Goal: Task Accomplishment & Management: Use online tool/utility

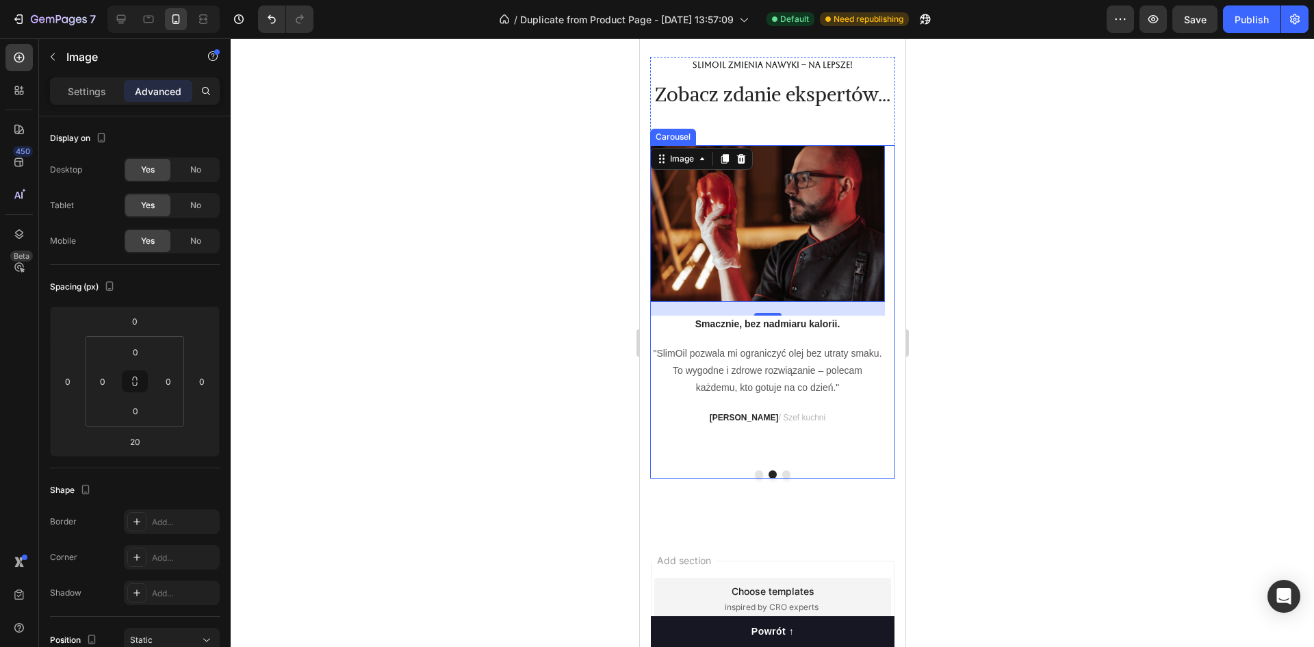
click at [755, 478] on div at bounding box center [771, 474] width 245 height 8
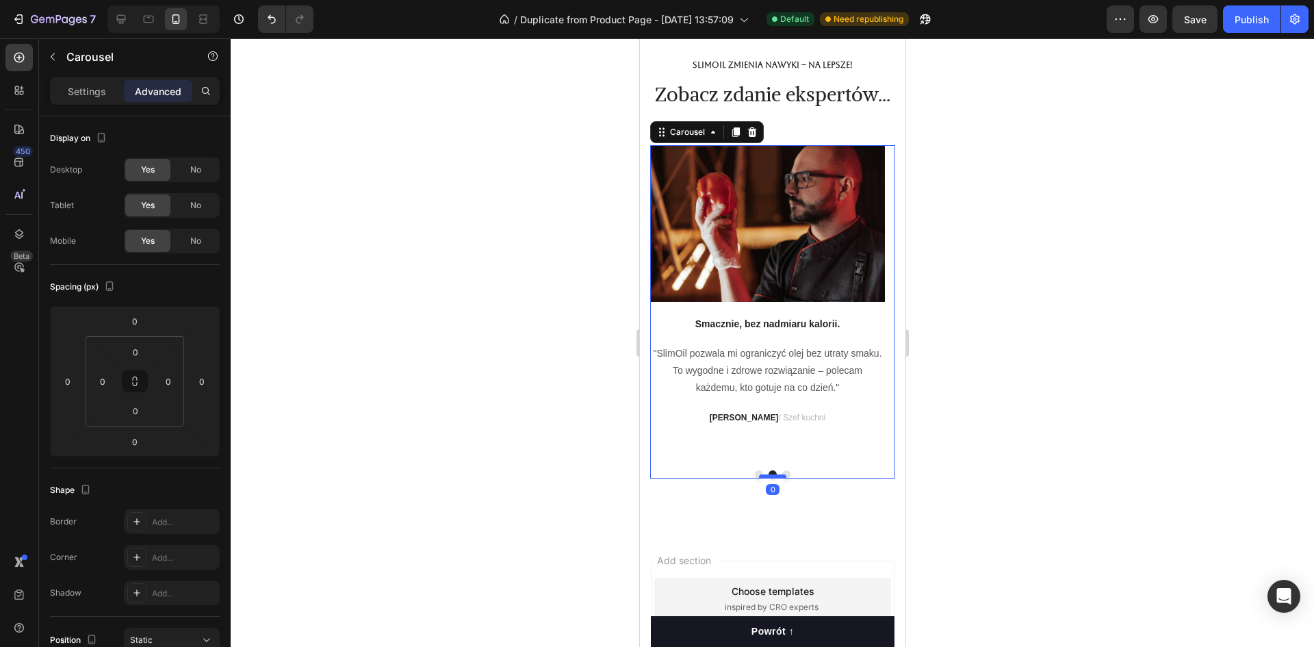
click at [758, 478] on div at bounding box center [771, 476] width 27 height 4
click at [754, 478] on button "Dot" at bounding box center [758, 474] width 8 height 8
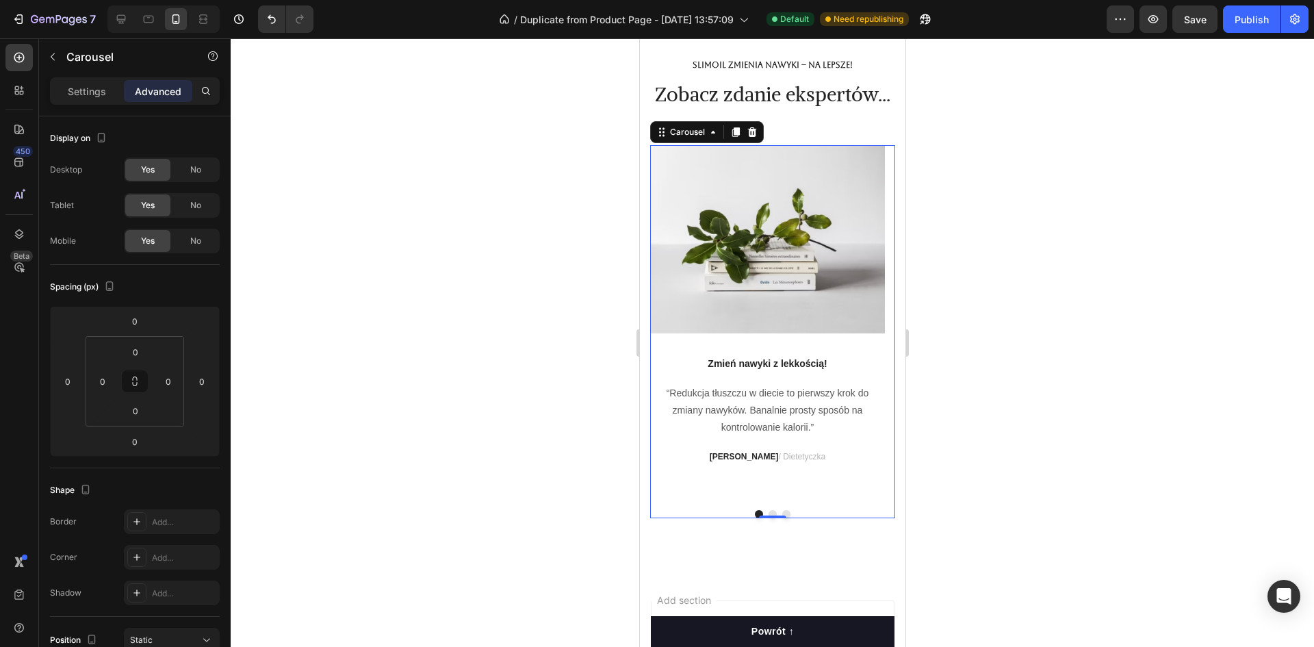
click at [768, 518] on button "Dot" at bounding box center [772, 514] width 8 height 8
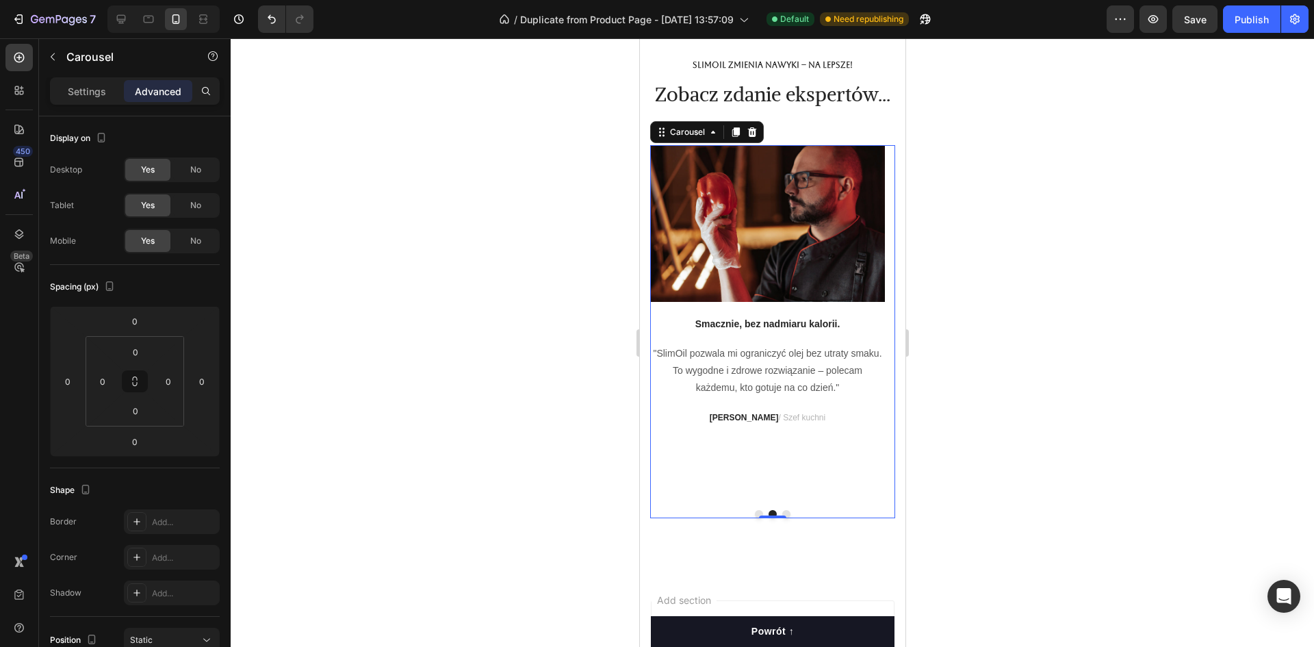
click at [754, 518] on button "Dot" at bounding box center [758, 514] width 8 height 8
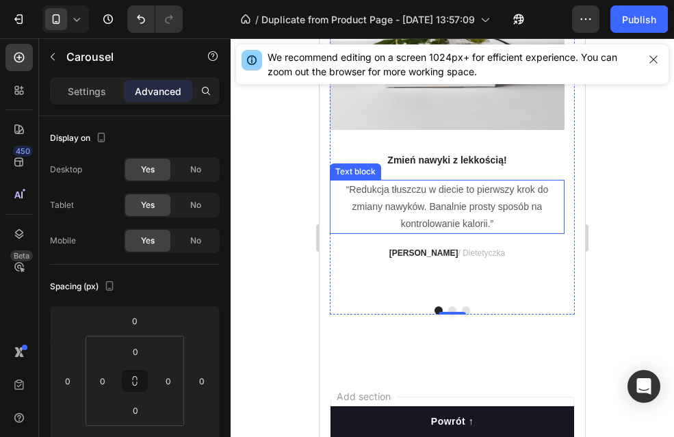
scroll to position [5987, 0]
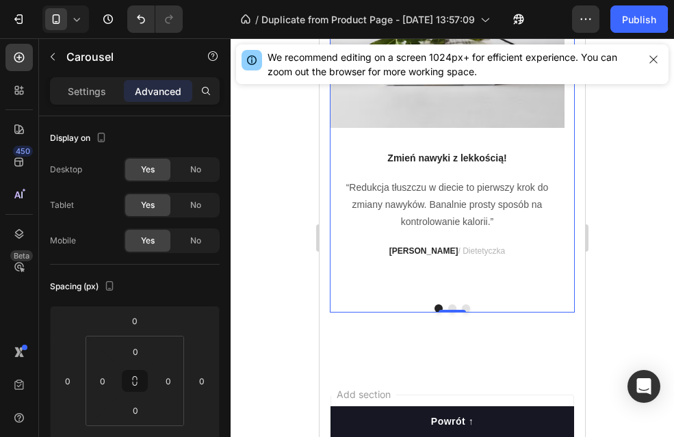
click at [463, 313] on button "Dot" at bounding box center [466, 308] width 8 height 8
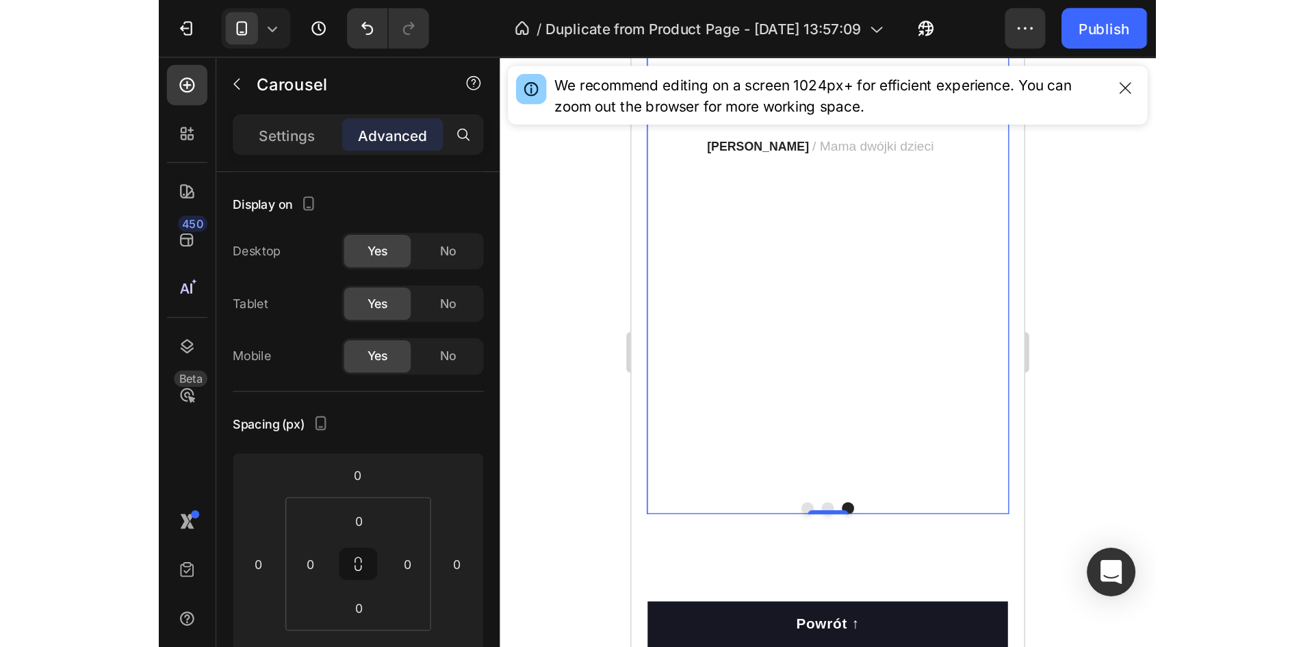
scroll to position [5918, 0]
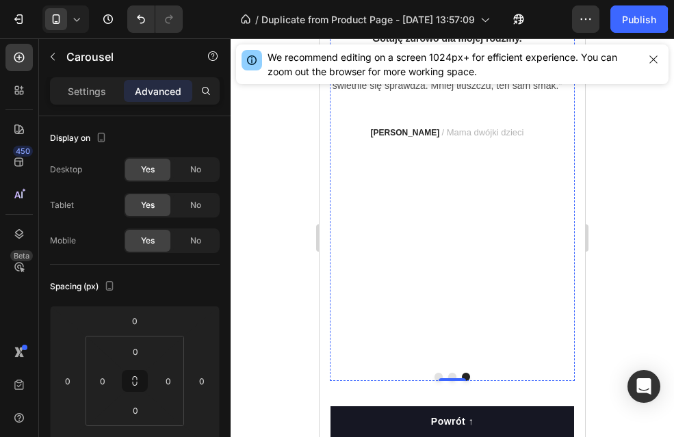
click at [438, 8] on img at bounding box center [447, 8] width 235 height 0
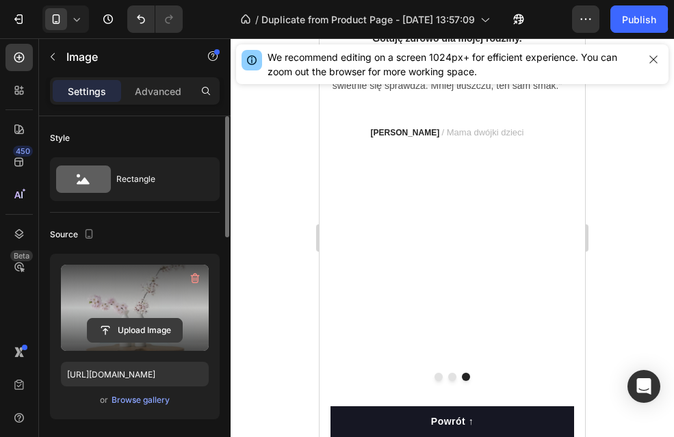
click at [119, 330] on input "file" at bounding box center [135, 330] width 94 height 23
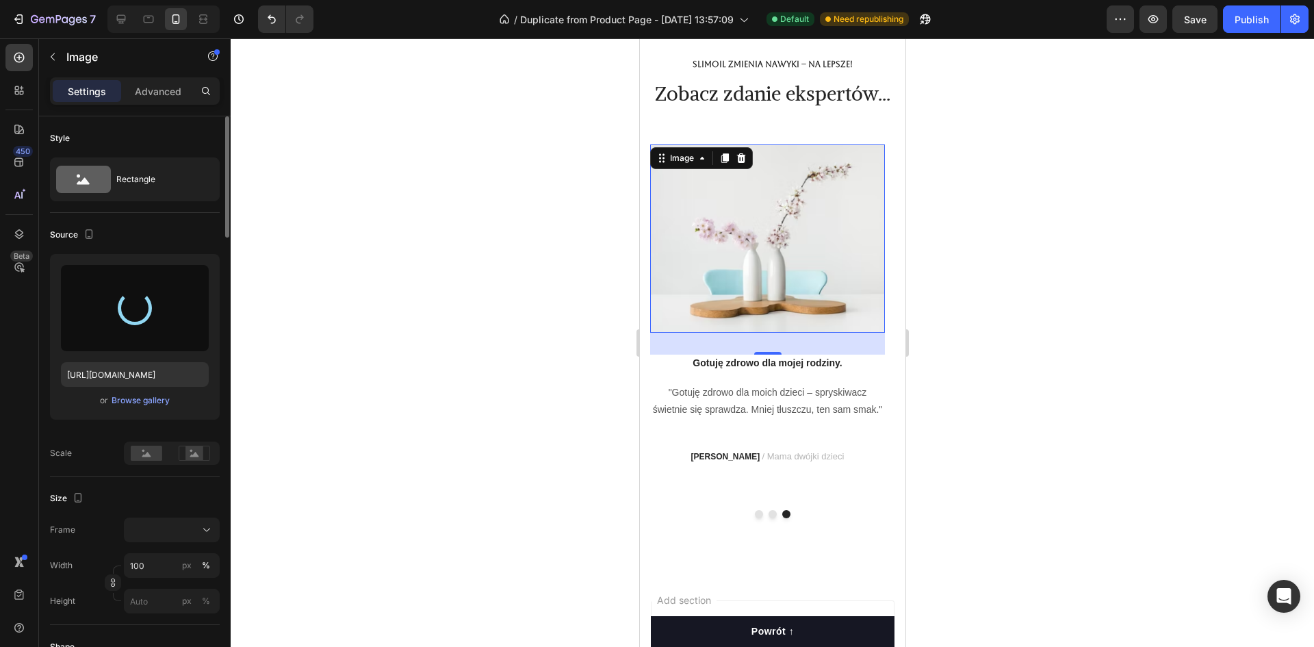
scroll to position [5781, 0]
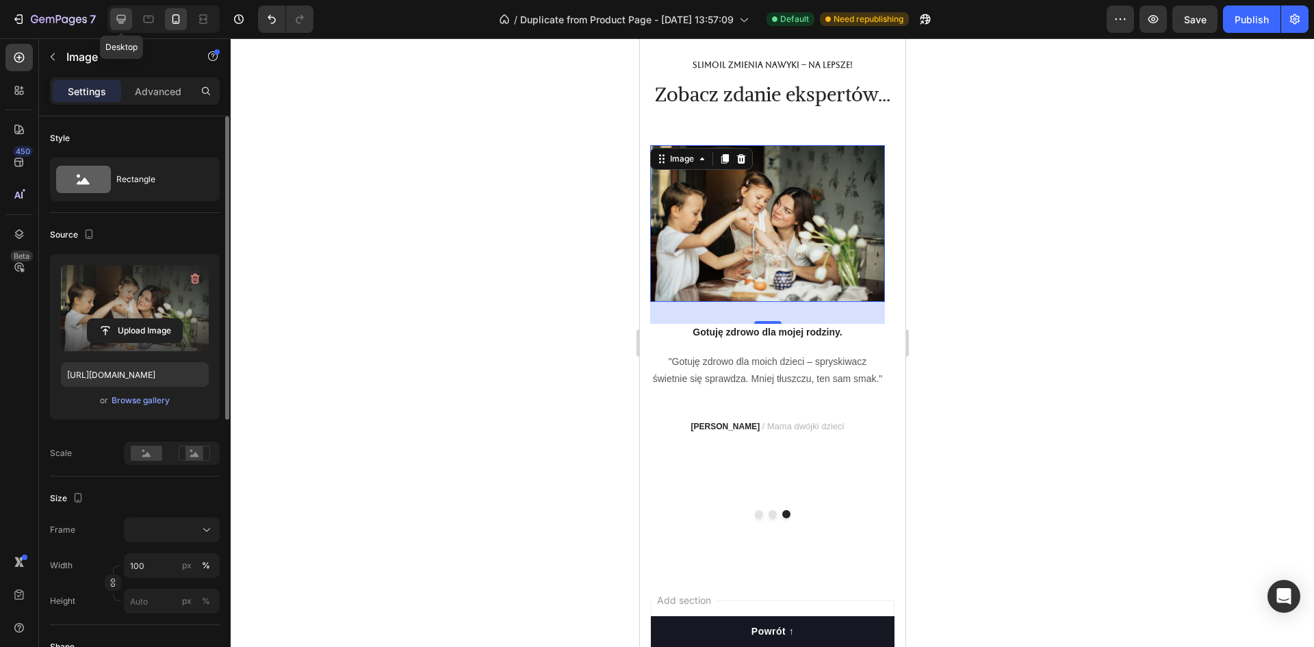
click at [115, 14] on icon at bounding box center [121, 19] width 14 height 14
type input "[URL][DOMAIN_NAME]"
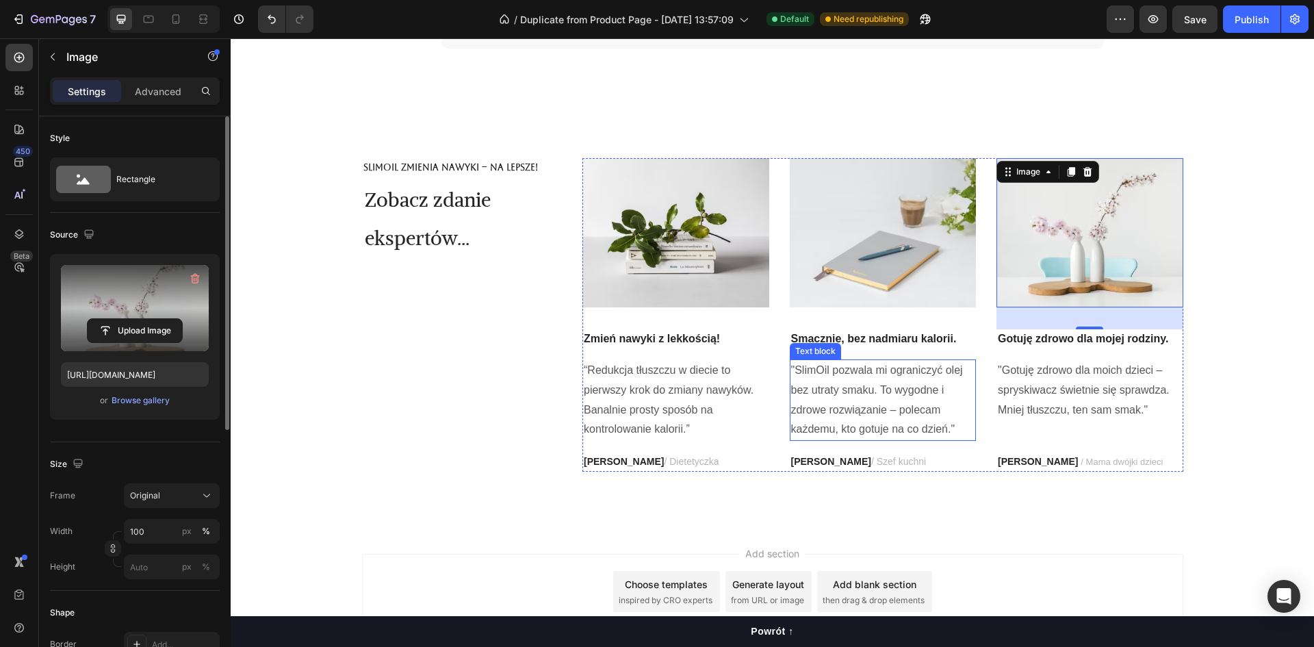
scroll to position [5768, 0]
click at [512, 341] on div "SlimOil zmienia nawyki – na lepsze! Text Block Zobacz zdanie ekspertów... Headi…" at bounding box center [462, 313] width 200 height 313
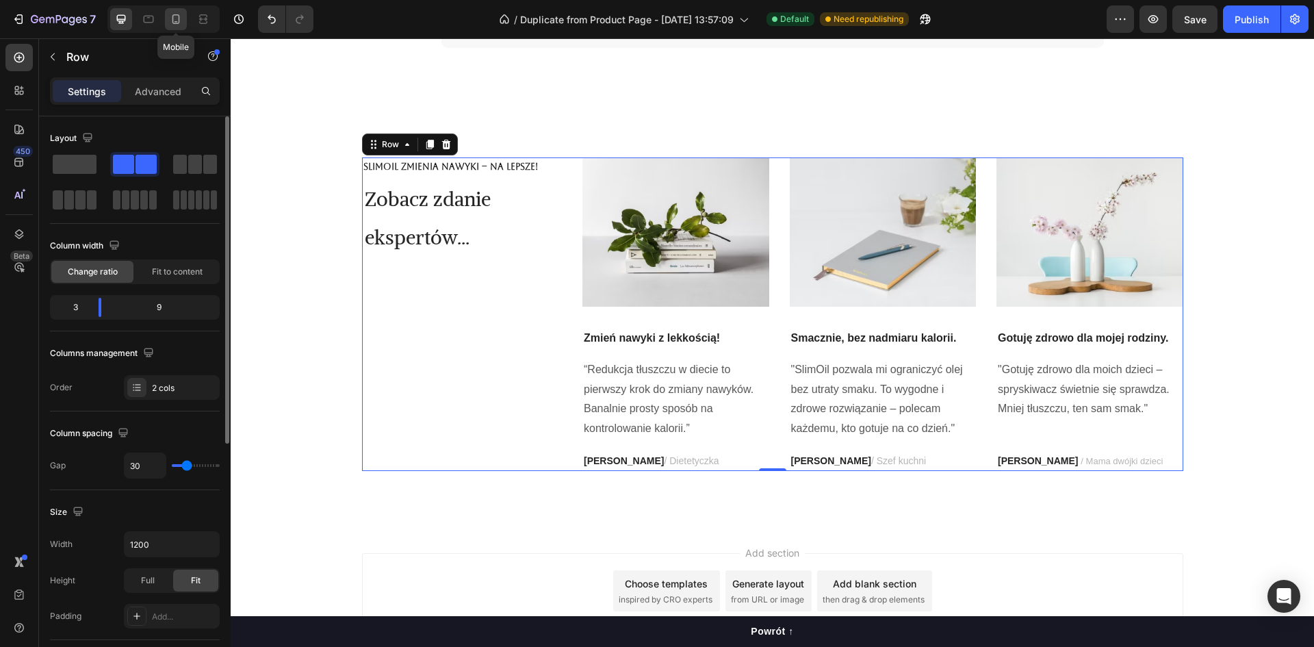
click at [179, 18] on icon at bounding box center [176, 19] width 8 height 10
type input "0"
type input "100%"
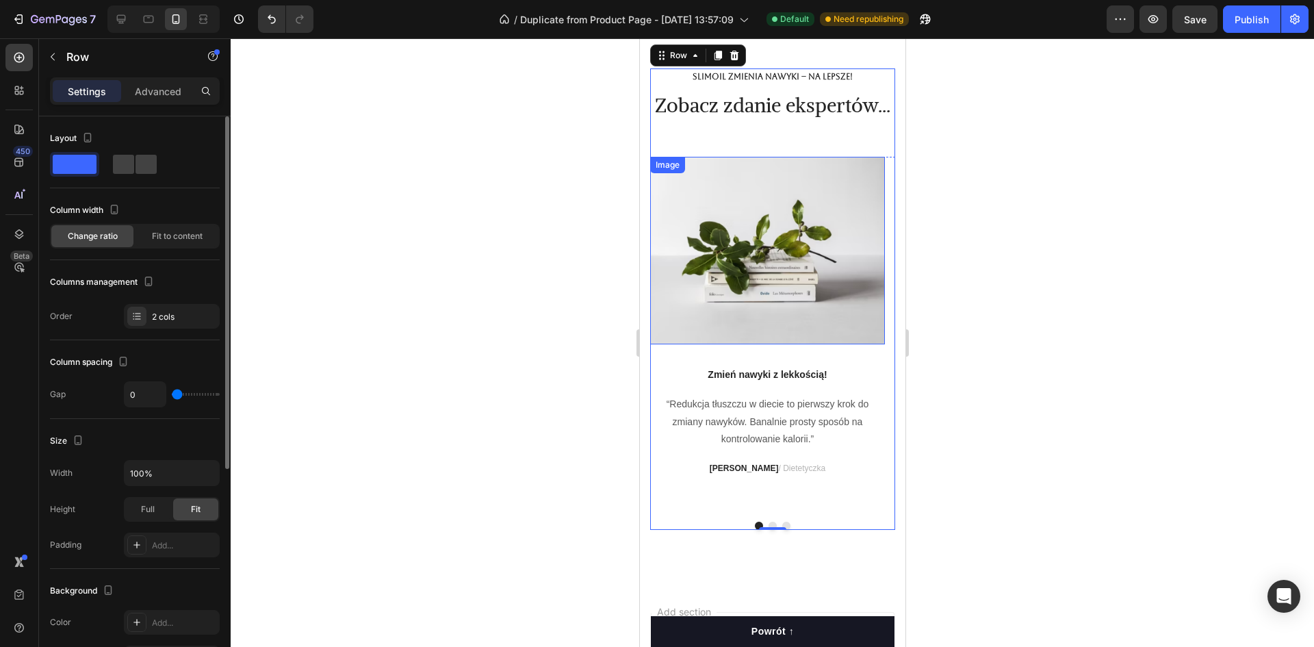
scroll to position [5562, 0]
click at [768, 528] on button "Dot" at bounding box center [772, 524] width 8 height 8
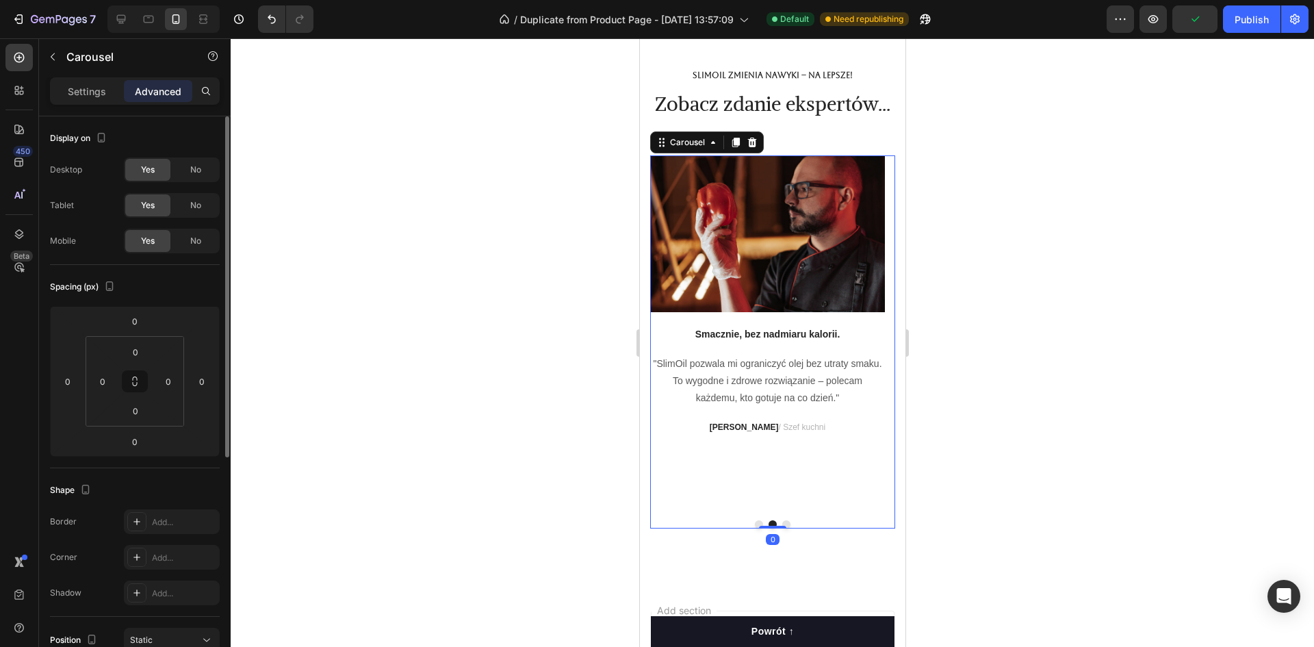
click at [781, 528] on button "Dot" at bounding box center [785, 524] width 8 height 8
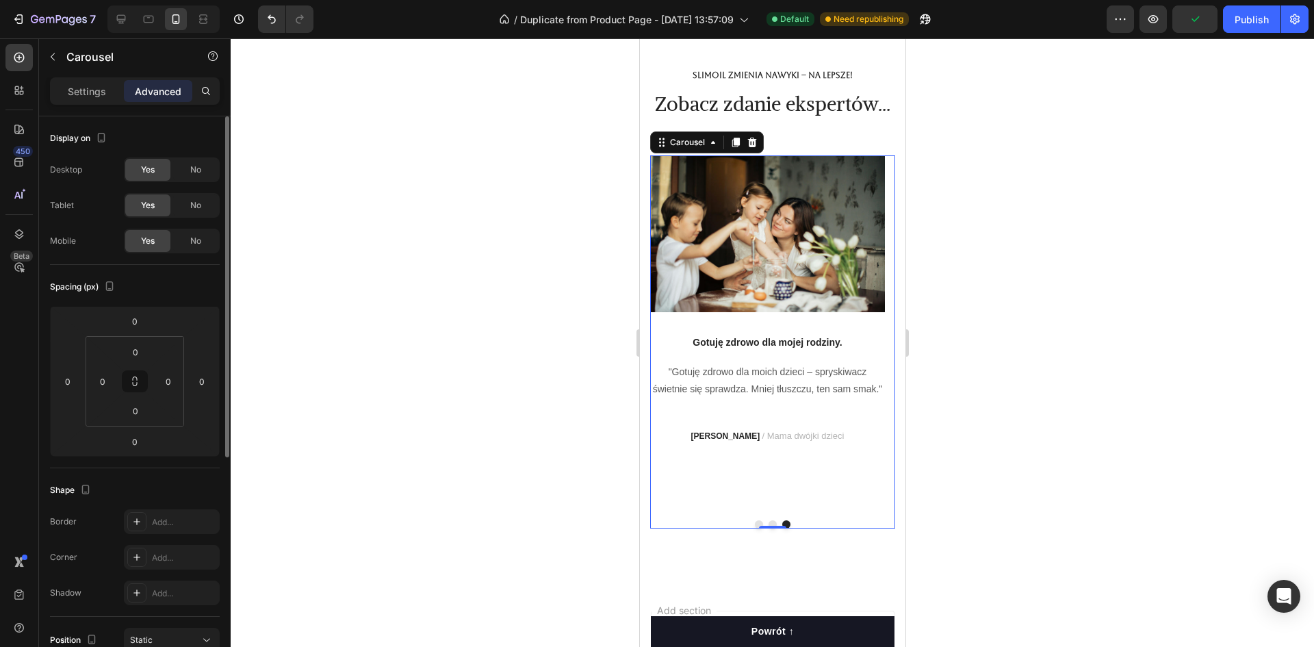
click at [763, 349] on div "Image Gotuję zdrowo dla mojej rodziny. Text block "Gotuję zdrowo dla moich dzie…" at bounding box center [766, 332] width 235 height 354
click at [798, 354] on div "Image Gotuję zdrowo dla mojej rodziny. Text block "Gotuję zdrowo dla moich dzie…" at bounding box center [766, 332] width 235 height 354
click at [754, 528] on button "Dot" at bounding box center [758, 524] width 8 height 8
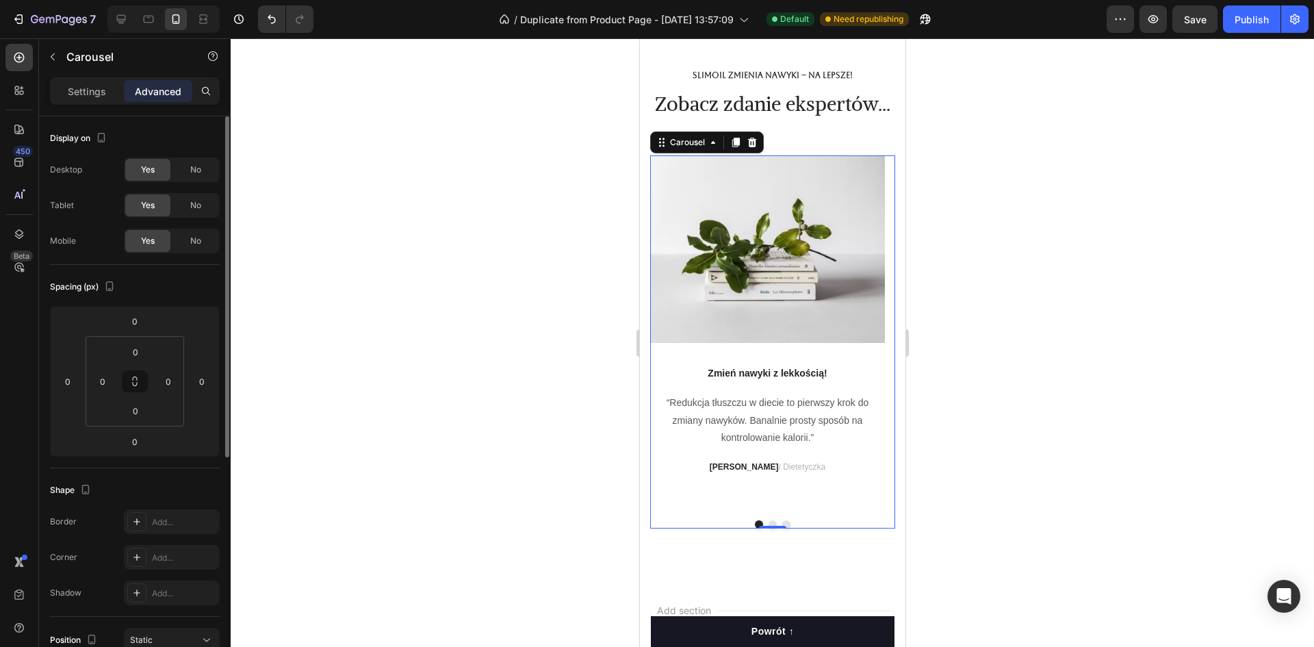
click at [730, 296] on img at bounding box center [766, 248] width 235 height 187
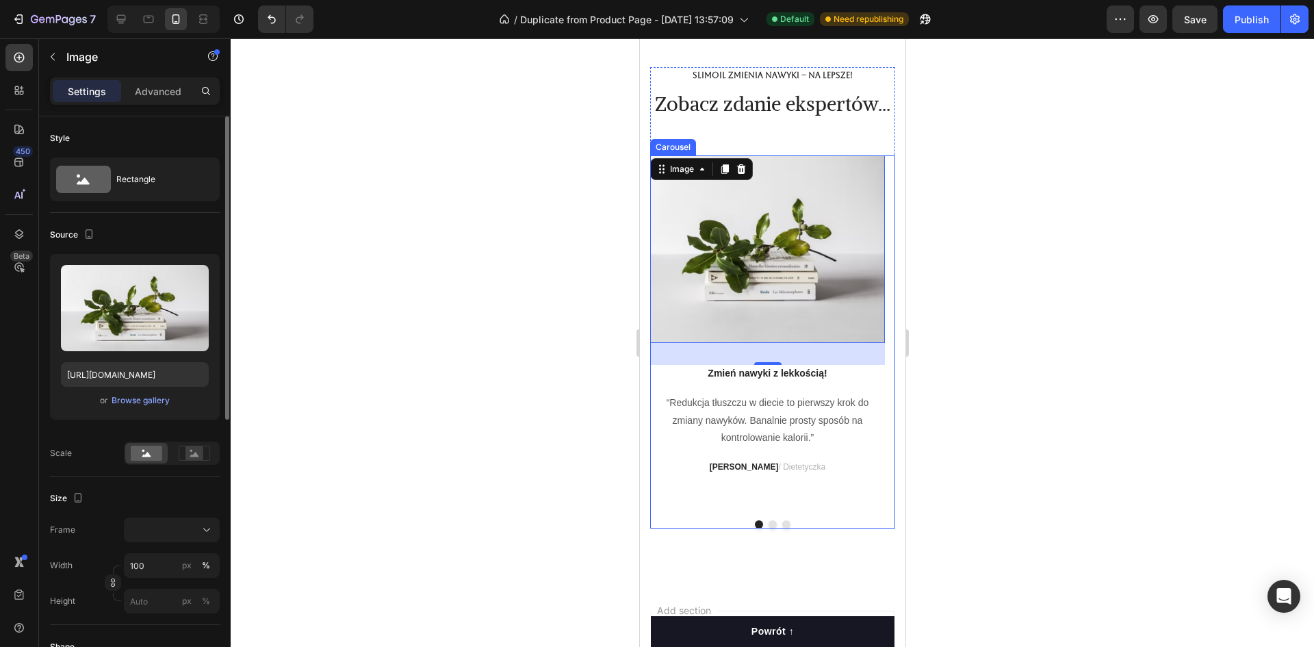
click at [767, 528] on div "Image 32 Zmień nawyki z lekkością! Text block “Redukcja tłuszczu w diecie to pi…" at bounding box center [771, 341] width 245 height 373
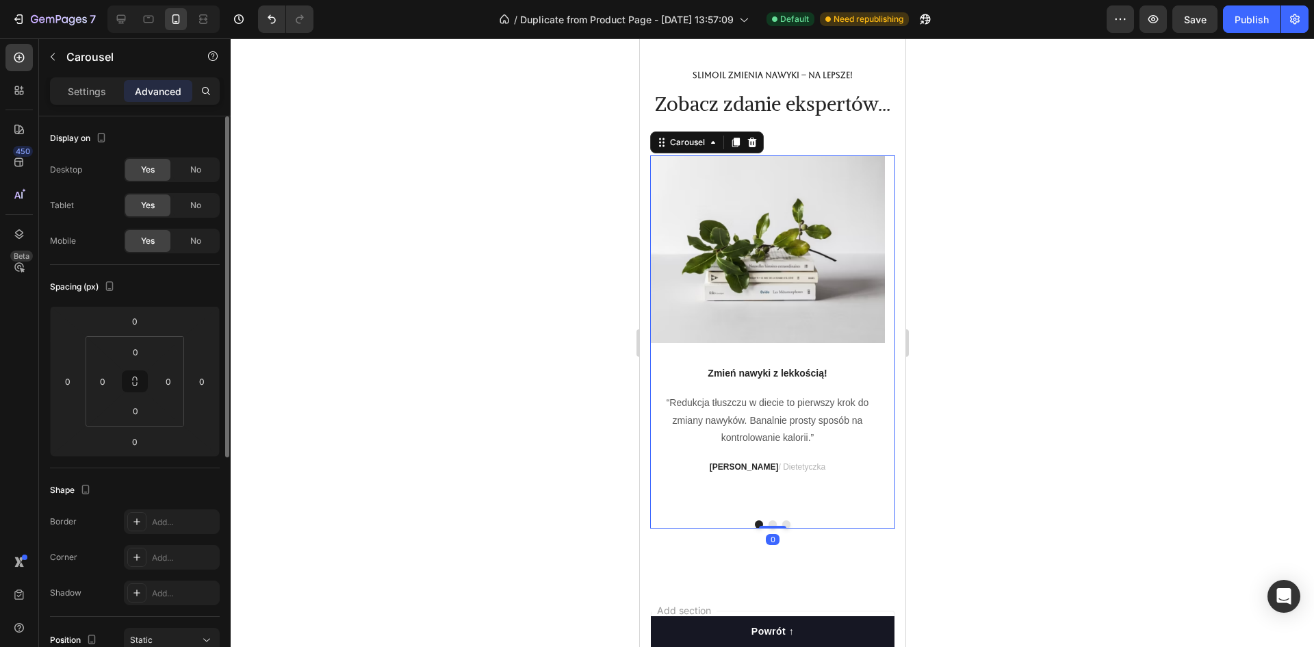
click at [767, 528] on div "Image Zmień nawyki z lekkością! Text block “Redukcja tłuszczu w diecie to pierw…" at bounding box center [771, 341] width 245 height 373
click at [764, 528] on div at bounding box center [771, 526] width 27 height 4
click at [768, 528] on button "Dot" at bounding box center [772, 524] width 8 height 8
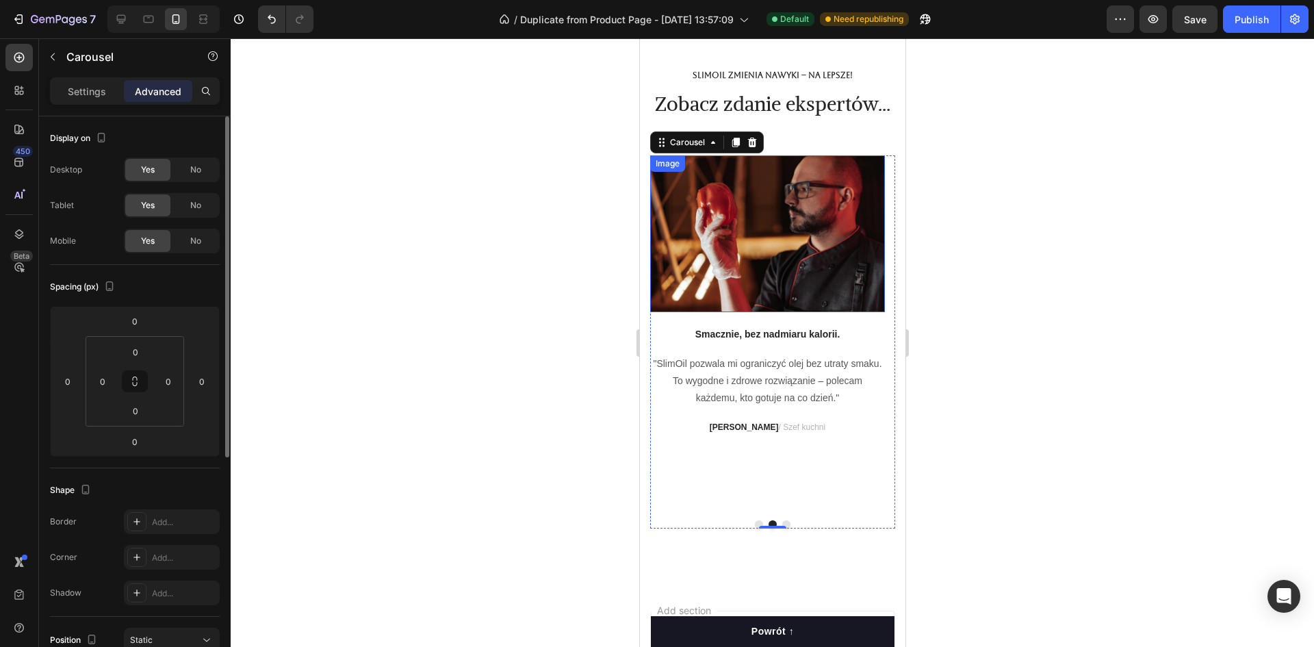
click at [737, 308] on img at bounding box center [766, 233] width 235 height 157
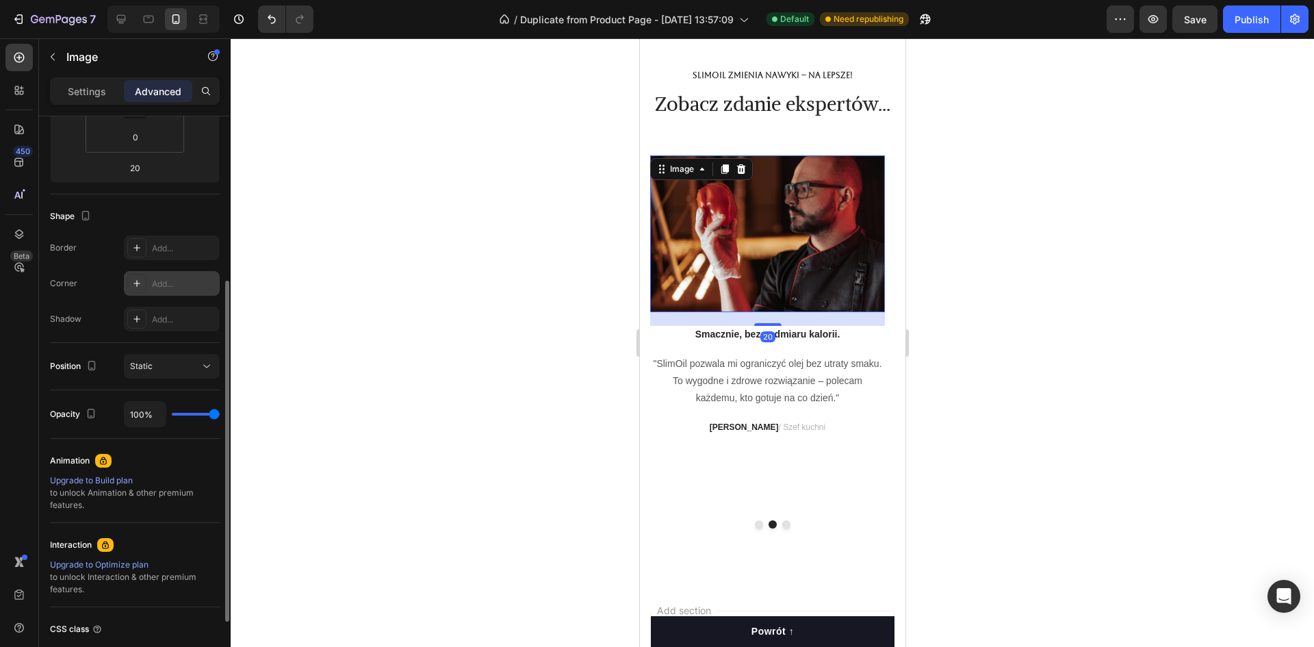
scroll to position [0, 0]
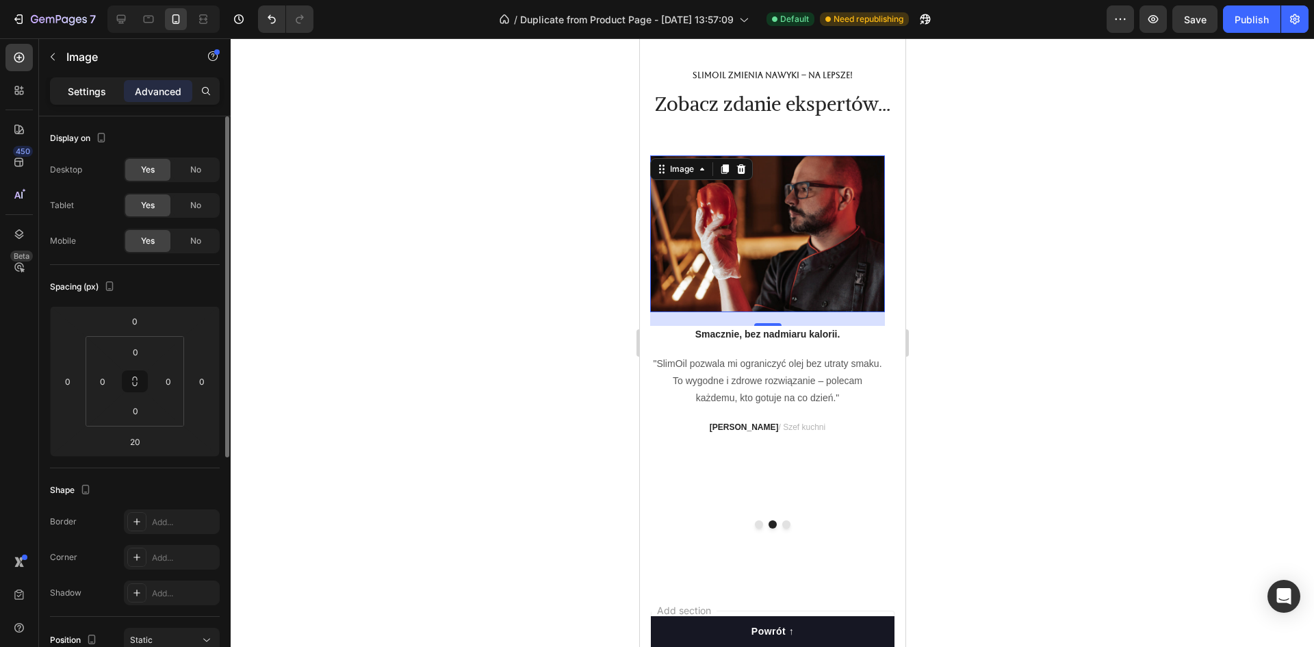
click at [92, 90] on p "Settings" at bounding box center [87, 91] width 38 height 14
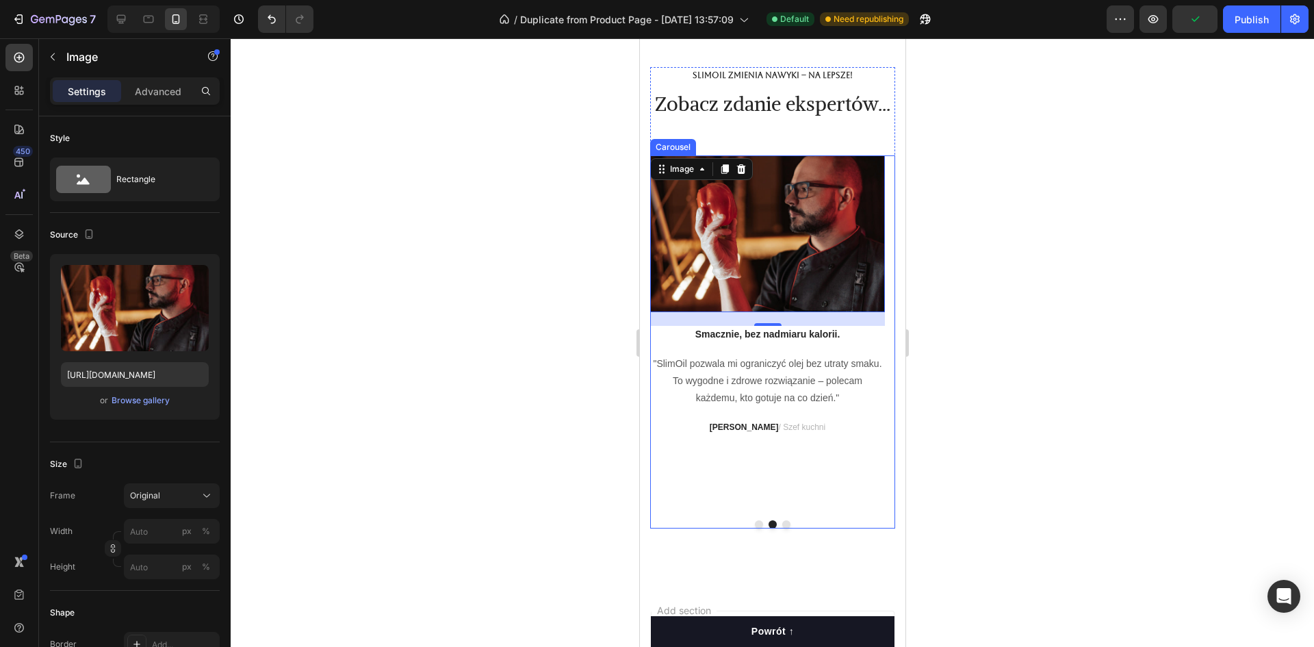
click at [754, 528] on button "Dot" at bounding box center [758, 524] width 8 height 8
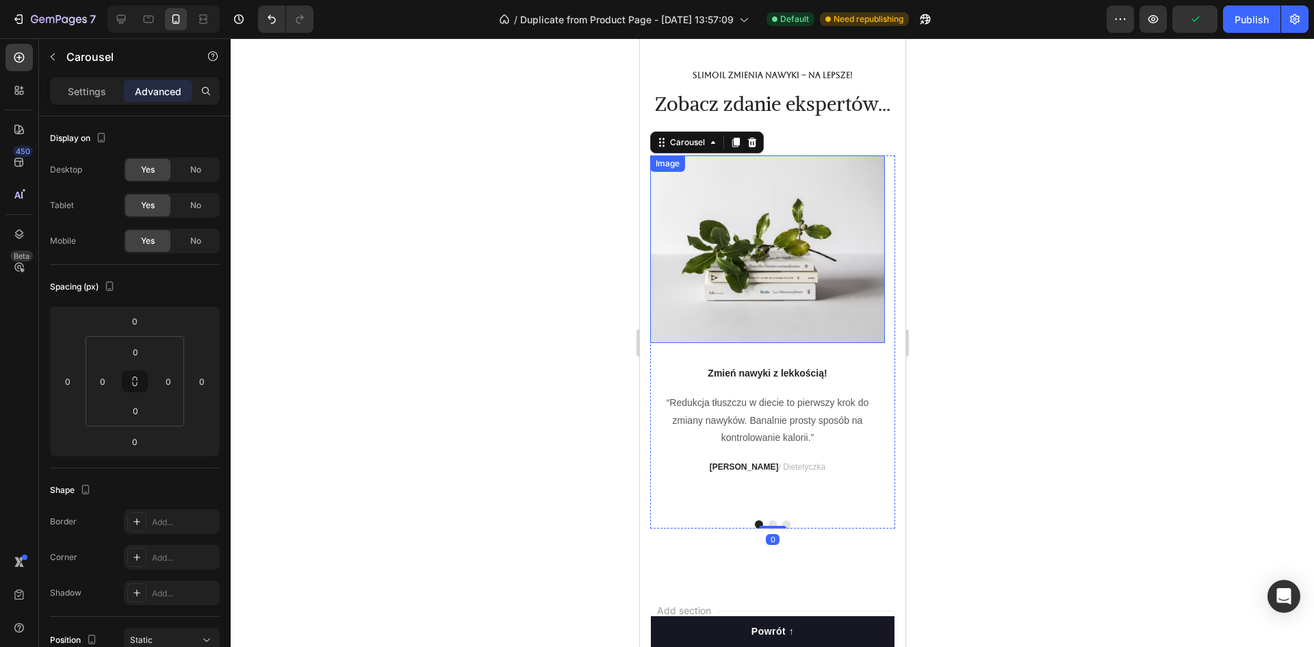
click at [746, 294] on img at bounding box center [766, 248] width 235 height 187
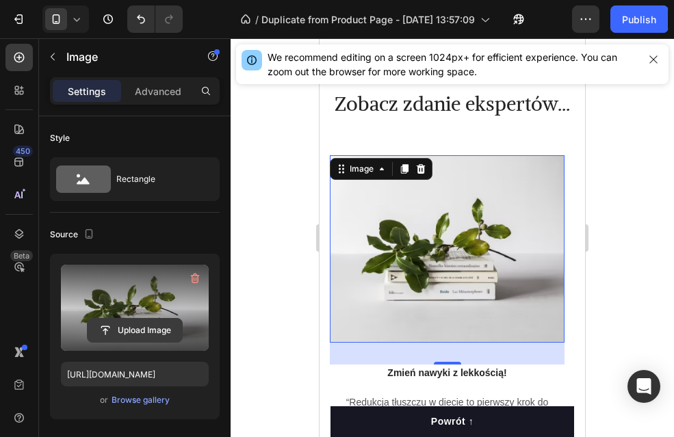
click at [129, 326] on input "file" at bounding box center [135, 330] width 94 height 23
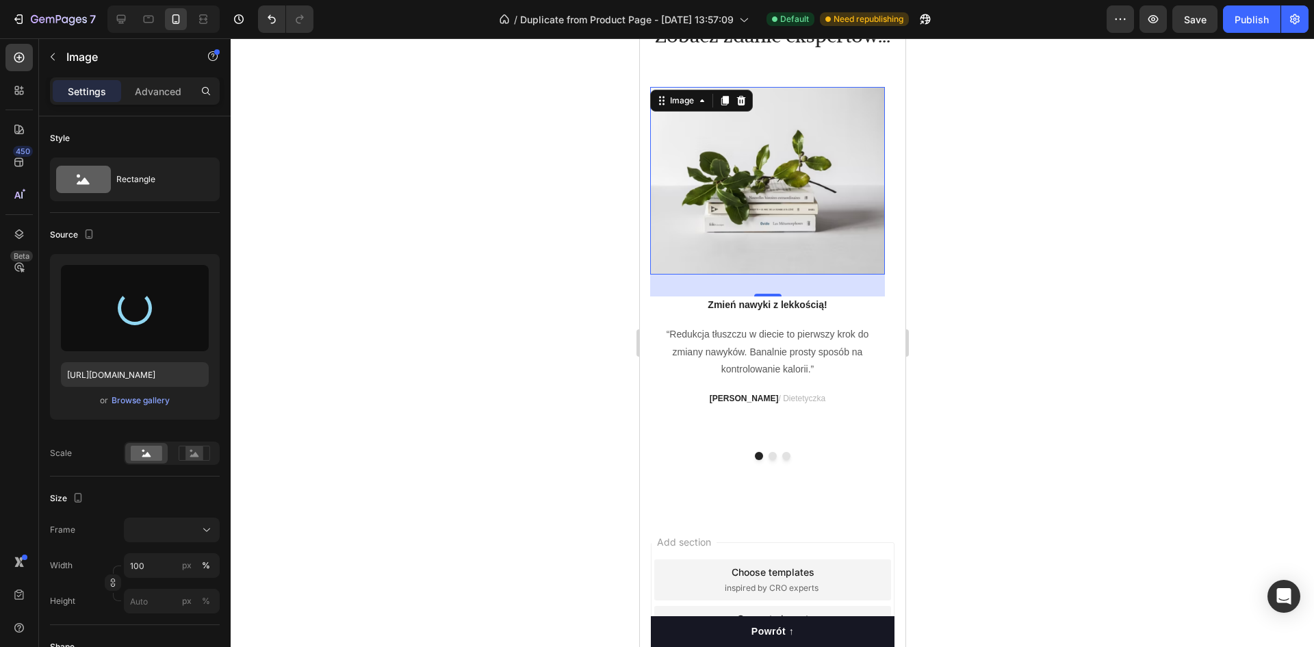
scroll to position [5562, 0]
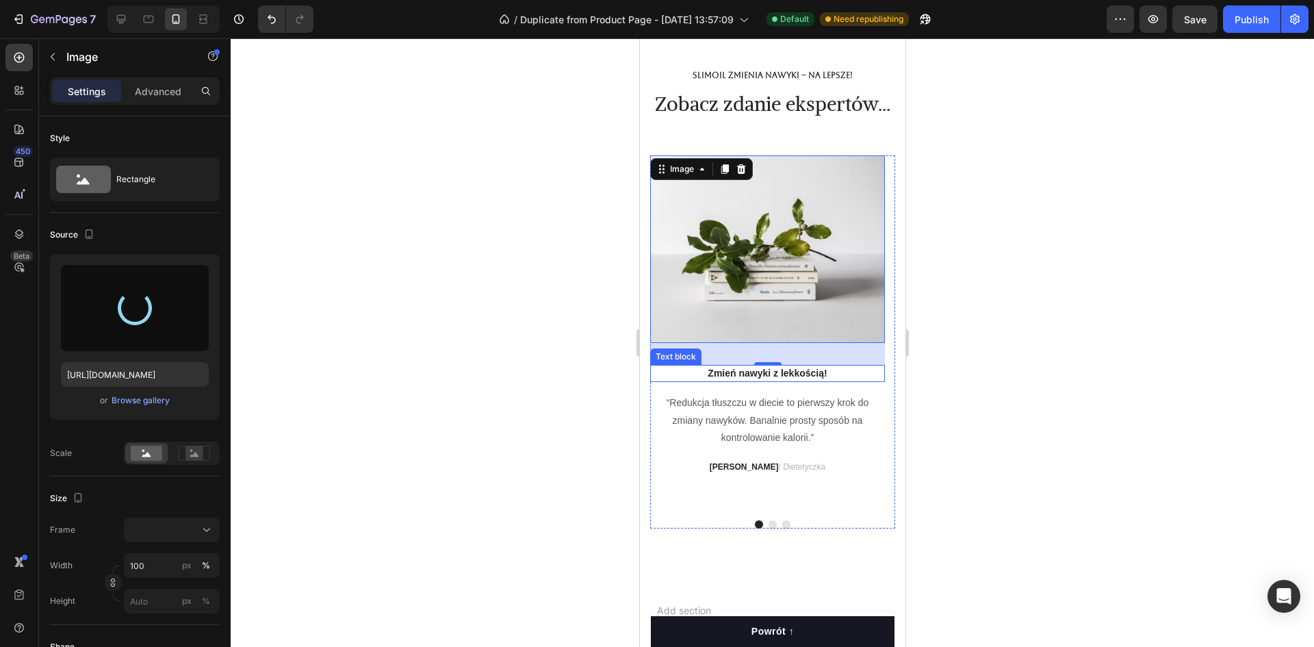
type input "[URL][DOMAIN_NAME]"
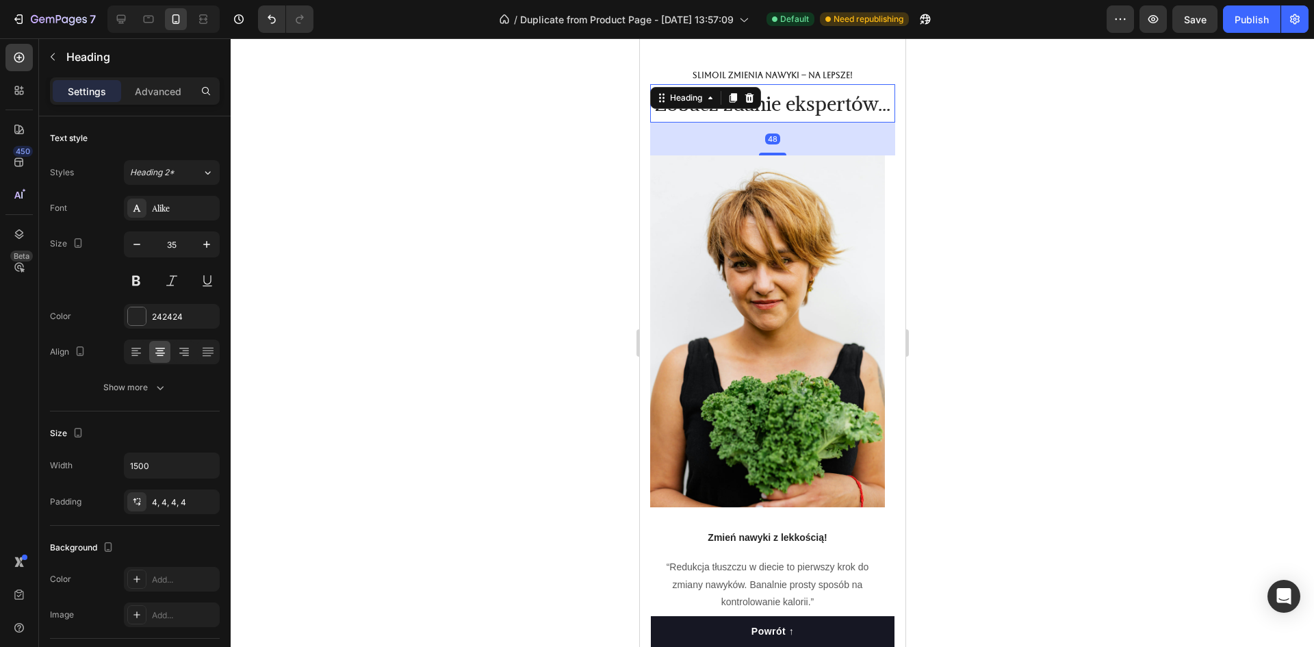
click at [809, 122] on h2 "Zobacz zdanie ekspertów..." at bounding box center [771, 103] width 245 height 38
click at [976, 200] on div at bounding box center [772, 342] width 1083 height 608
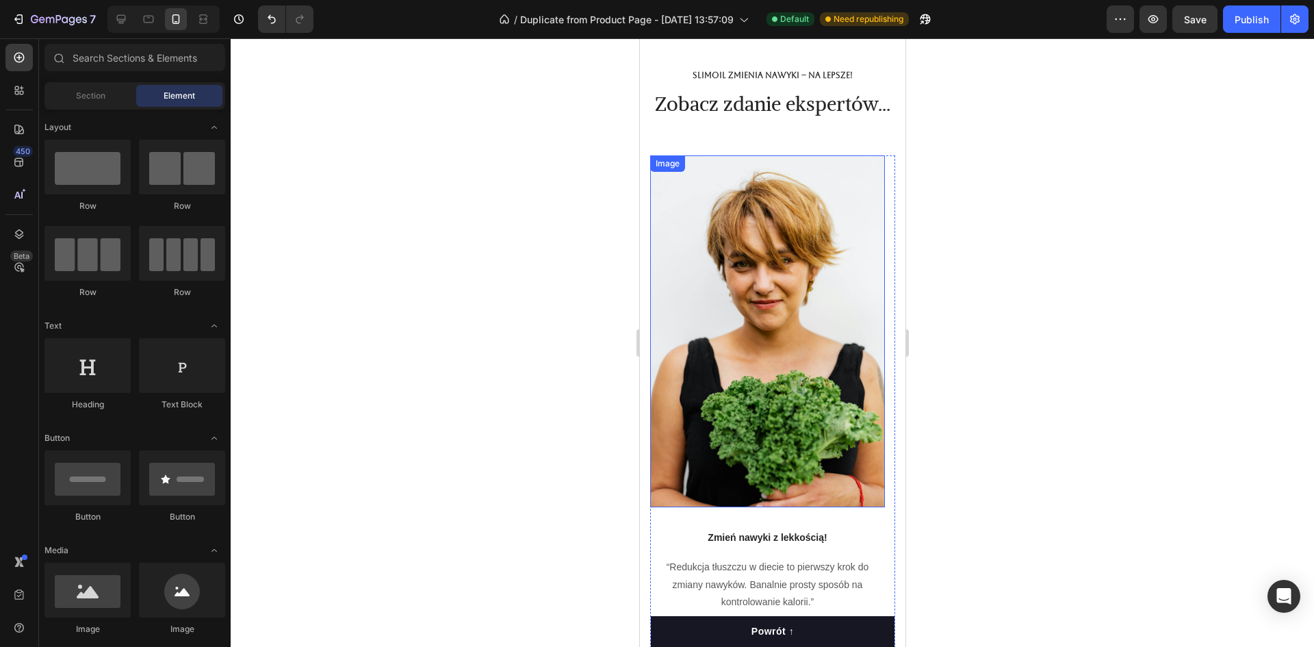
click at [831, 278] on img at bounding box center [766, 331] width 235 height 352
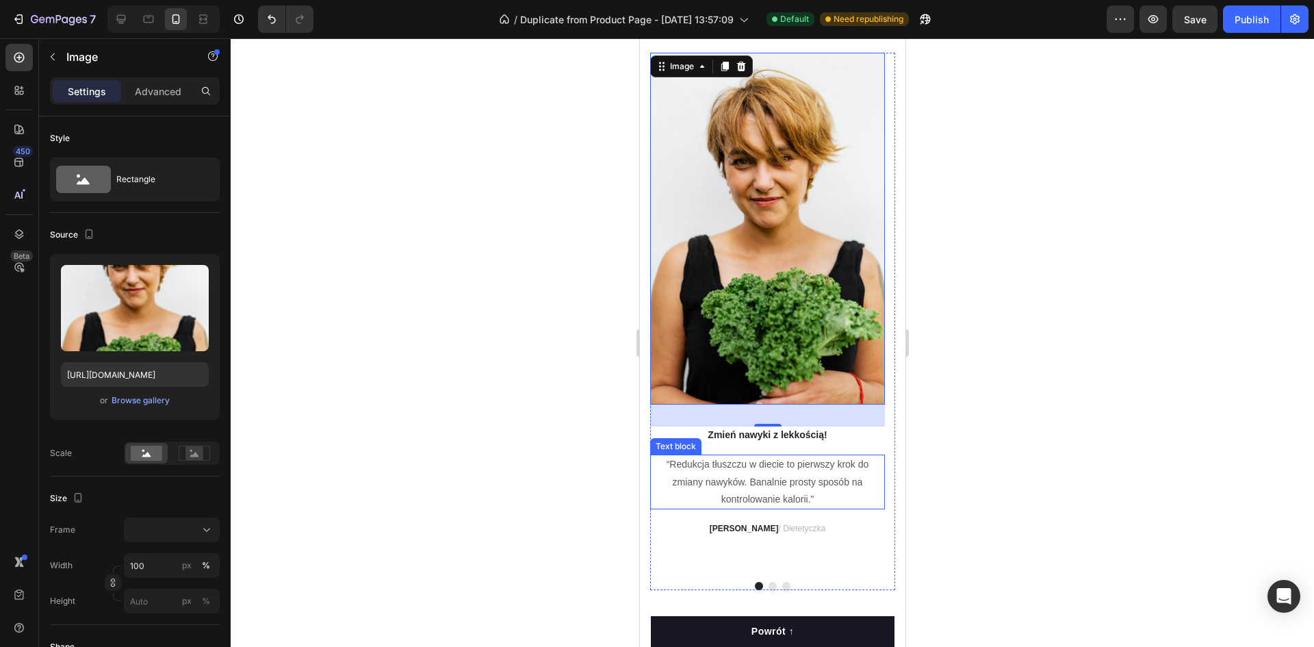
scroll to position [5699, 0]
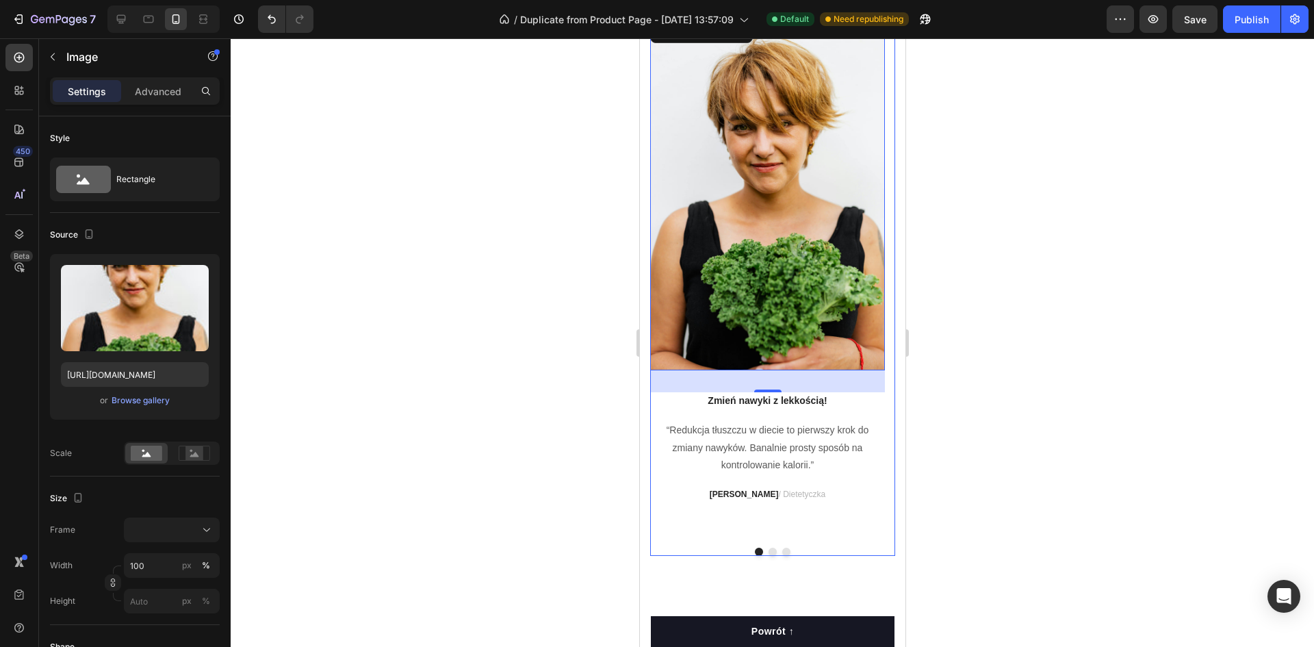
click at [768, 556] on button "Dot" at bounding box center [772, 551] width 8 height 8
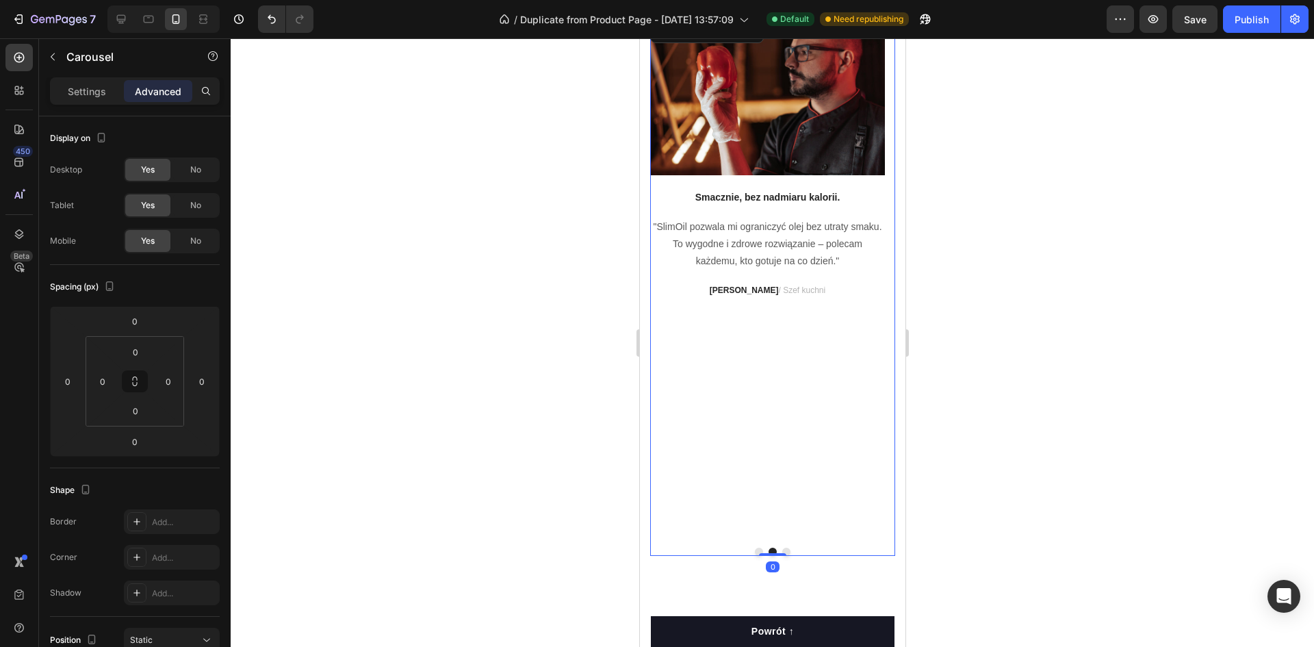
click at [781, 556] on button "Dot" at bounding box center [785, 551] width 8 height 8
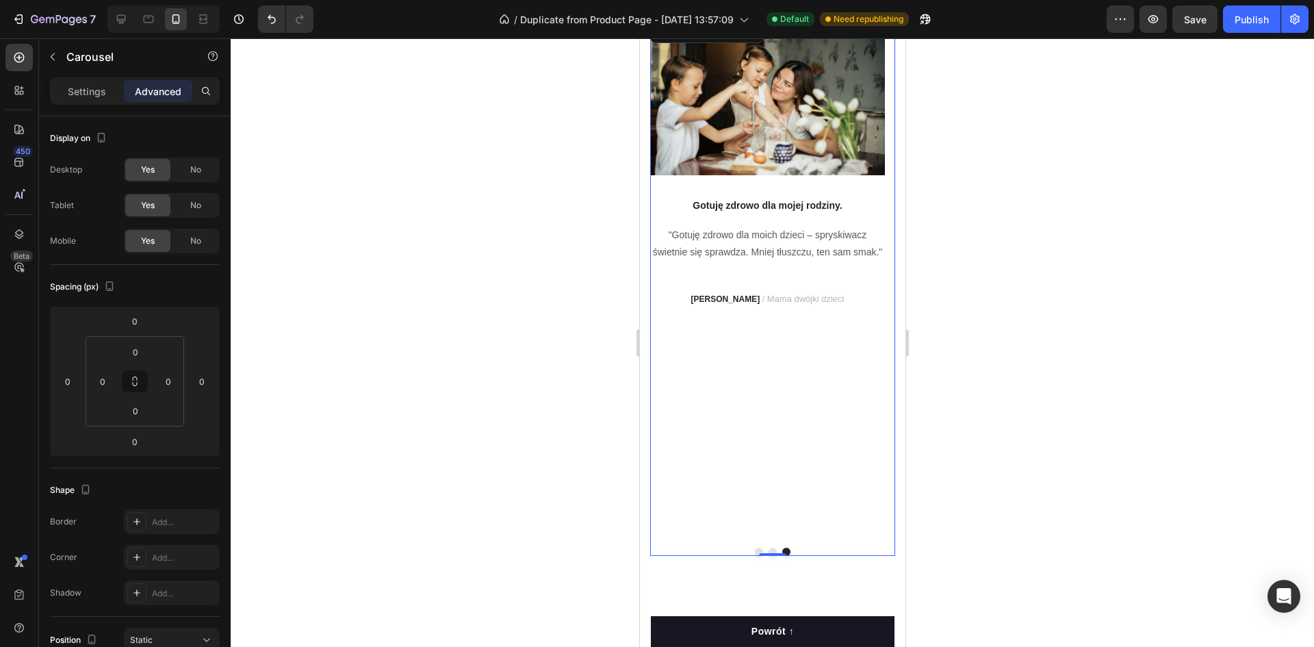
click at [754, 556] on button "Dot" at bounding box center [758, 551] width 8 height 8
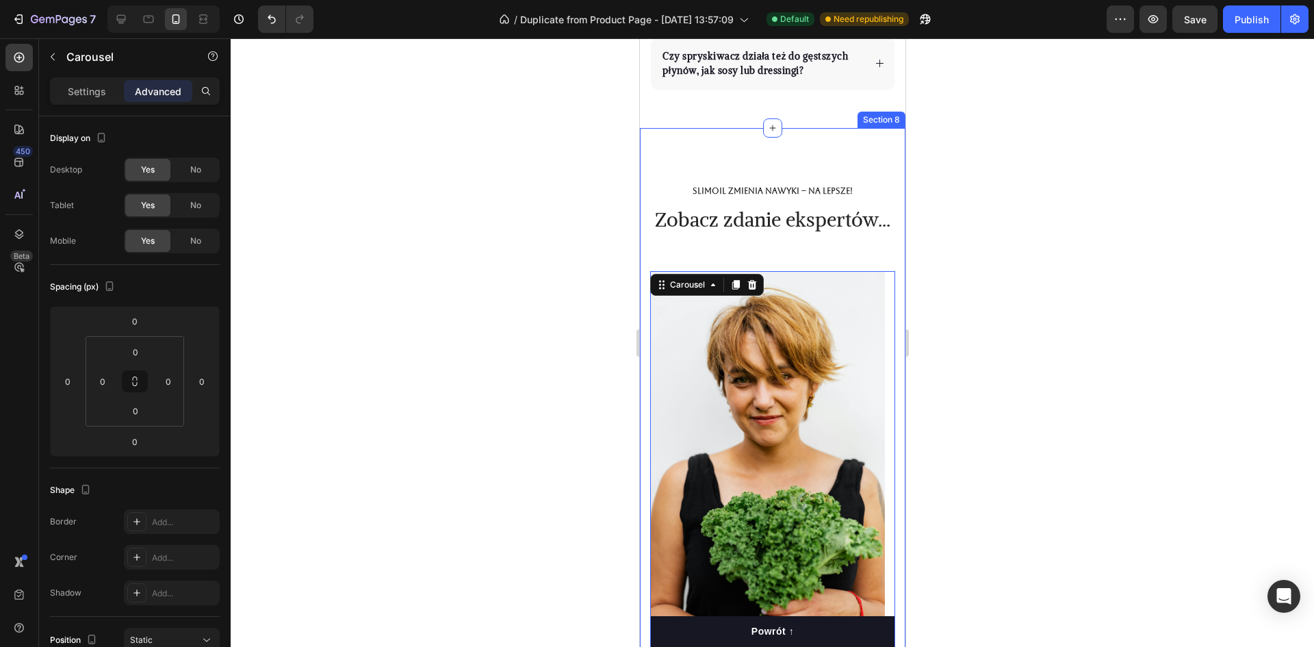
scroll to position [5617, 0]
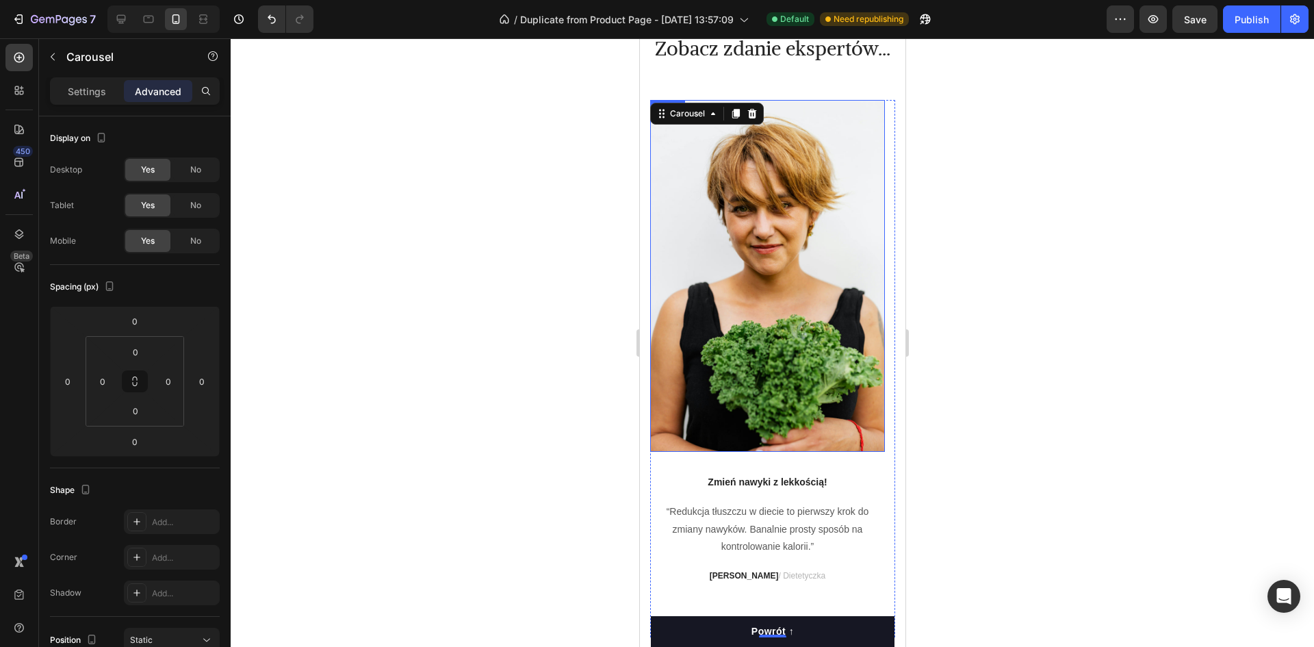
click at [741, 259] on img at bounding box center [766, 276] width 235 height 352
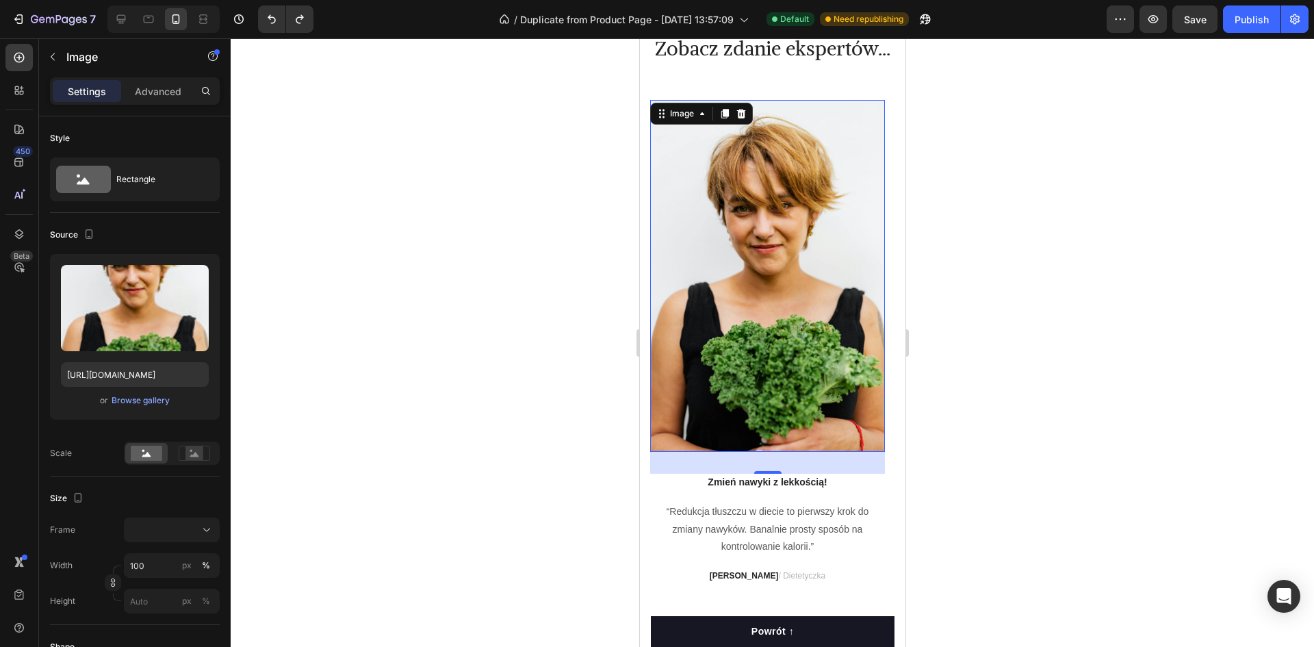
click at [767, 239] on img at bounding box center [766, 276] width 235 height 352
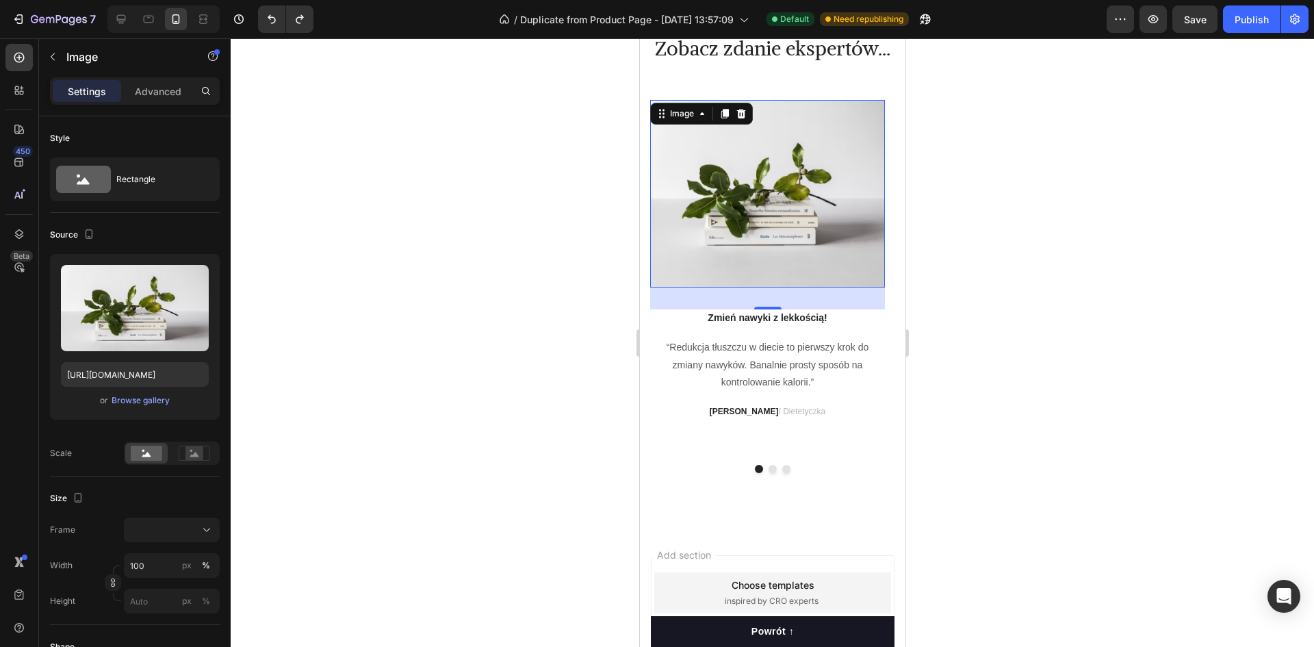
click at [742, 224] on img at bounding box center [766, 193] width 235 height 187
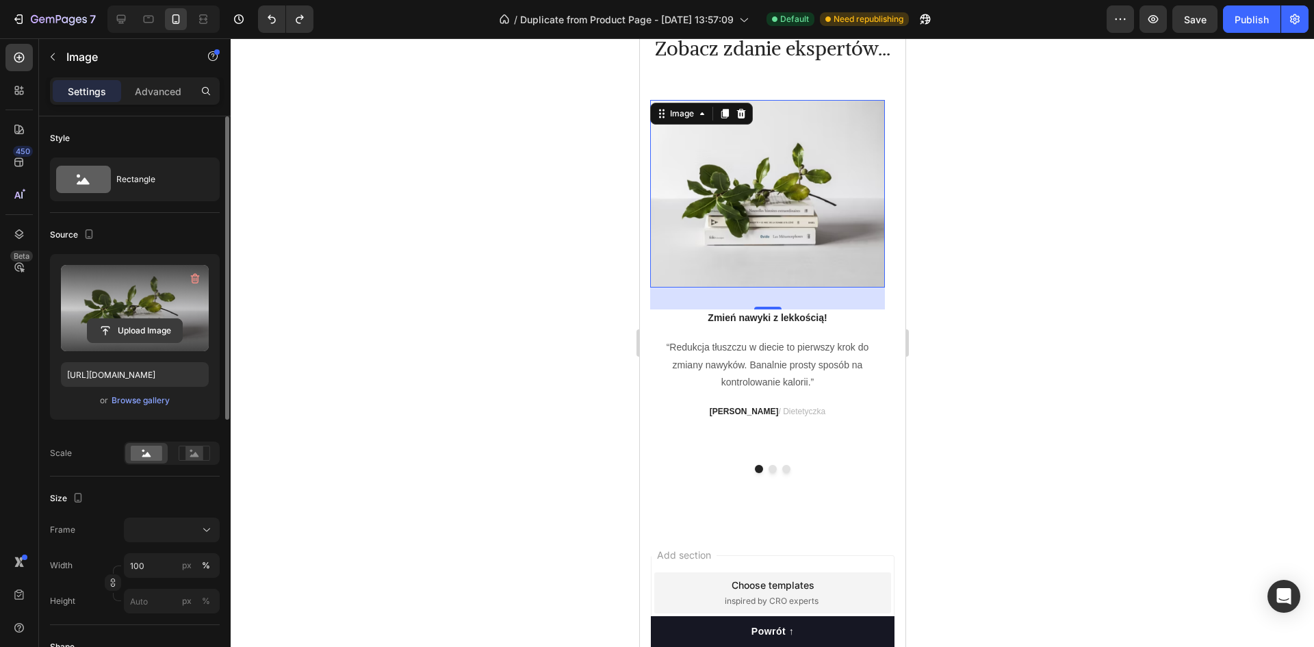
click at [144, 327] on input "file" at bounding box center [135, 330] width 94 height 23
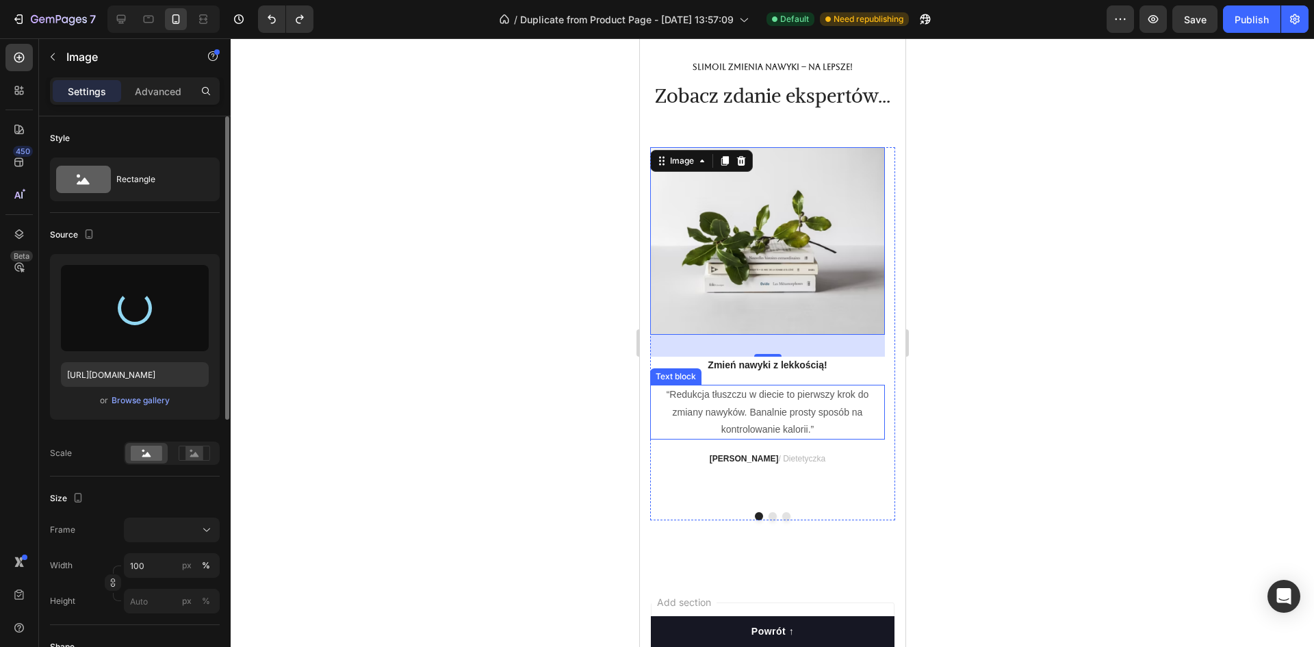
scroll to position [5480, 0]
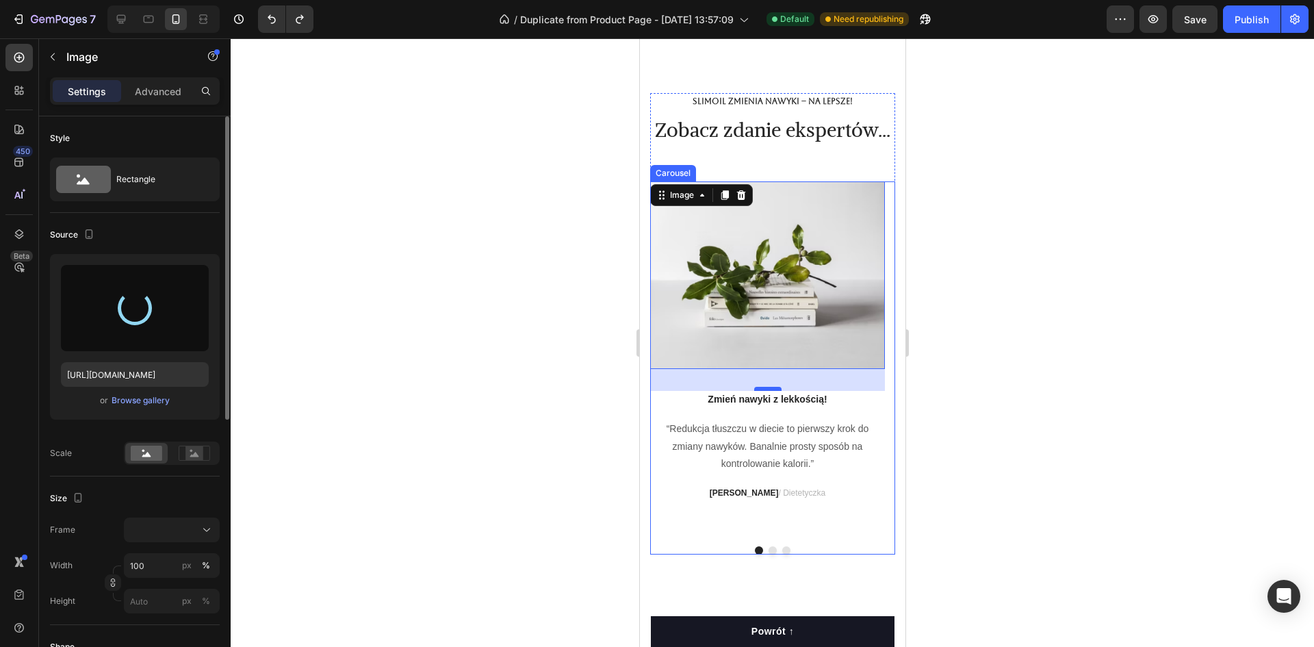
type input "[URL][DOMAIN_NAME]"
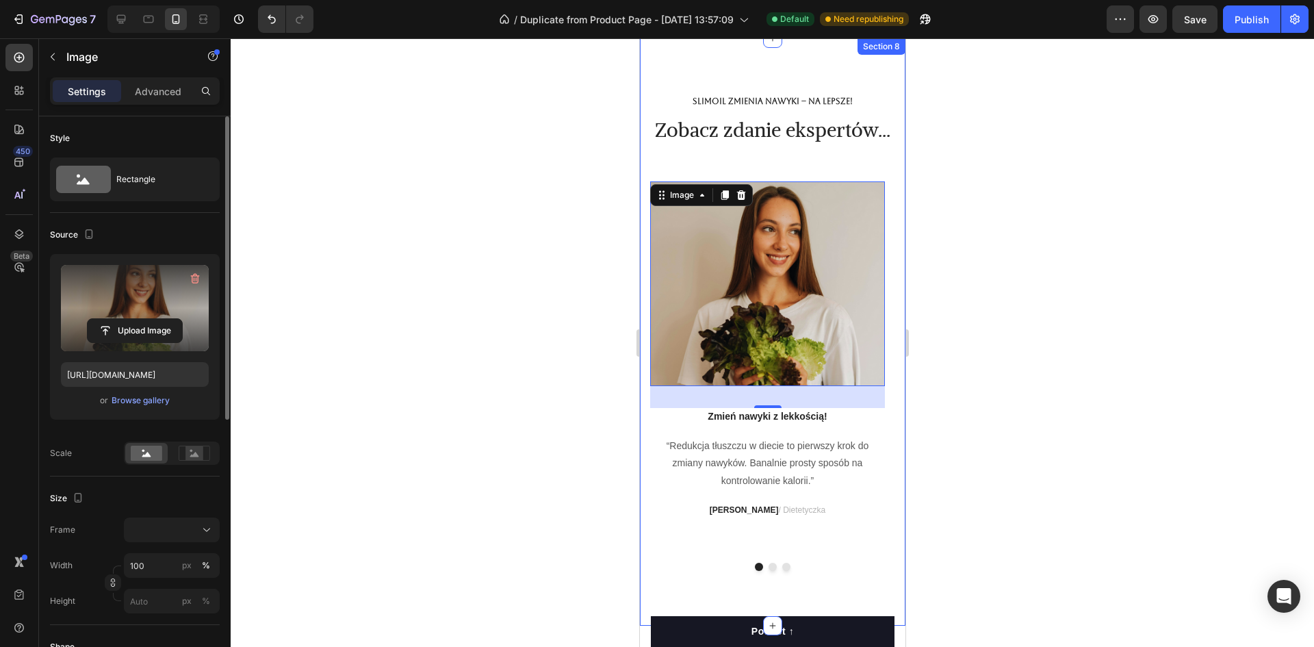
click at [536, 356] on div at bounding box center [772, 342] width 1083 height 608
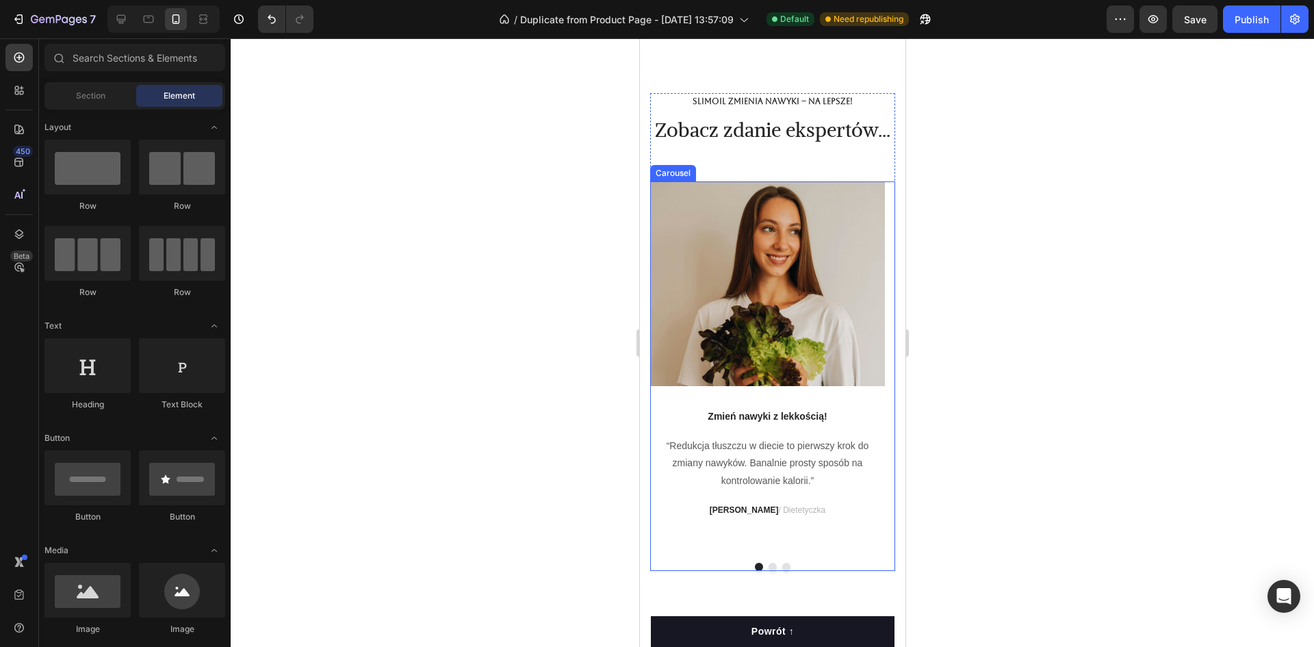
click at [766, 571] on div "Image Zmień nawyki z lekkością! Text block “Redukcja tłuszczu w diecie to pierw…" at bounding box center [771, 375] width 245 height 389
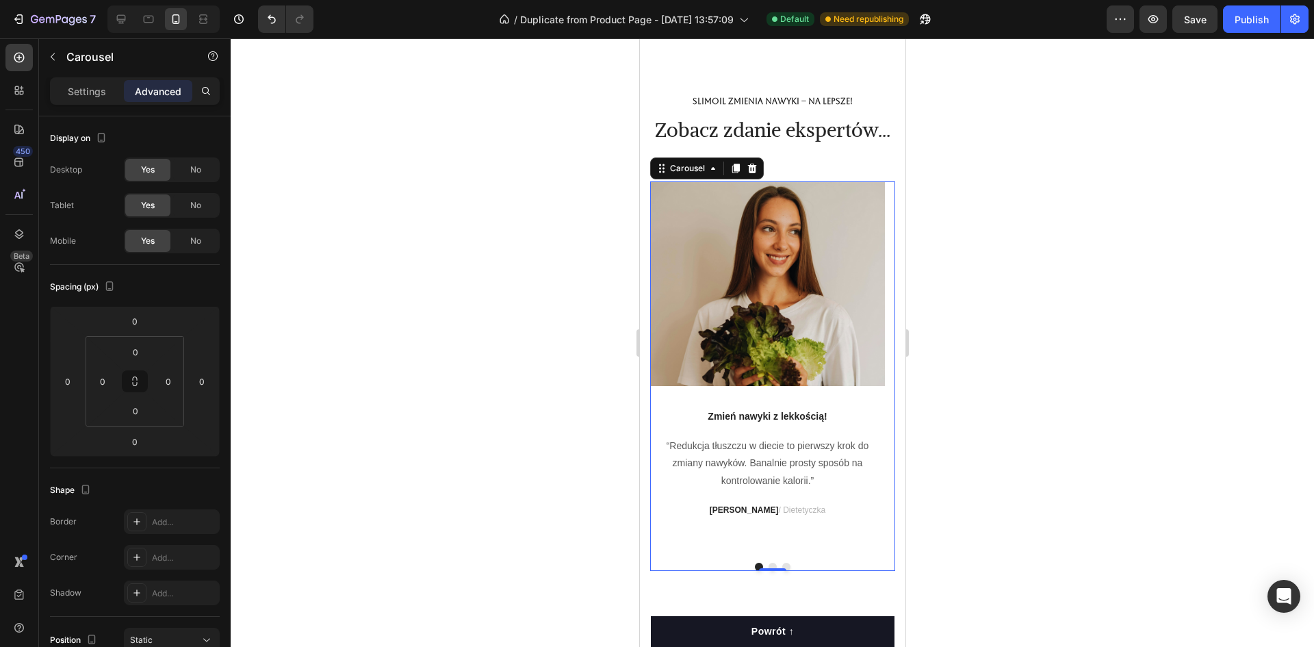
click at [768, 571] on button "Dot" at bounding box center [772, 566] width 8 height 8
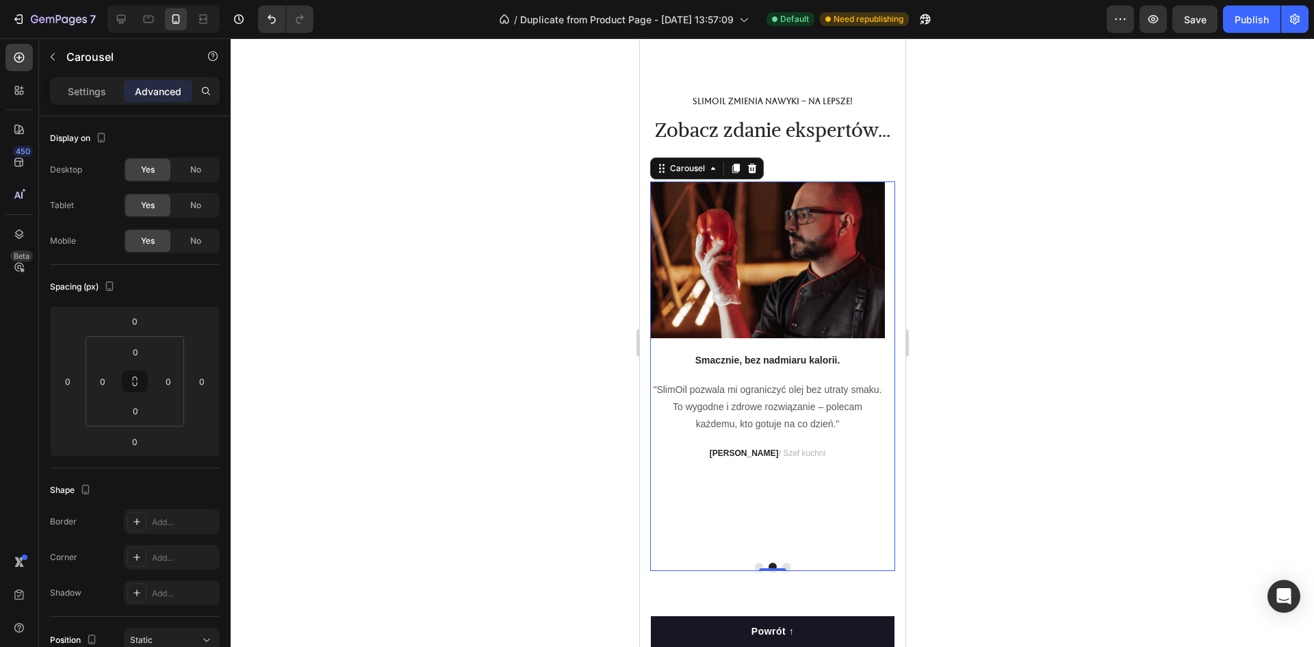
click at [754, 571] on button "Dot" at bounding box center [758, 566] width 8 height 8
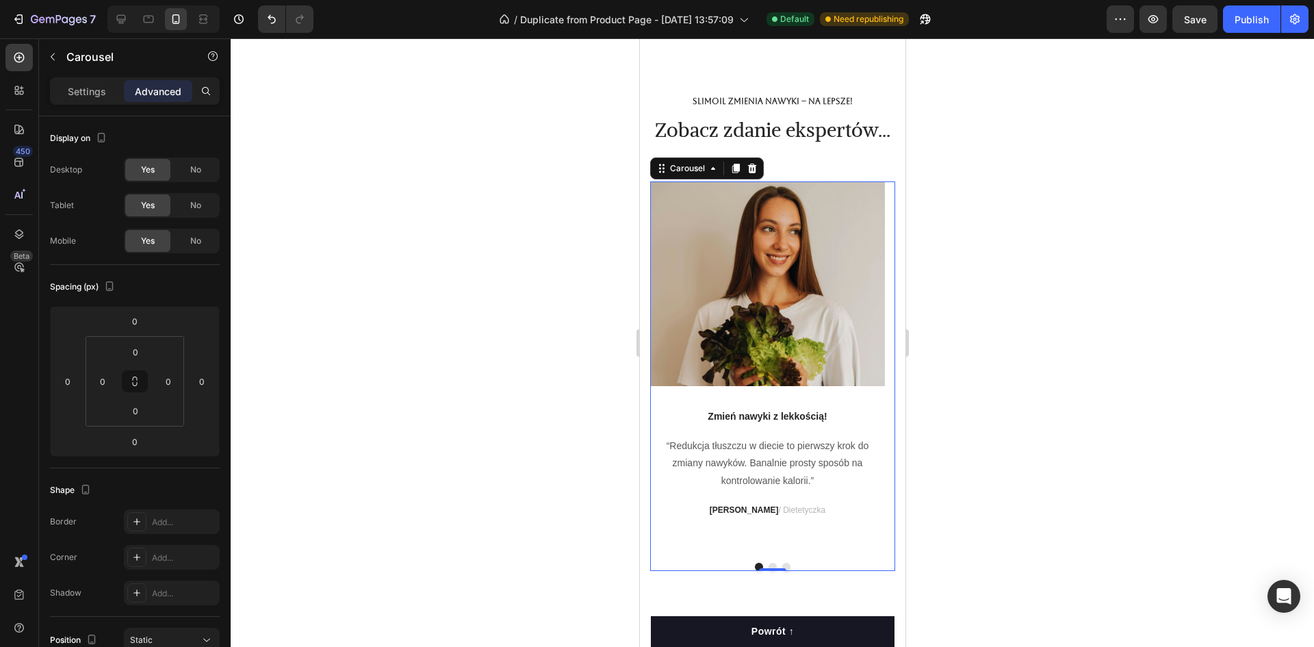
click at [768, 571] on button "Dot" at bounding box center [772, 566] width 8 height 8
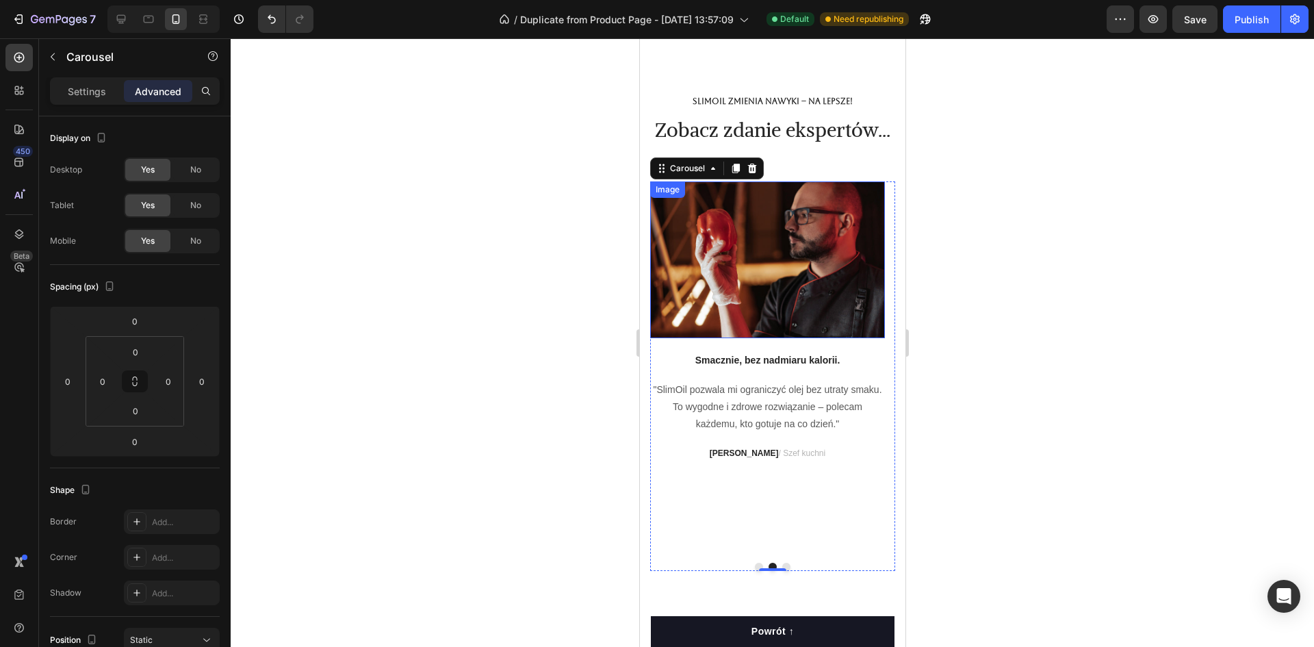
click at [684, 331] on img at bounding box center [766, 259] width 235 height 157
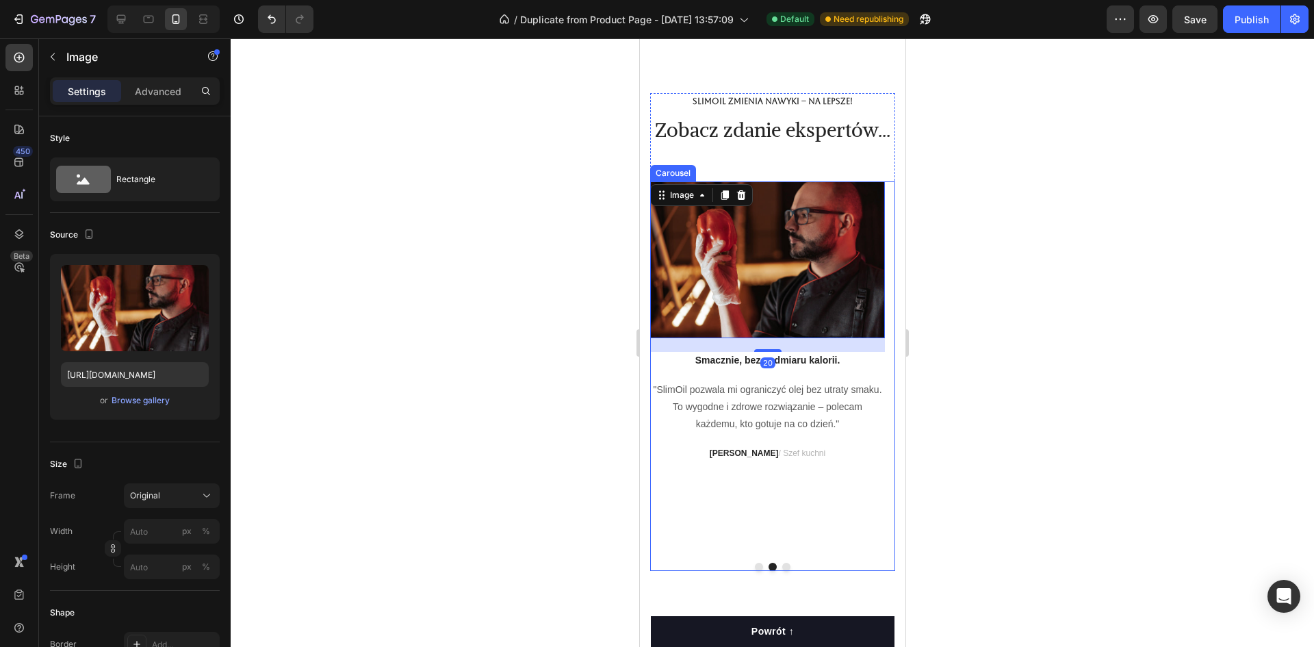
click at [781, 571] on button "Dot" at bounding box center [785, 566] width 8 height 8
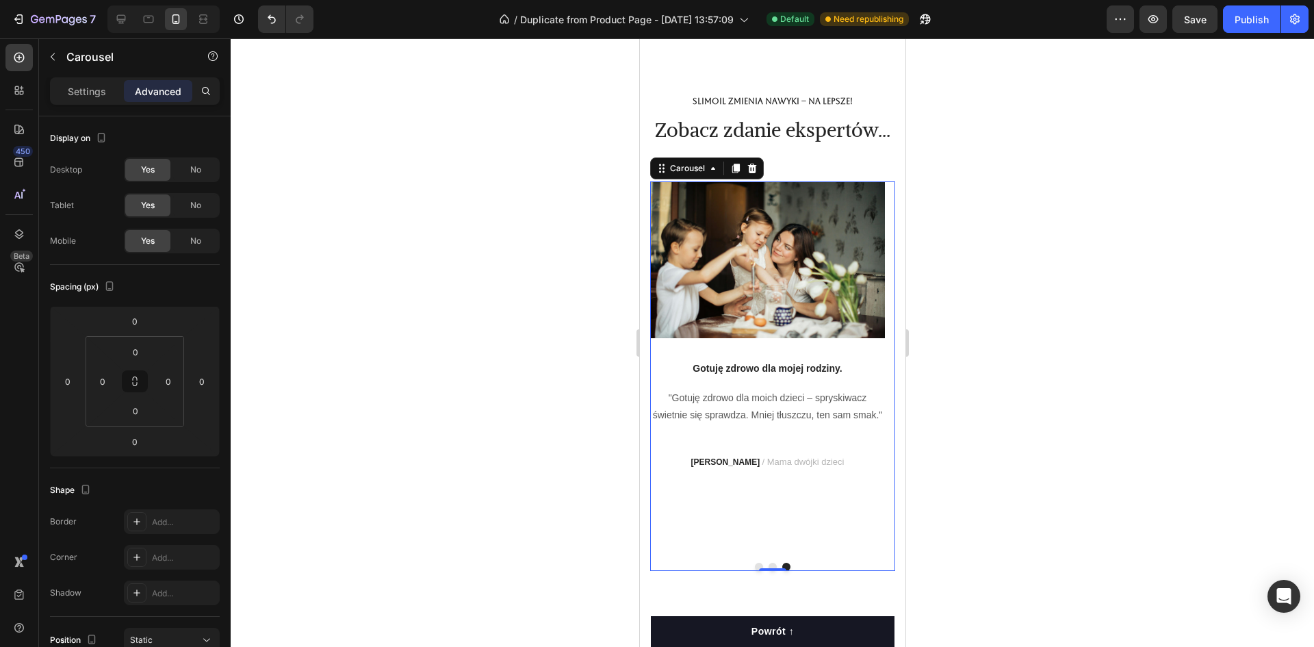
click at [754, 571] on button "Dot" at bounding box center [758, 566] width 8 height 8
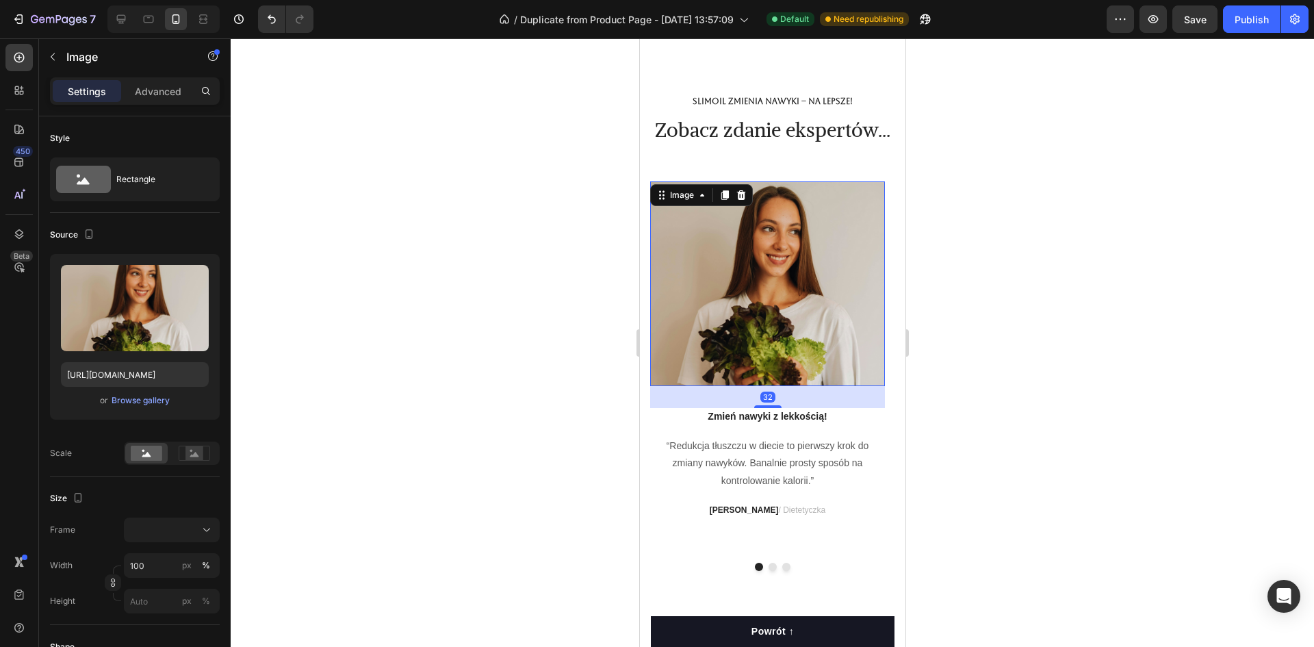
click at [775, 377] on img at bounding box center [766, 283] width 235 height 205
click at [152, 560] on input "100" at bounding box center [172, 565] width 96 height 25
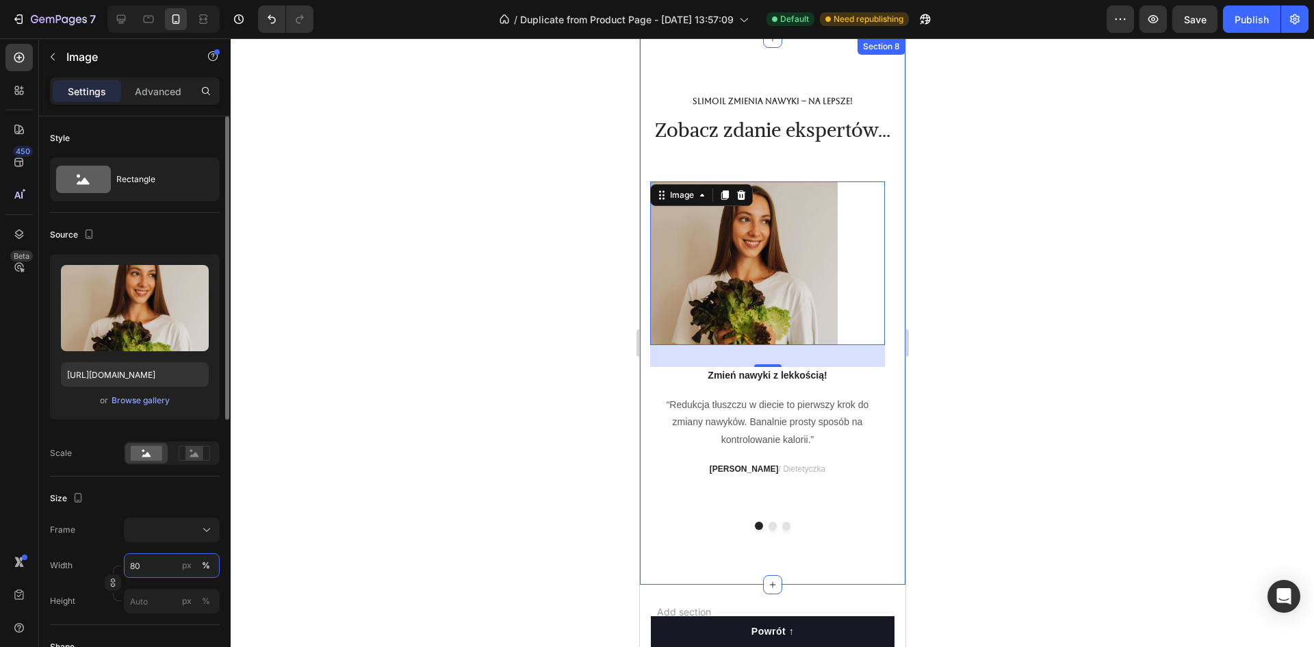
type input "8"
type input "9"
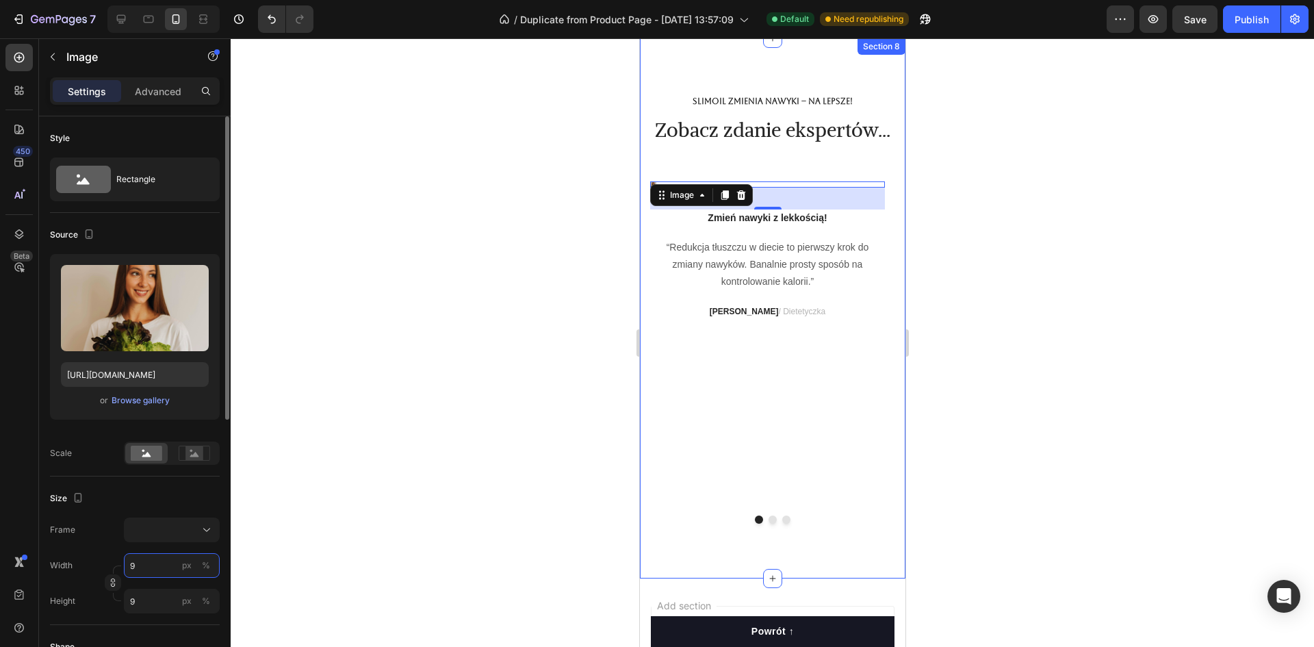
type input "90"
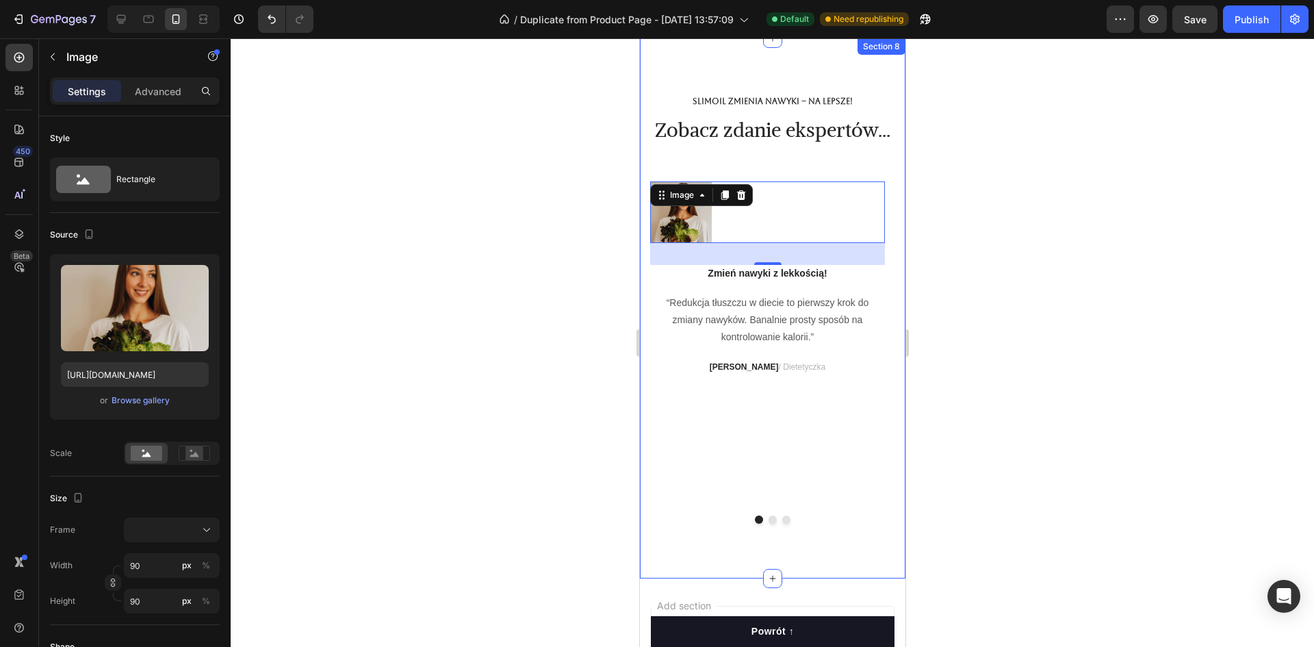
click at [270, 539] on div at bounding box center [772, 342] width 1083 height 608
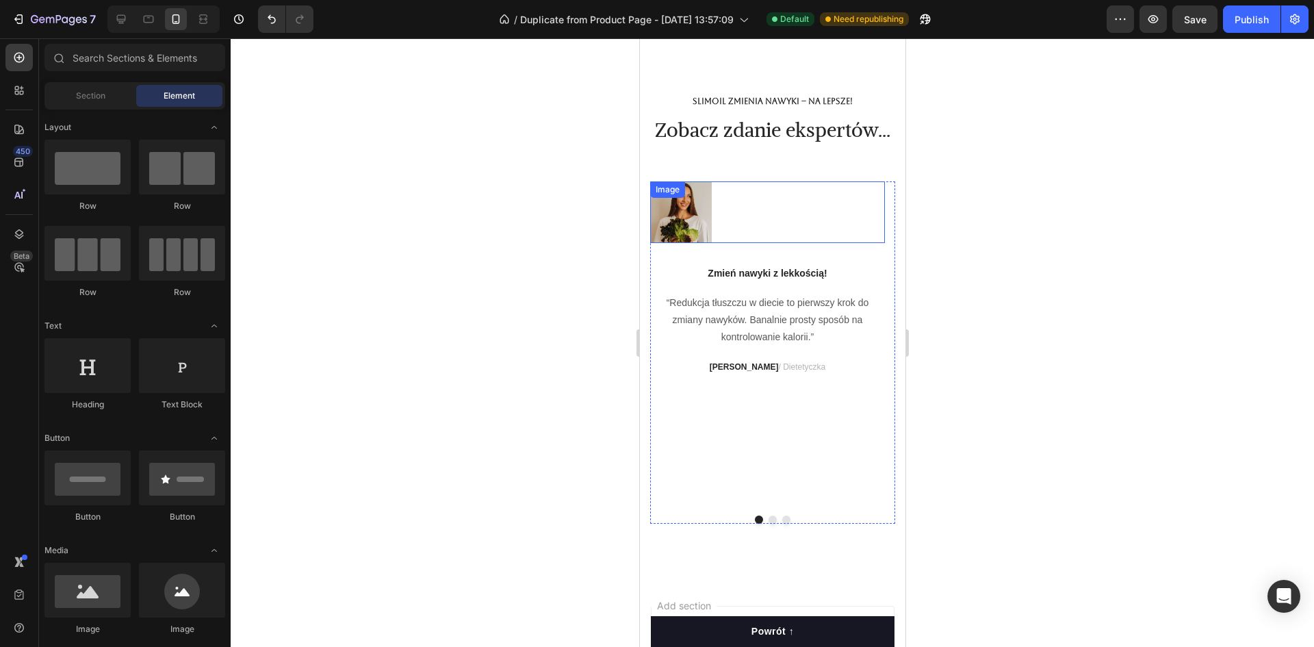
click at [695, 243] on img at bounding box center [680, 212] width 62 height 62
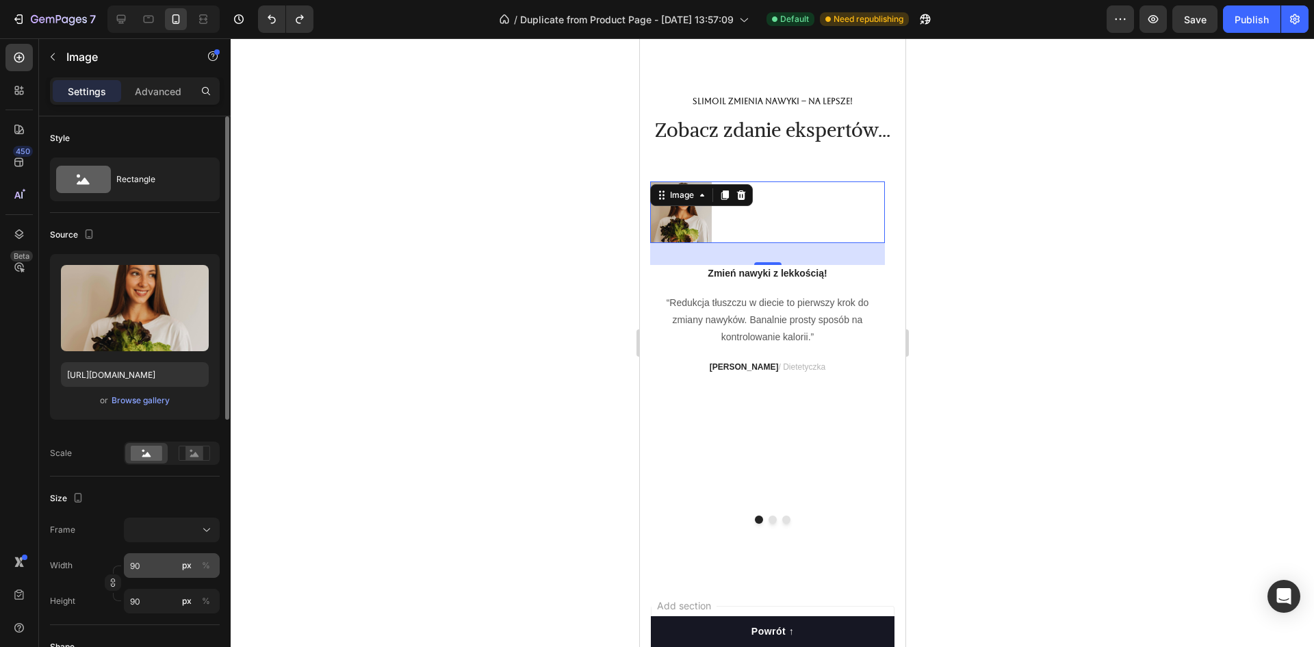
type input "80"
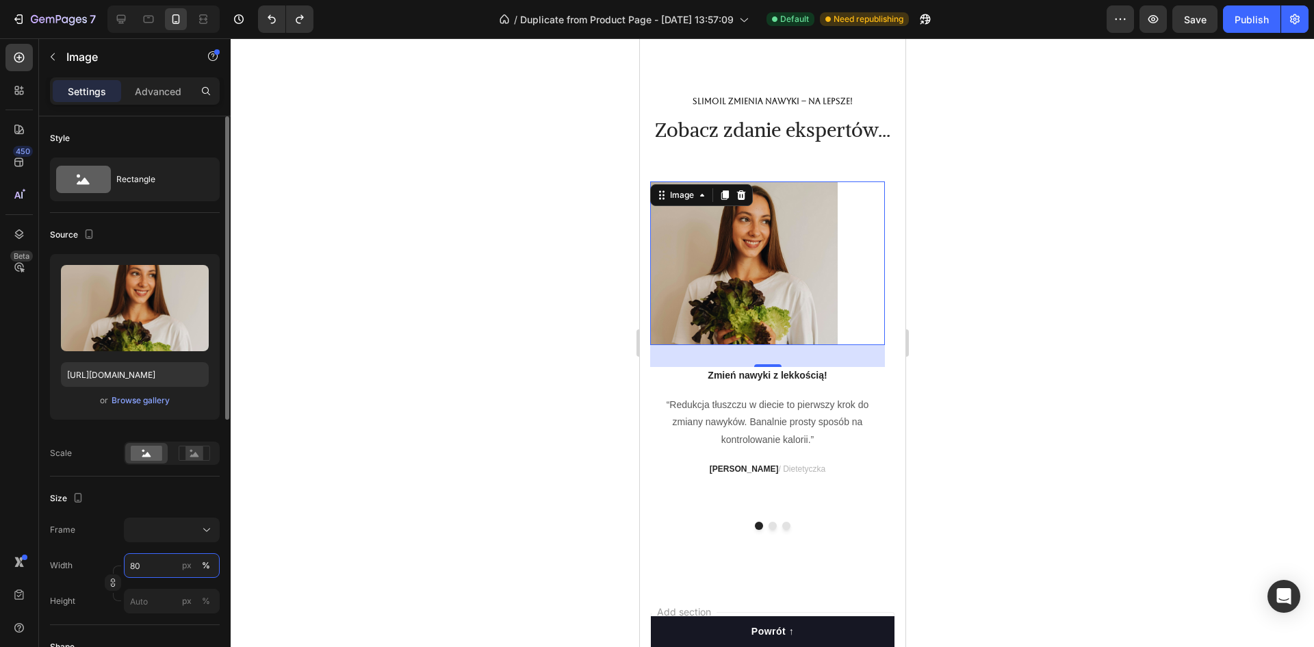
click at [162, 564] on input "80" at bounding box center [172, 565] width 96 height 25
type input "90"
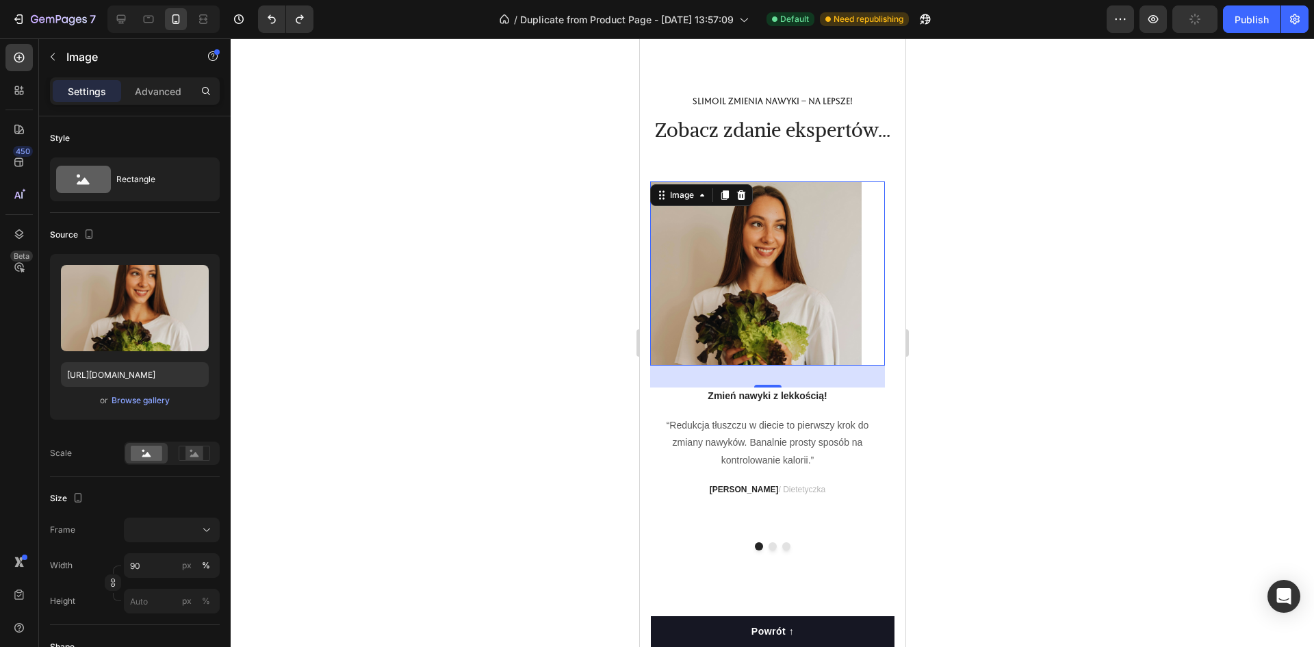
click at [371, 468] on div at bounding box center [772, 342] width 1083 height 608
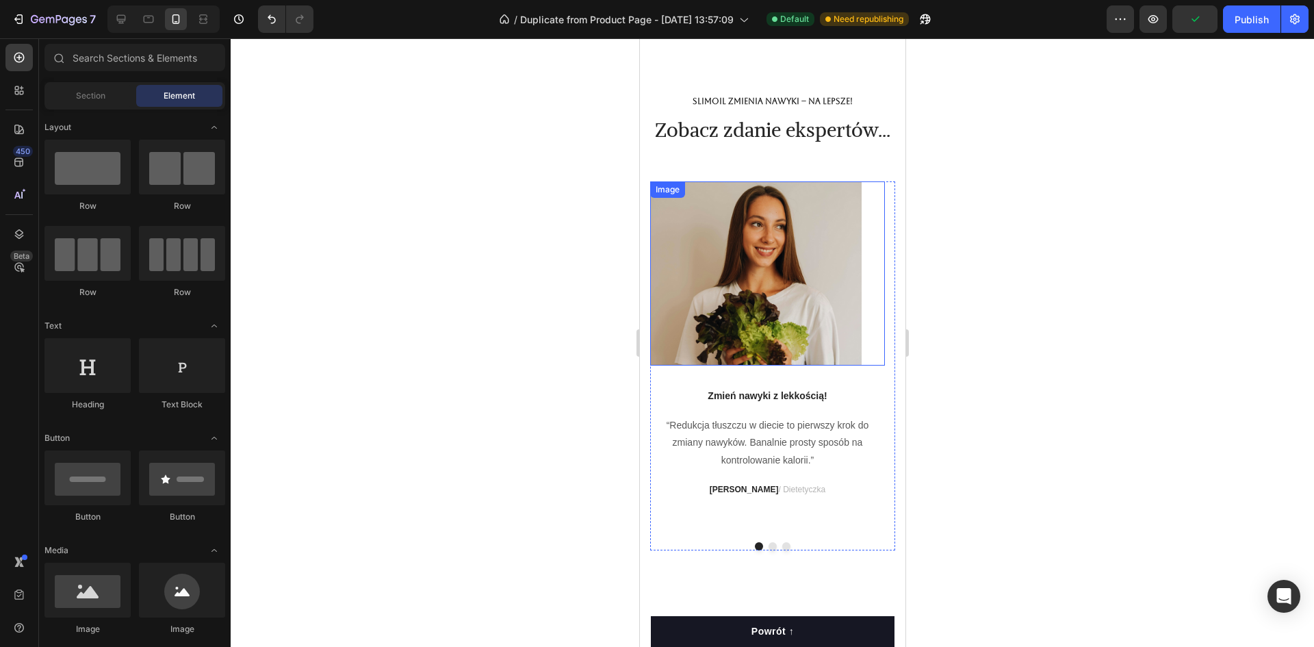
click at [799, 317] on img at bounding box center [754, 273] width 211 height 184
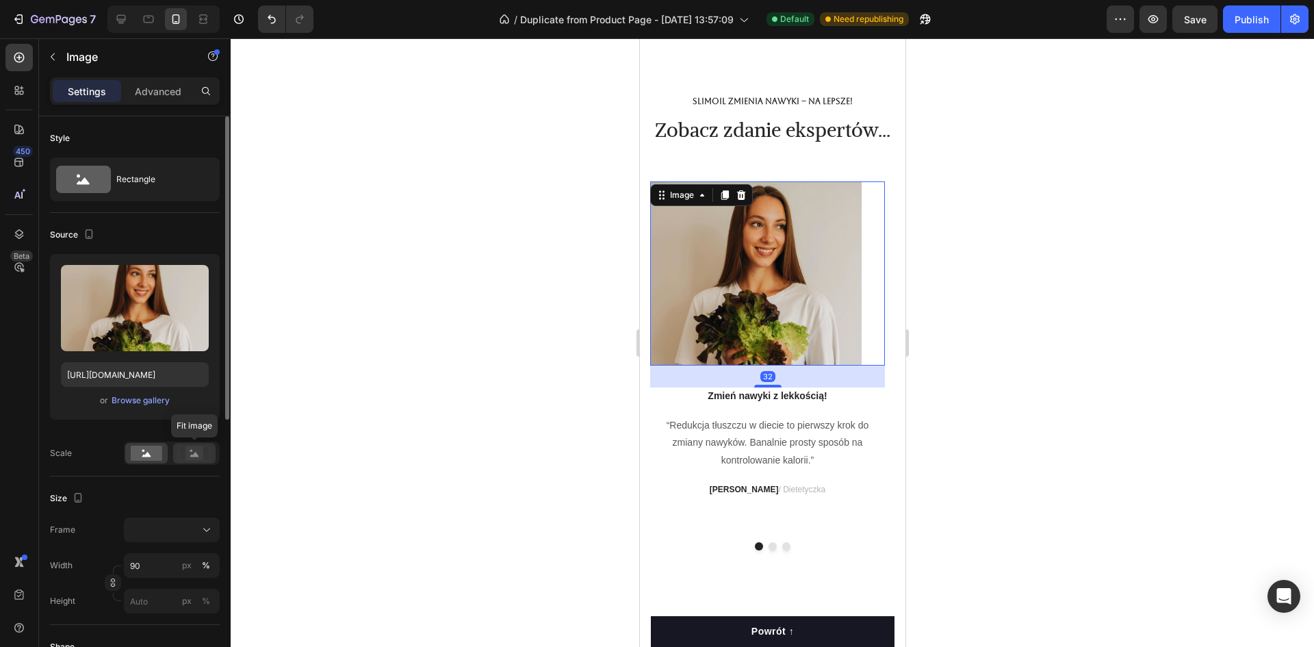
click at [193, 450] on rect at bounding box center [194, 453] width 18 height 14
click at [141, 454] on rect at bounding box center [146, 452] width 31 height 15
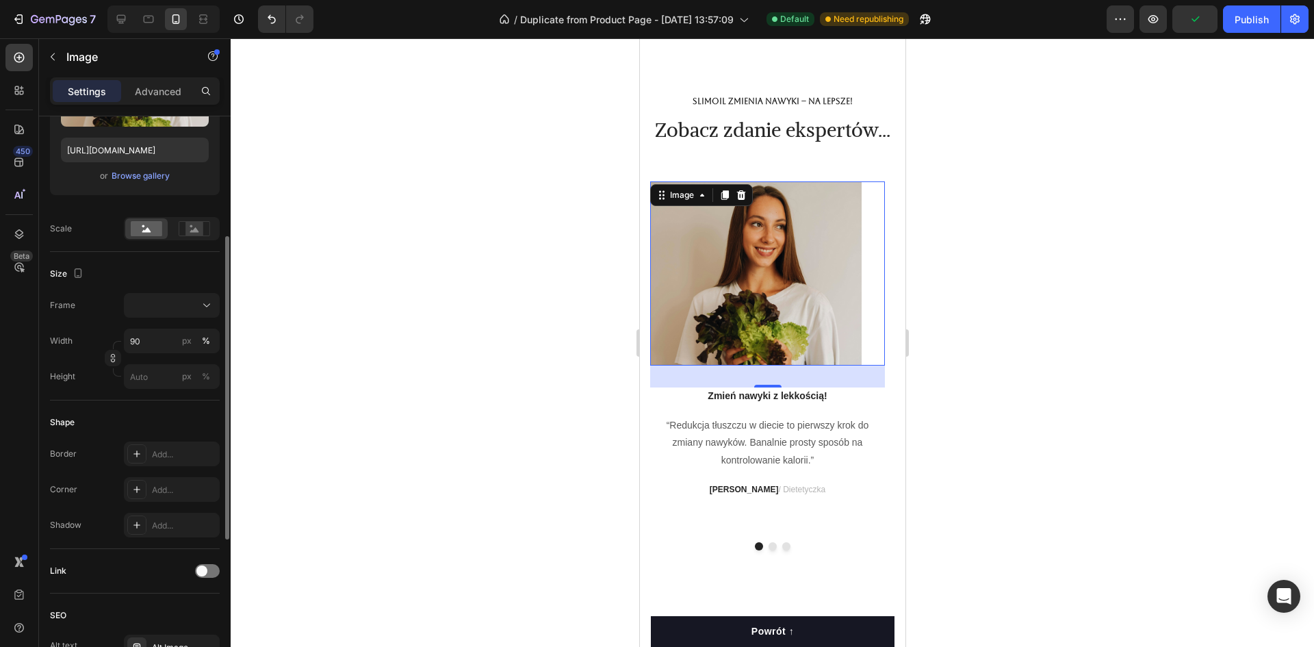
scroll to position [0, 0]
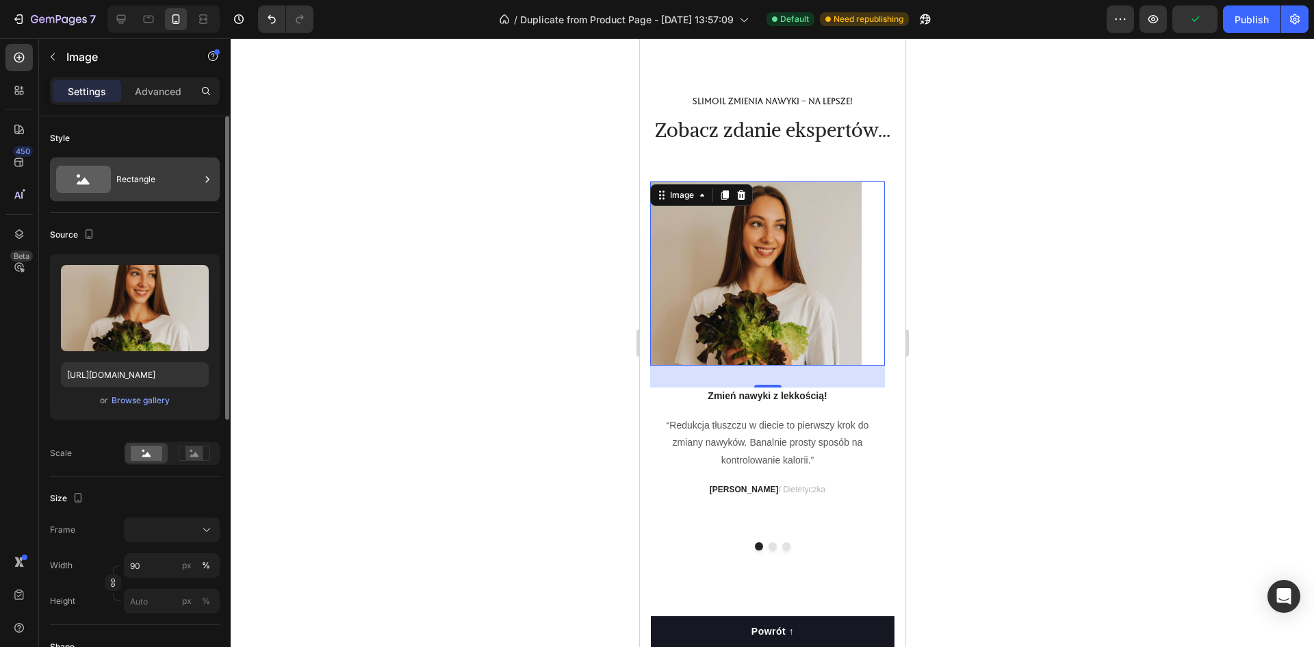
click at [165, 181] on div "Rectangle" at bounding box center [157, 179] width 83 height 31
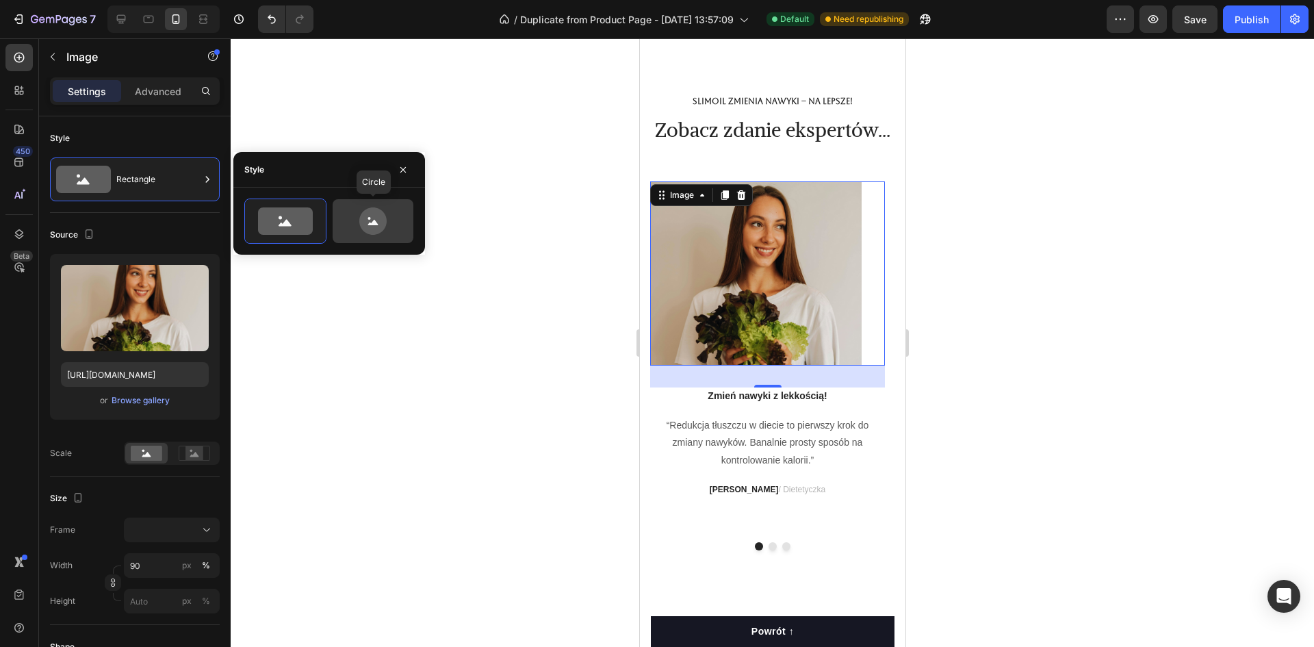
click at [372, 215] on icon at bounding box center [372, 220] width 27 height 27
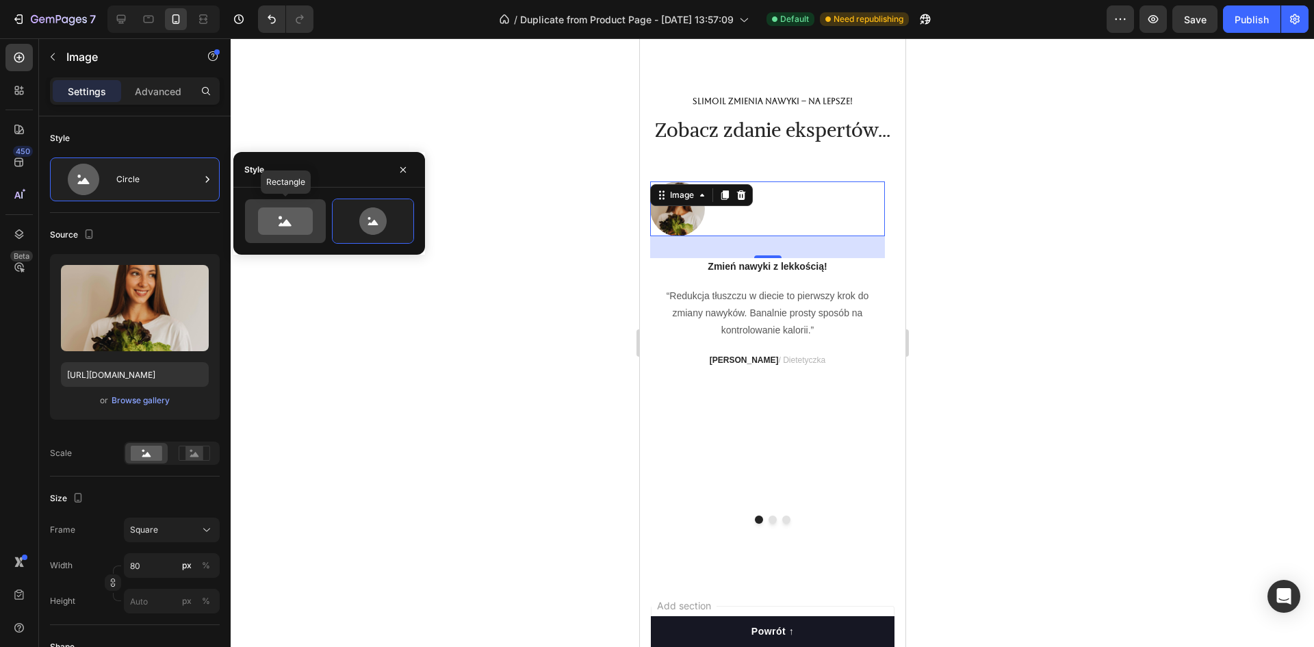
click at [297, 216] on icon at bounding box center [285, 220] width 55 height 27
type input "100"
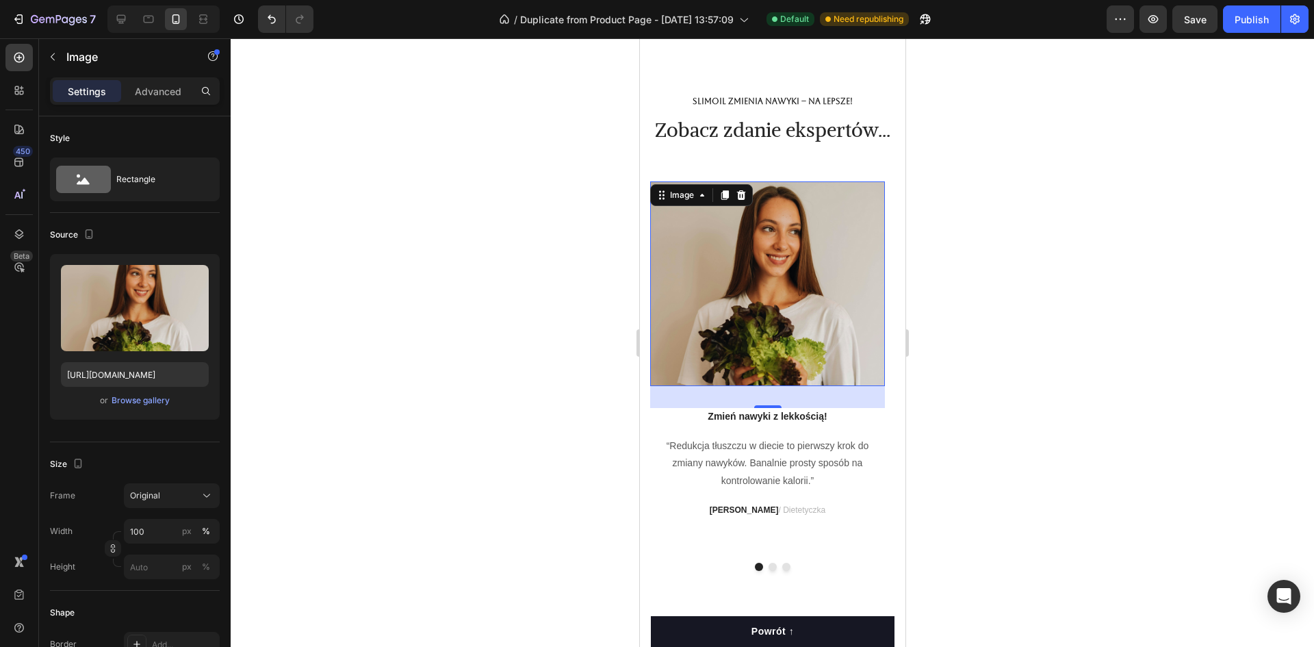
click at [531, 335] on div at bounding box center [772, 342] width 1083 height 608
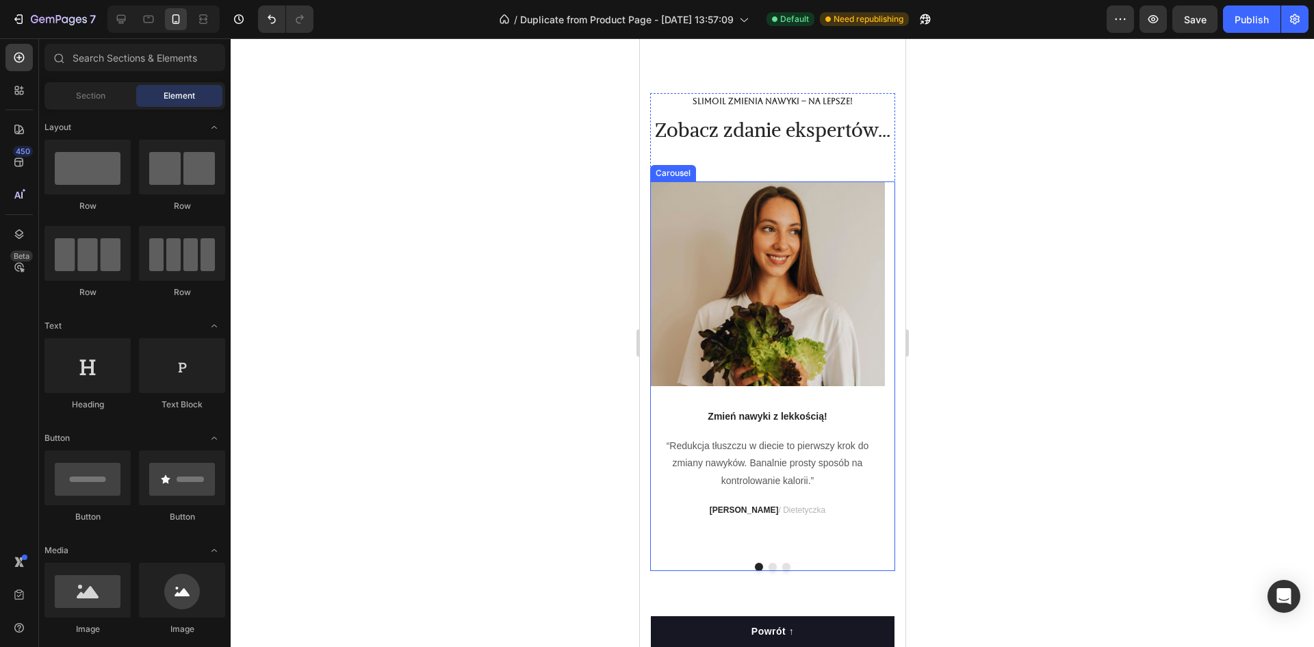
click at [768, 571] on button "Dot" at bounding box center [772, 566] width 8 height 8
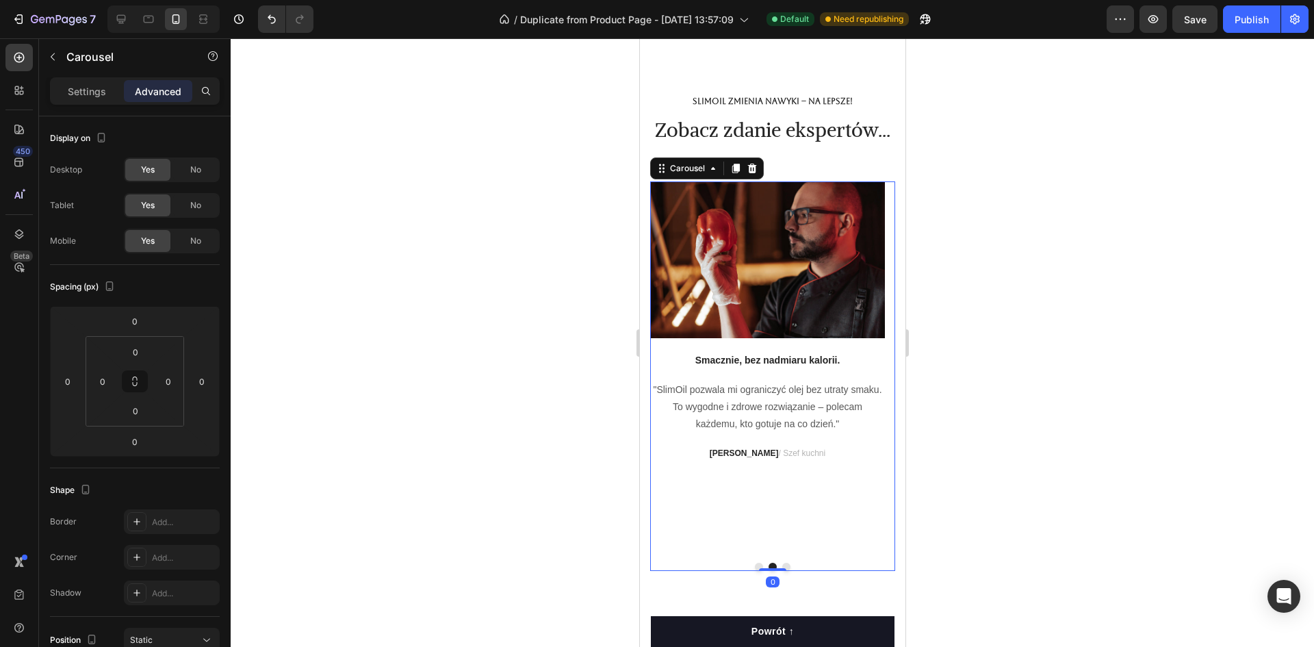
click at [754, 571] on button "Dot" at bounding box center [758, 566] width 8 height 8
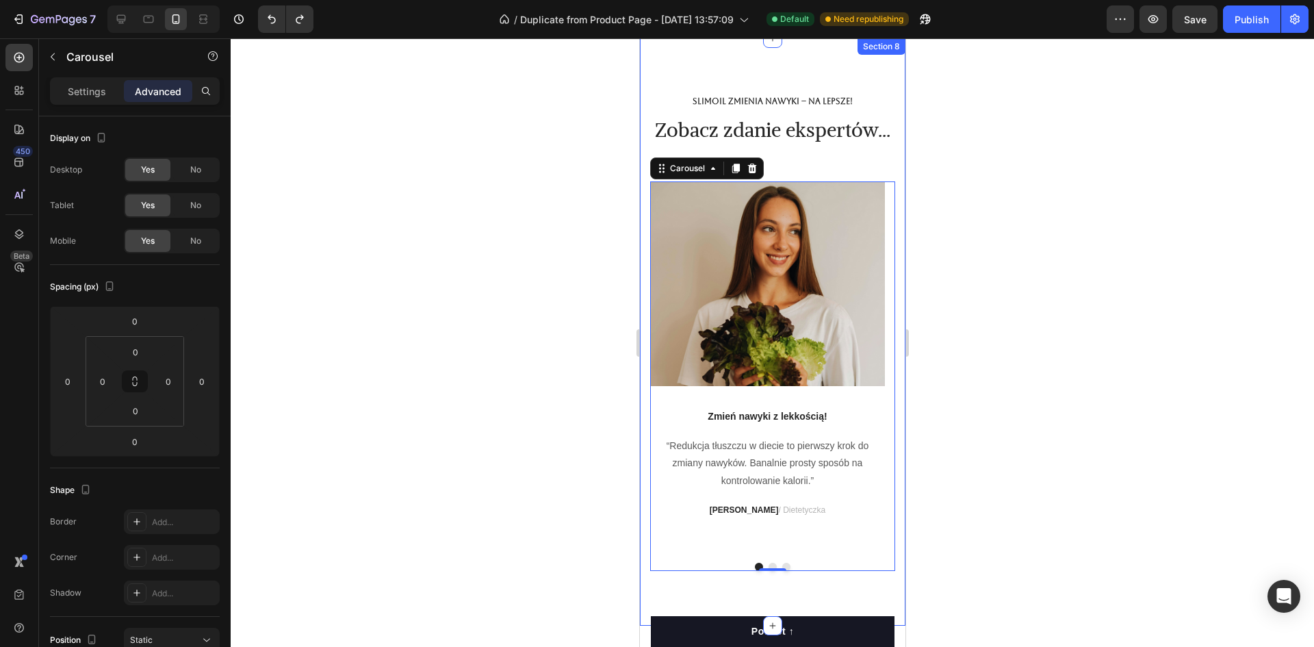
click at [577, 357] on div at bounding box center [772, 342] width 1083 height 608
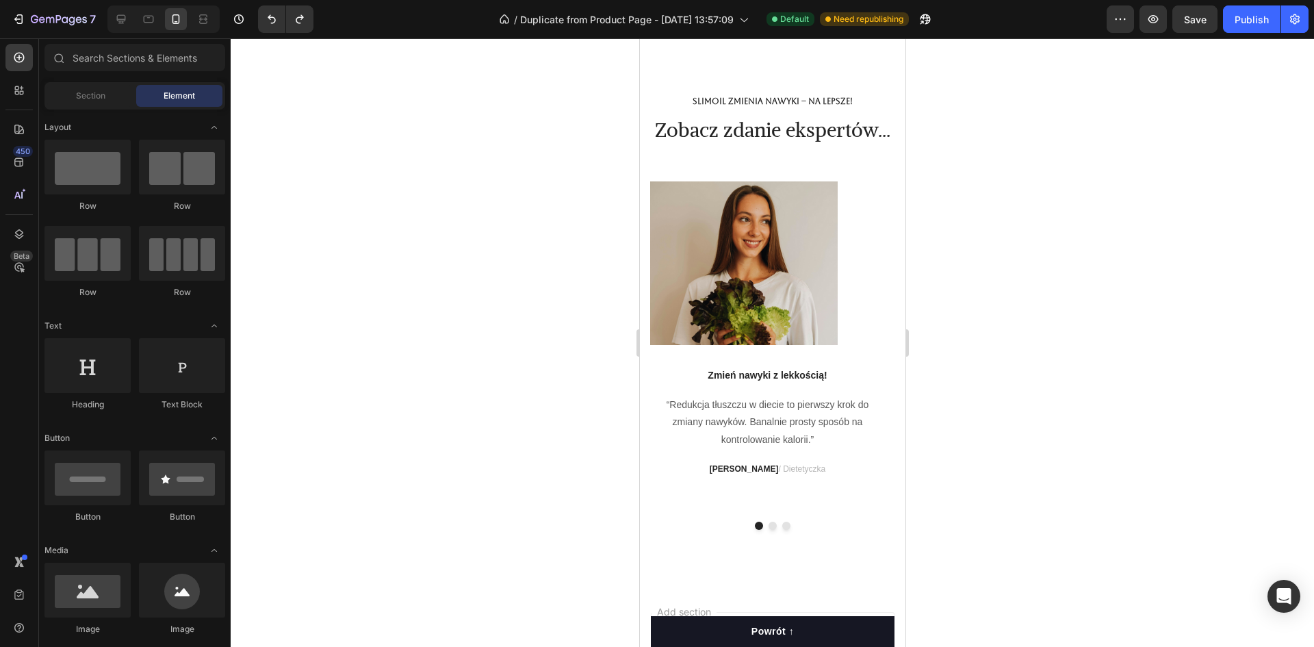
click at [750, 335] on img at bounding box center [742, 263] width 187 height 164
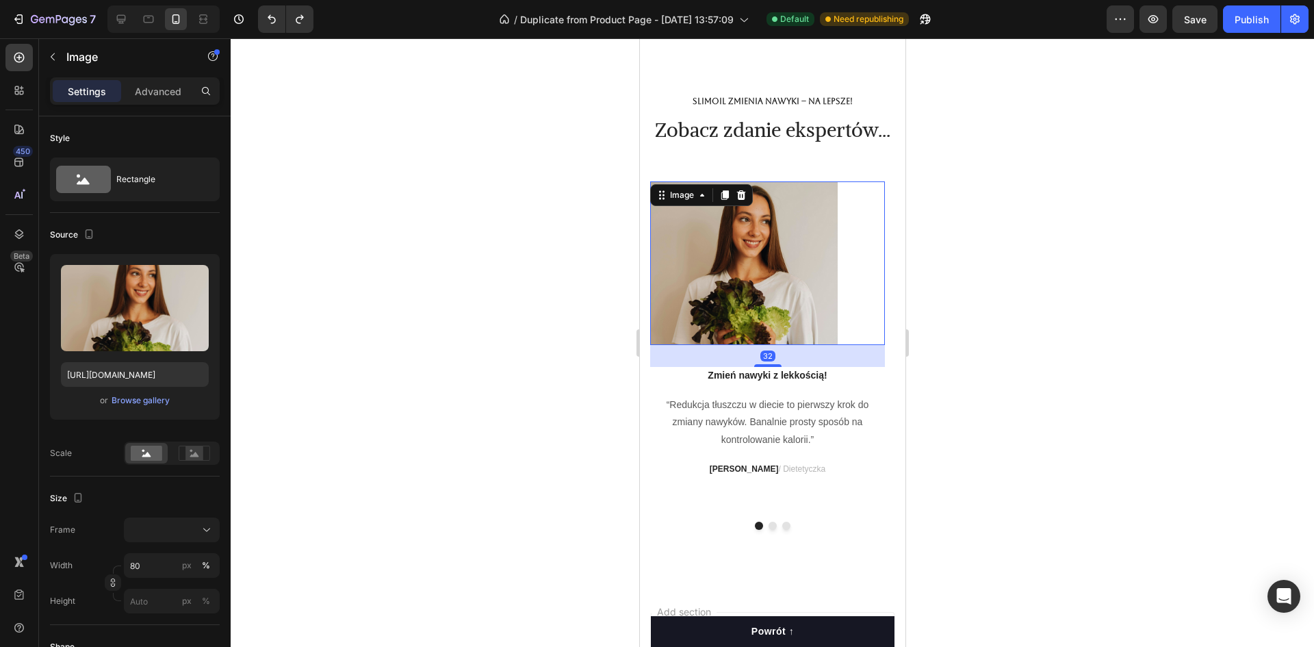
type input "100"
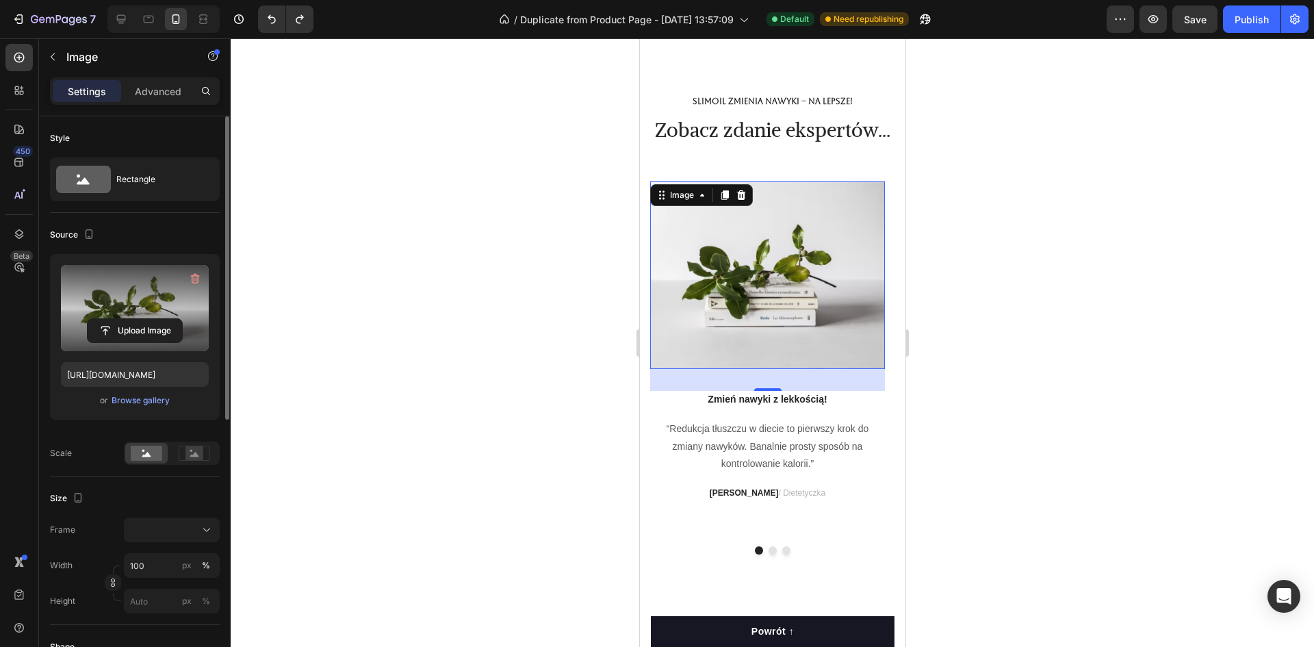
click at [149, 307] on label at bounding box center [135, 308] width 148 height 86
click at [149, 319] on input "file" at bounding box center [135, 330] width 94 height 23
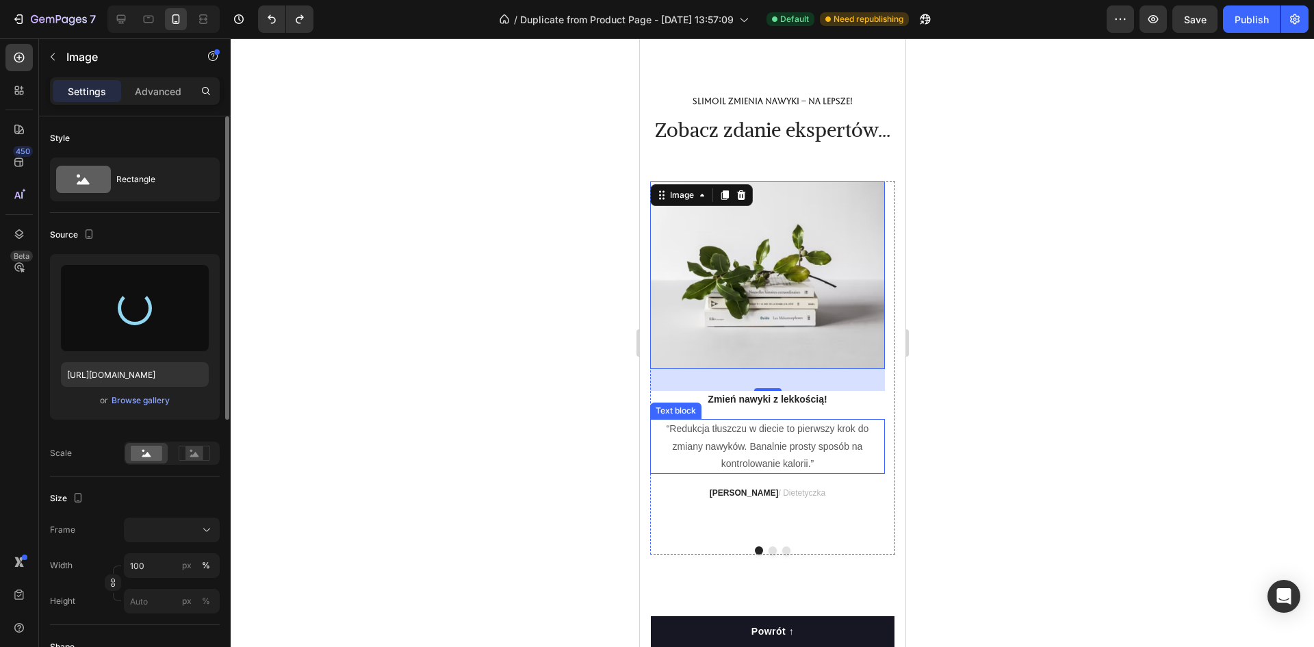
type input "[URL][DOMAIN_NAME]"
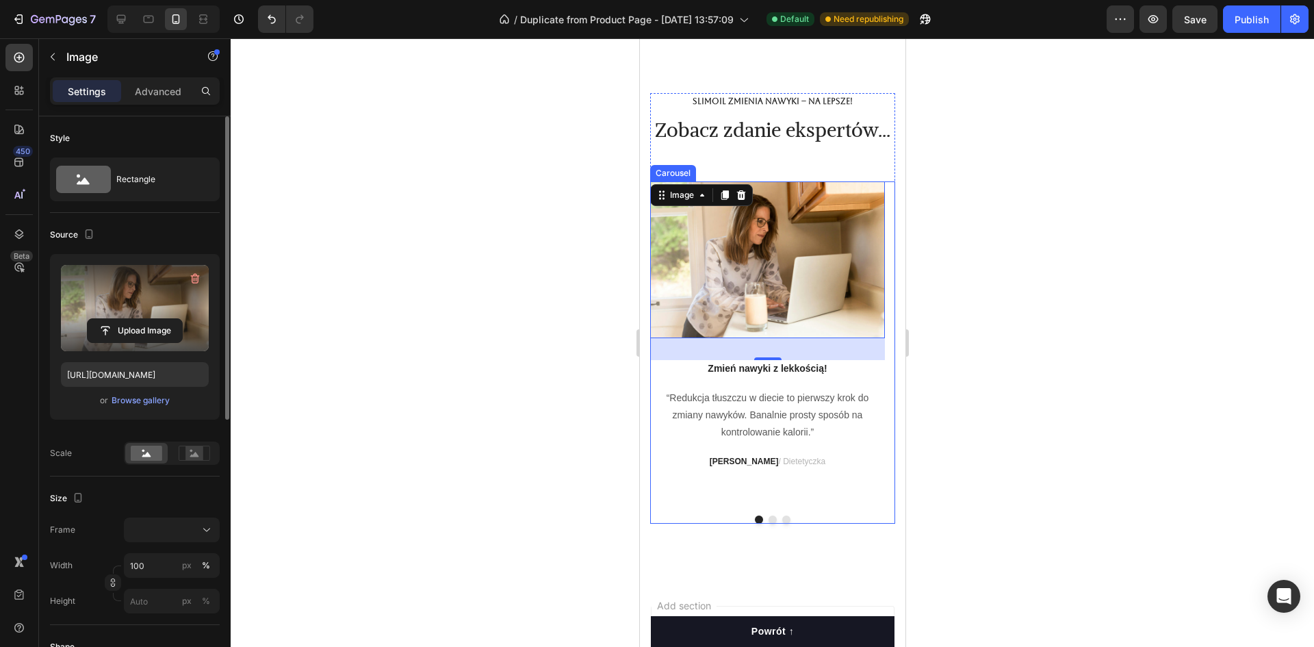
click at [768, 523] on button "Dot" at bounding box center [772, 519] width 8 height 8
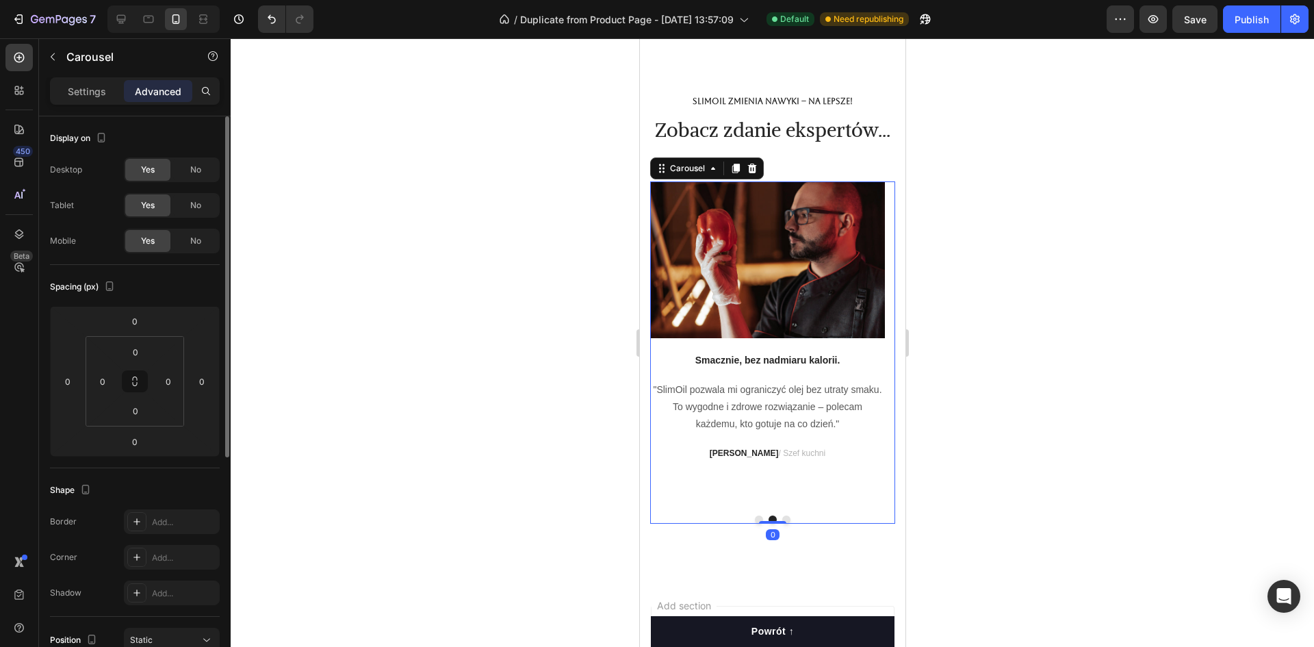
click at [782, 523] on button "Dot" at bounding box center [785, 519] width 8 height 8
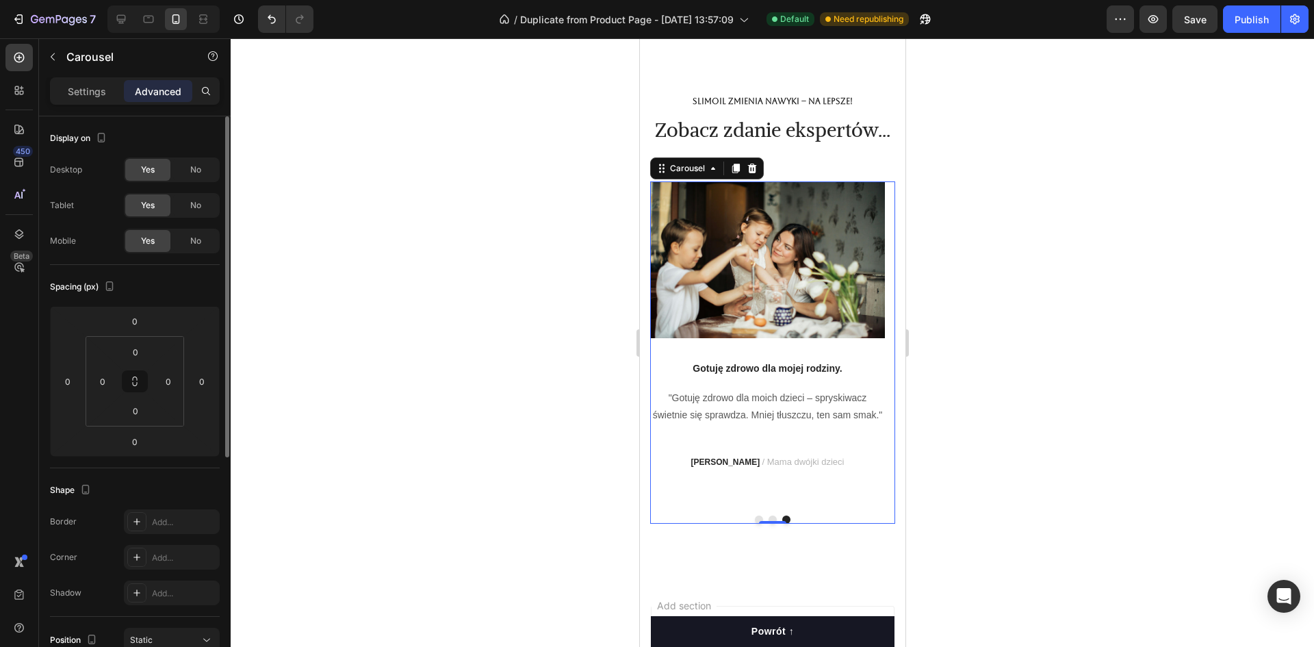
click at [778, 378] on div "Image Gotuję zdrowo dla mojej rodziny. Text block "Gotuję zdrowo dla moich dzie…" at bounding box center [766, 342] width 235 height 323
click at [768, 373] on div "Image Gotuję zdrowo dla mojej rodziny. Text block "Gotuję zdrowo dla moich dzie…" at bounding box center [766, 342] width 235 height 323
click at [766, 380] on div "Image Gotuję zdrowo dla mojej rodziny. Text block "Gotuję zdrowo dla moich dzie…" at bounding box center [766, 342] width 235 height 323
click at [770, 338] on img at bounding box center [766, 259] width 235 height 157
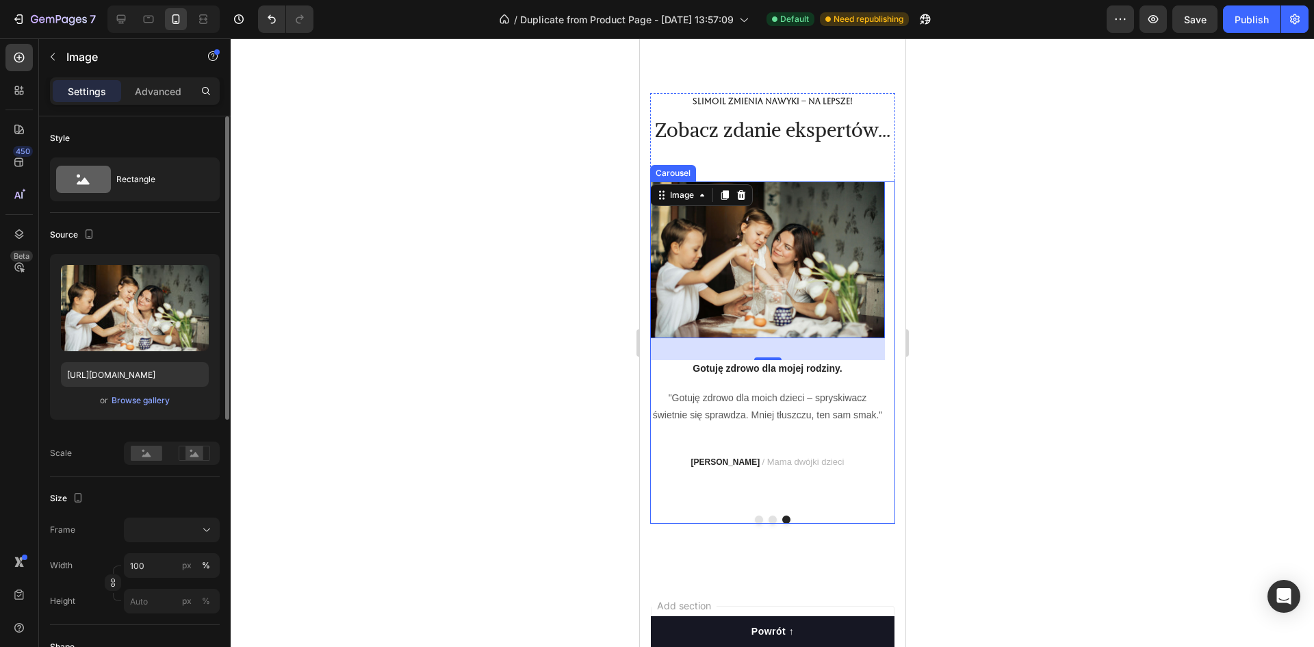
click at [768, 523] on button "Dot" at bounding box center [772, 519] width 8 height 8
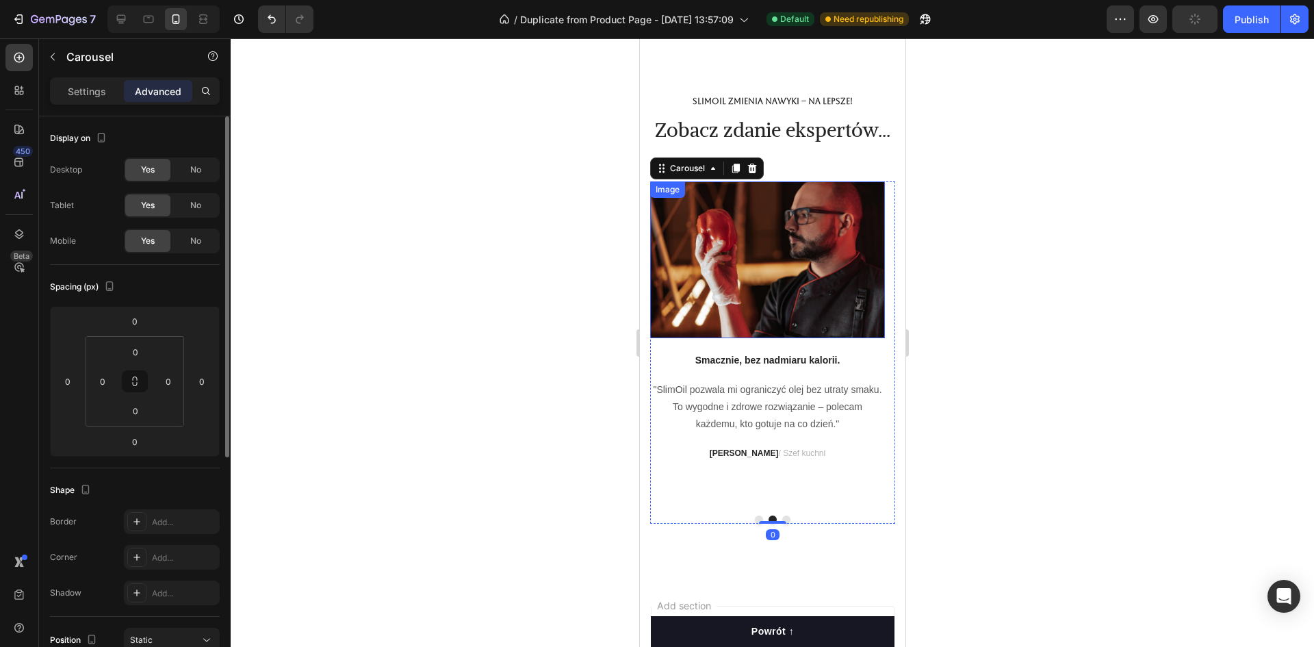
click at [779, 338] on div "Image" at bounding box center [766, 259] width 235 height 157
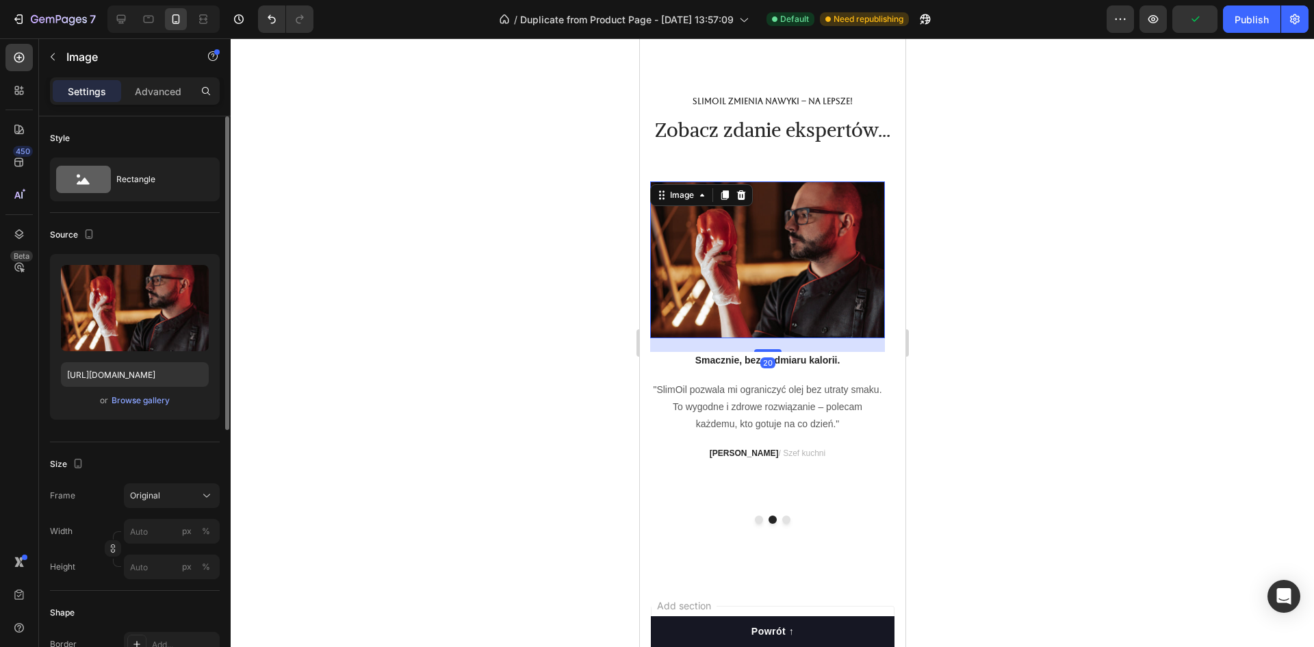
click at [779, 338] on img at bounding box center [766, 259] width 235 height 157
click at [781, 523] on button "Dot" at bounding box center [785, 519] width 8 height 8
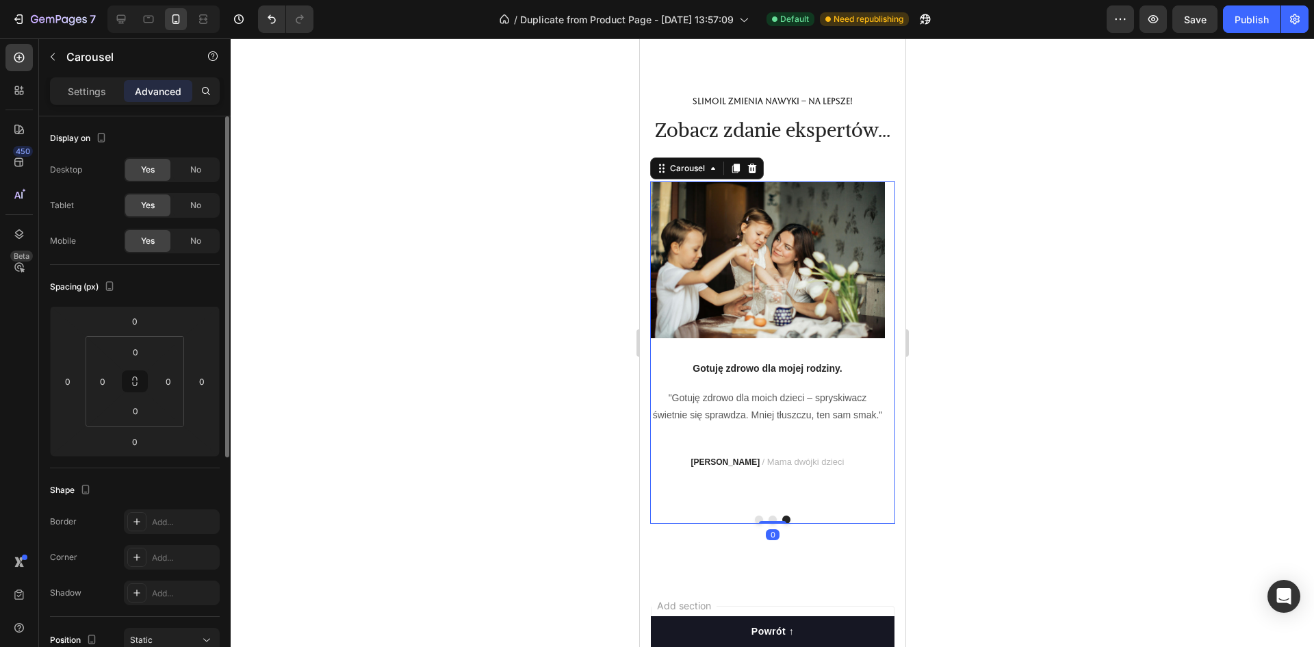
click at [796, 385] on div "Image Gotuję zdrowo dla mojej rodziny. Text block "Gotuję zdrowo dla moich dzie…" at bounding box center [766, 342] width 235 height 323
click at [788, 338] on img at bounding box center [766, 259] width 235 height 157
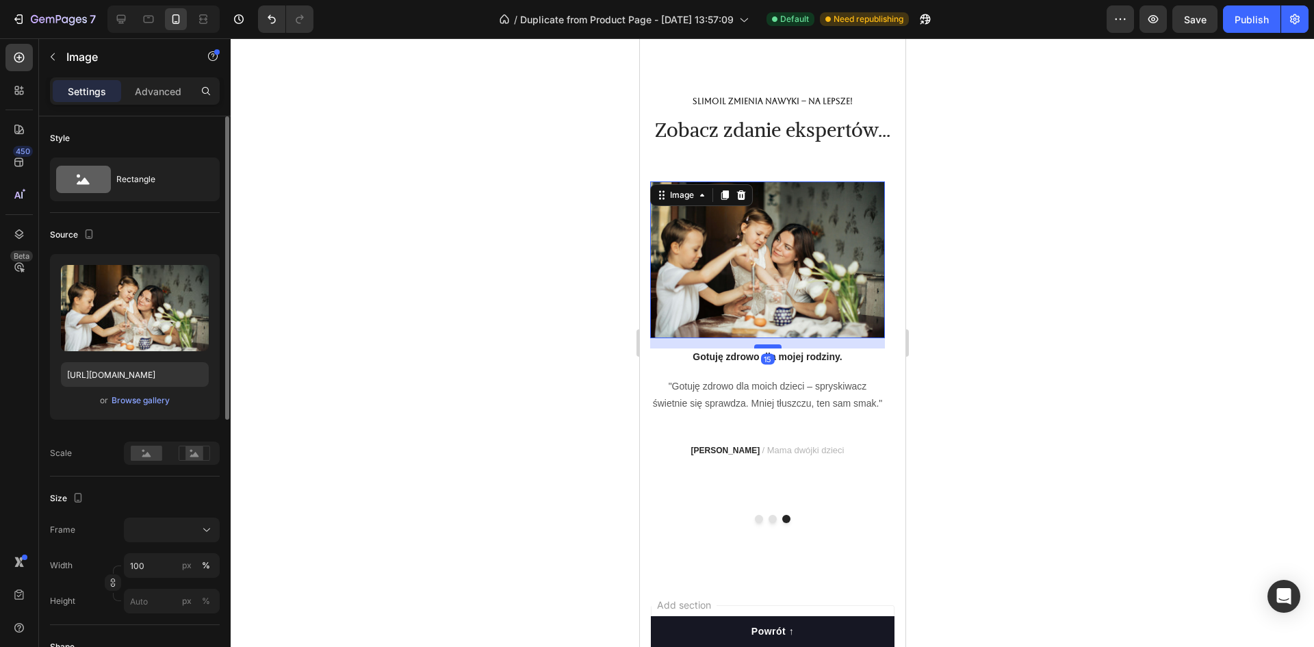
drag, startPoint x: 775, startPoint y: 389, endPoint x: 775, endPoint y: 378, distance: 11.7
click at [775, 348] on div at bounding box center [766, 346] width 27 height 4
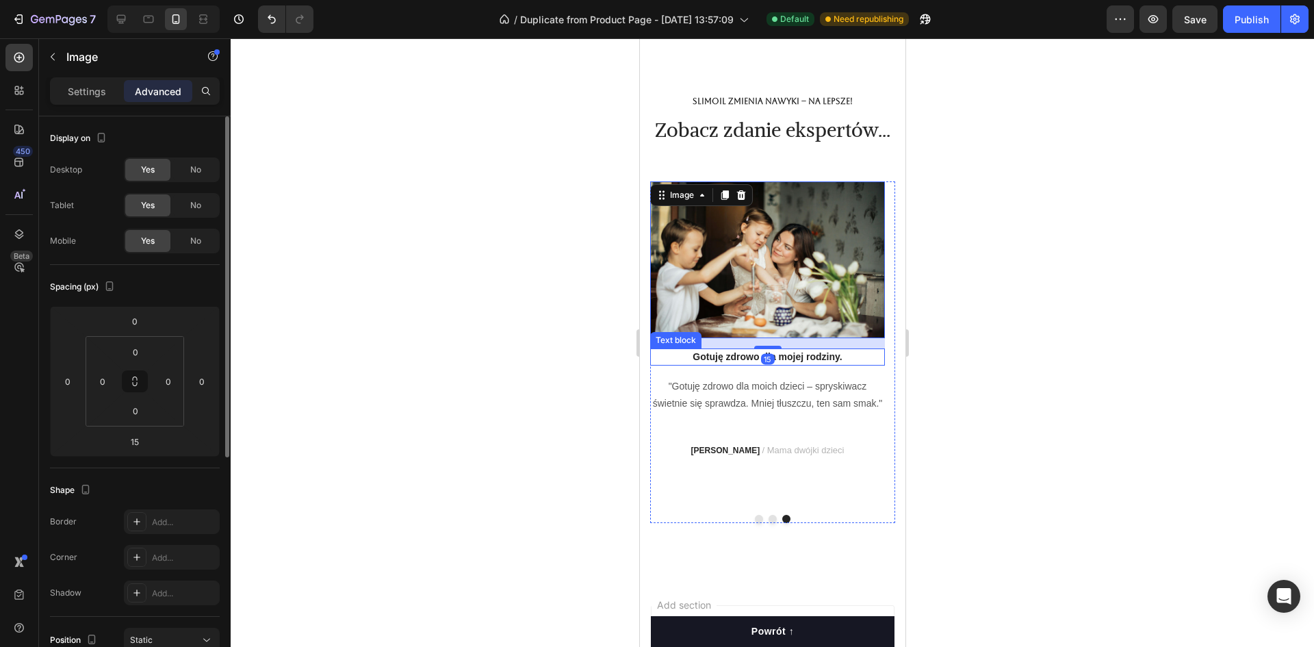
click at [588, 400] on div at bounding box center [772, 342] width 1083 height 608
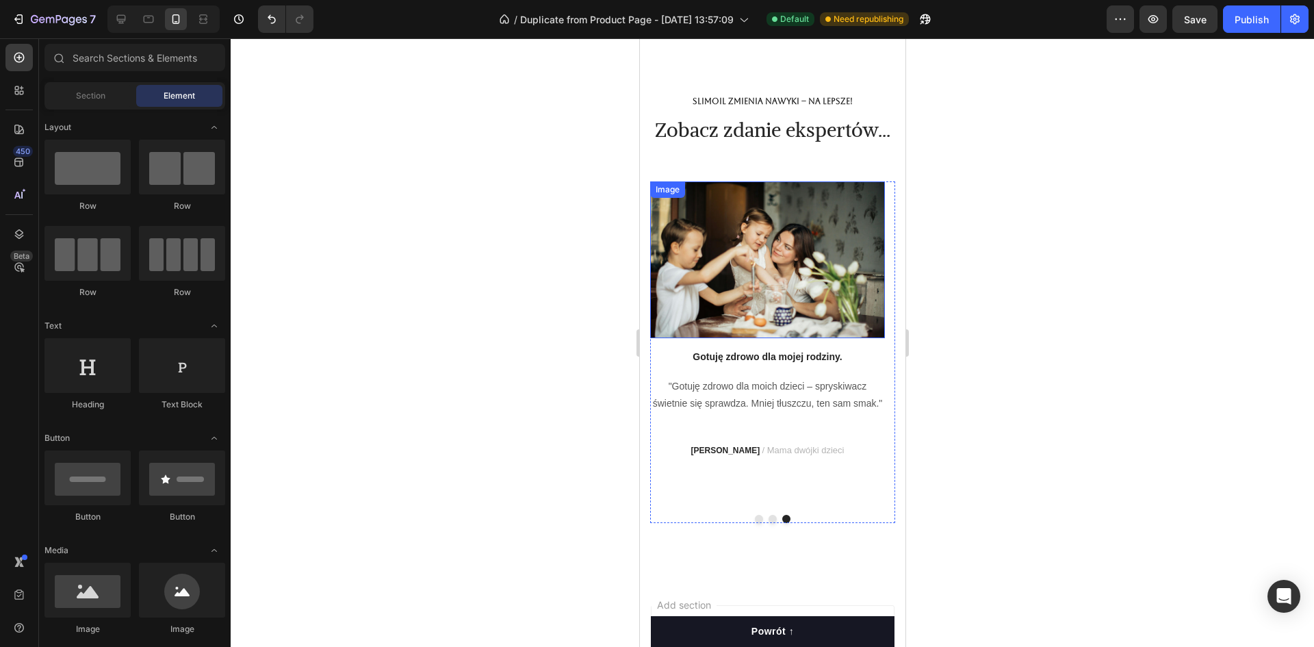
click at [772, 338] on img at bounding box center [766, 259] width 235 height 157
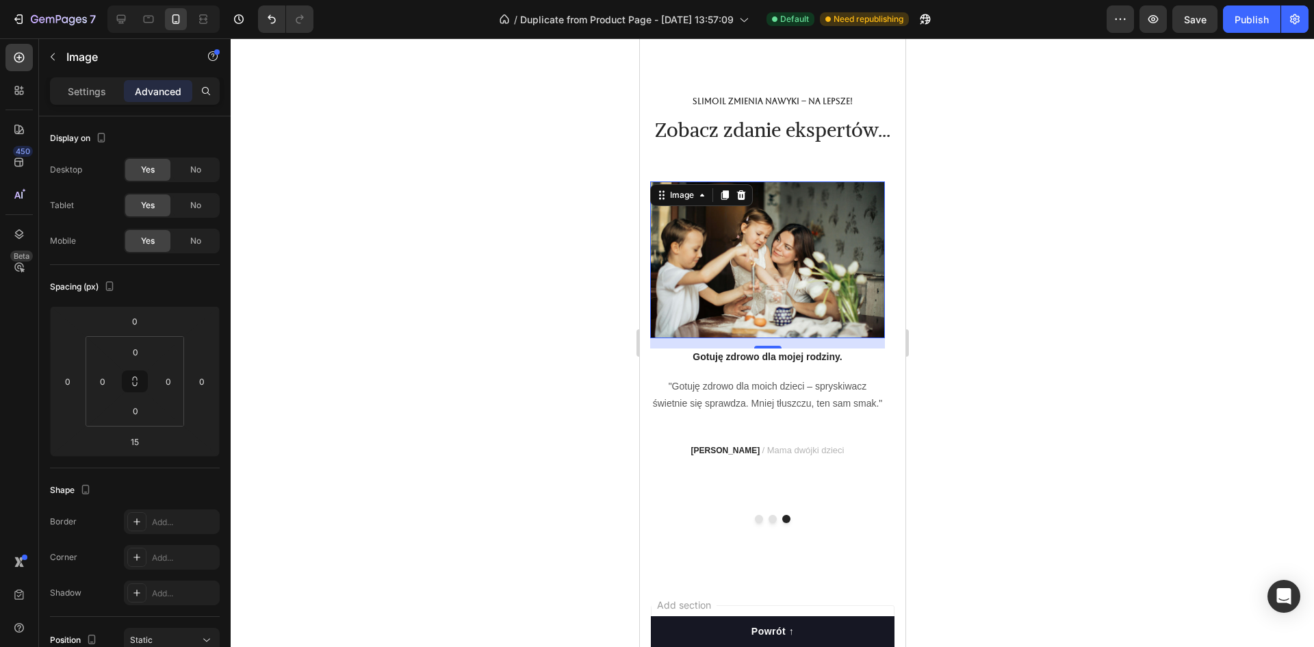
drag, startPoint x: 773, startPoint y: 380, endPoint x: 768, endPoint y: 374, distance: 7.8
click at [768, 348] on div "15" at bounding box center [766, 343] width 235 height 10
drag, startPoint x: 770, startPoint y: 378, endPoint x: 1135, endPoint y: 426, distance: 367.8
click at [769, 346] on div at bounding box center [766, 344] width 27 height 4
type input "12"
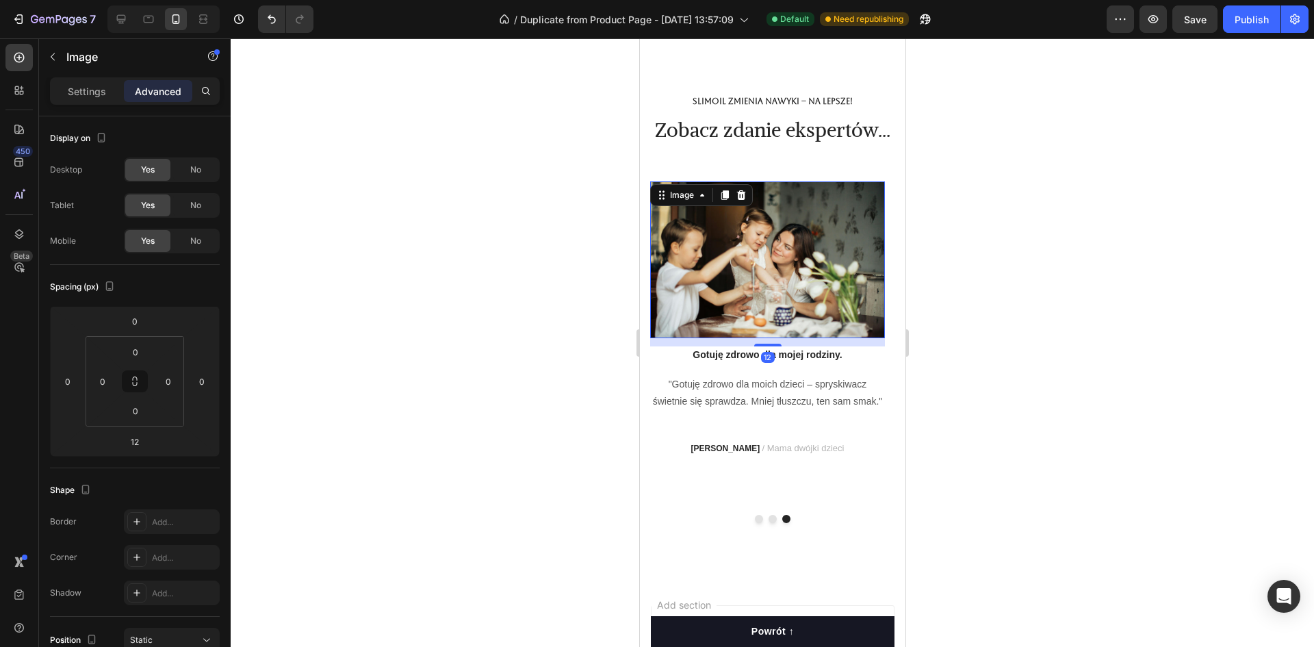
click at [452, 385] on div at bounding box center [772, 342] width 1083 height 608
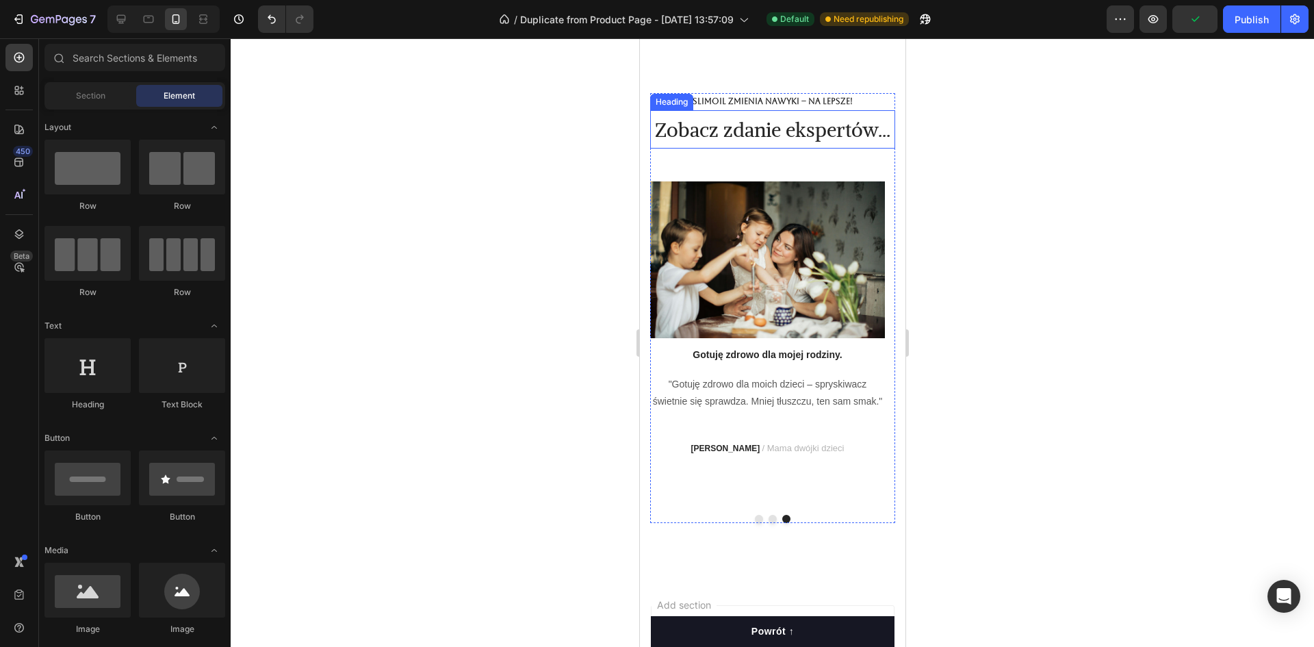
click at [762, 148] on h2 "Zobacz zdanie ekspertów..." at bounding box center [771, 129] width 245 height 38
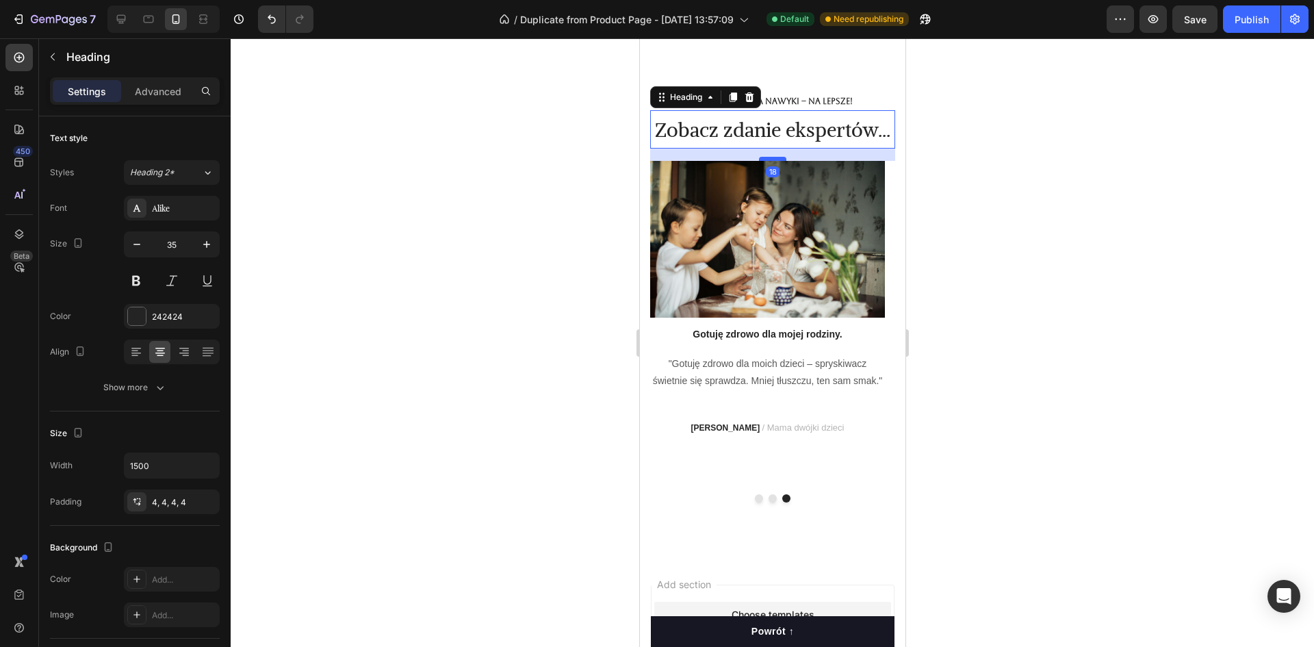
drag, startPoint x: 774, startPoint y: 213, endPoint x: 772, endPoint y: 193, distance: 20.6
click at [772, 161] on div at bounding box center [771, 159] width 27 height 4
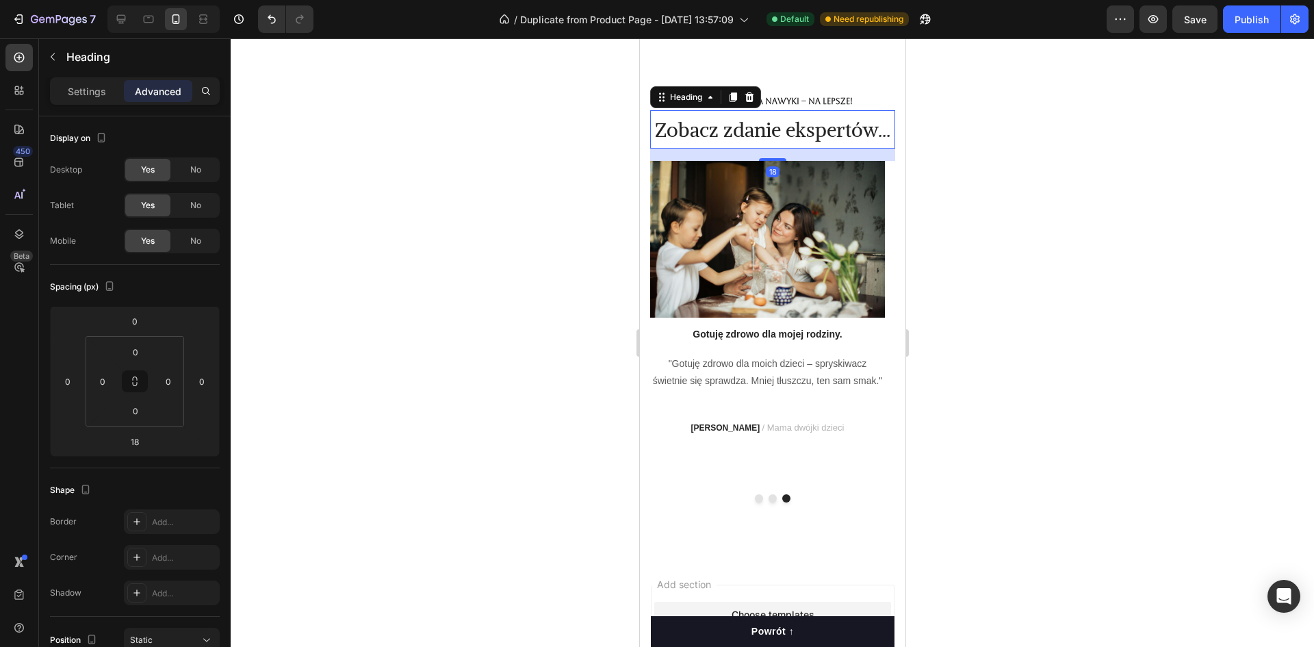
click at [552, 311] on div at bounding box center [772, 342] width 1083 height 608
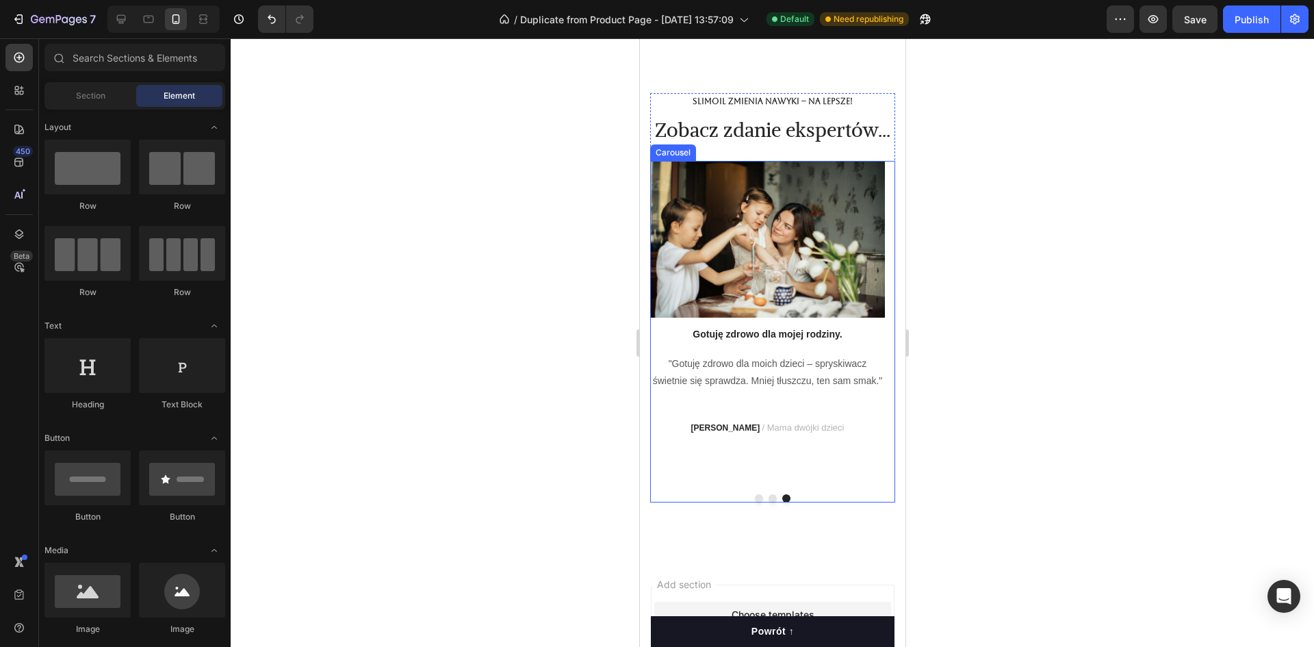
click at [768, 502] on button "Dot" at bounding box center [772, 498] width 8 height 8
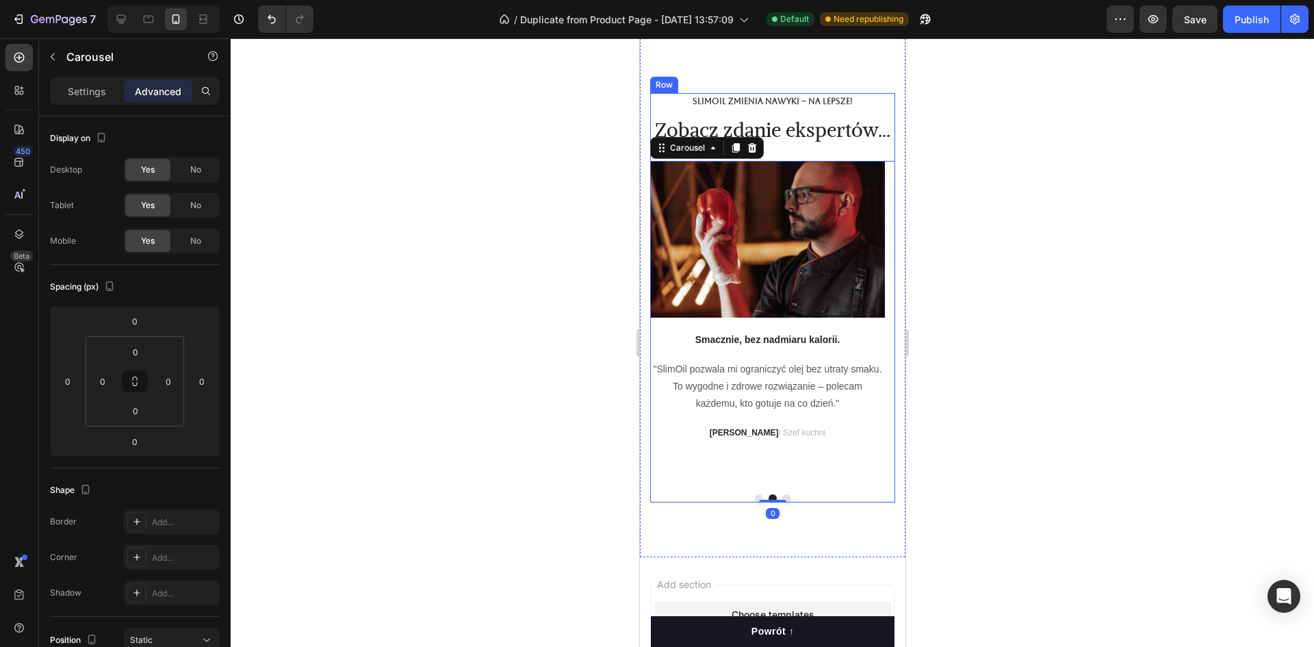
click at [798, 148] on h2 "Zobacz zdanie ekspertów..." at bounding box center [771, 129] width 245 height 38
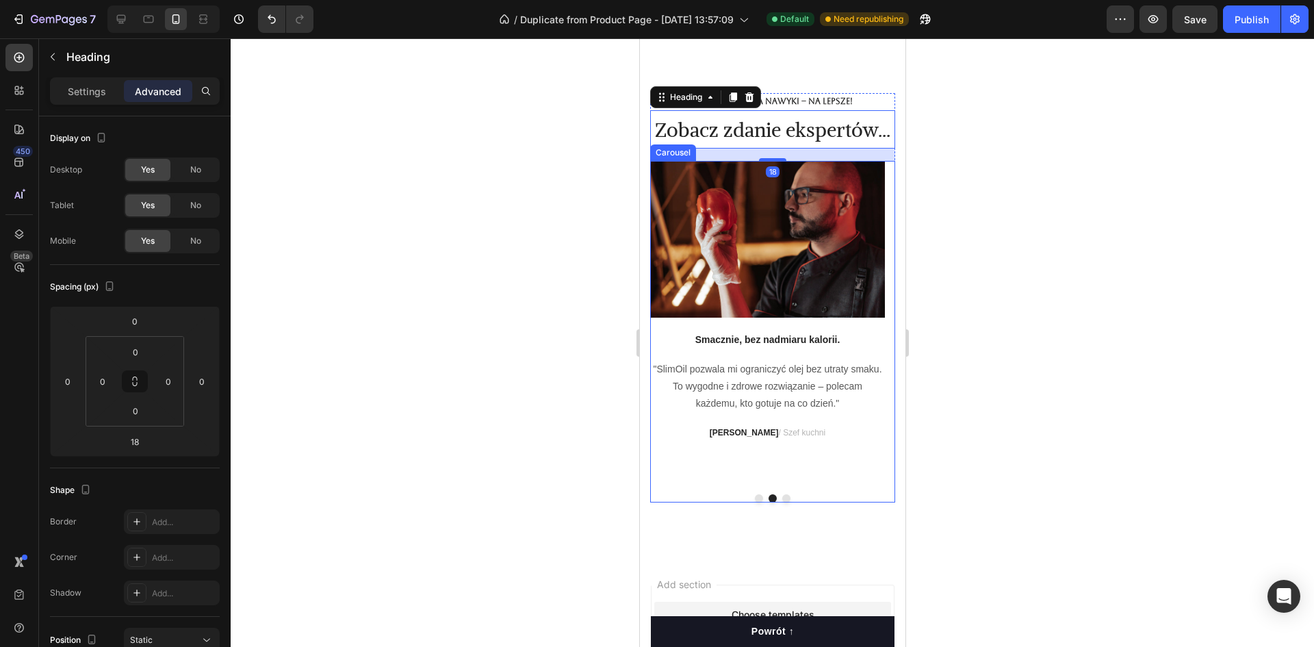
click at [754, 502] on button "Dot" at bounding box center [758, 498] width 8 height 8
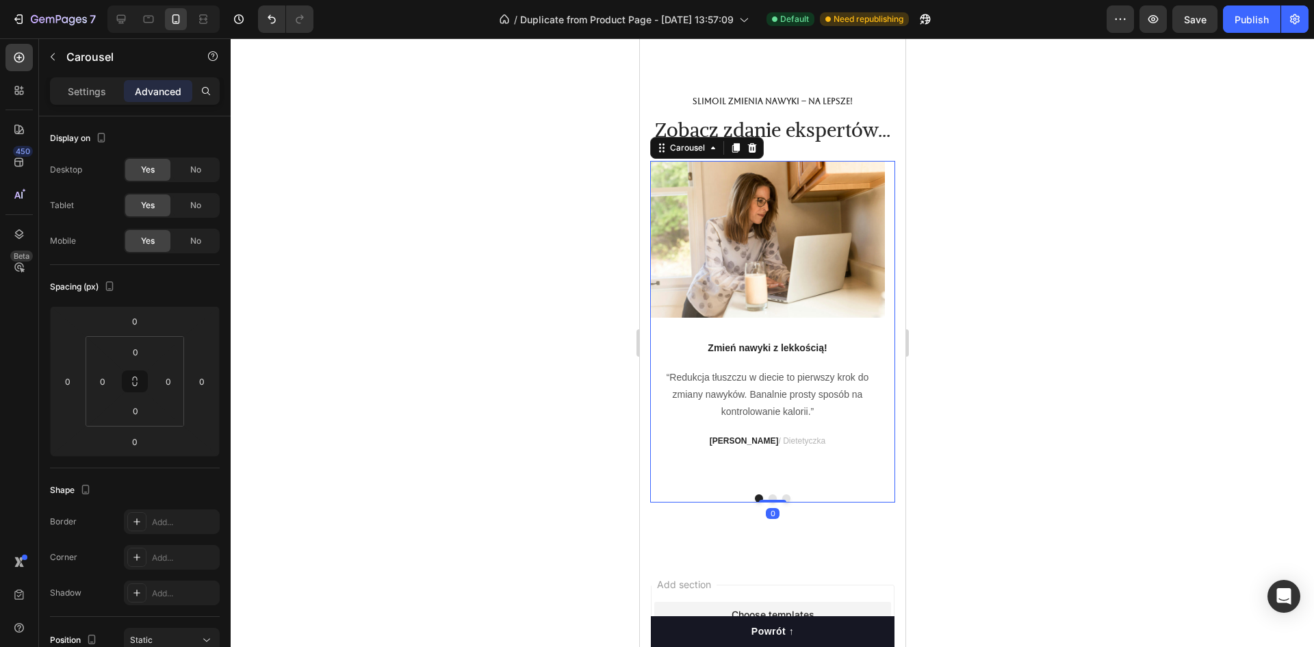
click at [768, 502] on button "Dot" at bounding box center [772, 498] width 8 height 8
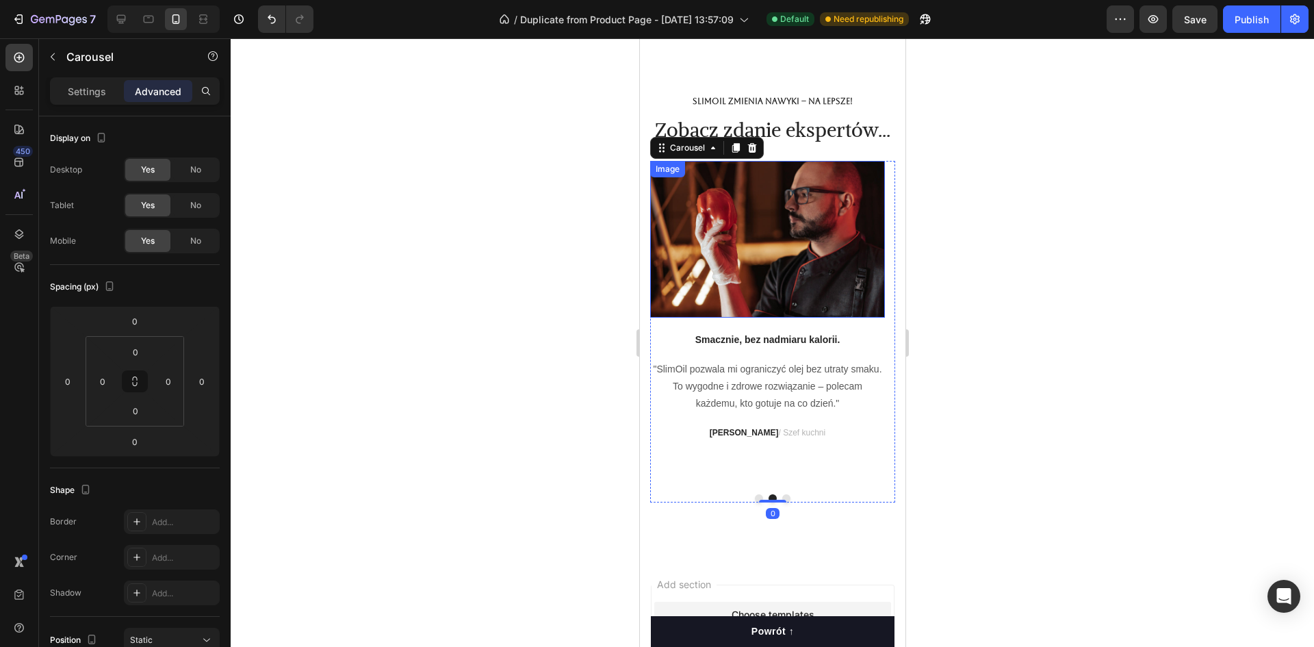
click at [777, 317] on img at bounding box center [766, 239] width 235 height 157
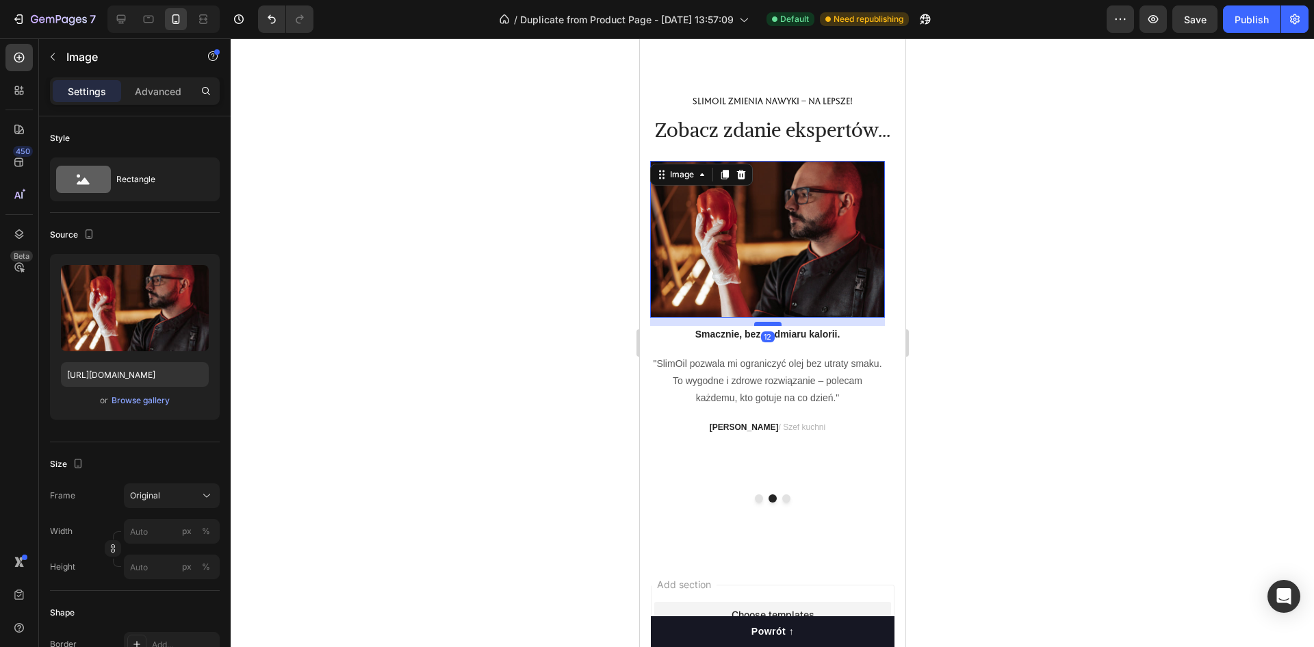
click at [774, 326] on div at bounding box center [766, 324] width 27 height 4
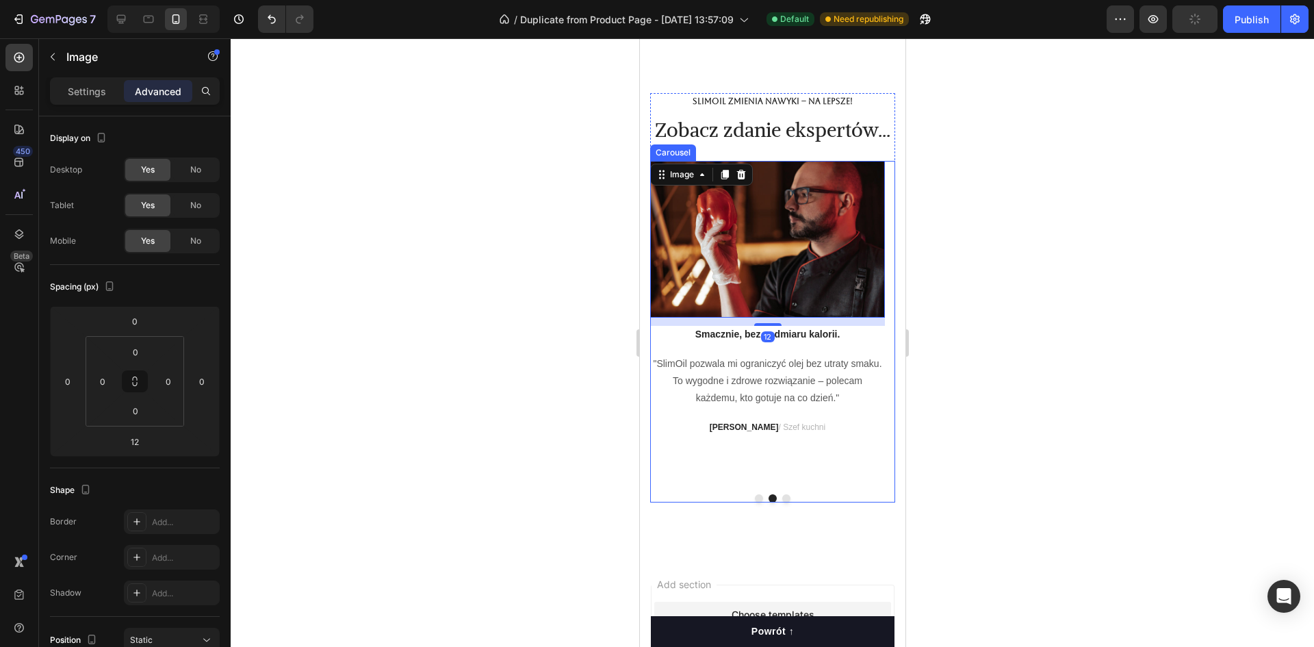
click at [754, 502] on button "Dot" at bounding box center [758, 498] width 8 height 8
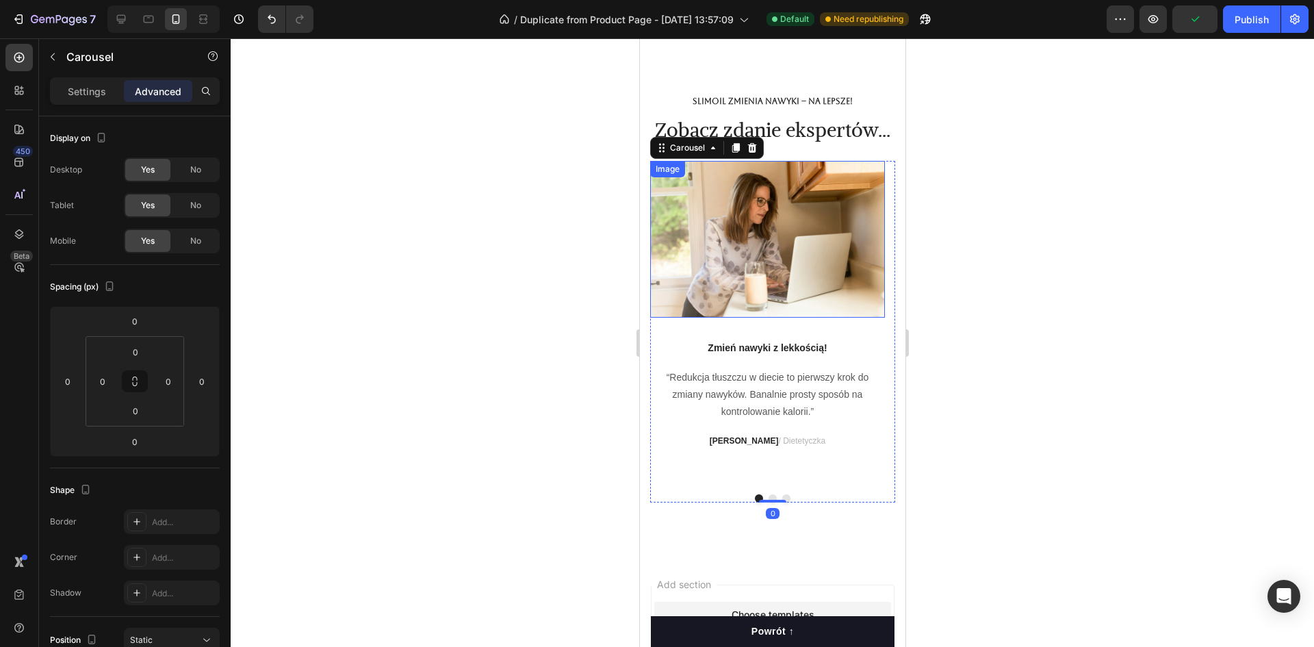
click at [767, 317] on img at bounding box center [766, 239] width 235 height 157
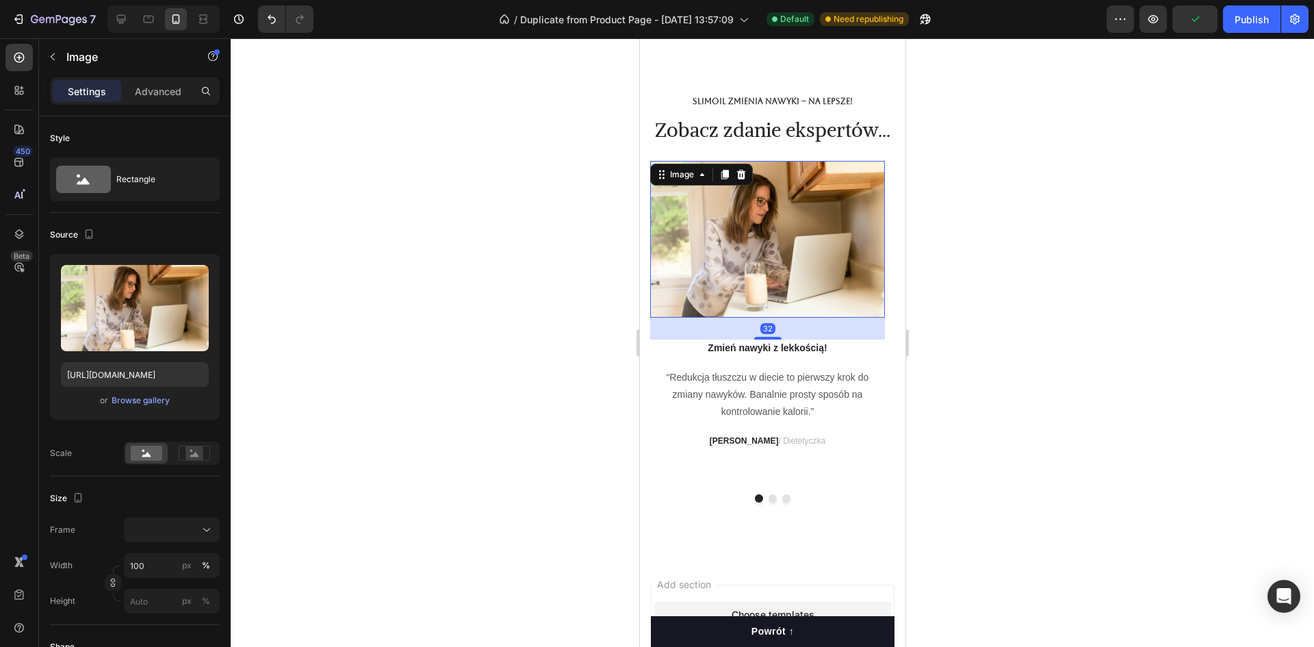
click at [770, 339] on div "32" at bounding box center [766, 328] width 235 height 22
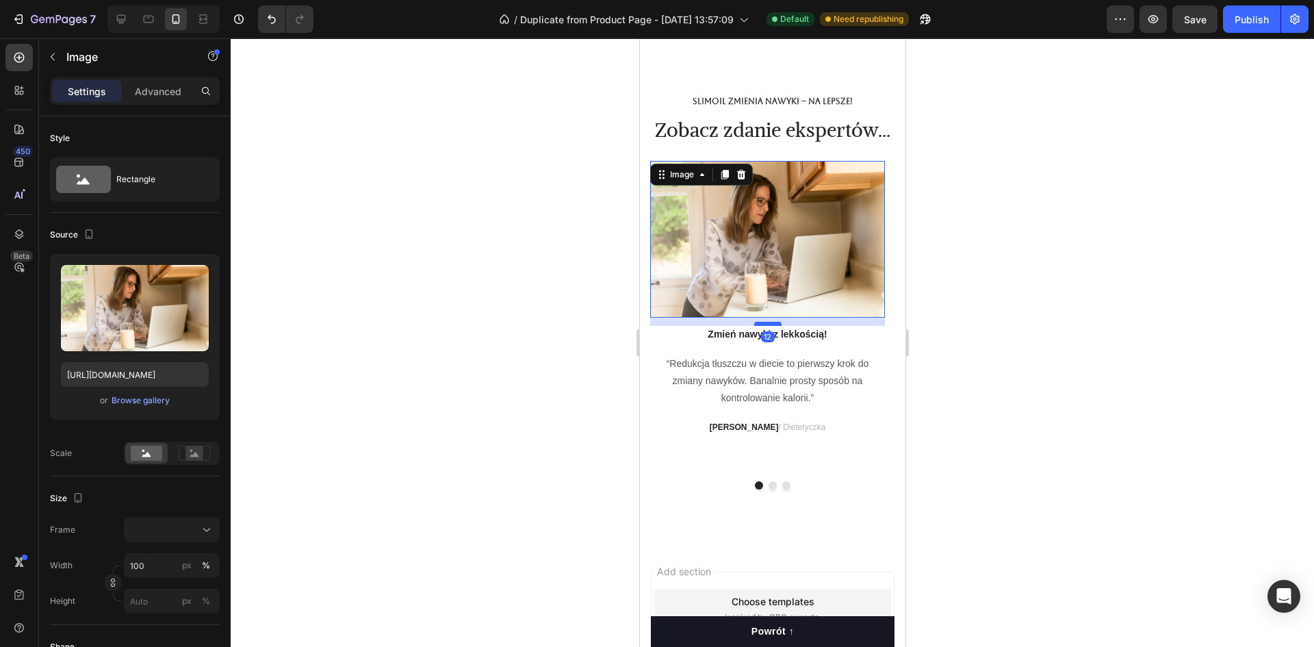
drag, startPoint x: 772, startPoint y: 369, endPoint x: 1613, endPoint y: 380, distance: 840.9
click at [772, 326] on div at bounding box center [766, 324] width 27 height 4
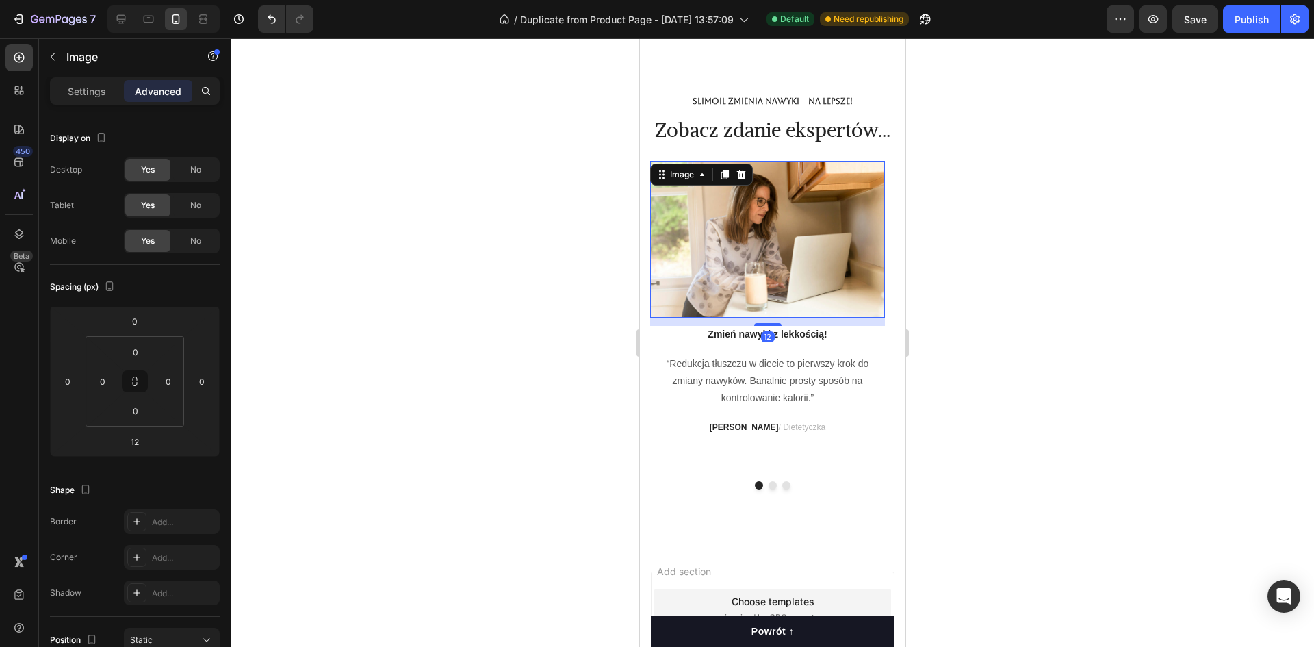
click at [1047, 333] on div at bounding box center [772, 342] width 1083 height 608
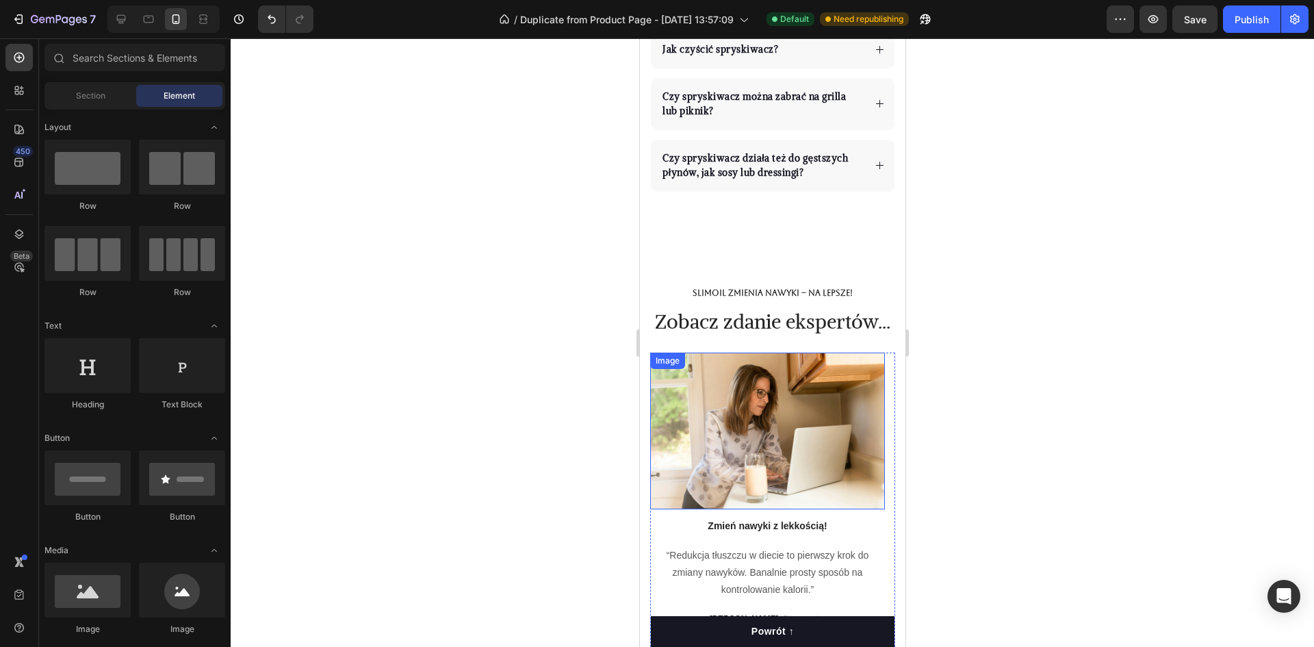
scroll to position [5344, 0]
click at [794, 231] on div "SlimOil zmienia nawyki – na lepsze! Text Block Zobacz zdanie ekspertów... Headi…" at bounding box center [771, 484] width 265 height 506
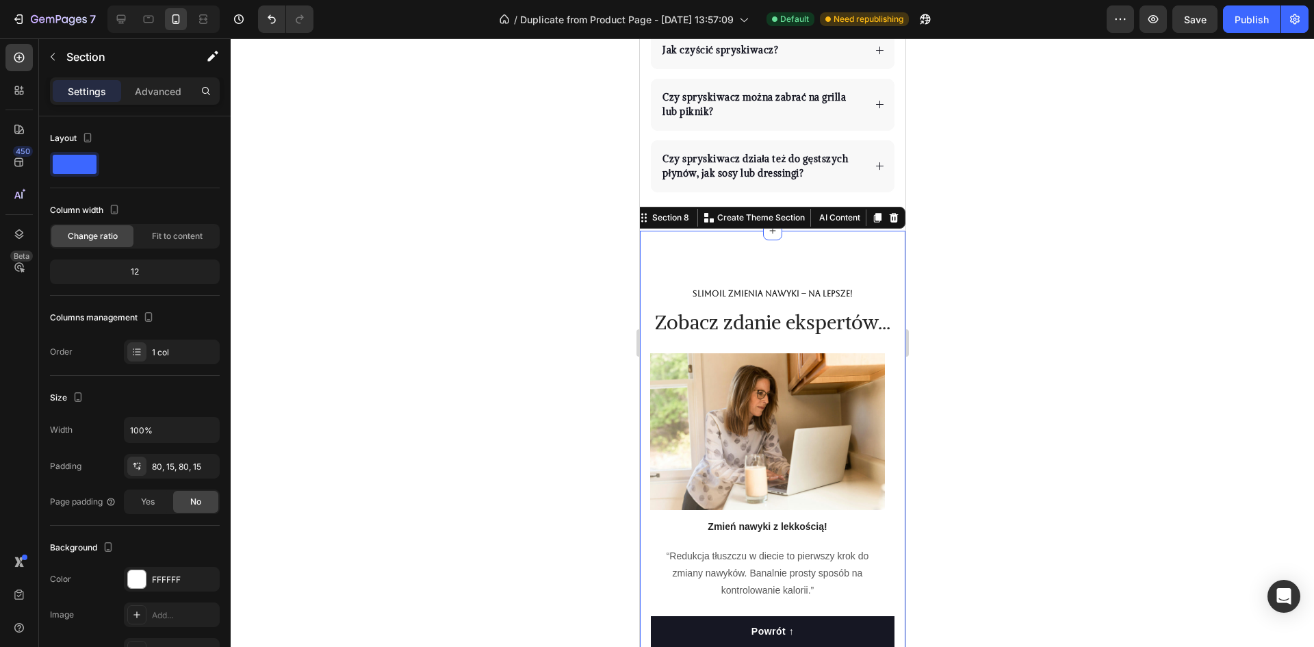
click at [792, 259] on div "SlimOil zmienia nawyki – na lepsze! Text Block Zobacz zdanie ekspertów... Headi…" at bounding box center [771, 484] width 265 height 506
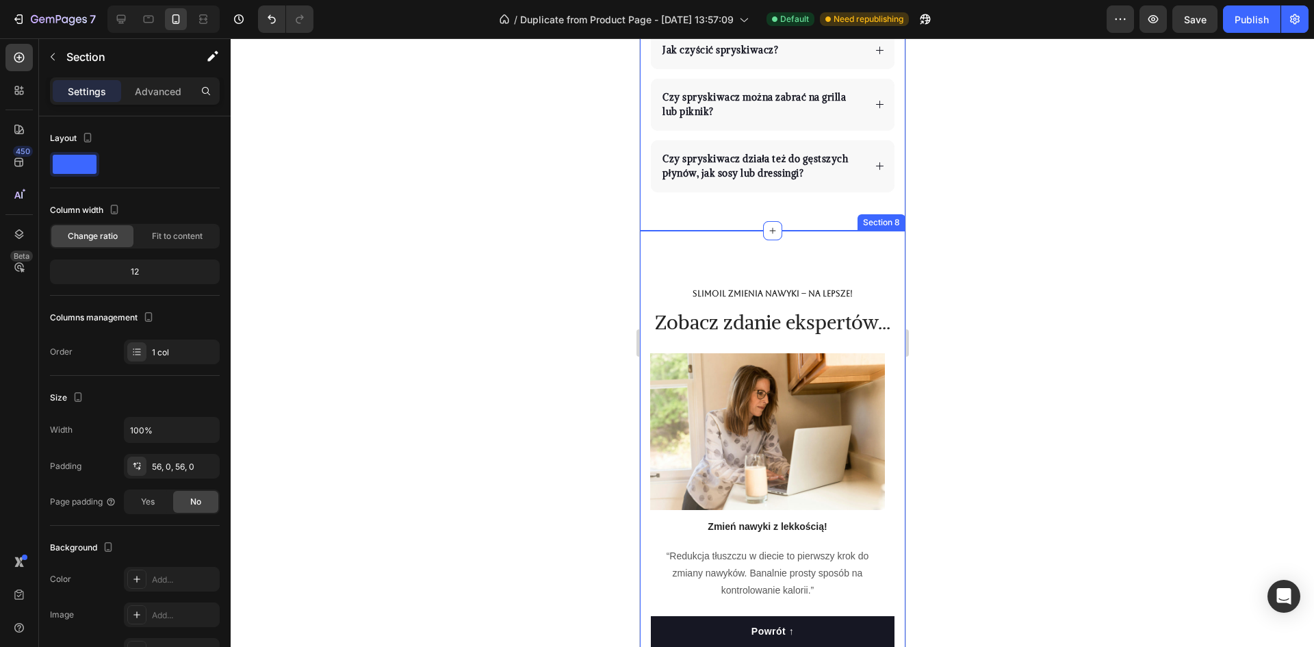
click at [799, 245] on div "SlimOil zmienia nawyki – na lepsze! Text Block Zobacz zdanie ekspertów... Headi…" at bounding box center [771, 484] width 265 height 506
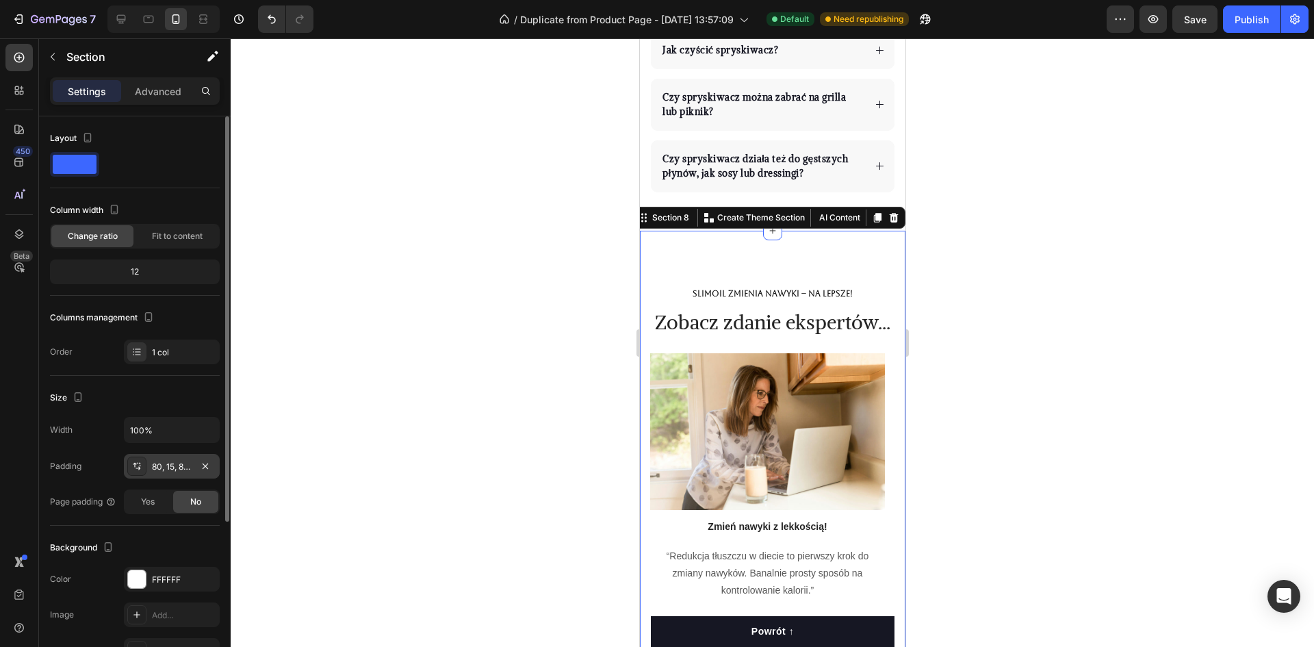
click at [170, 467] on div "80, 15, 80, 15" at bounding box center [172, 466] width 40 height 12
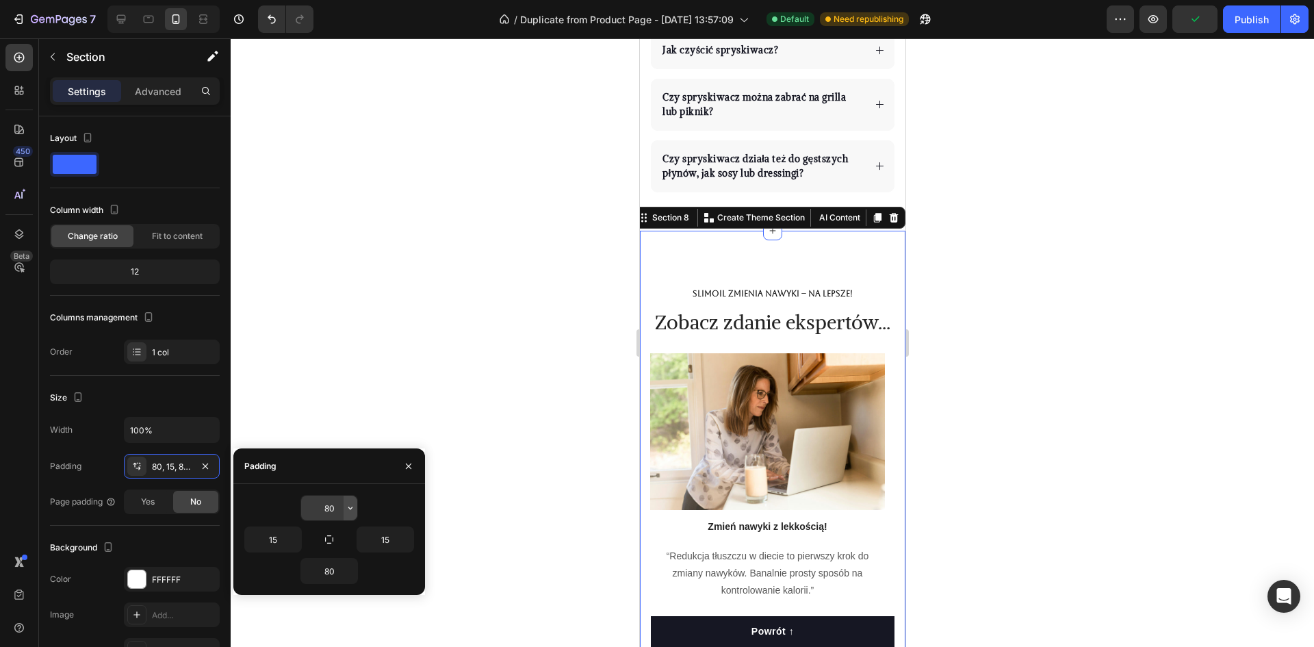
click at [343, 507] on button "button" at bounding box center [350, 507] width 14 height 25
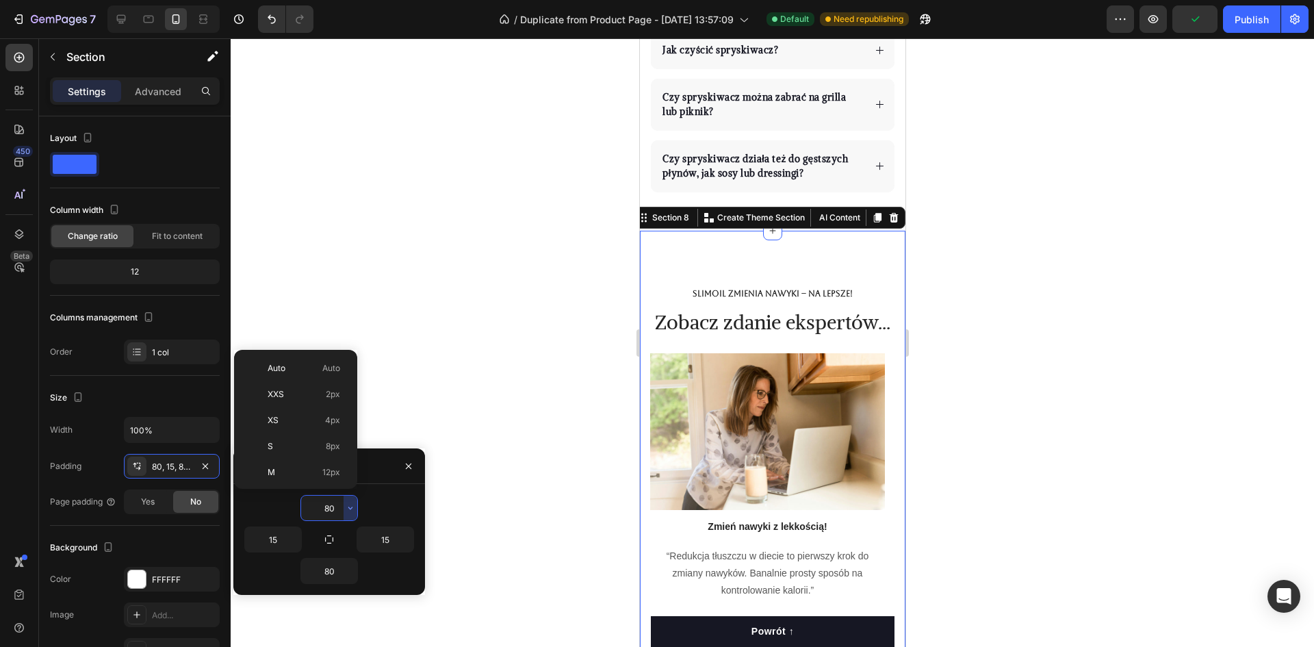
scroll to position [148, 0]
click at [317, 415] on div "2XL 32px" at bounding box center [292, 428] width 107 height 26
type input "32"
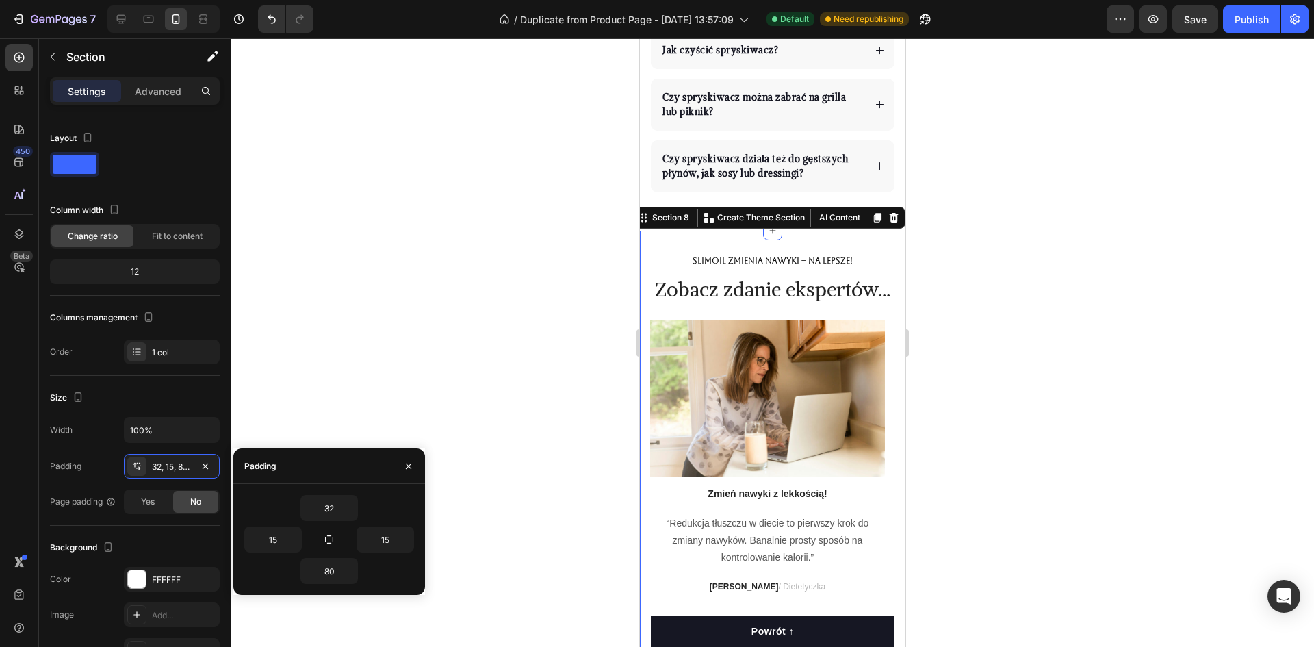
click at [481, 326] on div at bounding box center [772, 342] width 1083 height 608
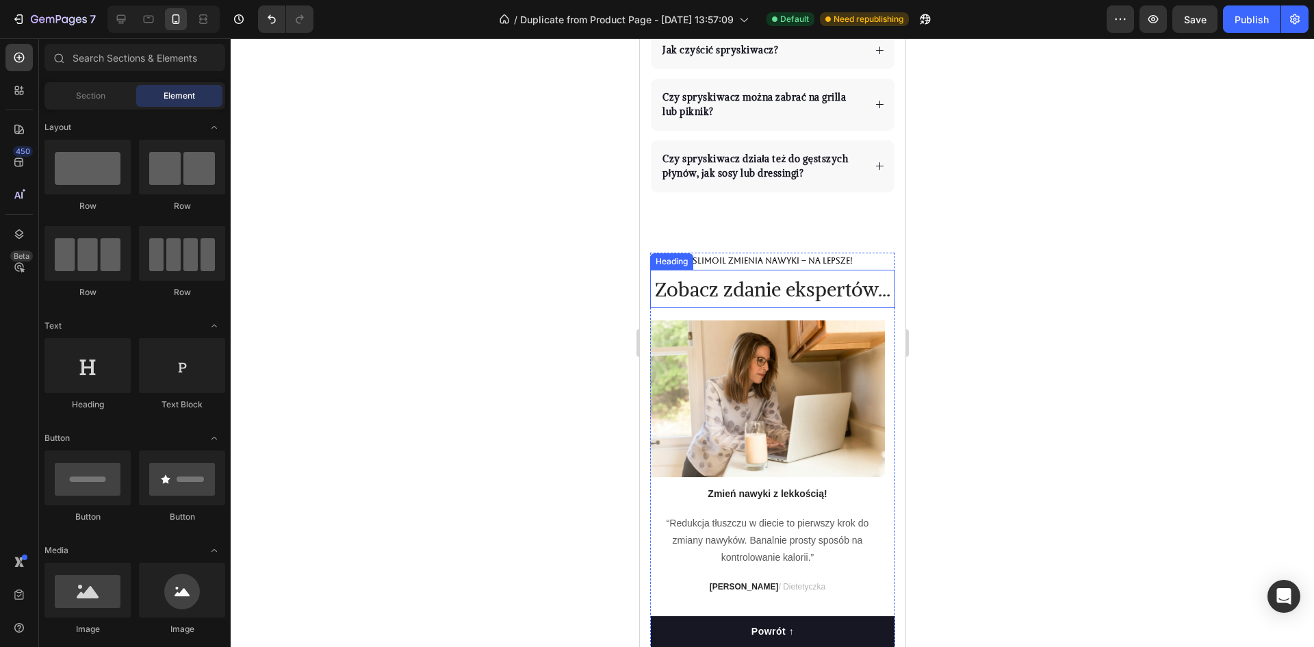
click at [796, 288] on span "Zobacz zdanie ekspertów..." at bounding box center [771, 288] width 235 height 25
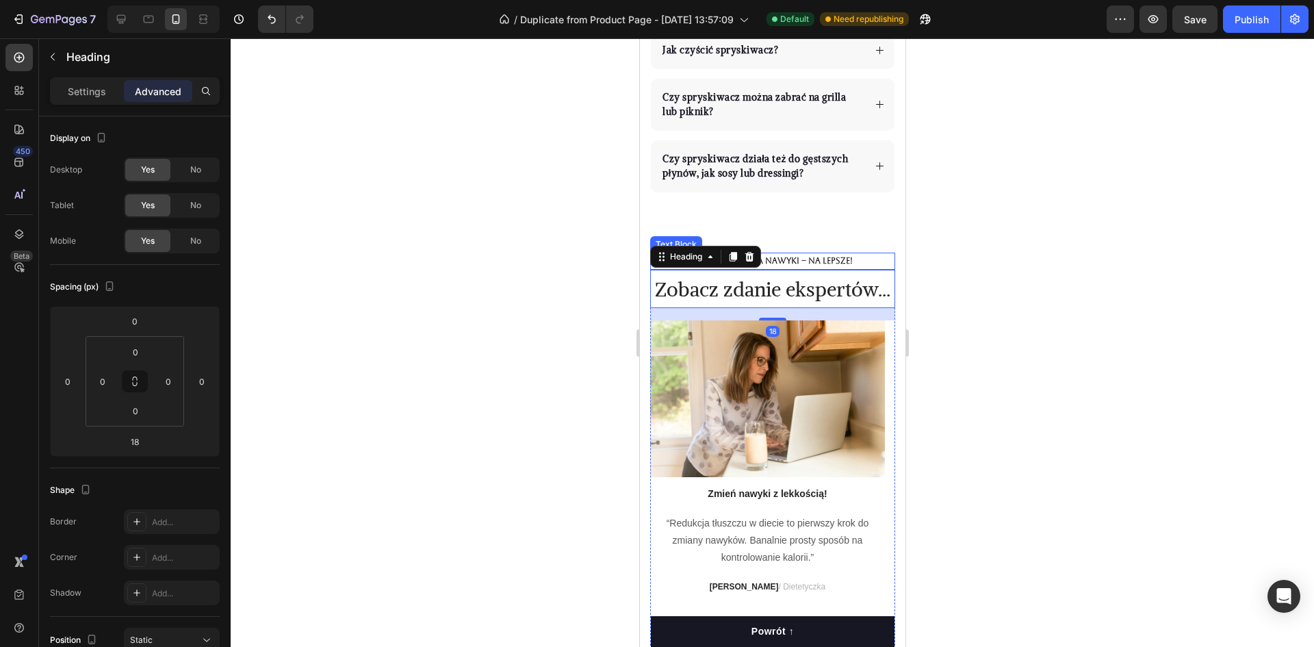
click at [963, 238] on div at bounding box center [772, 342] width 1083 height 608
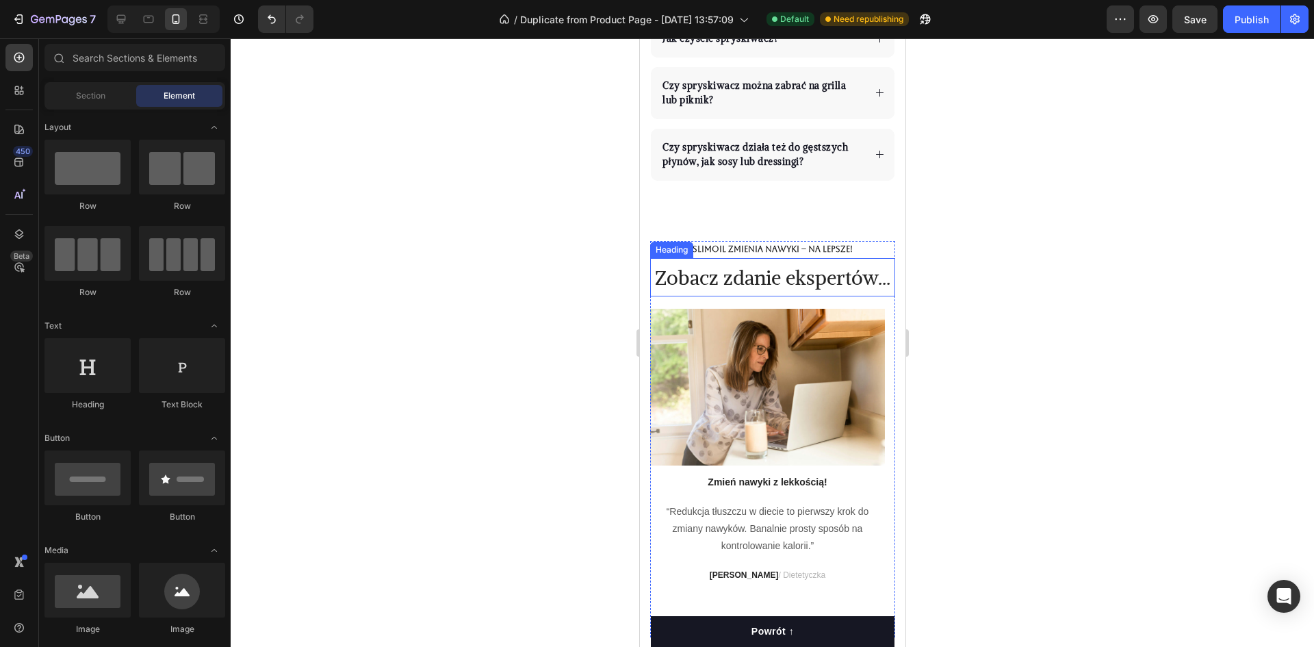
scroll to position [5275, 0]
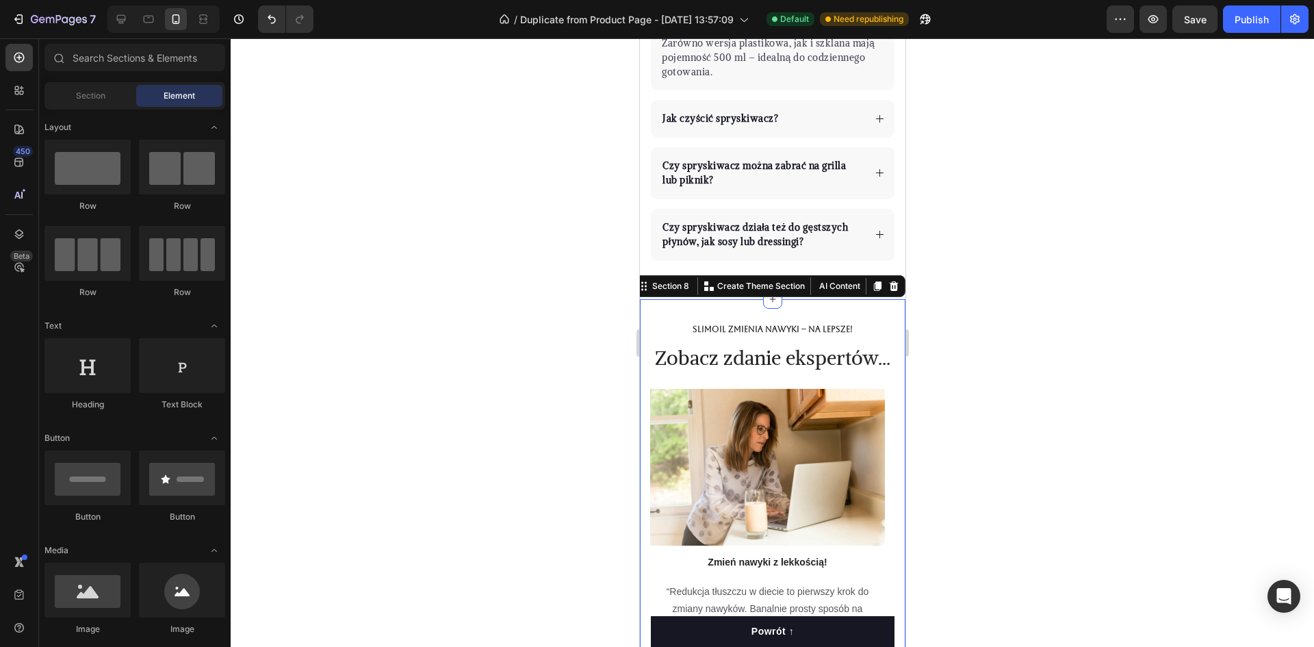
click at [891, 326] on div "SlimOil zmienia nawyki – na lepsze! Text Block Zobacz zdanie ekspertów... Headi…" at bounding box center [771, 535] width 265 height 473
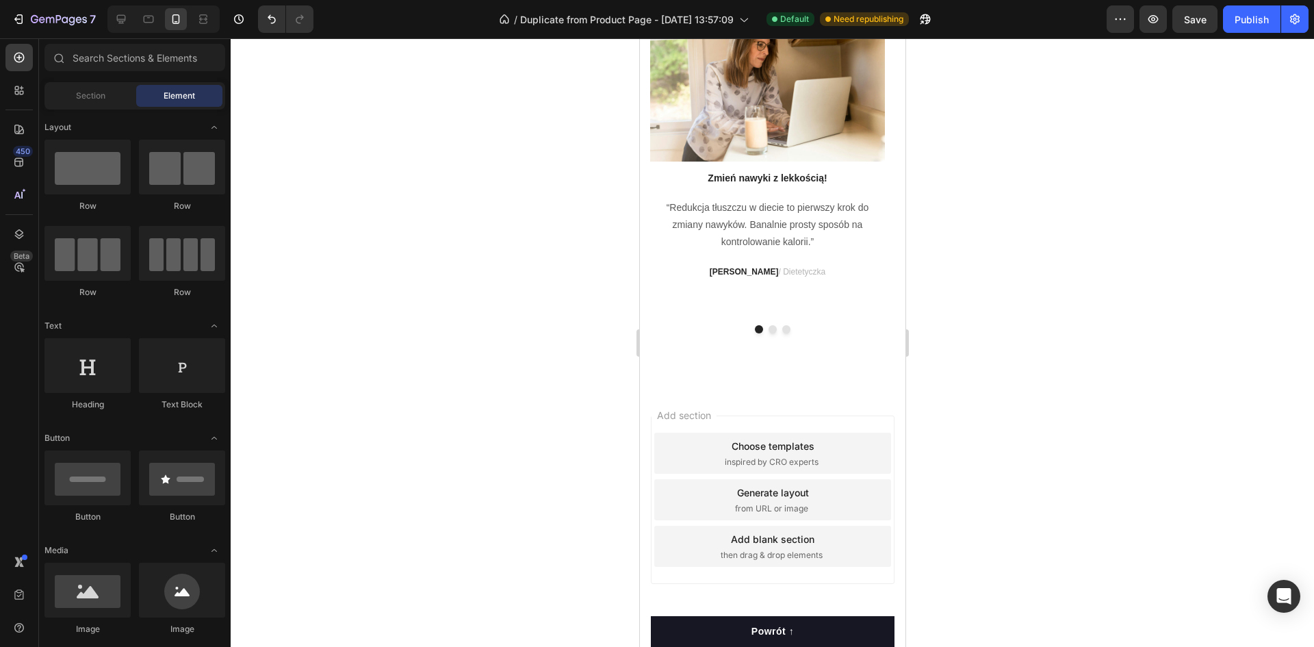
scroll to position [5932, 0]
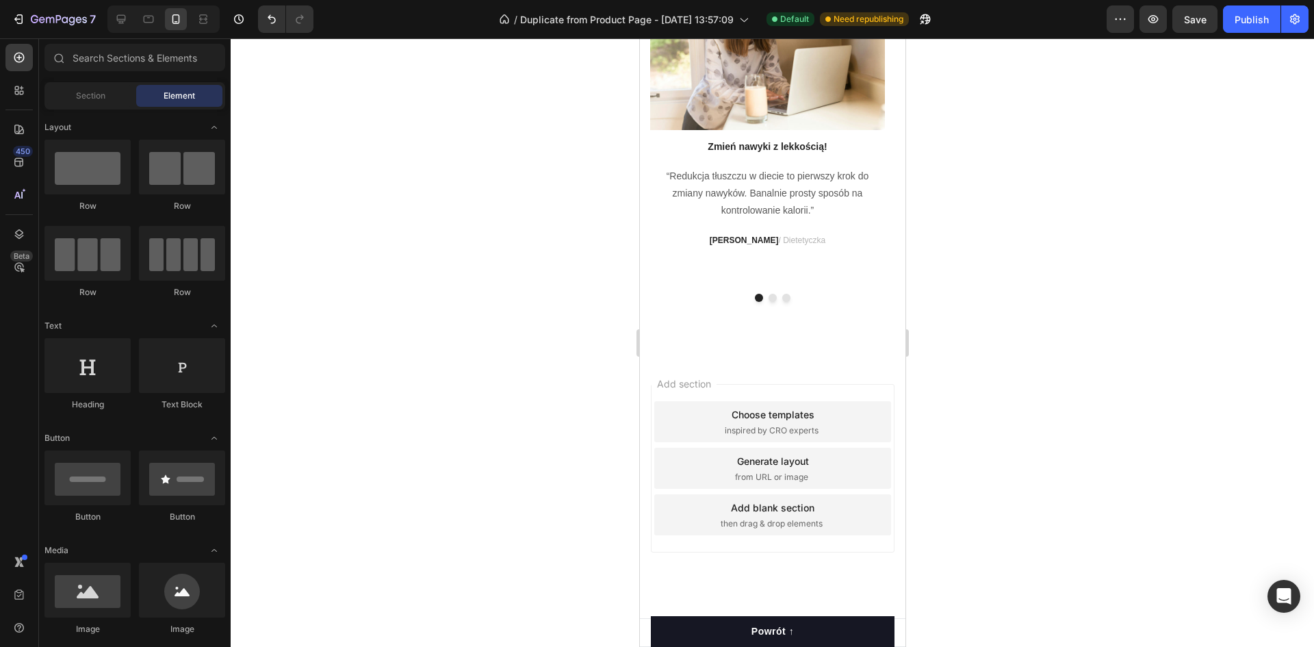
drag, startPoint x: 899, startPoint y: 427, endPoint x: 1544, endPoint y: 635, distance: 677.2
click at [737, 378] on div "Add section Choose templates inspired by CRO experts Generate layout from URL o…" at bounding box center [771, 486] width 265 height 261
click at [740, 373] on div "Add section Choose templates inspired by CRO experts Generate layout from URL o…" at bounding box center [771, 486] width 265 height 261
click at [125, 20] on icon at bounding box center [121, 19] width 9 height 9
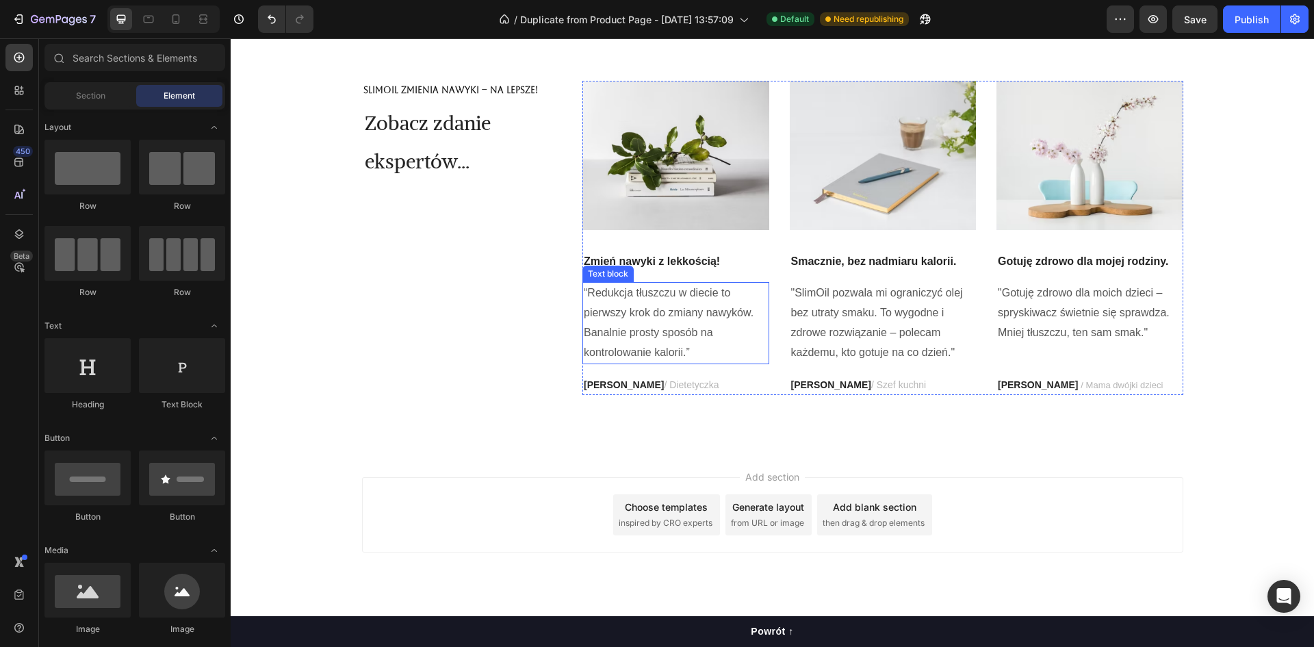
scroll to position [5757, 0]
click at [1013, 512] on div "Add section Choose templates inspired by CRO experts Generate layout from URL o…" at bounding box center [772, 514] width 821 height 75
click at [1194, 497] on div "Add section Choose templates inspired by CRO experts Generate layout from URL o…" at bounding box center [772, 534] width 1083 height 168
click at [1271, 502] on div "Add section Choose templates inspired by CRO experts Generate layout from URL o…" at bounding box center [772, 534] width 1083 height 168
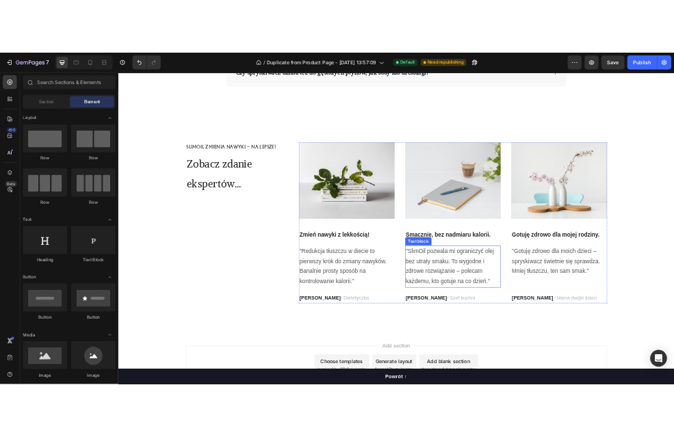
scroll to position [5708, 0]
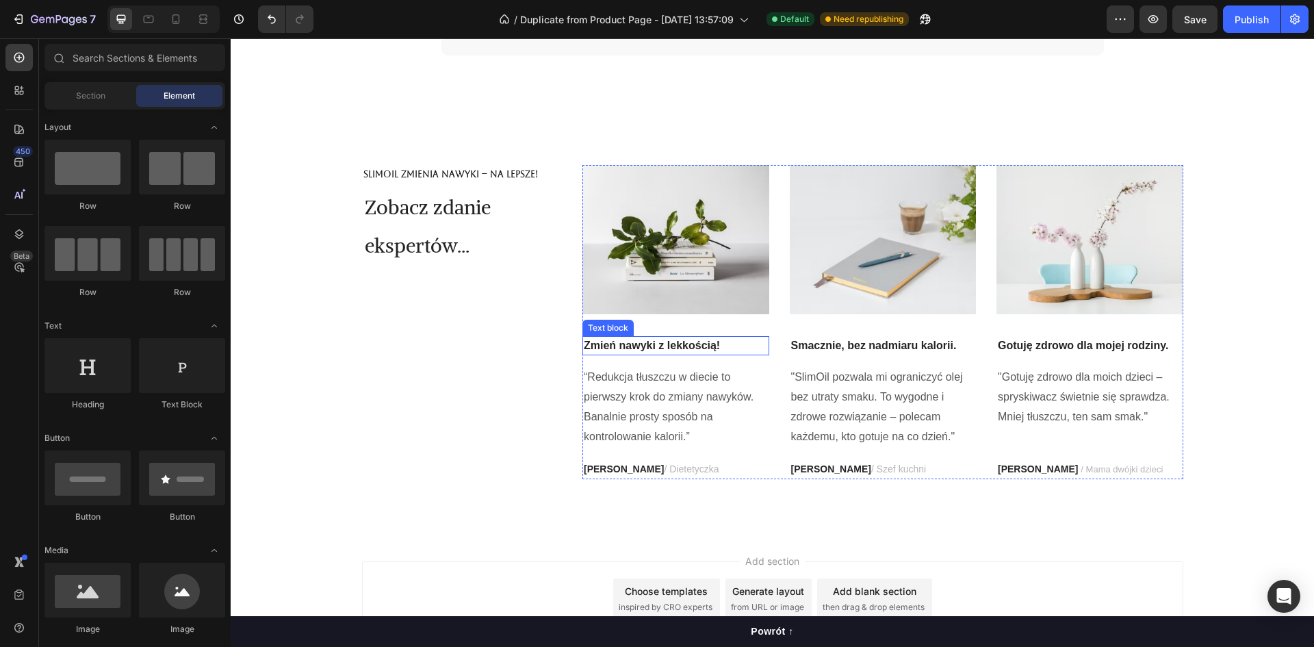
click at [638, 242] on img at bounding box center [675, 239] width 187 height 149
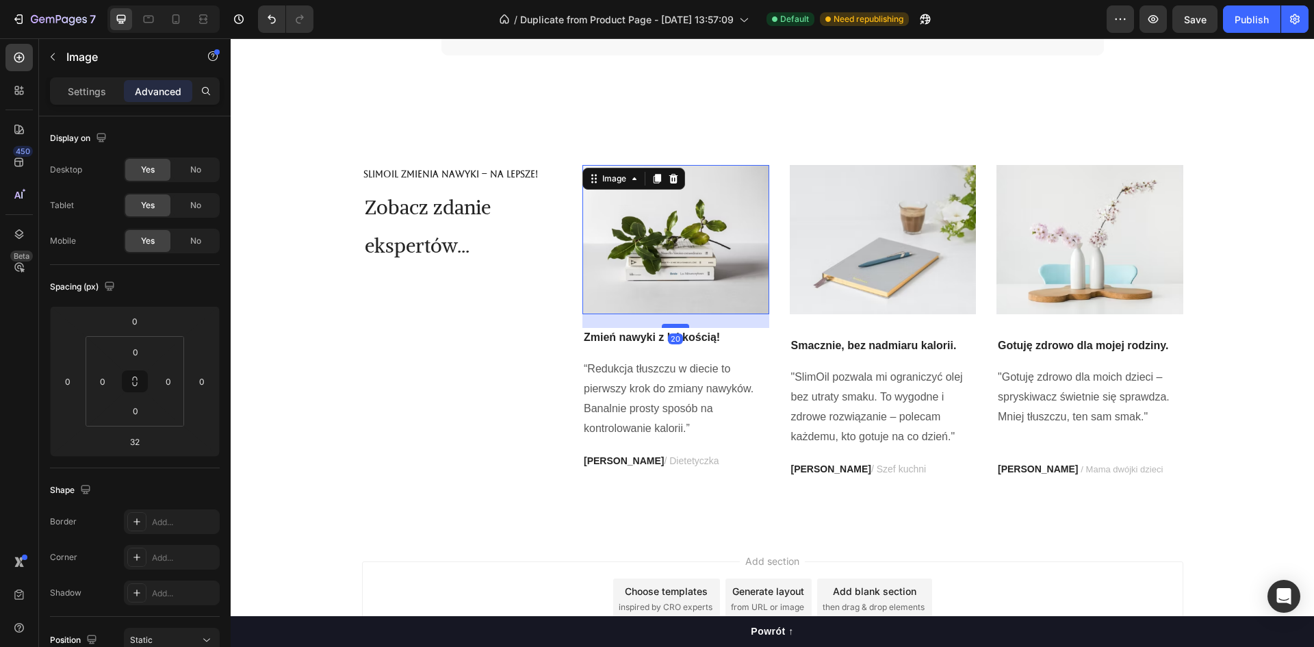
drag, startPoint x: 673, startPoint y: 334, endPoint x: 668, endPoint y: 326, distance: 9.2
click at [668, 326] on div at bounding box center [675, 326] width 27 height 4
type input "20"
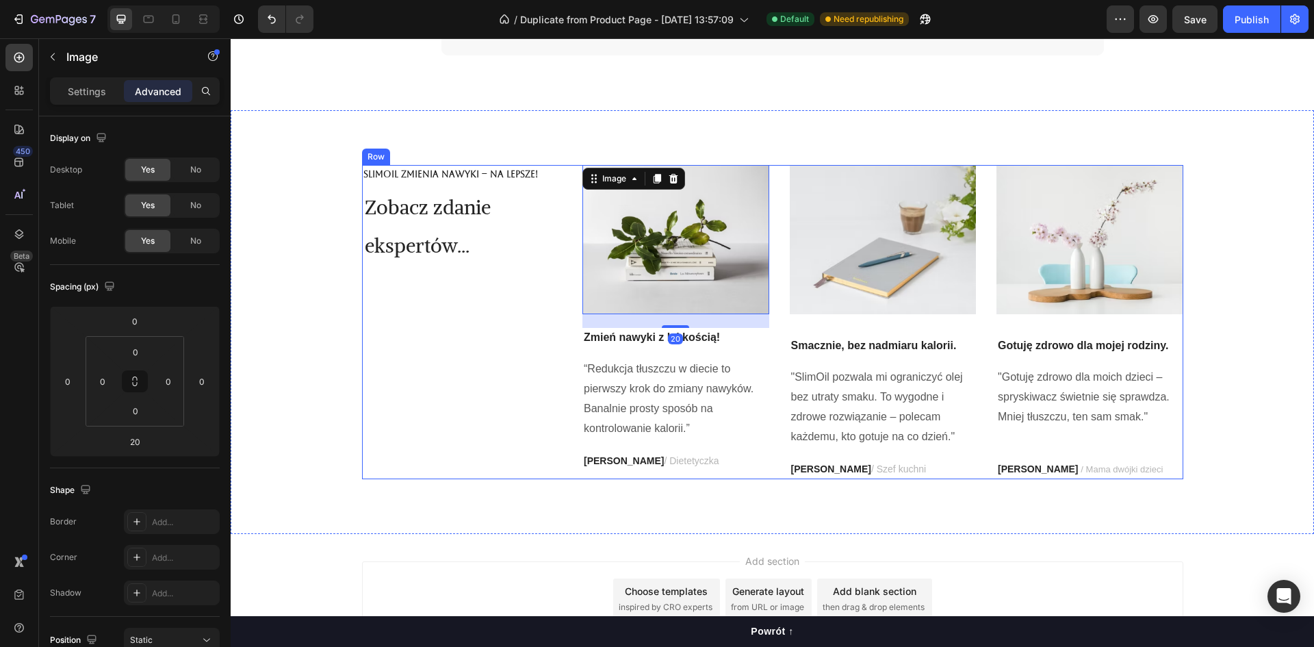
click at [493, 349] on div "SlimOil zmienia nawyki – na lepsze! Text Block Zobacz zdanie ekspertów... Headi…" at bounding box center [462, 321] width 200 height 313
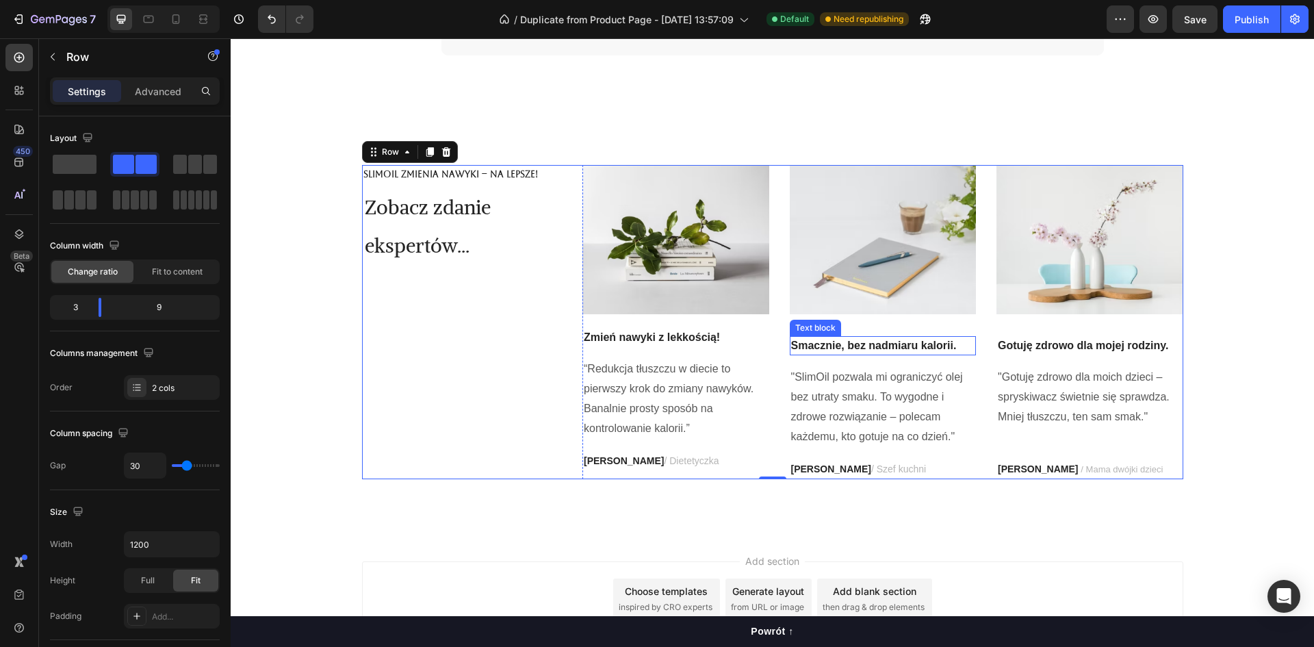
click at [849, 334] on div "Image Smacznie, bez nadmiaru kalorii. Text block "SlimOil pozwala mi ograniczyć…" at bounding box center [883, 321] width 187 height 313
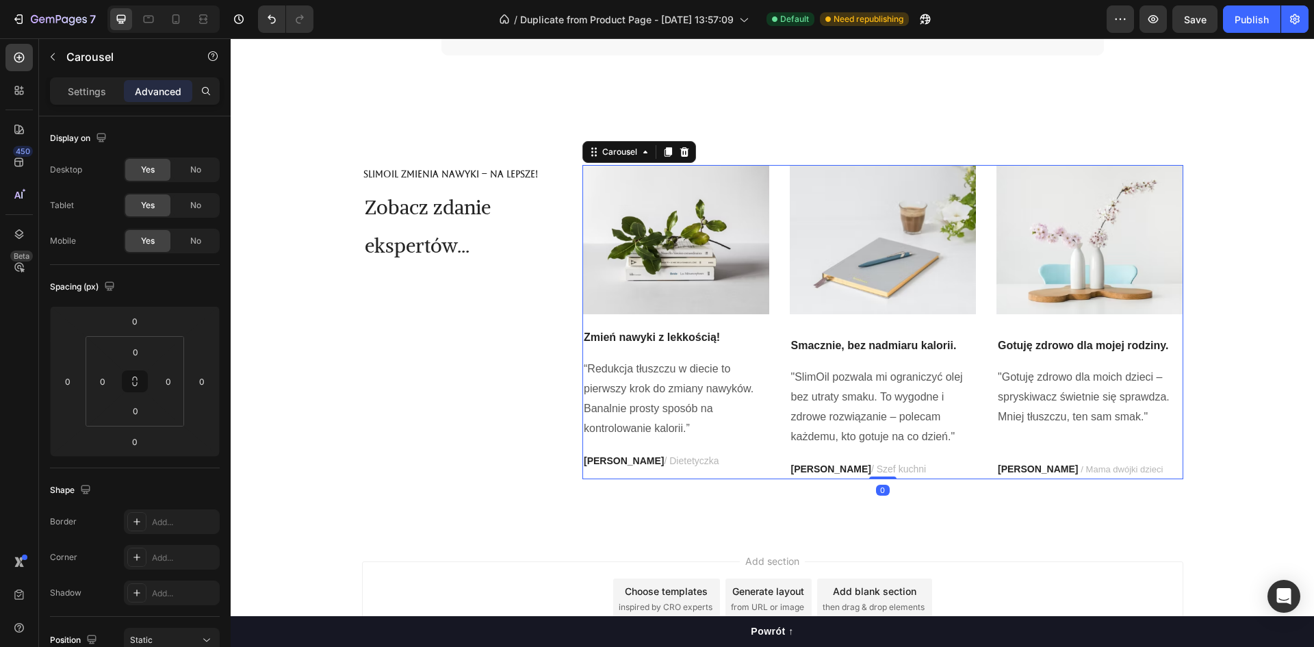
click at [863, 307] on img at bounding box center [883, 239] width 187 height 149
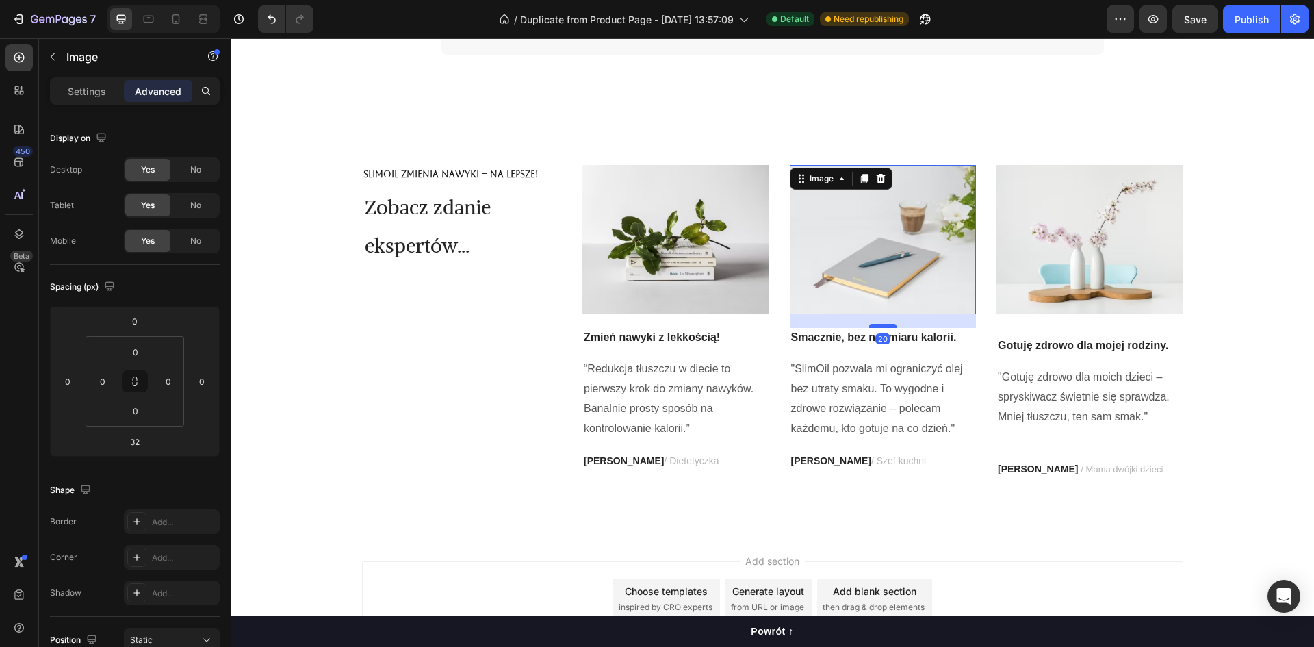
drag, startPoint x: 875, startPoint y: 333, endPoint x: 878, endPoint y: 325, distance: 8.7
click at [878, 325] on div at bounding box center [882, 326] width 27 height 4
type input "20"
click at [1034, 305] on img at bounding box center [1089, 239] width 187 height 149
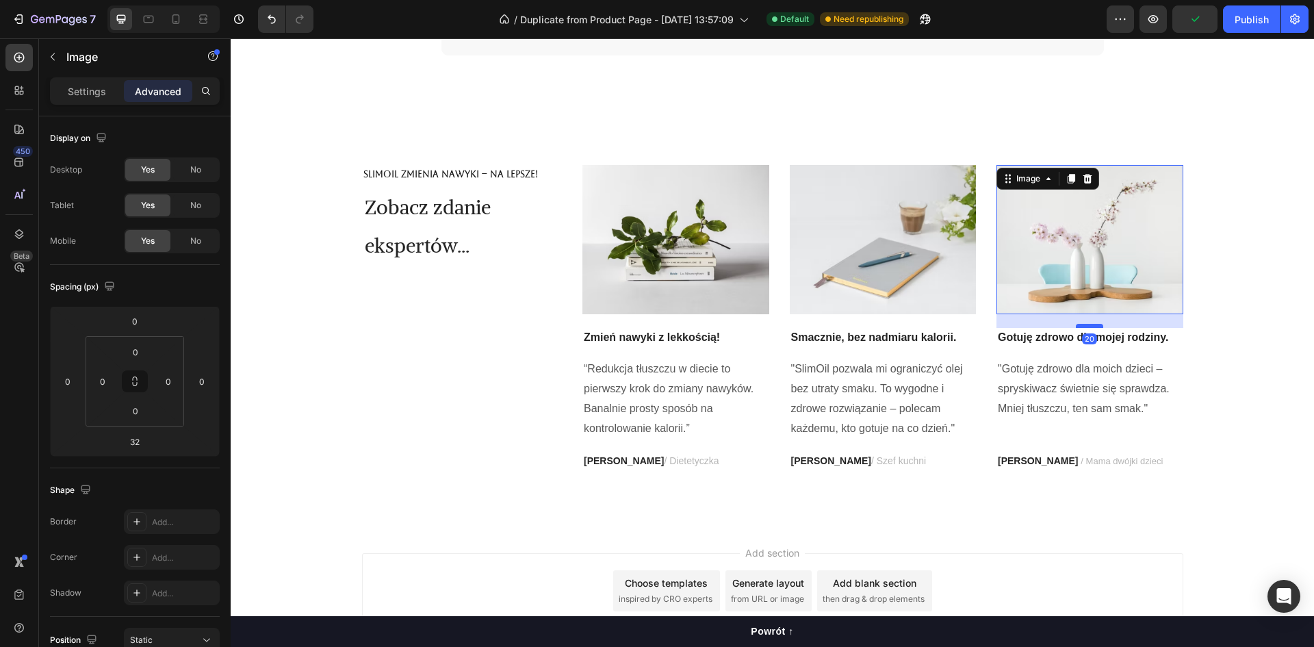
drag, startPoint x: 1080, startPoint y: 335, endPoint x: 1082, endPoint y: 327, distance: 8.5
click at [1082, 327] on div at bounding box center [1089, 326] width 27 height 4
type input "20"
click at [697, 283] on img at bounding box center [675, 239] width 187 height 149
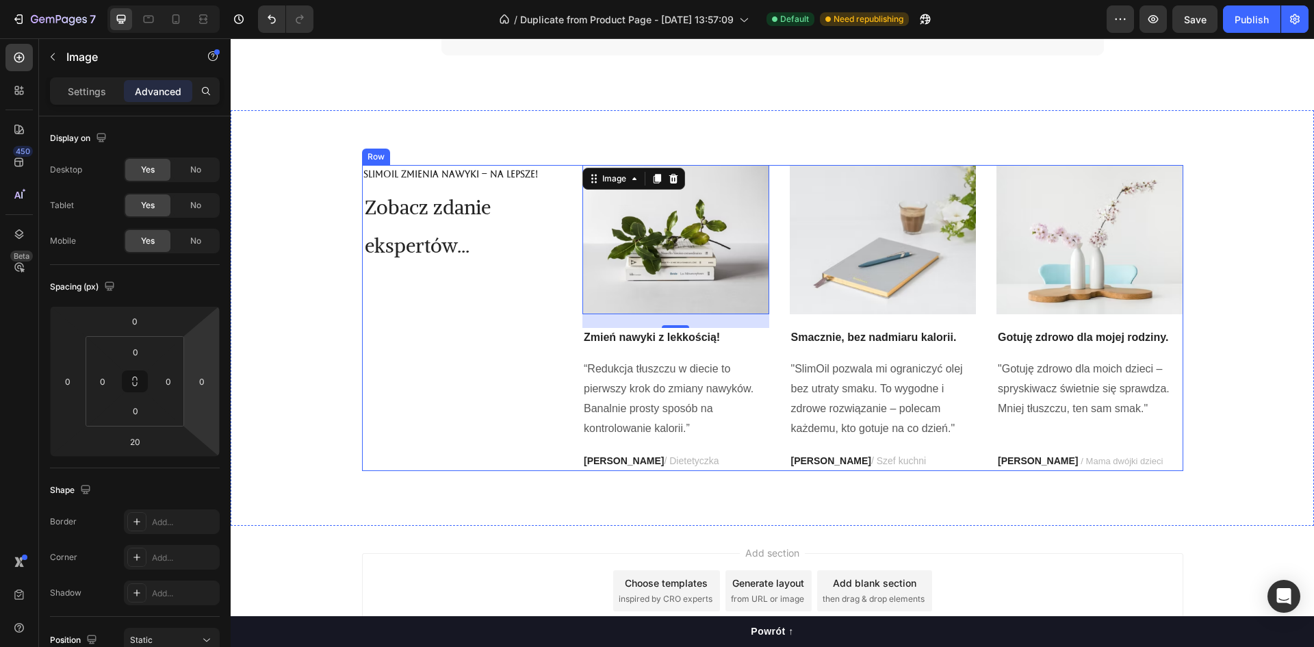
click at [607, 249] on img at bounding box center [675, 239] width 187 height 149
click at [73, 86] on p "Settings" at bounding box center [87, 91] width 38 height 14
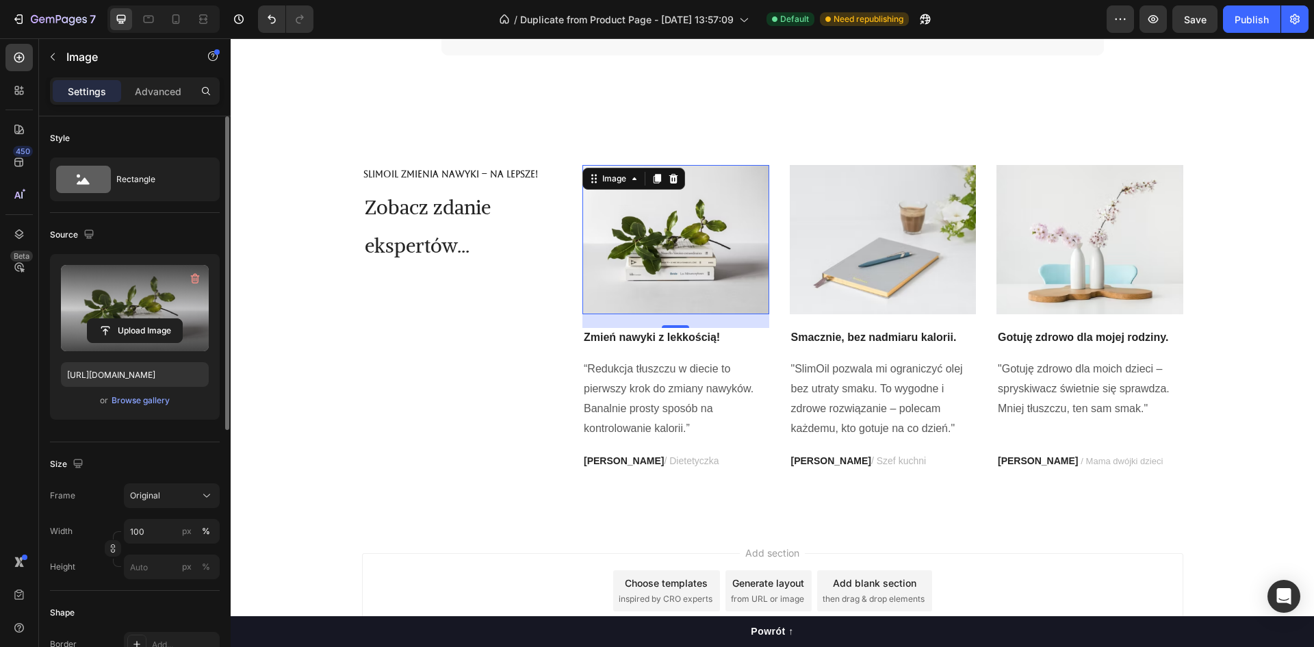
click at [121, 307] on label at bounding box center [135, 308] width 148 height 86
click at [121, 319] on input "file" at bounding box center [135, 330] width 94 height 23
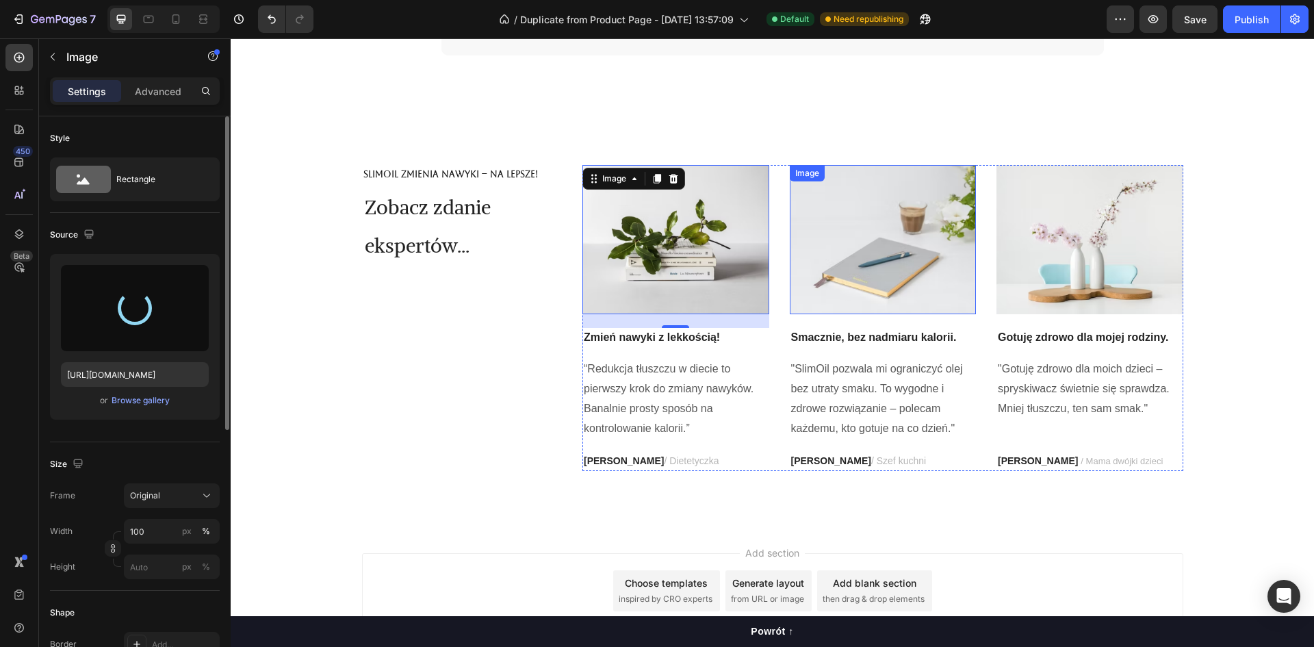
type input "[URL][DOMAIN_NAME]"
click at [866, 276] on img at bounding box center [883, 239] width 187 height 149
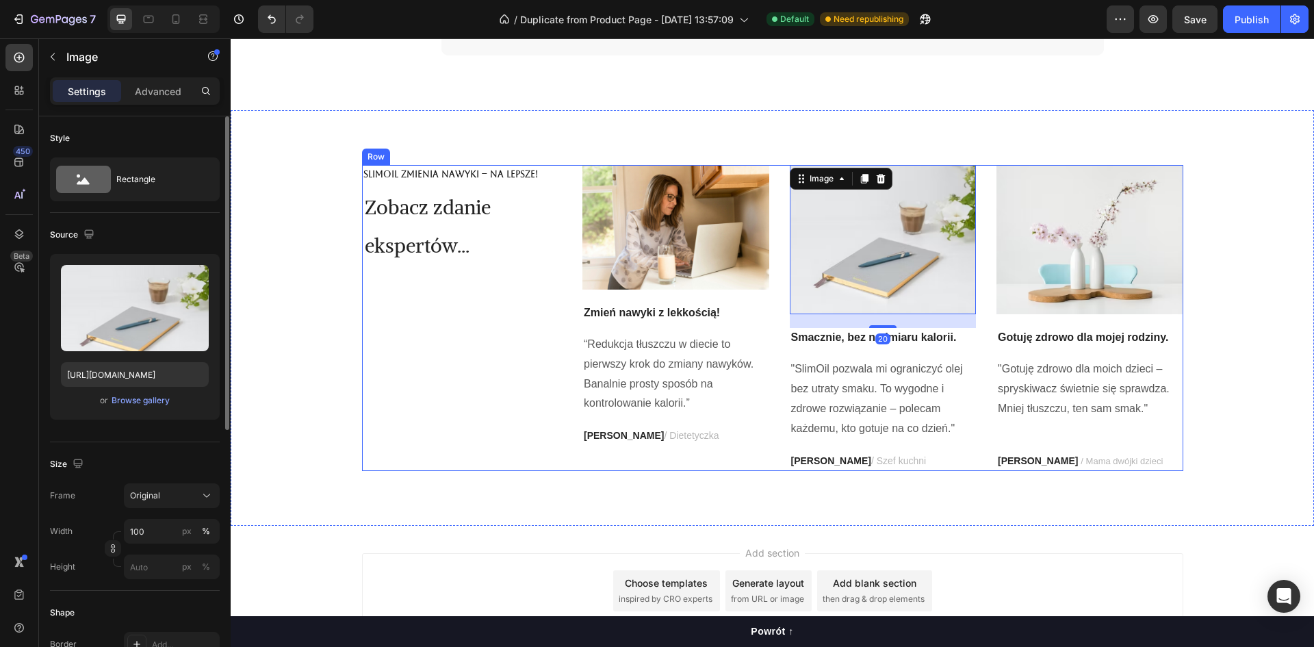
click at [619, 237] on img at bounding box center [675, 227] width 187 height 125
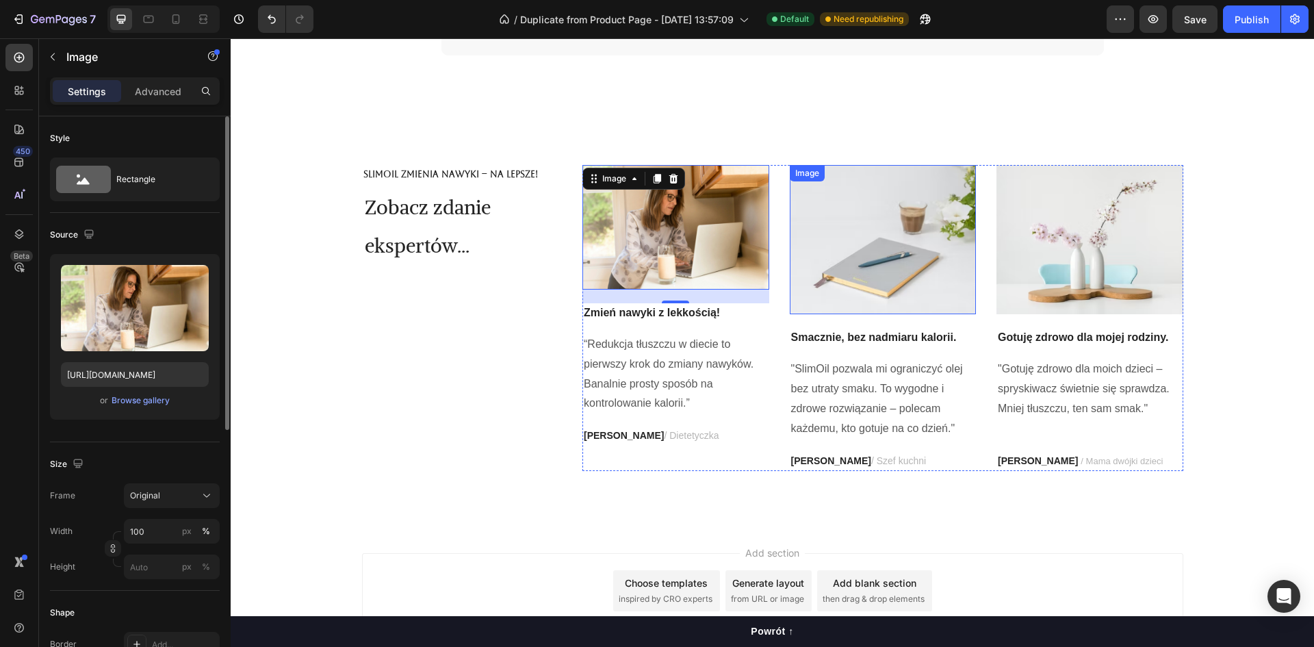
click at [860, 237] on img at bounding box center [883, 239] width 187 height 149
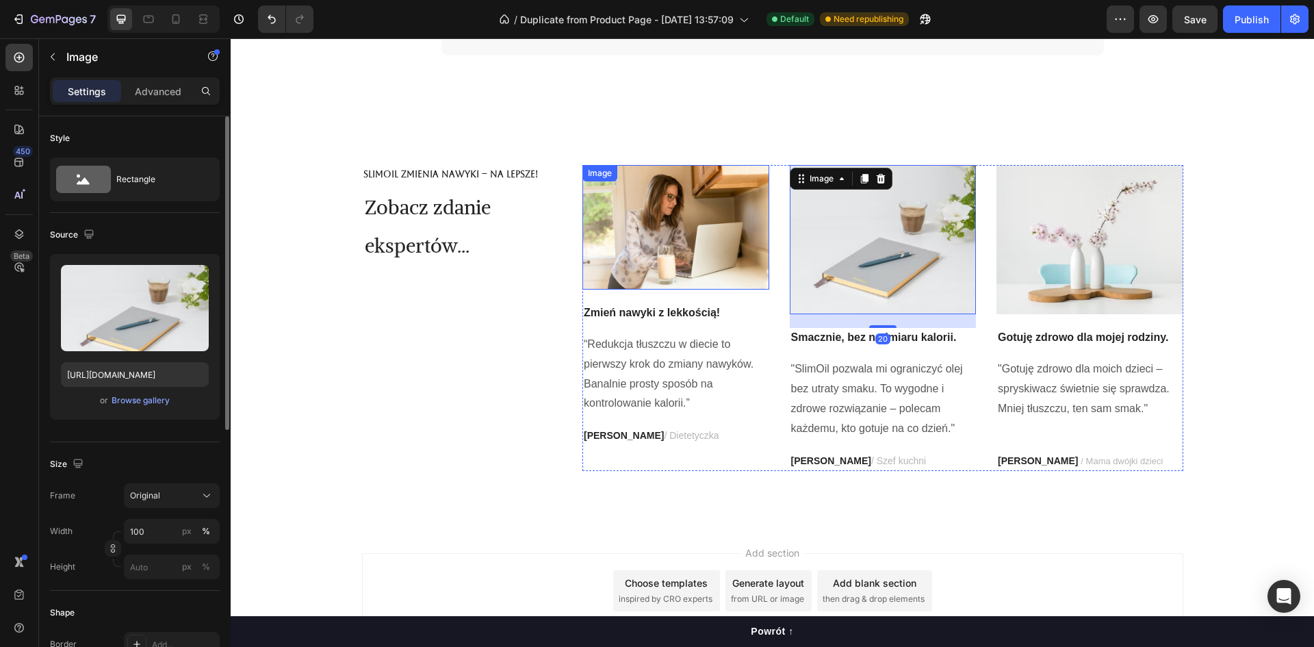
click at [731, 249] on img at bounding box center [675, 227] width 187 height 125
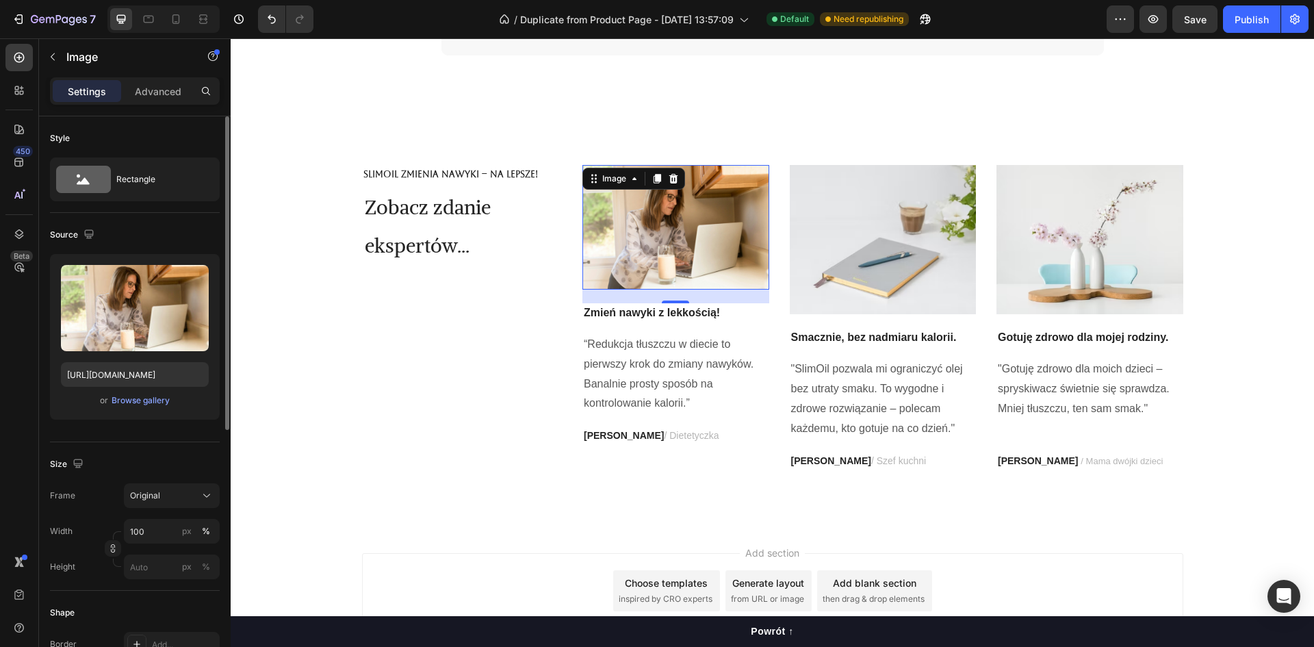
click at [493, 294] on div "SlimOil zmienia nawyki – na lepsze! Text Block Zobacz zdanie ekspertów... Headi…" at bounding box center [462, 317] width 200 height 305
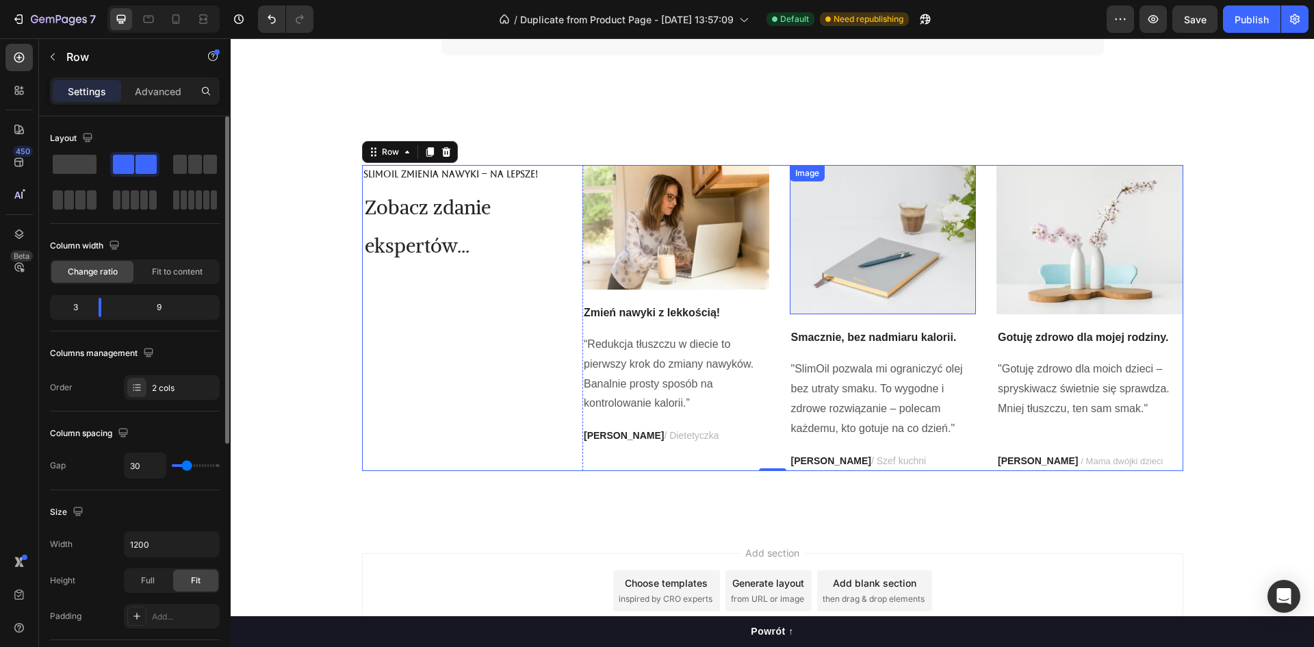
click at [833, 252] on img at bounding box center [883, 239] width 187 height 149
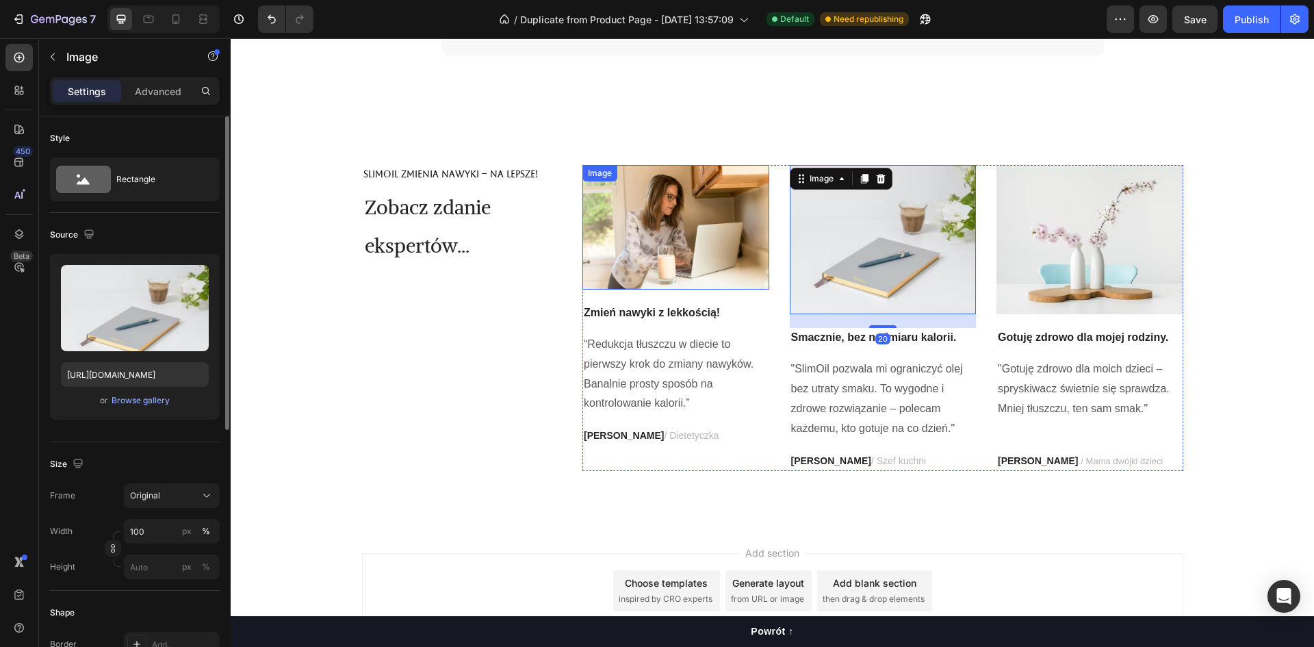
click at [695, 237] on img at bounding box center [675, 227] width 187 height 125
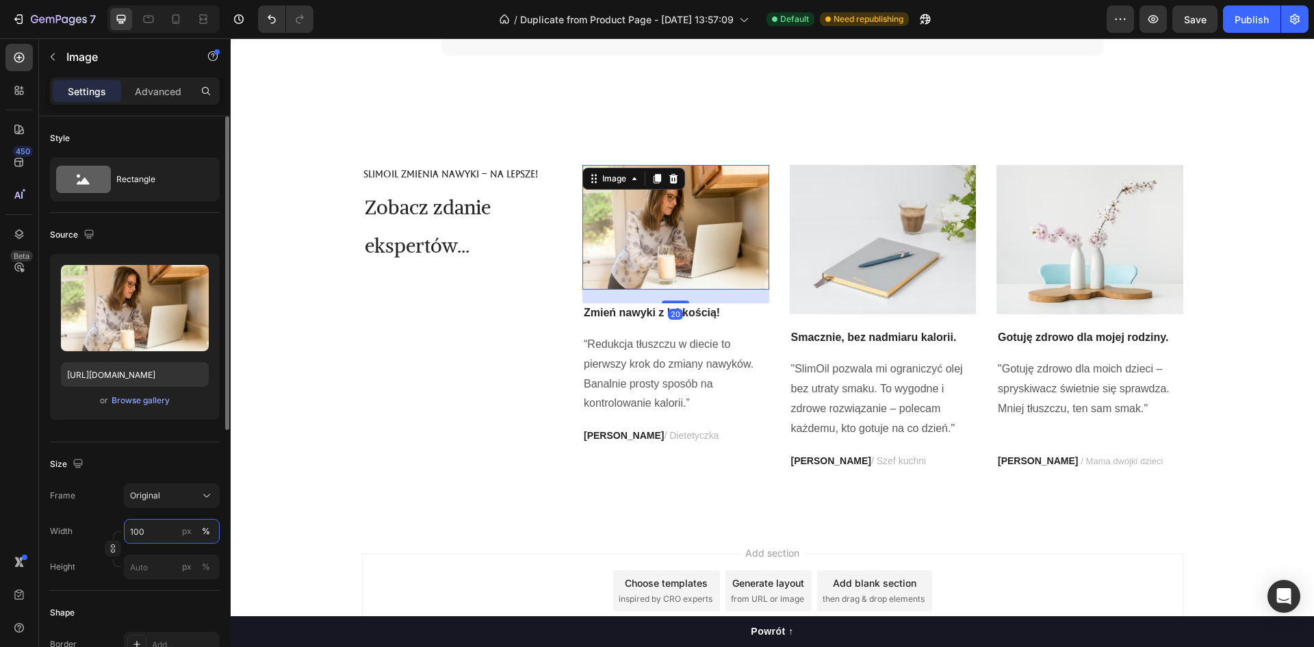
click at [161, 530] on input "100" at bounding box center [172, 531] width 96 height 25
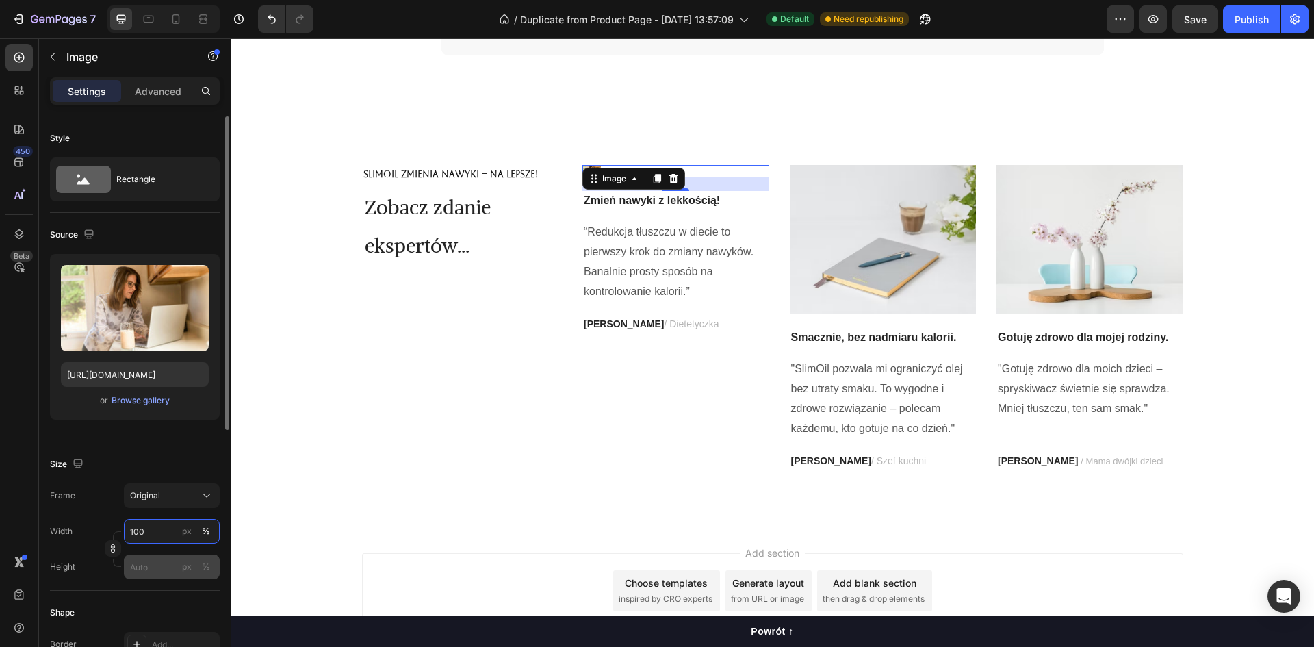
type input "100"
click at [148, 570] on input "px %" at bounding box center [172, 566] width 96 height 25
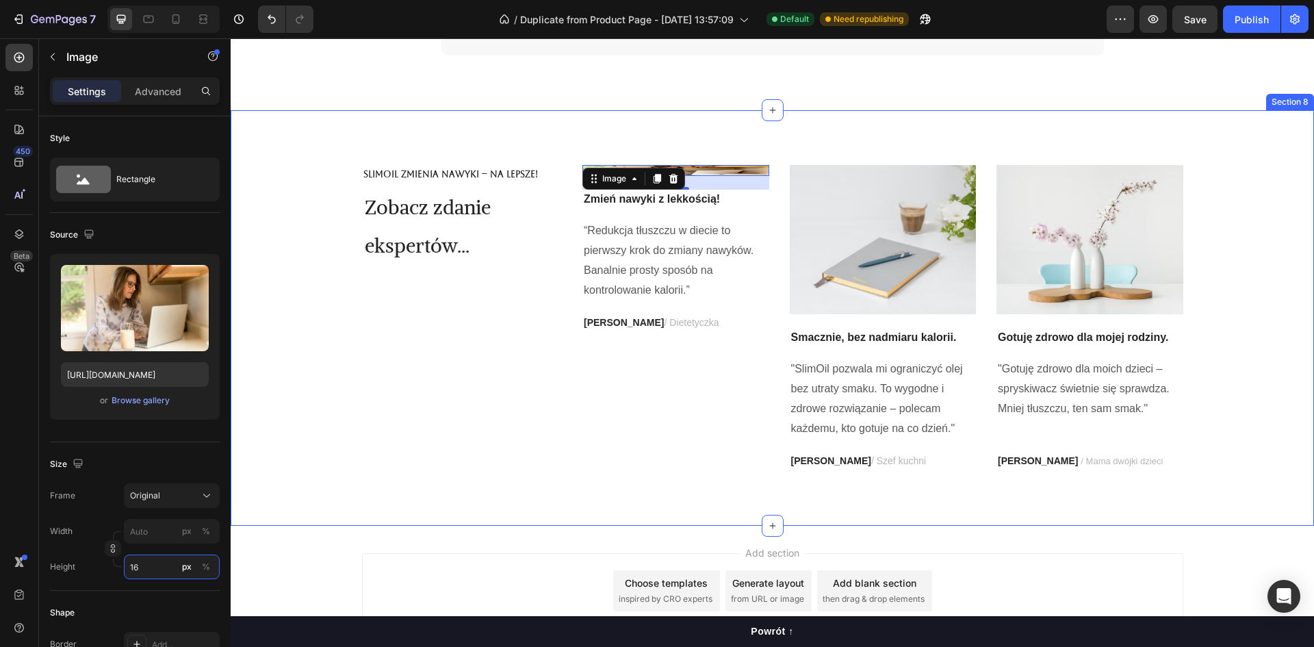
type input "160"
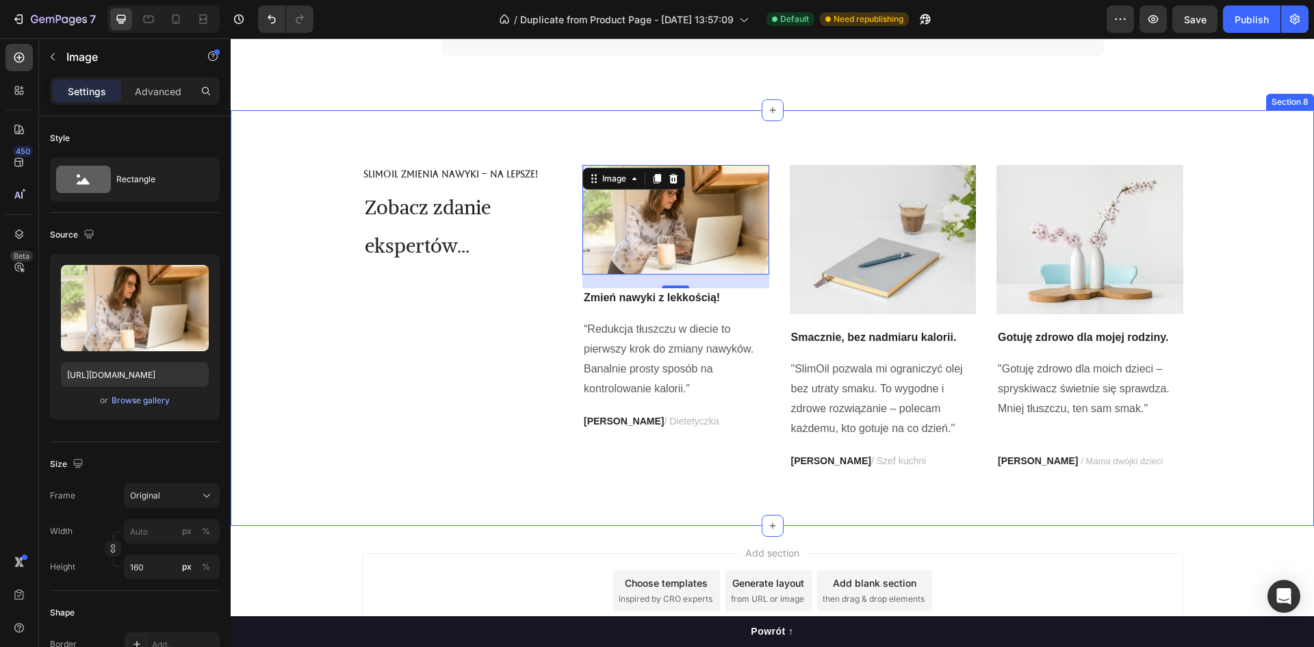
click at [307, 467] on div "SlimOil zmienia nawyki – na lepsze! Text Block Zobacz zdanie ekspertów... Headi…" at bounding box center [772, 317] width 1063 height 305
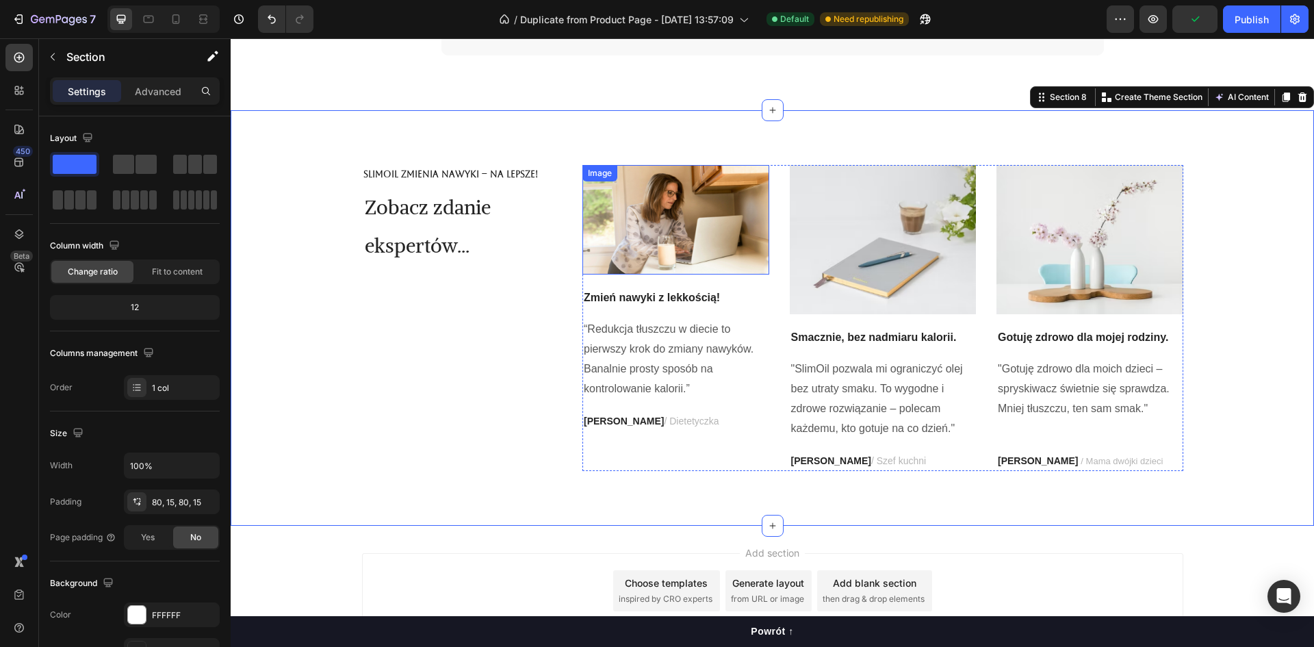
click at [660, 202] on img at bounding box center [675, 219] width 187 height 109
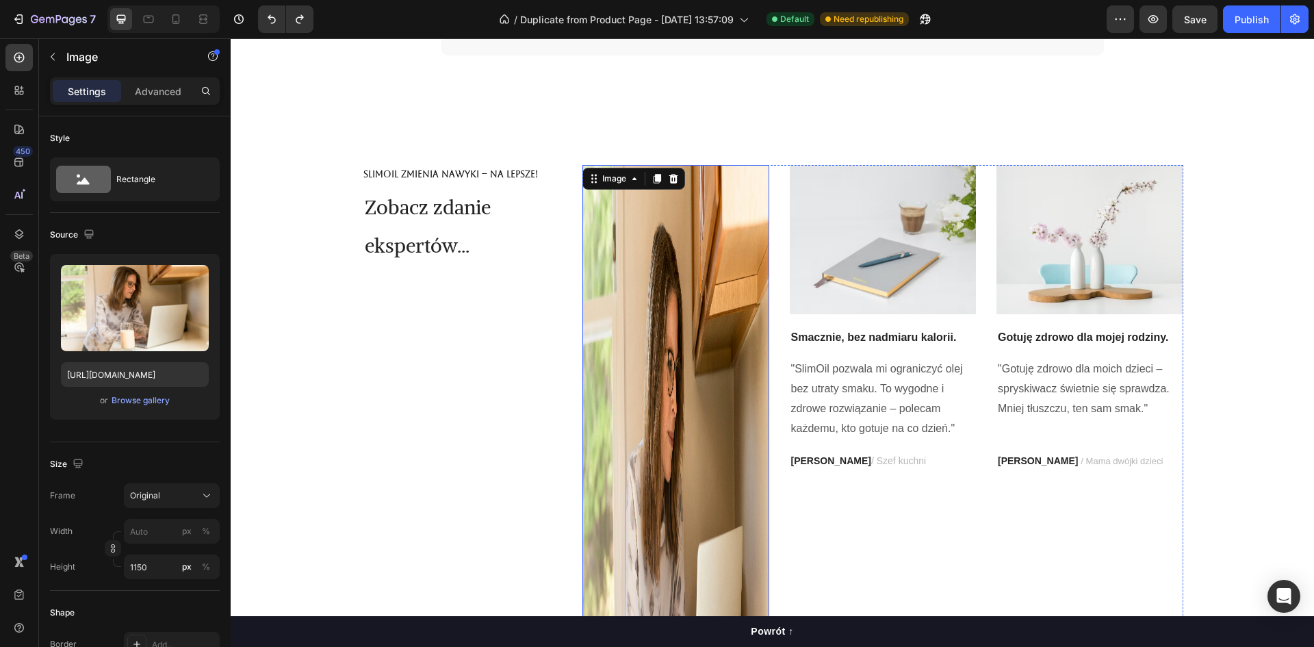
type input "100"
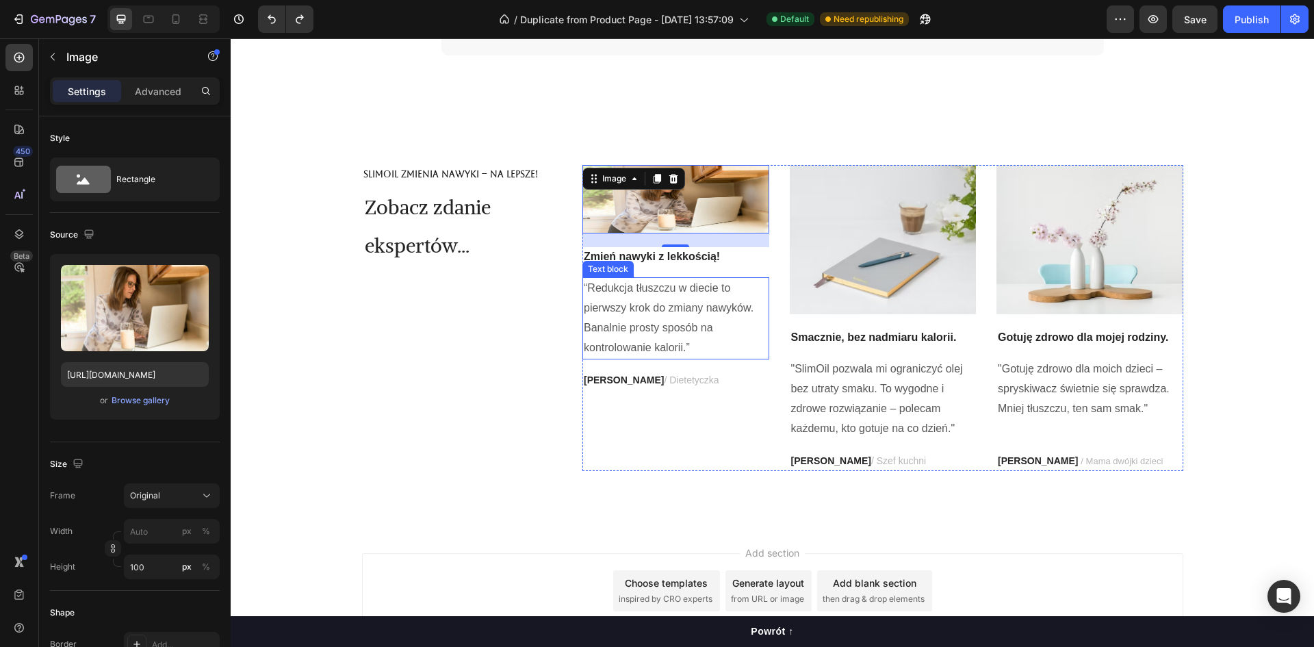
type input "10"
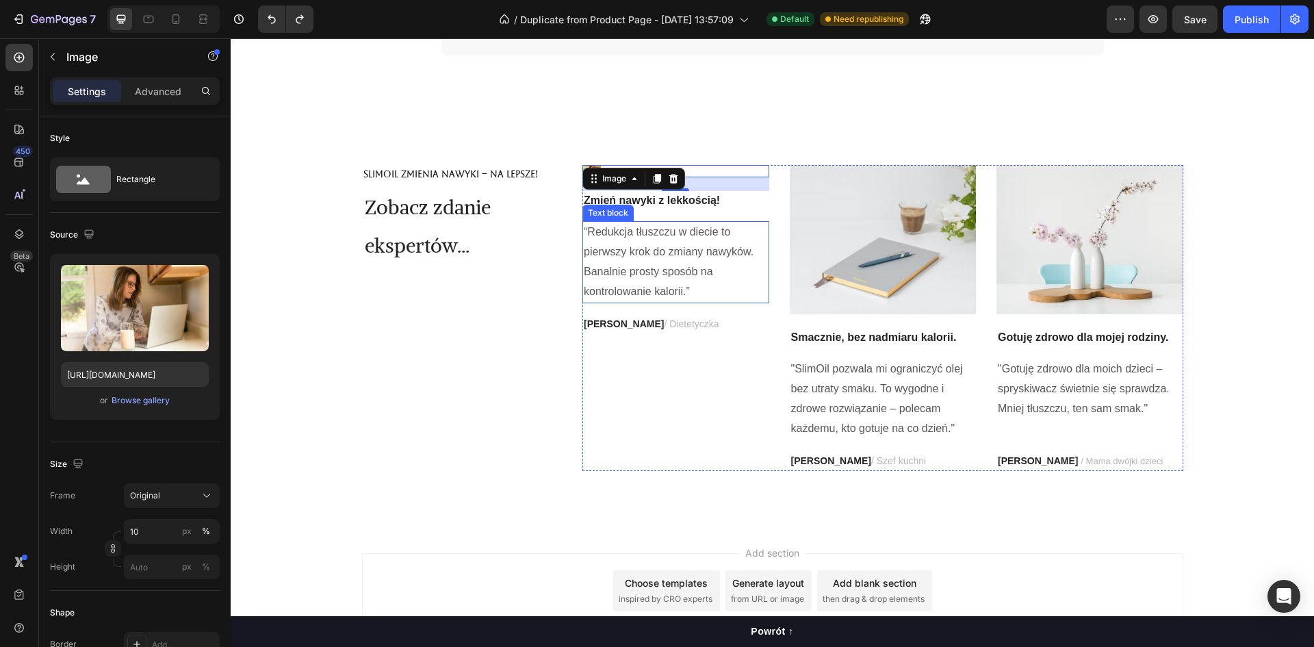
type input "140"
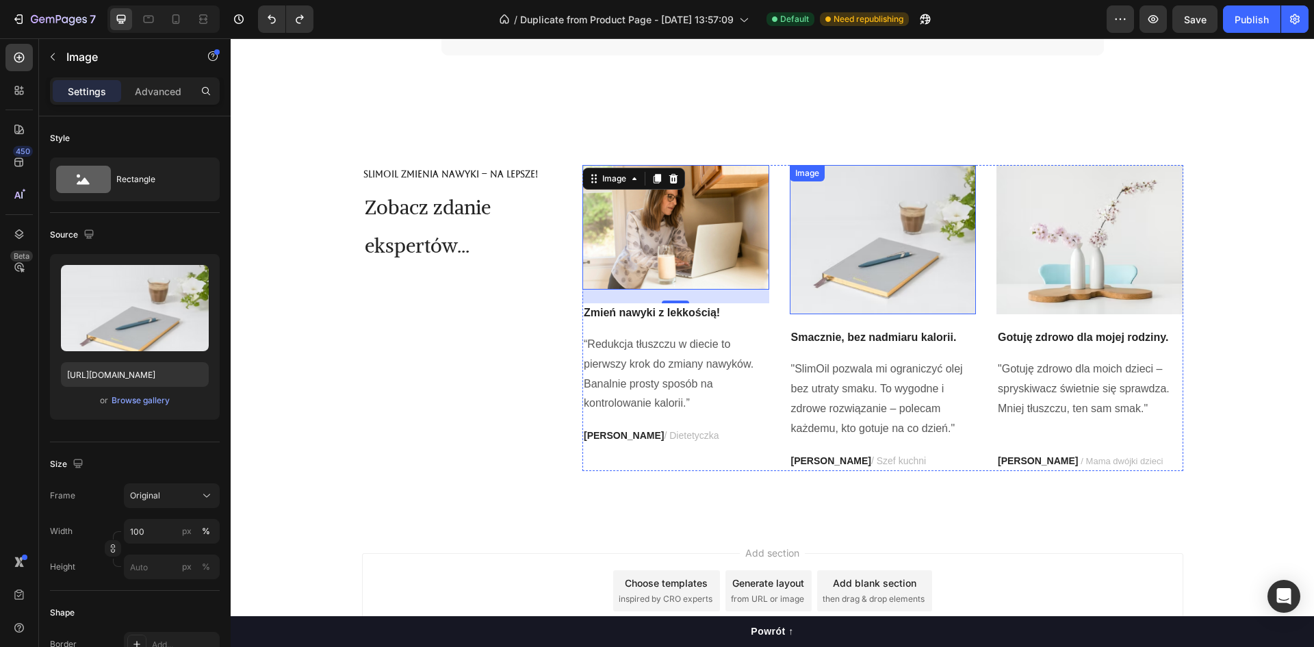
click at [863, 257] on img at bounding box center [883, 239] width 187 height 149
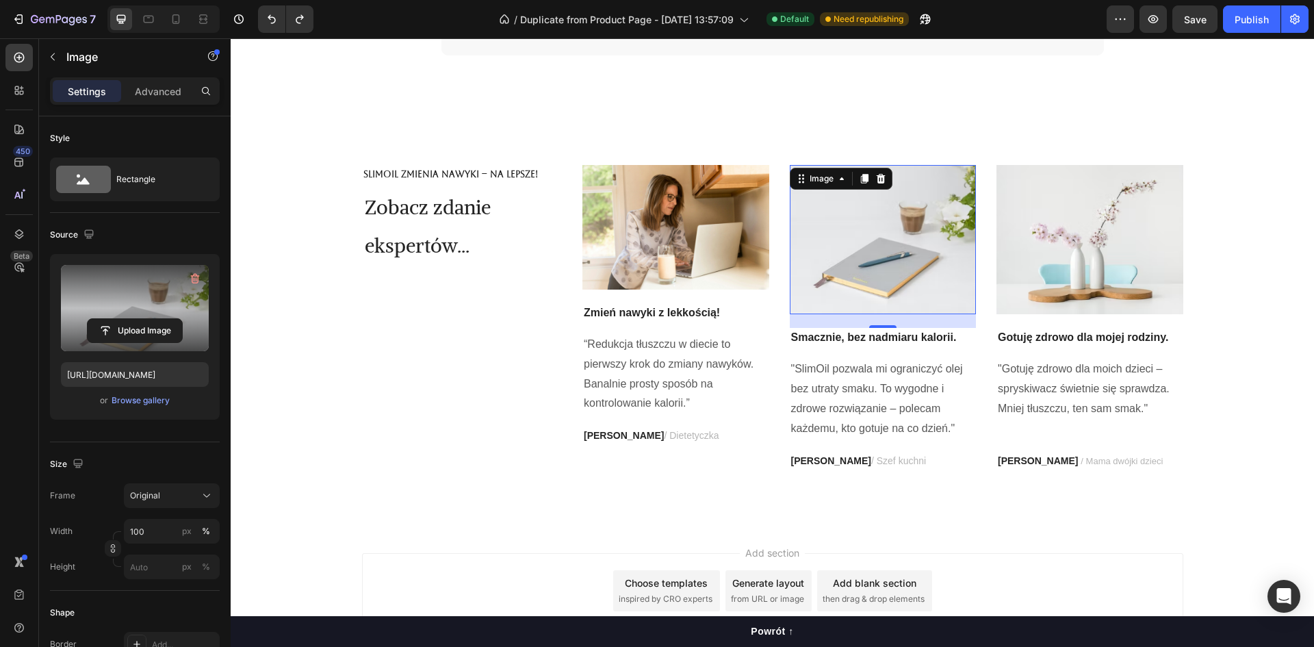
click at [163, 298] on label at bounding box center [135, 308] width 148 height 86
click at [163, 319] on input "file" at bounding box center [135, 330] width 94 height 23
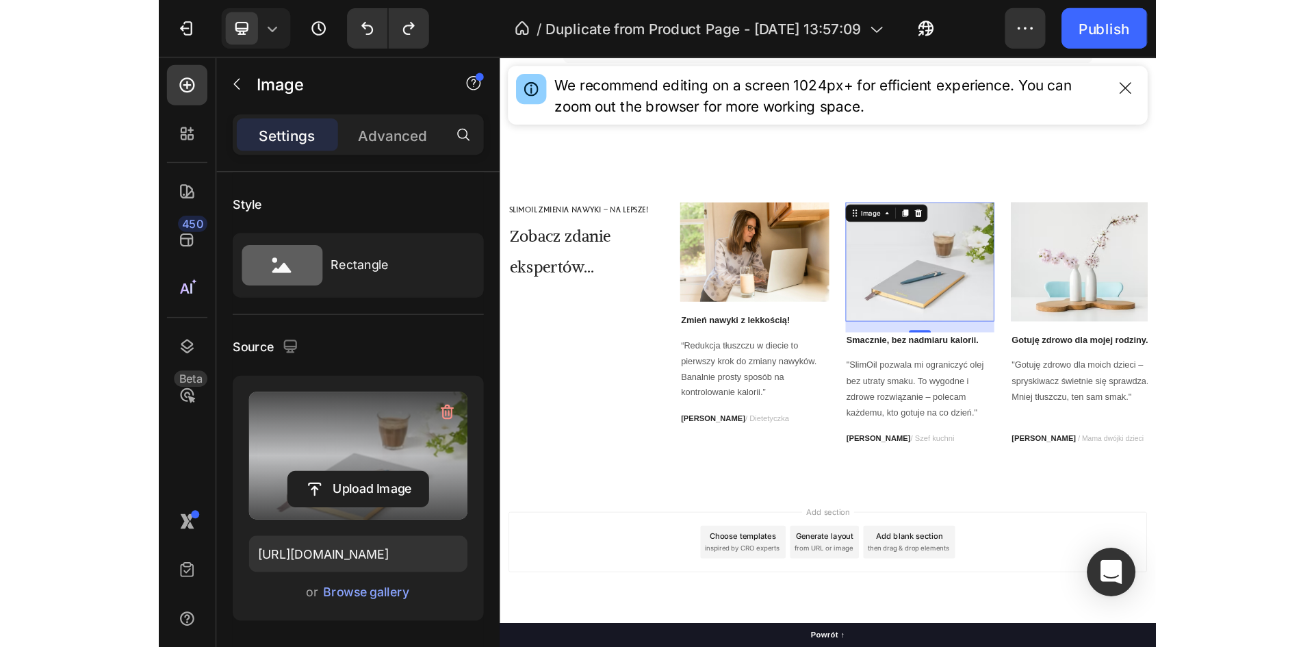
scroll to position [5647, 0]
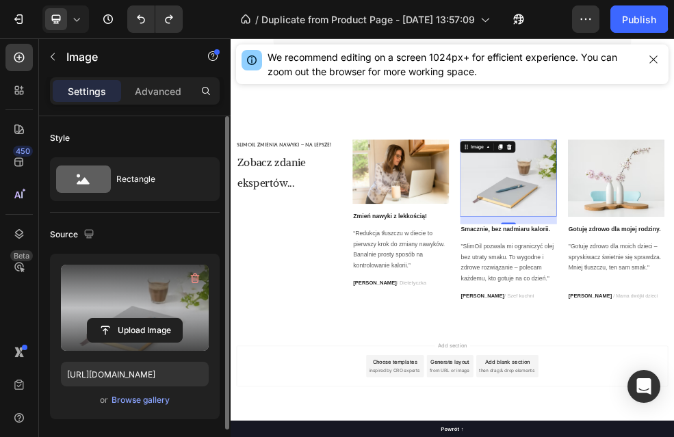
click at [135, 290] on label at bounding box center [135, 308] width 148 height 86
click at [135, 319] on input "file" at bounding box center [135, 330] width 94 height 23
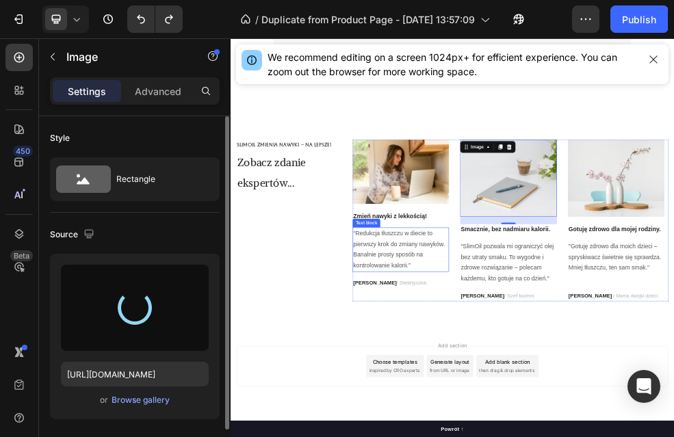
type input "[URL][DOMAIN_NAME]"
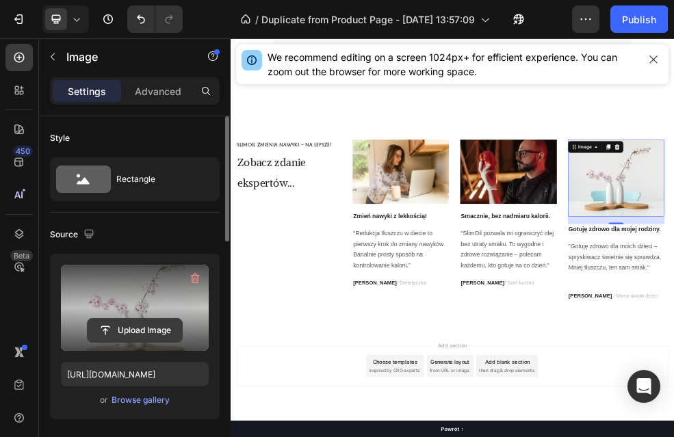
click at [146, 323] on input "file" at bounding box center [135, 330] width 94 height 23
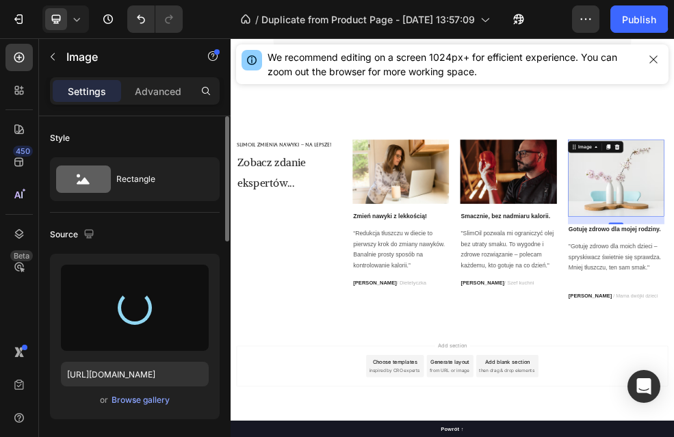
type input "[URL][DOMAIN_NAME]"
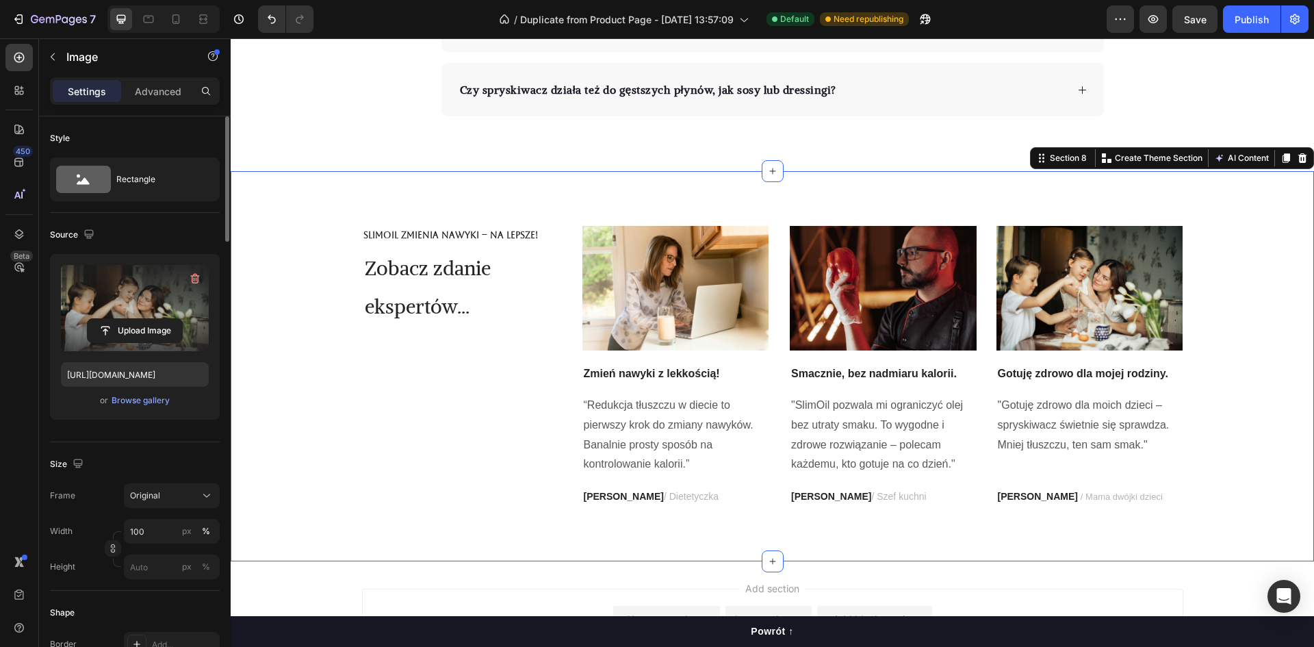
click at [976, 181] on div "SlimOil zmienia nawyki – na lepsze! Text Block Zobacz zdanie ekspertów... Headi…" at bounding box center [772, 366] width 1083 height 390
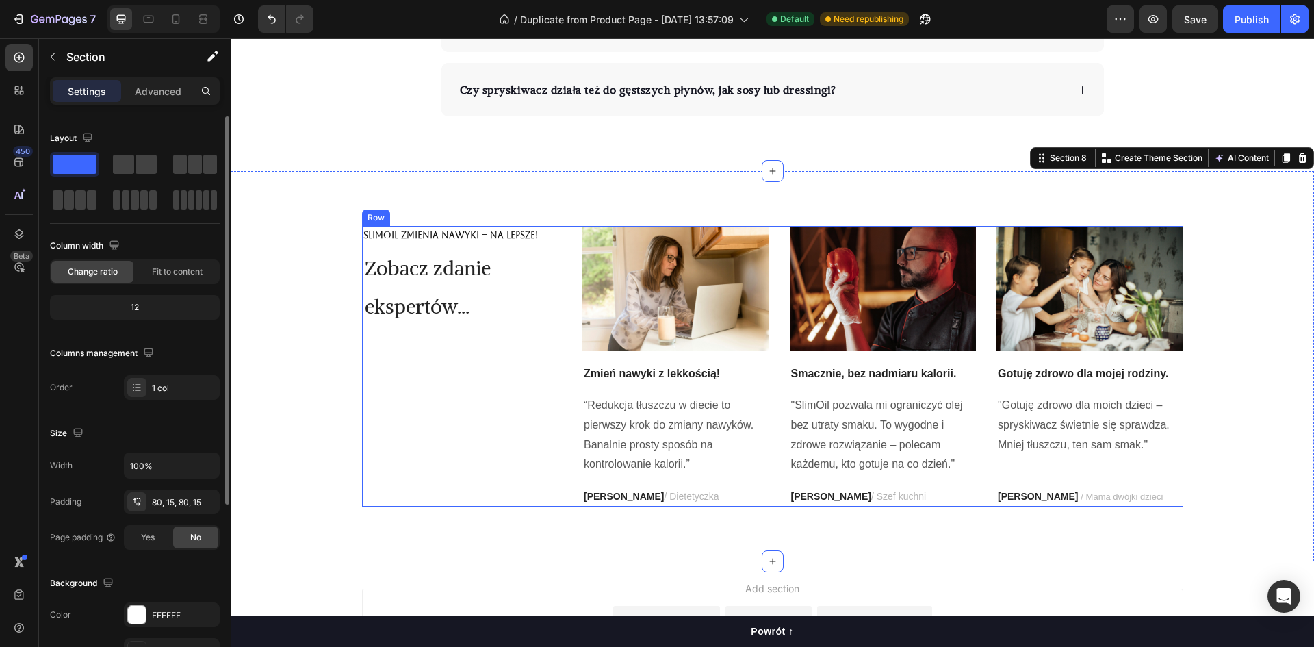
click at [416, 484] on div "SlimOil zmienia nawyki – na lepsze! Text Block Zobacz zdanie ekspertów... Headi…" at bounding box center [462, 366] width 200 height 281
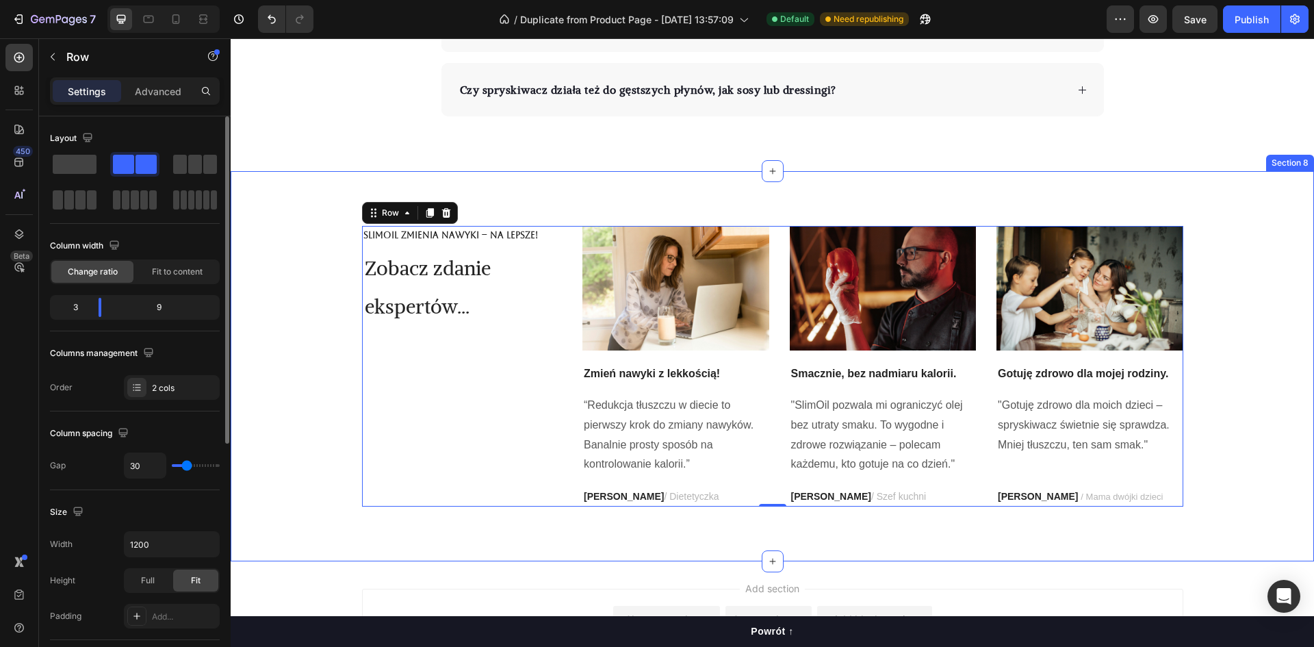
click at [402, 531] on div "SlimOil zmienia nawyki – na lepsze! Text Block Zobacz zdanie ekspertów... Headi…" at bounding box center [772, 366] width 1083 height 390
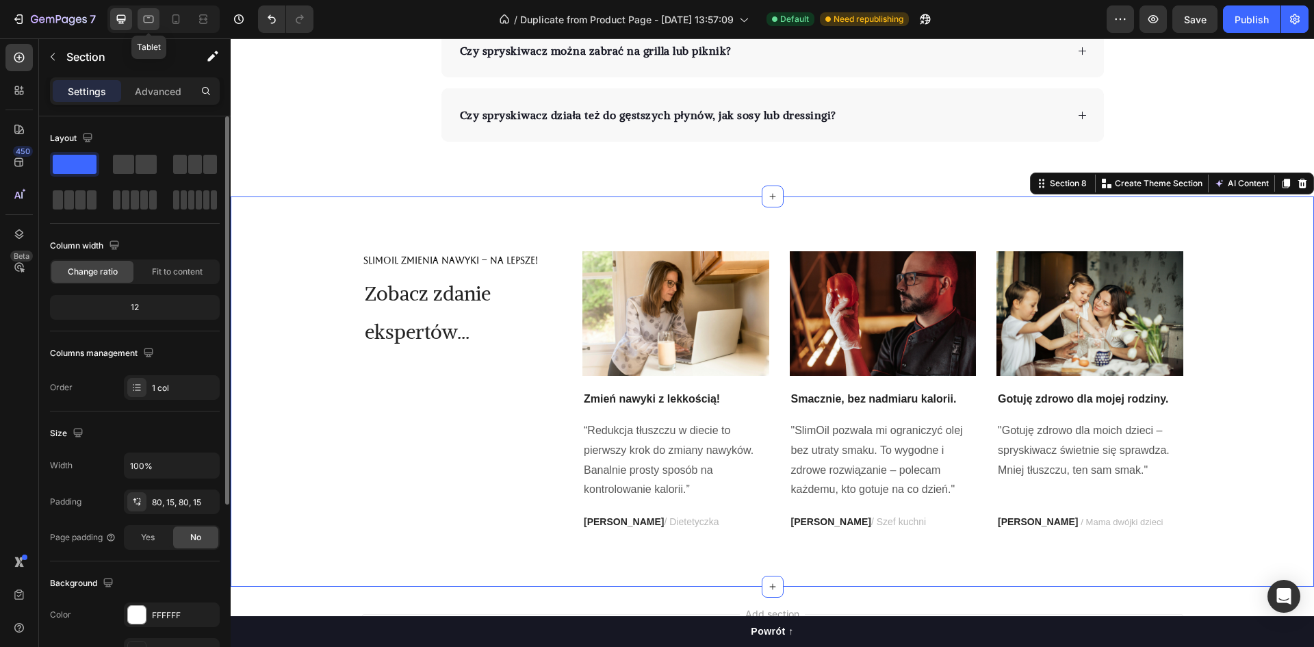
click at [149, 19] on icon at bounding box center [149, 19] width 14 height 14
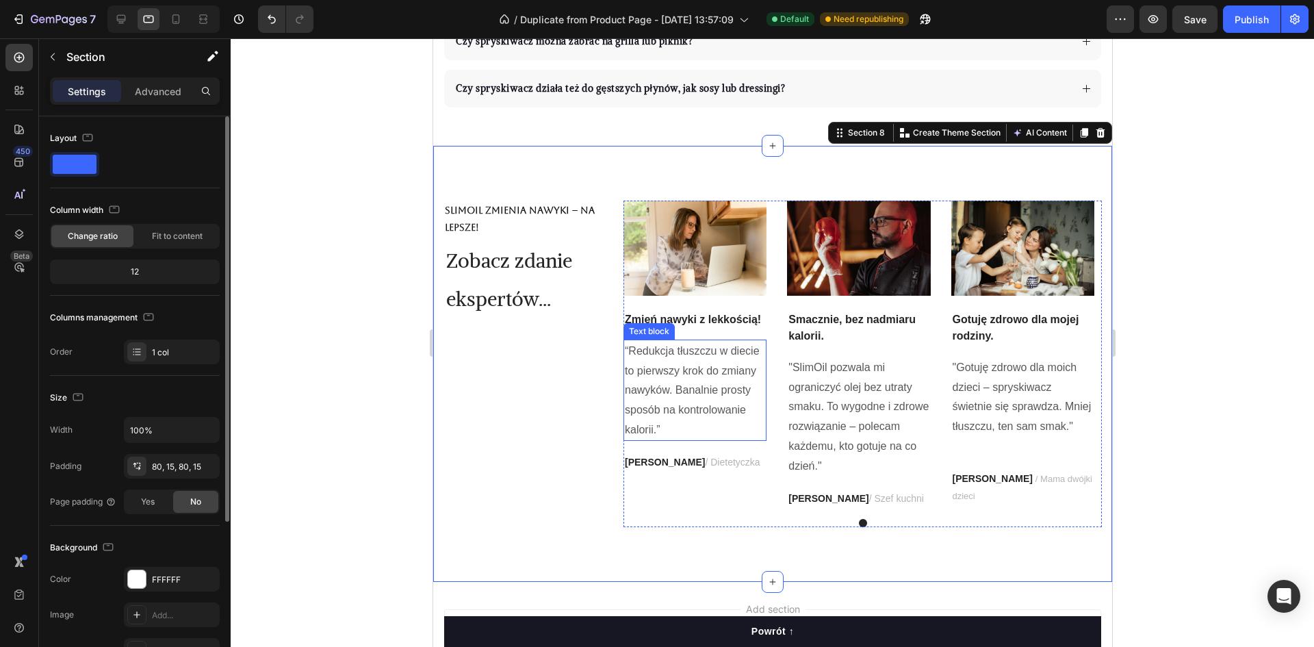
scroll to position [5423, 0]
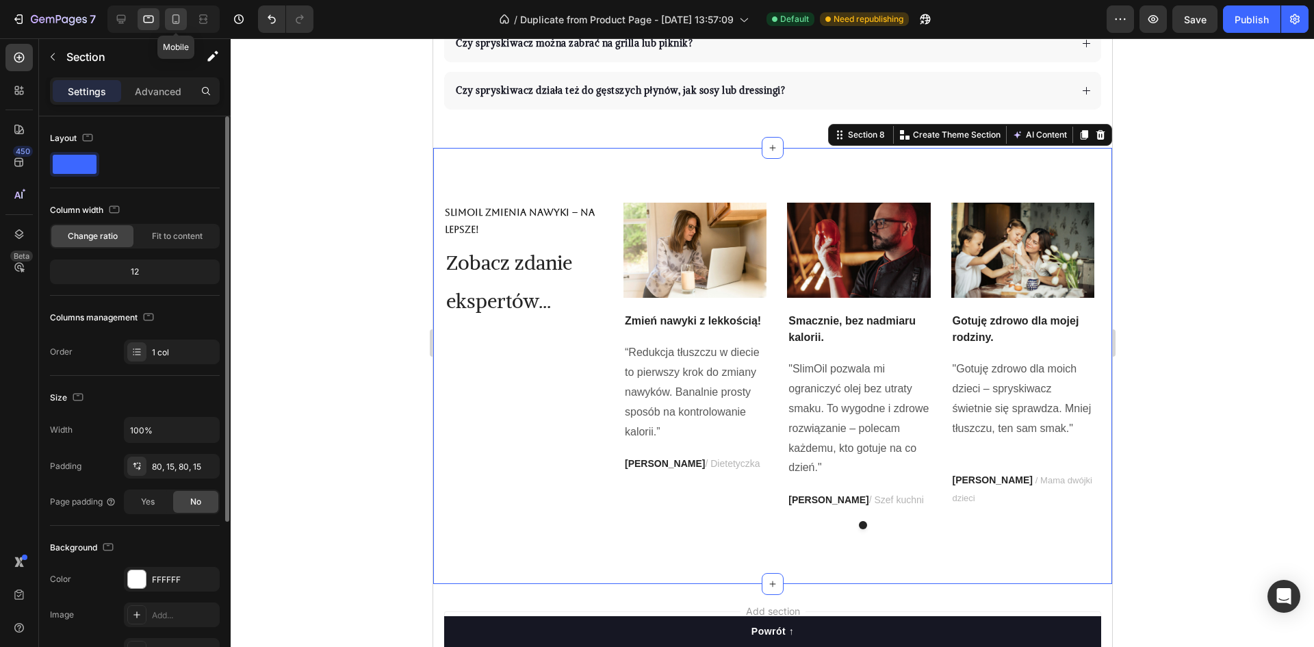
click at [172, 18] on icon at bounding box center [176, 19] width 14 height 14
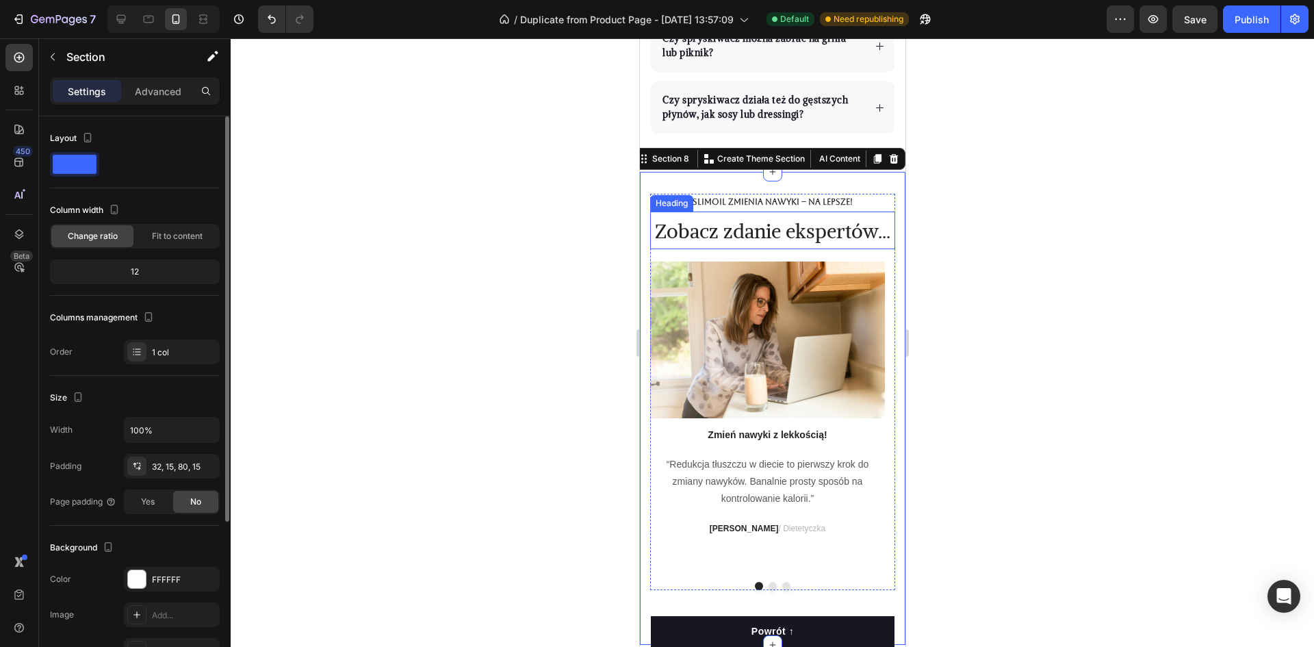
scroll to position [5036, 0]
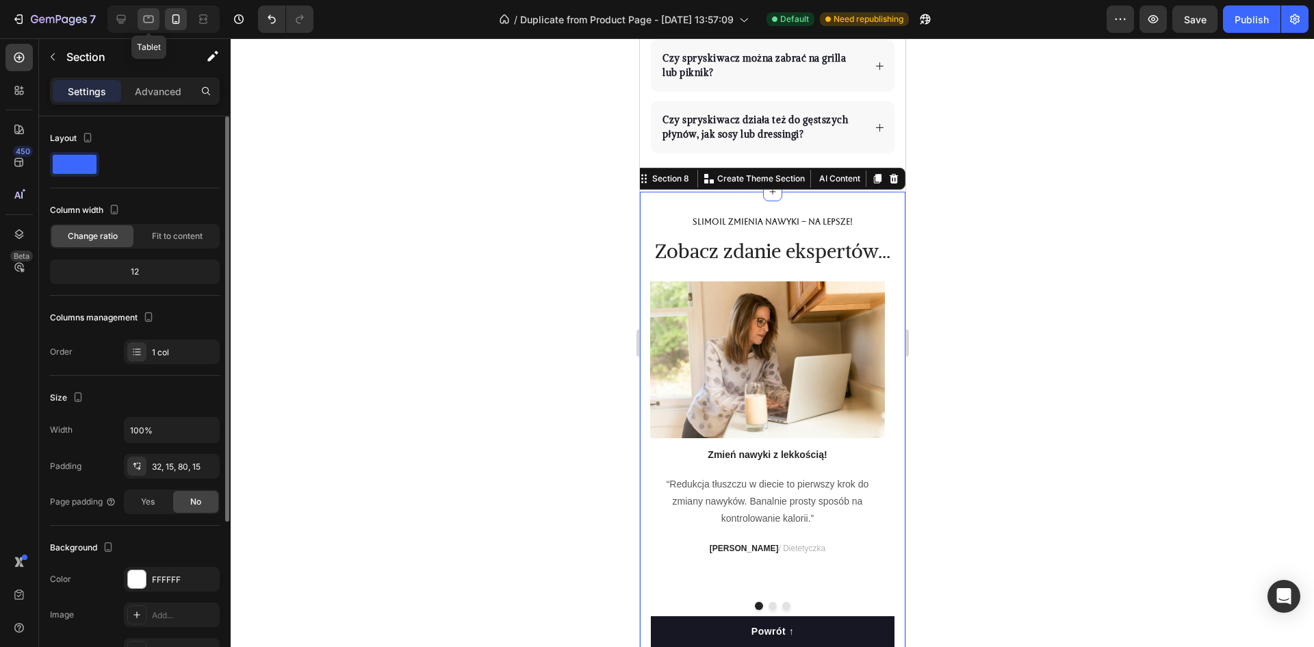
click at [148, 14] on icon at bounding box center [149, 19] width 14 height 14
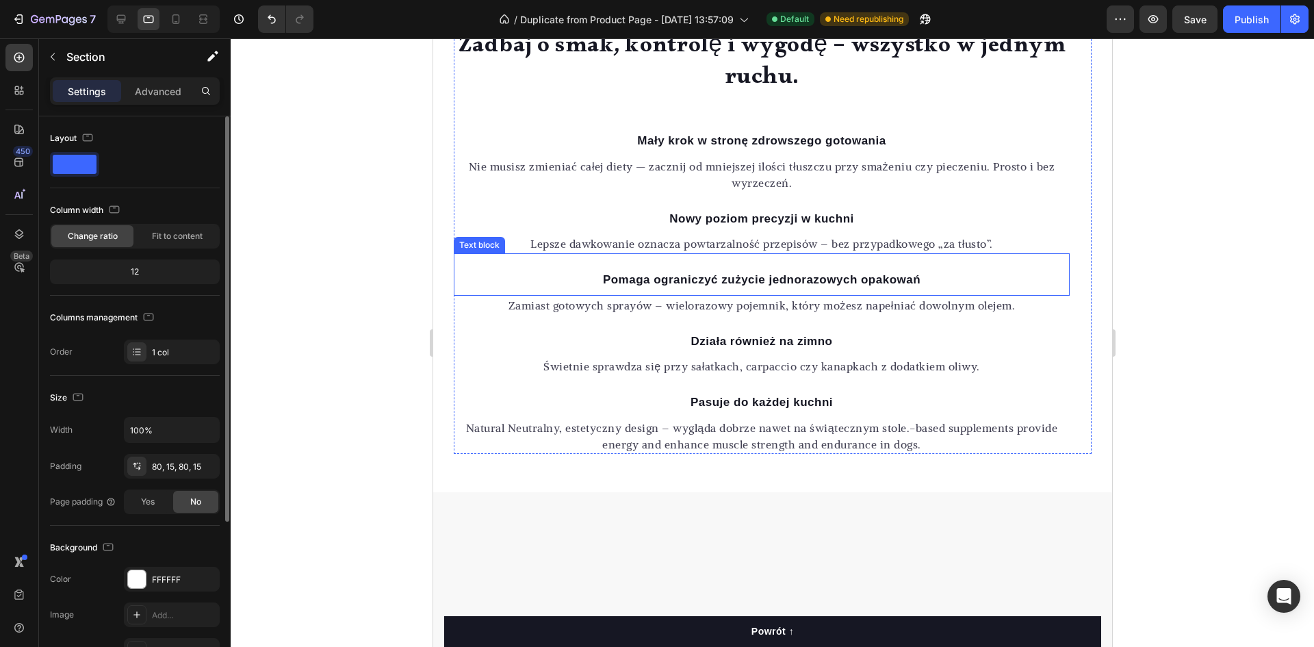
scroll to position [2631, 0]
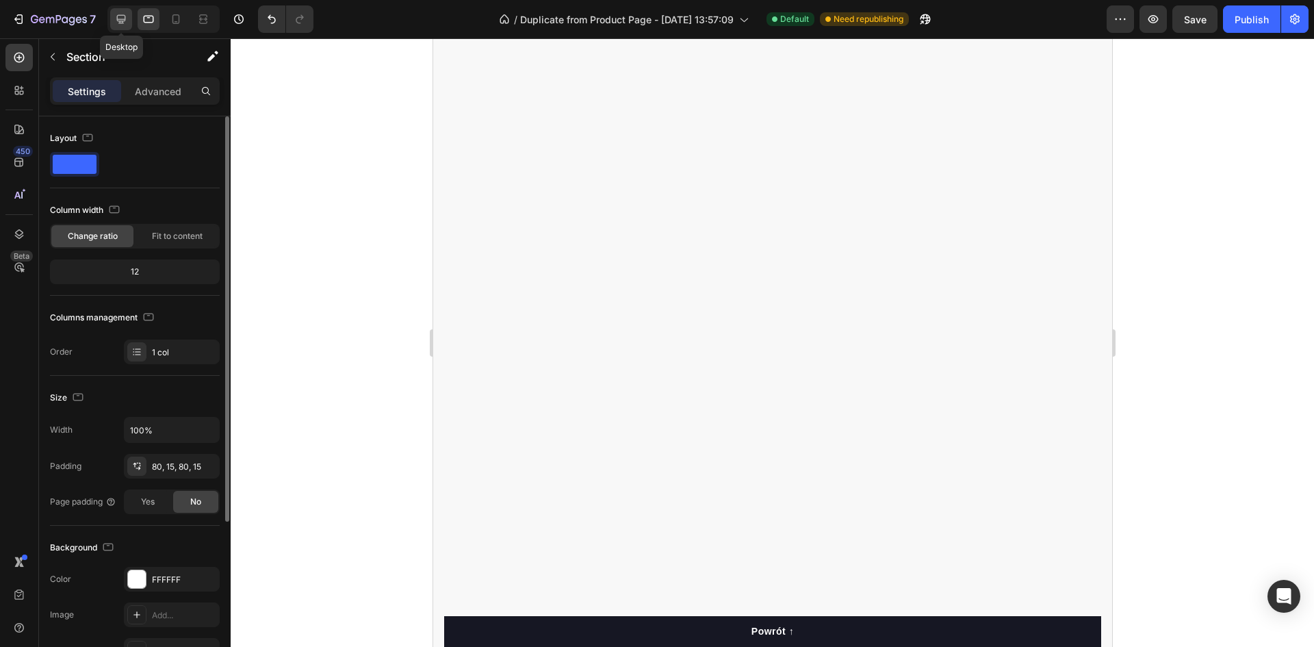
click at [122, 23] on icon at bounding box center [121, 19] width 9 height 9
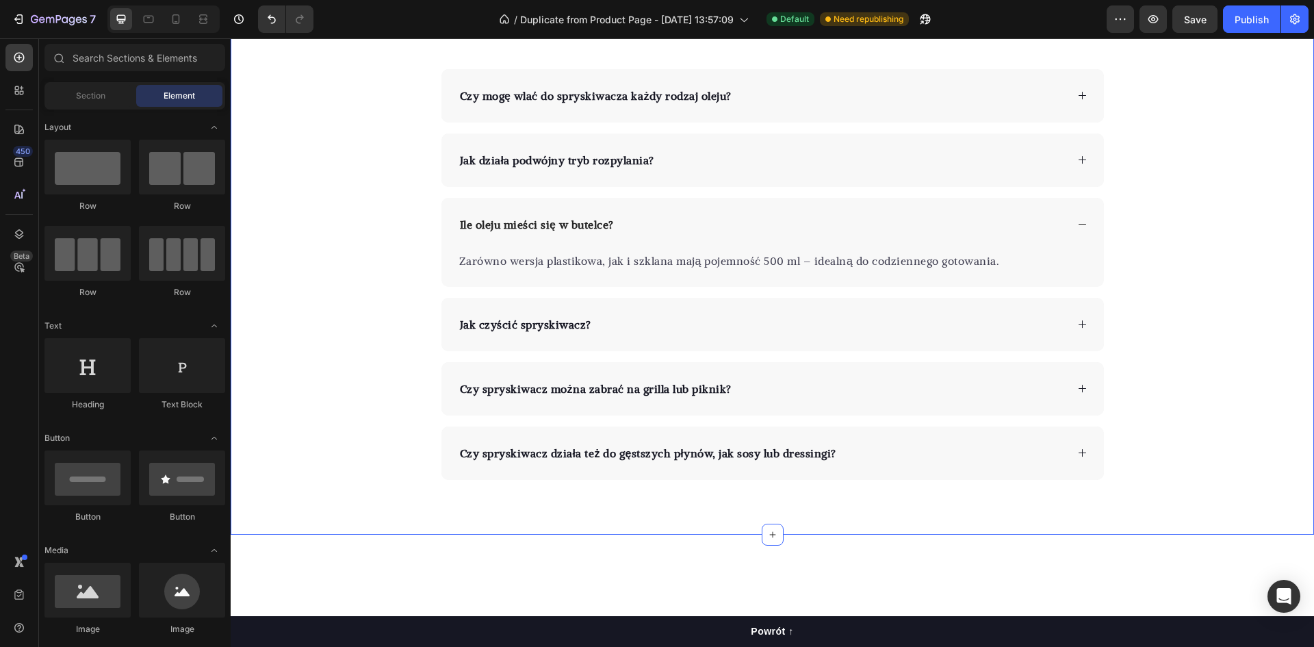
scroll to position [3010, 0]
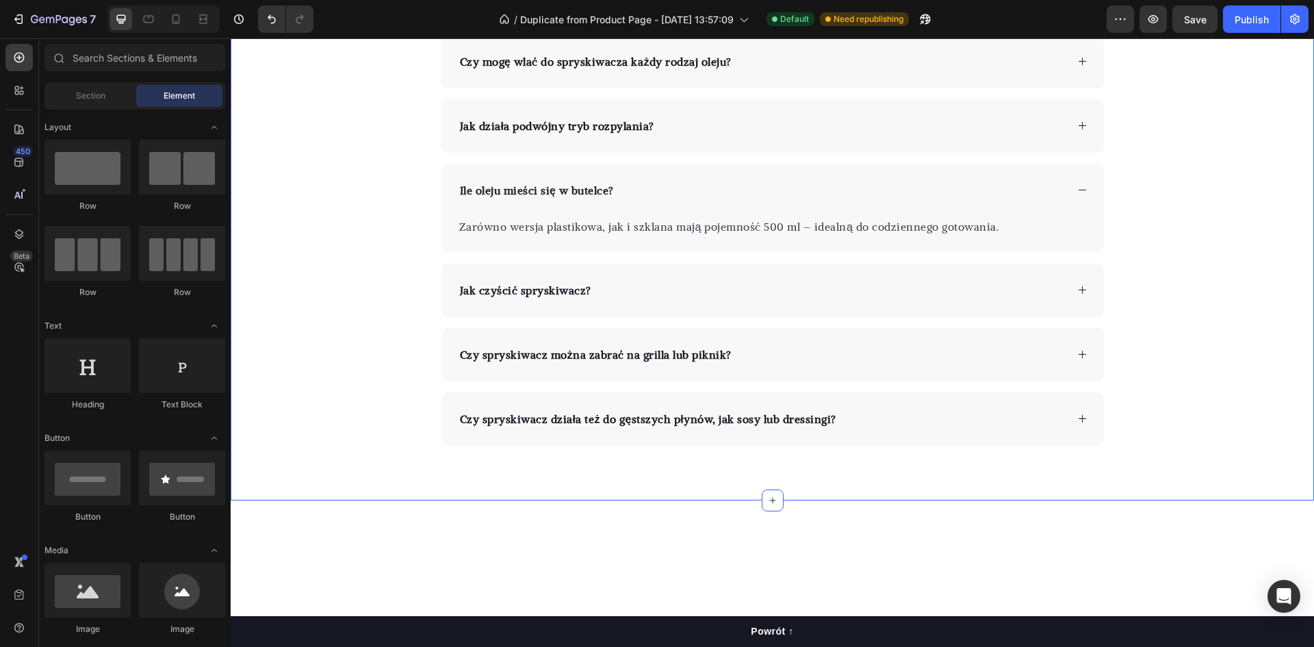
click at [321, 213] on div "Najczęściej zadawane pytania Heading Czy mogę wlać do spryskiwacza każdy rodzaj…" at bounding box center [772, 205] width 1083 height 482
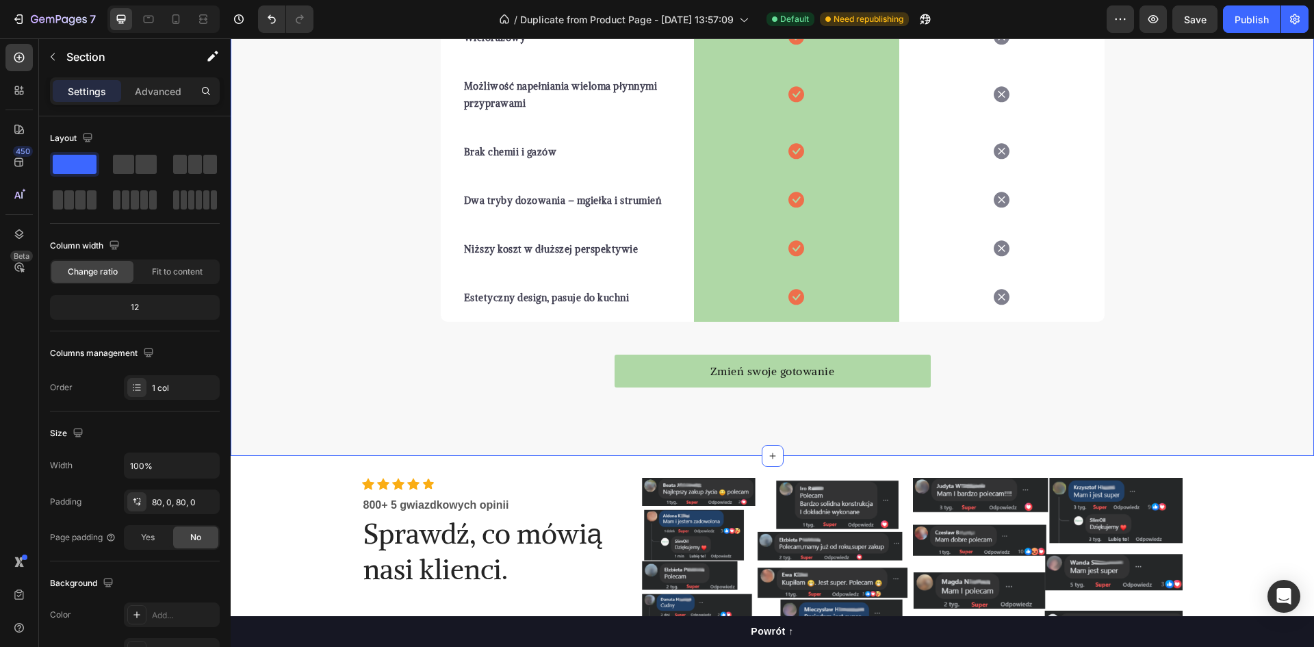
scroll to position [2309, 0]
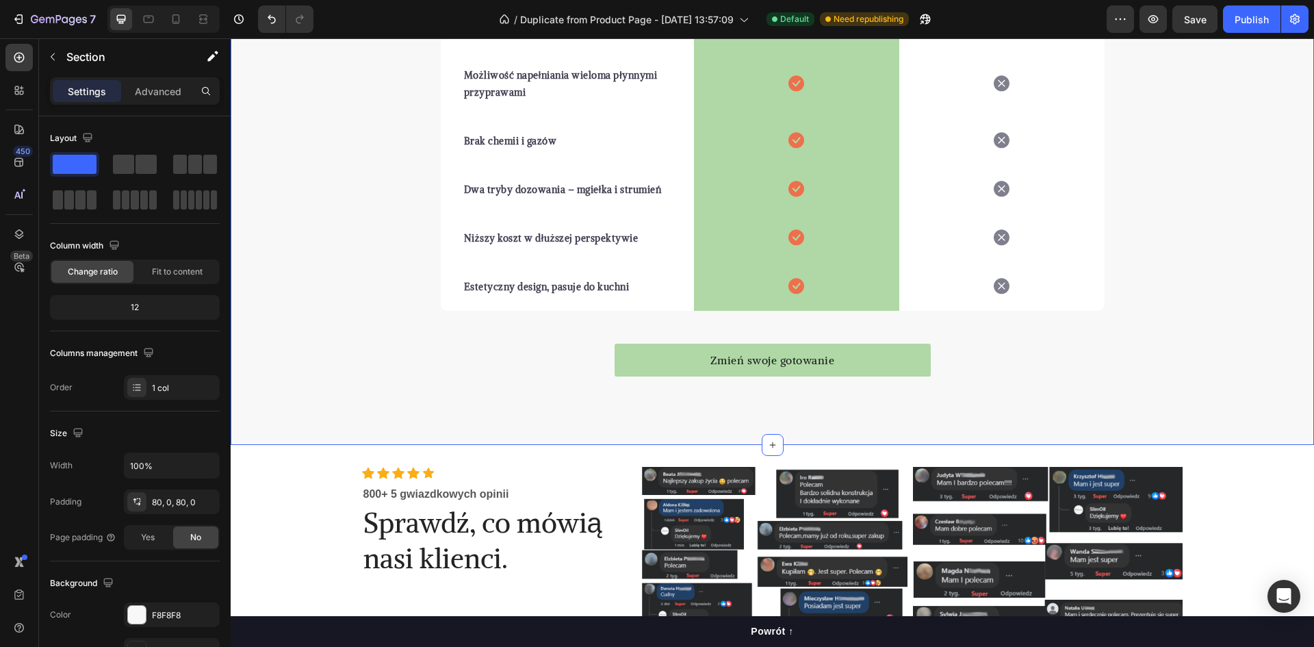
click at [304, 270] on div "Mała zmiana, duża różnica. Heading Typowe spraye do oleju to jednorazowe rozwią…" at bounding box center [772, 38] width 1083 height 703
click at [135, 612] on div at bounding box center [137, 615] width 18 height 18
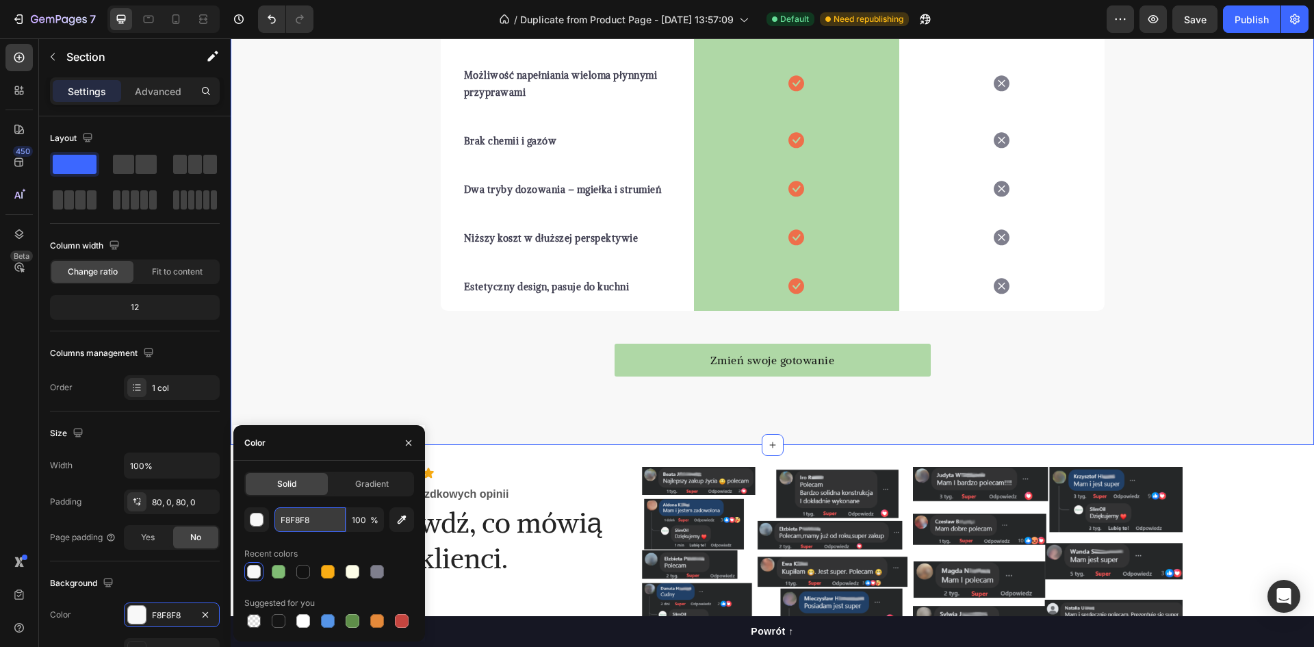
click at [300, 527] on input "F8F8F8" at bounding box center [309, 519] width 71 height 25
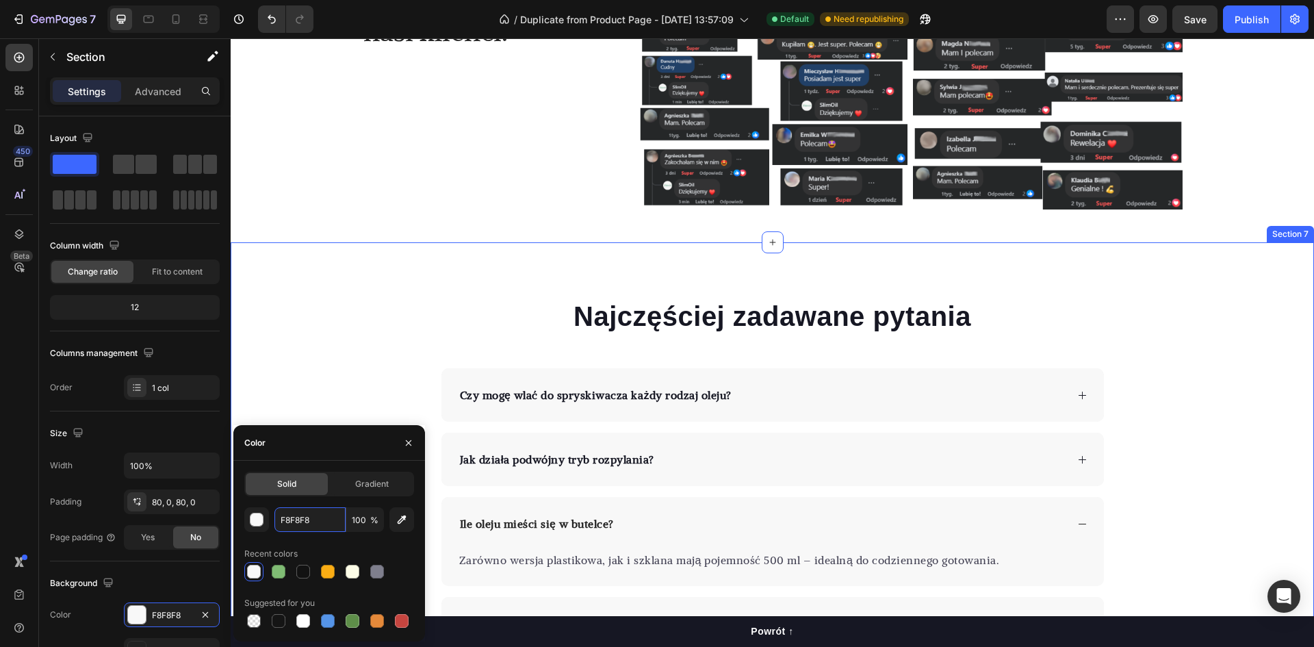
scroll to position [2925, 0]
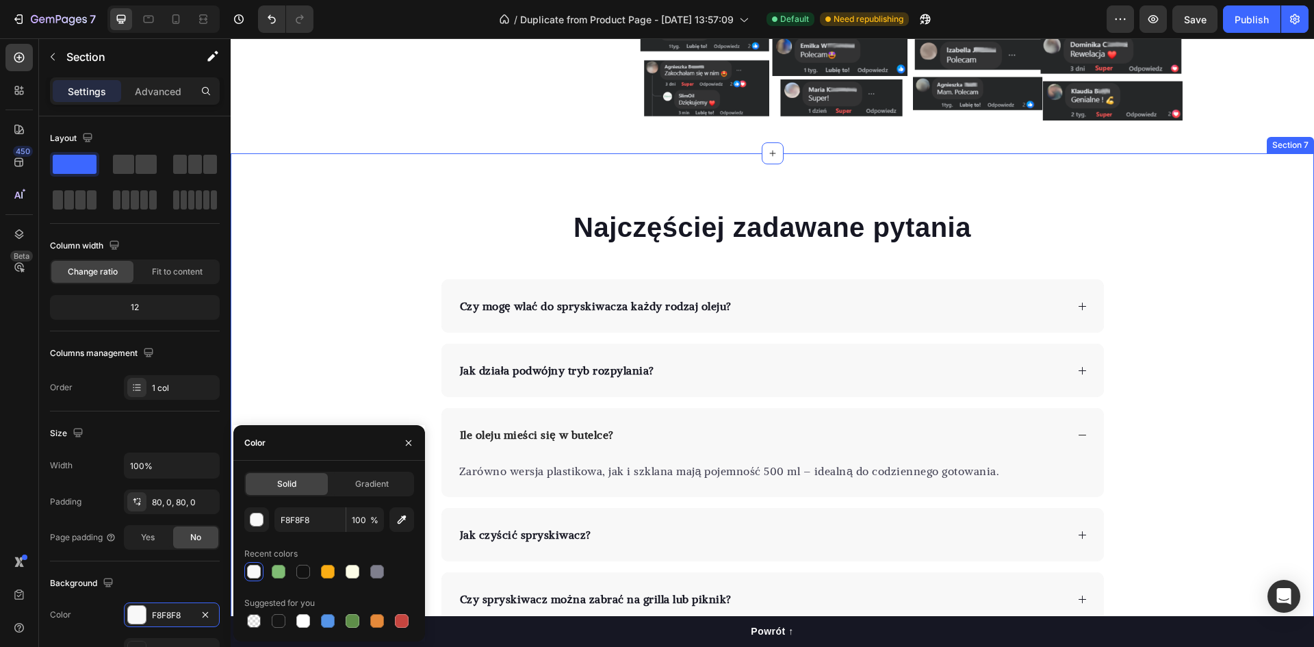
click at [360, 250] on div "Najczęściej zadawane pytania Heading Czy mogę wlać do spryskiwacza każdy rodzaj…" at bounding box center [772, 449] width 1083 height 482
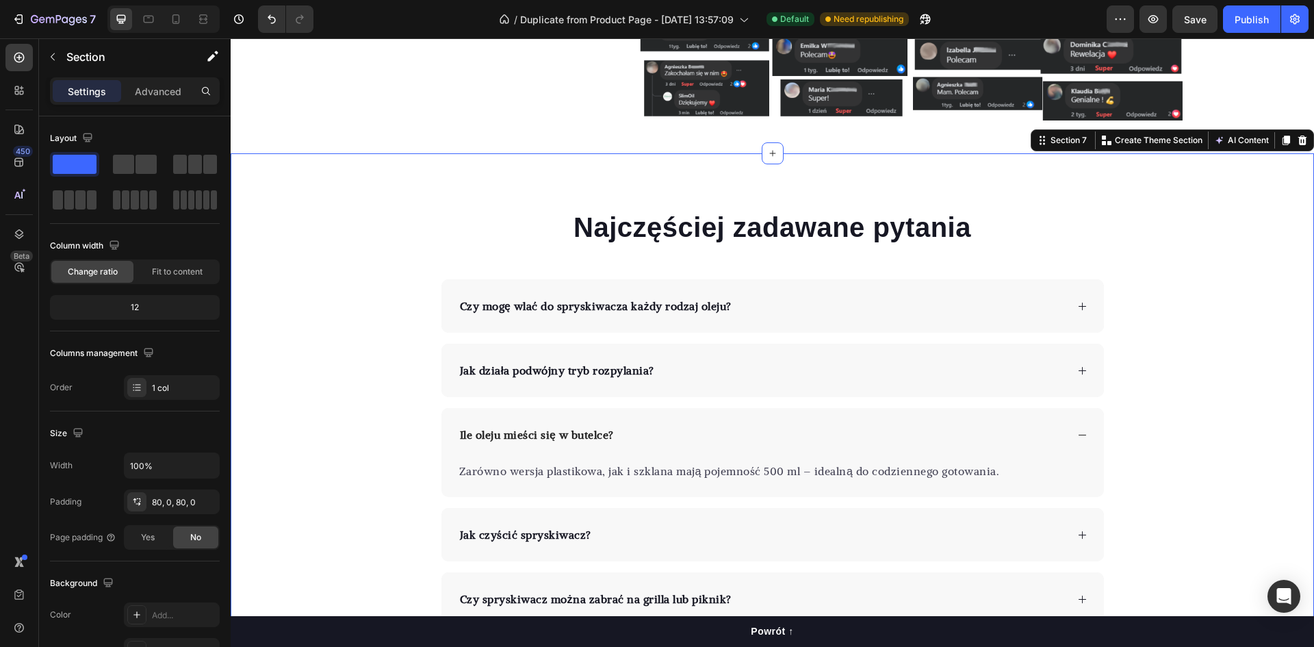
click at [325, 413] on div "Najczęściej zadawane pytania Heading Czy mogę wlać do spryskiwacza każdy rodzaj…" at bounding box center [772, 449] width 1083 height 482
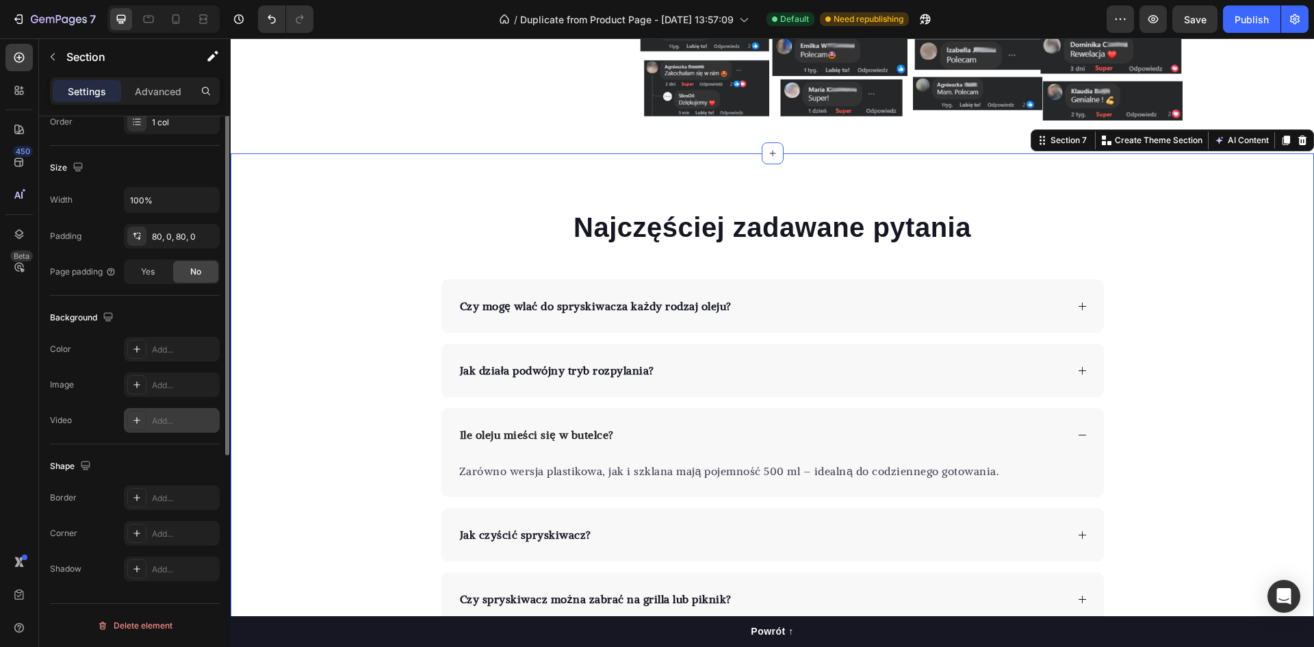
scroll to position [60, 0]
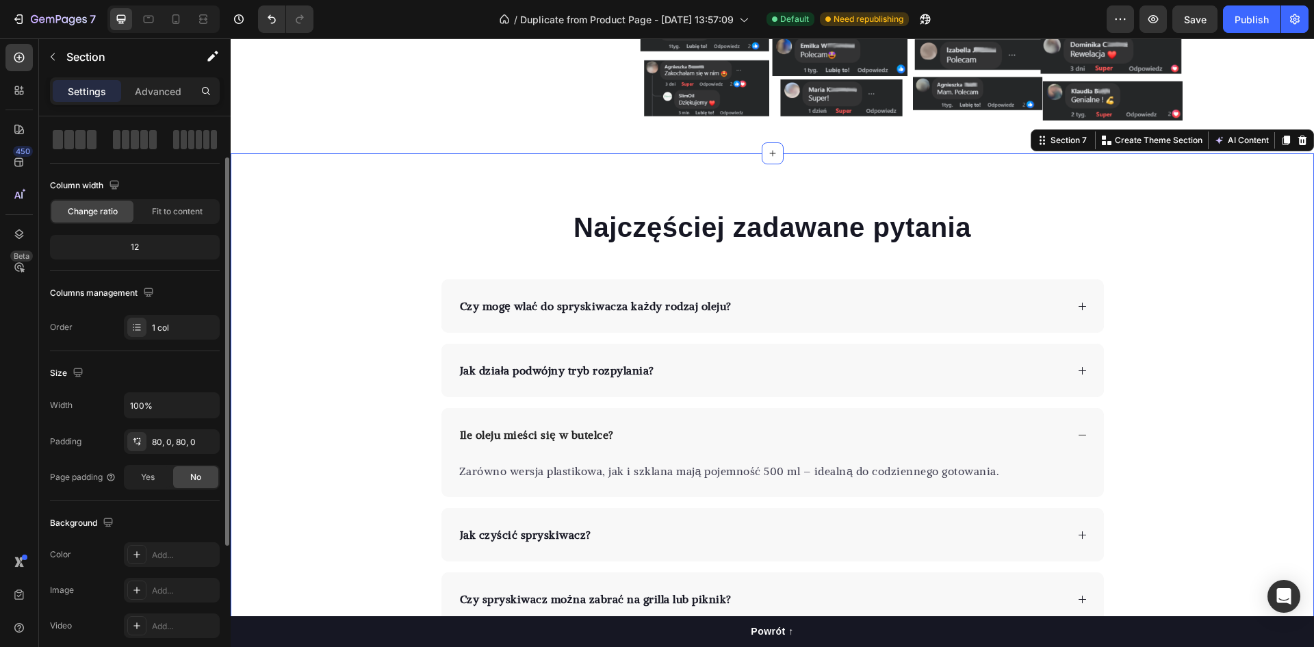
click at [162, 77] on div "Settings Advanced" at bounding box center [135, 90] width 170 height 27
click at [162, 85] on p "Advanced" at bounding box center [158, 91] width 47 height 14
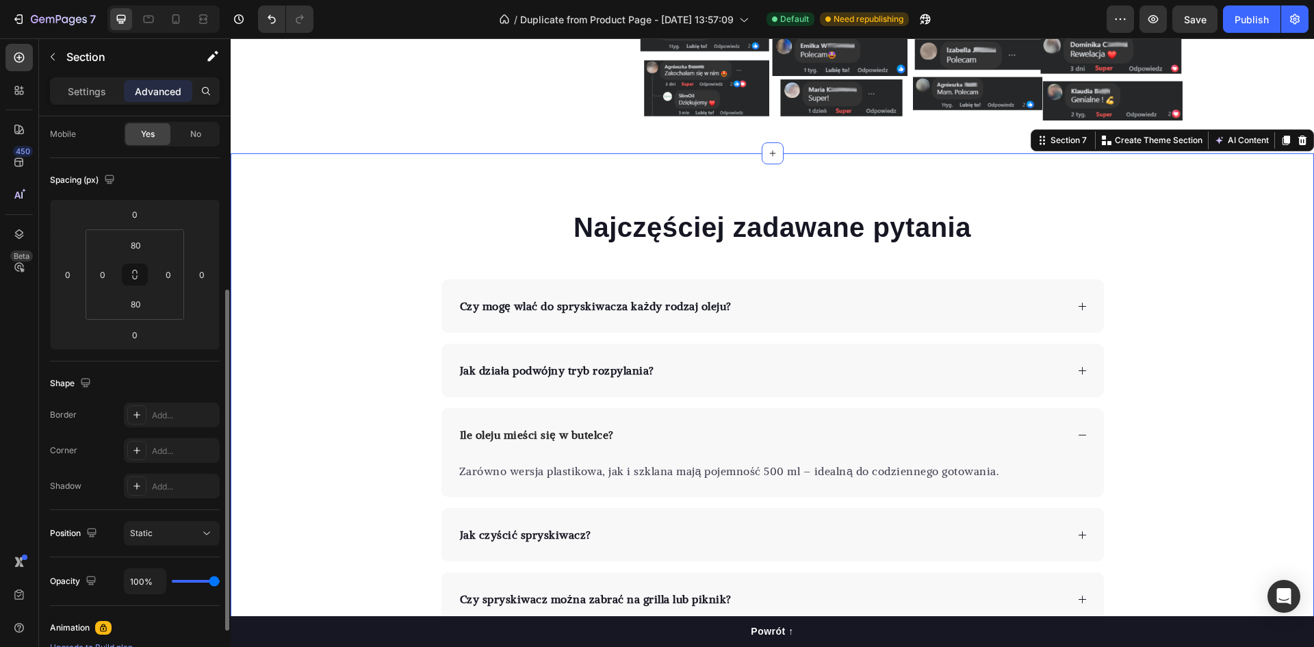
scroll to position [38, 0]
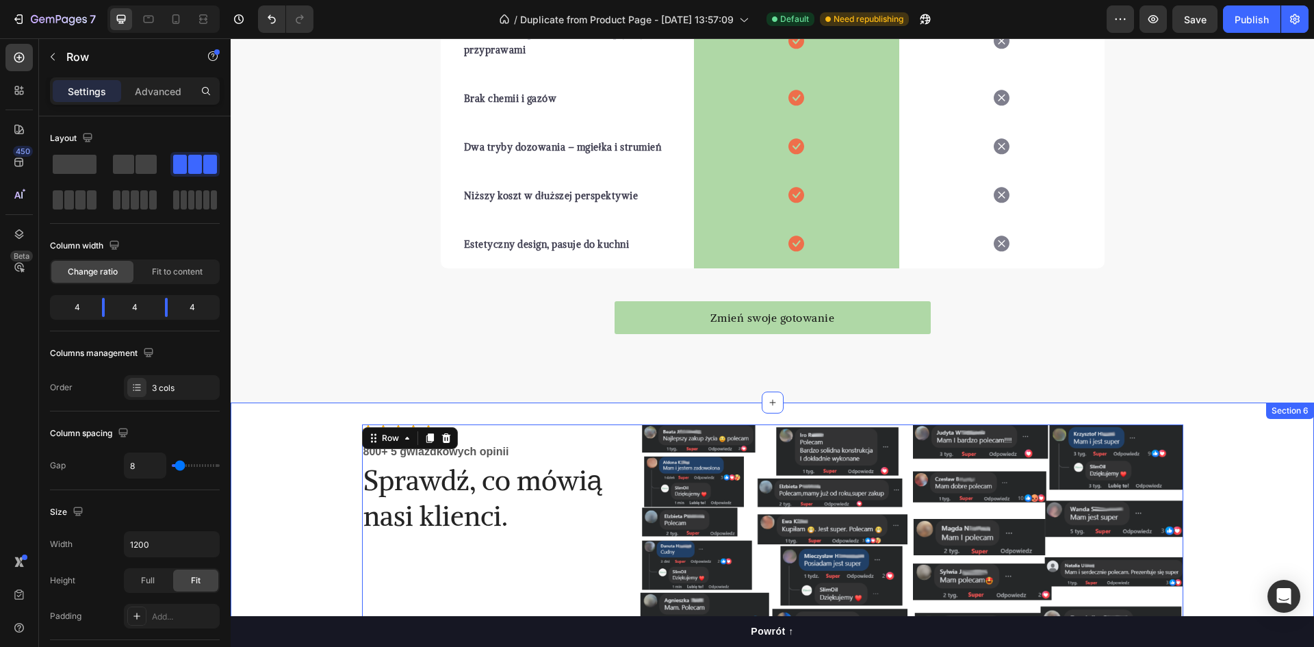
scroll to position [2309, 0]
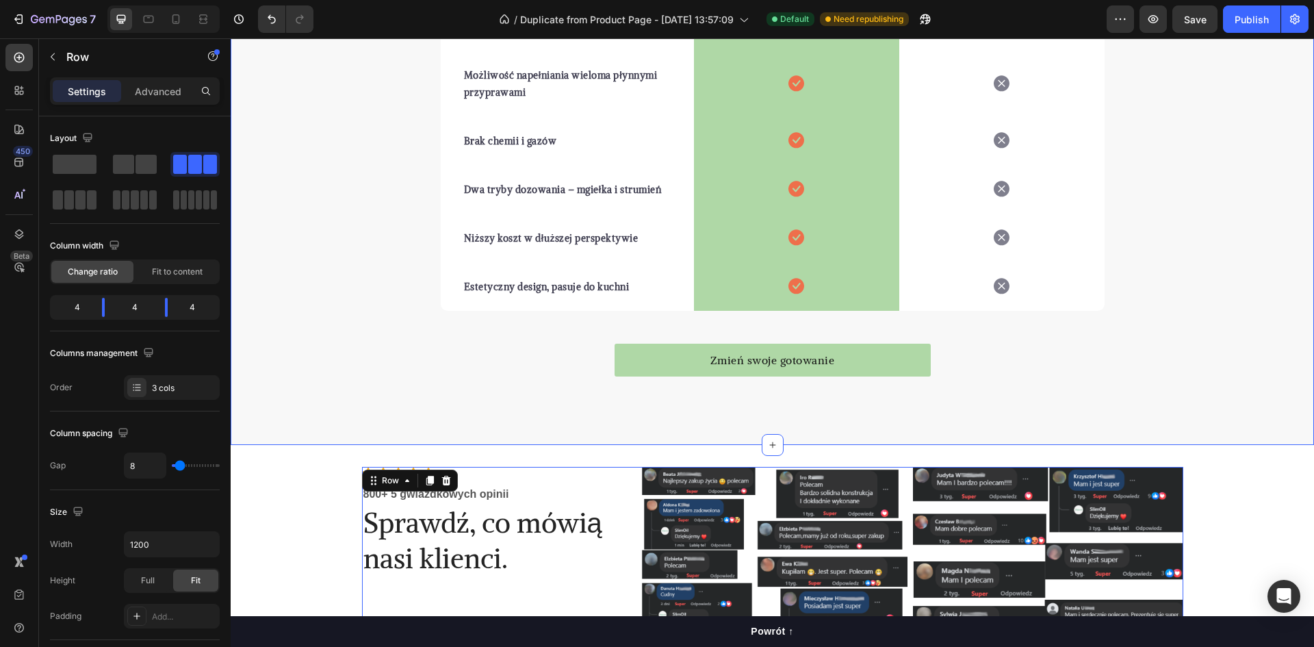
click at [341, 309] on div "Mała zmiana, duża różnica. Heading Typowe spraye do oleju to jednorazowe rozwią…" at bounding box center [772, 38] width 1083 height 703
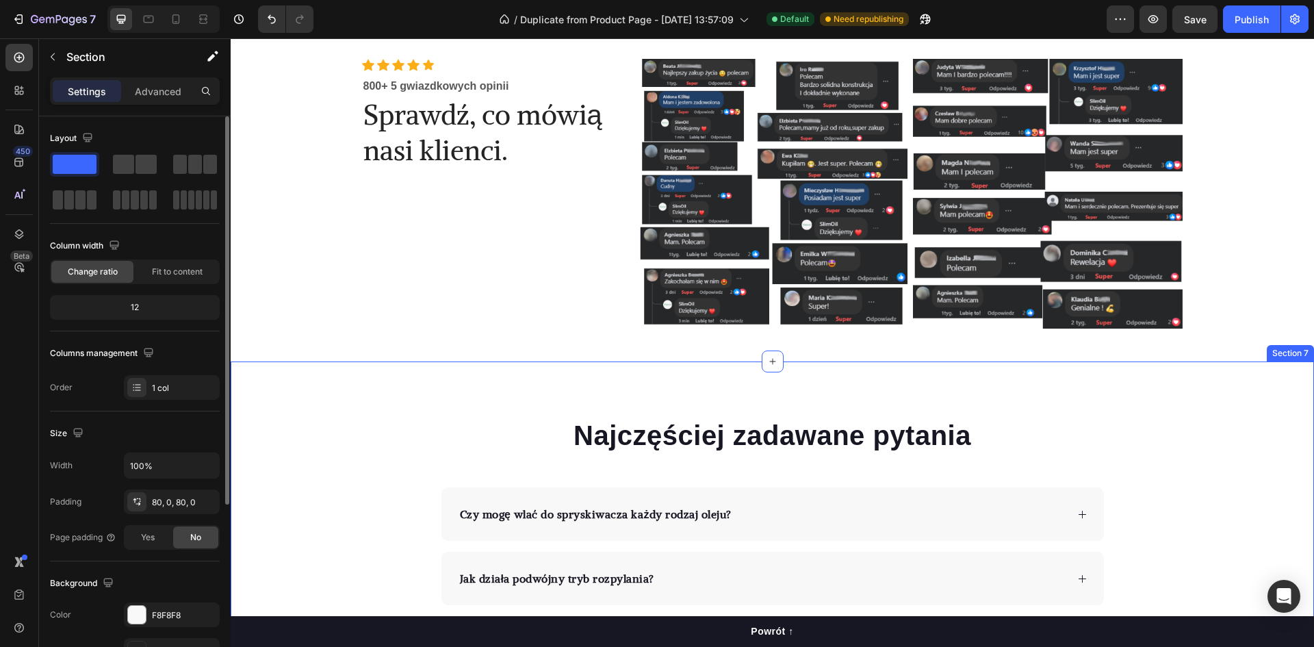
scroll to position [2925, 0]
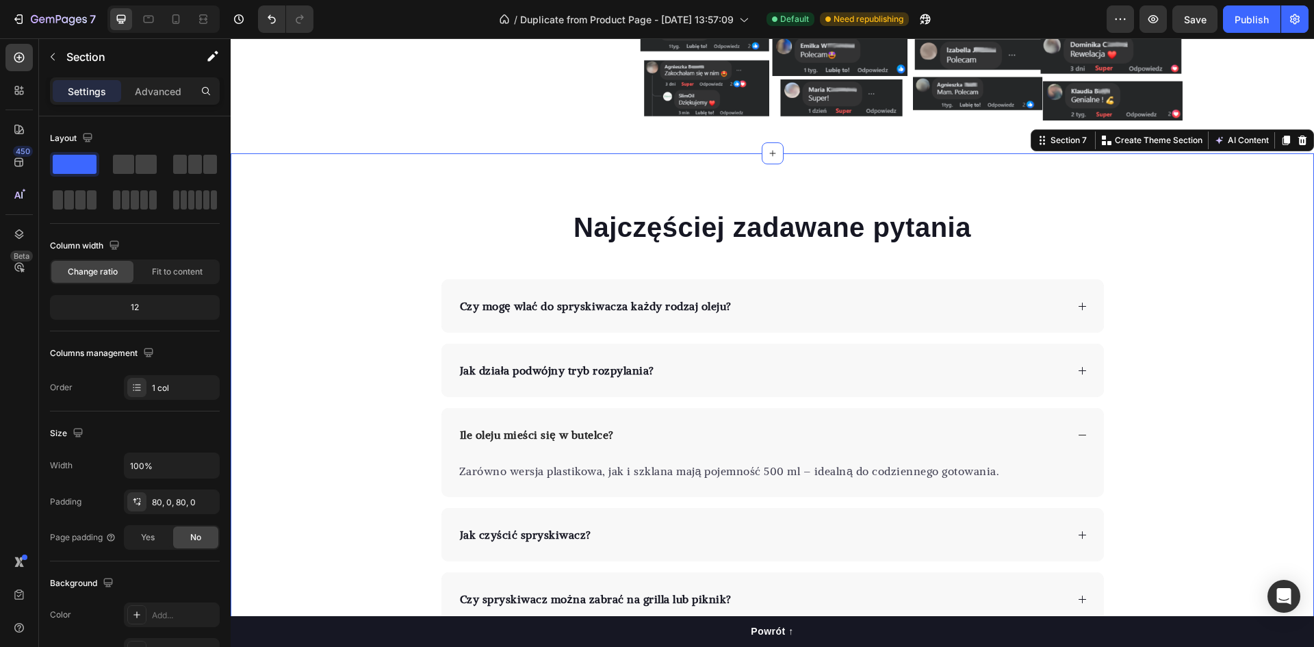
click at [298, 339] on div "Najczęściej zadawane pytania Heading Czy mogę wlać do spryskiwacza każdy rodzaj…" at bounding box center [772, 449] width 1083 height 482
click at [313, 358] on div "Najczęściej zadawane pytania Heading Czy mogę wlać do spryskiwacza każdy rodzaj…" at bounding box center [772, 449] width 1083 height 482
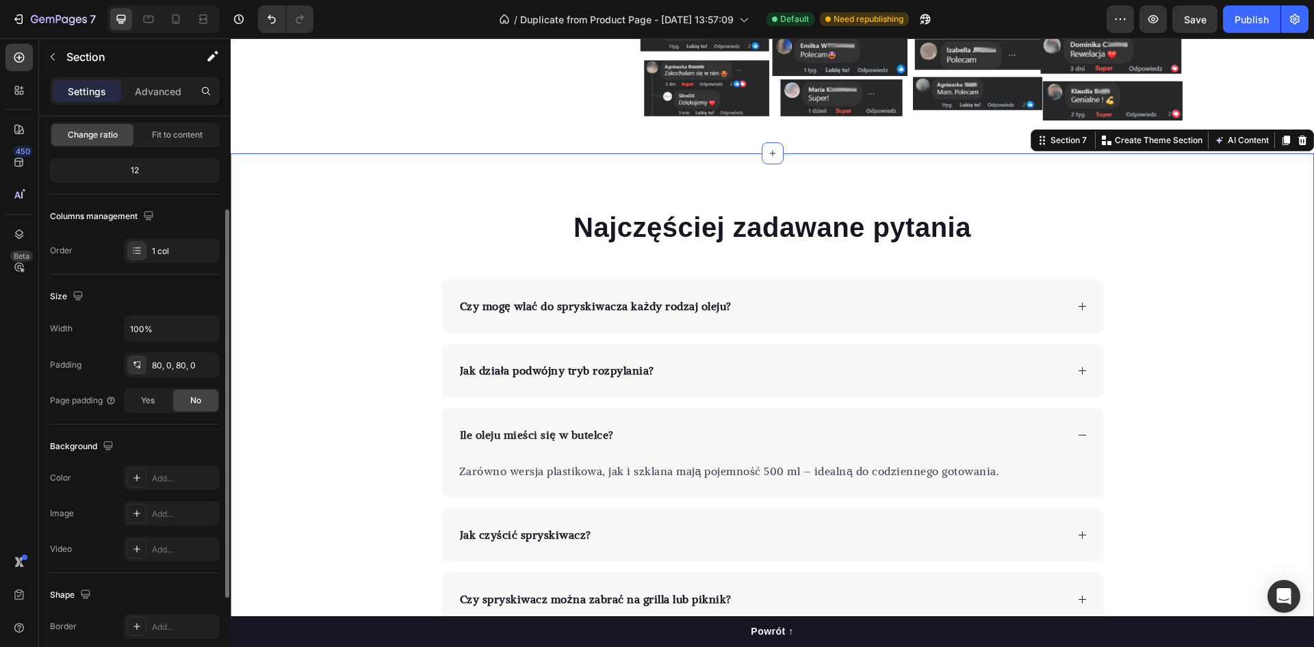
scroll to position [205, 0]
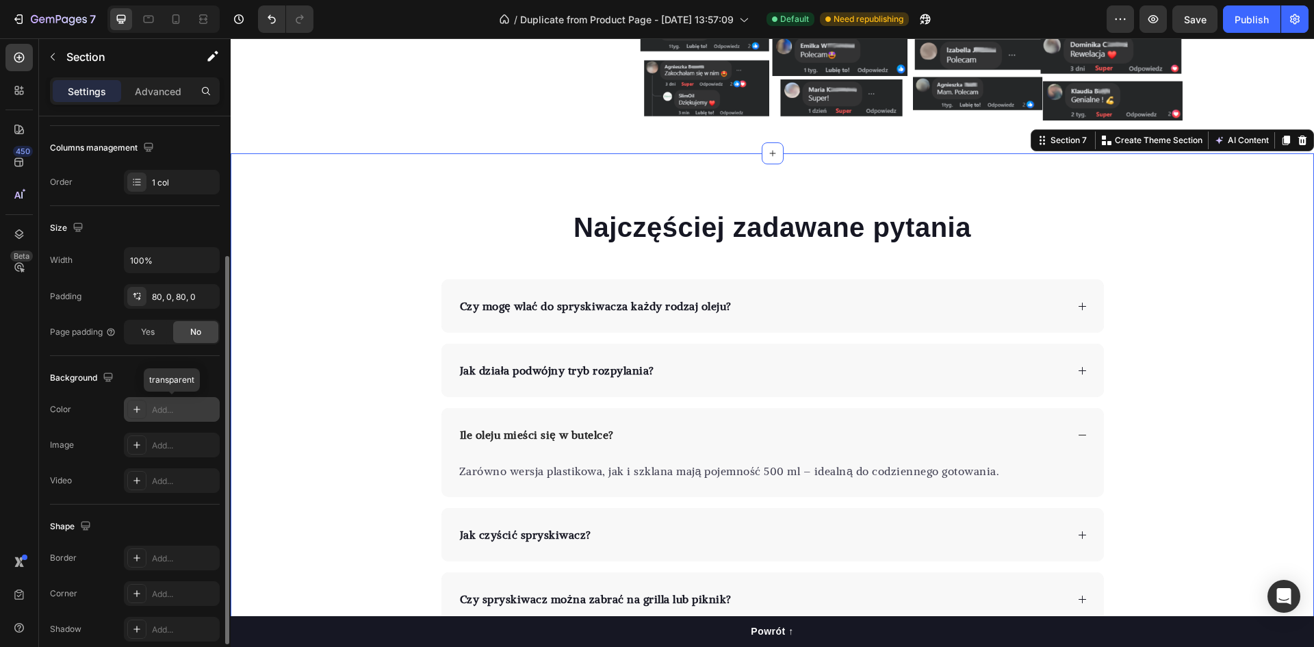
click at [172, 408] on div "Add..." at bounding box center [184, 410] width 64 height 12
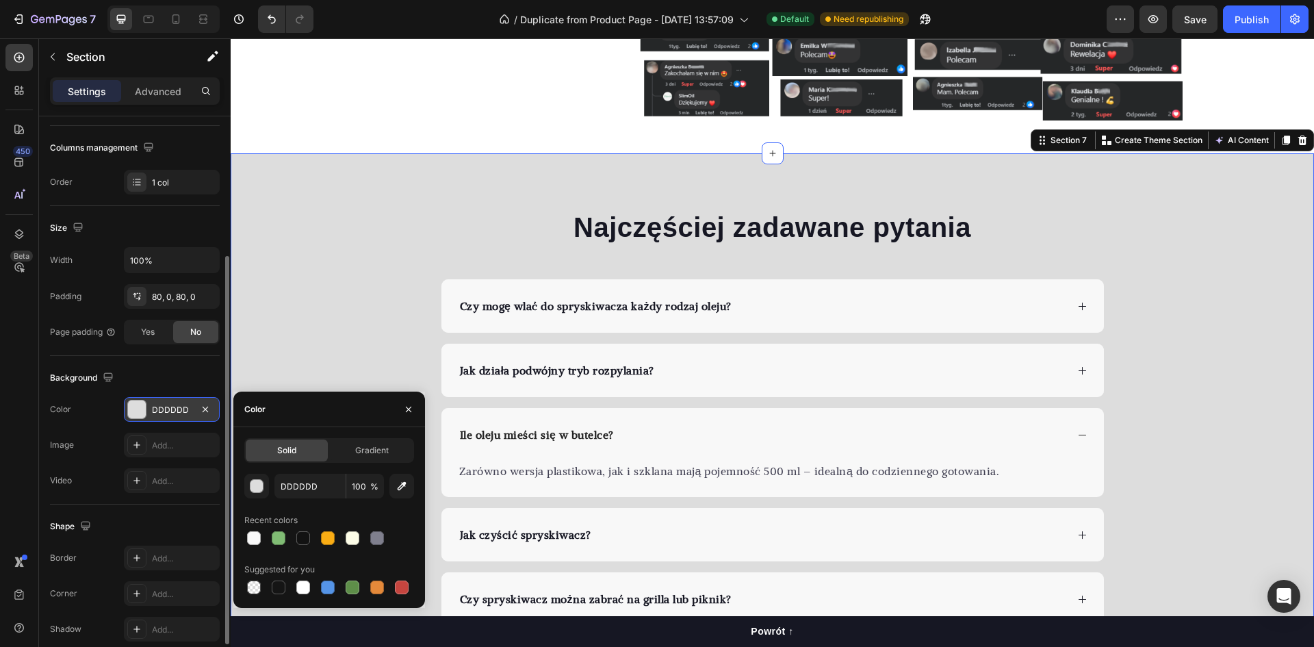
click at [183, 408] on div "DDDDDD" at bounding box center [172, 410] width 40 height 12
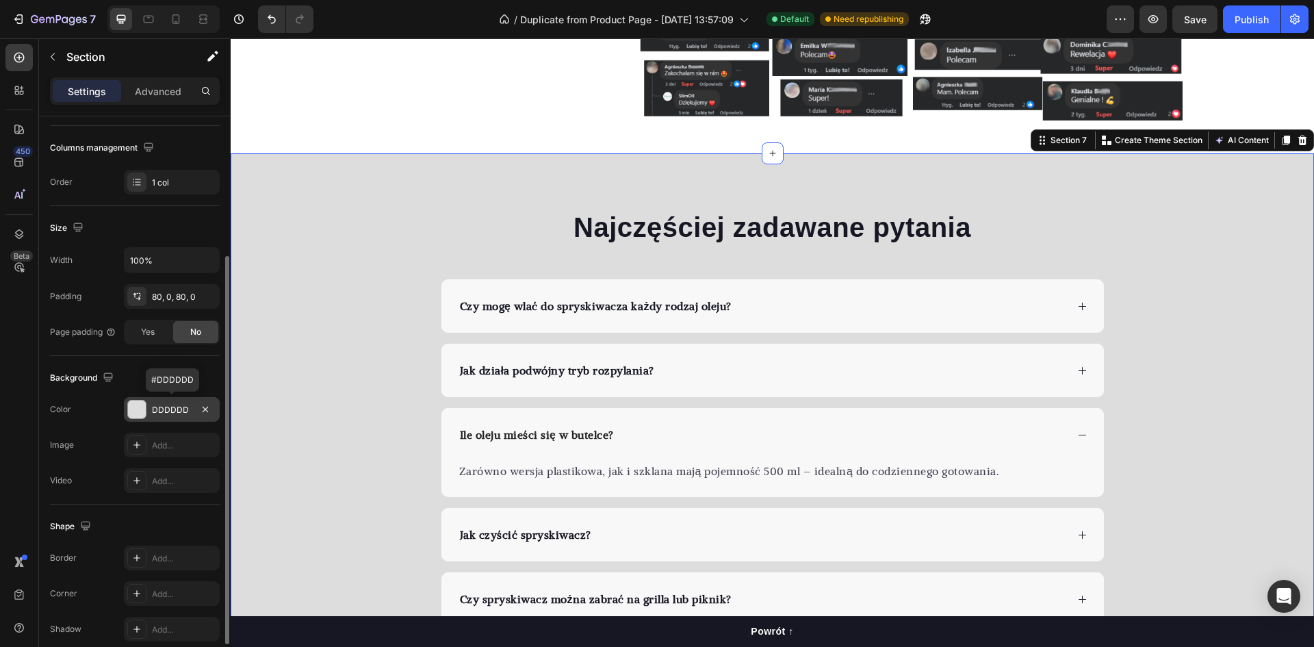
click at [183, 409] on div "DDDDDD" at bounding box center [172, 410] width 40 height 12
click at [206, 405] on icon "button" at bounding box center [205, 409] width 11 height 11
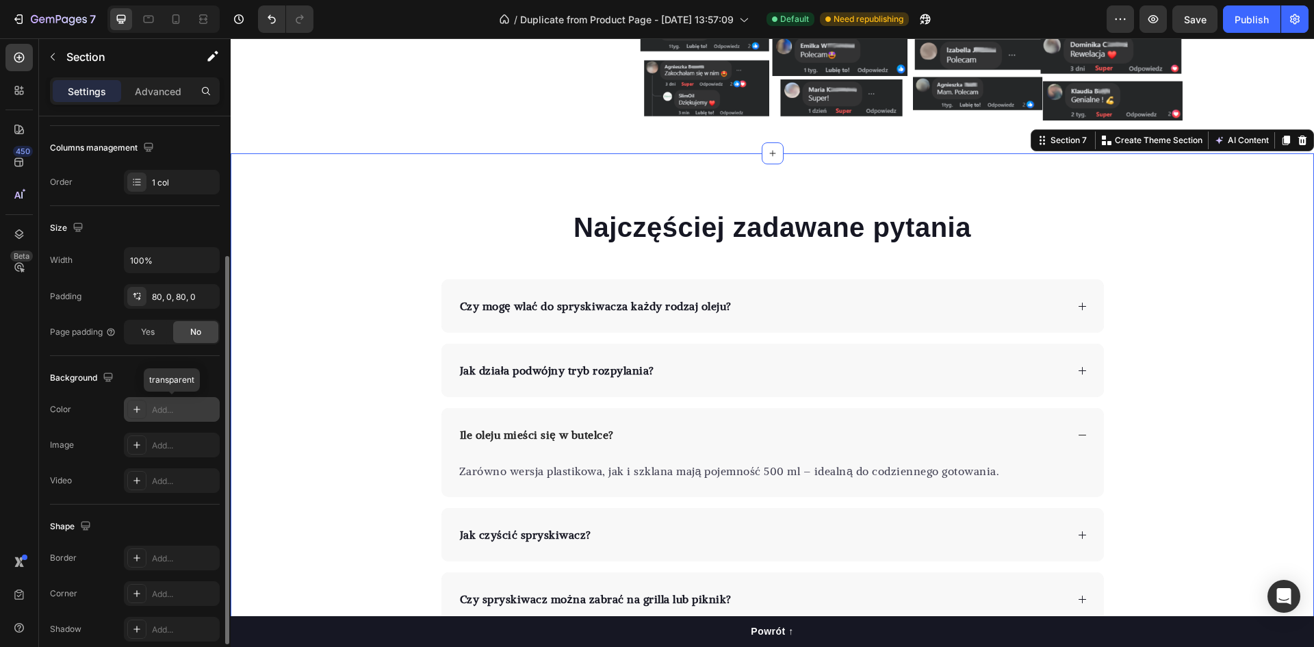
click at [179, 411] on div "Add..." at bounding box center [184, 410] width 64 height 12
type input "DDDDDD"
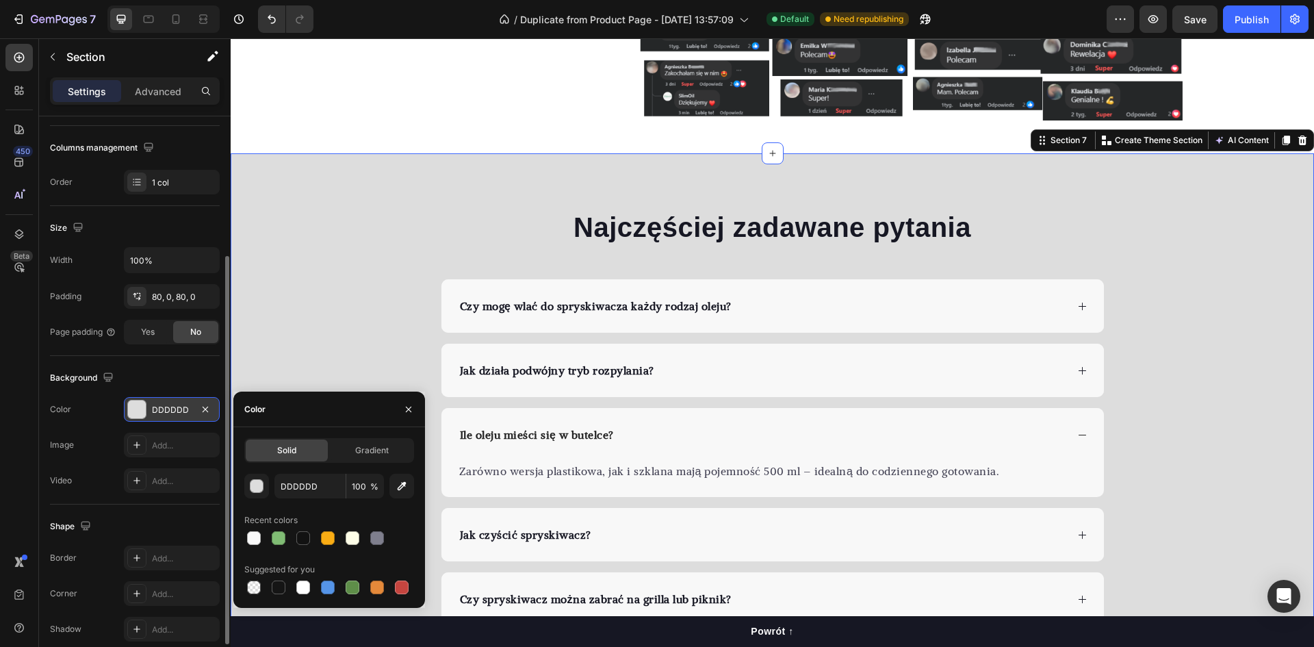
click at [326, 268] on div "Najczęściej zadawane pytania Heading Czy mogę wlać do spryskiwacza każdy rodzaj…" at bounding box center [772, 449] width 1083 height 482
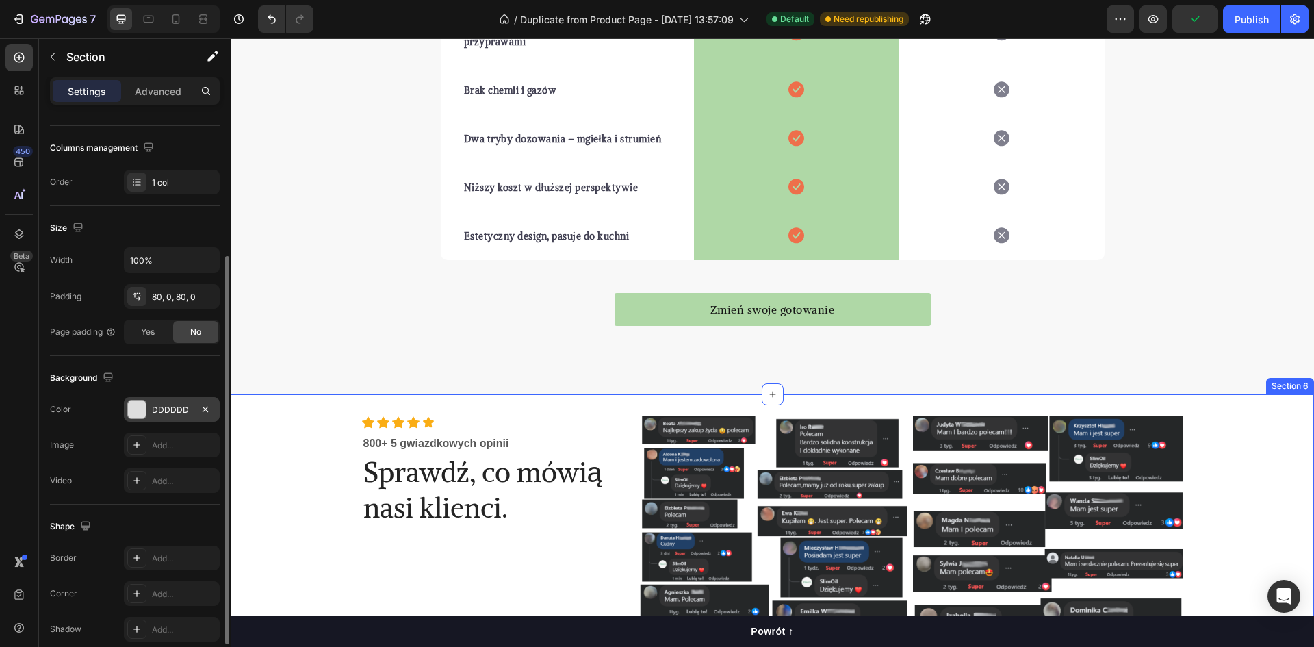
scroll to position [2360, 0]
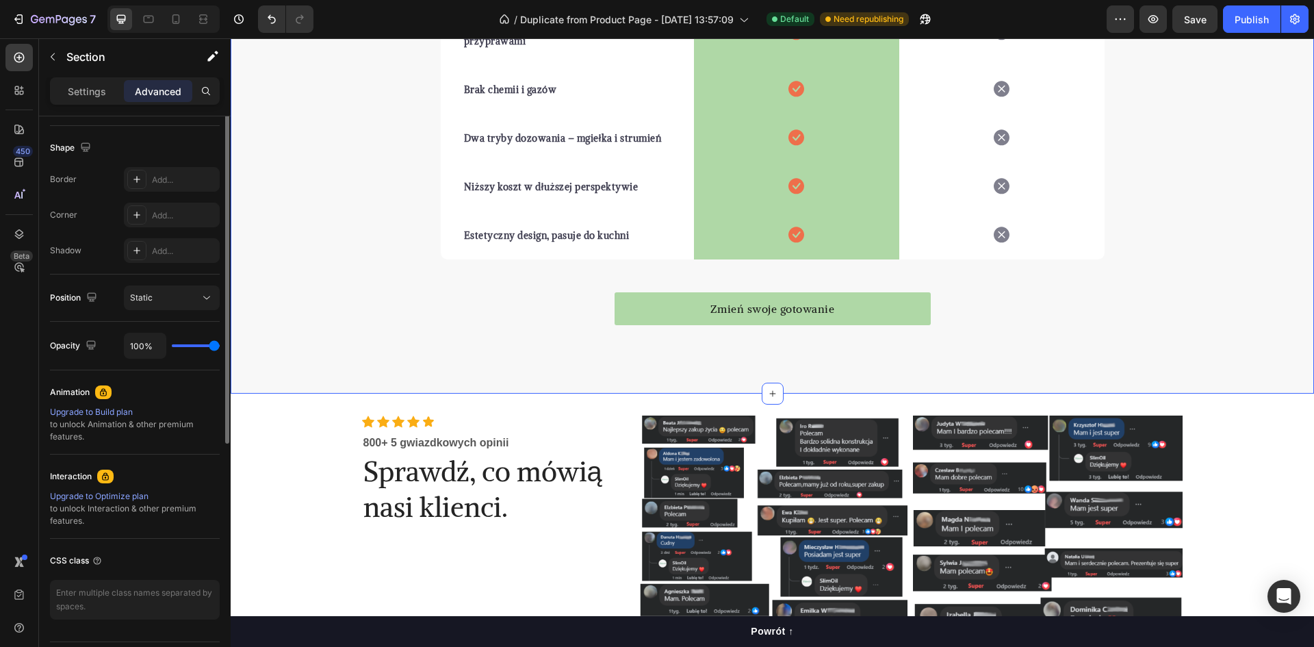
scroll to position [137, 0]
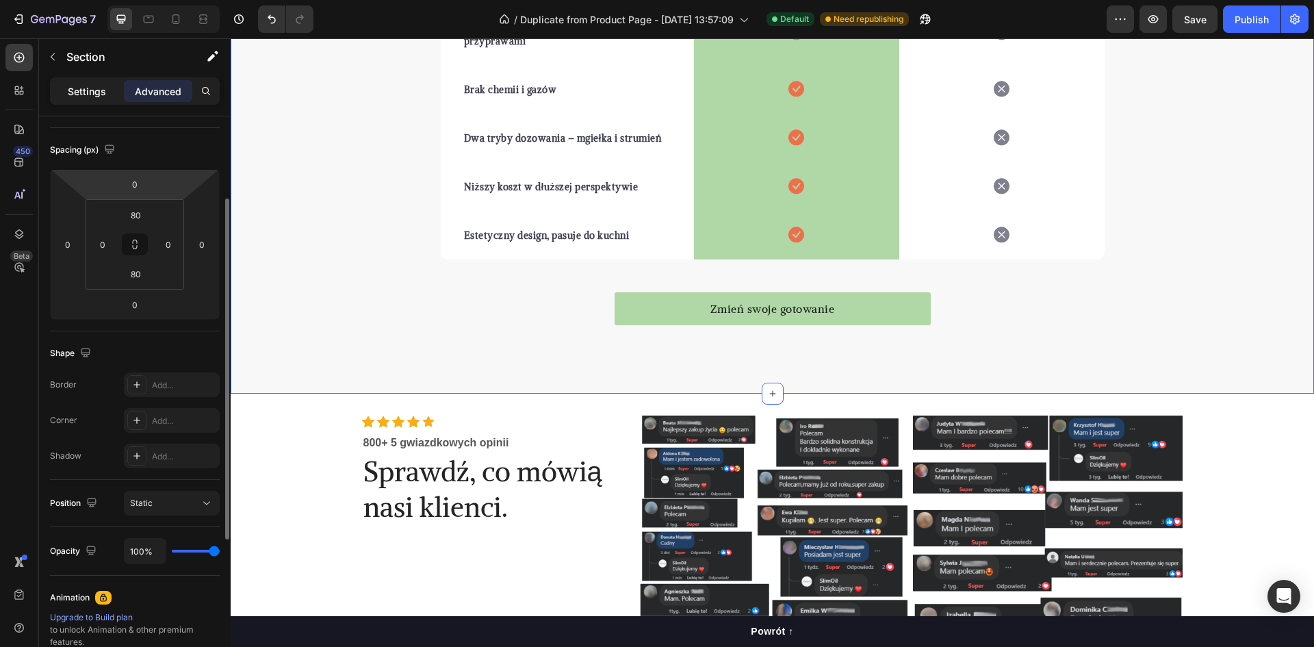
click at [102, 90] on p "Settings" at bounding box center [87, 91] width 38 height 14
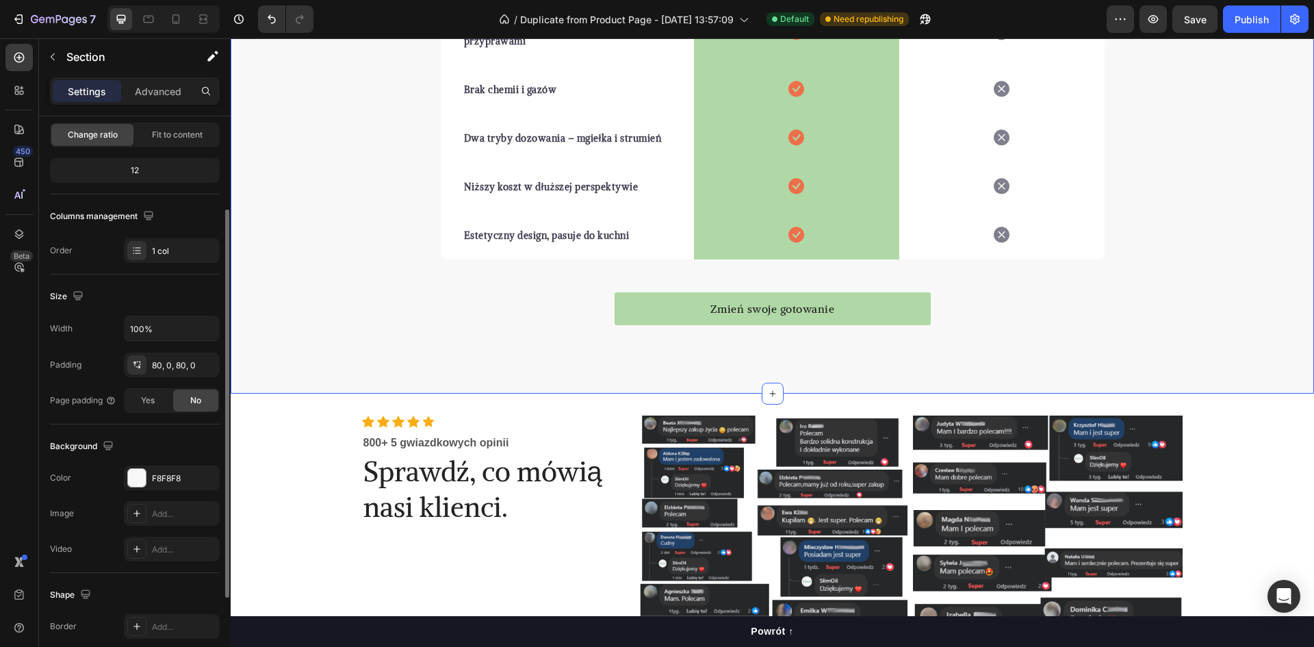
scroll to position [265, 0]
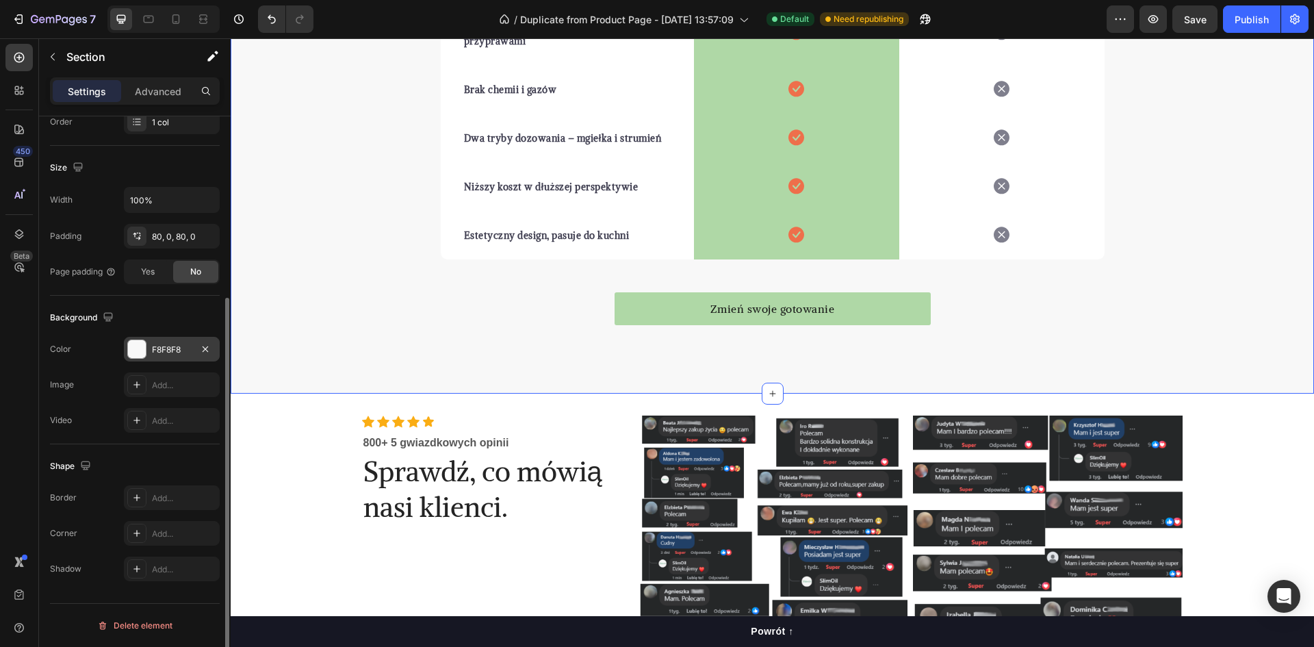
click at [166, 351] on div "F8F8F8" at bounding box center [172, 349] width 40 height 12
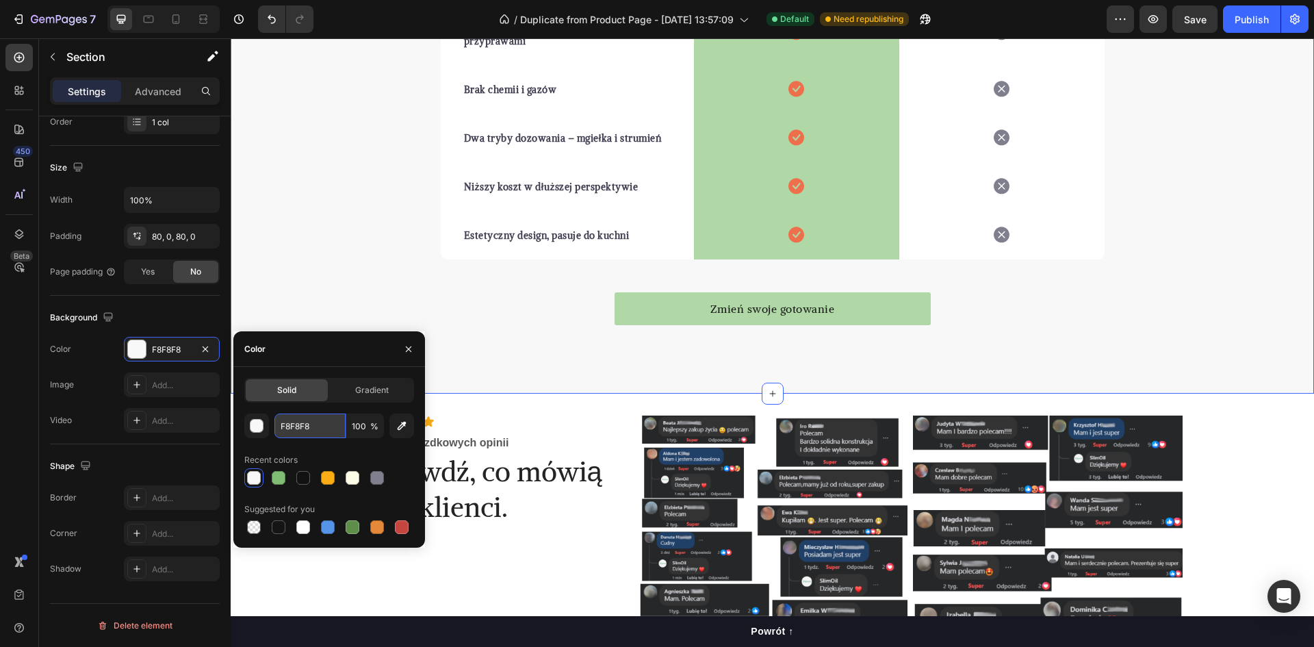
click at [307, 426] on input "F8F8F8" at bounding box center [309, 425] width 71 height 25
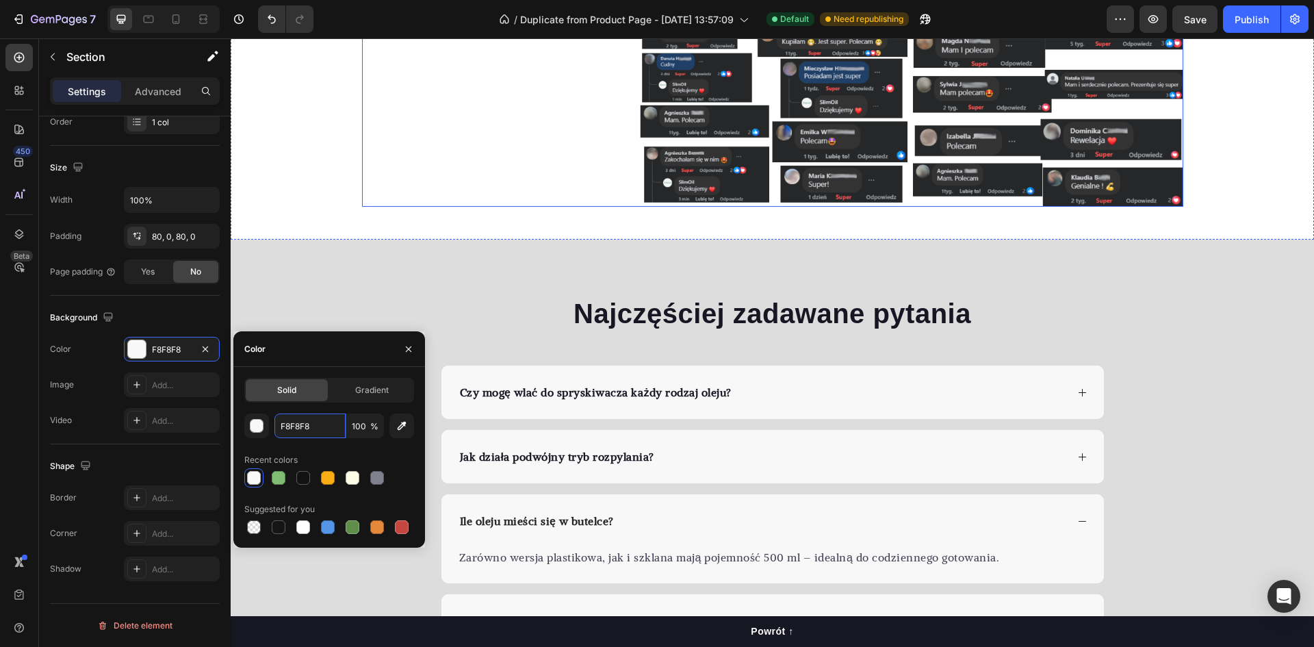
scroll to position [2839, 0]
click at [362, 270] on div "Najczęściej zadawane pytania Heading Czy mogę wlać do spryskiwacza każdy rodzaj…" at bounding box center [772, 534] width 1083 height 591
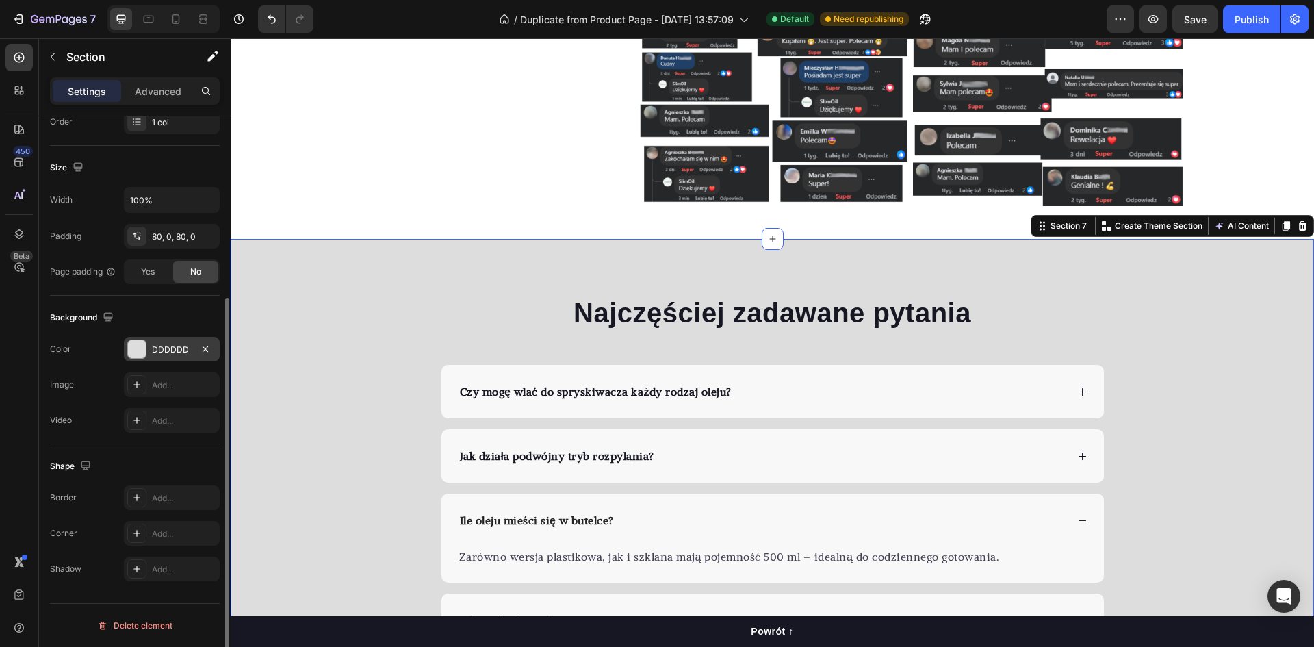
click at [170, 344] on div "DDDDDD" at bounding box center [172, 349] width 40 height 12
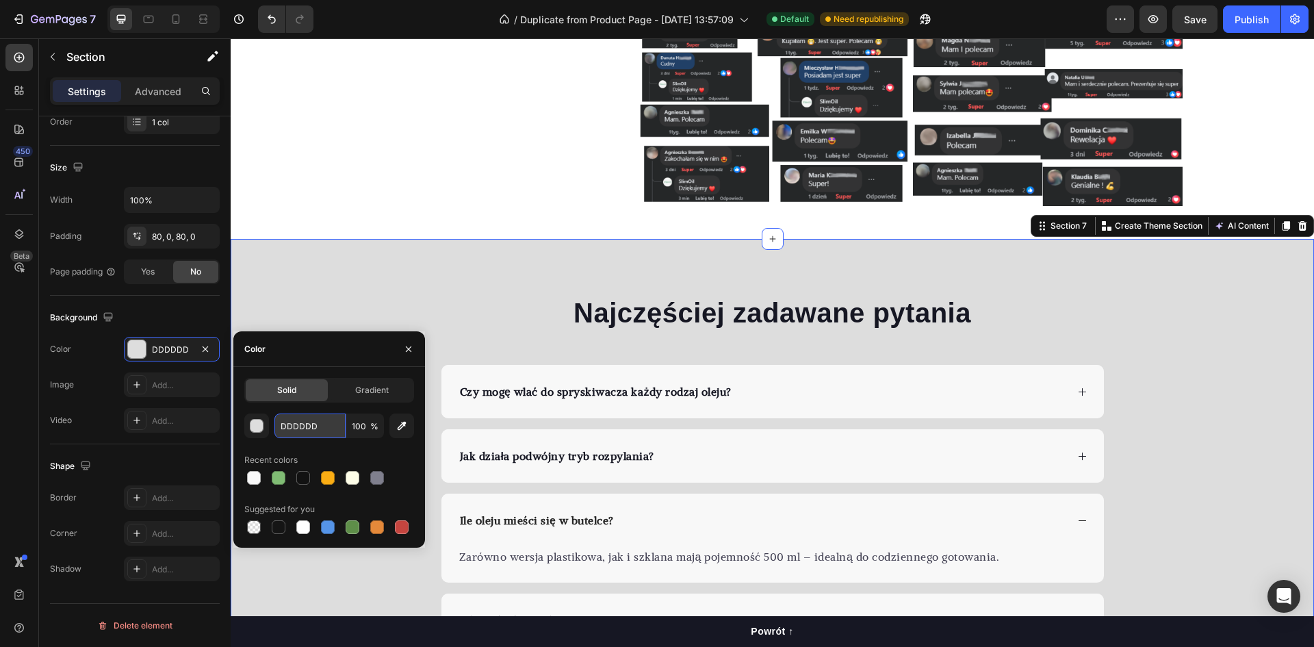
click at [317, 427] on input "DDDDDD" at bounding box center [309, 425] width 71 height 25
paste input "F8F8F8"
type input "F8F8F8"
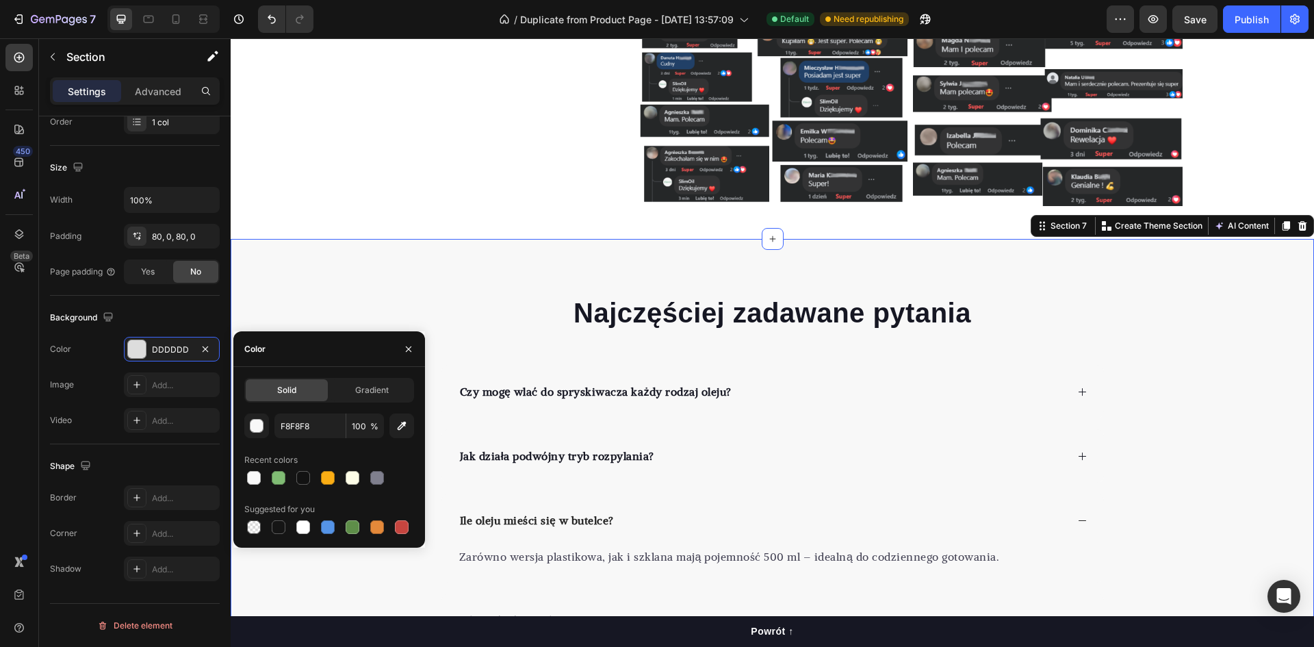
click at [341, 291] on div "Najczęściej zadawane pytania Heading Czy mogę wlać do spryskiwacza każdy rodzaj…" at bounding box center [772, 534] width 1083 height 591
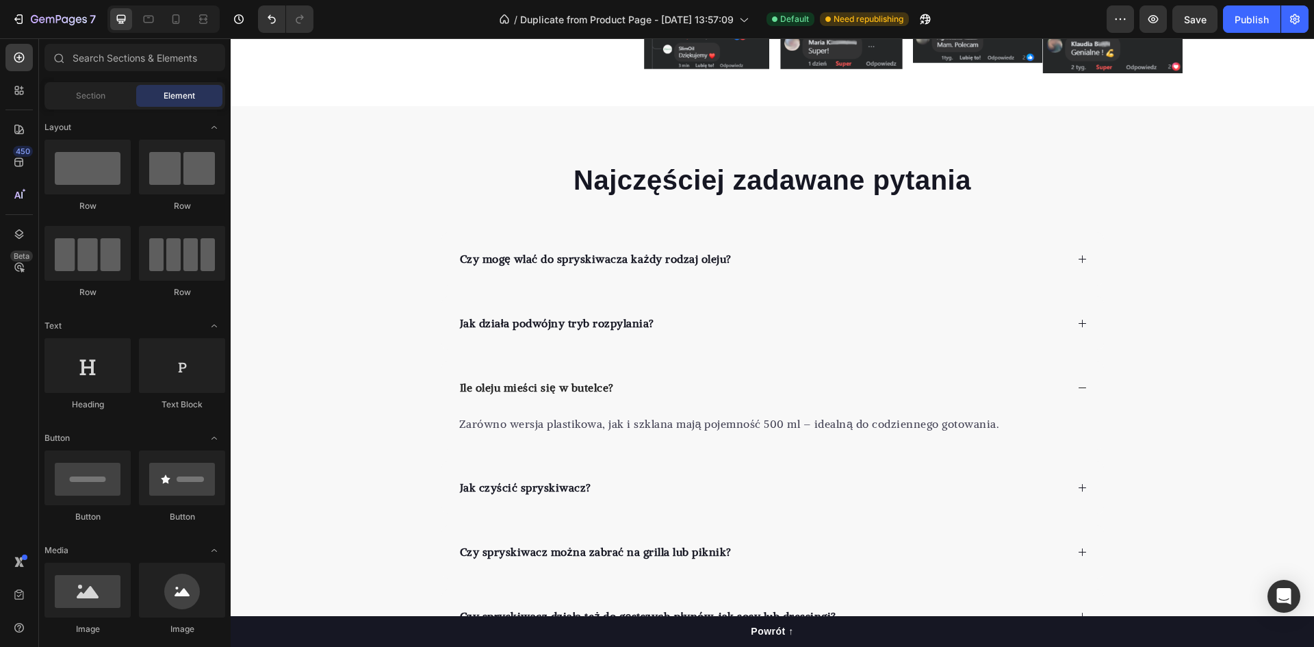
scroll to position [2967, 0]
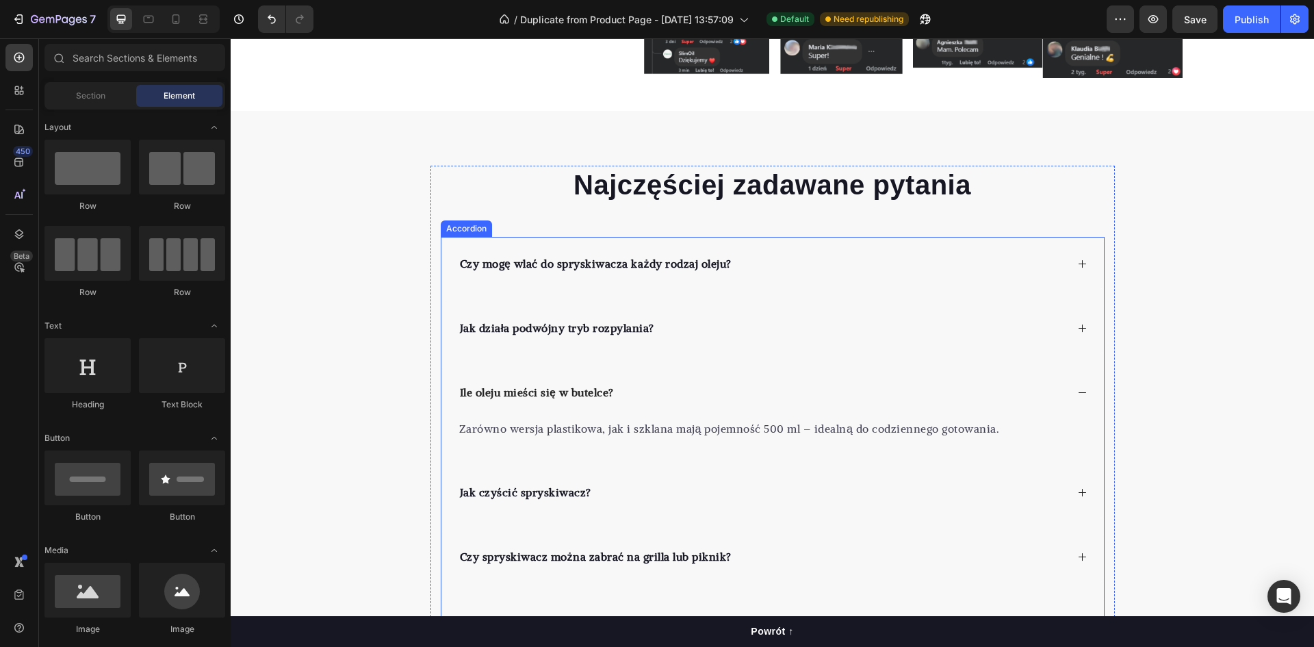
click at [790, 272] on div "Czy mogę wlać do spryskiwacza każdy rodzaj oleju?" at bounding box center [762, 263] width 608 height 21
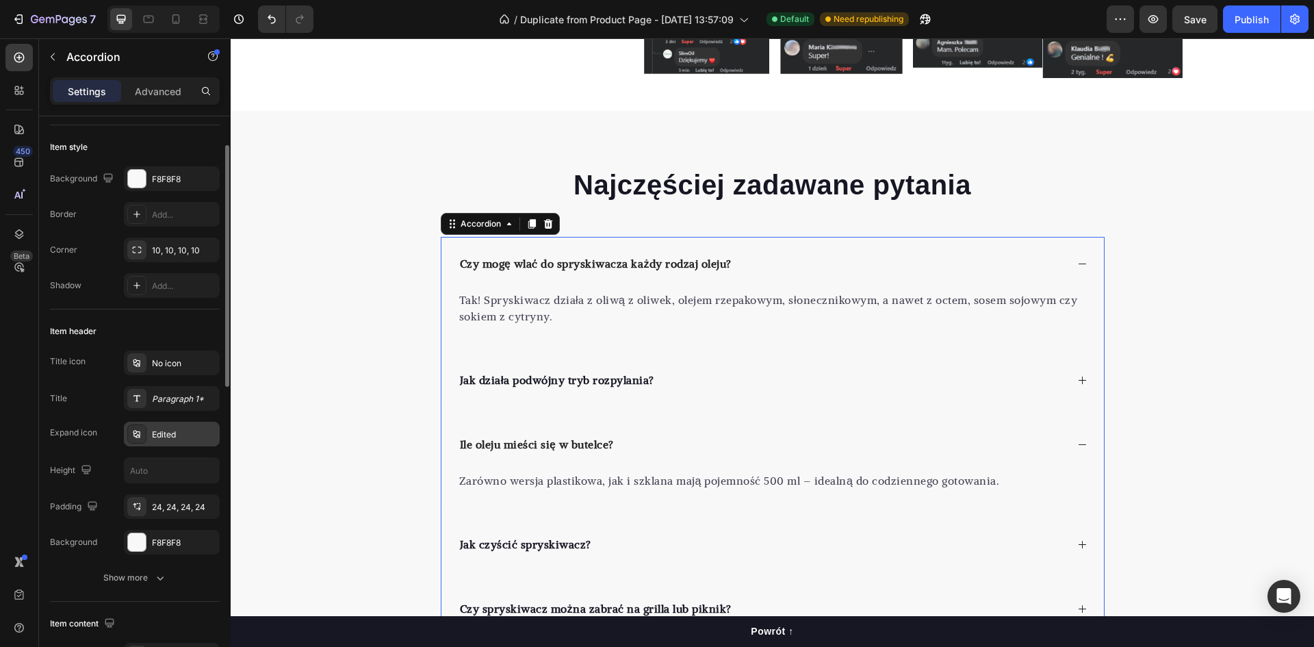
scroll to position [0, 0]
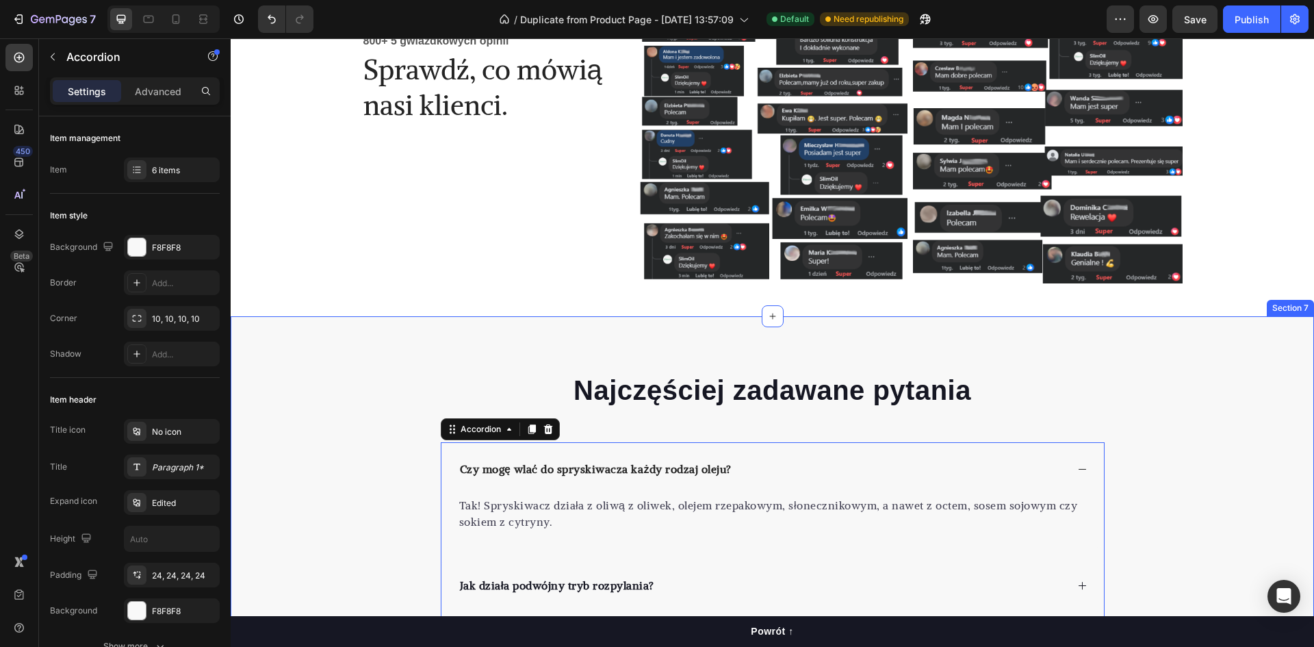
click at [524, 365] on div "Najczęściej zadawane pytania Heading Czy mogę wlać do spryskiwacza każdy rodzaj…" at bounding box center [772, 637] width 1083 height 643
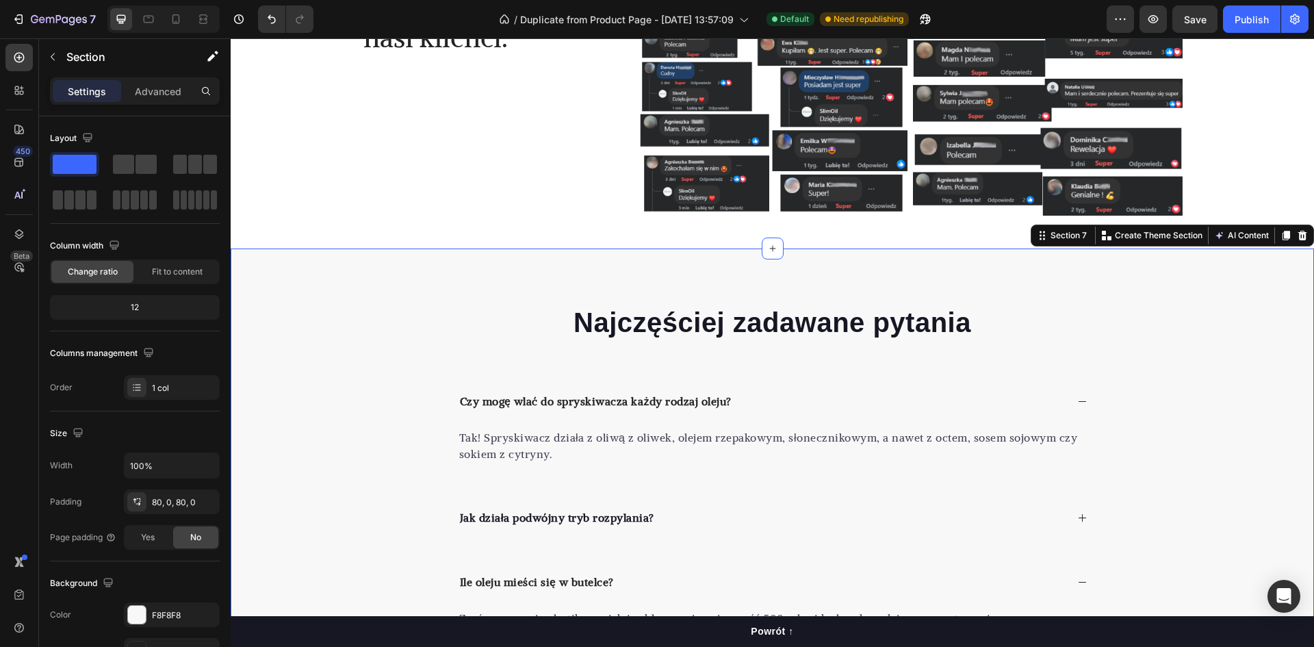
scroll to position [2831, 0]
click at [786, 393] on div "Czy mogę wlać do spryskiwacza każdy rodzaj oleju?" at bounding box center [762, 400] width 608 height 21
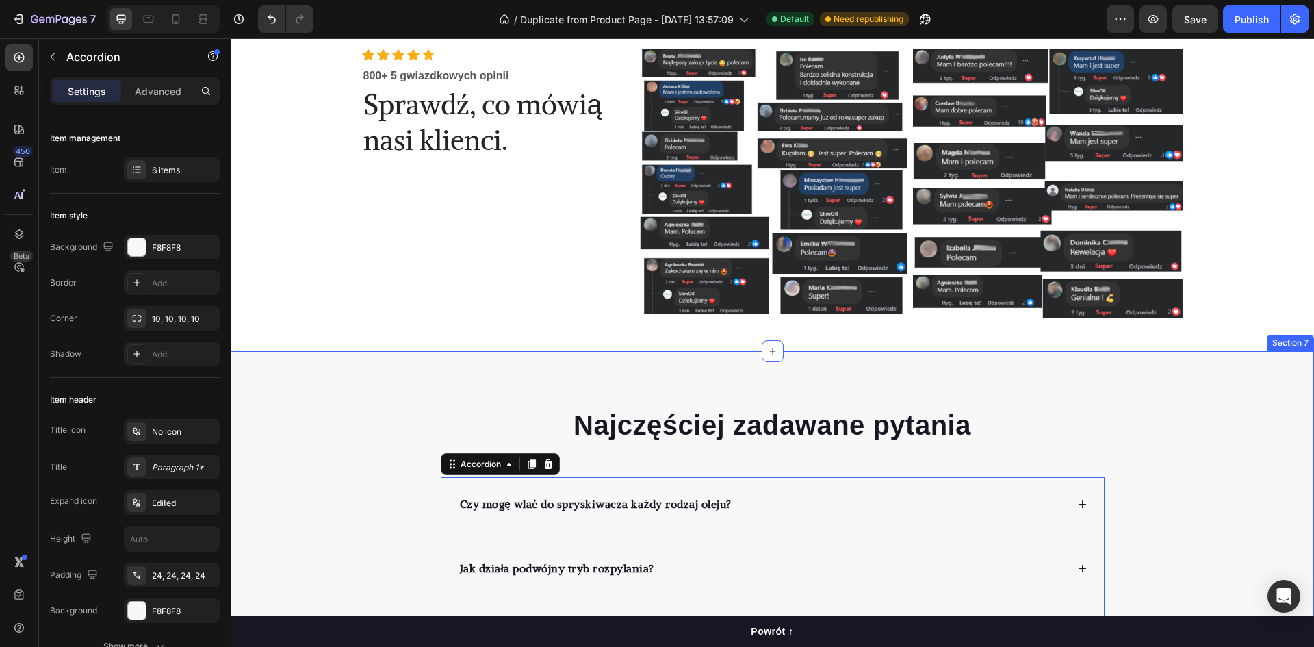
scroll to position [2625, 0]
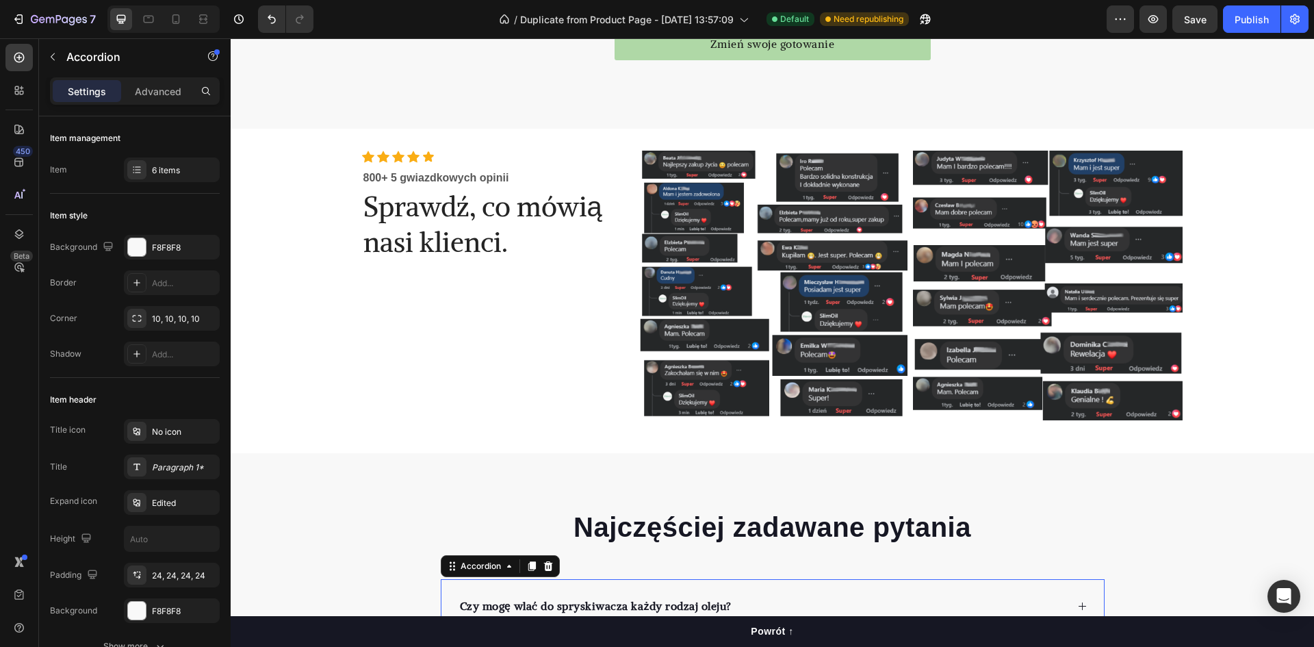
click at [505, 364] on div "Icon Icon Icon Icon Icon Icon List Hoz 800+ 5 gwiazdkowych opinii Text block Sp…" at bounding box center [497, 286] width 270 height 270
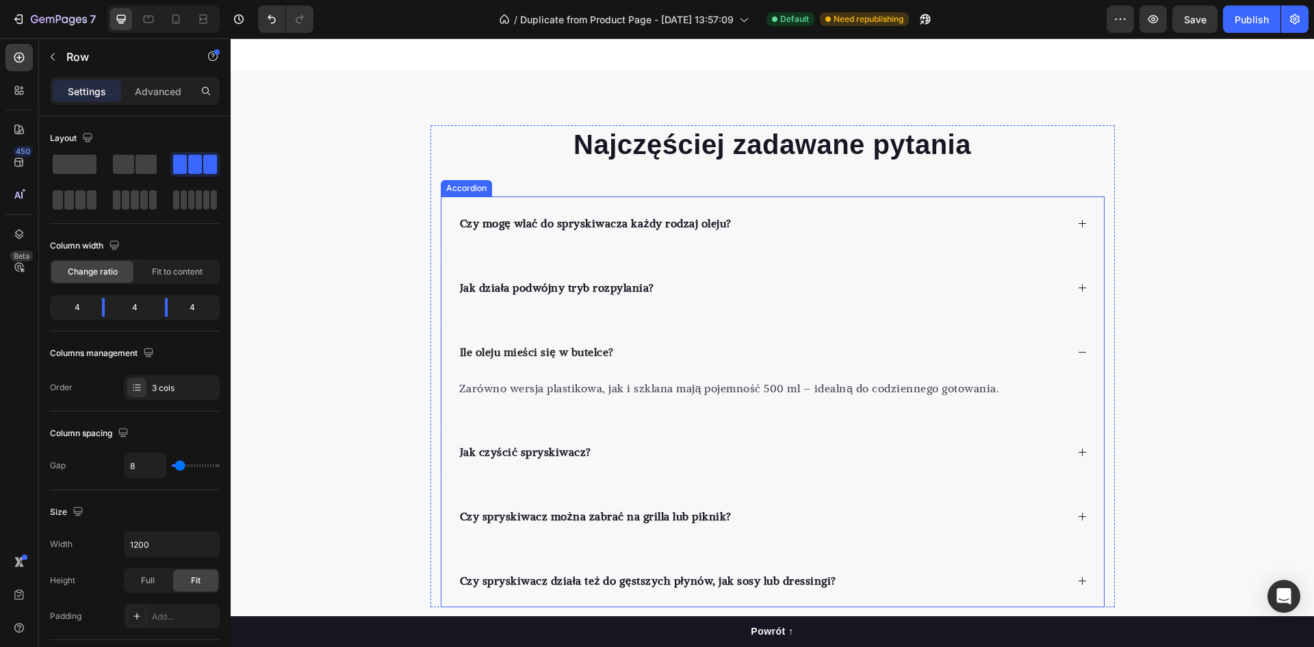
scroll to position [3010, 0]
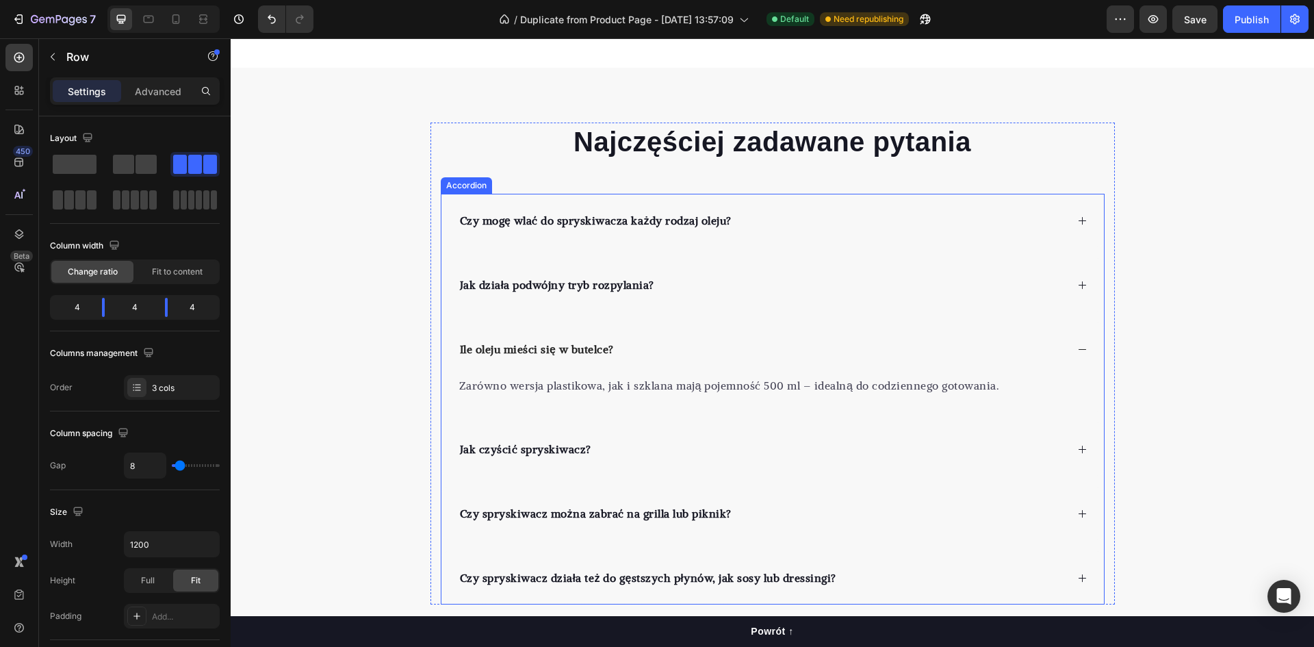
click at [783, 226] on div "Czy mogę wlać do spryskiwacza każdy rodzaj oleju?" at bounding box center [762, 220] width 608 height 21
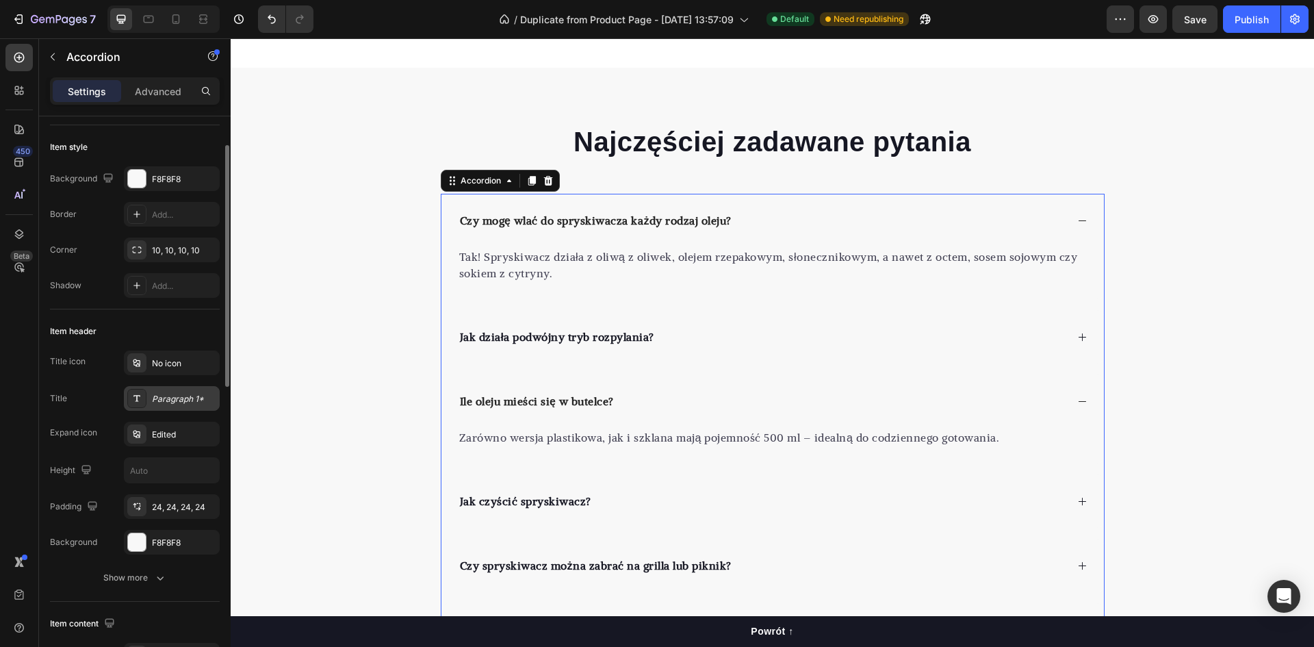
scroll to position [0, 0]
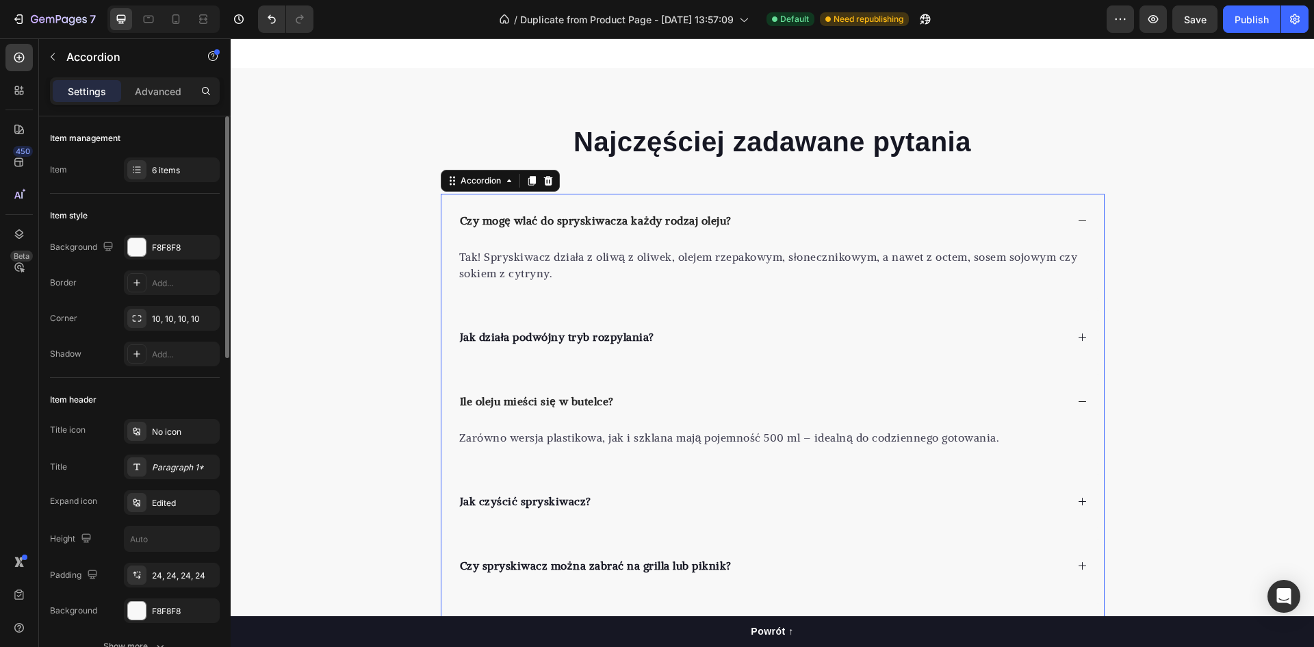
click at [185, 245] on div "F8F8F8" at bounding box center [172, 248] width 40 height 12
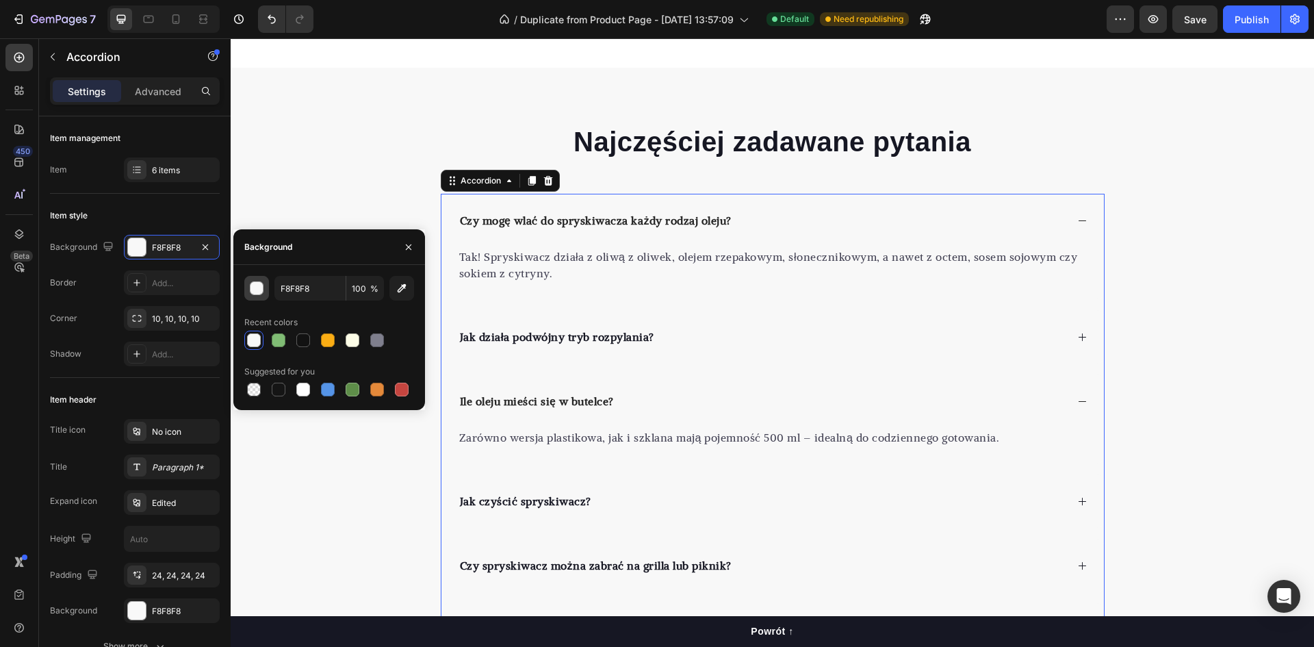
click at [248, 285] on button "button" at bounding box center [256, 288] width 25 height 25
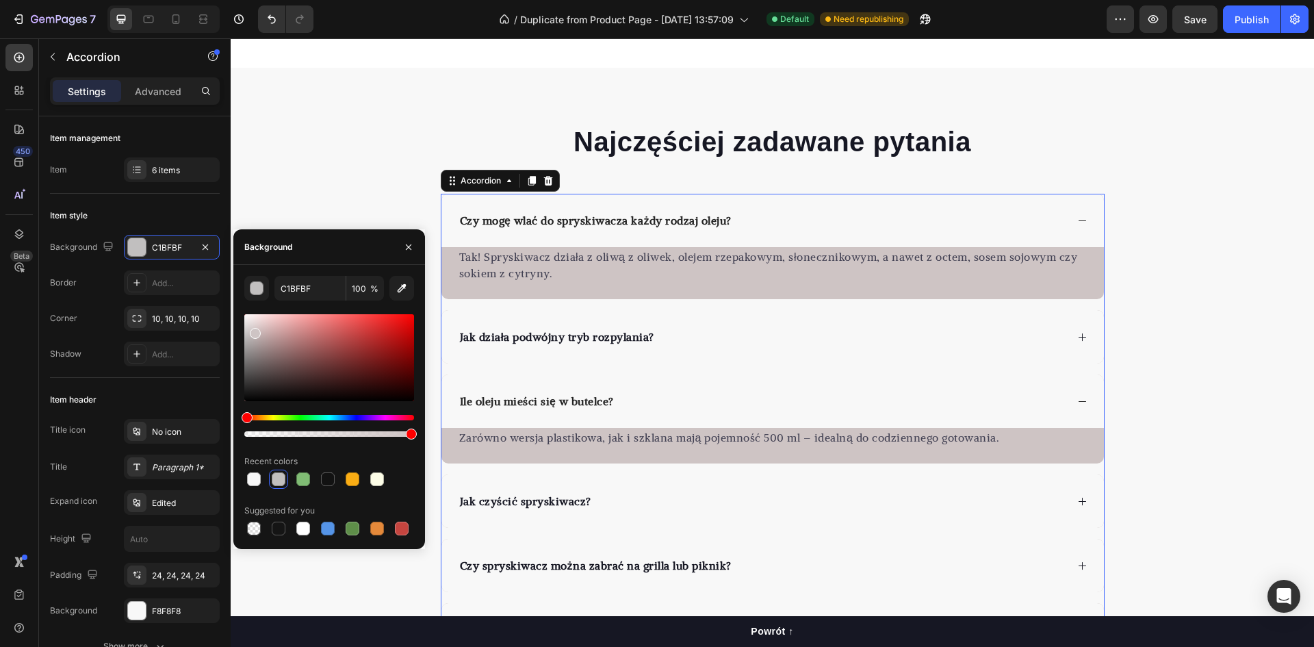
drag, startPoint x: 248, startPoint y: 321, endPoint x: 254, endPoint y: 330, distance: 11.4
click at [254, 330] on div at bounding box center [255, 333] width 11 height 11
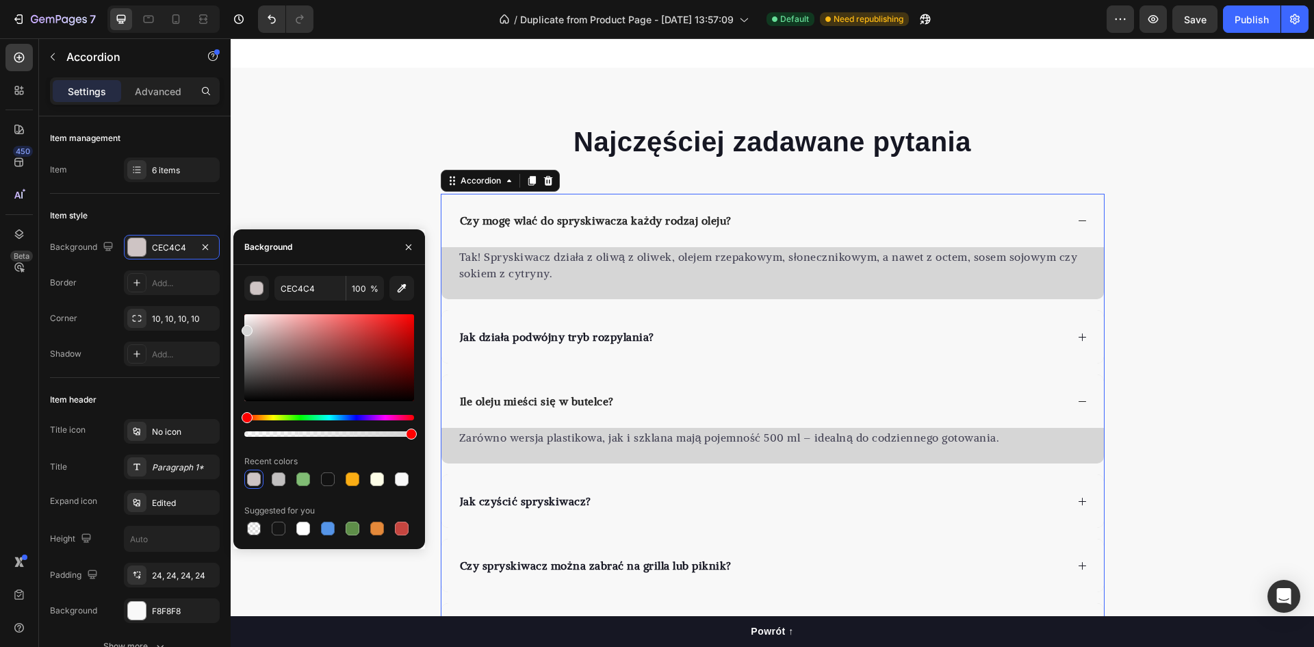
drag, startPoint x: 258, startPoint y: 331, endPoint x: 244, endPoint y: 328, distance: 14.8
click at [244, 328] on div at bounding box center [247, 330] width 11 height 11
click at [305, 481] on div at bounding box center [303, 479] width 14 height 14
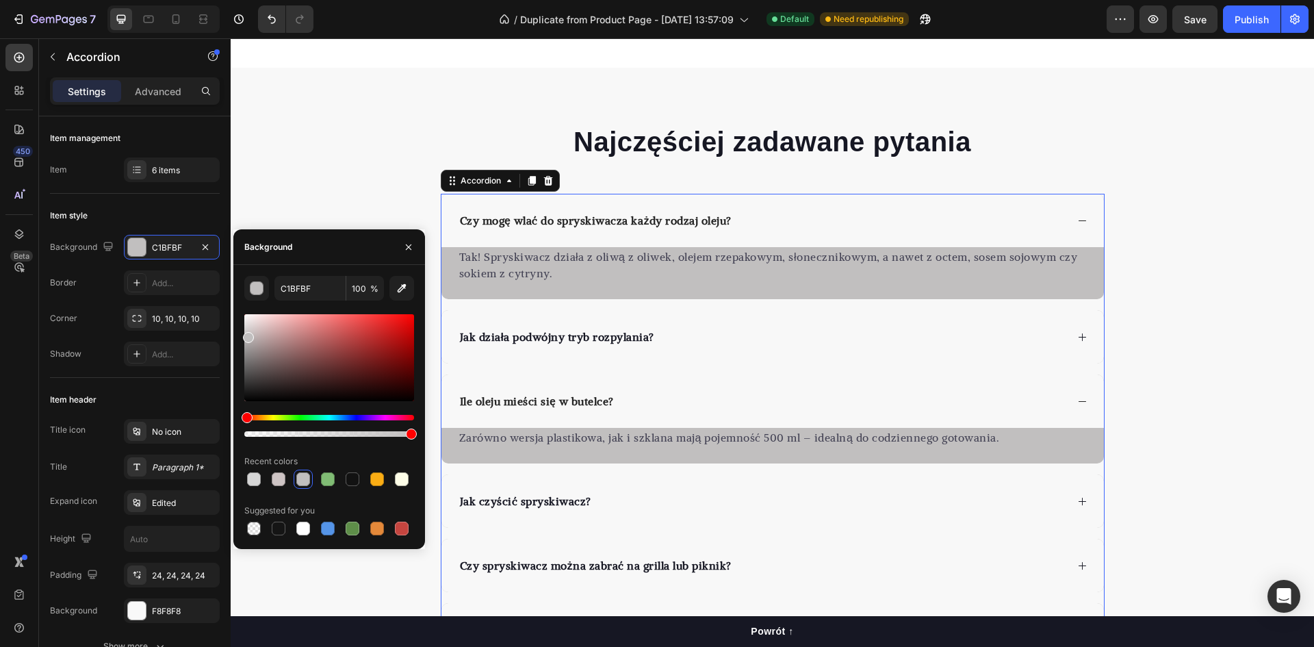
click at [304, 477] on div at bounding box center [303, 479] width 14 height 14
drag, startPoint x: 317, startPoint y: 478, endPoint x: 328, endPoint y: 476, distance: 11.1
click at [317, 477] on div at bounding box center [329, 478] width 170 height 19
click at [328, 476] on div at bounding box center [328, 479] width 14 height 14
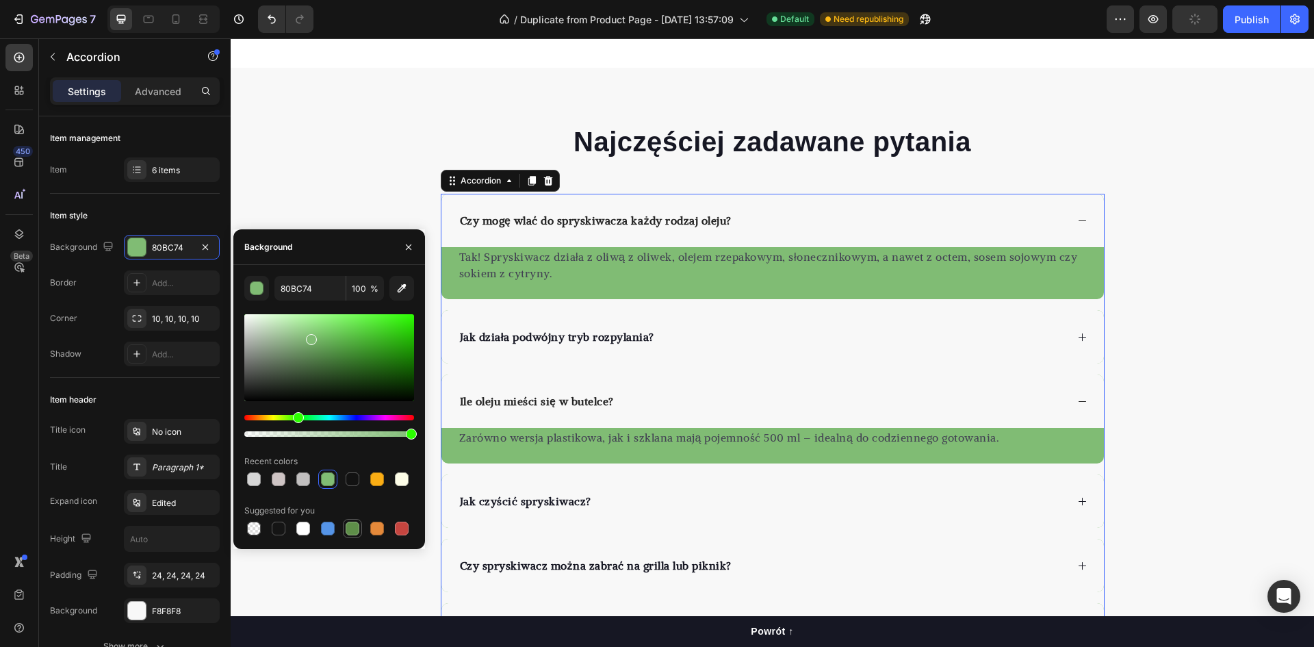
click at [352, 528] on div at bounding box center [353, 528] width 14 height 14
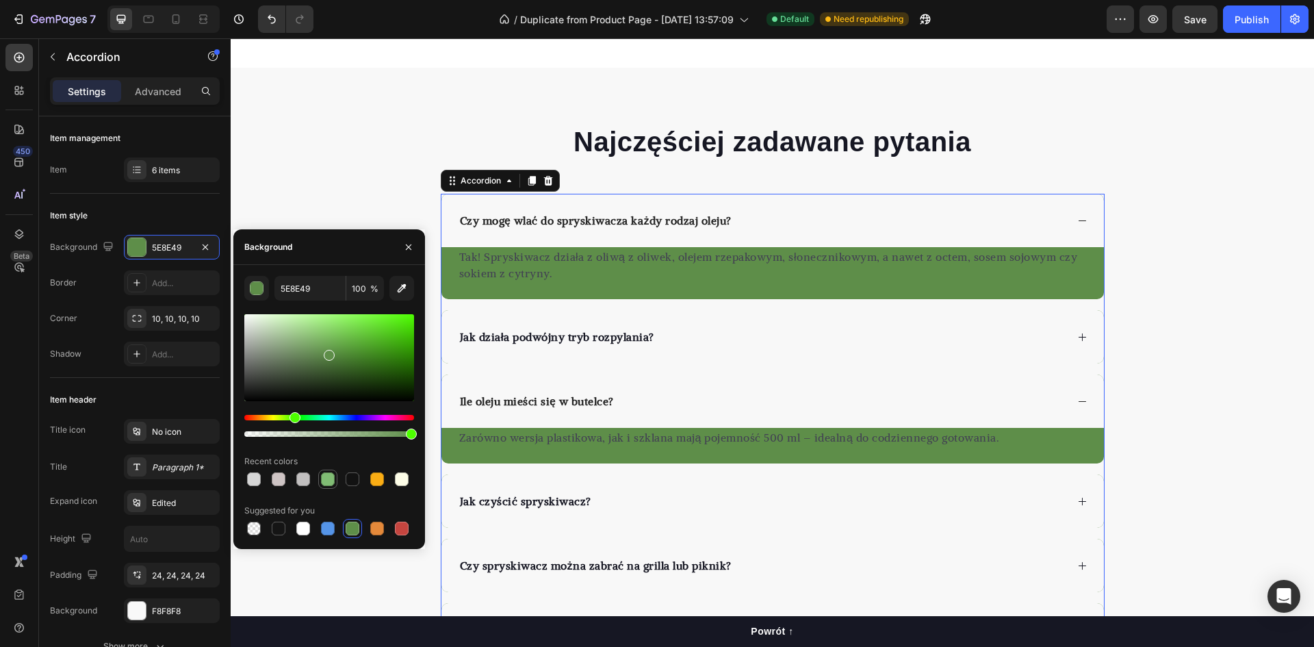
click at [324, 477] on div at bounding box center [328, 479] width 14 height 14
type input "80BC74"
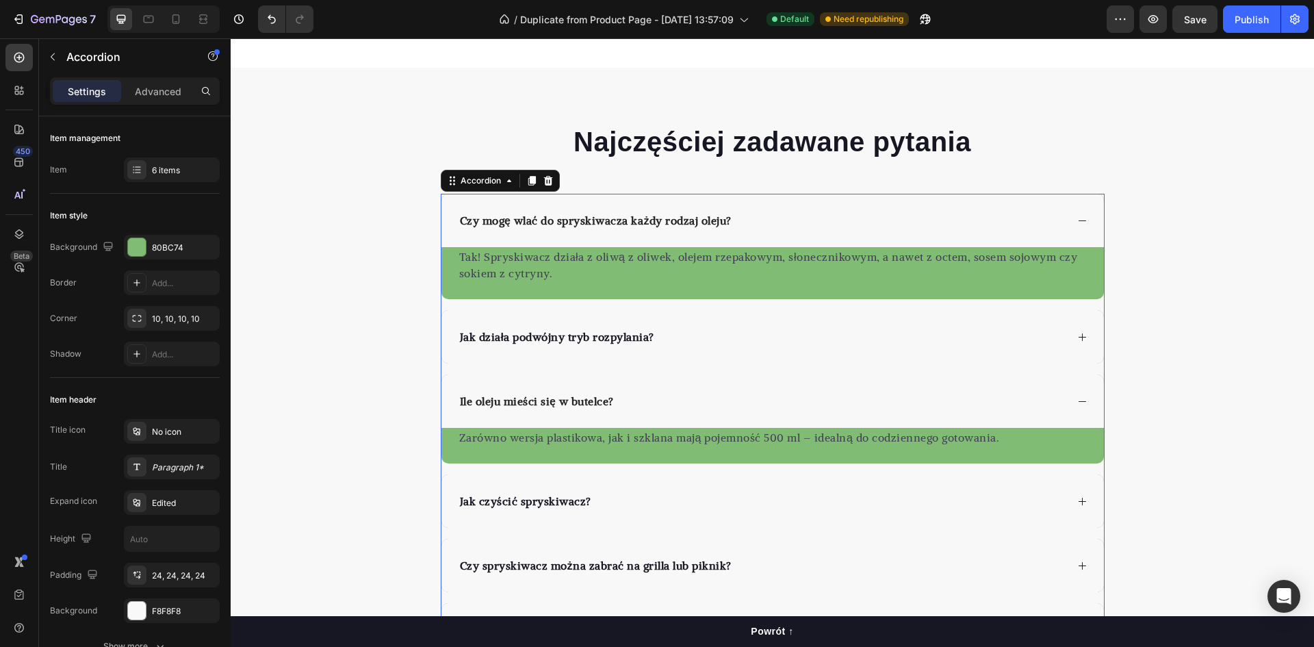
click at [971, 225] on div "Czy mogę wlać do spryskiwacza każdy rodzaj oleju?" at bounding box center [762, 220] width 608 height 21
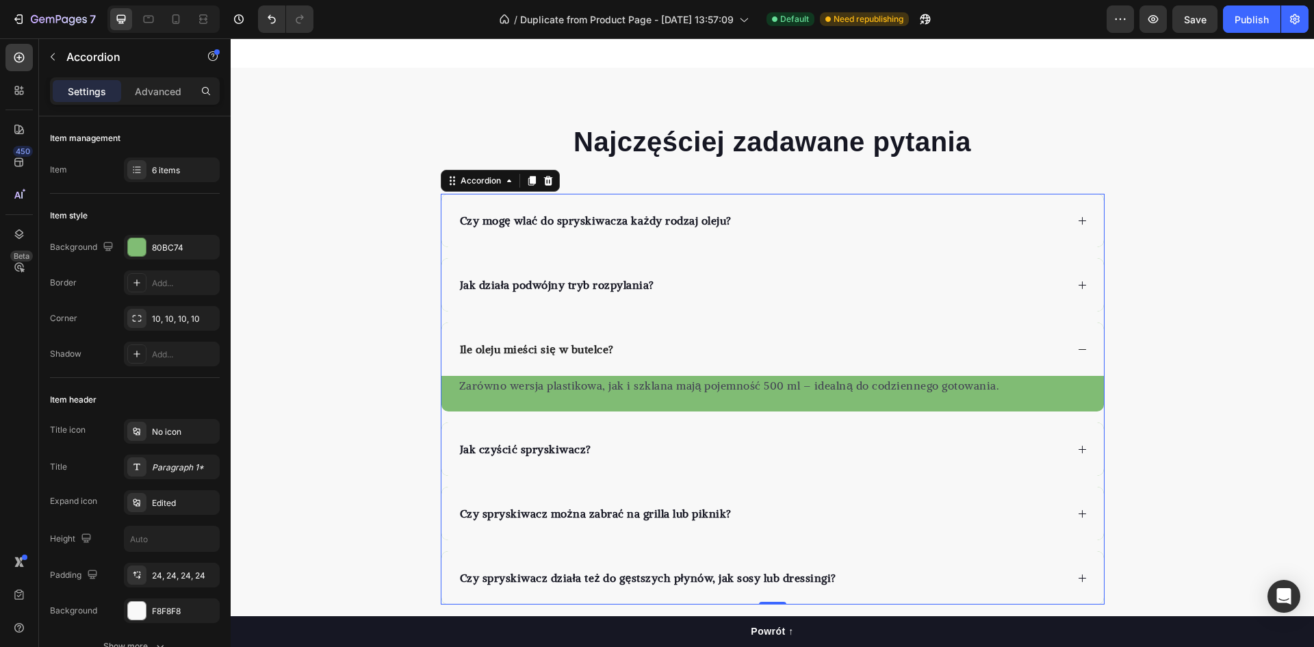
click at [979, 220] on div "Czy mogę wlać do spryskiwacza każdy rodzaj oleju?" at bounding box center [762, 220] width 608 height 21
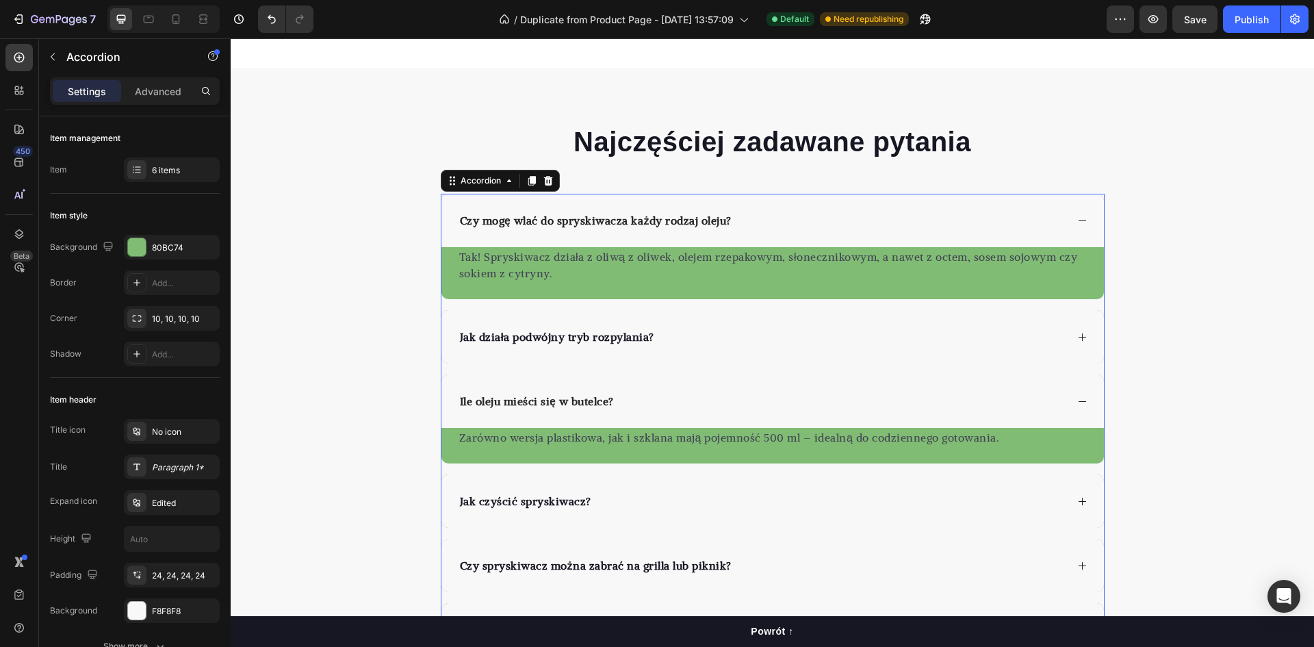
click at [979, 220] on div "Czy mogę wlać do spryskiwacza każdy rodzaj oleju?" at bounding box center [762, 220] width 608 height 21
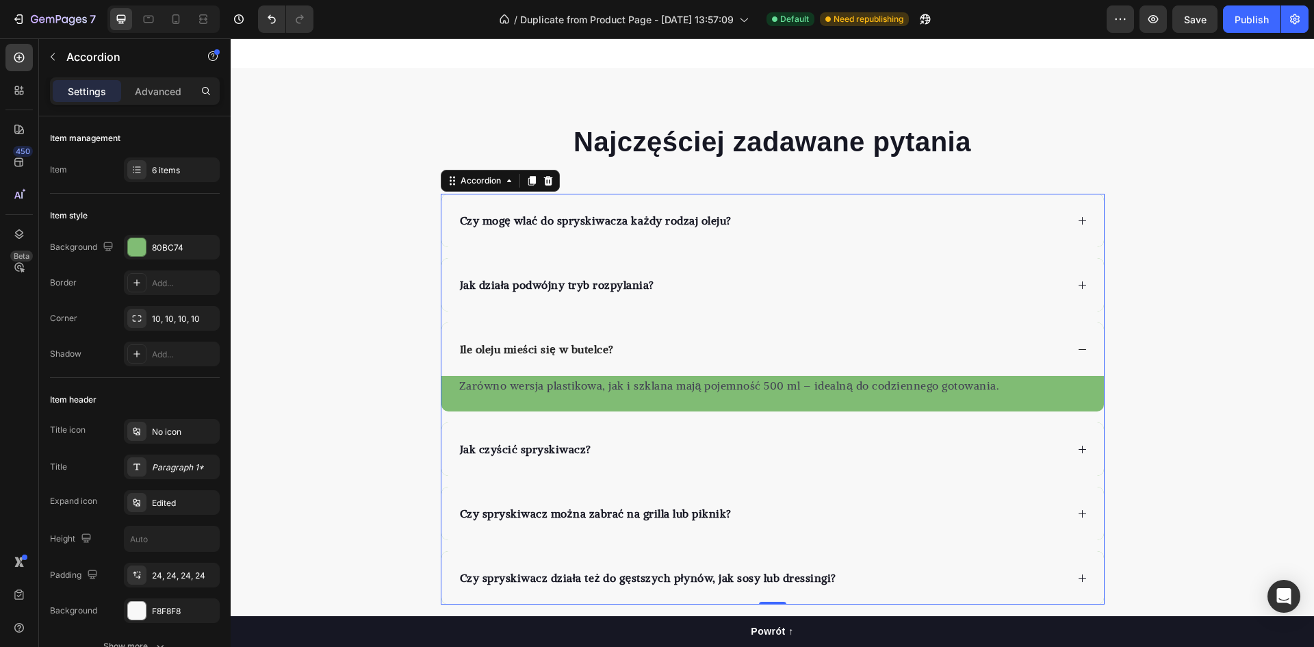
click at [867, 231] on div "Czy mogę wlać do spryskiwacza każdy rodzaj oleju?" at bounding box center [772, 220] width 662 height 53
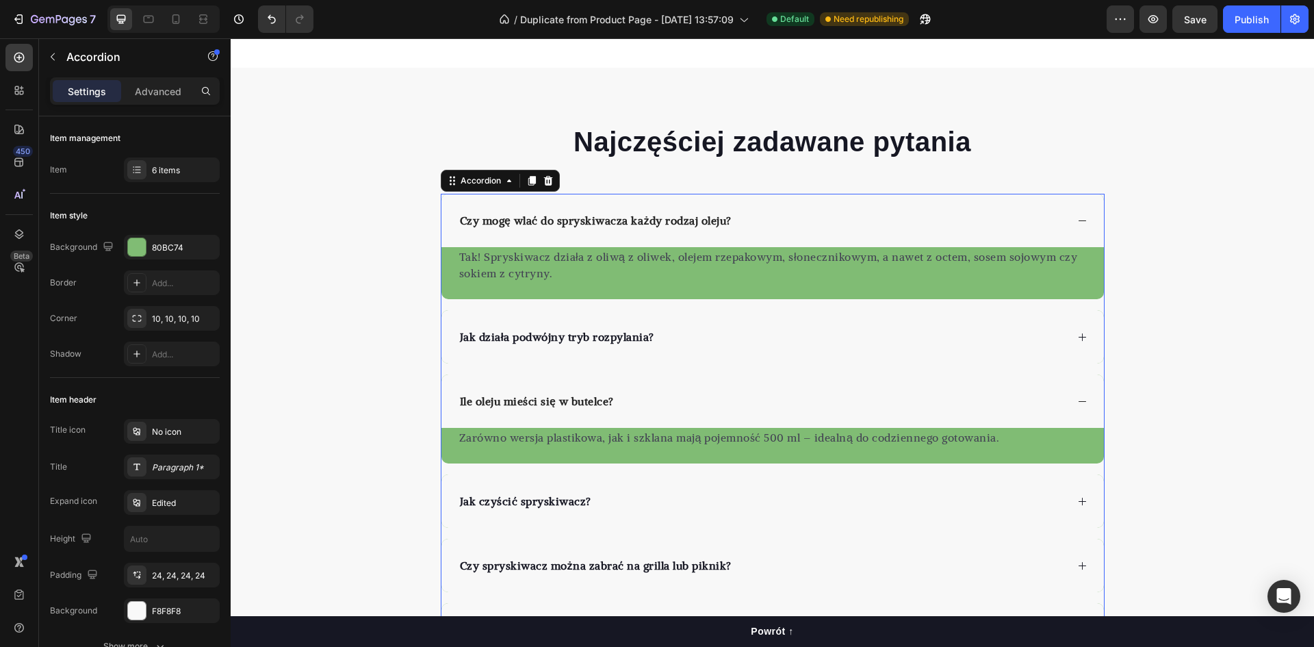
click at [864, 224] on div "Czy mogę wlać do spryskiwacza każdy rodzaj oleju?" at bounding box center [762, 220] width 608 height 21
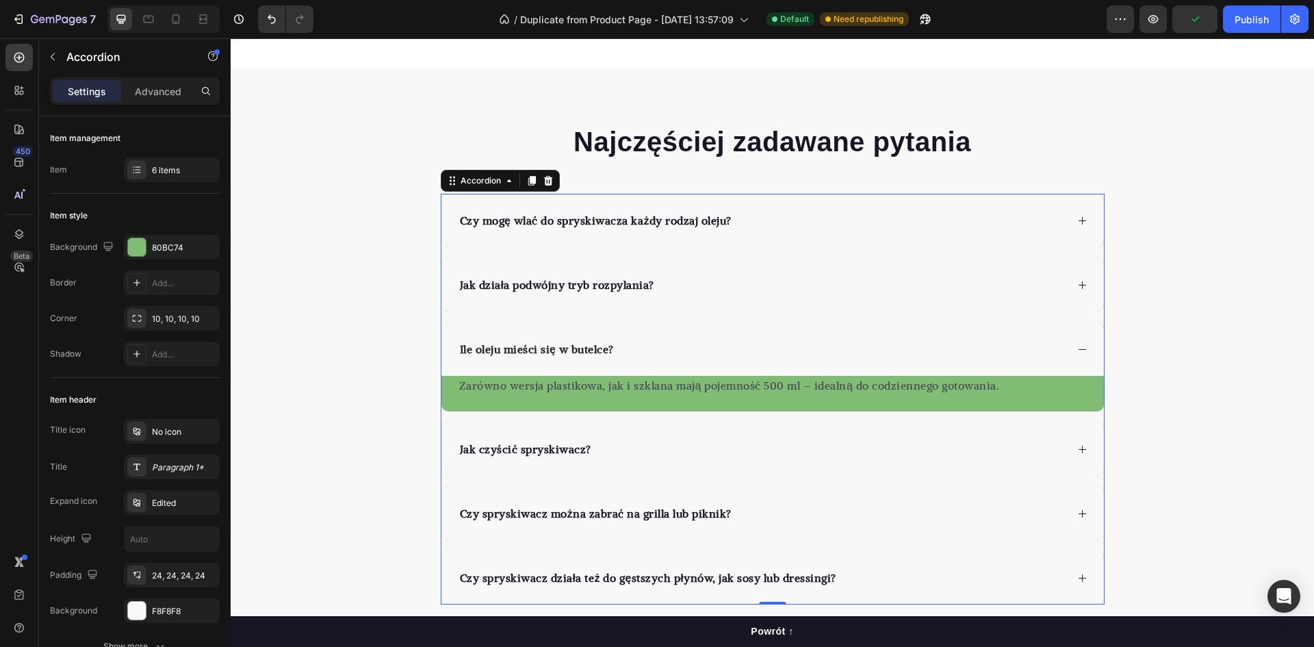
click at [761, 219] on div "Czy mogę wlać do spryskiwacza każdy rodzaj oleju?" at bounding box center [762, 220] width 608 height 21
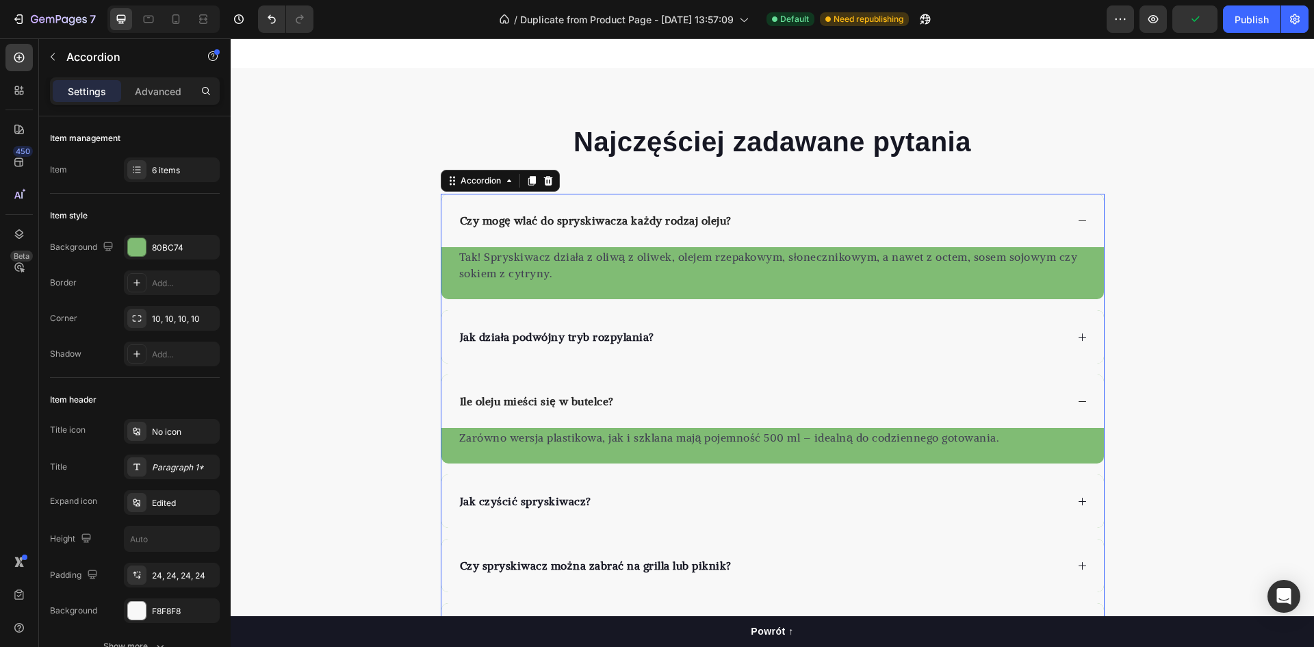
click at [843, 207] on div "Czy mogę wlać do spryskiwacza każdy rodzaj oleju?" at bounding box center [772, 220] width 662 height 53
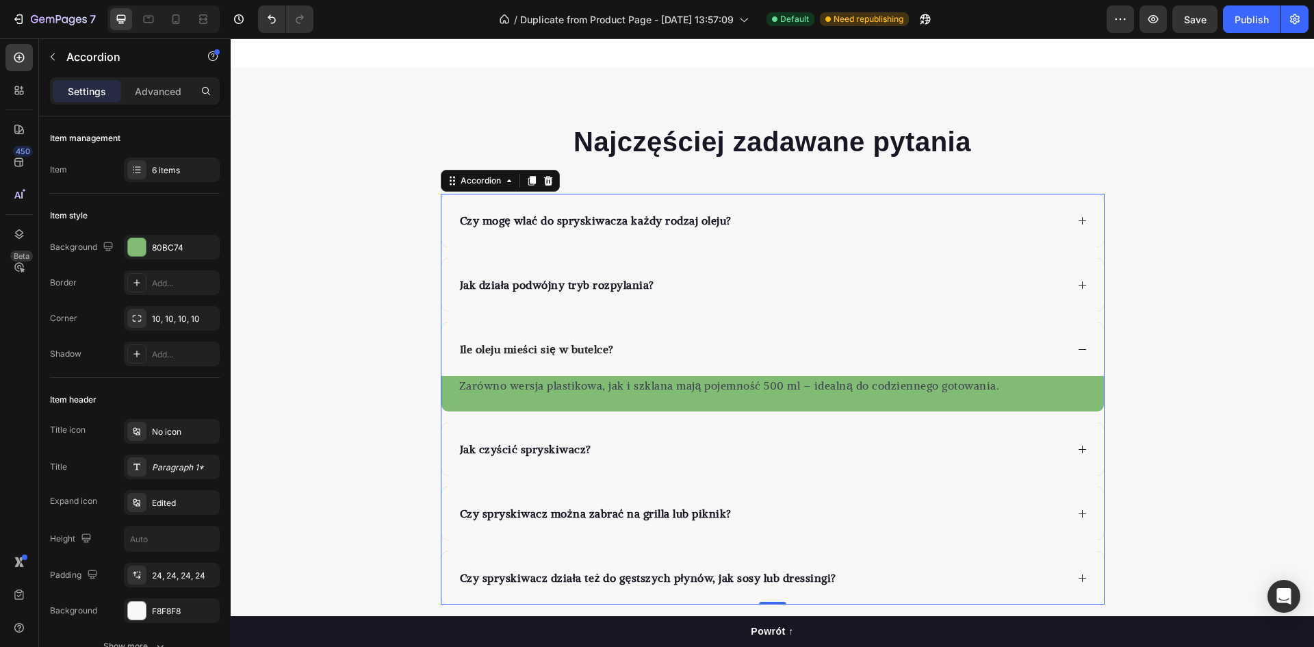
click at [788, 226] on div "Czy mogę wlać do spryskiwacza każdy rodzaj oleju?" at bounding box center [762, 220] width 608 height 21
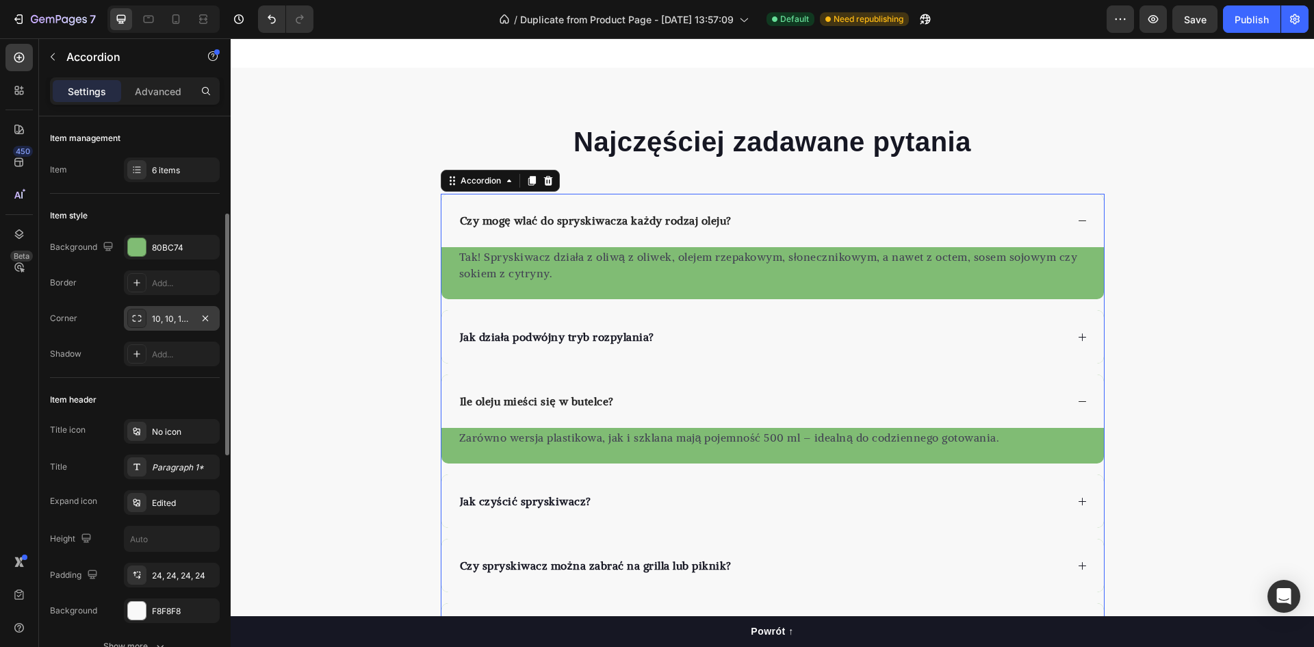
scroll to position [68, 0]
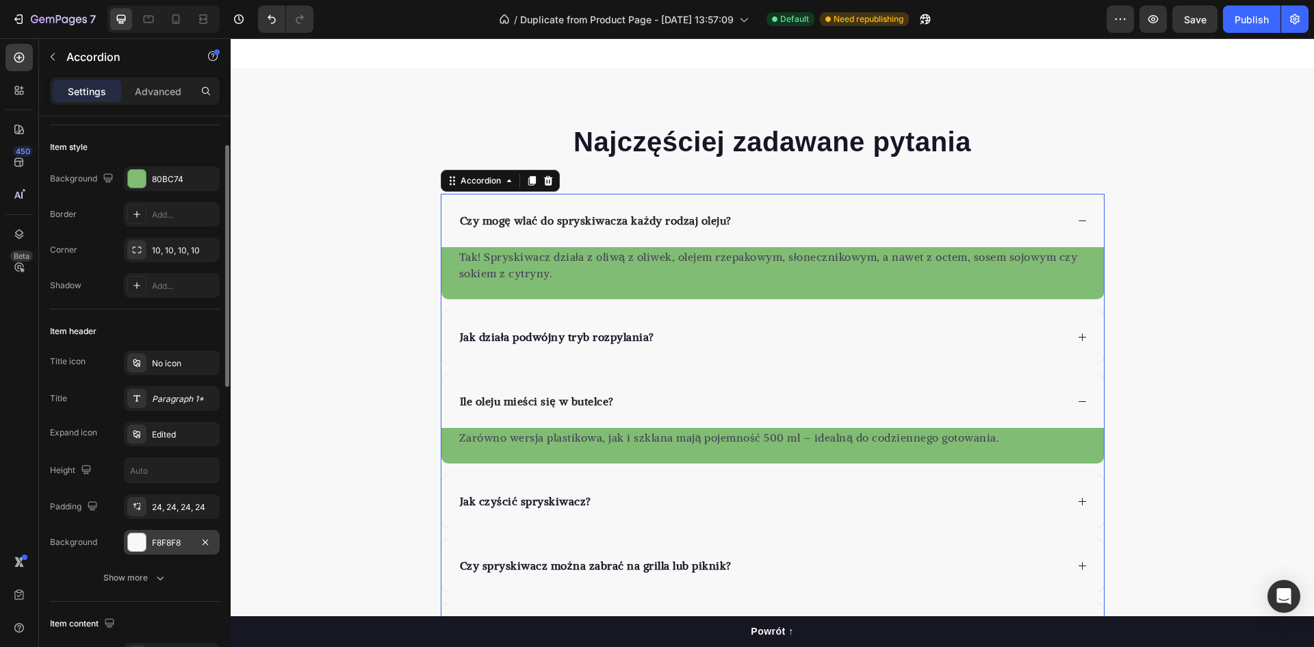
click at [131, 546] on div at bounding box center [137, 542] width 18 height 18
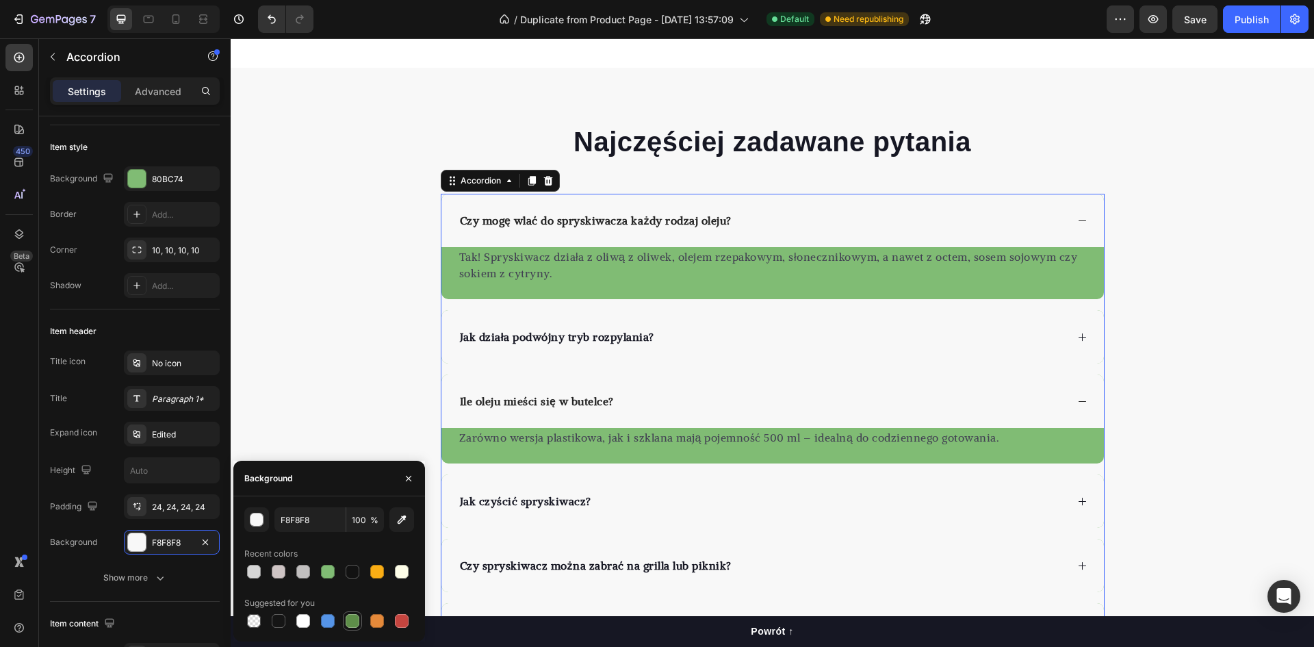
click at [351, 618] on div at bounding box center [353, 621] width 14 height 14
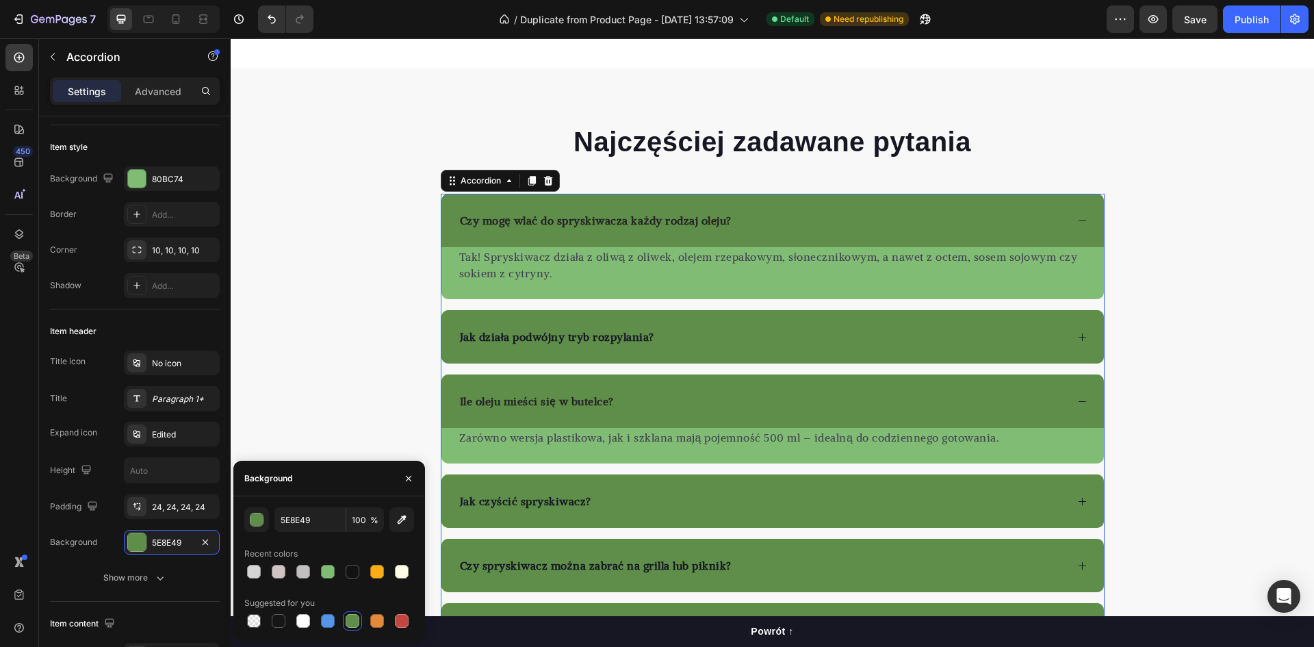
click at [351, 618] on div at bounding box center [353, 621] width 14 height 14
click at [250, 569] on div at bounding box center [254, 571] width 14 height 14
type input "D6D6D6"
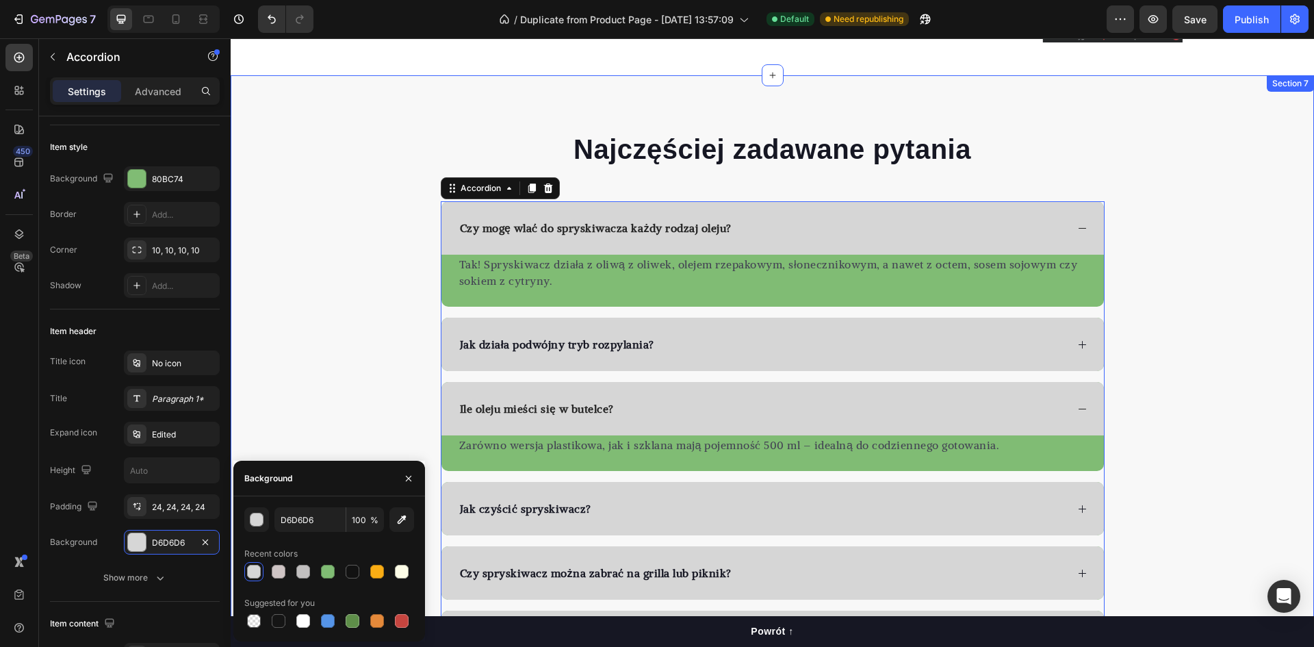
scroll to position [3010, 0]
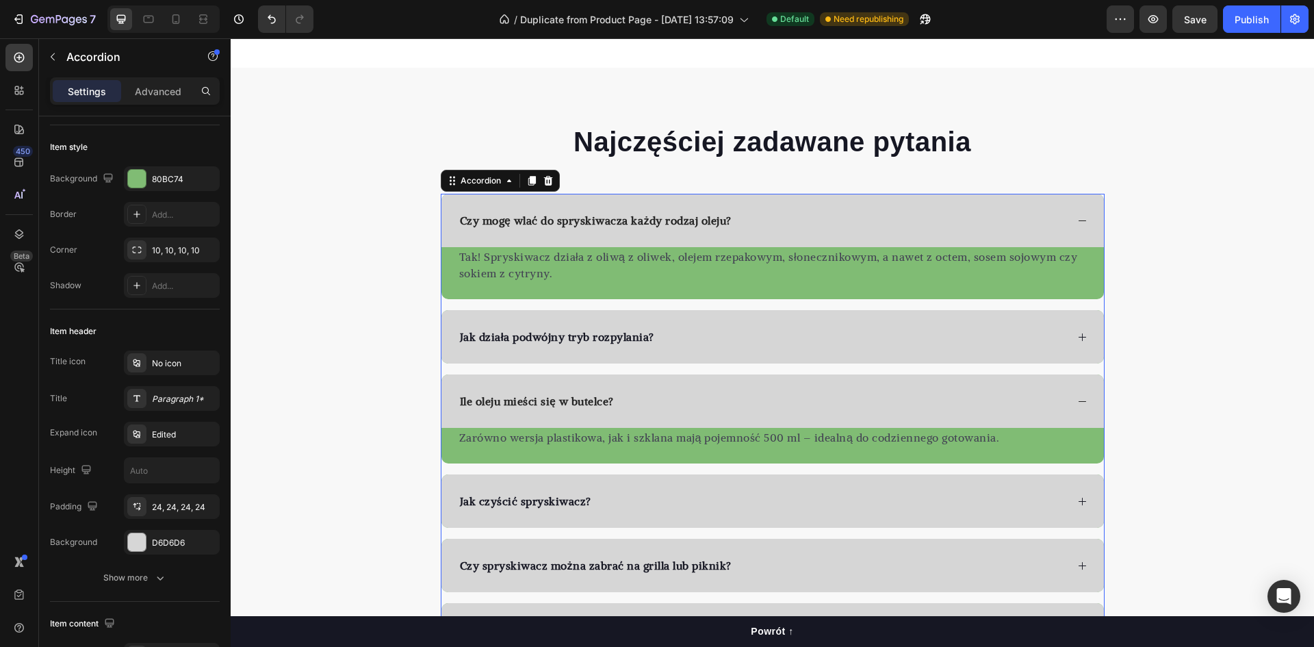
click at [606, 290] on div "Tak! Spryskiwacz działa z oliwą z oliwek, olejem rzepakowym, słonecznikowym, a …" at bounding box center [772, 273] width 662 height 52
click at [573, 297] on div "Tak! Spryskiwacz działa z oliwą z oliwek, olejem rzepakowym, słonecznikowym, a …" at bounding box center [772, 273] width 662 height 52
click at [567, 287] on div "Tak! Spryskiwacz działa z oliwą z oliwek, olejem rzepakowym, słonecznikowym, a …" at bounding box center [772, 273] width 662 height 52
click at [556, 281] on p "Tak! Spryskiwacz działa z oliwą z oliwek, olejem rzepakowym, słonecznikowym, a …" at bounding box center [772, 264] width 627 height 33
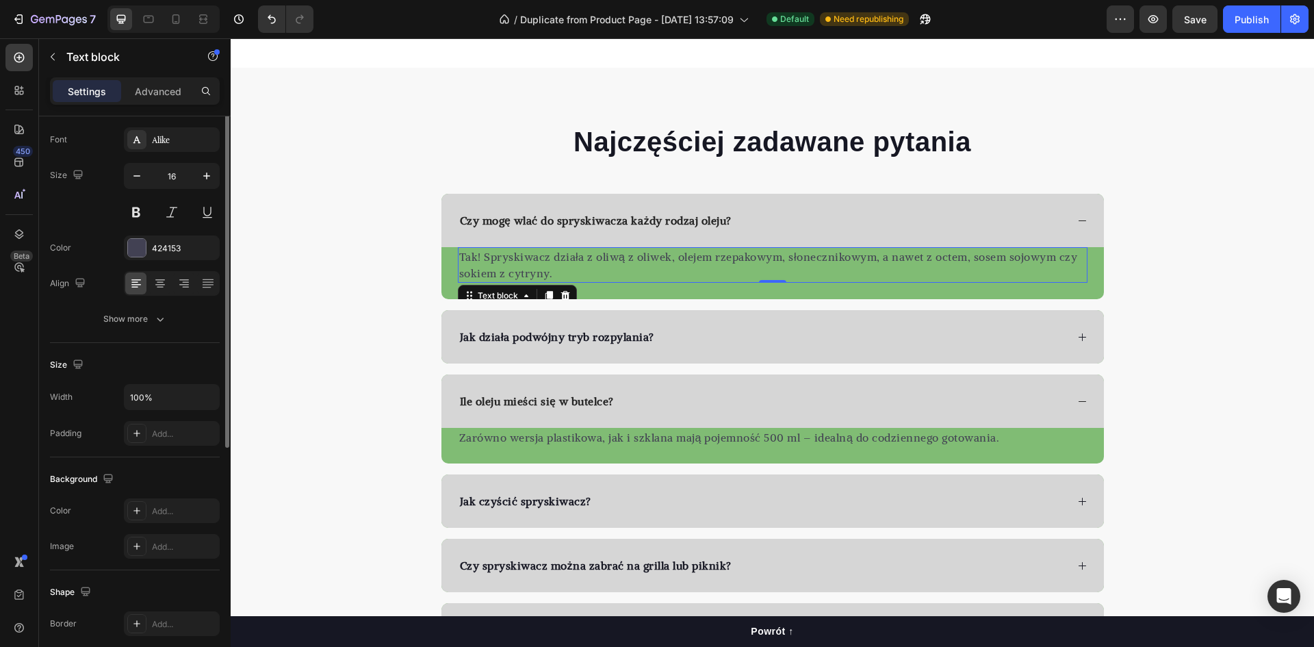
scroll to position [0, 0]
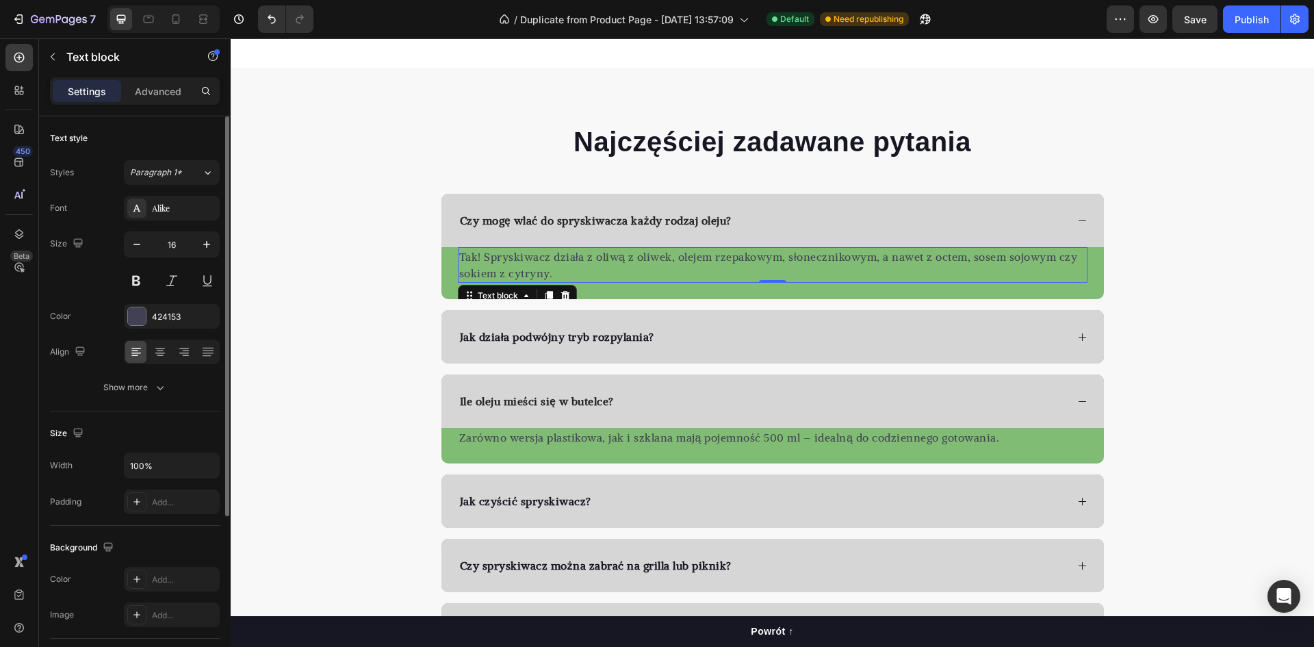
click at [607, 281] on p "Tak! Spryskiwacz działa z oliwą z oliwek, olejem rzepakowym, słonecznikowym, a …" at bounding box center [772, 264] width 627 height 33
click at [612, 292] on div "Tak! Spryskiwacz działa z oliwą z oliwek, olejem rzepakowym, słonecznikowym, a …" at bounding box center [772, 273] width 662 height 52
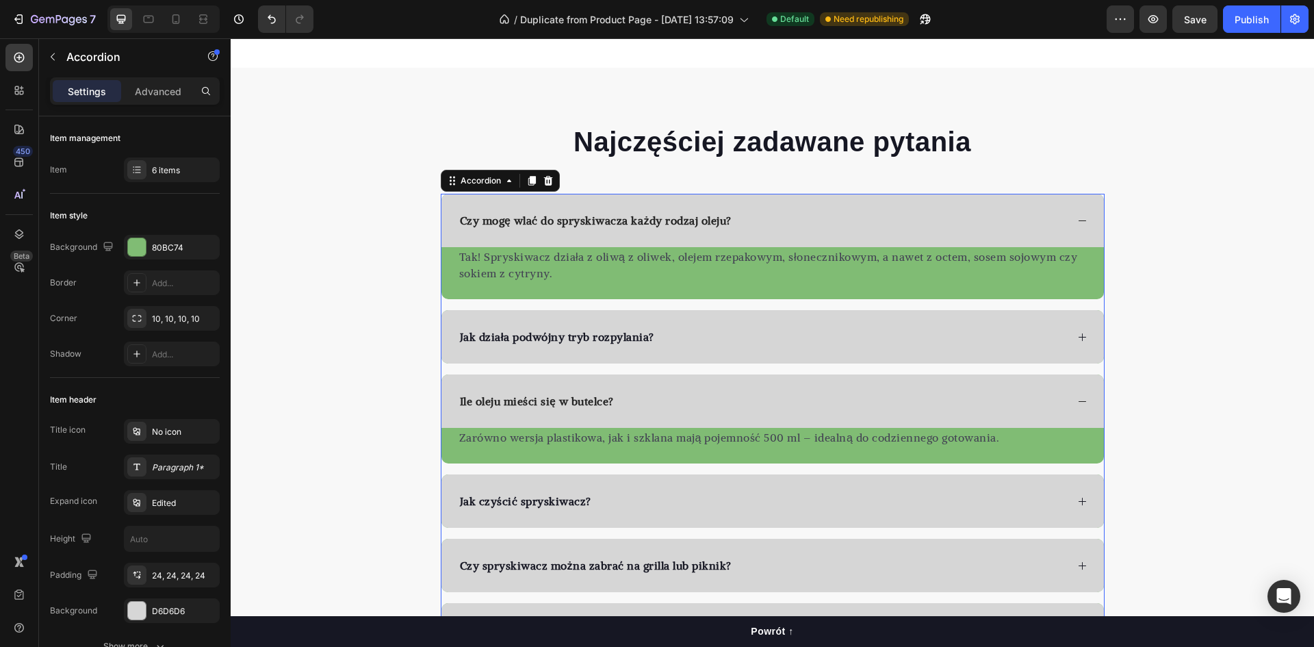
click at [820, 219] on div "Czy mogę wlać do spryskiwacza każdy rodzaj oleju?" at bounding box center [762, 220] width 608 height 21
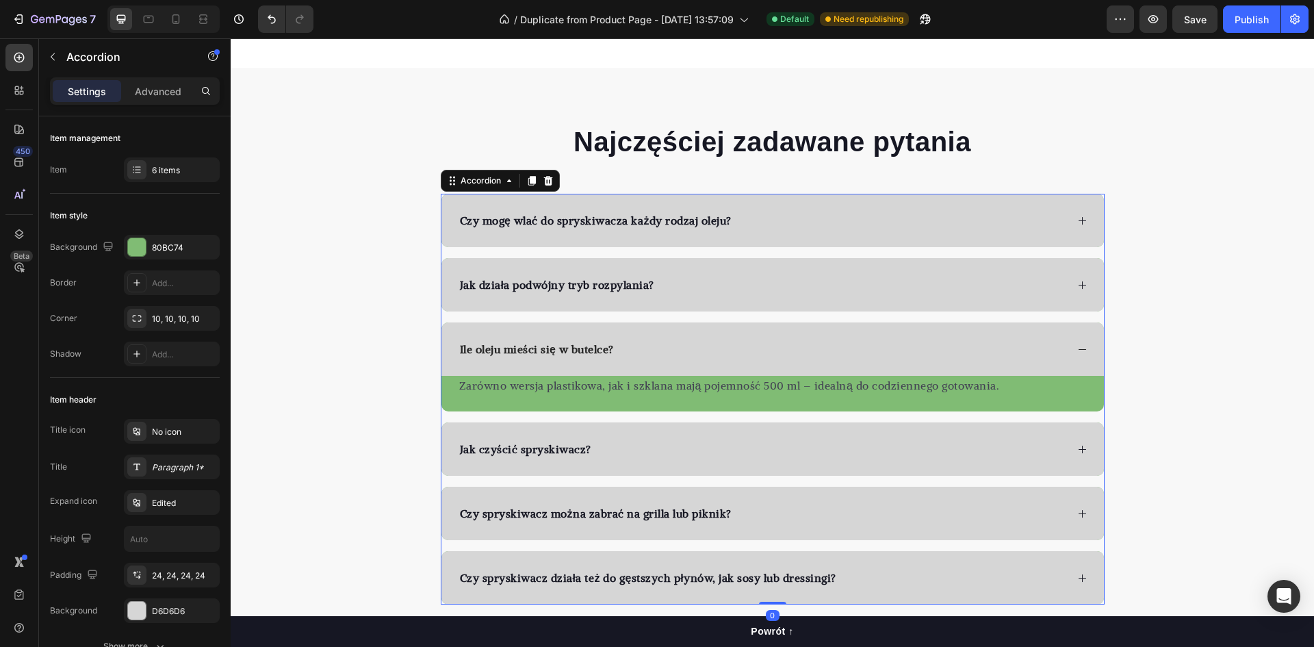
click at [817, 219] on div "Czy mogę wlać do spryskiwacza każdy rodzaj oleju?" at bounding box center [762, 220] width 608 height 21
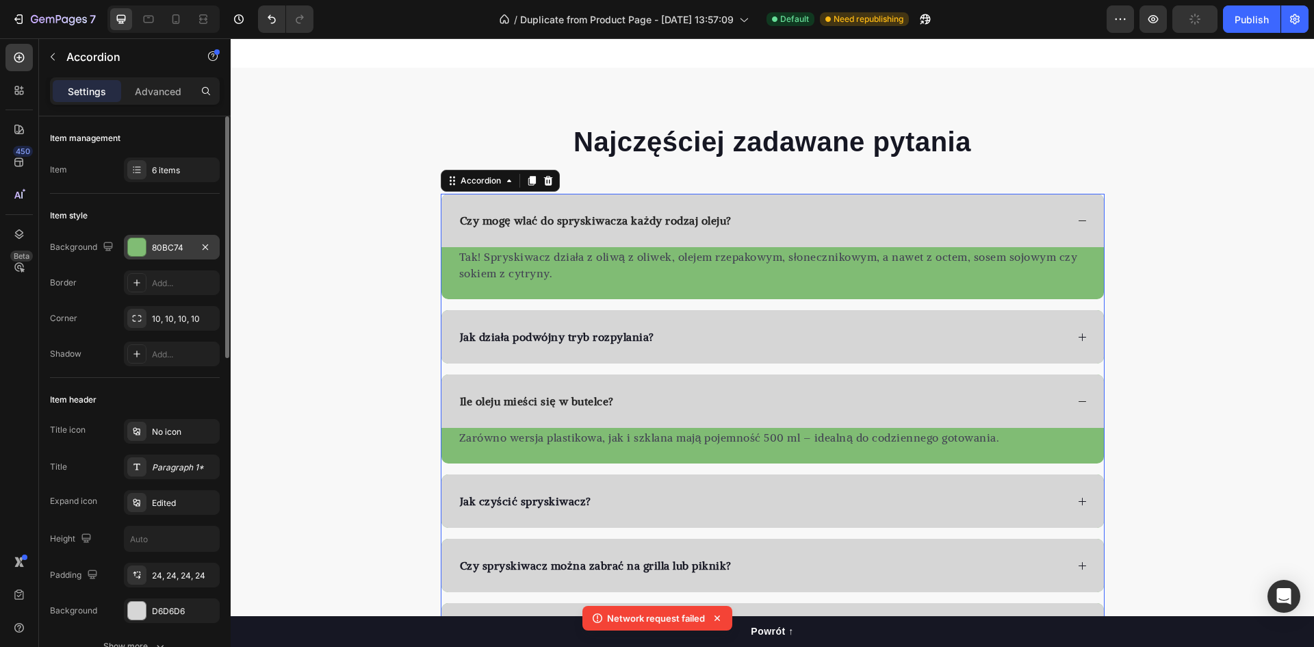
click at [161, 242] on div "80BC74" at bounding box center [172, 248] width 40 height 12
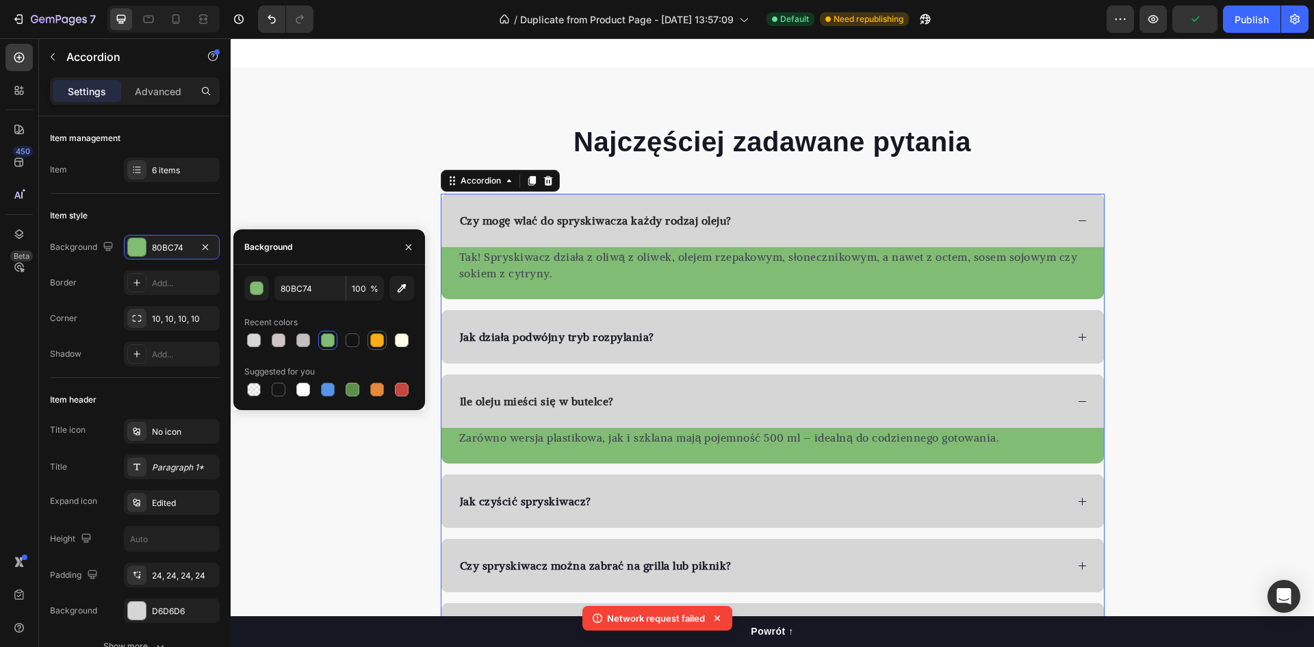
click at [372, 344] on div at bounding box center [377, 340] width 14 height 14
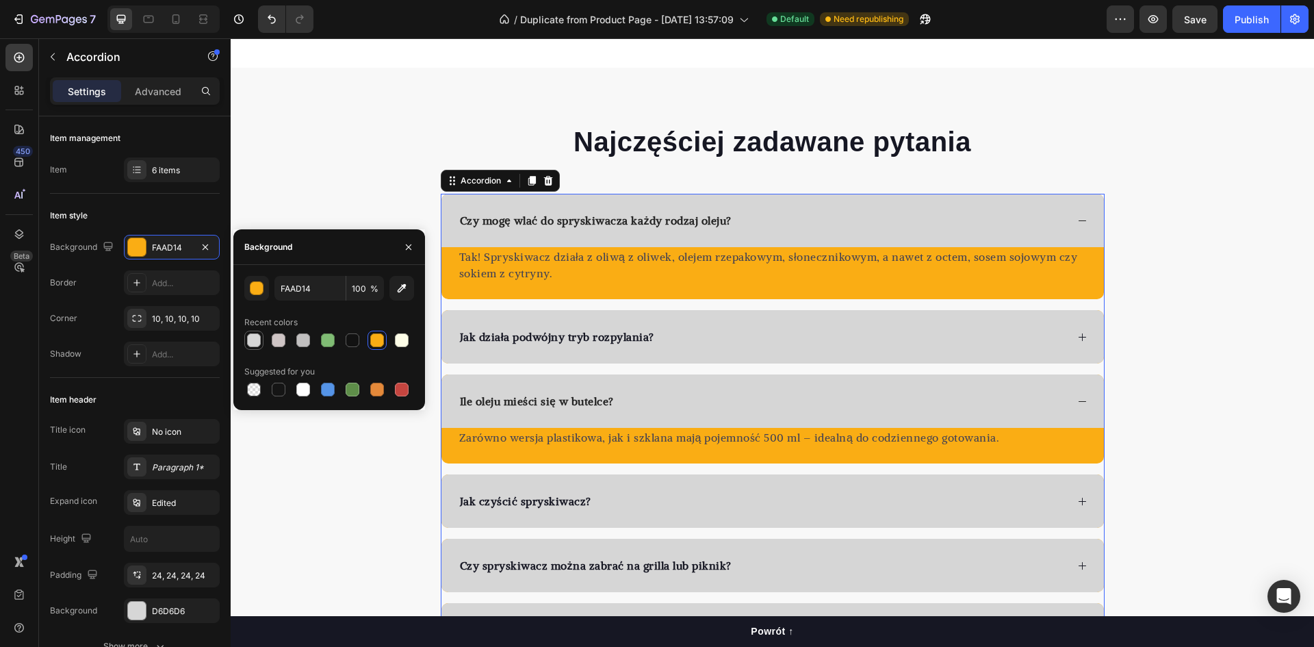
click at [252, 339] on div at bounding box center [254, 340] width 14 height 14
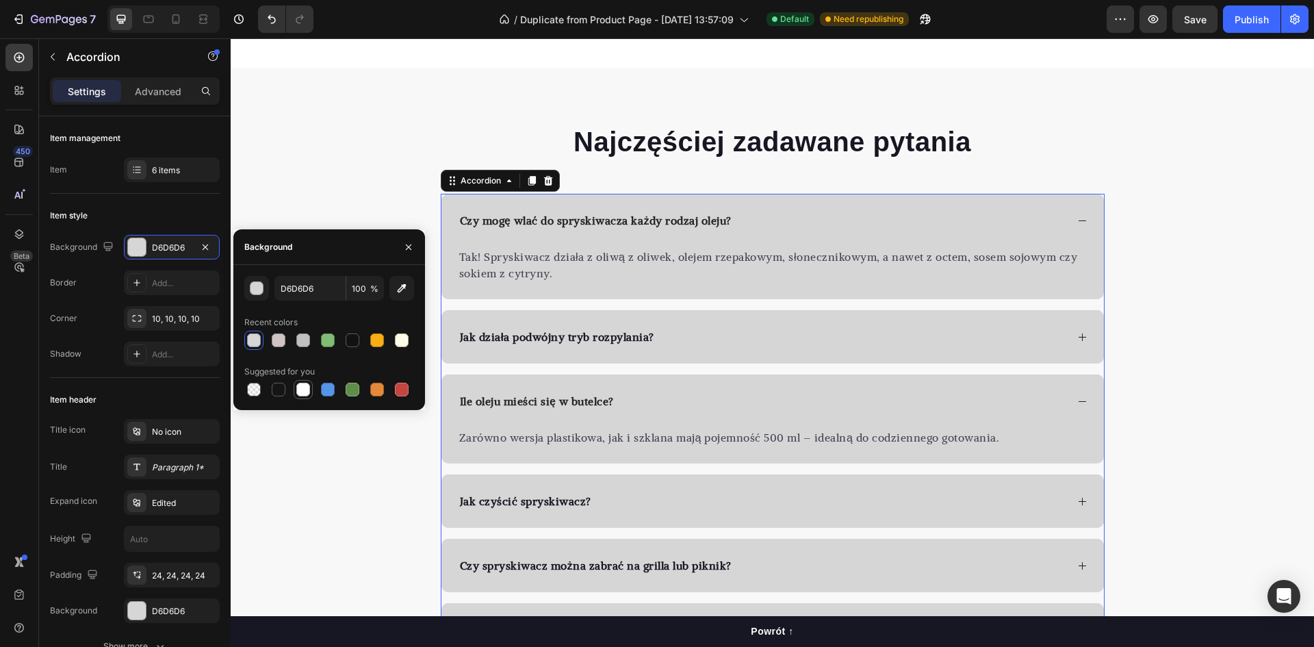
click at [302, 388] on div at bounding box center [303, 389] width 14 height 14
type input "FFFFFF"
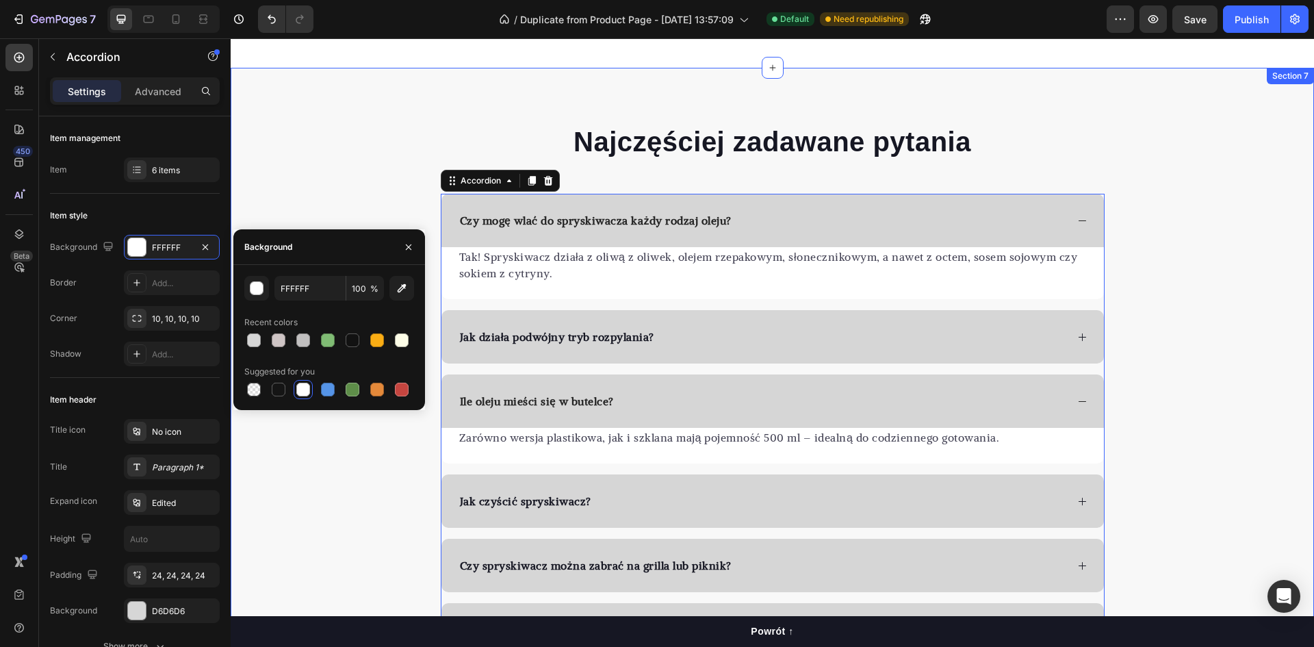
click at [296, 205] on div "Najczęściej zadawane pytania Heading Czy mogę wlać do spryskiwacza każdy rodzaj…" at bounding box center [772, 389] width 1083 height 534
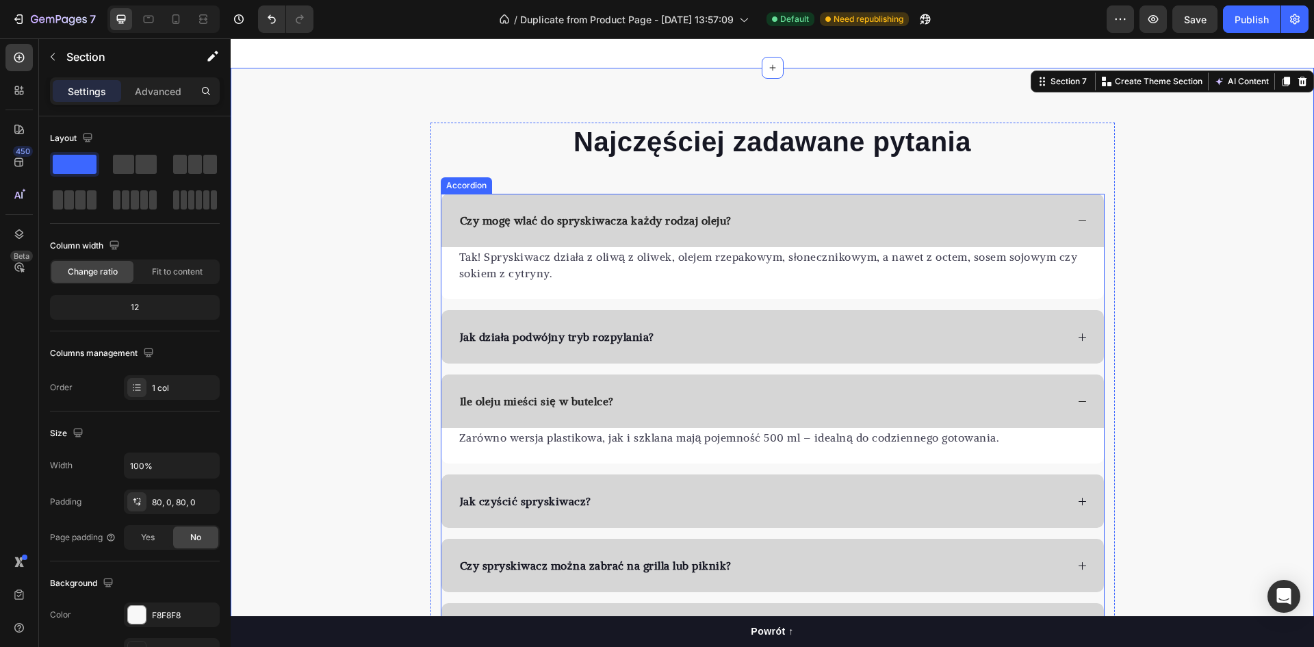
click at [909, 221] on div "Czy mogę wlać do spryskiwacza każdy rodzaj oleju?" at bounding box center [762, 220] width 608 height 21
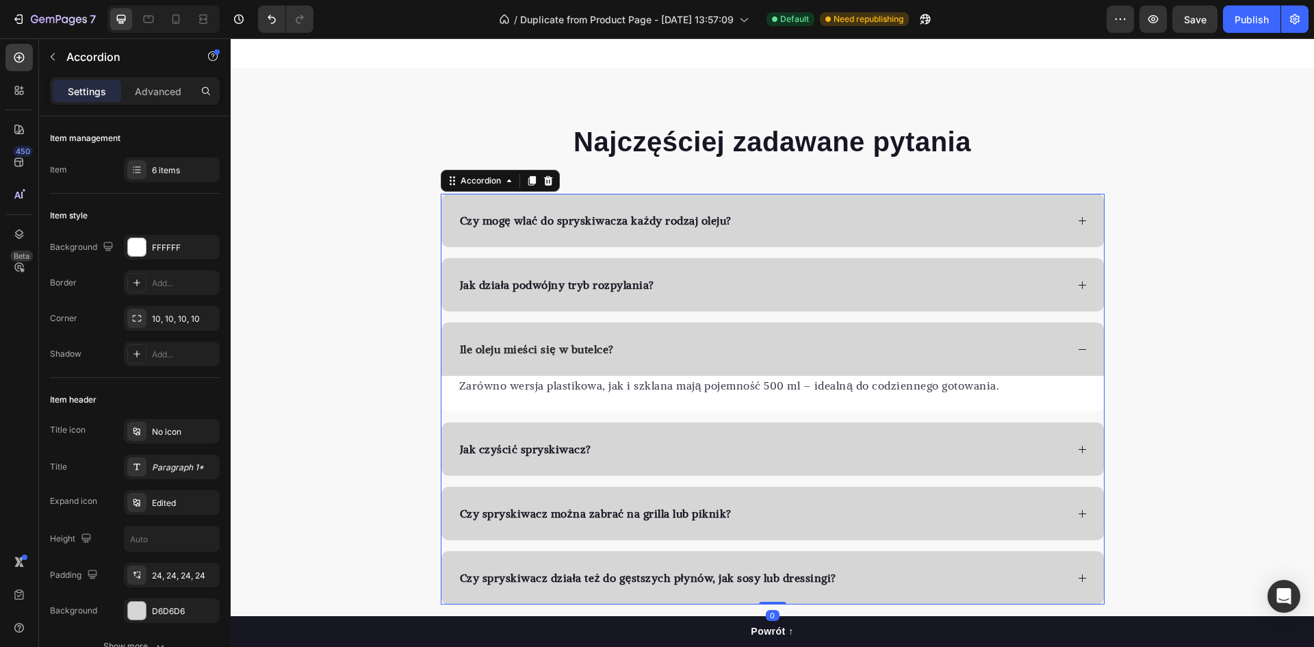
click at [709, 360] on div "Ile oleju mieści się w butelce?" at bounding box center [772, 348] width 662 height 53
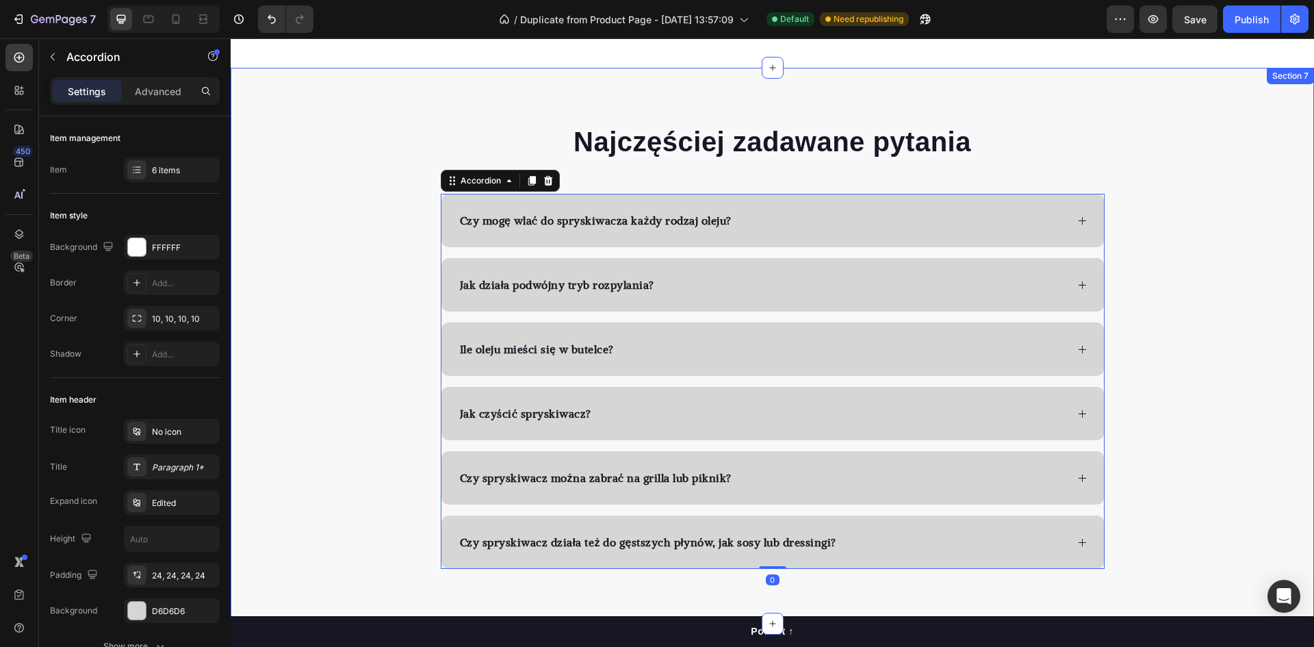
click at [335, 397] on div "Najczęściej zadawane pytania Heading Czy mogę wlać do spryskiwacza każdy rodzaj…" at bounding box center [772, 345] width 1083 height 446
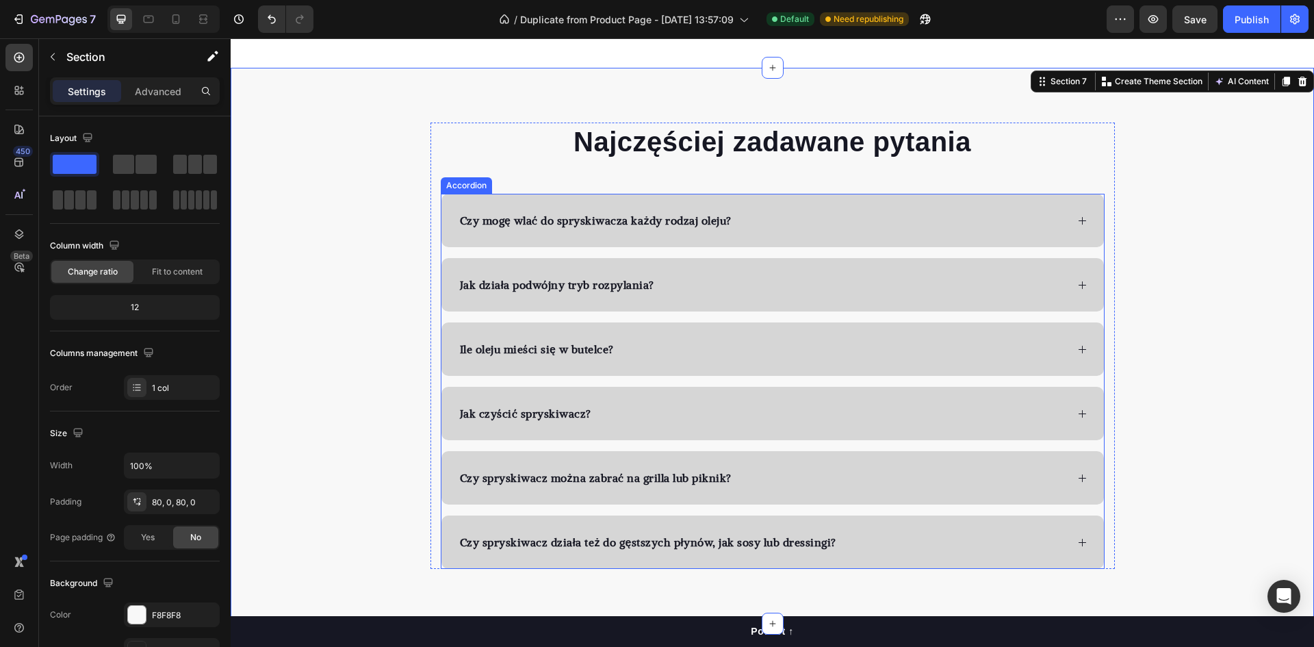
click at [788, 209] on div "Czy mogę wlać do spryskiwacza każdy rodzaj oleju?" at bounding box center [772, 220] width 662 height 53
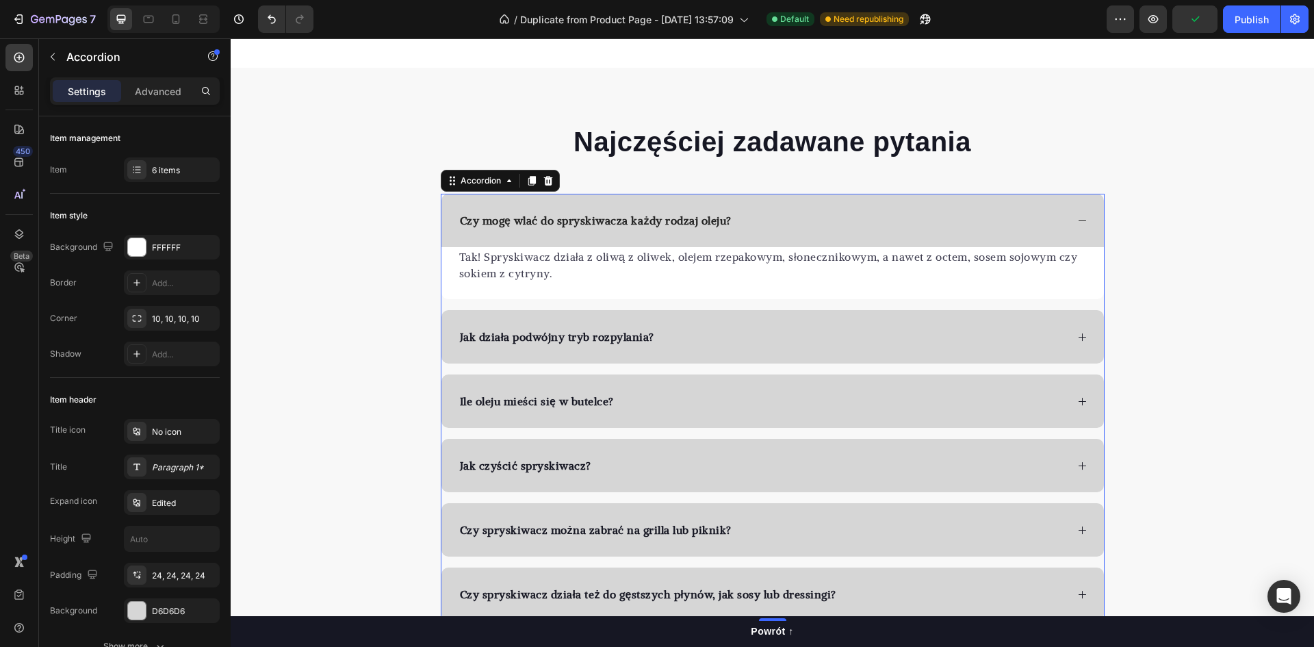
click at [819, 225] on div "Czy mogę wlać do spryskiwacza każdy rodzaj oleju?" at bounding box center [762, 220] width 608 height 21
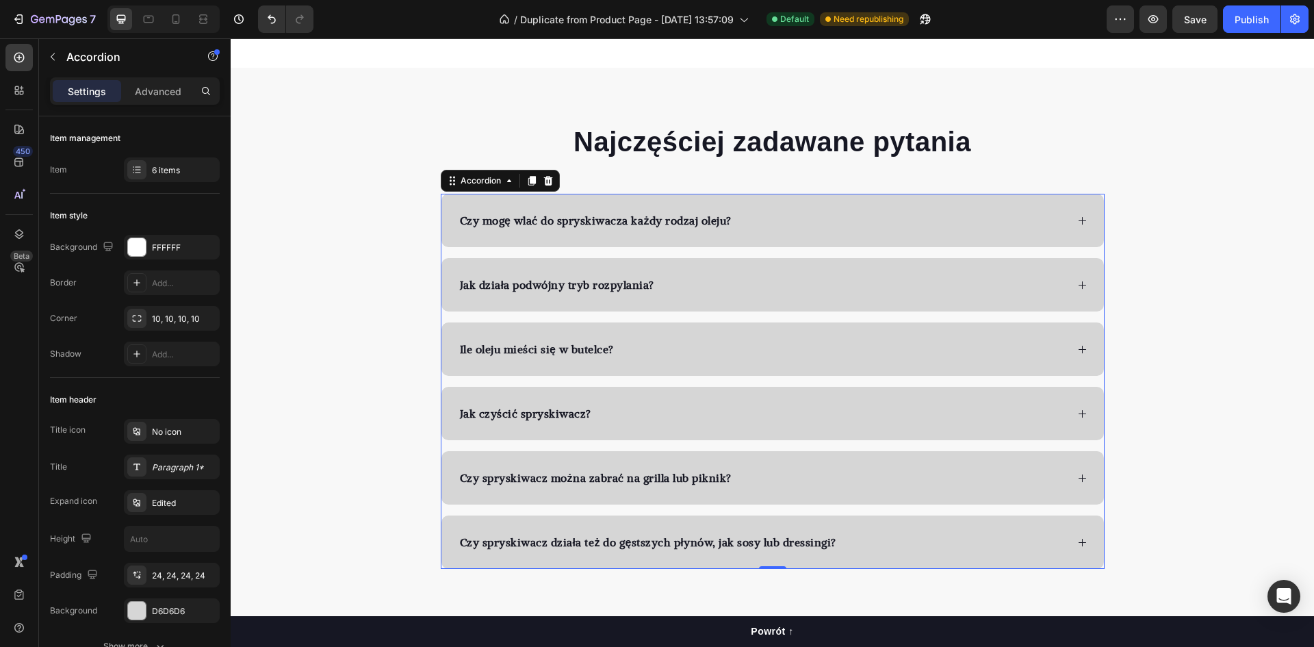
click at [736, 272] on div "Jak działa podwójny tryb rozpylania?" at bounding box center [772, 284] width 662 height 53
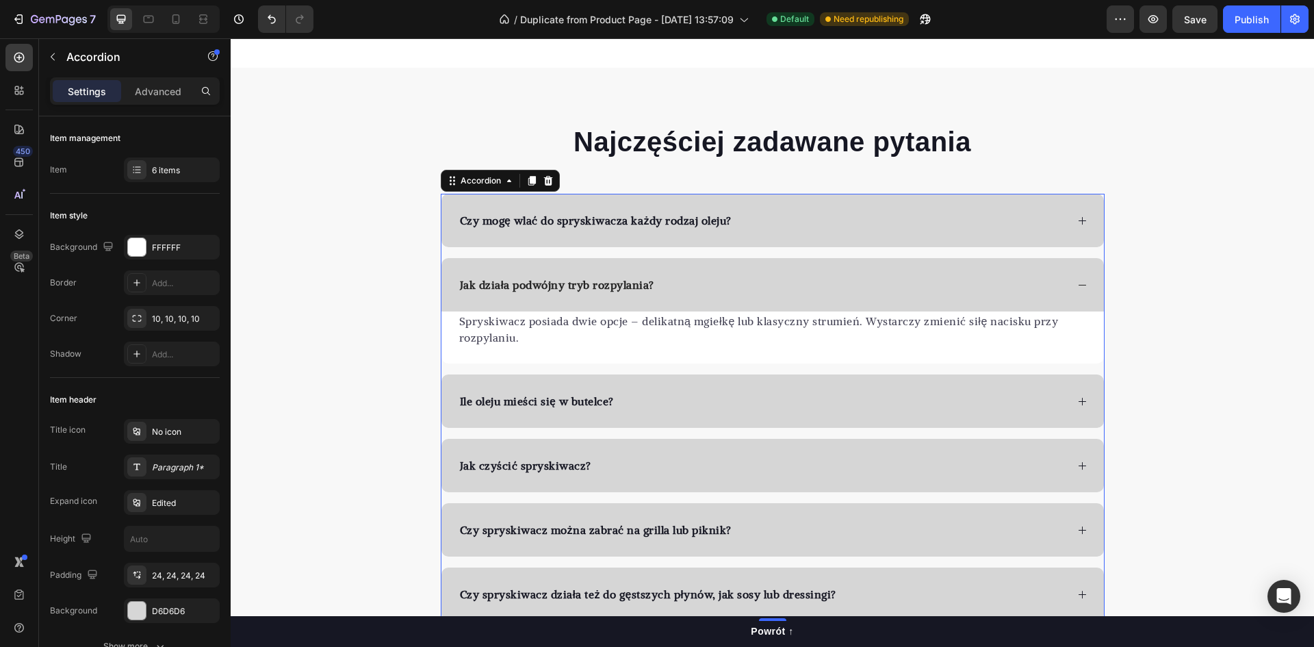
click at [735, 276] on div "Jak działa podwójny tryb rozpylania?" at bounding box center [762, 284] width 608 height 21
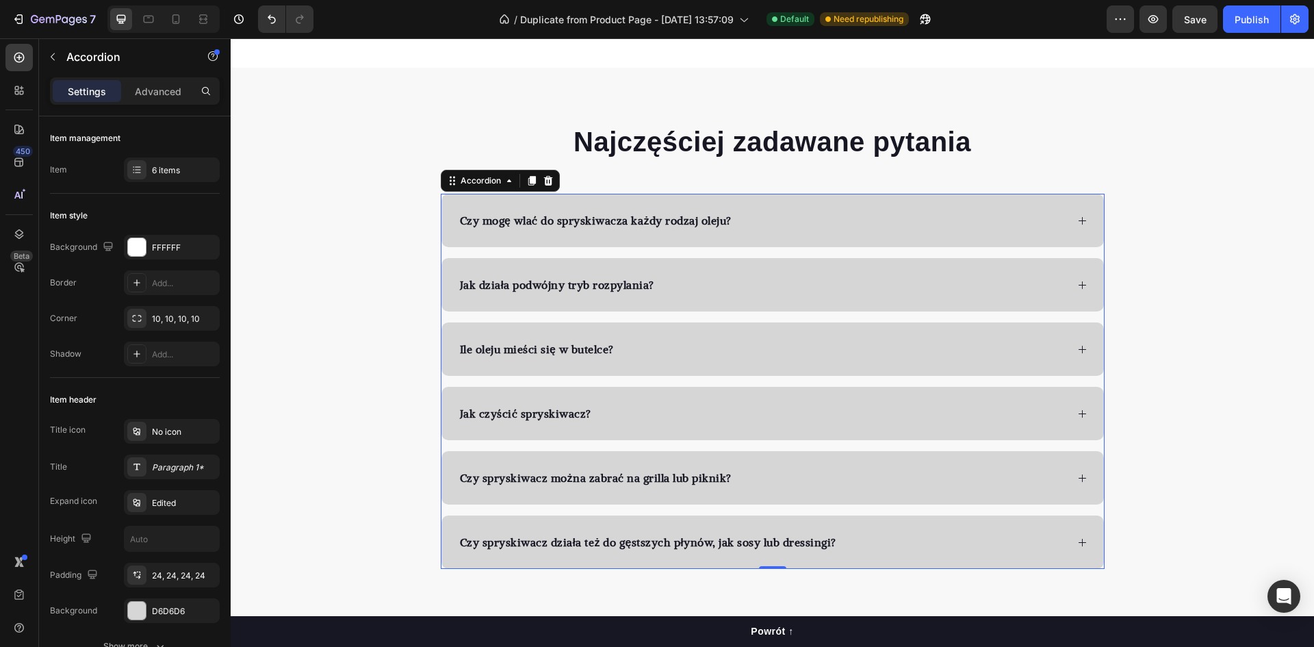
click at [692, 430] on div "Jak czyścić spryskiwacz?" at bounding box center [772, 413] width 662 height 53
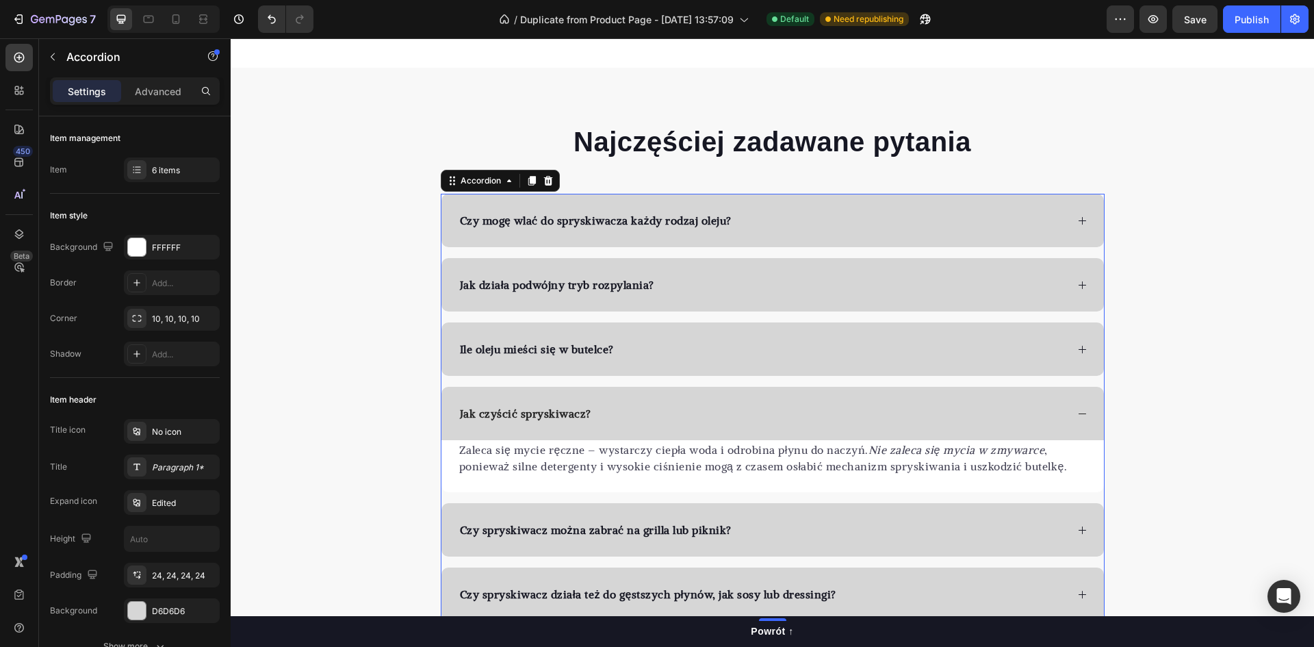
click at [959, 424] on div "Jak czyścić spryskiwacz?" at bounding box center [762, 413] width 608 height 21
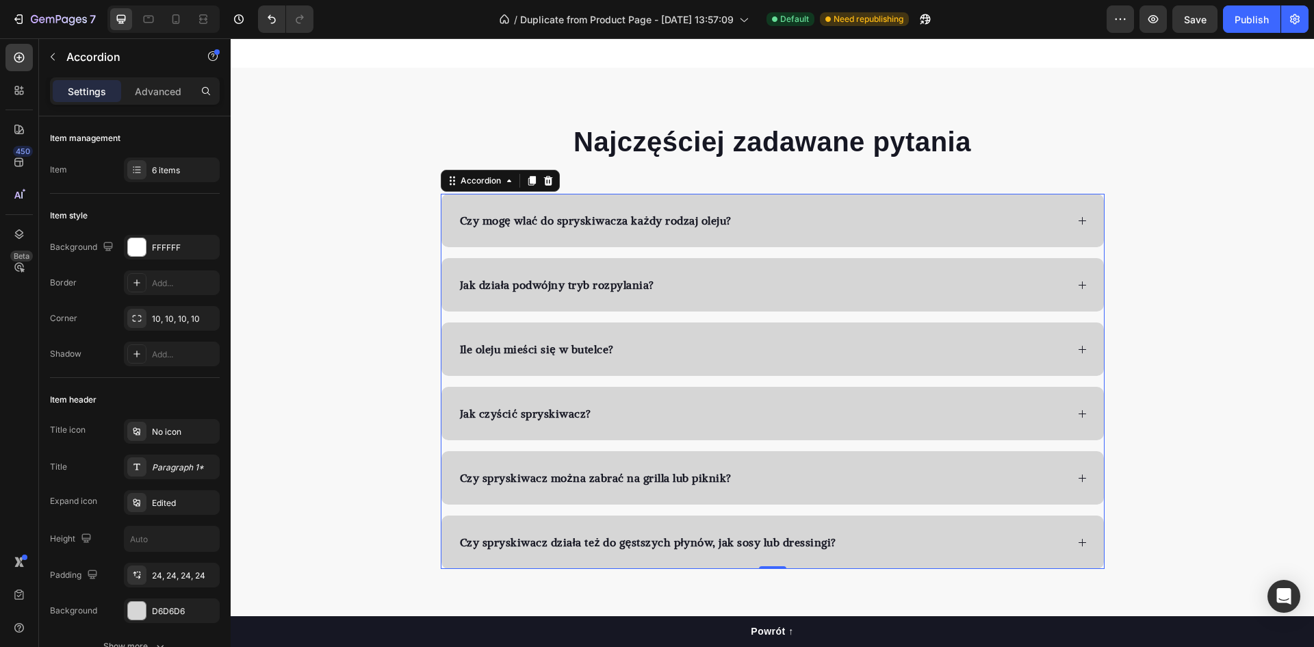
scroll to position [3079, 0]
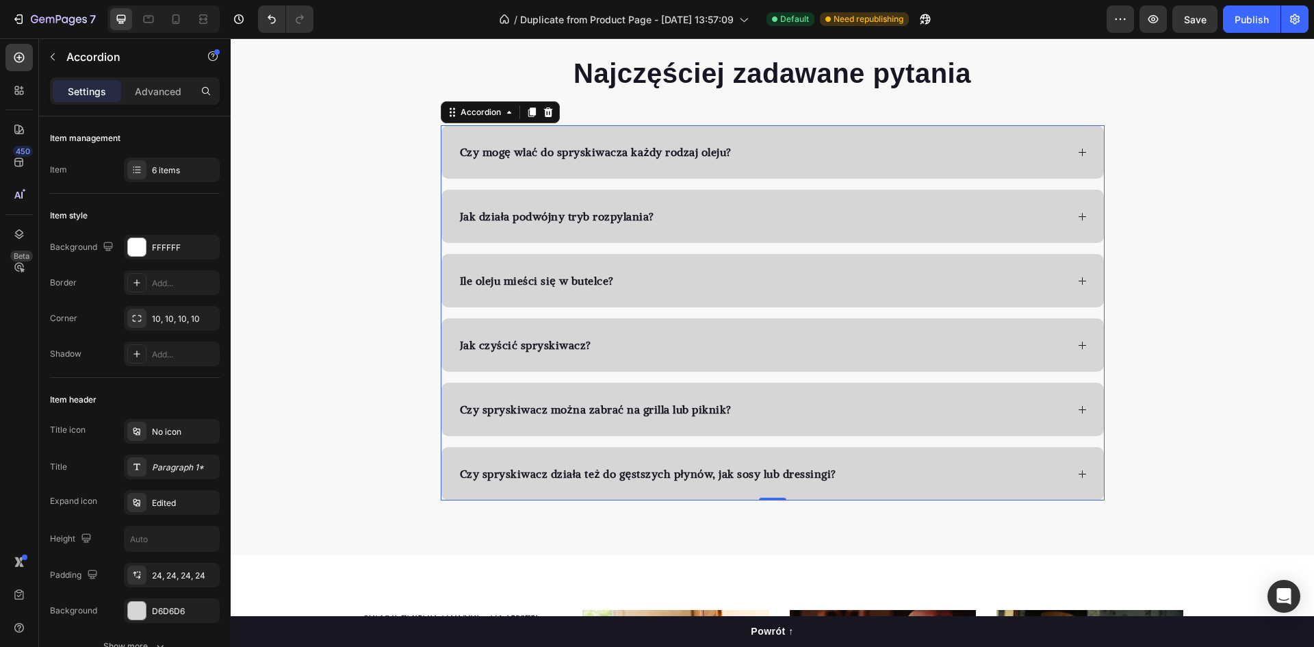
click at [814, 400] on div "Czy spryskiwacz można zabrać na grilla lub piknik?" at bounding box center [762, 409] width 608 height 21
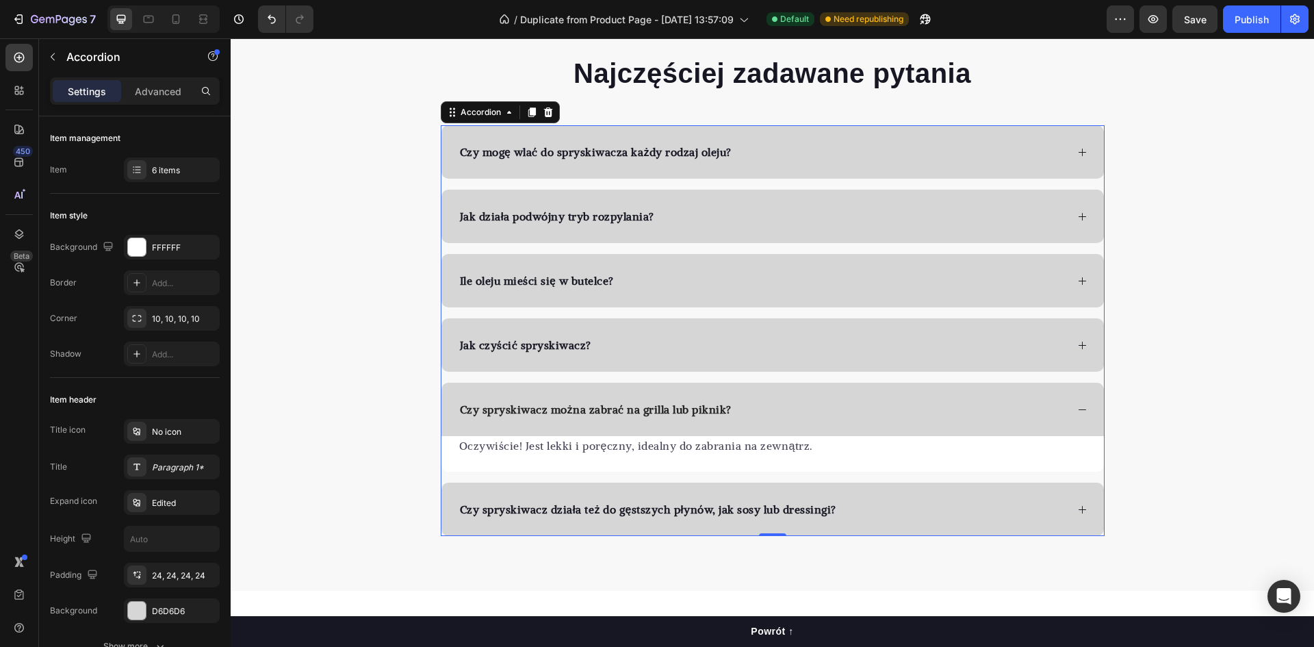
click at [814, 400] on div "Czy spryskiwacz można zabrać na grilla lub piknik?" at bounding box center [762, 409] width 608 height 21
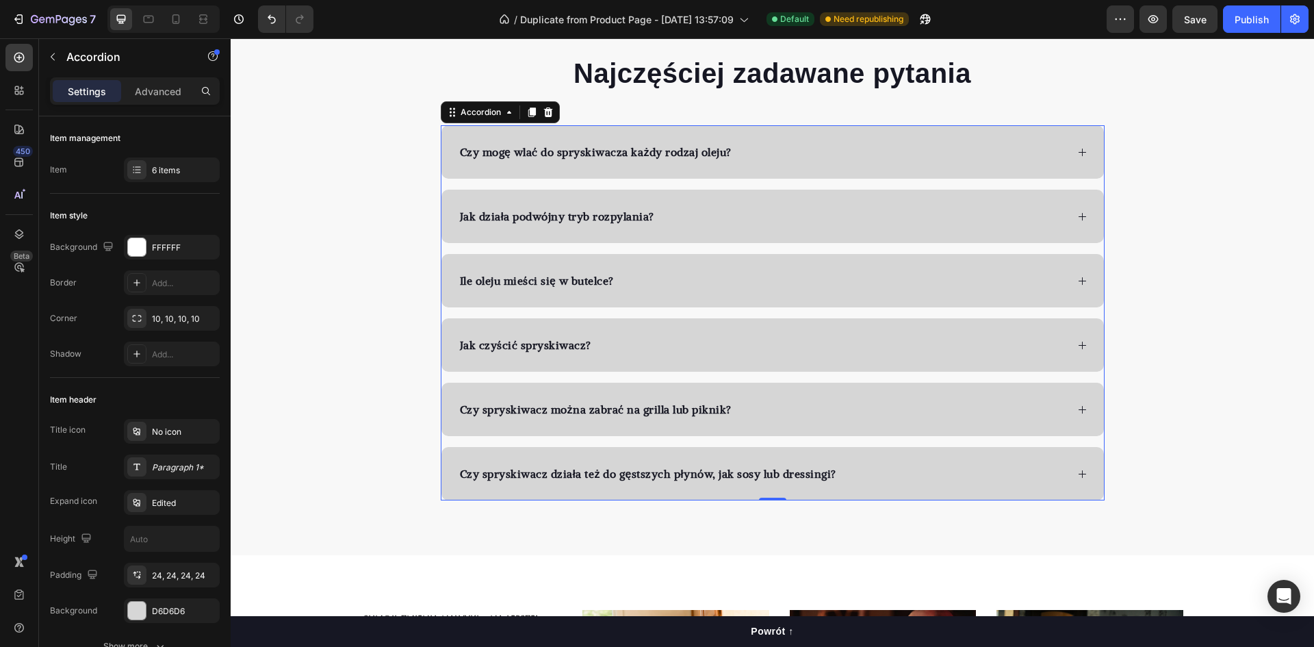
click at [896, 468] on div "Czy spryskiwacz działa też do gęstszych płynów, jak sosy lub dressingi?" at bounding box center [762, 473] width 608 height 21
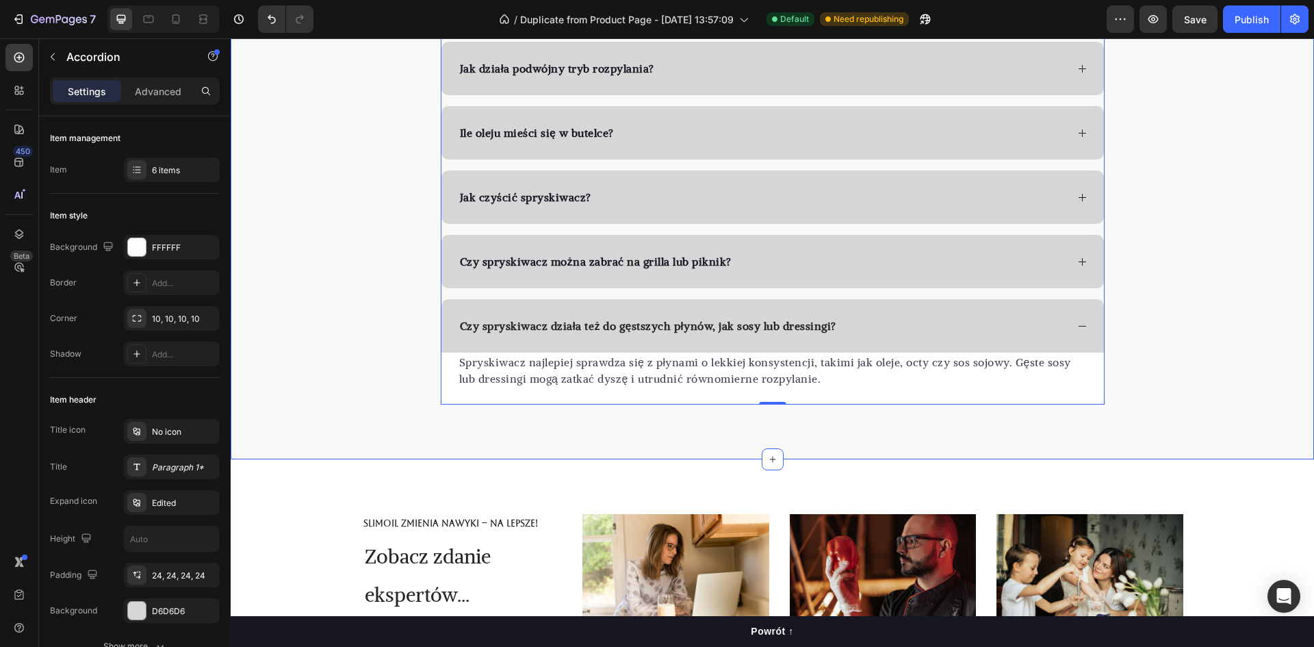
scroll to position [3216, 0]
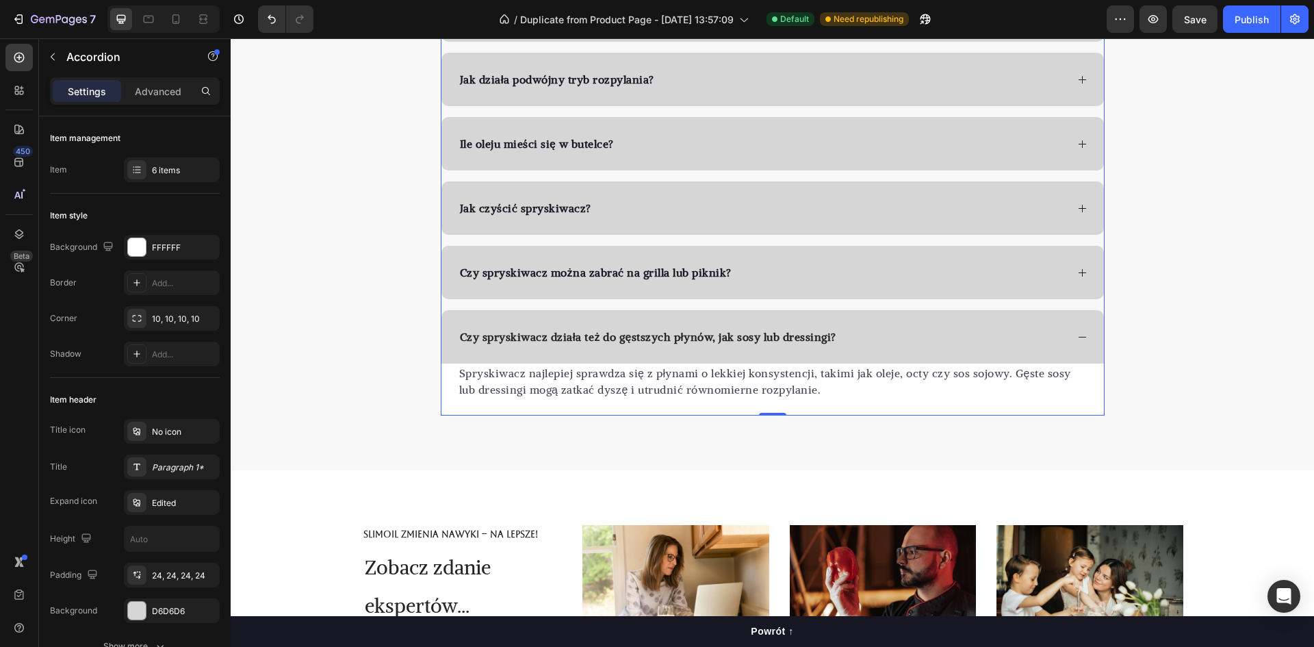
click at [892, 329] on div "Czy spryskiwacz działa też do gęstszych płynów, jak sosy lub dressingi?" at bounding box center [762, 336] width 608 height 21
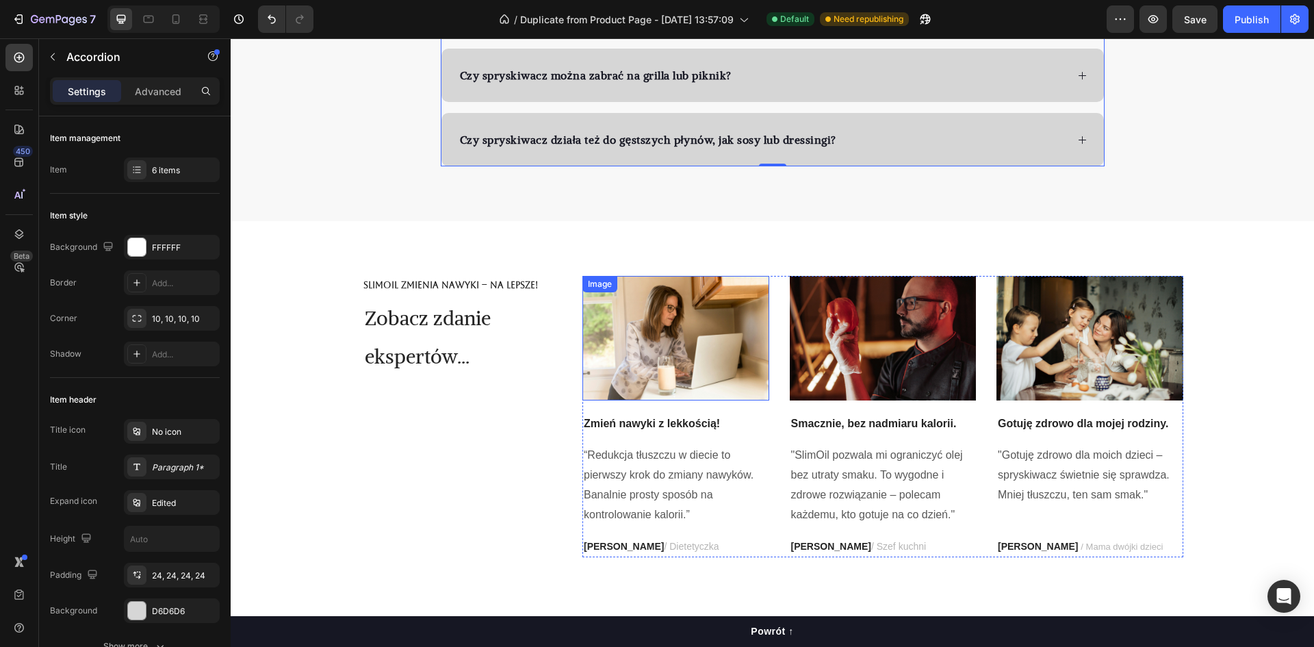
scroll to position [3421, 0]
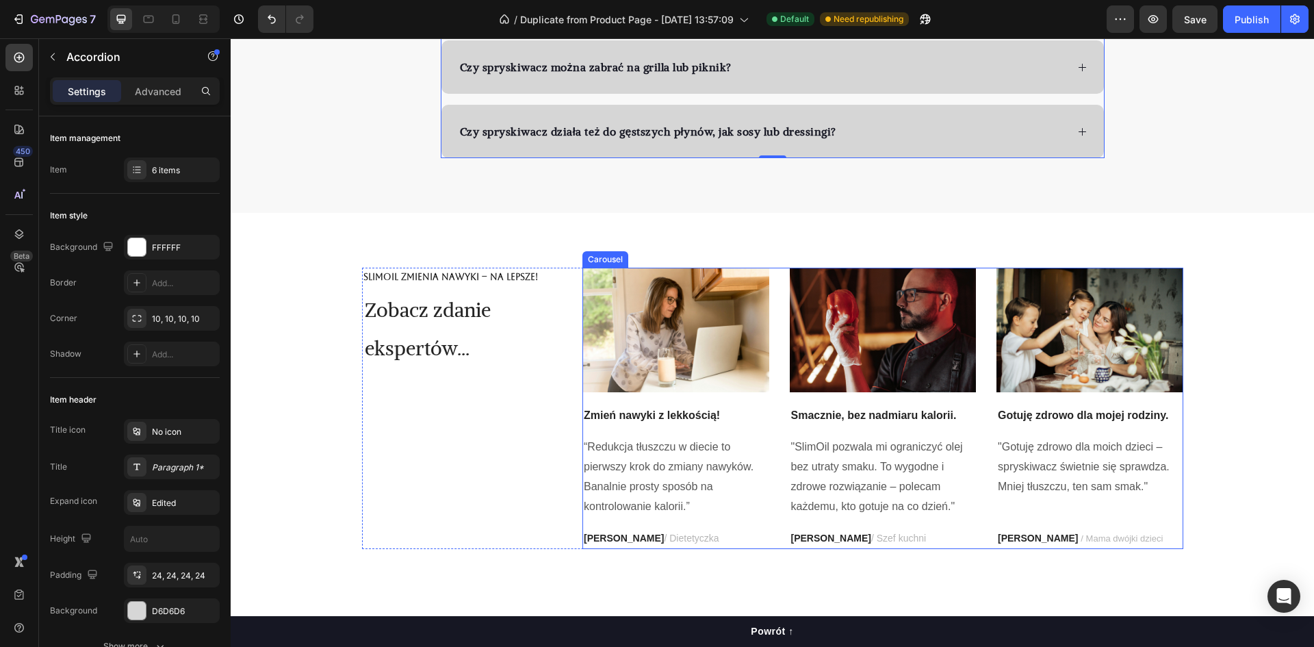
click at [731, 401] on div "Image Zmień nawyki z lekkością! Text block “Redukcja tłuszczu w diecie to pierw…" at bounding box center [675, 408] width 187 height 281
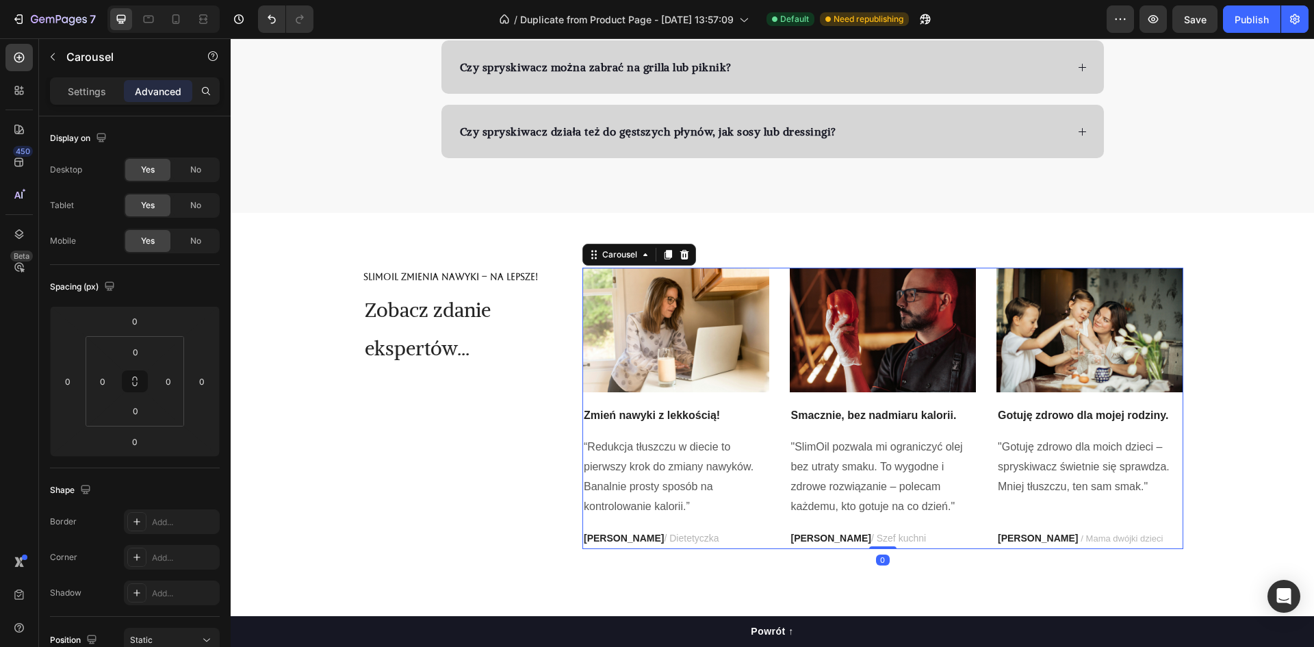
click at [723, 416] on p "Zmień nawyki z lekkością!" at bounding box center [676, 415] width 184 height 16
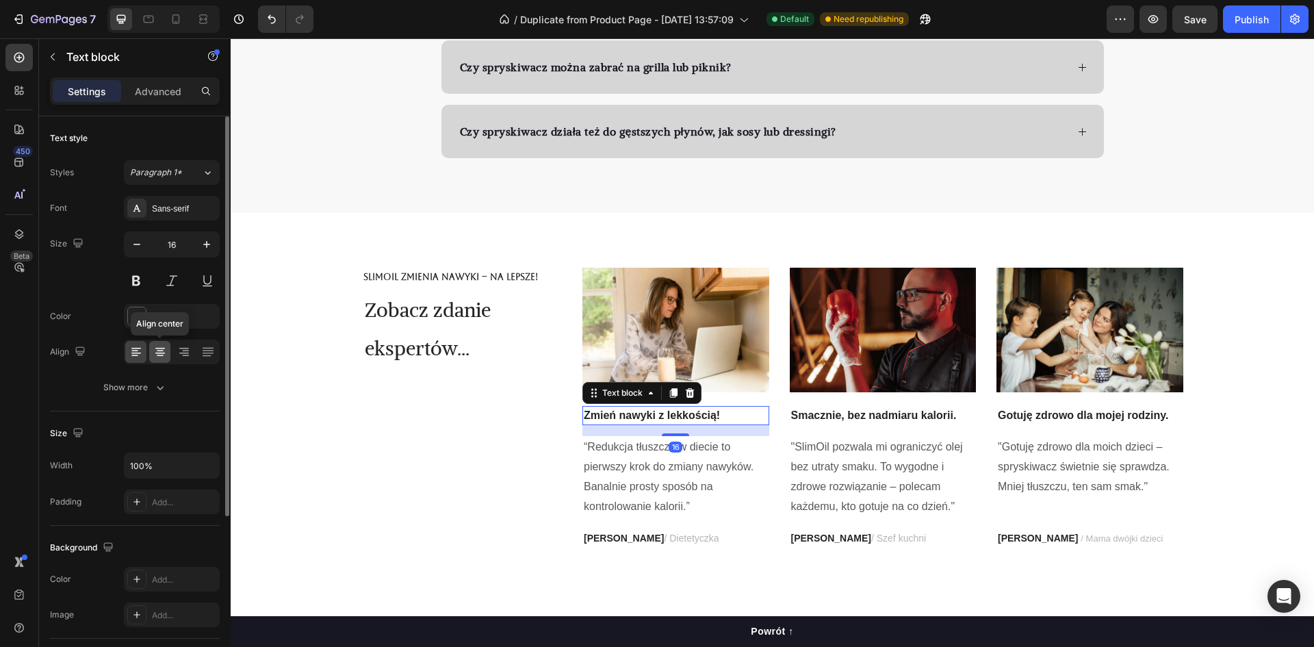
click at [165, 350] on icon at bounding box center [160, 352] width 14 height 14
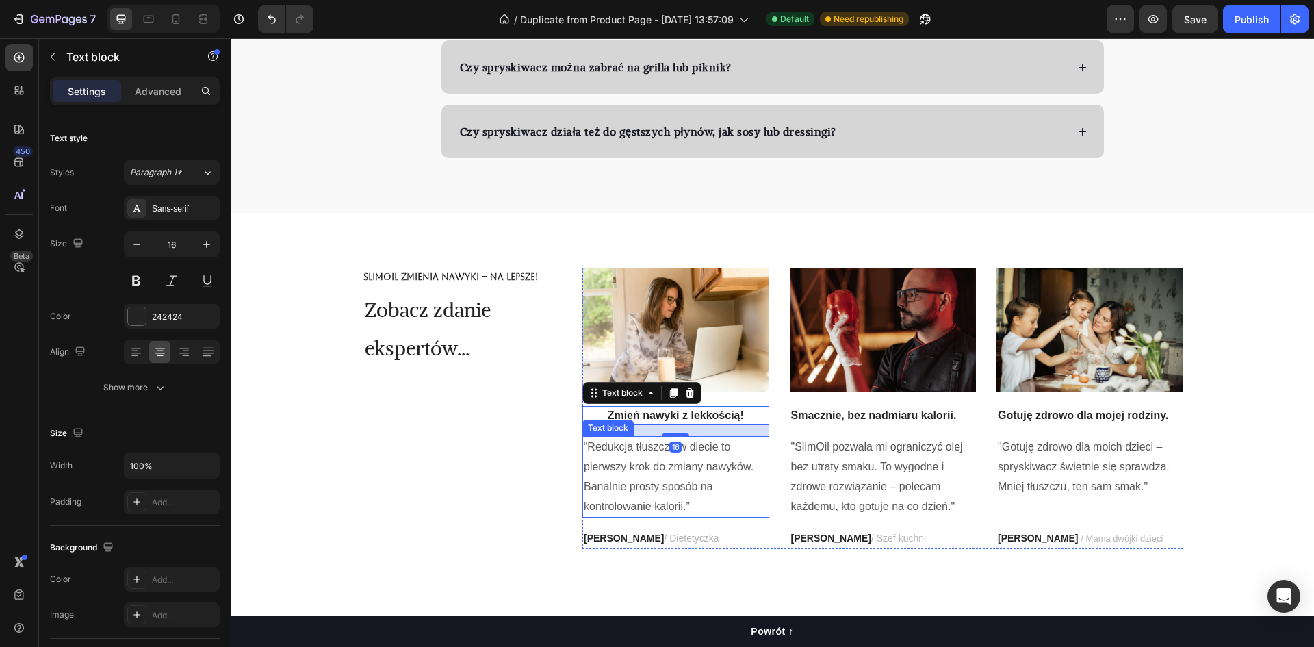
click at [616, 442] on p "“Redukcja tłuszczu w diecie to pierwszy krok do zmiany nawyków. Banalnie prosty…" at bounding box center [676, 476] width 184 height 79
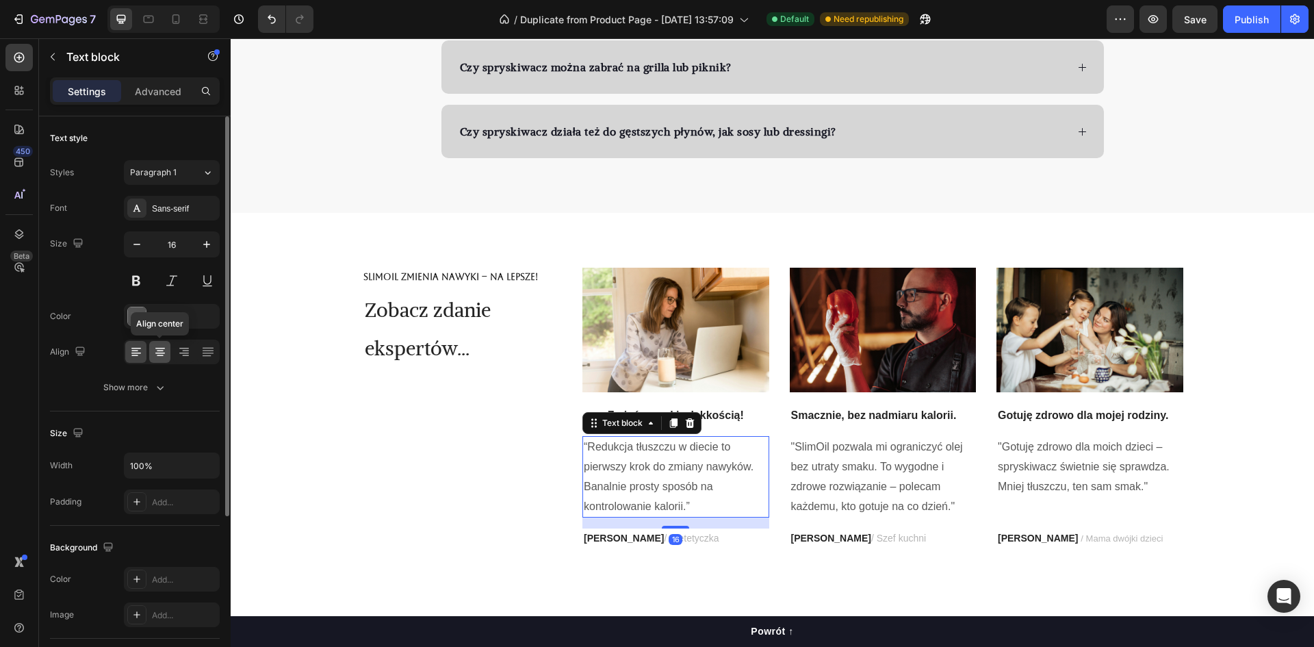
click at [159, 356] on icon at bounding box center [160, 352] width 14 height 14
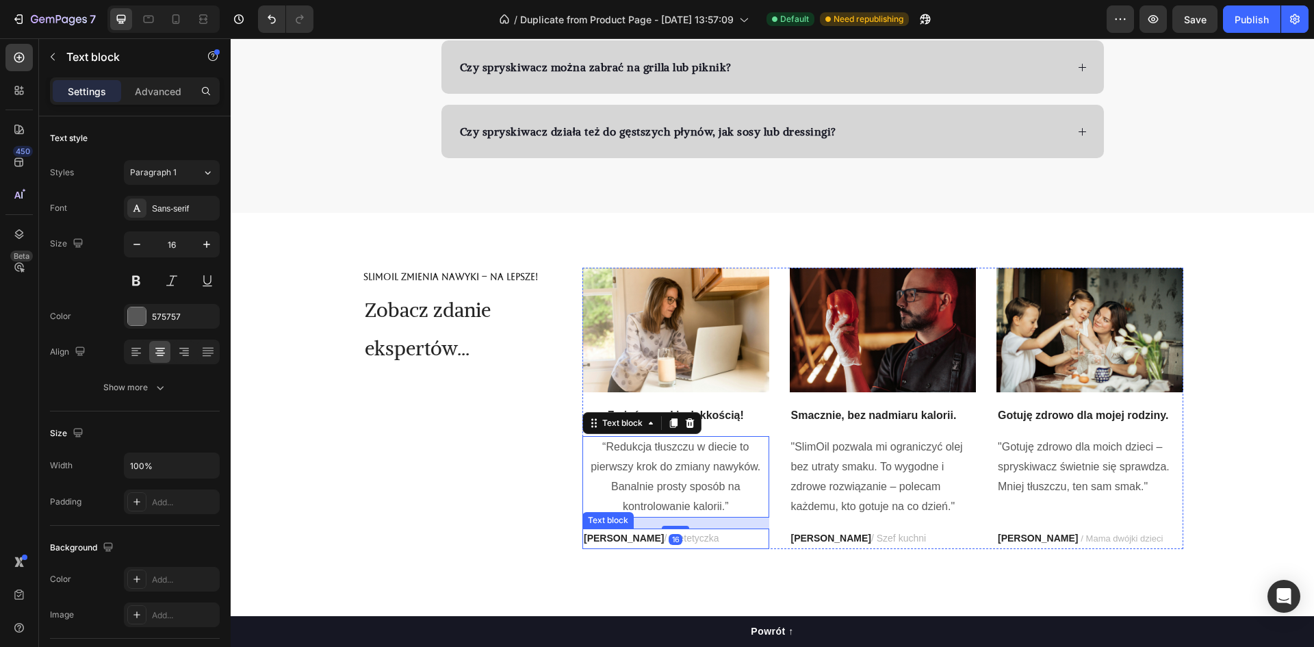
click at [615, 538] on strong "[PERSON_NAME]" at bounding box center [624, 537] width 80 height 11
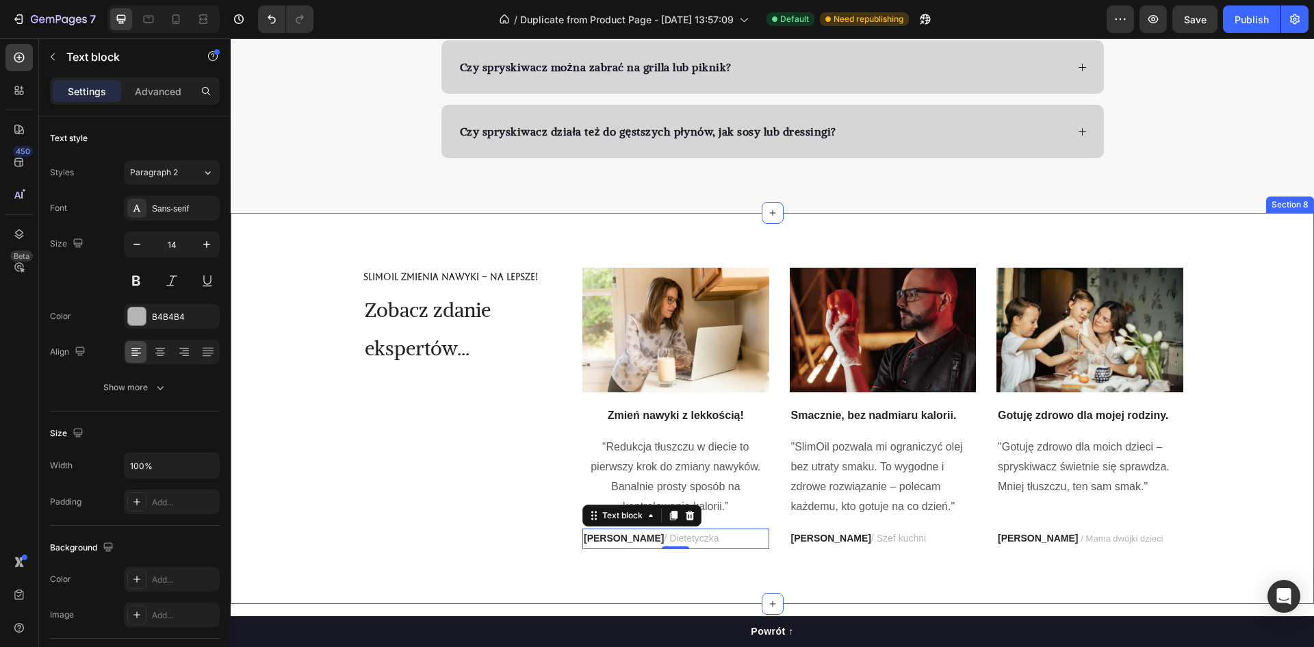
click at [328, 425] on div "SlimOil zmienia nawyki – na lepsze! Text Block Zobacz zdanie ekspertów... Headi…" at bounding box center [772, 408] width 1063 height 281
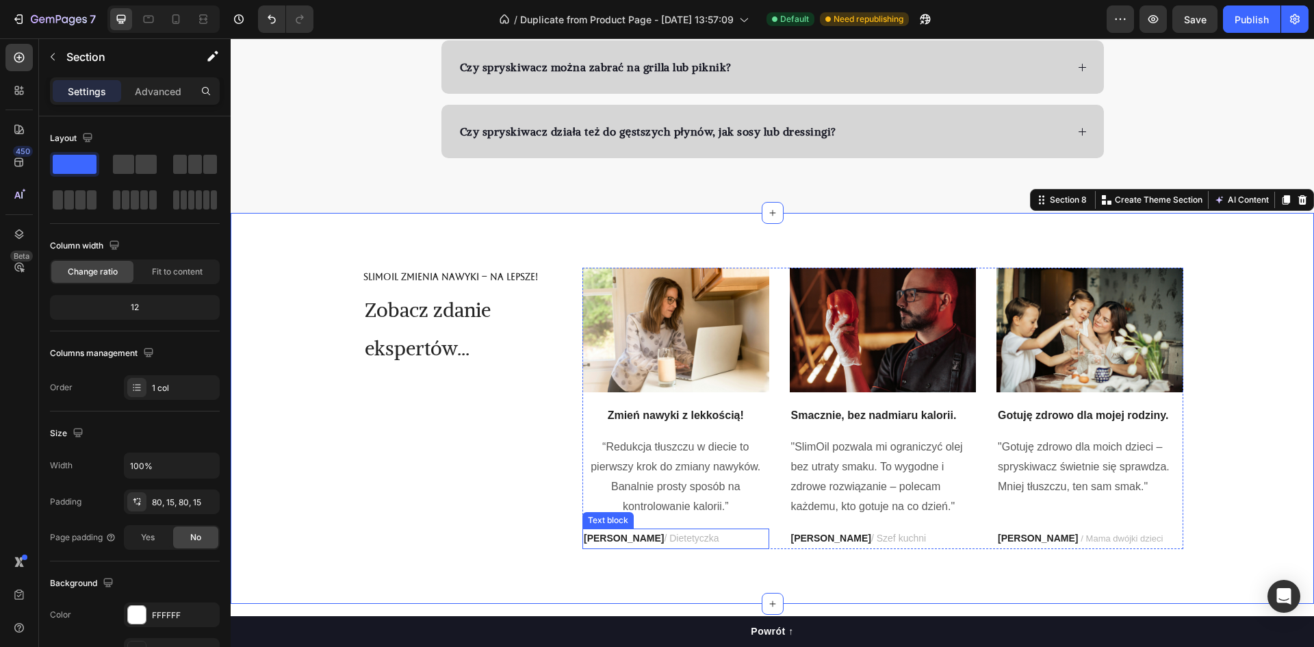
click at [623, 543] on p "[PERSON_NAME] / Dietetyczka" at bounding box center [676, 538] width 184 height 17
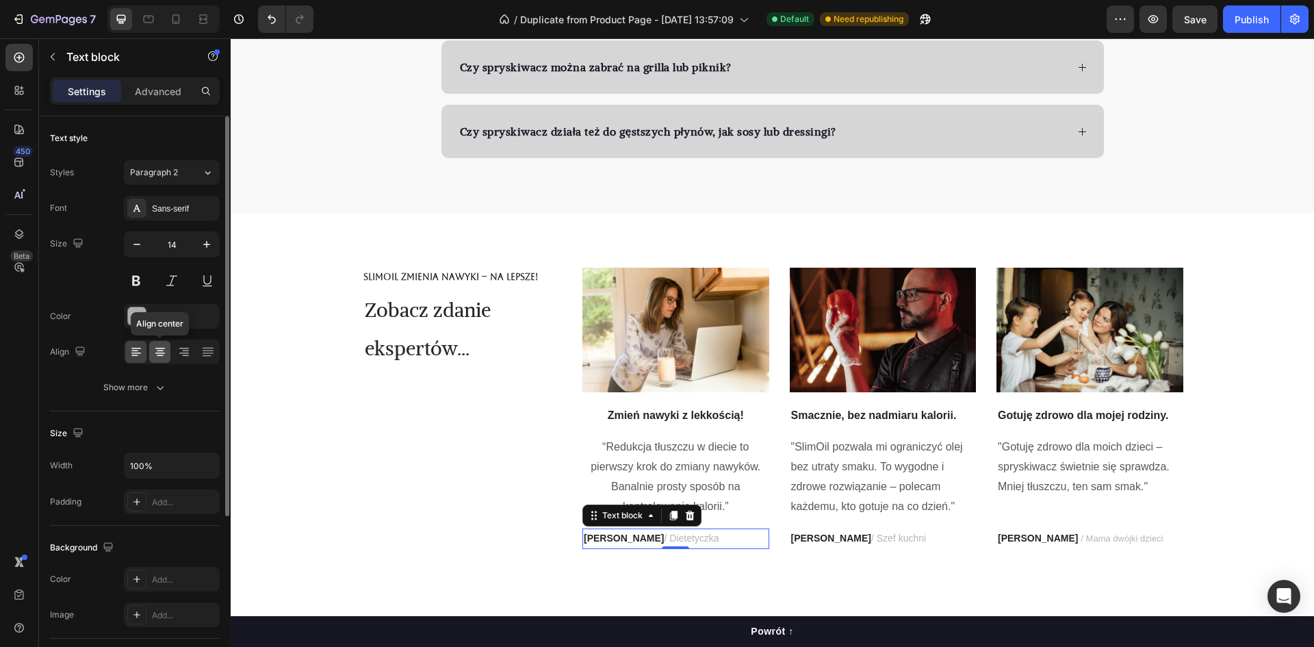
click at [162, 359] on div at bounding box center [159, 352] width 21 height 22
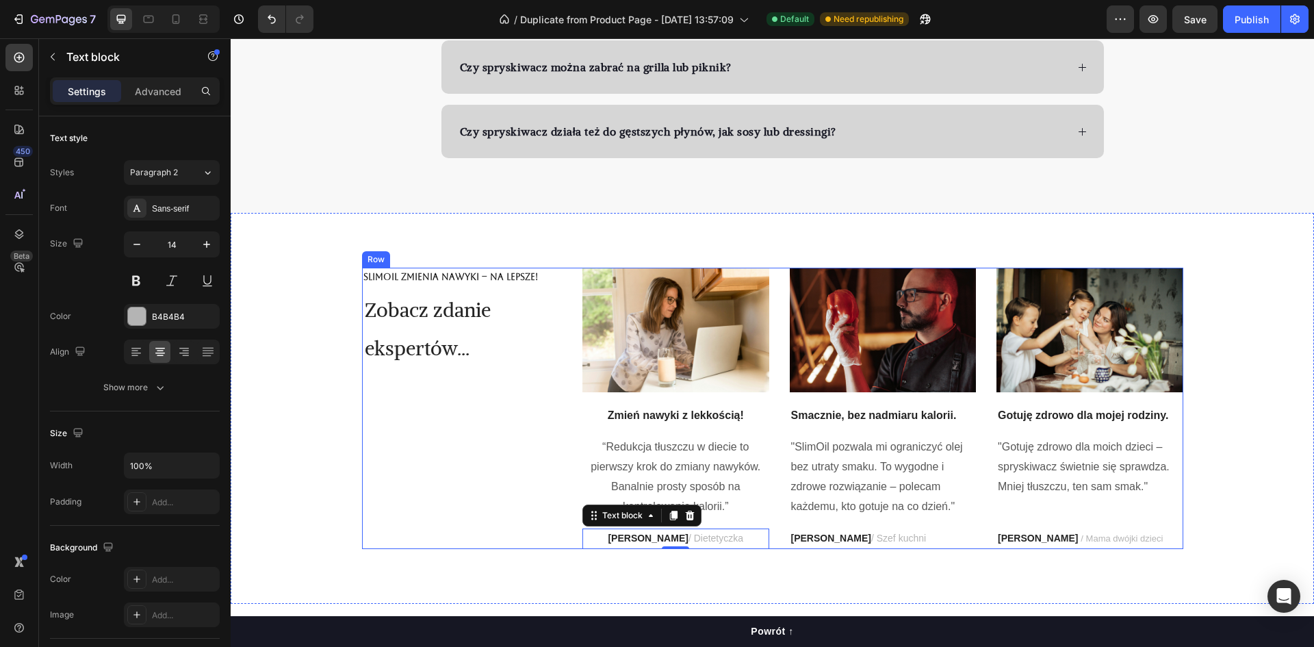
click at [425, 475] on div "SlimOil zmienia nawyki – na lepsze! Text Block Zobacz zdanie ekspertów... Headi…" at bounding box center [462, 408] width 200 height 281
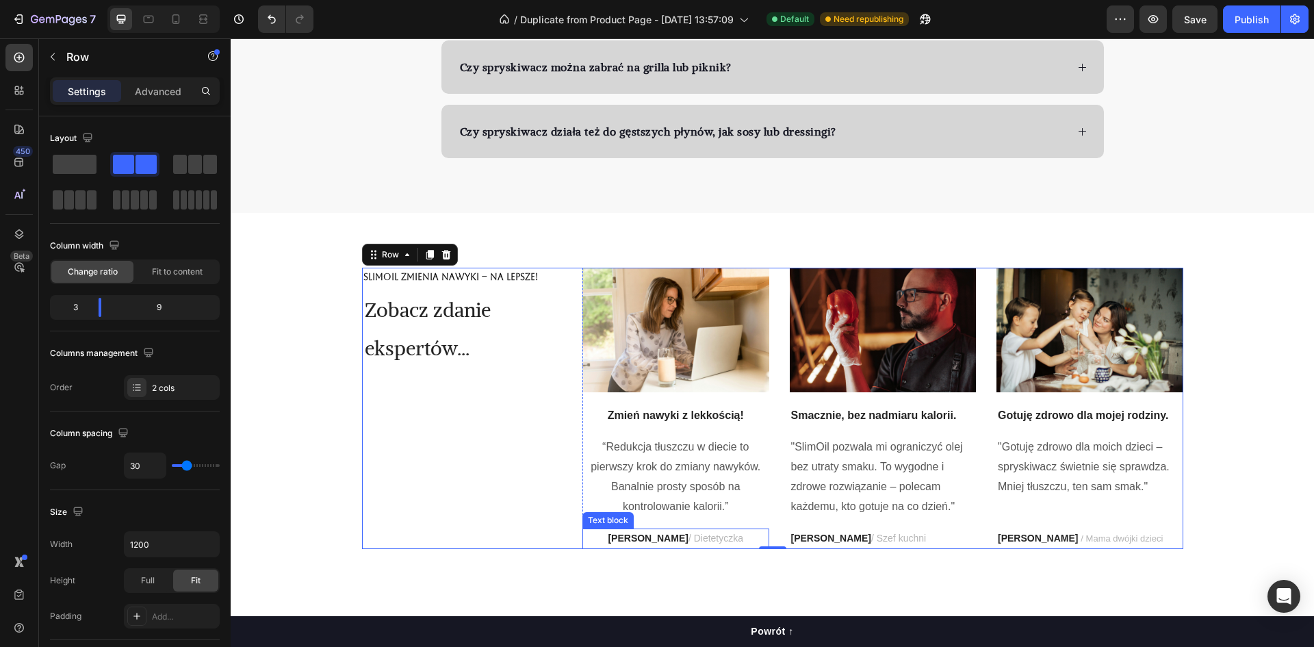
click at [653, 542] on strong "[PERSON_NAME]" at bounding box center [648, 537] width 80 height 11
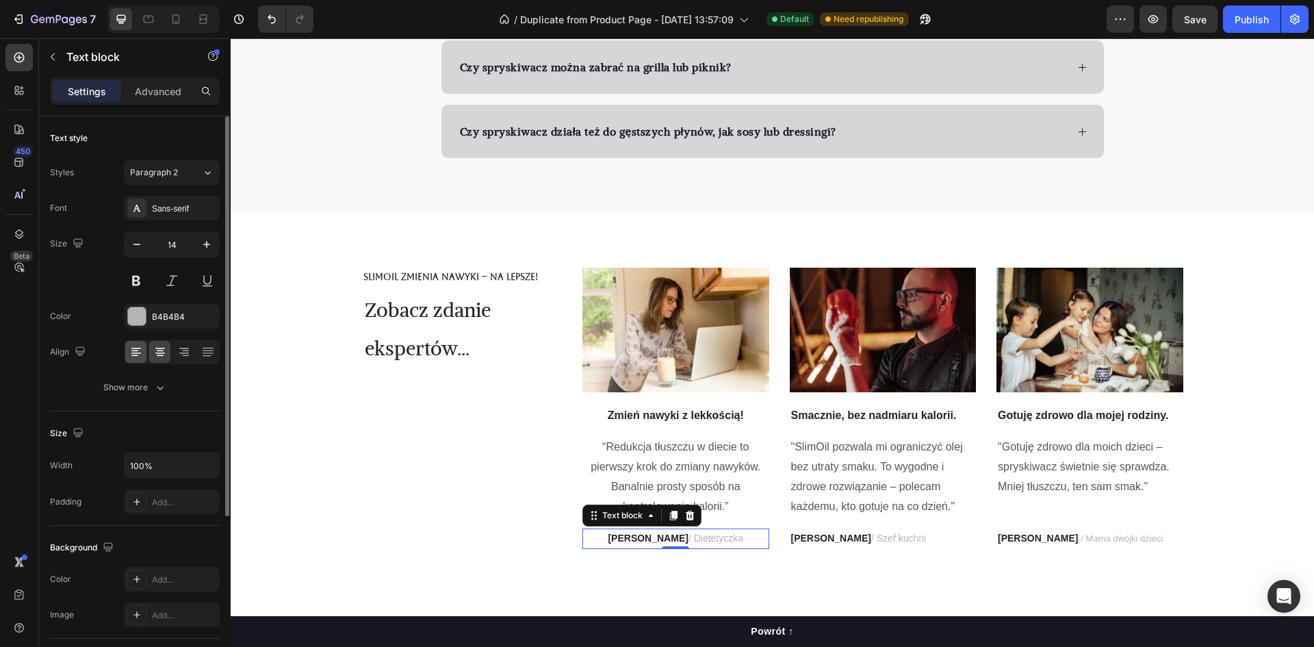
click at [139, 352] on icon at bounding box center [136, 352] width 14 height 14
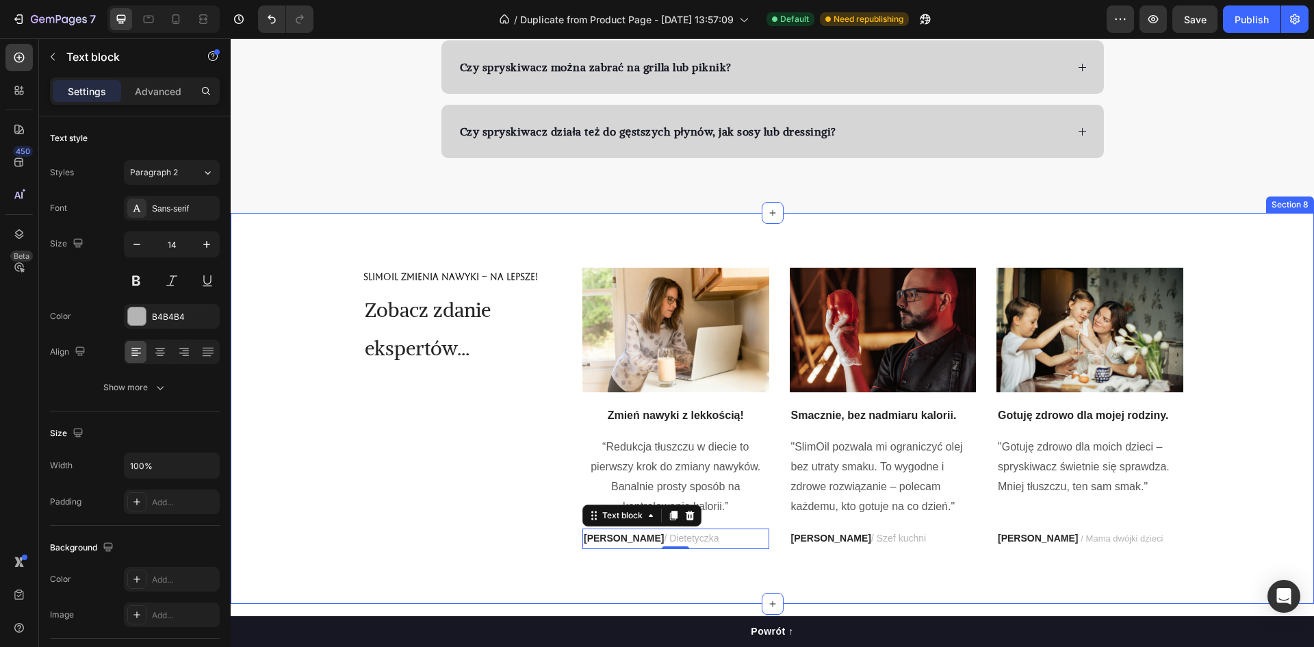
click at [874, 569] on div "SlimOil zmienia nawyki – na lepsze! Text Block Zobacz zdanie ekspertów... Headi…" at bounding box center [772, 408] width 1083 height 390
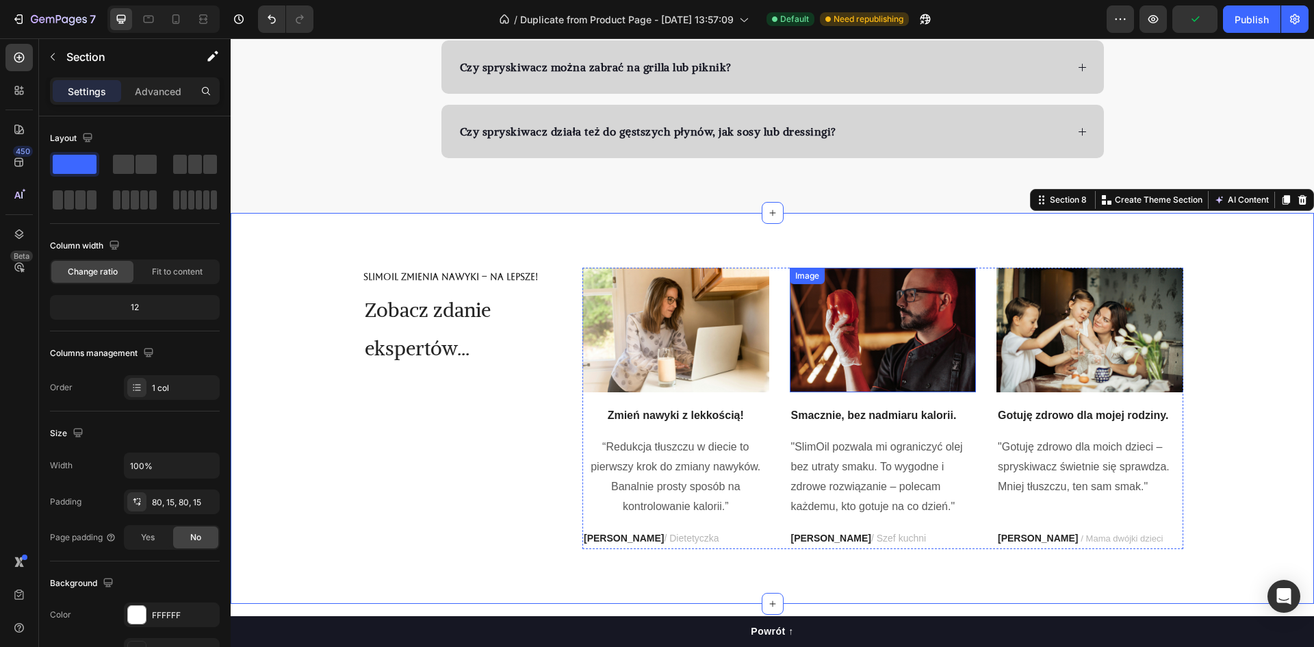
click at [876, 380] on img at bounding box center [883, 330] width 187 height 125
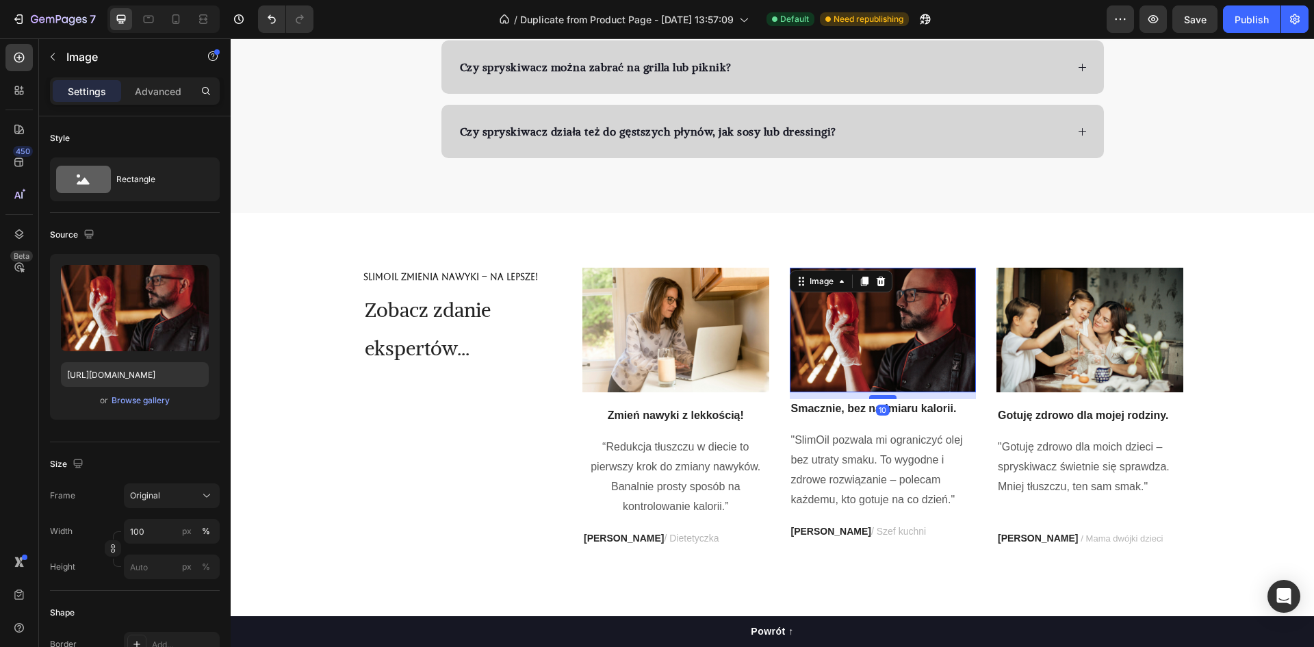
drag, startPoint x: 883, startPoint y: 404, endPoint x: 884, endPoint y: 397, distance: 7.0
click at [884, 397] on div at bounding box center [882, 397] width 27 height 4
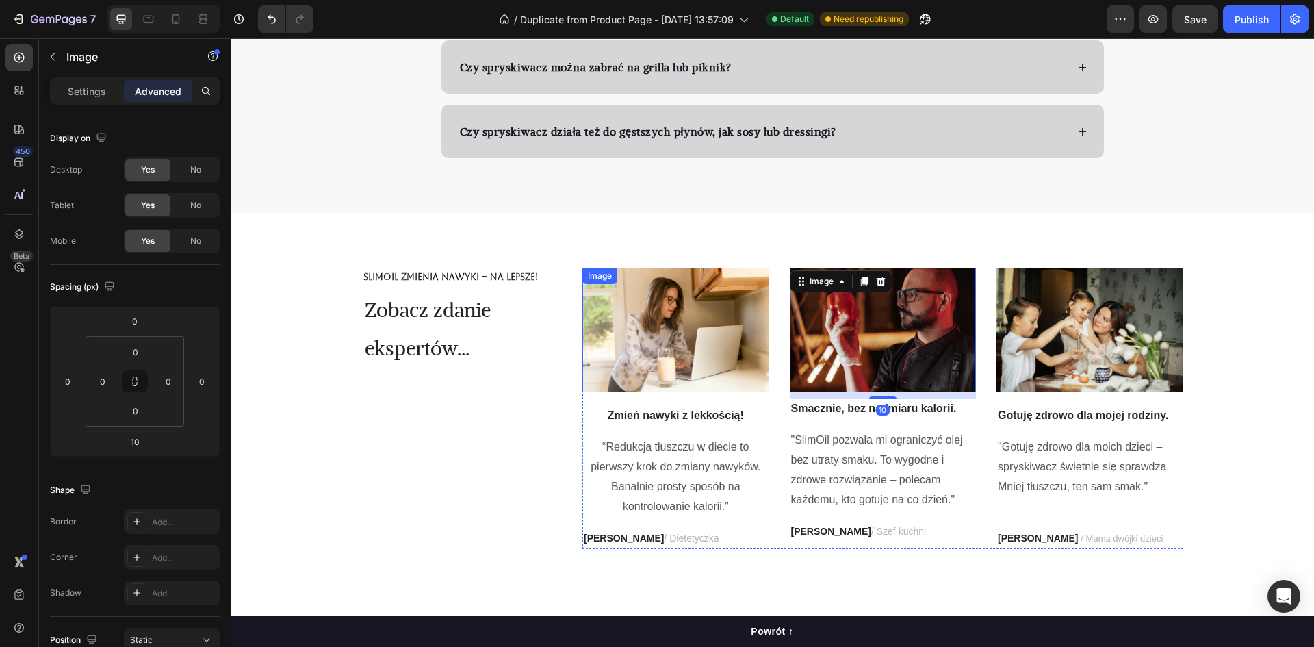
click at [686, 398] on div "Image Zmień nawyki z lekkością! Text block “Redukcja tłuszczu w diecie to pierw…" at bounding box center [675, 408] width 187 height 281
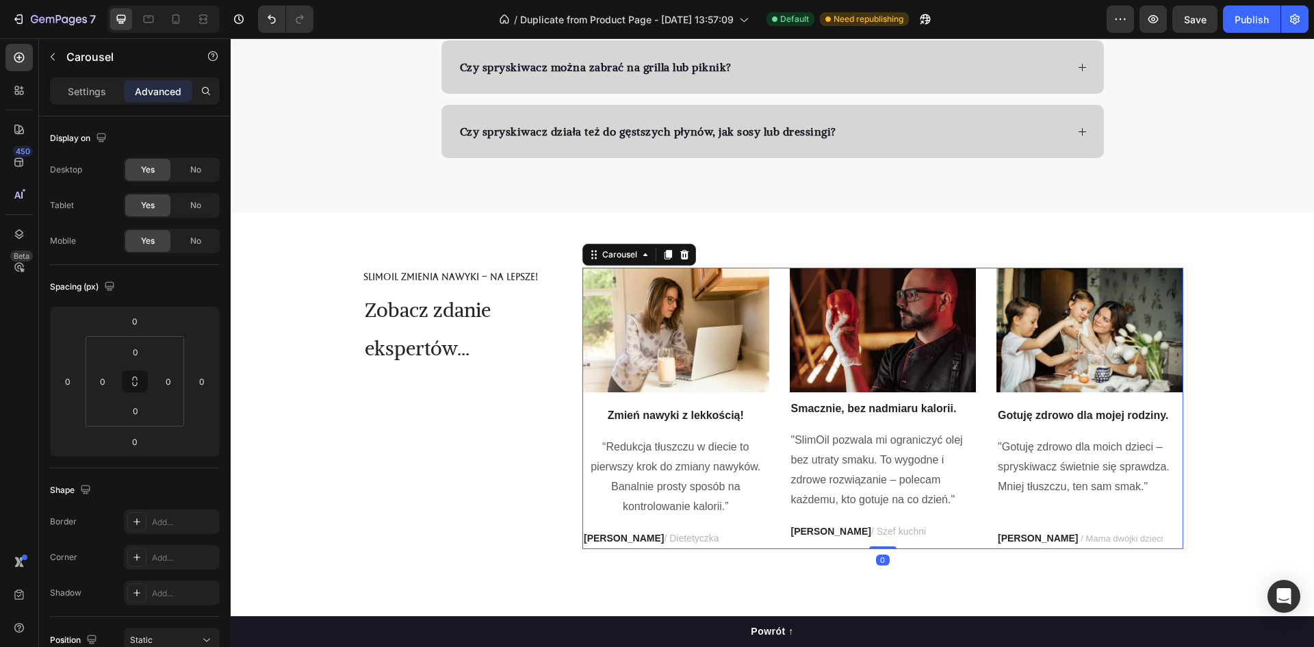
click at [685, 376] on img at bounding box center [675, 330] width 187 height 125
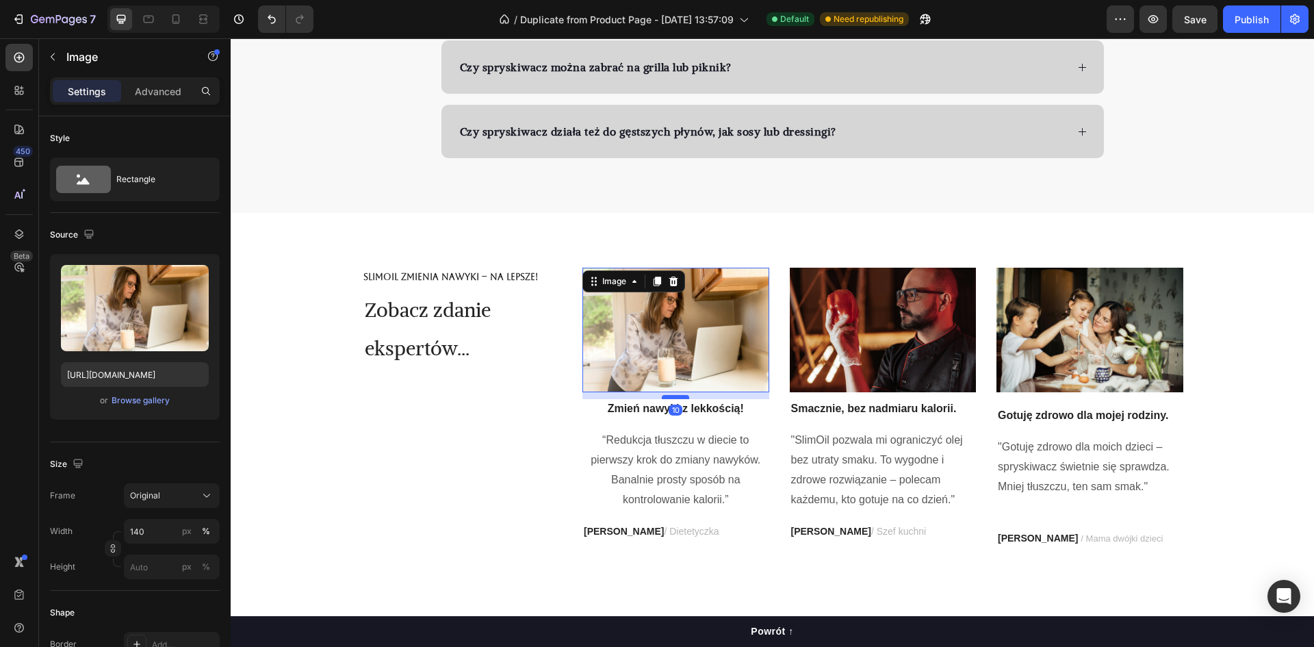
drag, startPoint x: 673, startPoint y: 404, endPoint x: 677, endPoint y: 397, distance: 7.6
click at [677, 397] on div at bounding box center [675, 397] width 27 height 4
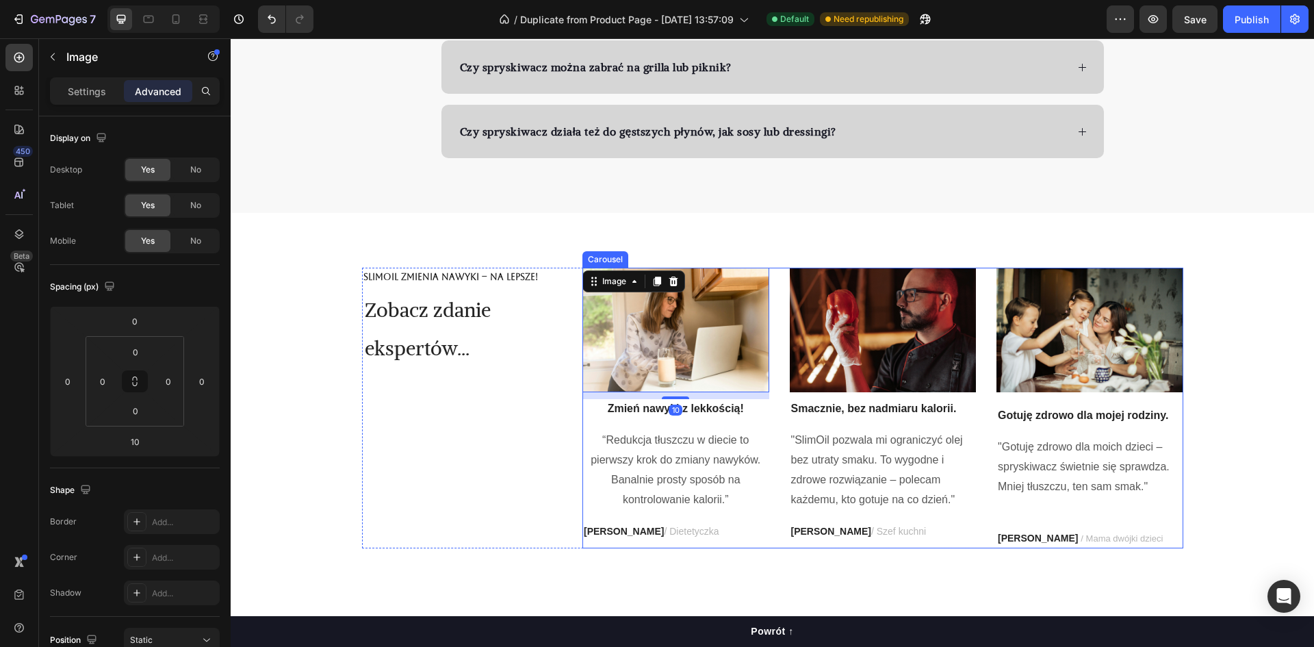
click at [1108, 371] on img at bounding box center [1089, 330] width 187 height 125
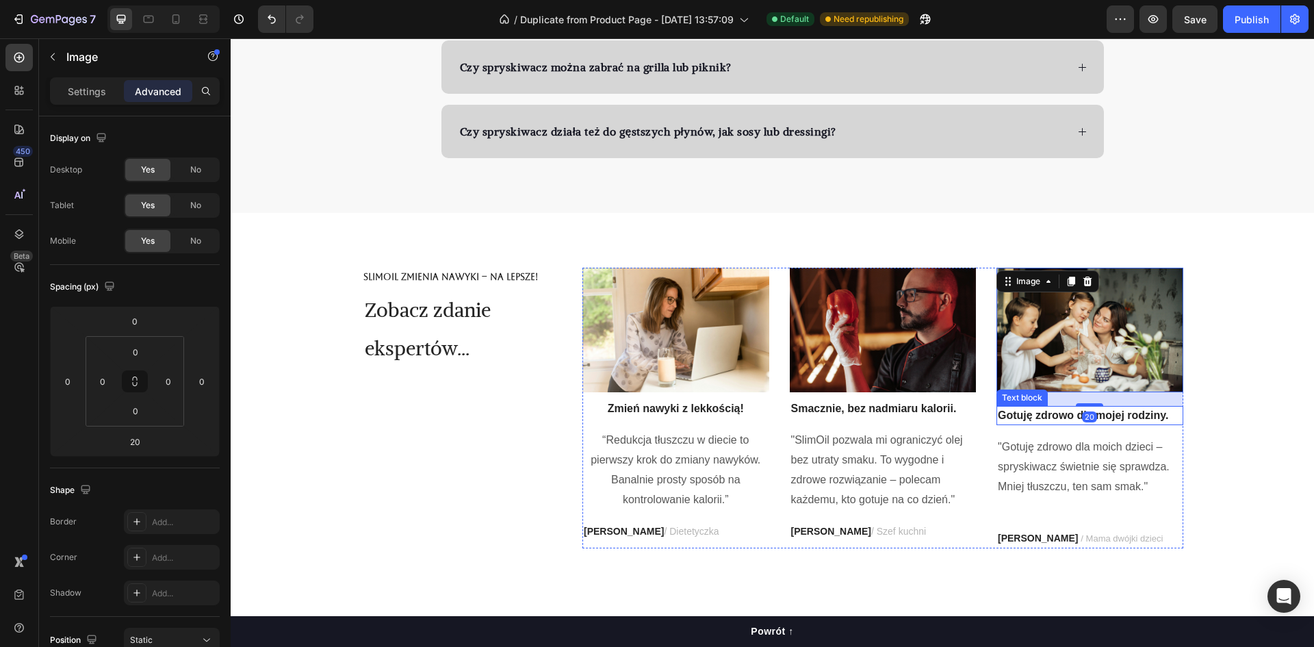
click at [1080, 406] on div "Gotuję zdrowo dla mojej rodziny." at bounding box center [1089, 415] width 187 height 19
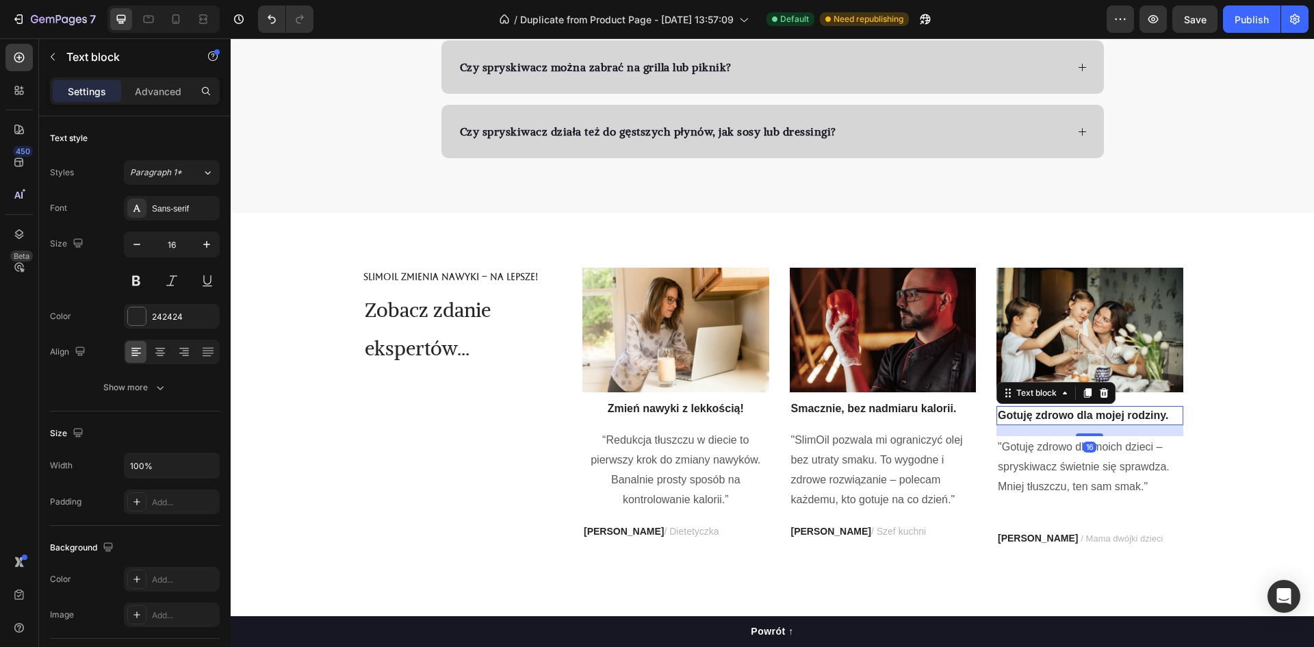
click at [1099, 367] on img at bounding box center [1089, 330] width 187 height 125
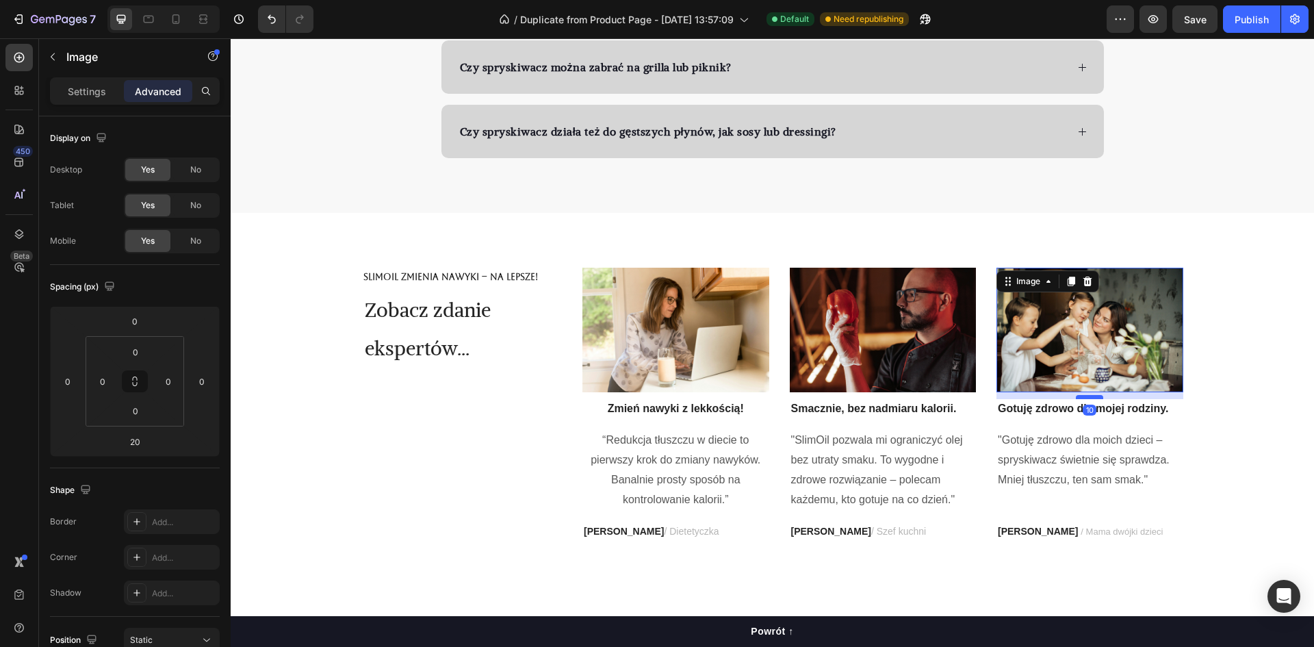
drag, startPoint x: 1091, startPoint y: 403, endPoint x: 1089, endPoint y: 396, distance: 7.1
click at [1089, 396] on div at bounding box center [1089, 397] width 27 height 4
type input "10"
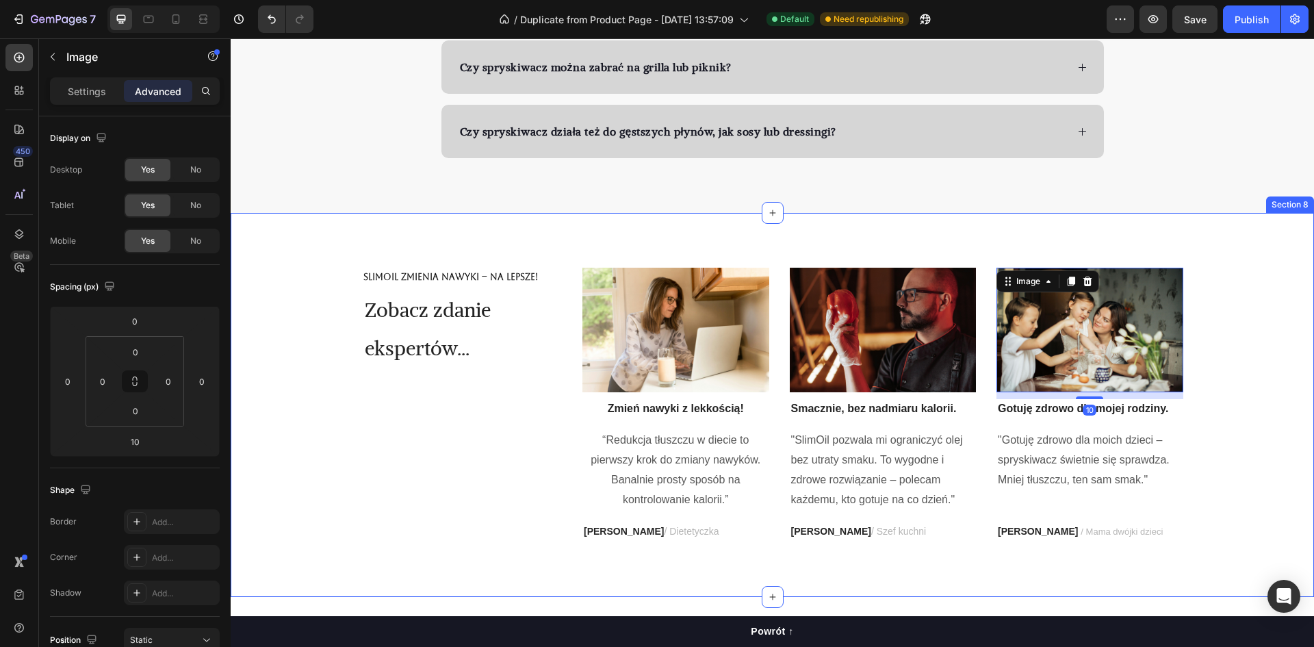
click at [1260, 432] on div "SlimOil zmienia nawyki – na lepsze! Text Block Zobacz zdanie ekspertów... Headi…" at bounding box center [772, 405] width 1063 height 274
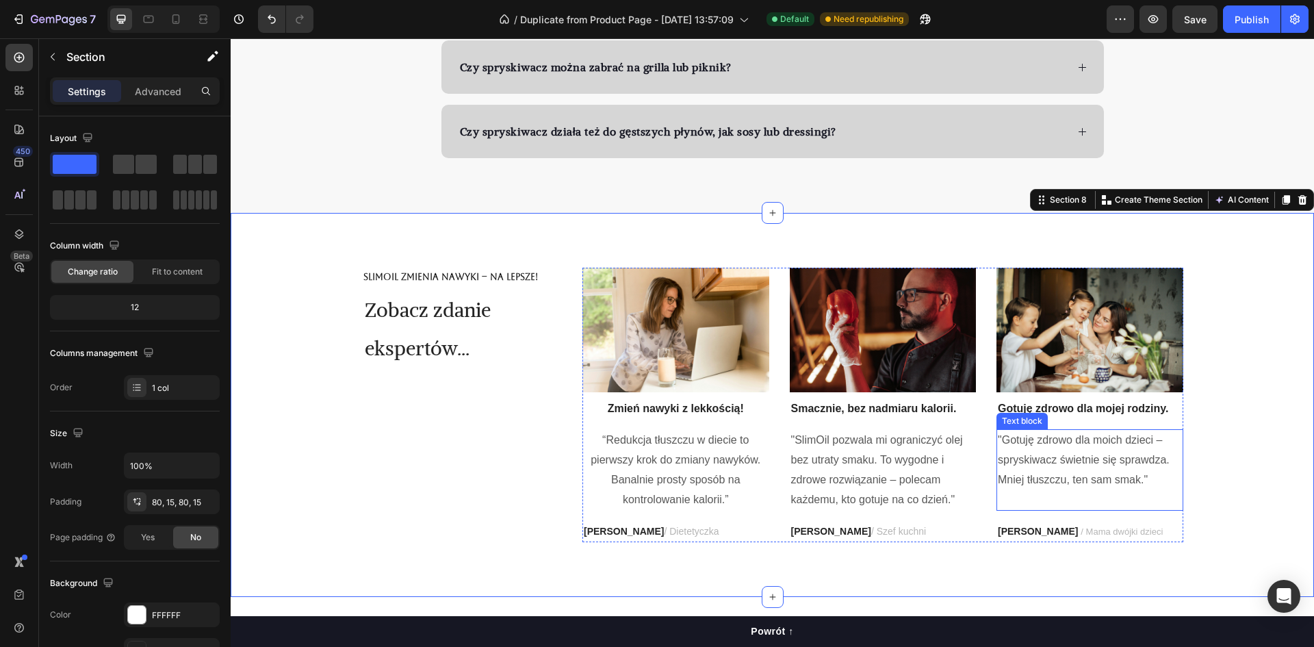
click at [1076, 450] on p ""Gotuję zdrowo dla moich dzieci – spryskiwacz świetnie się sprawdza. Mniej tłus…" at bounding box center [1090, 459] width 184 height 59
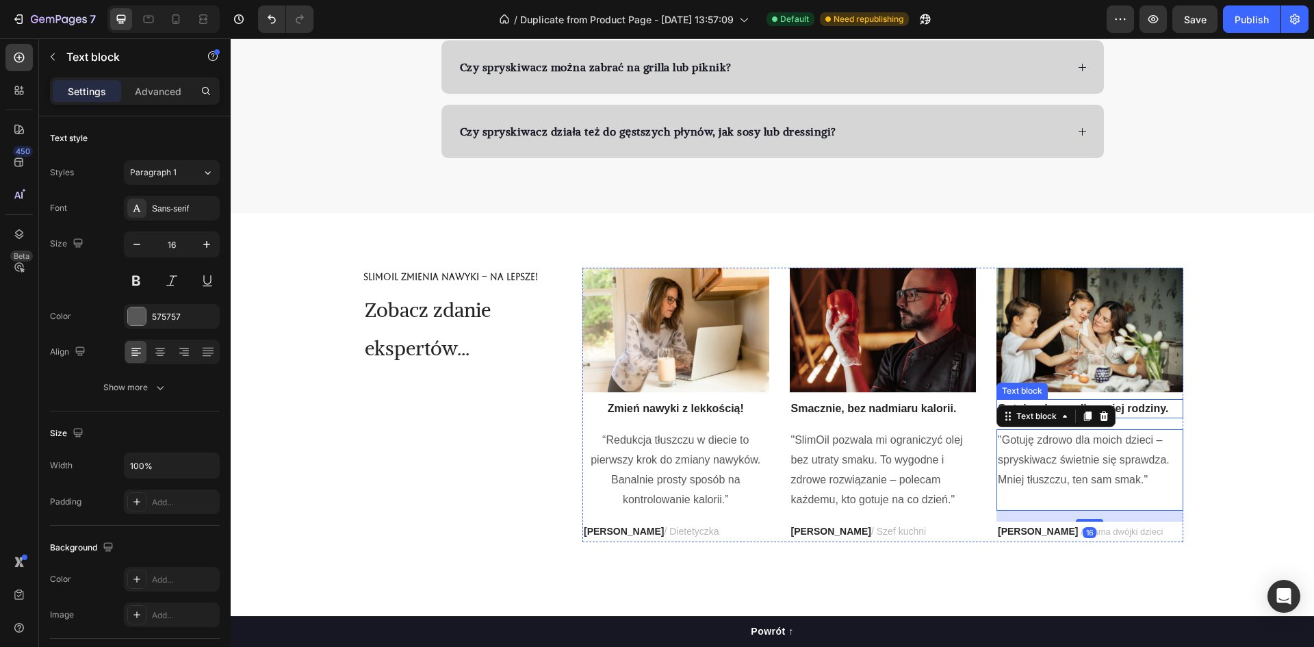
click at [1140, 398] on div "Image Gotuję zdrowo dla mojej rodziny. Text block "Gotuję zdrowo dla moich dzie…" at bounding box center [1089, 405] width 187 height 274
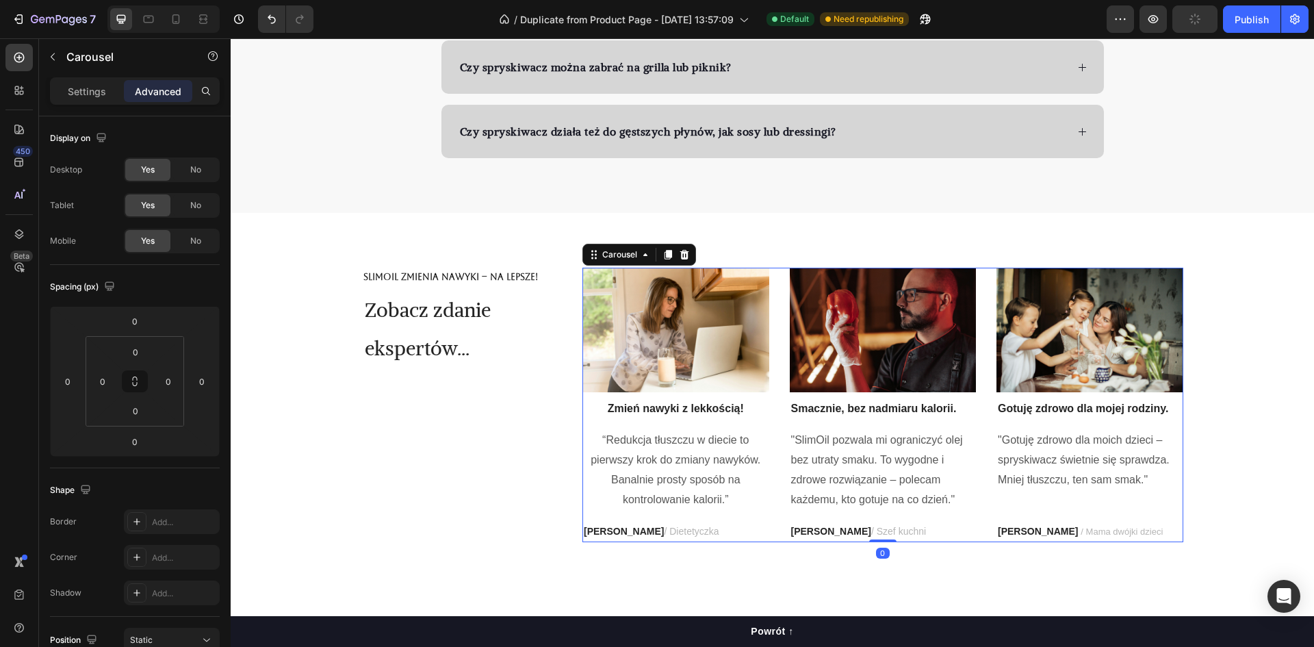
click at [1140, 404] on p "Gotuję zdrowo dla mojej rodziny." at bounding box center [1090, 408] width 184 height 16
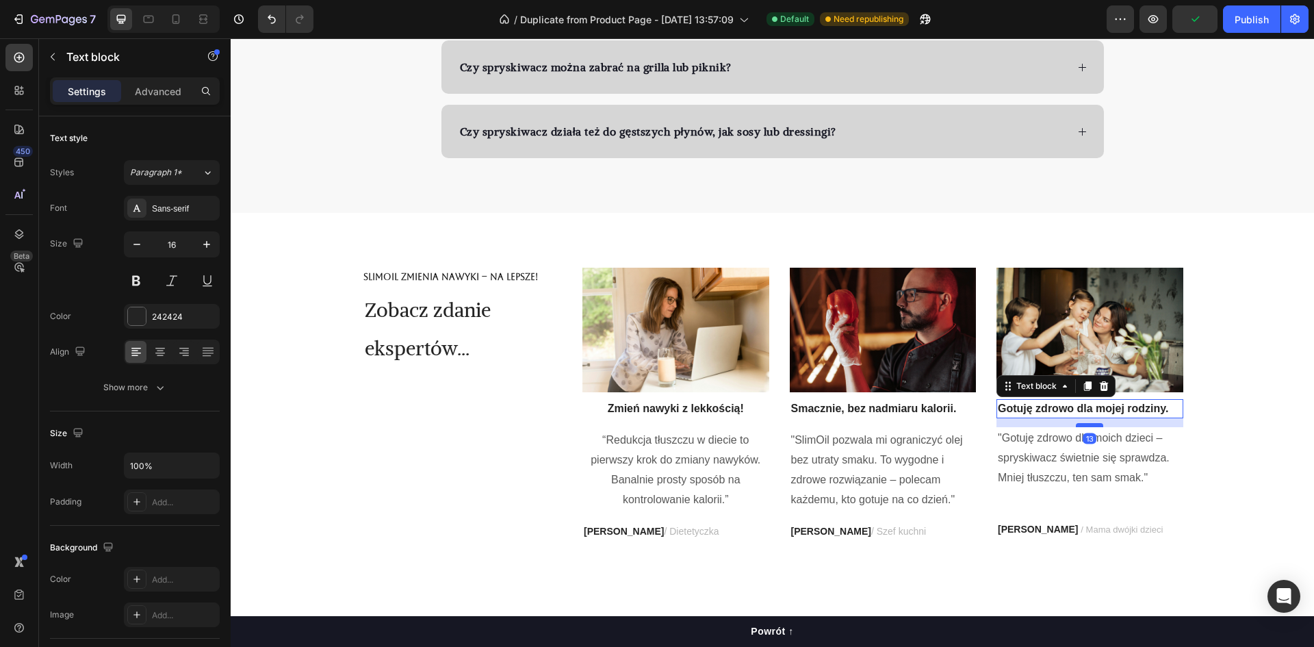
click at [1089, 425] on div at bounding box center [1089, 425] width 27 height 4
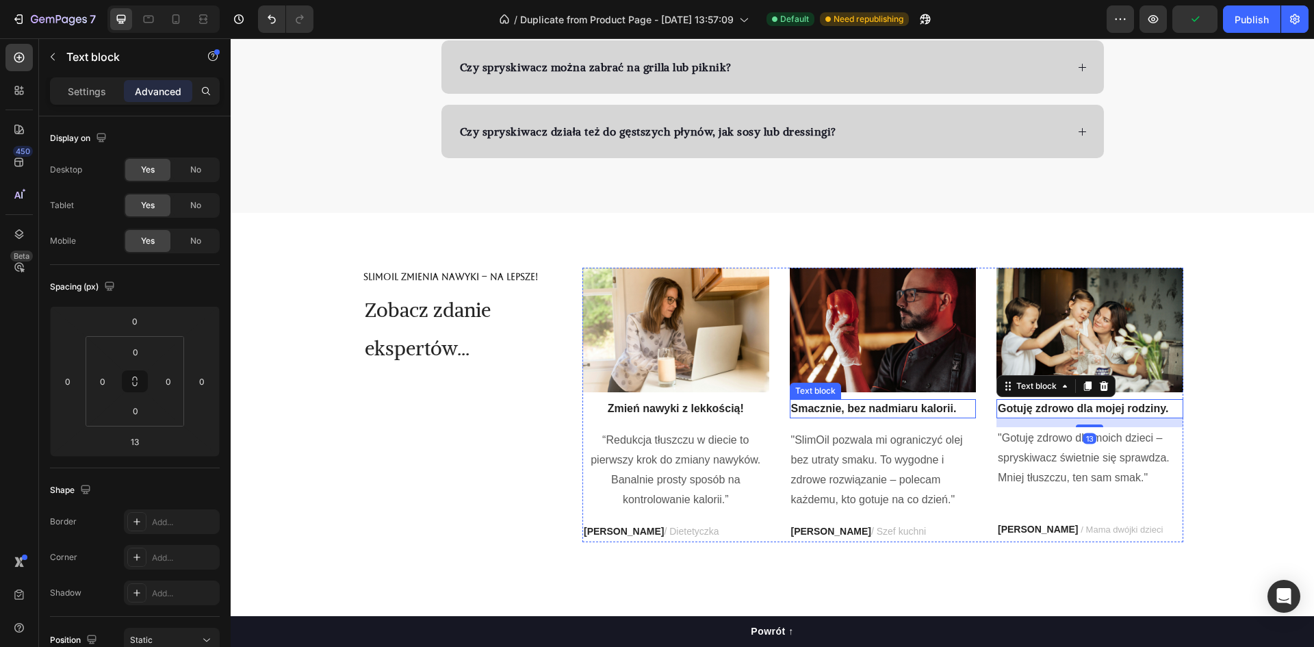
click at [907, 408] on p "Smacznie, bez nadmiaru kalorii." at bounding box center [883, 408] width 184 height 16
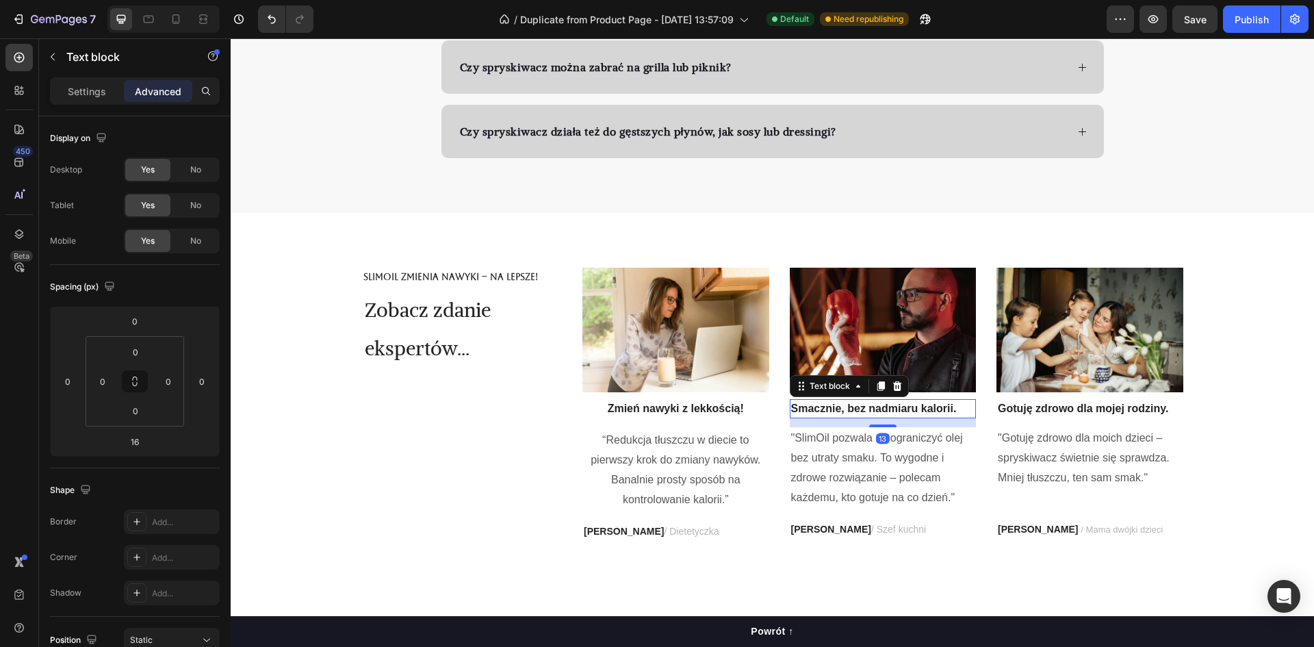
click at [887, 427] on div at bounding box center [882, 425] width 27 height 3
type input "13"
click at [694, 411] on p "Zmień nawyki z lekkością!" at bounding box center [676, 408] width 184 height 16
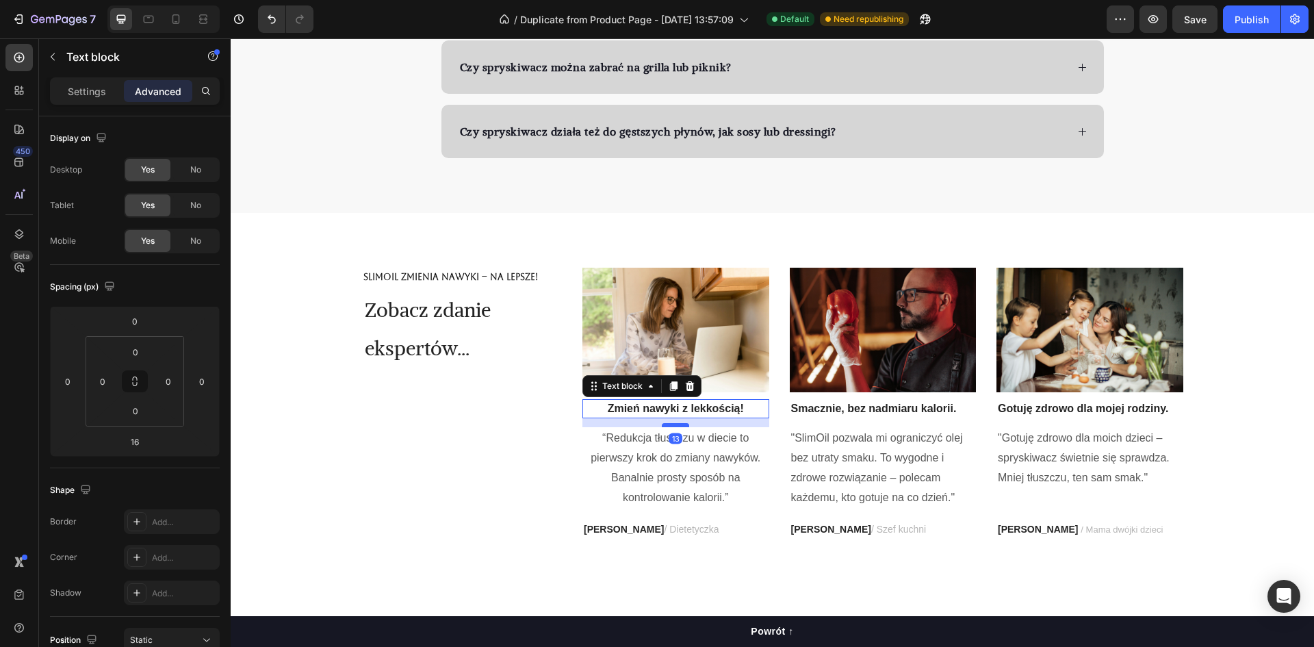
click at [680, 426] on div at bounding box center [675, 425] width 27 height 4
type input "13"
click at [429, 449] on div "SlimOil zmienia nawyki – na lepsze! Text Block Zobacz zdanie ekspertów... Headi…" at bounding box center [462, 404] width 200 height 272
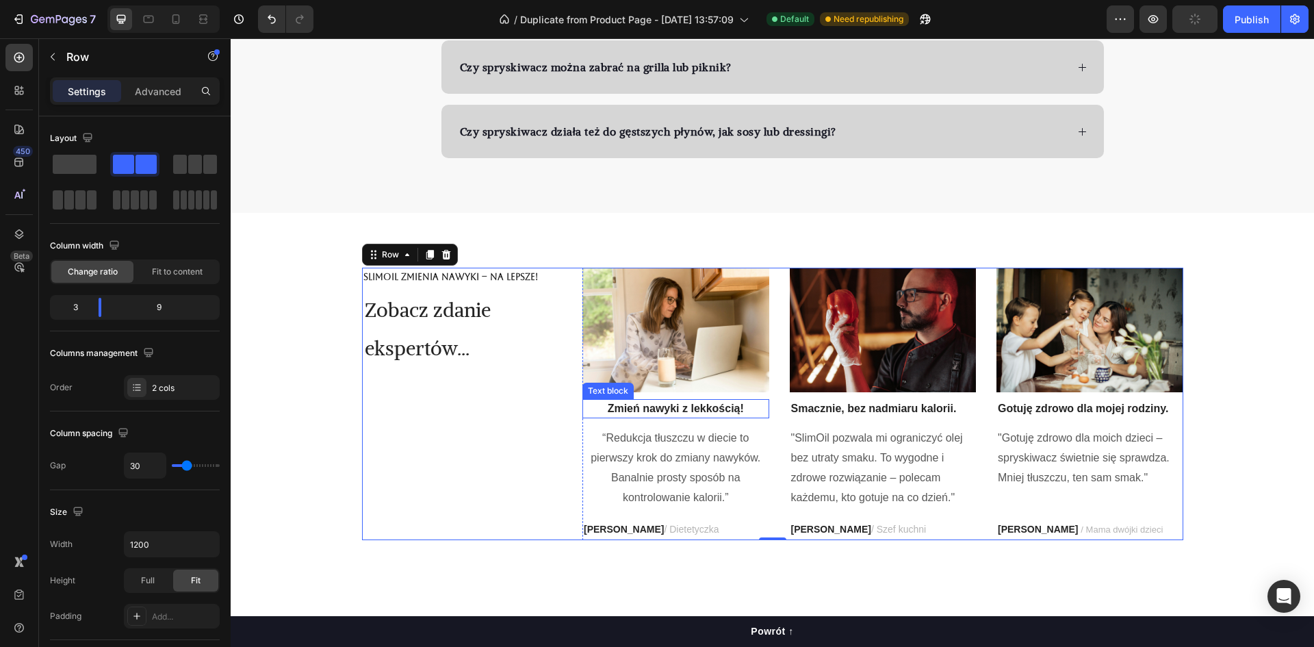
click at [624, 401] on p "Zmień nawyki z lekkością!" at bounding box center [676, 408] width 184 height 16
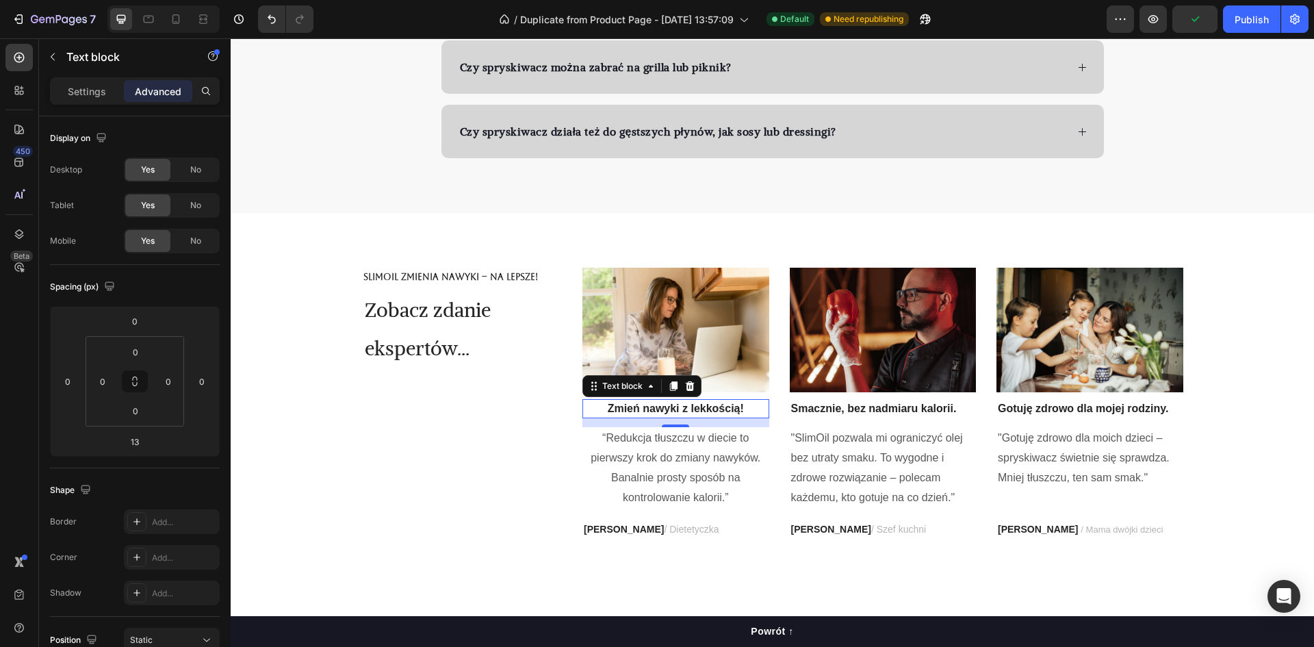
click at [744, 406] on p "Zmień nawyki z lekkością!" at bounding box center [676, 408] width 184 height 16
click at [98, 101] on div "Settings" at bounding box center [87, 91] width 68 height 22
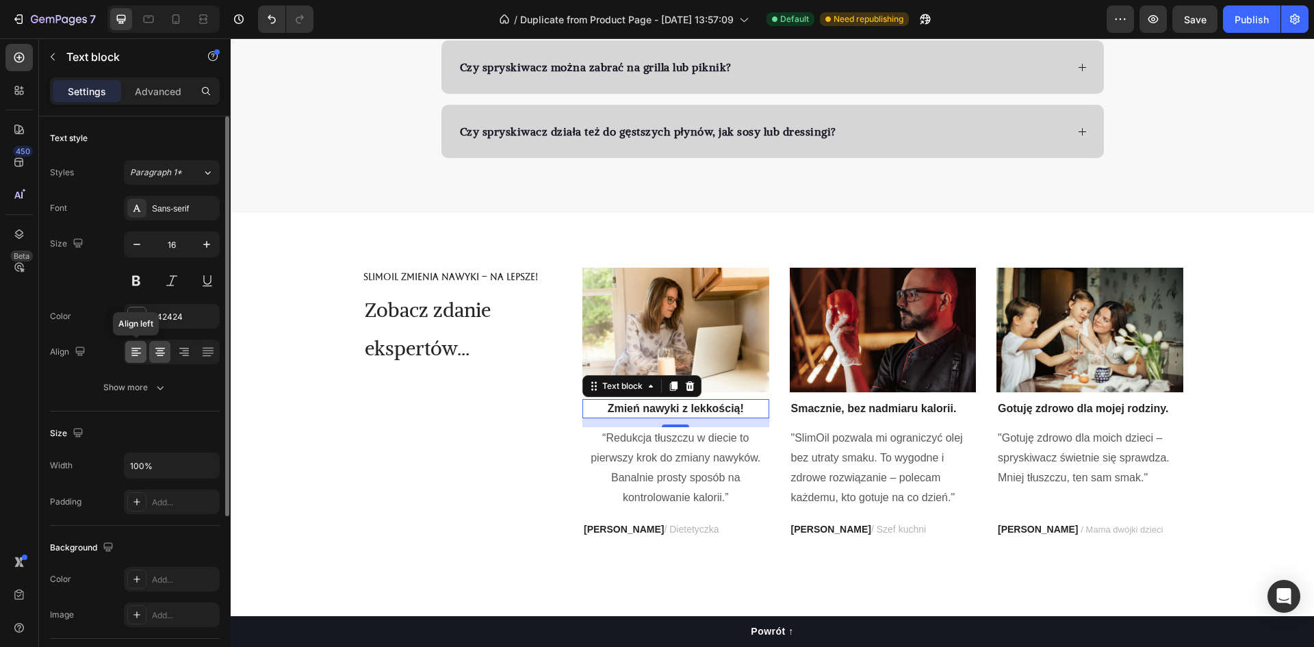
click at [134, 355] on icon at bounding box center [134, 355] width 7 height 1
click at [706, 455] on p "“Redukcja tłuszczu w diecie to pierwszy krok do zmiany nawyków. Banalnie prosty…" at bounding box center [676, 467] width 184 height 79
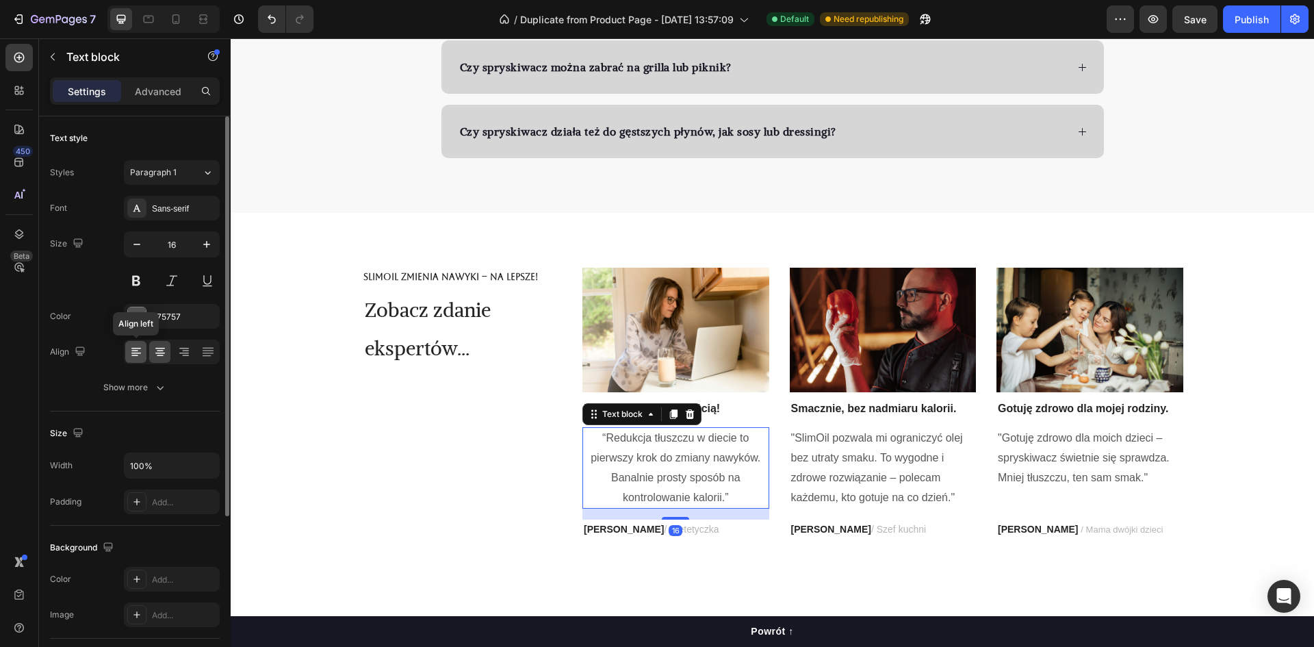
click at [135, 351] on icon at bounding box center [134, 350] width 7 height 1
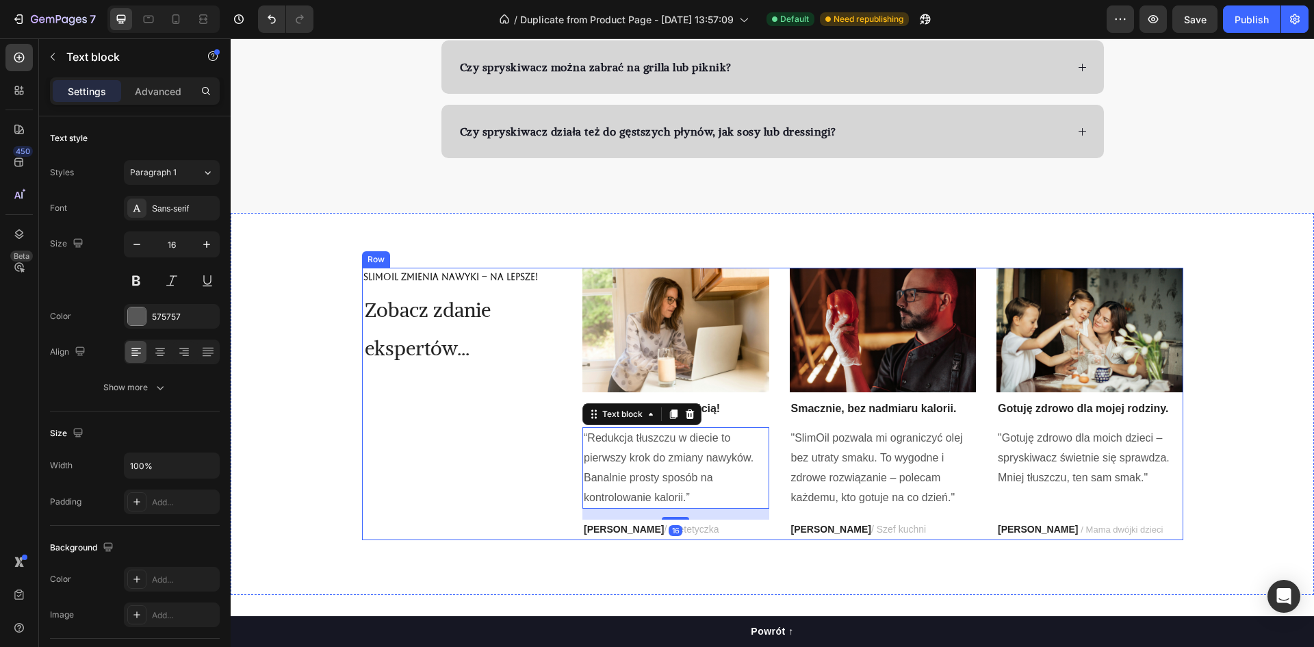
click at [370, 449] on div "SlimOil zmienia nawyki – na lepsze! Text Block Zobacz zdanie ekspertów... Headi…" at bounding box center [462, 404] width 200 height 272
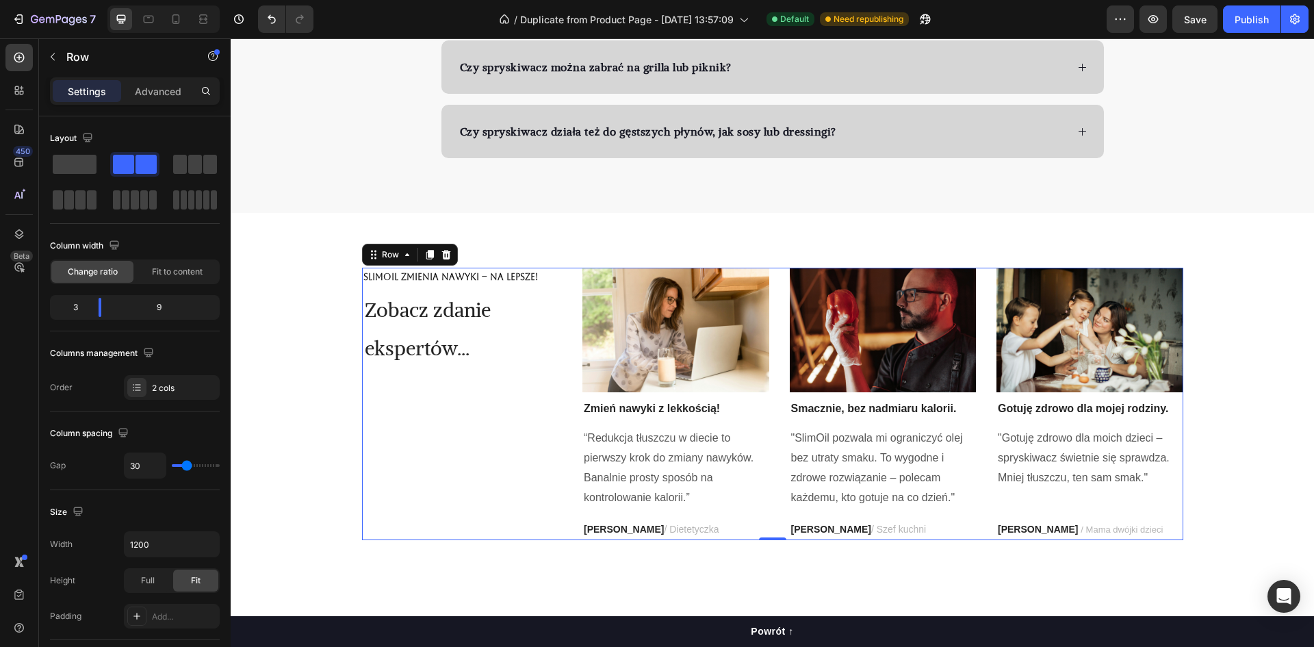
click at [261, 471] on div "SlimOil zmienia nawyki – na lepsze! Text Block Zobacz zdanie ekspertów... Headi…" at bounding box center [772, 404] width 1063 height 272
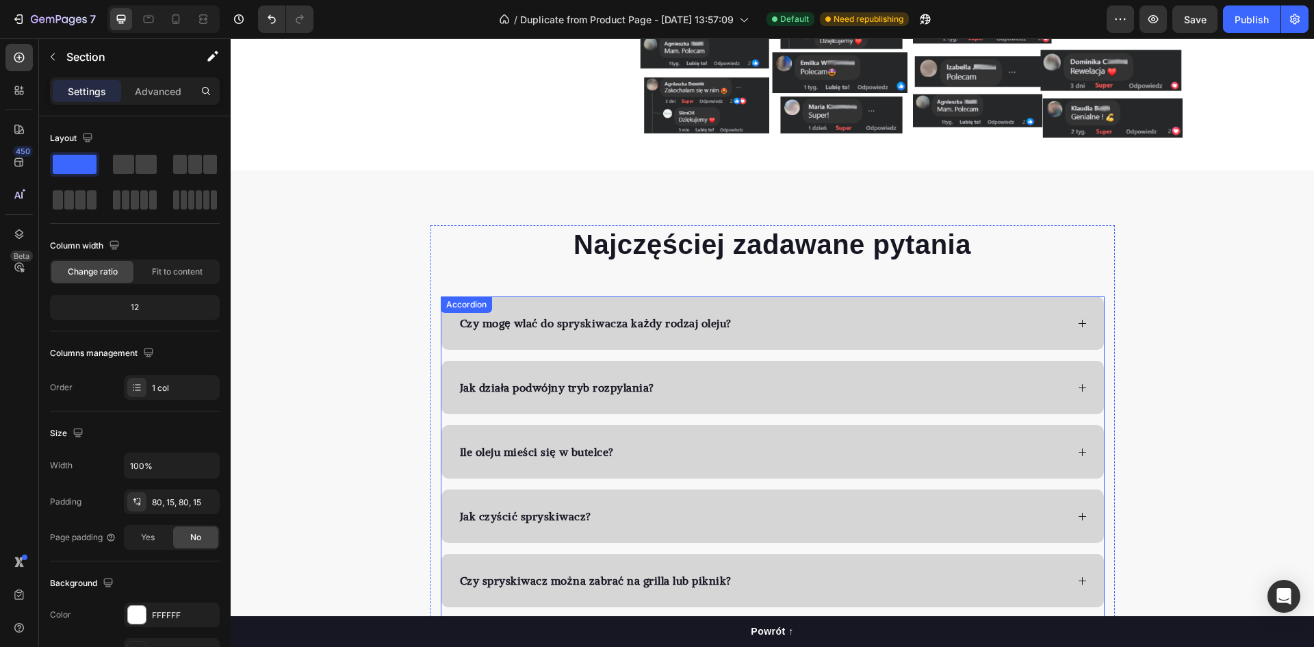
scroll to position [2942, 0]
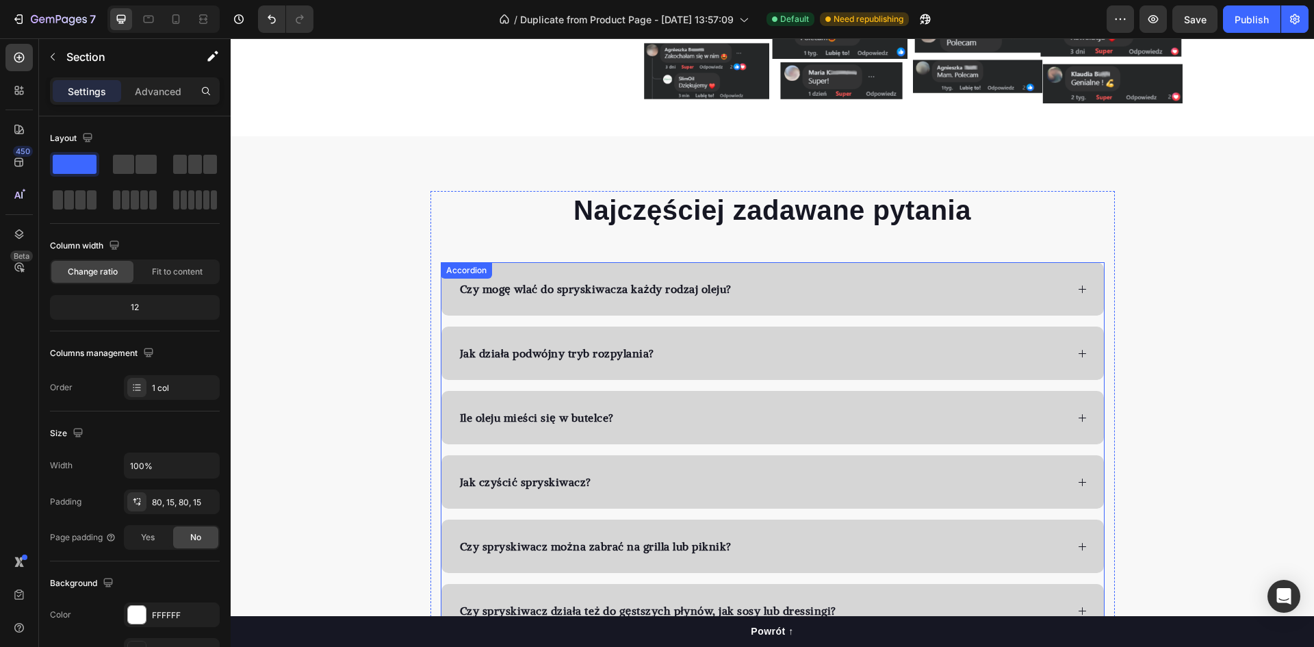
click at [824, 285] on div "Czy mogę wlać do spryskiwacza każdy rodzaj oleju?" at bounding box center [762, 288] width 608 height 21
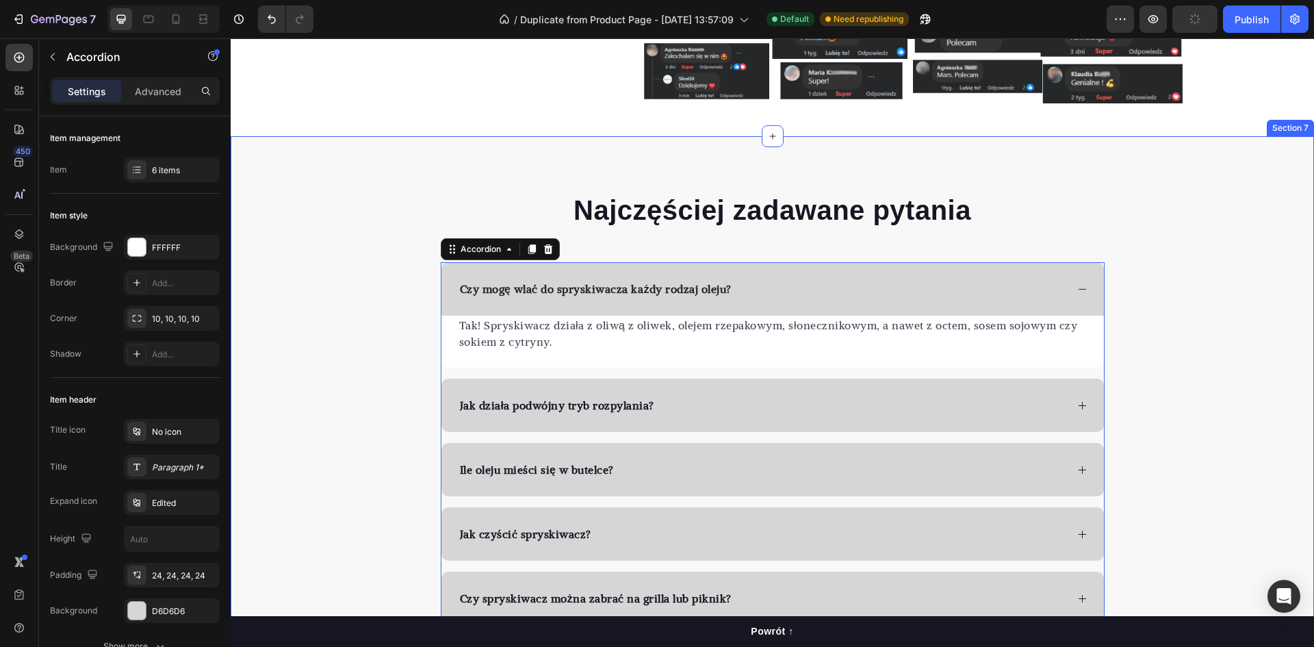
click at [297, 372] on div "Najczęściej zadawane pytania Heading Czy mogę wlać do spryskiwacza każdy rodzaj…" at bounding box center [772, 440] width 1083 height 498
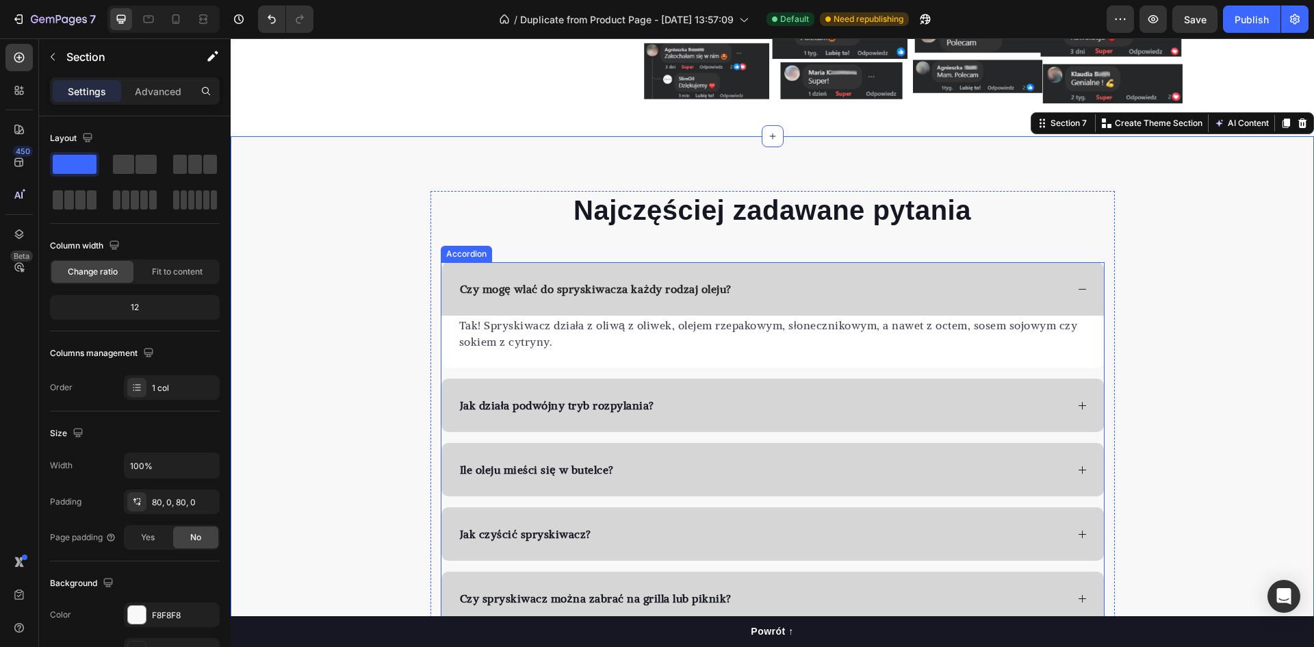
click at [782, 352] on div "Tak! Spryskiwacz działa z oliwą z oliwek, olejem rzepakowym, słonecznikowym, a …" at bounding box center [772, 341] width 662 height 52
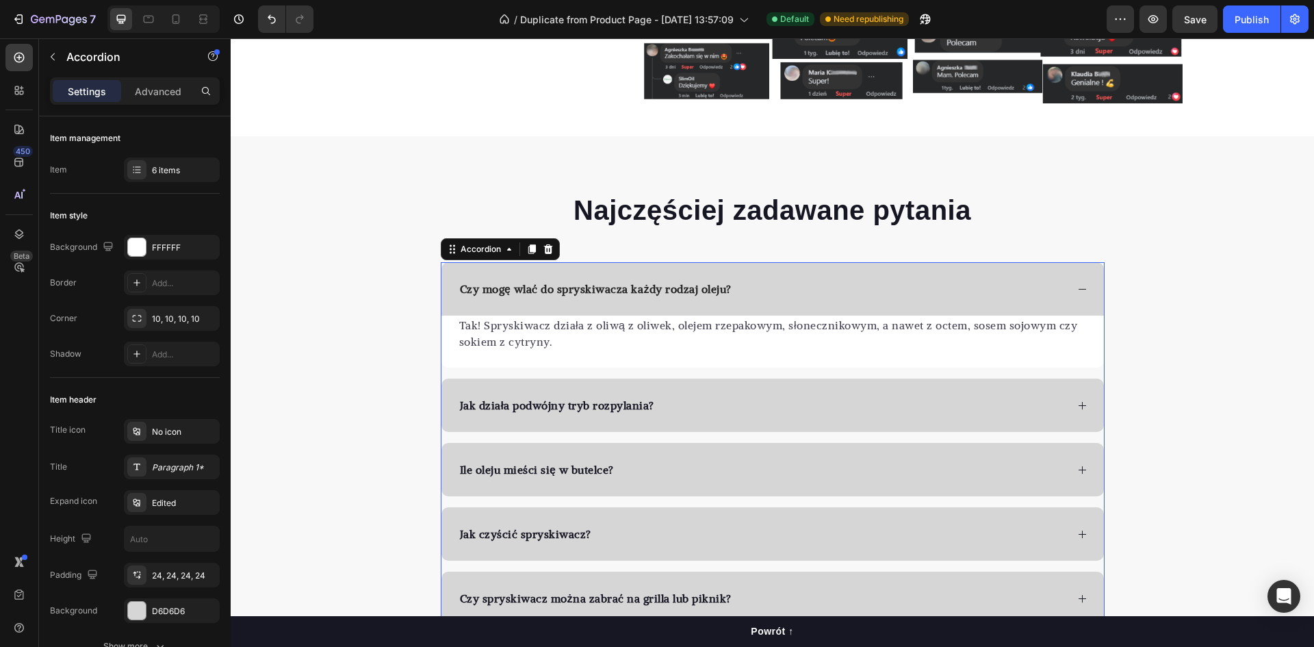
click at [771, 288] on div "Czy mogę wlać do spryskiwacza każdy rodzaj oleju?" at bounding box center [762, 288] width 608 height 21
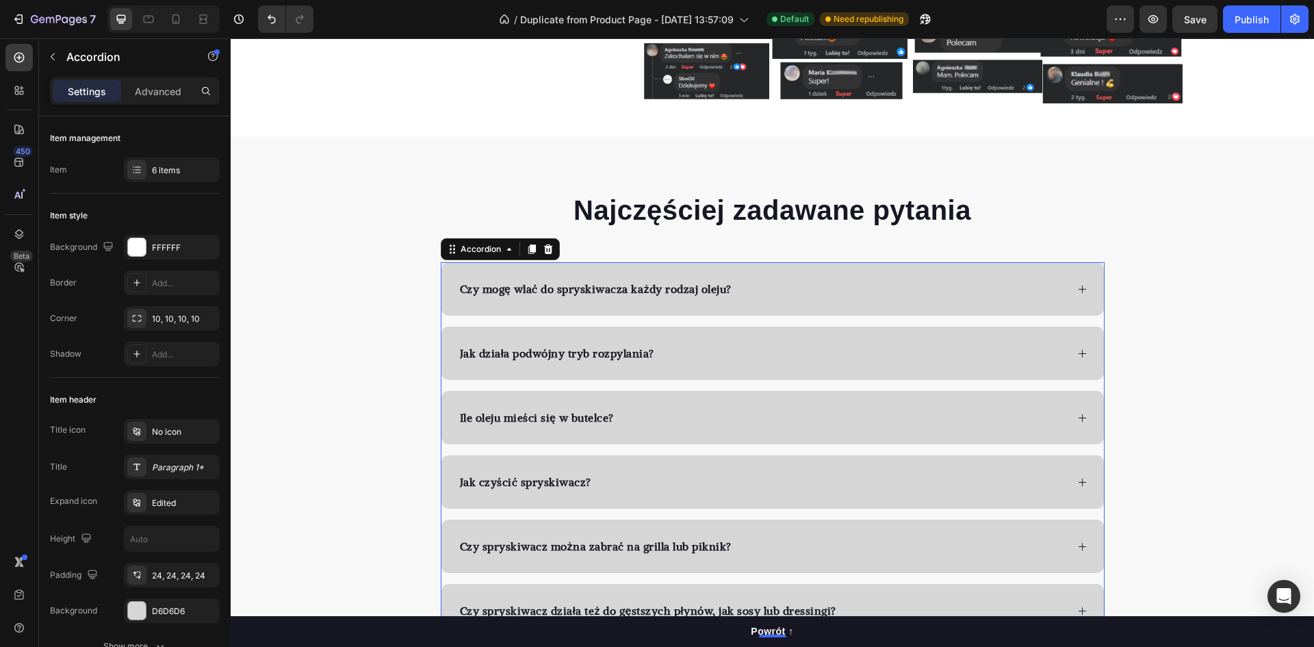
click at [755, 283] on div "Czy mogę wlać do spryskiwacza każdy rodzaj oleju?" at bounding box center [762, 288] width 608 height 21
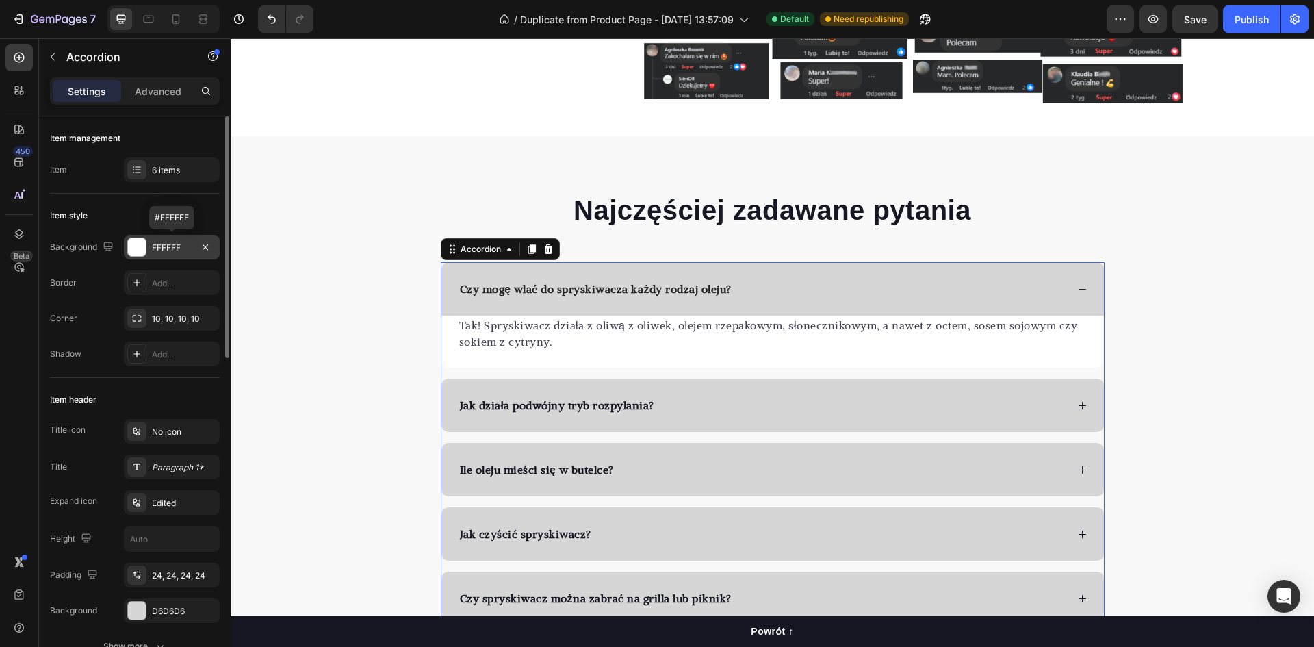
click at [156, 247] on div "FFFFFF" at bounding box center [172, 248] width 40 height 12
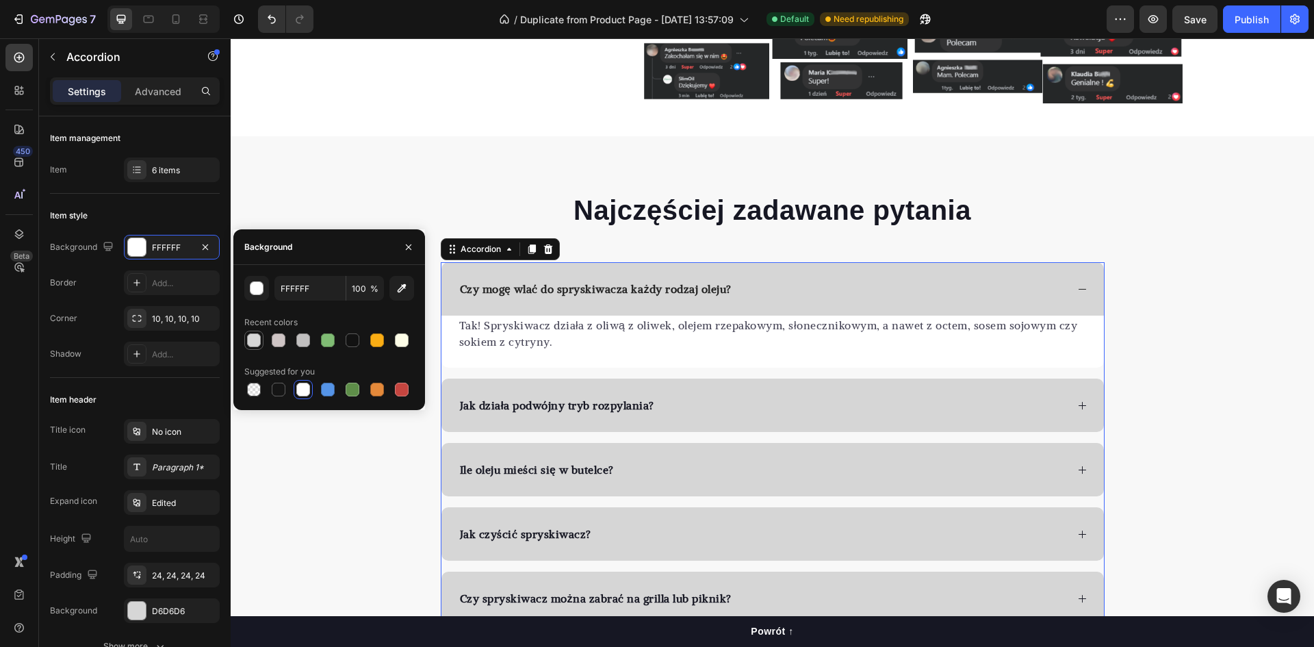
click at [257, 341] on div at bounding box center [254, 340] width 14 height 14
type input "D6D6D6"
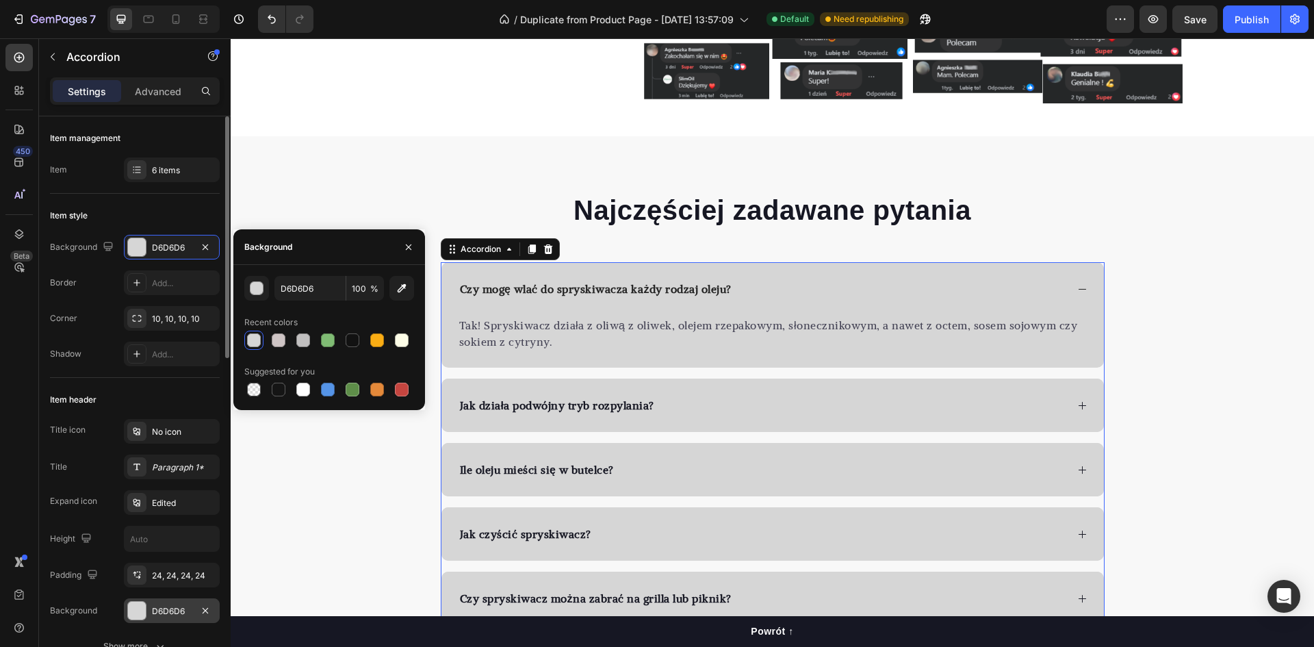
click at [157, 612] on div "D6D6D6" at bounding box center [172, 611] width 40 height 12
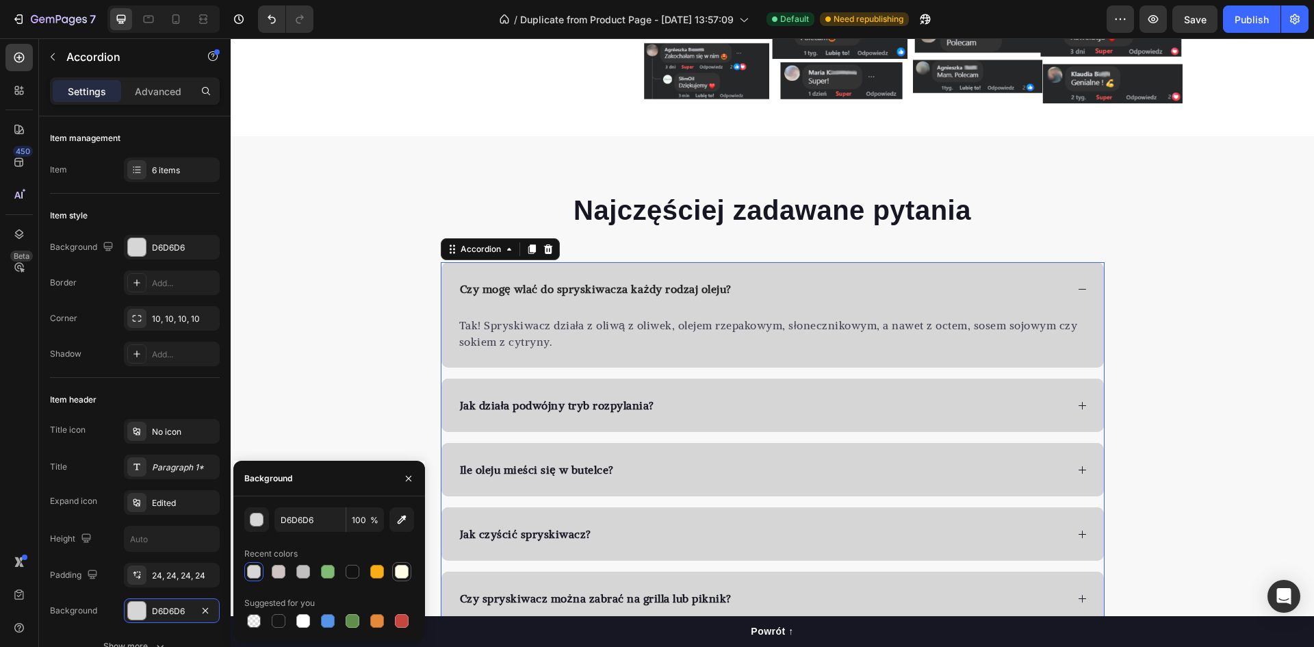
click at [403, 573] on div at bounding box center [402, 571] width 14 height 14
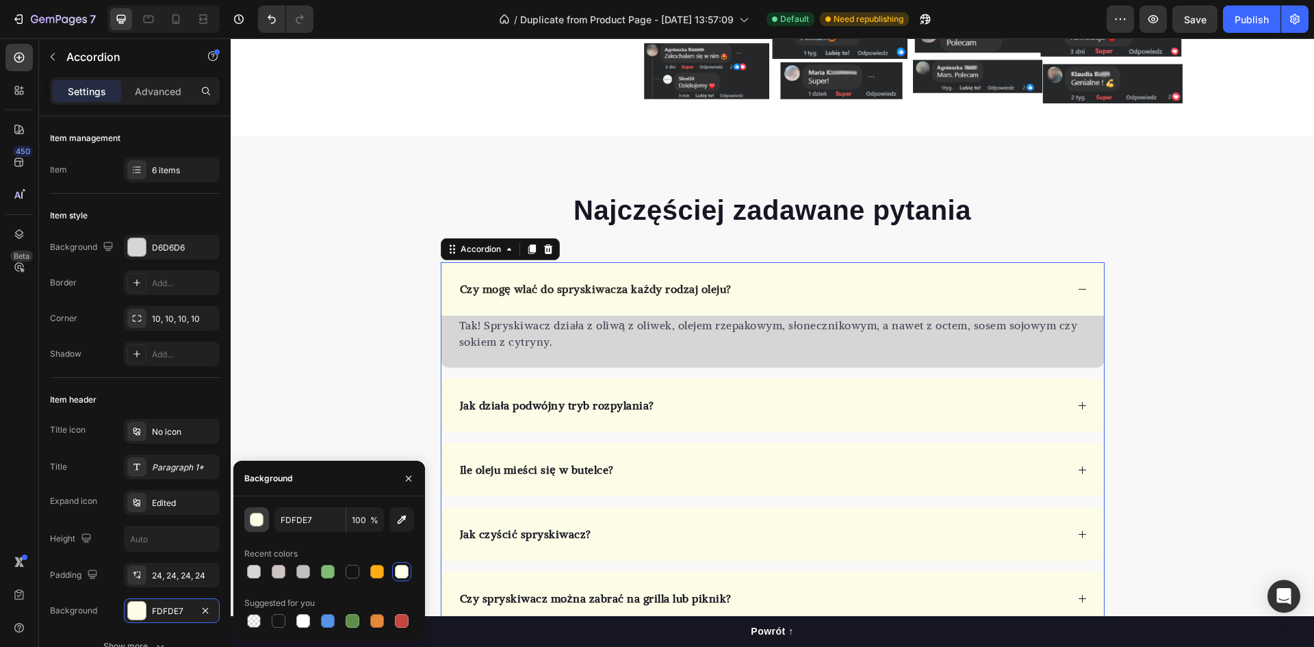
click at [259, 519] on div "button" at bounding box center [257, 520] width 14 height 14
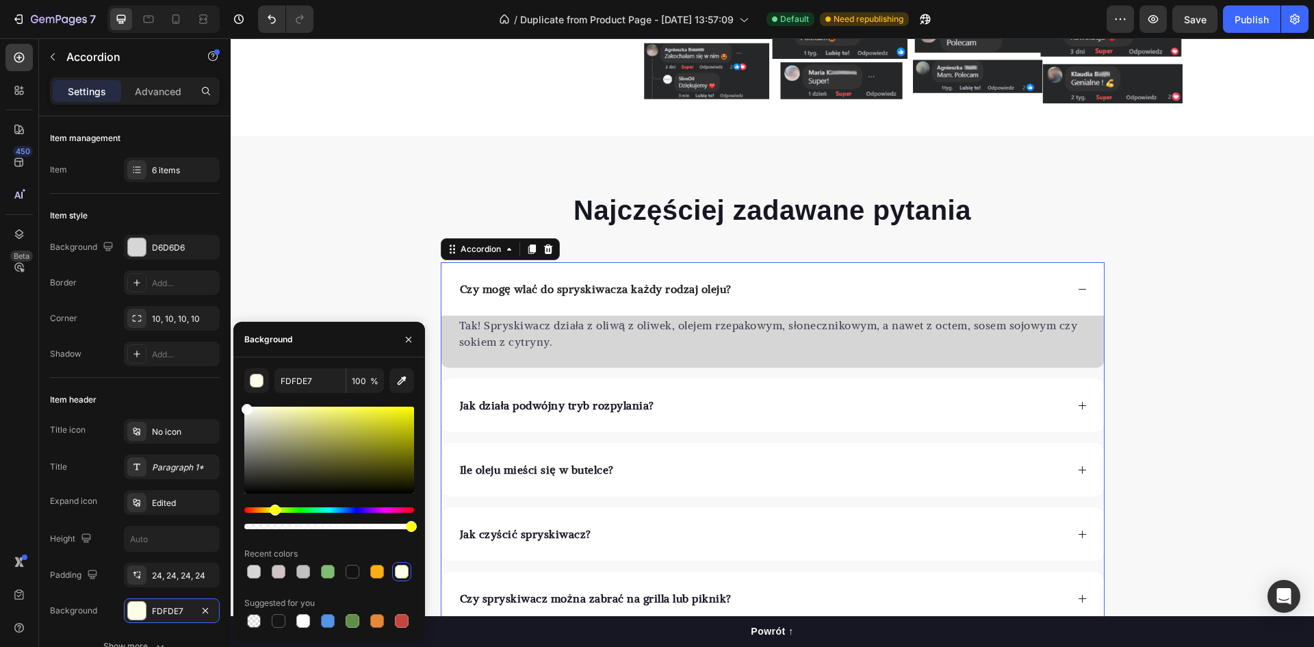
drag, startPoint x: 261, startPoint y: 407, endPoint x: 238, endPoint y: 404, distance: 23.5
click at [238, 404] on div "FDFDE7 100 % Recent colors Suggested for you" at bounding box center [329, 499] width 192 height 262
type input "FFFFFF"
click at [328, 245] on div "Najczęściej zadawane pytania Heading Czy mogę wlać do spryskiwacza każdy rodzaj…" at bounding box center [772, 440] width 1083 height 498
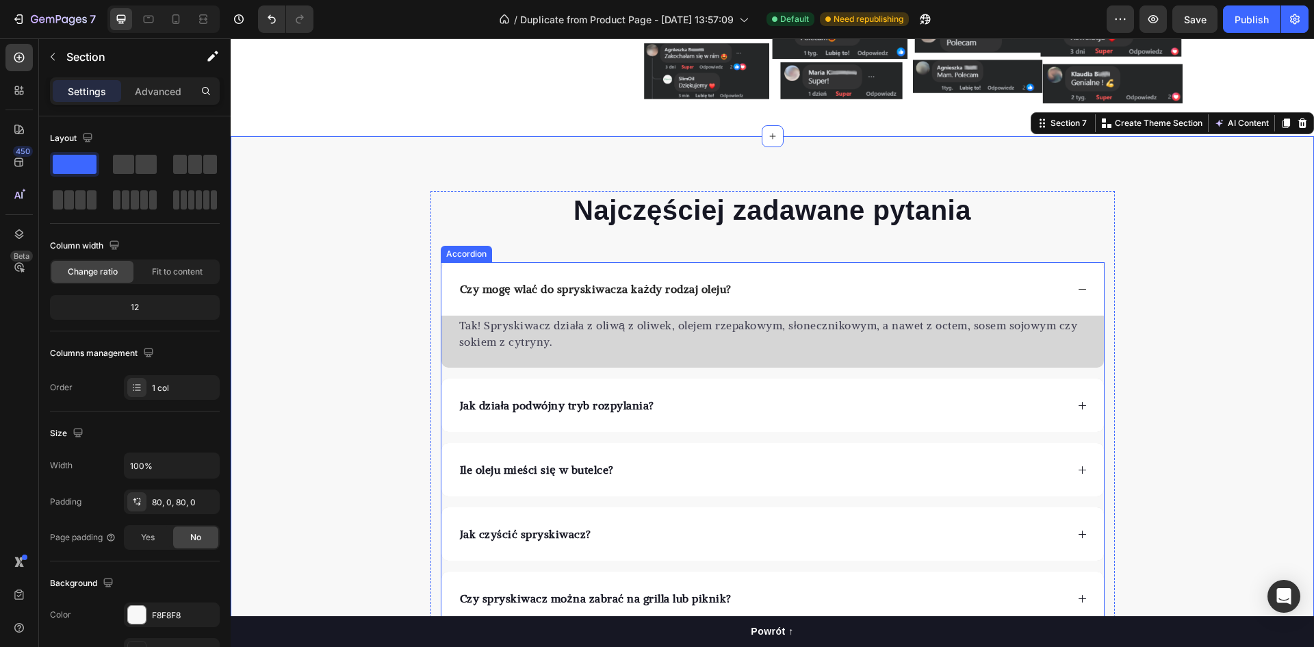
click at [847, 301] on div "Czy mogę wlać do spryskiwacza każdy rodzaj oleju?" at bounding box center [772, 288] width 662 height 53
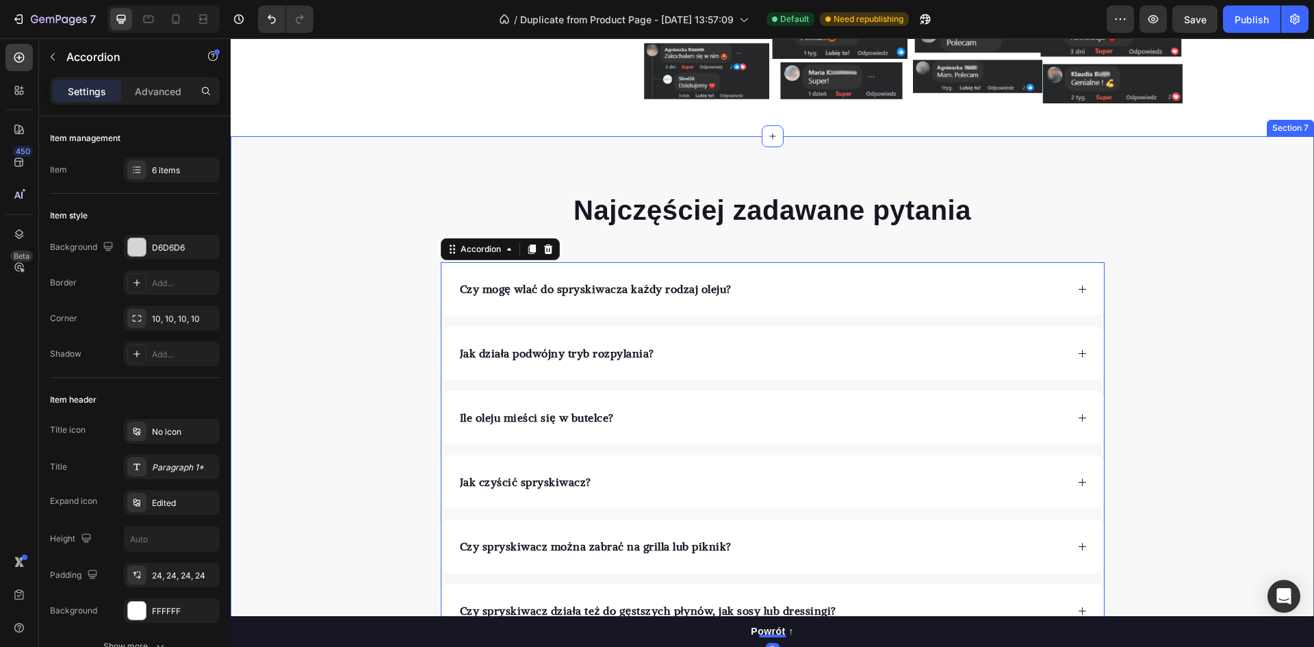
click at [291, 319] on div "Najczęściej zadawane pytania Heading Czy mogę wlać do spryskiwacza każdy rodzaj…" at bounding box center [772, 414] width 1083 height 446
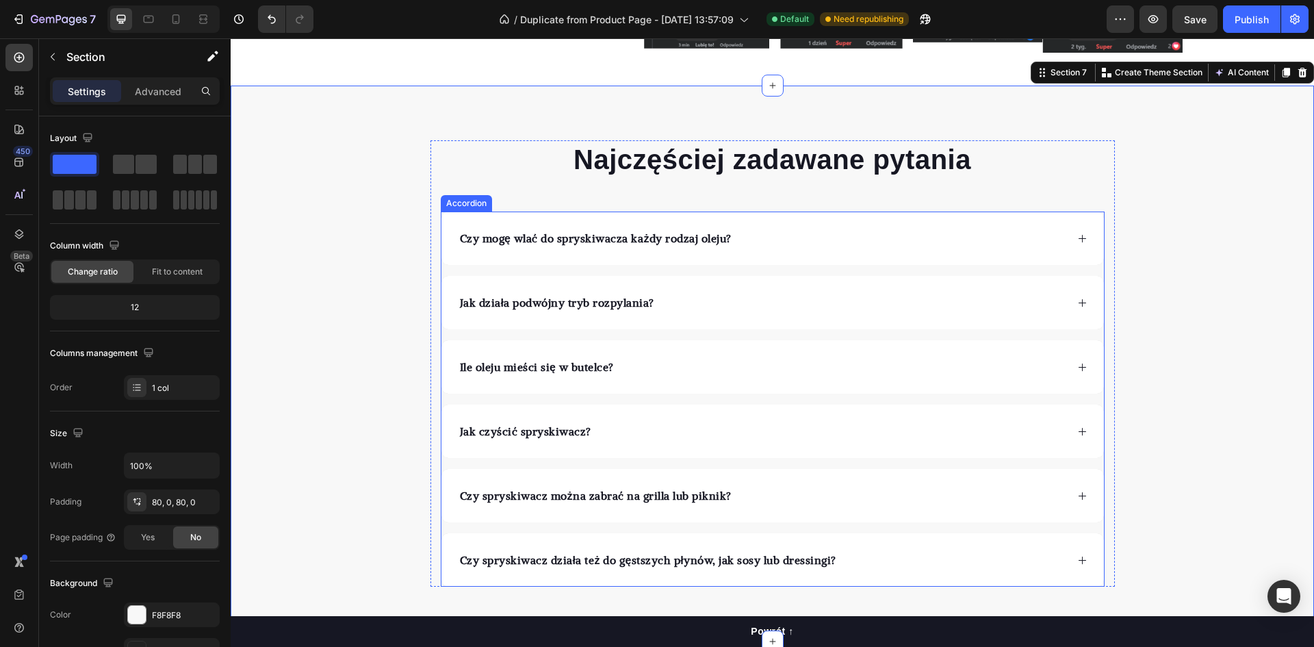
scroll to position [3010, 0]
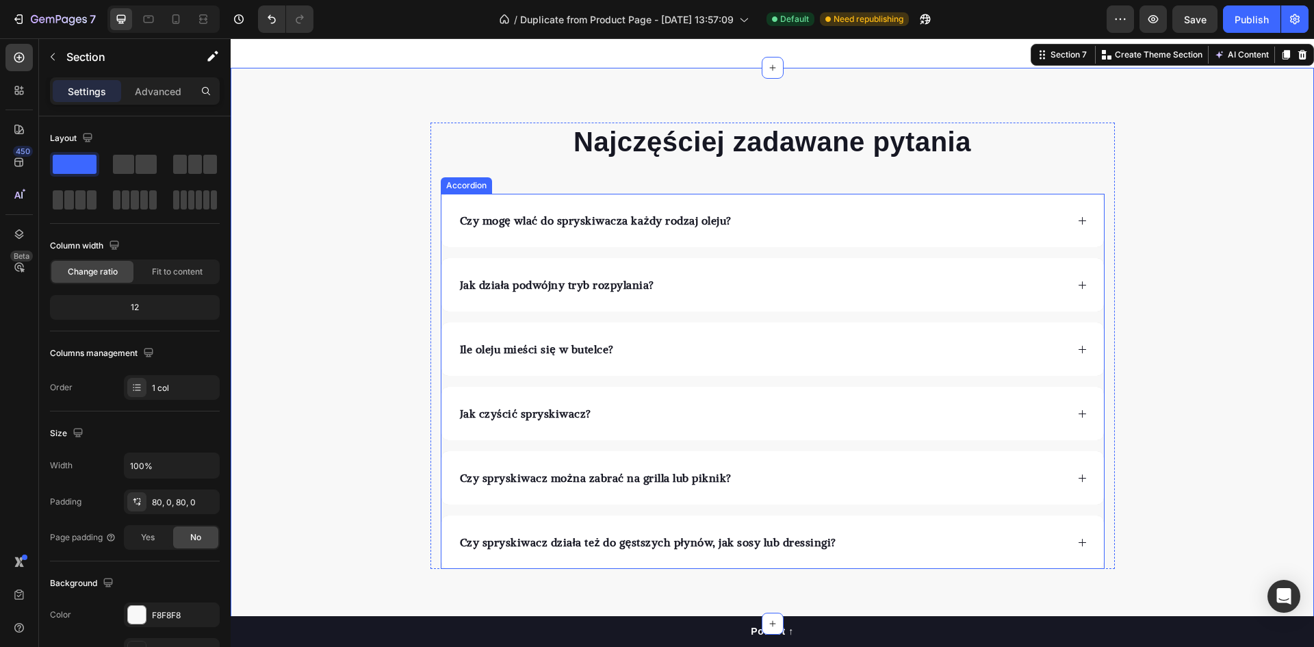
click at [746, 225] on div "Czy mogę wlać do spryskiwacza każdy rodzaj oleju?" at bounding box center [762, 220] width 608 height 21
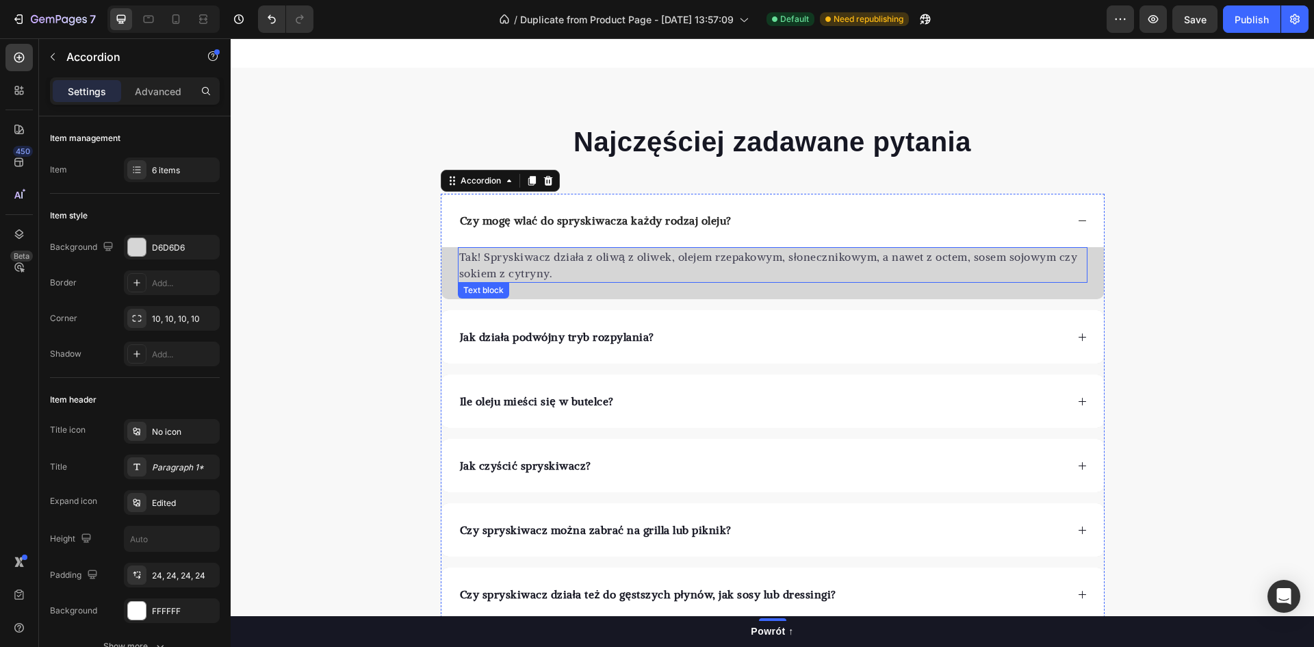
click at [946, 258] on p "Tak! Spryskiwacz działa z oliwą z oliwek, olejem rzepakowym, słonecznikowym, a …" at bounding box center [772, 264] width 627 height 33
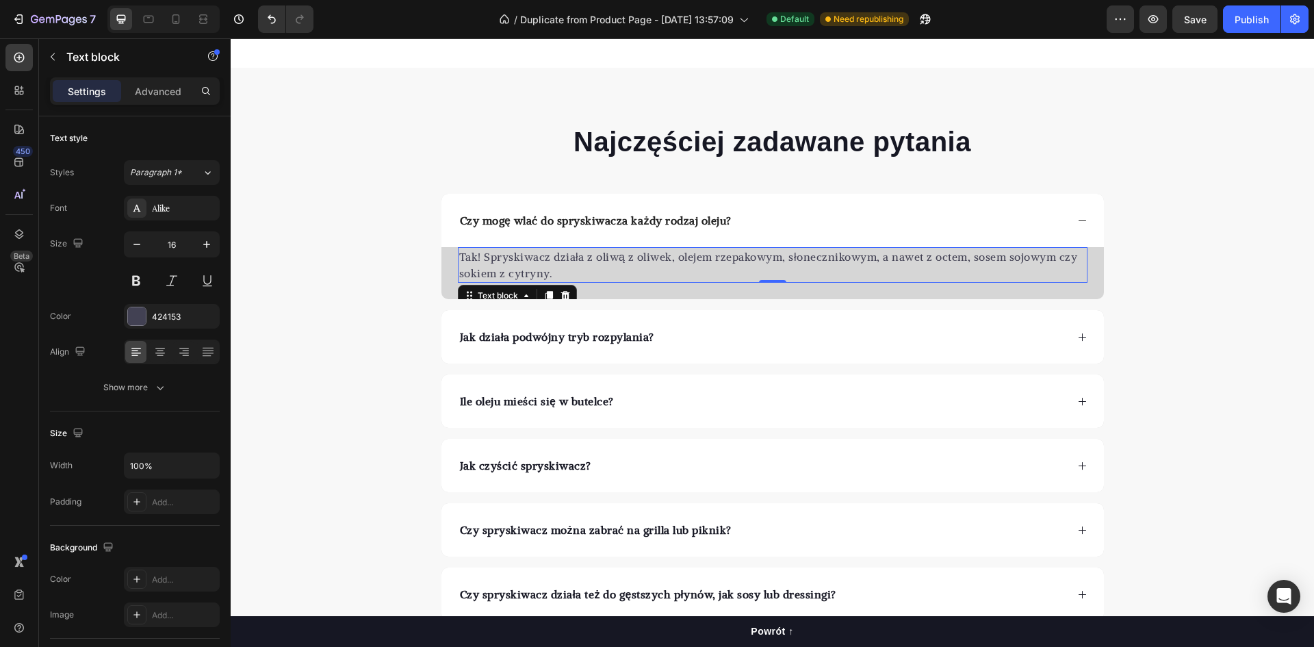
click at [954, 257] on p "Tak! Spryskiwacz działa z oliwą z oliwek, olejem rzepakowym, słonecznikowym, a …" at bounding box center [772, 264] width 627 height 33
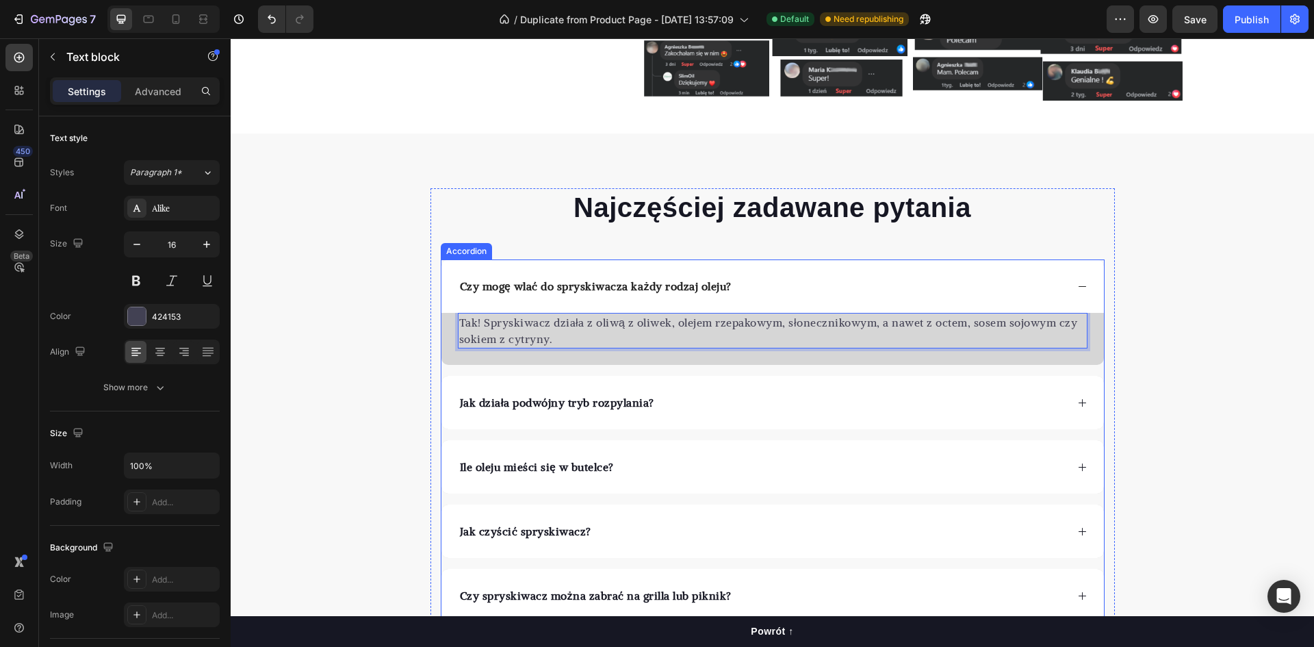
scroll to position [2942, 0]
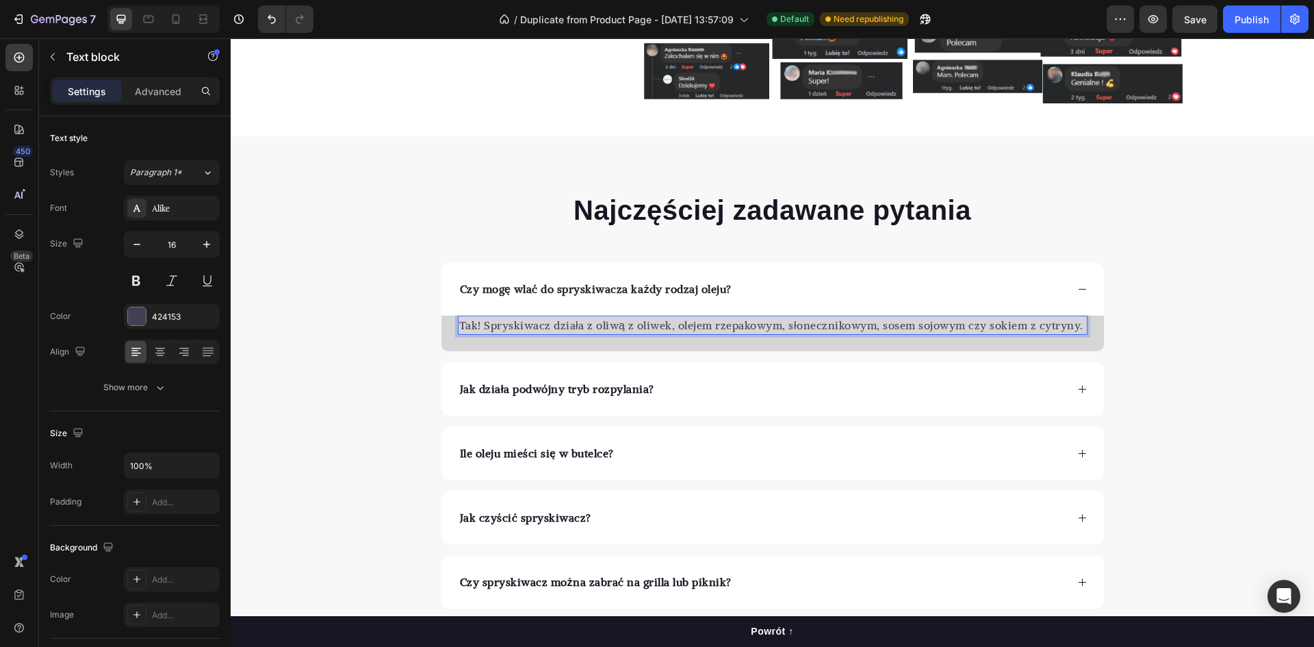
click at [1071, 328] on p "Tak! Spryskiwacz działa z oliwą z oliwek, olejem rzepakowym, słonecznikowym, so…" at bounding box center [772, 325] width 627 height 16
drag, startPoint x: 1071, startPoint y: 327, endPoint x: 963, endPoint y: 326, distance: 108.1
click at [963, 326] on p "Tak! Spryskiwacz działa z oliwą z oliwek, olejem rzepakowym, słonecznikowym, so…" at bounding box center [772, 325] width 627 height 16
click at [872, 322] on p "Tak! Spryskiwacz działa z oliwą z oliwek, olejem rzepakowym, słonecznikowym, so…" at bounding box center [772, 325] width 627 height 16
click at [1004, 326] on p "Tak! Spryskiwacz działa z oliwą z oliwek, olejem rzepakowym, słonecznikowym, cz…" at bounding box center [772, 325] width 627 height 16
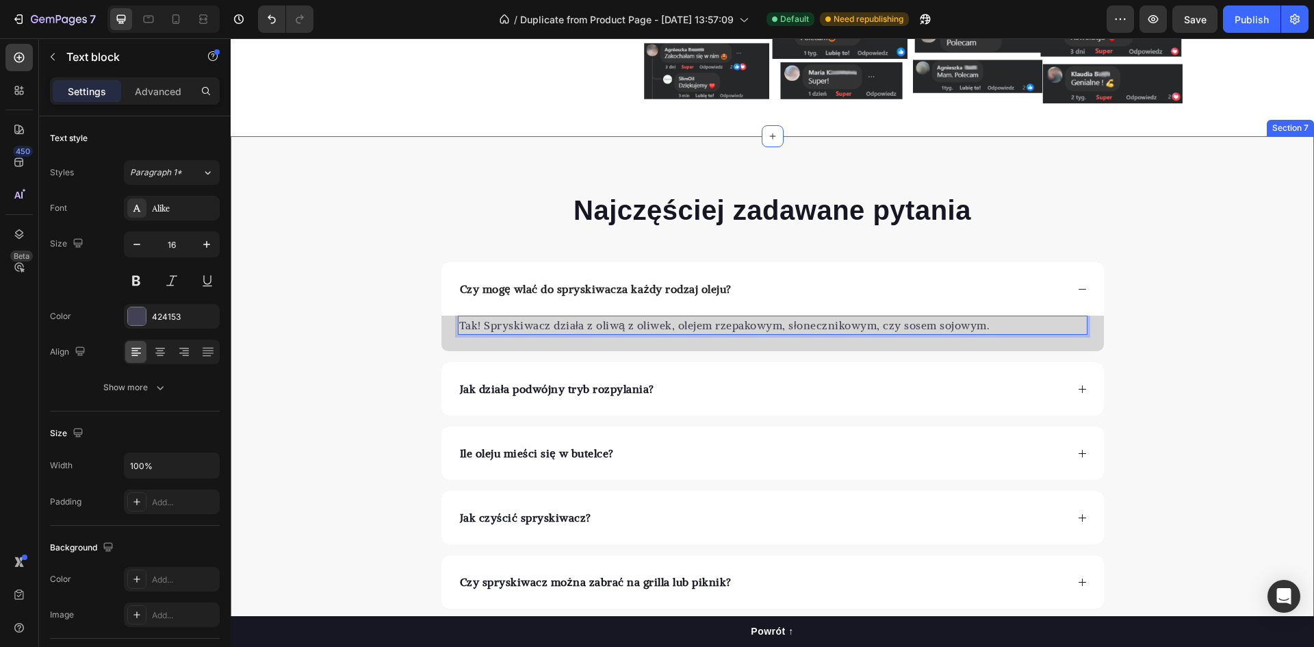
click at [1151, 304] on div "Najczęściej zadawane pytania Heading Czy mogę wlać do spryskiwacza każdy rodzaj…" at bounding box center [772, 432] width 1083 height 482
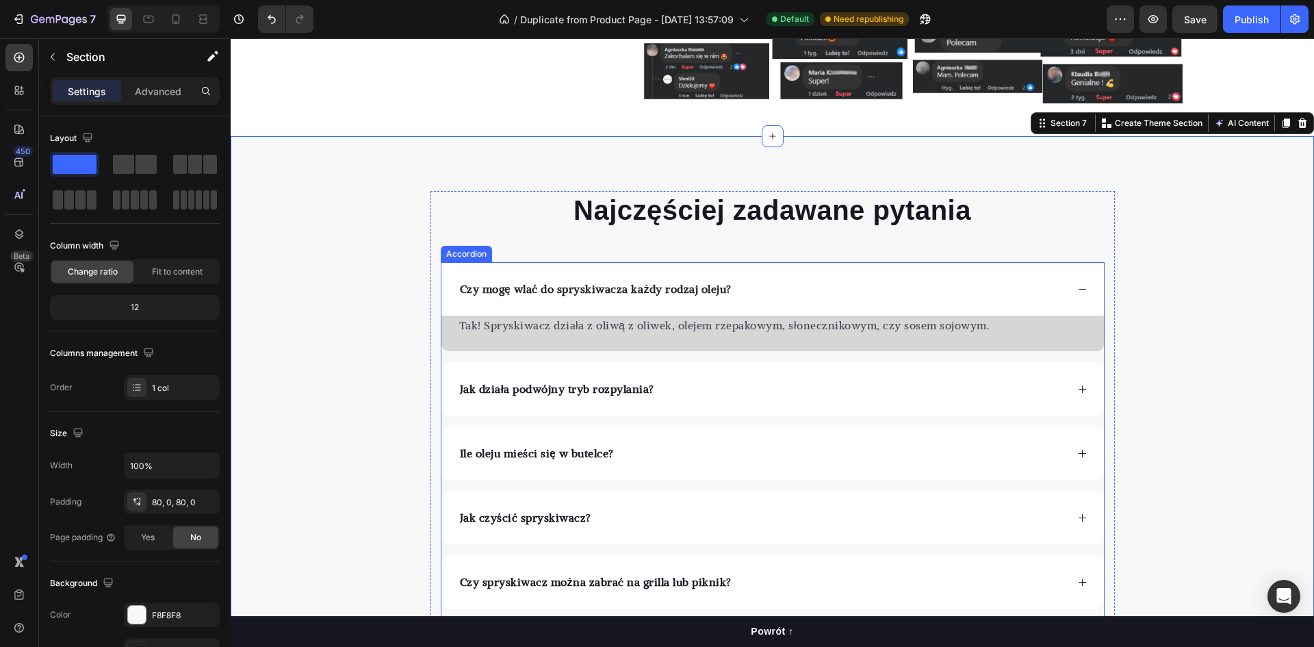
click at [1043, 289] on div "Czy mogę wlać do spryskiwacza każdy rodzaj oleju?" at bounding box center [762, 288] width 608 height 21
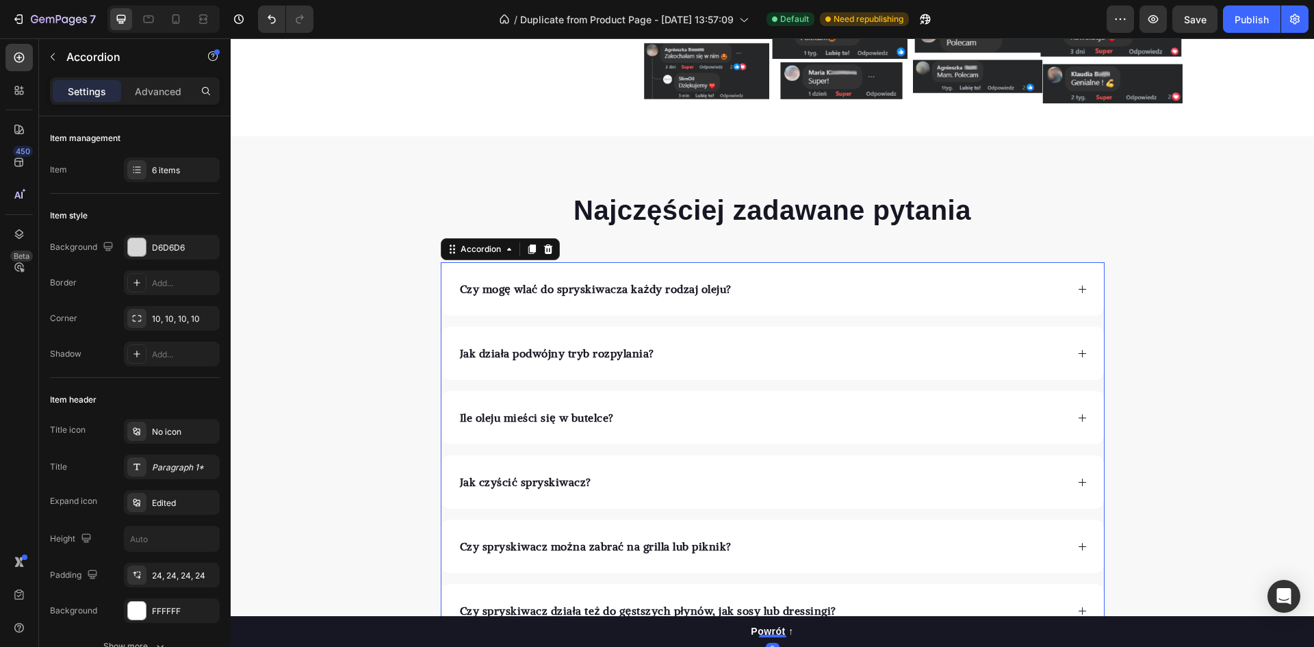
click at [863, 348] on div "Jak działa podwójny tryb rozpylania?" at bounding box center [762, 353] width 608 height 21
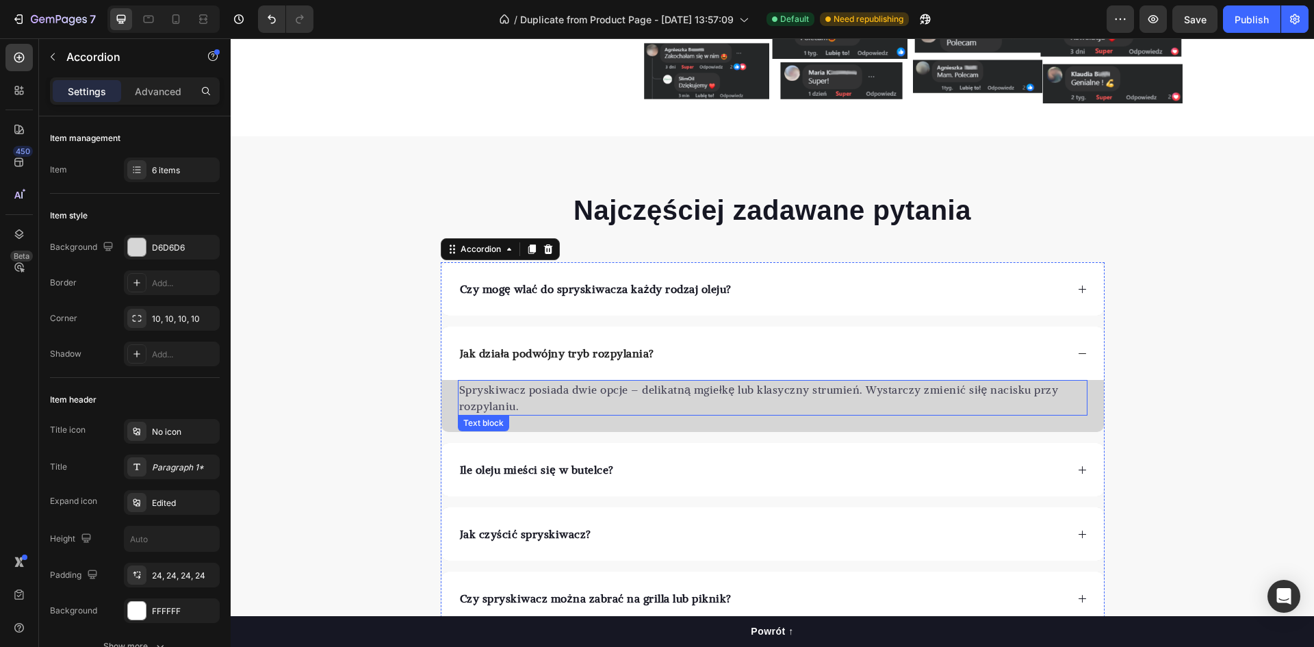
click at [887, 389] on p "Spryskiwacz posiada dwie opcje – delikatną mgiełkę lub klasyczny strumień. Wyst…" at bounding box center [772, 397] width 627 height 33
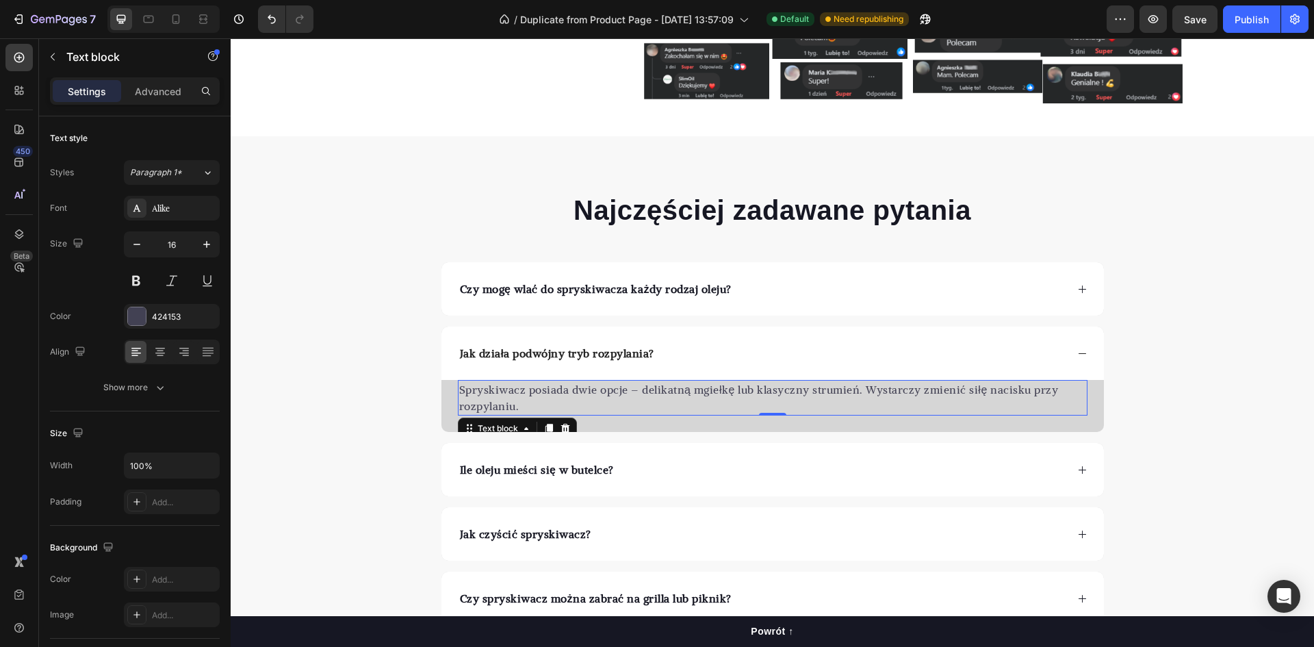
click at [497, 405] on p "Spryskiwacz posiada dwie opcje – delikatną mgiełkę lub klasyczny strumień. Wyst…" at bounding box center [772, 397] width 627 height 33
click at [510, 408] on p "Spryskiwacz posiada dwie opcje – delikatną mgiełkę lub klasyczny strumień. Wyst…" at bounding box center [772, 397] width 627 height 33
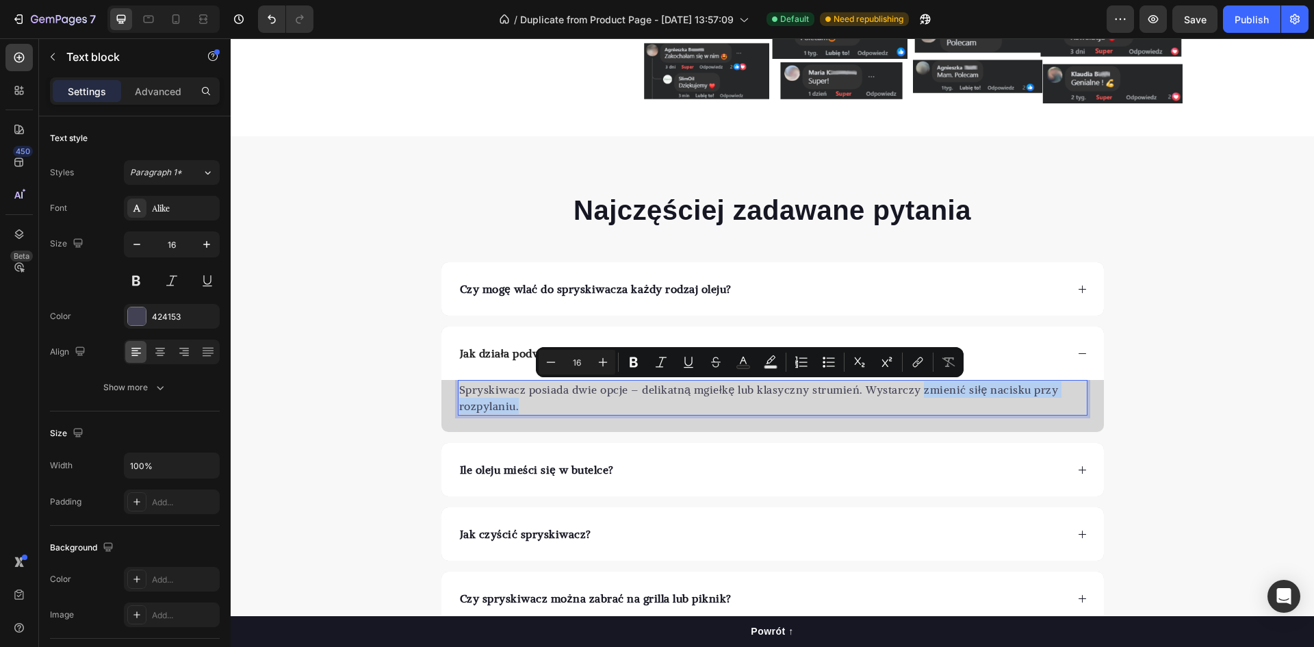
drag, startPoint x: 506, startPoint y: 404, endPoint x: 915, endPoint y: 392, distance: 409.3
click at [915, 392] on p "Spryskiwacz posiada dwie opcje – delikatną mgiełkę lub klasyczny strumień. Wyst…" at bounding box center [772, 397] width 627 height 33
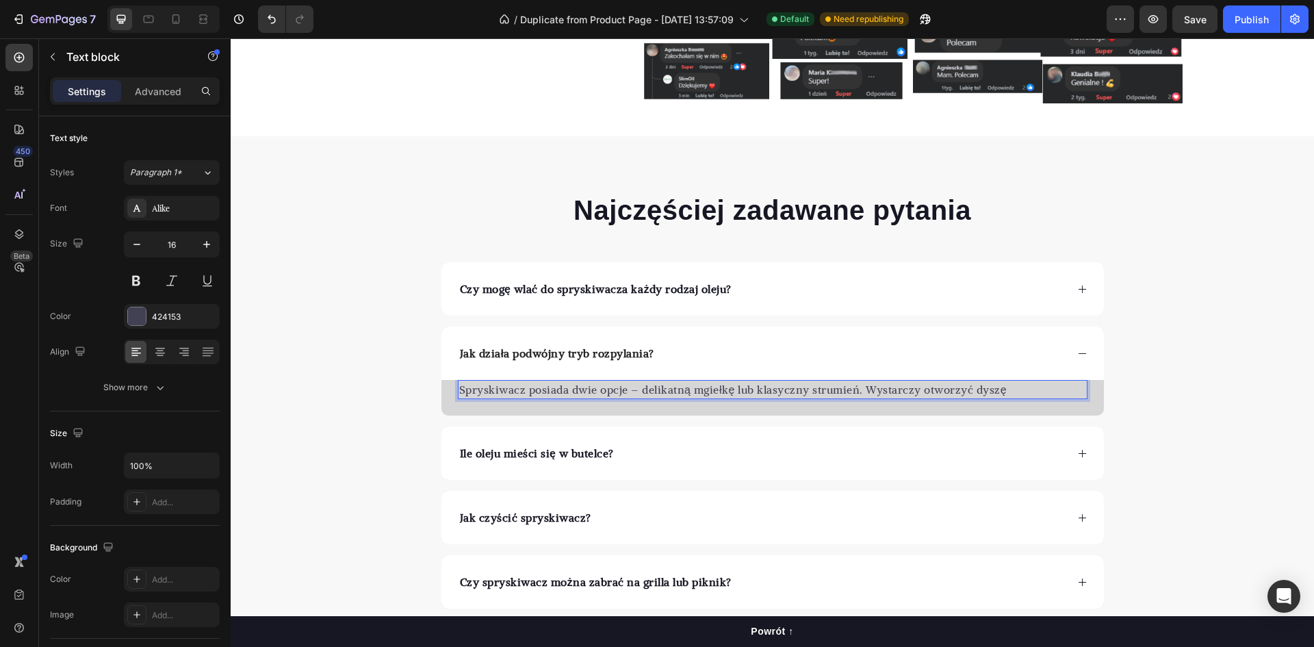
drag, startPoint x: 1008, startPoint y: 391, endPoint x: 997, endPoint y: 387, distance: 12.6
click at [997, 387] on p "Spryskiwacz posiada dwie opcje – delikatną mgiełkę lub klasyczny strumień. Wyst…" at bounding box center [772, 389] width 627 height 16
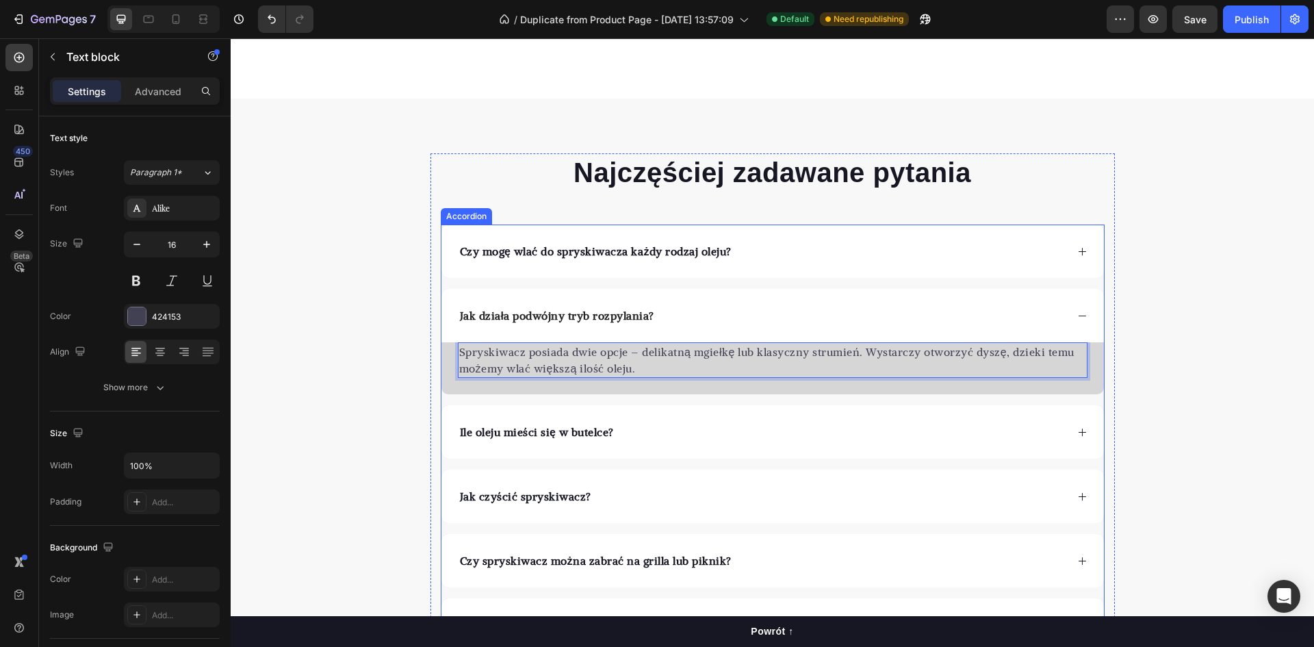
scroll to position [3079, 0]
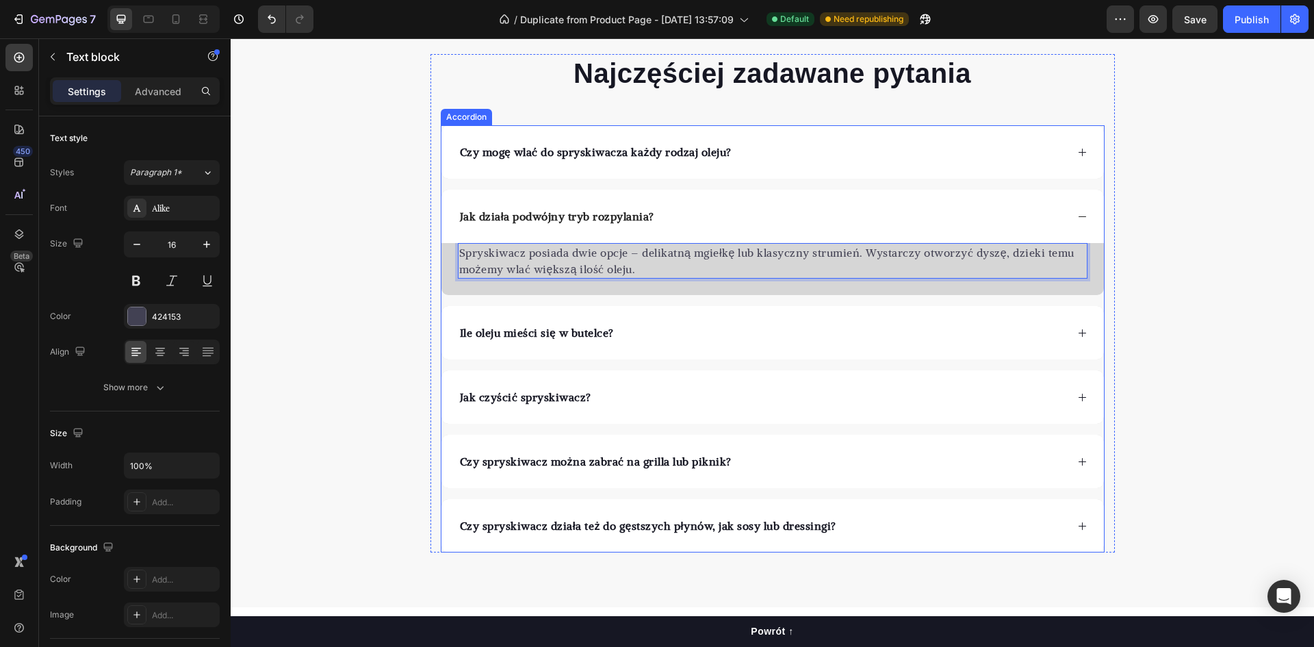
click at [643, 349] on div "Ile oleju mieści się w butelce?" at bounding box center [772, 332] width 662 height 53
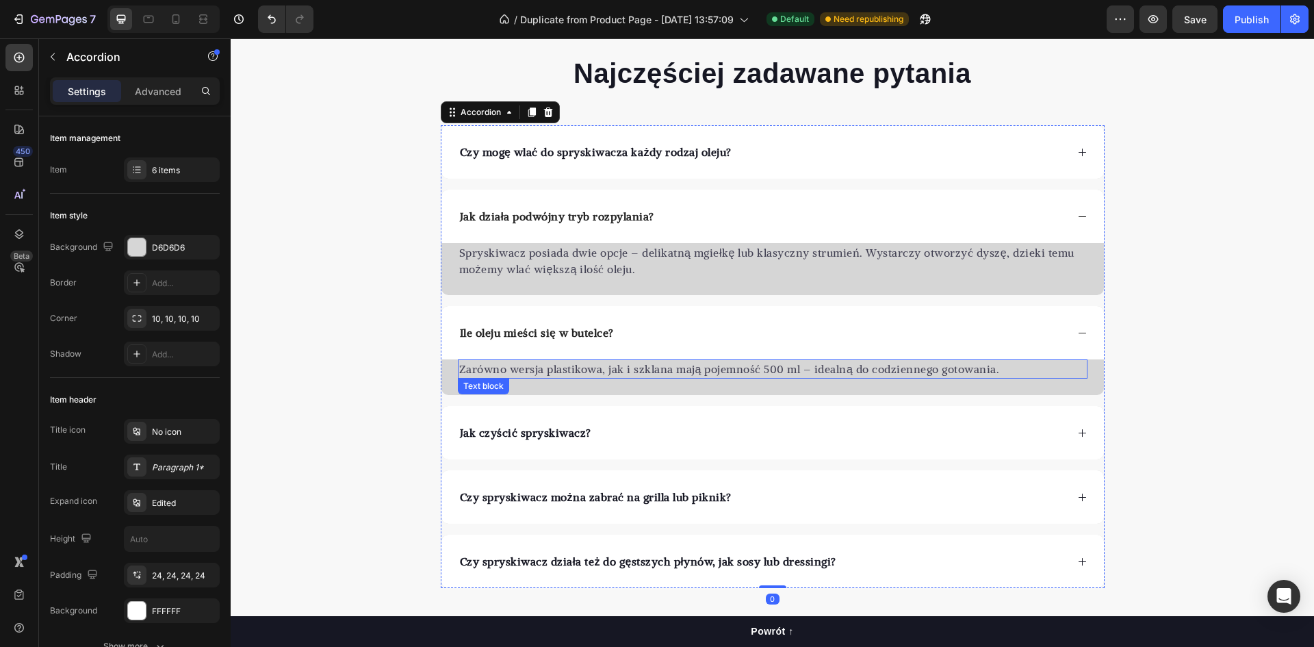
click at [601, 365] on p "Zarówno wersja plastikowa, jak i szklana mają pojemność 500 ml – idealną do cod…" at bounding box center [772, 369] width 627 height 16
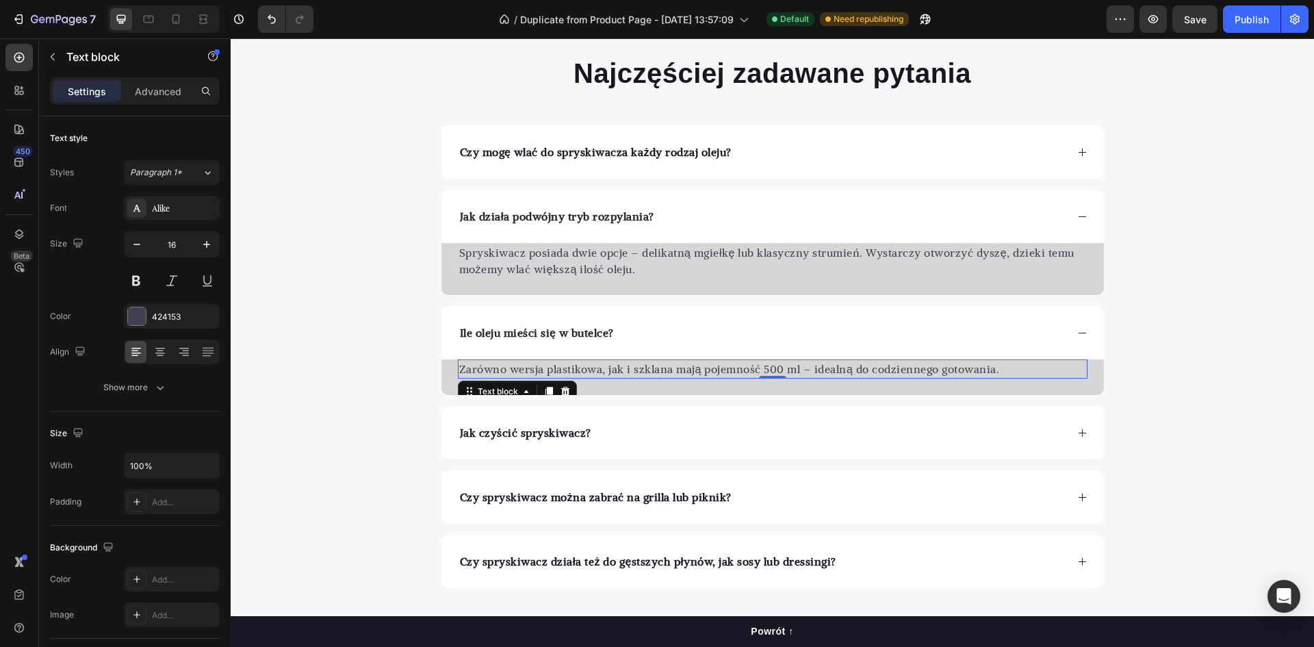
click at [593, 368] on p "Zarówno wersja plastikowa, jak i szklana mają pojemność 500 ml – idealną do cod…" at bounding box center [772, 369] width 627 height 16
click at [596, 369] on p "Zarówno wersja plastikowa, jak i szklana mają pojemność 500 ml – idealną do cod…" at bounding box center [772, 369] width 627 height 16
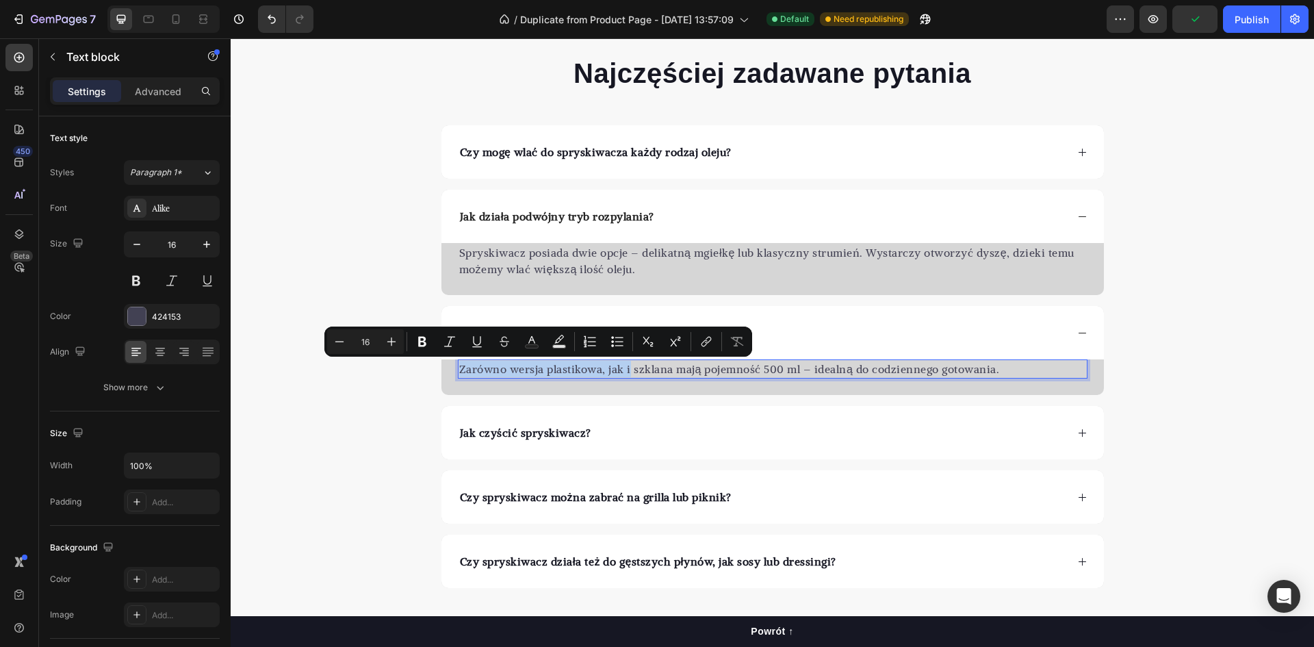
drag, startPoint x: 624, startPoint y: 368, endPoint x: 455, endPoint y: 374, distance: 169.1
click at [459, 374] on p "Zarówno wersja plastikowa, jak i szklana mają pojemność 500 ml – idealną do cod…" at bounding box center [772, 369] width 627 height 16
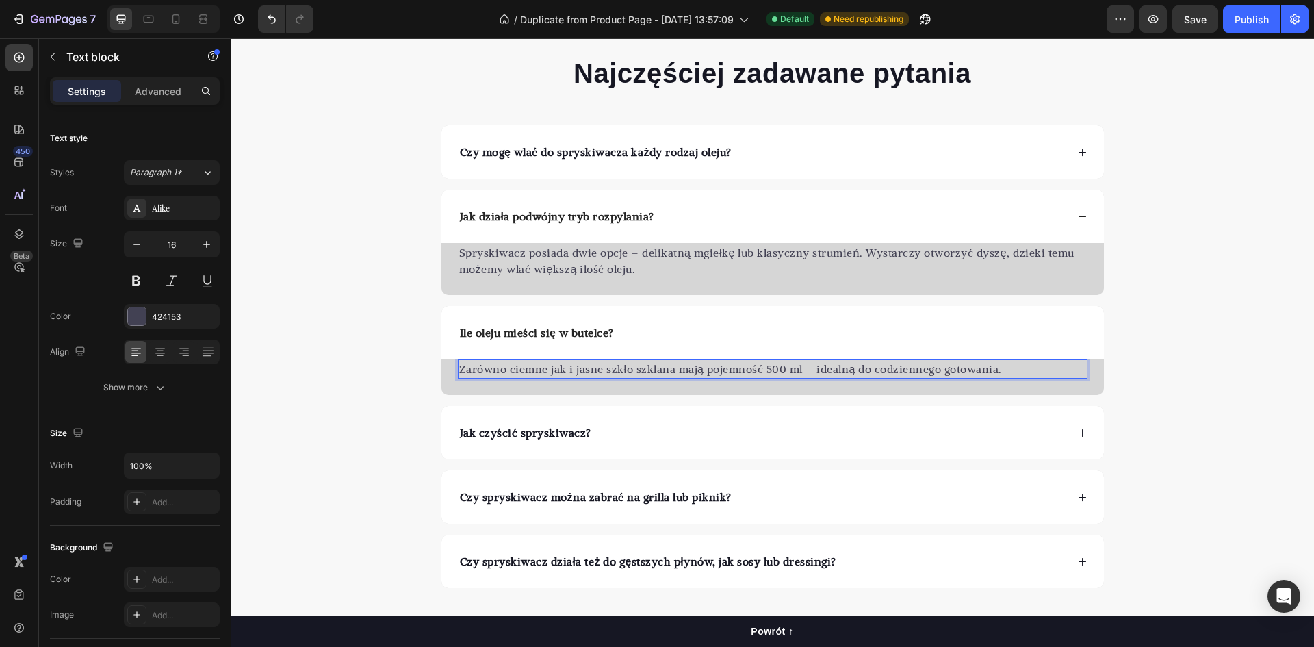
click at [692, 365] on p "Zarówno ciemne jak i jasne szkło szklana mają pojemność 500 ml – idealną do cod…" at bounding box center [772, 369] width 627 height 16
click at [667, 367] on p "Zarówno ciemne jak i jasne szkło szklana mają pojemność 500 ml – idealną do cod…" at bounding box center [772, 369] width 627 height 16
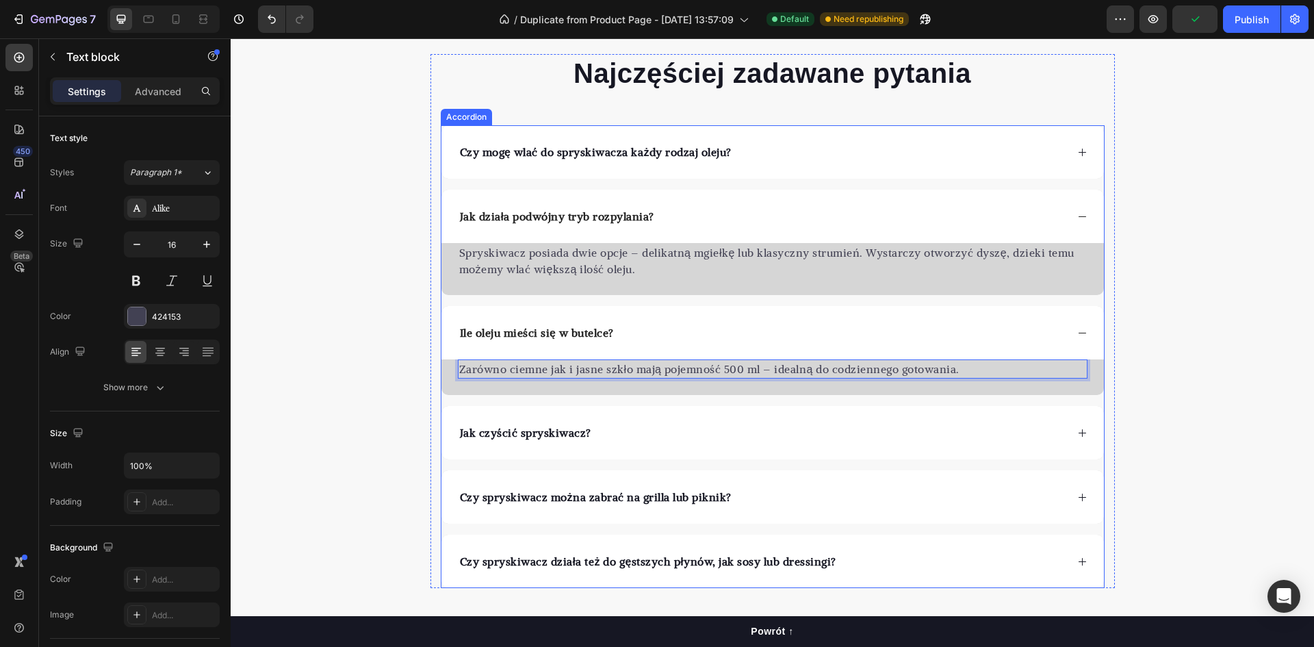
click at [1067, 341] on div "Ile oleju mieści się w butelce?" at bounding box center [772, 332] width 662 height 53
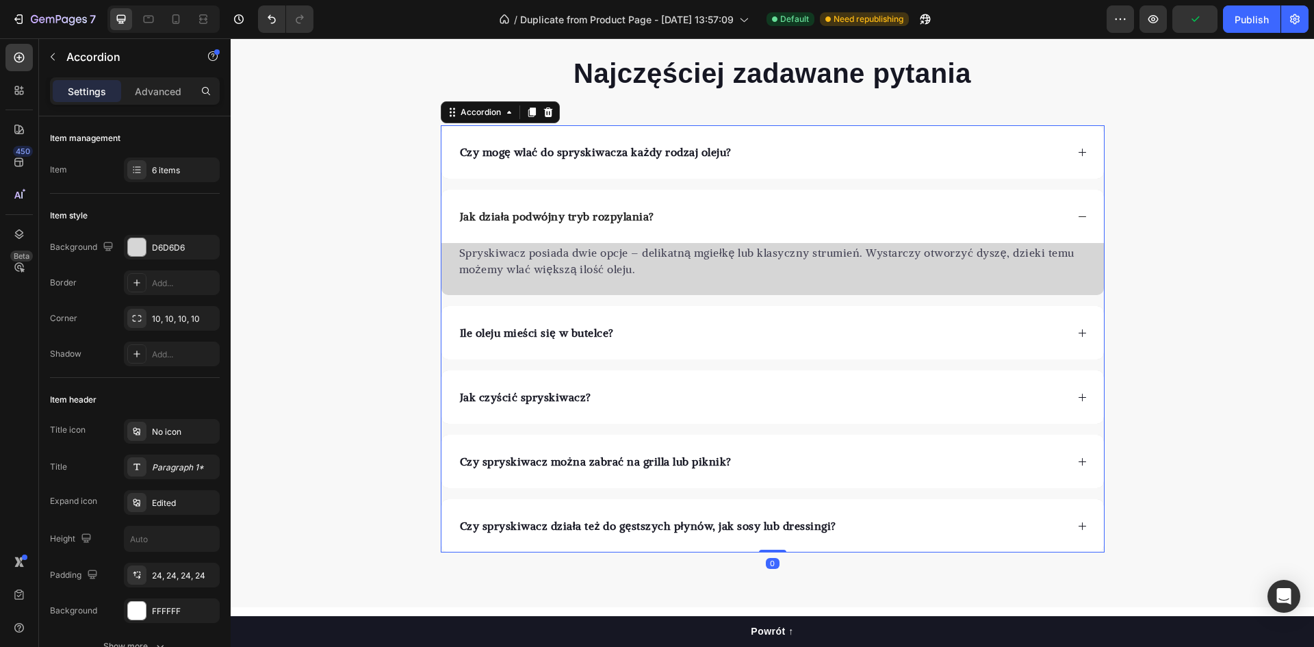
click at [610, 409] on div "Jak czyścić spryskiwacz?" at bounding box center [772, 396] width 662 height 53
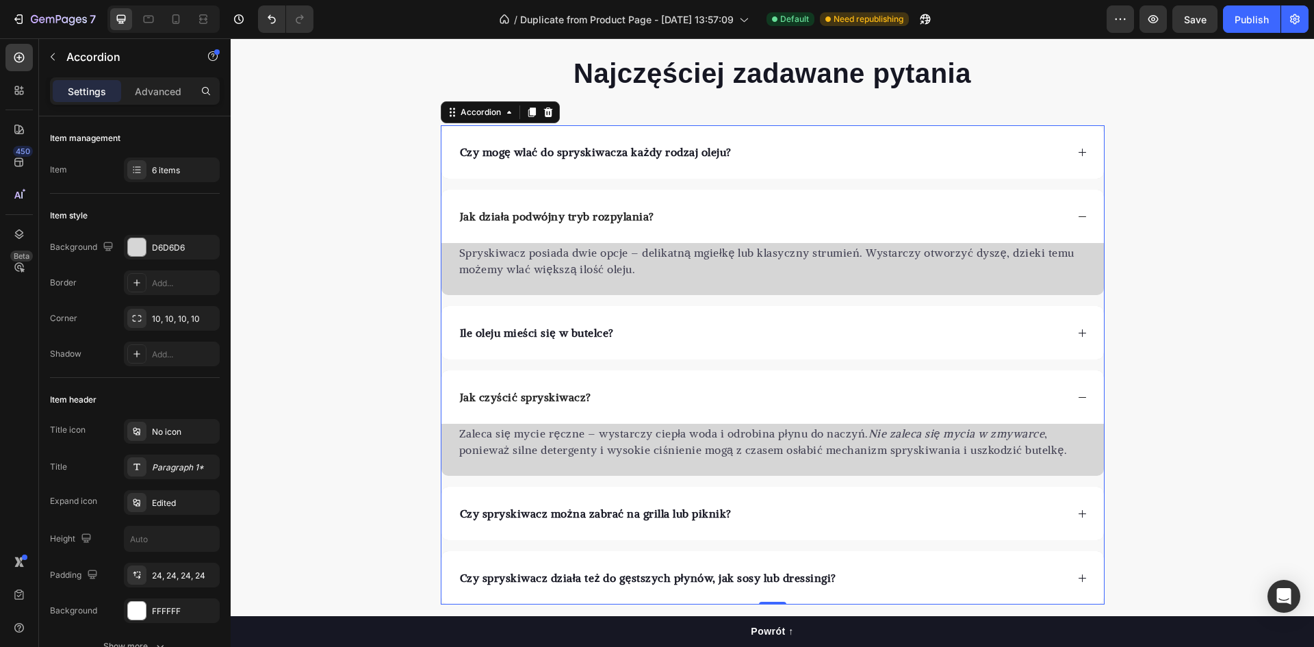
click at [816, 393] on div "Jak czyścić spryskiwacz?" at bounding box center [762, 397] width 608 height 21
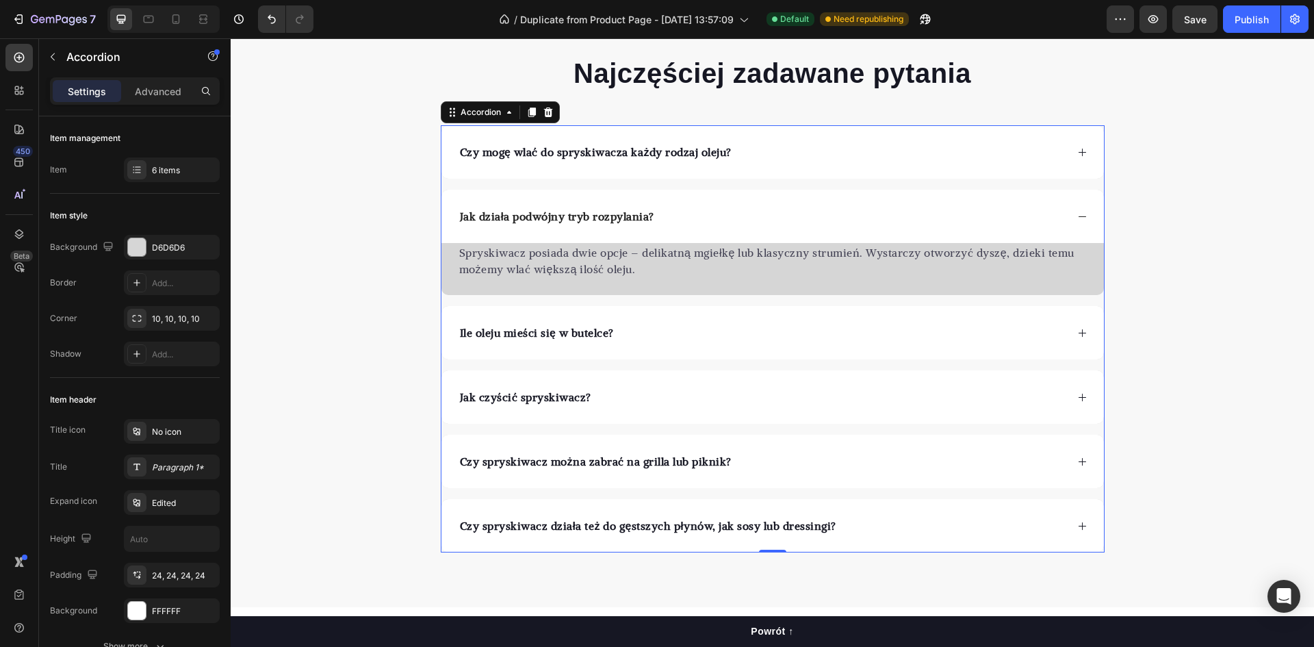
click at [795, 465] on div "Czy spryskiwacz można zabrać na grilla lub piknik?" at bounding box center [762, 461] width 608 height 21
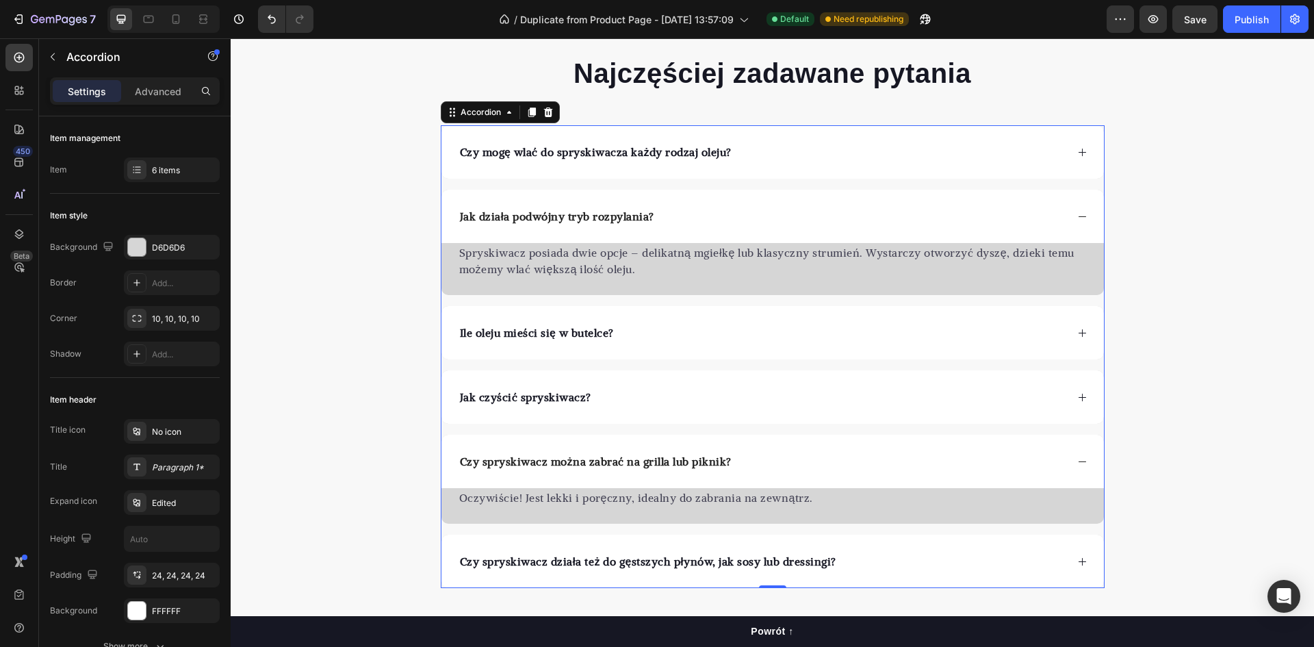
click at [795, 465] on div "Czy spryskiwacz można zabrać na grilla lub piknik?" at bounding box center [762, 461] width 608 height 21
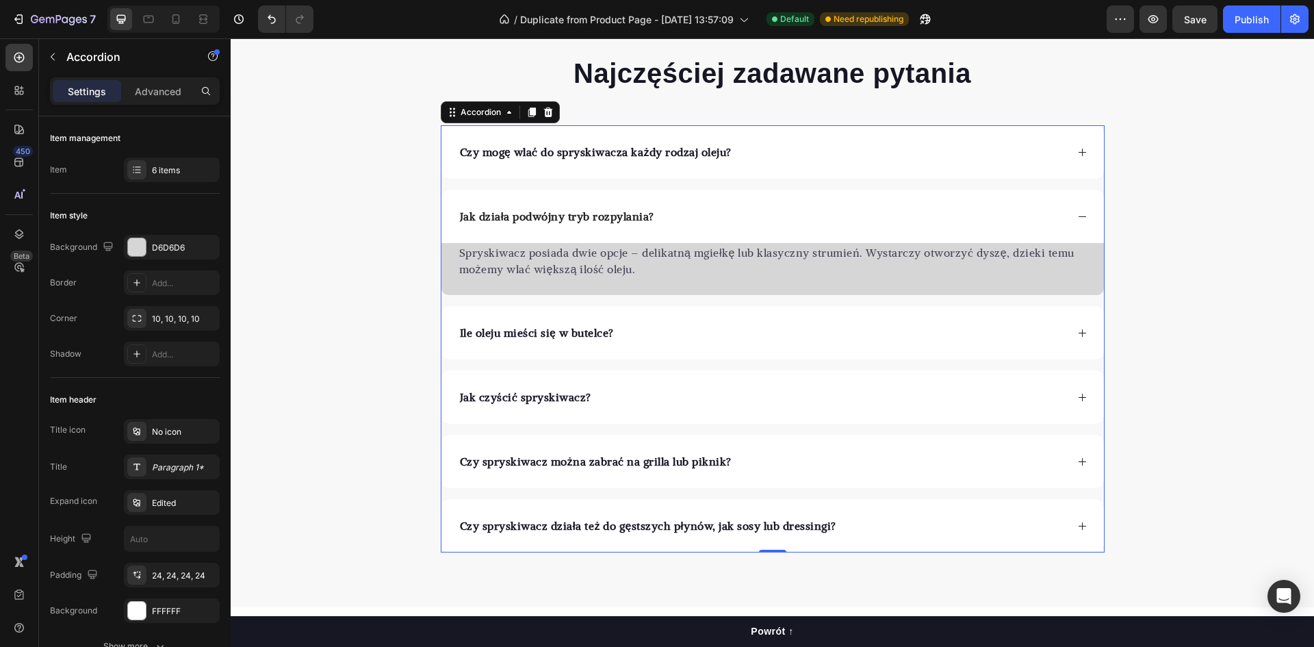
click at [698, 229] on div "Jak działa podwójny tryb rozpylania?" at bounding box center [772, 216] width 662 height 53
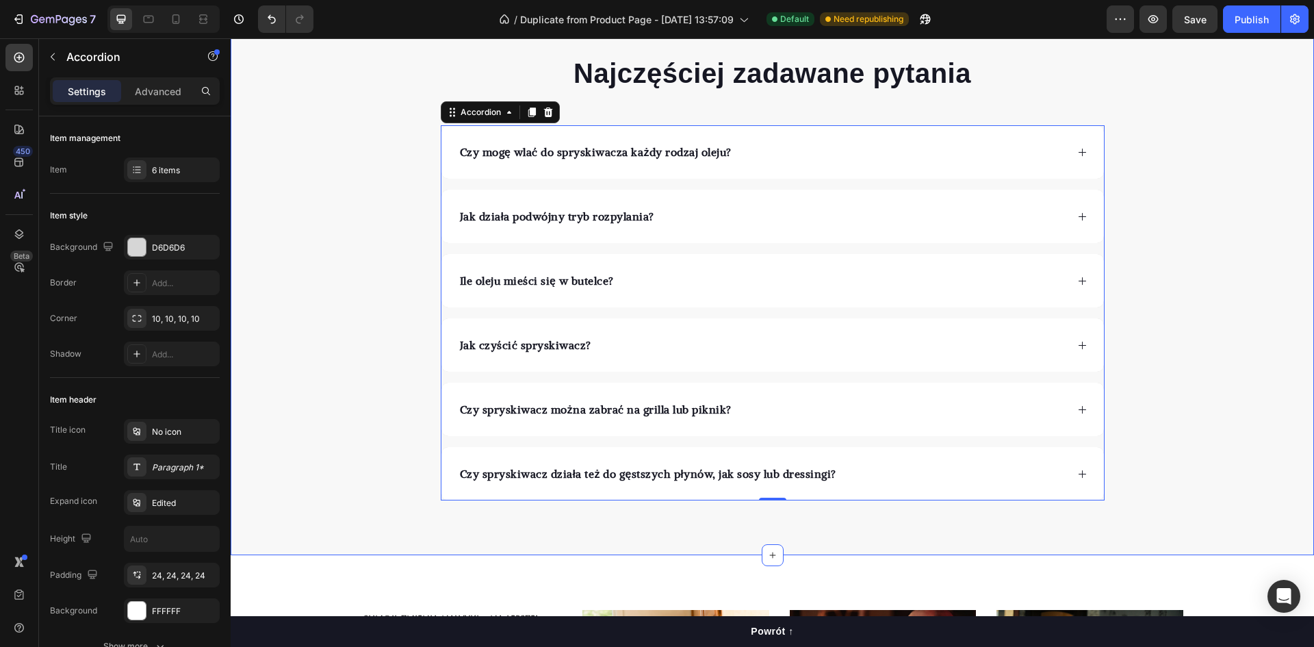
click at [1221, 320] on div "Najczęściej zadawane pytania Heading Czy mogę wlać do spryskiwacza każdy rodzaj…" at bounding box center [772, 277] width 1083 height 446
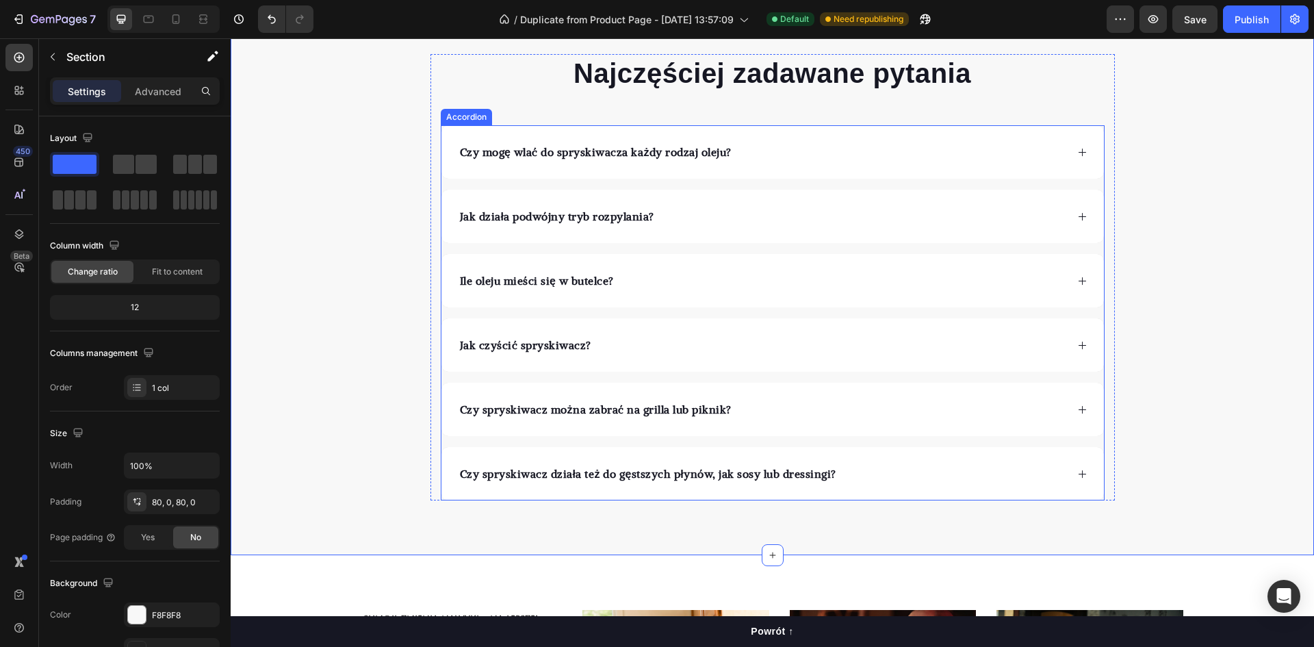
click at [896, 458] on div "Czy spryskiwacz działa też do gęstszych płynów, jak sosy lub dressingi?" at bounding box center [772, 473] width 662 height 53
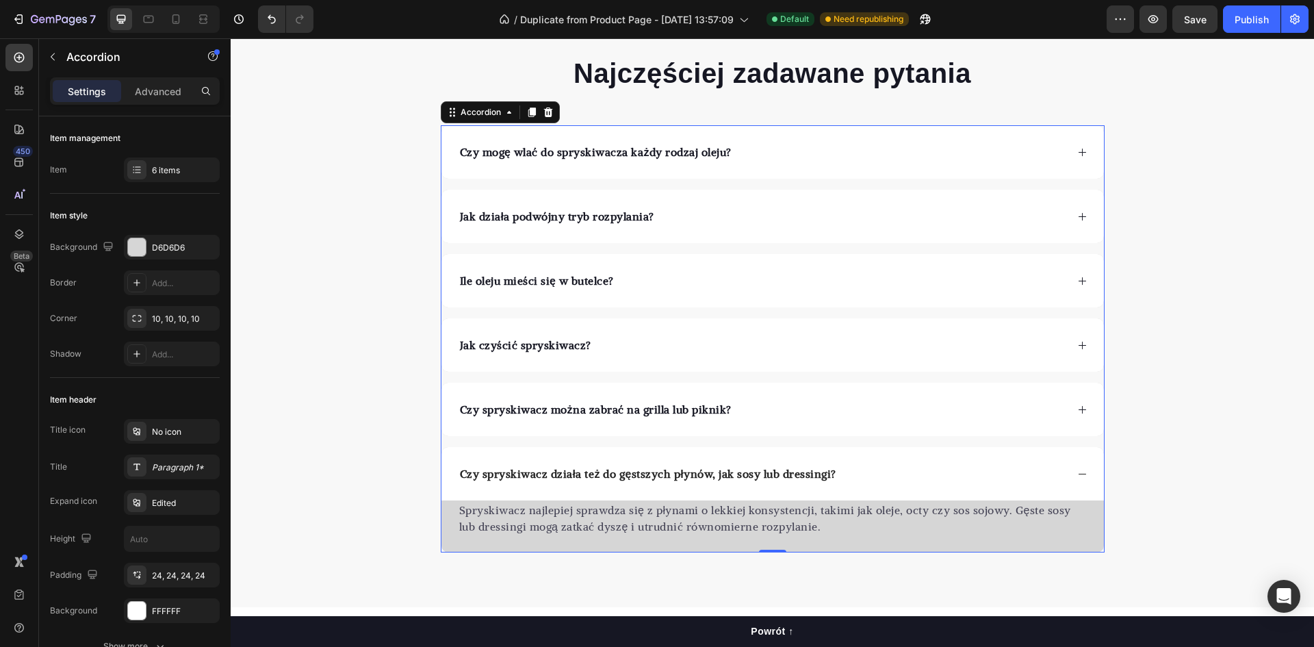
click at [892, 466] on div "Czy spryskiwacz działa też do gęstszych płynów, jak sosy lub dressingi?" at bounding box center [762, 473] width 608 height 21
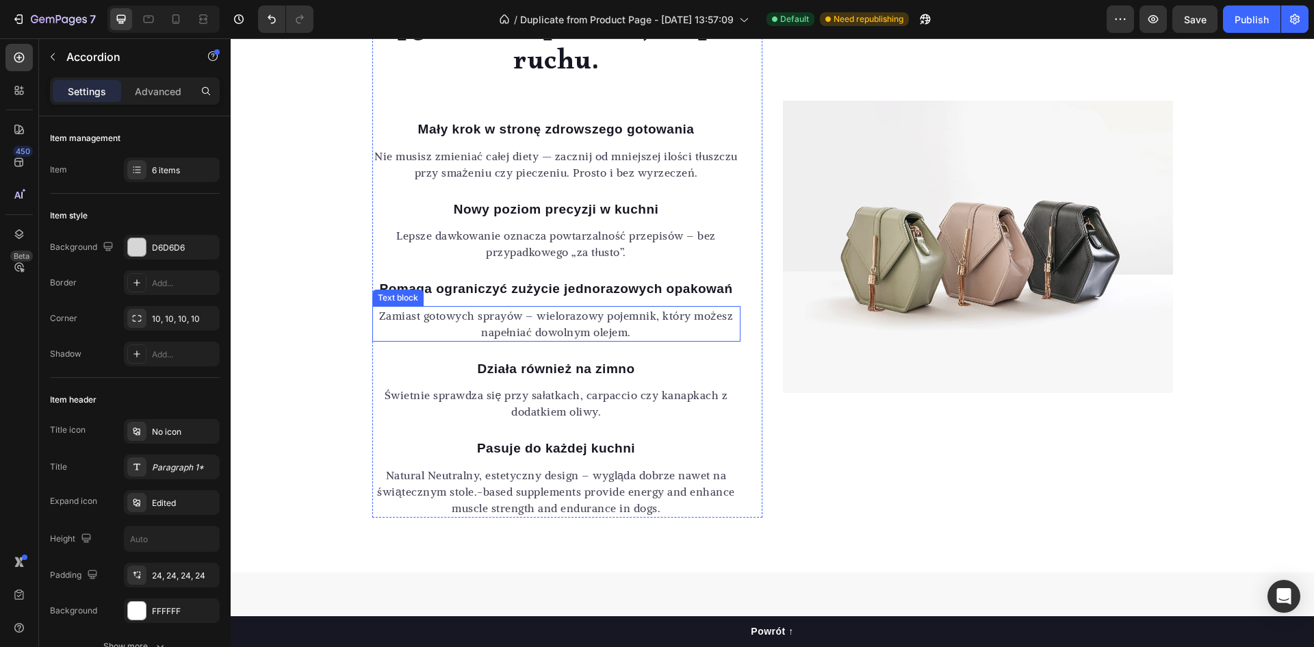
scroll to position [1368, 0]
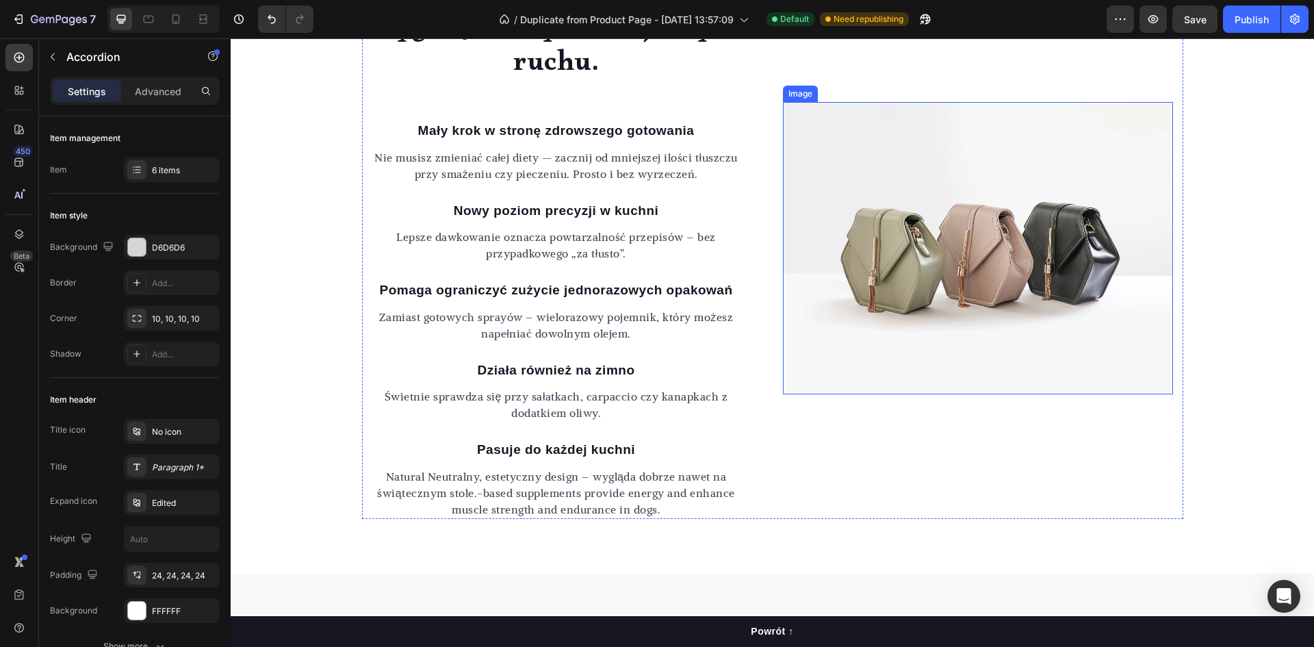
click at [876, 244] on img at bounding box center [978, 248] width 390 height 293
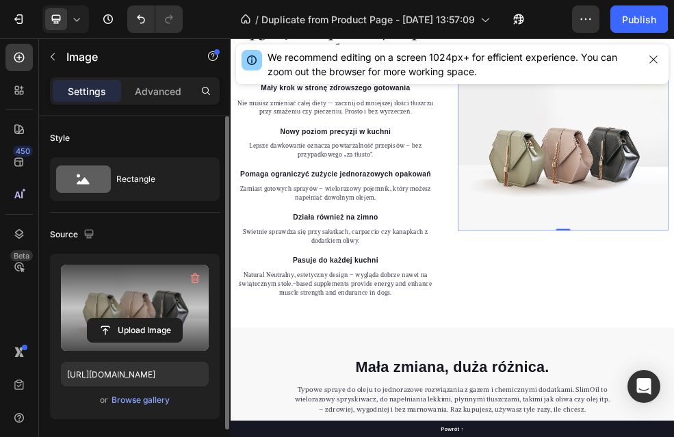
click at [117, 296] on label at bounding box center [135, 308] width 148 height 86
click at [117, 319] on input "file" at bounding box center [135, 330] width 94 height 23
click at [141, 336] on input "file" at bounding box center [135, 330] width 94 height 23
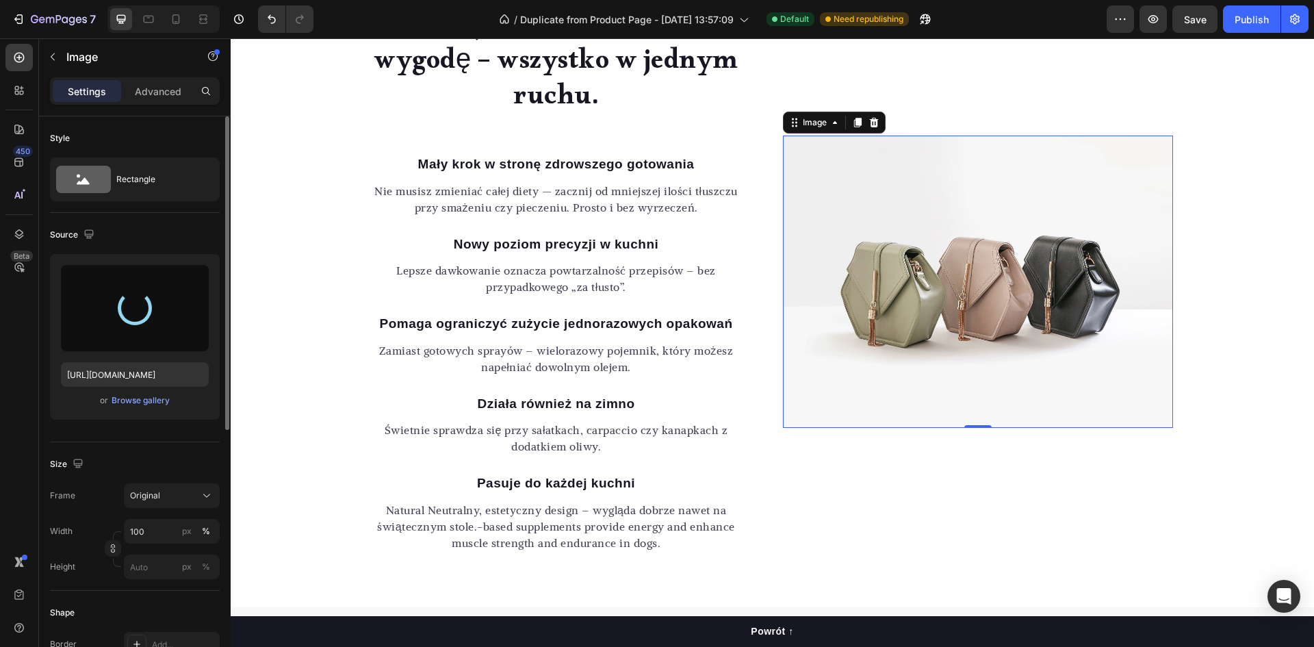
type input "[URL][DOMAIN_NAME]"
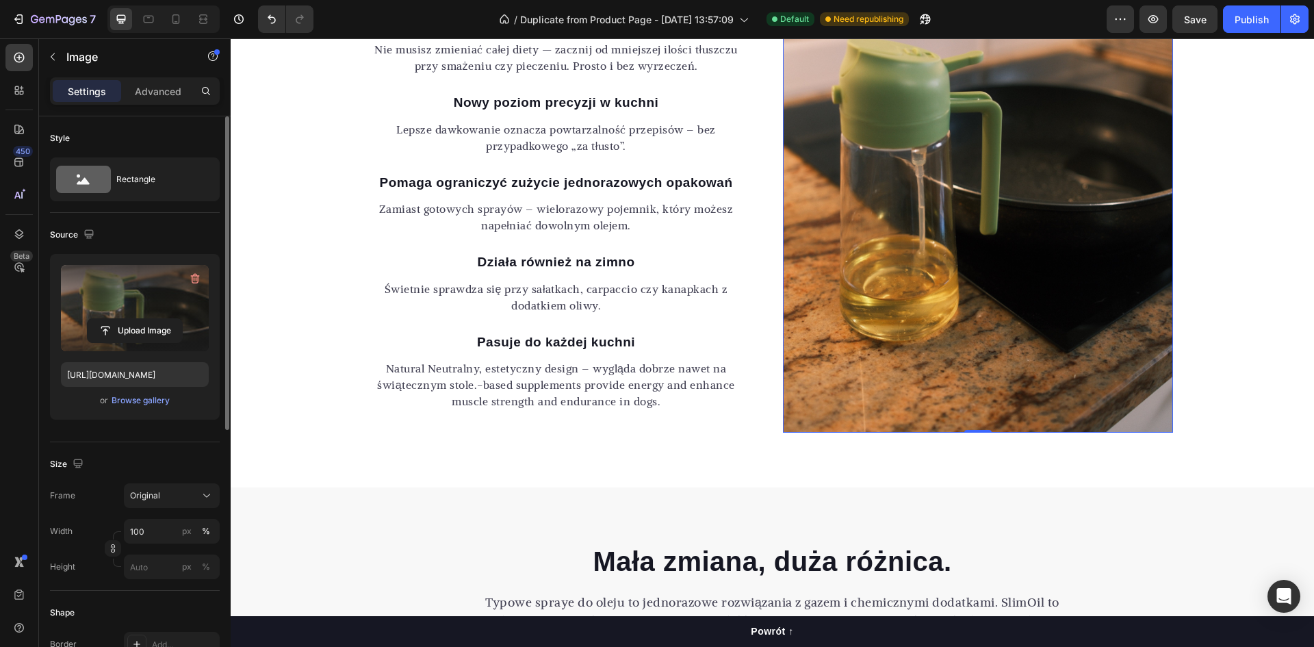
scroll to position [1507, 0]
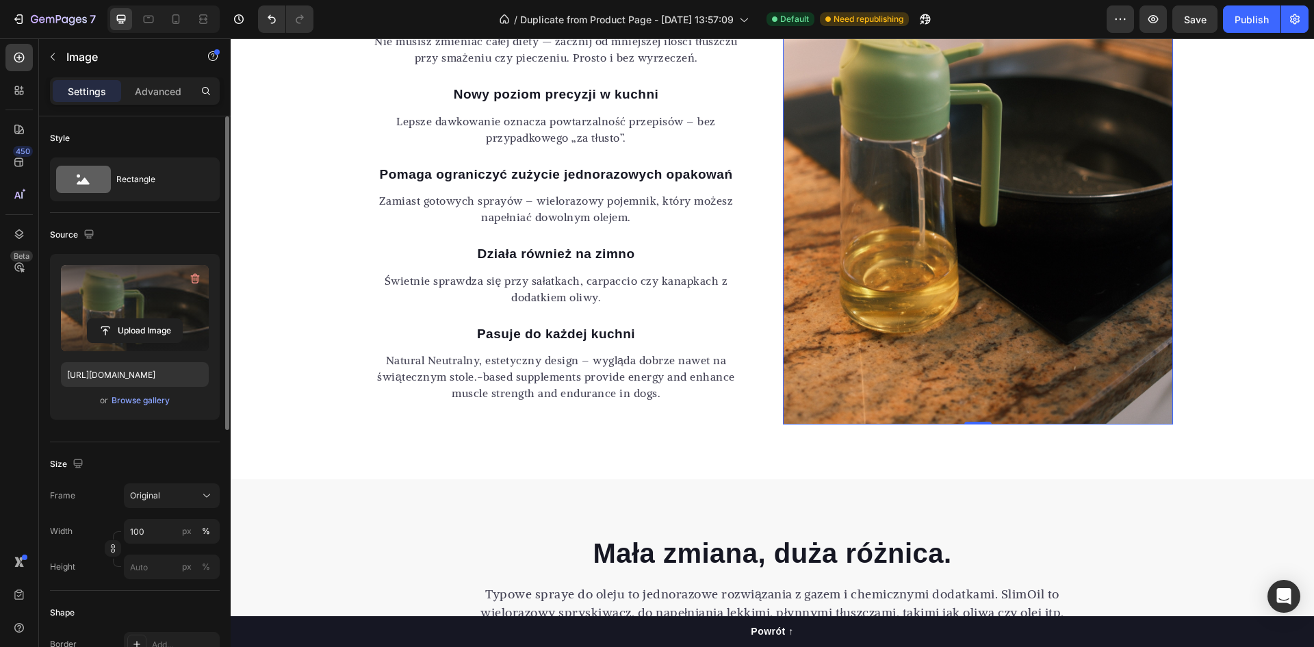
click at [870, 320] on img at bounding box center [978, 131] width 390 height 585
click at [151, 534] on input "100" at bounding box center [172, 531] width 96 height 25
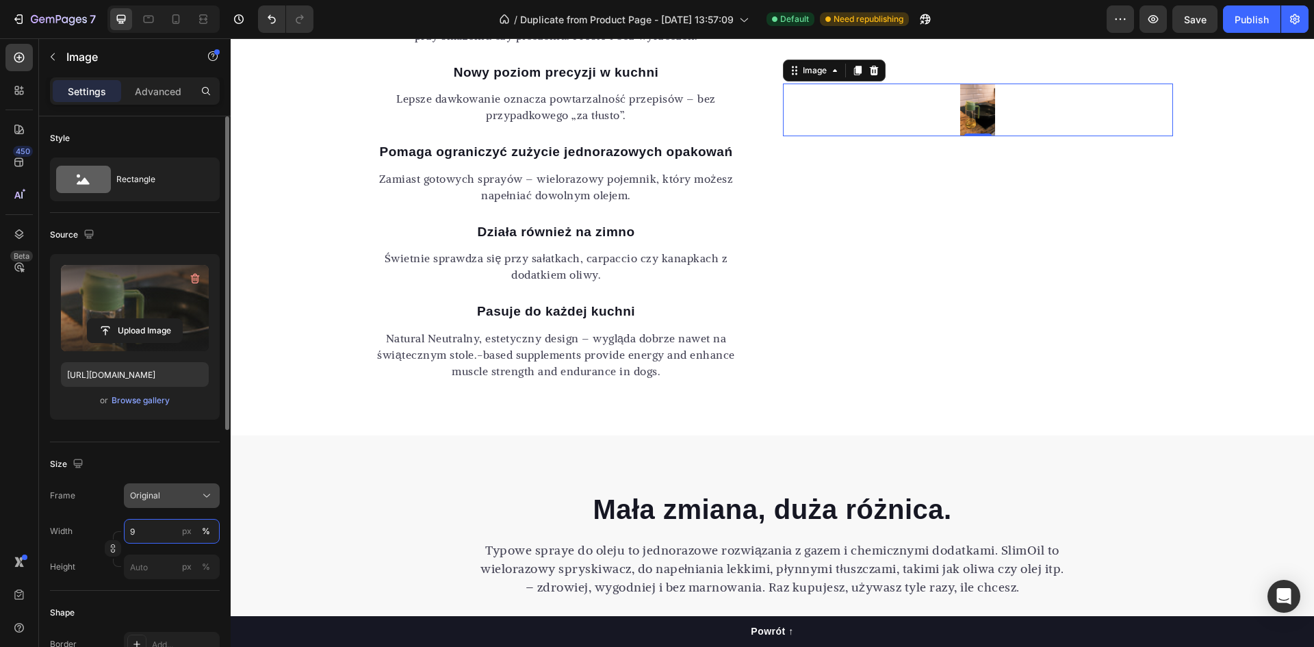
type input "90"
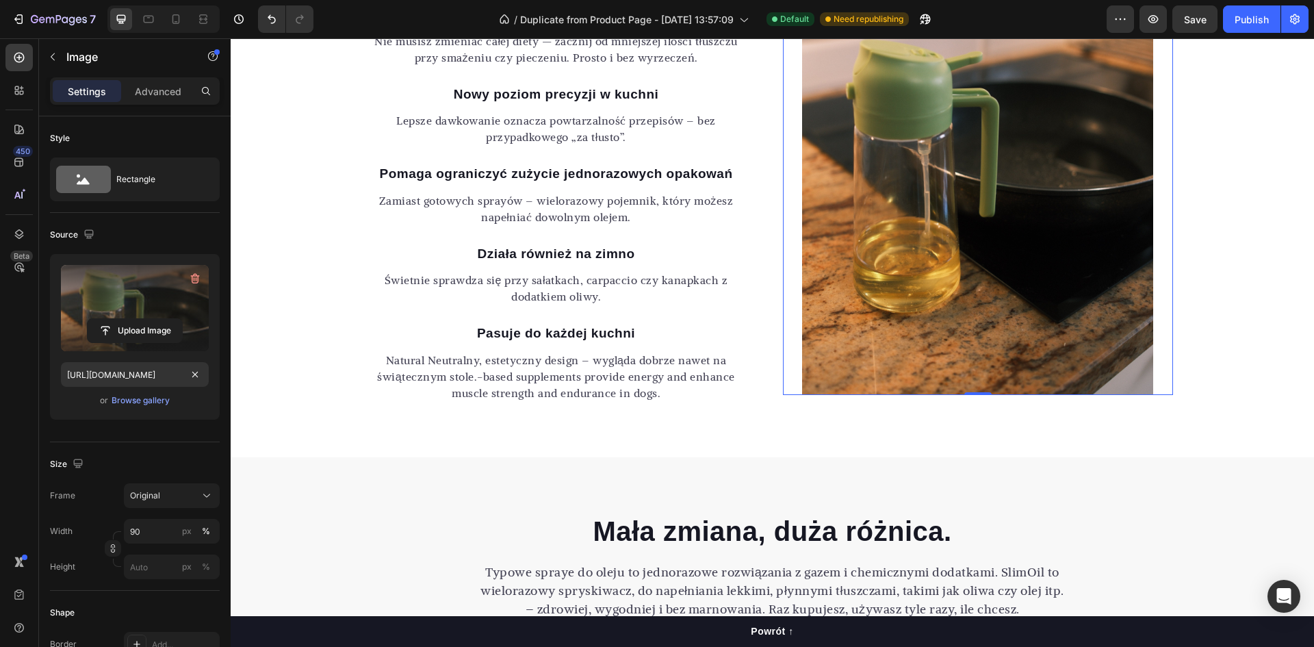
click at [317, 365] on div "Zadbaj o smak, kontrolę i wygodę – wszystko w jednym ruchu. Heading Mały krok w…" at bounding box center [772, 131] width 1083 height 541
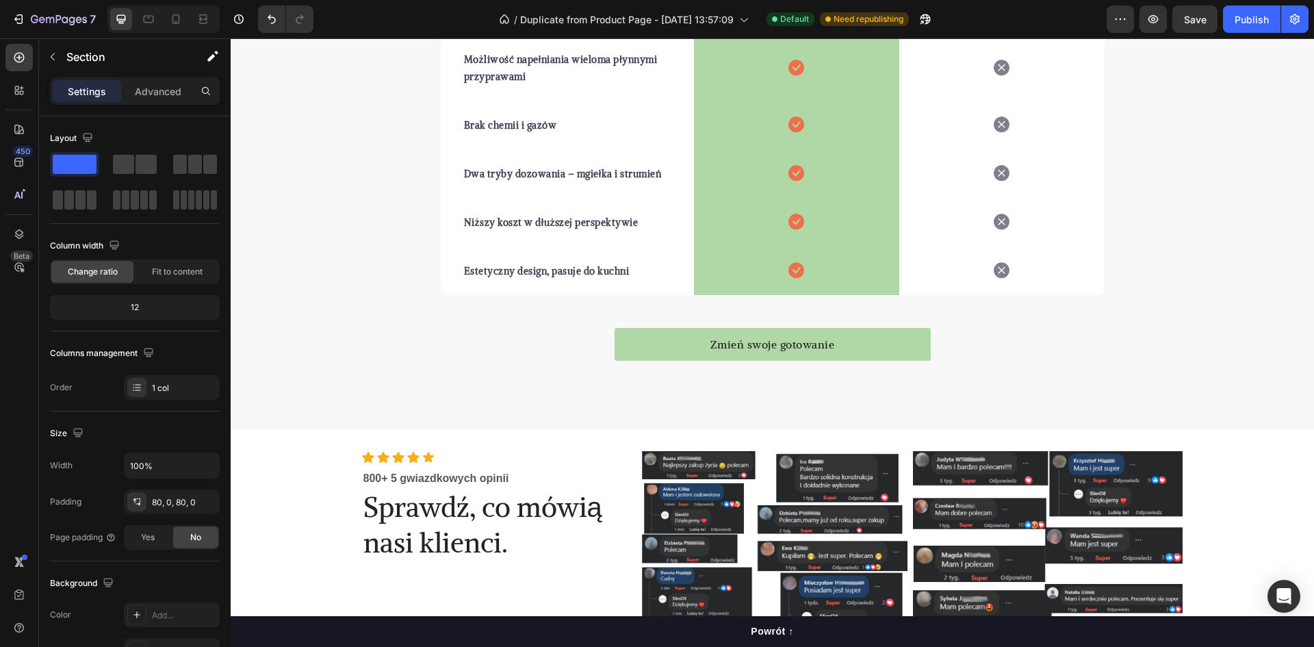
scroll to position [2326, 0]
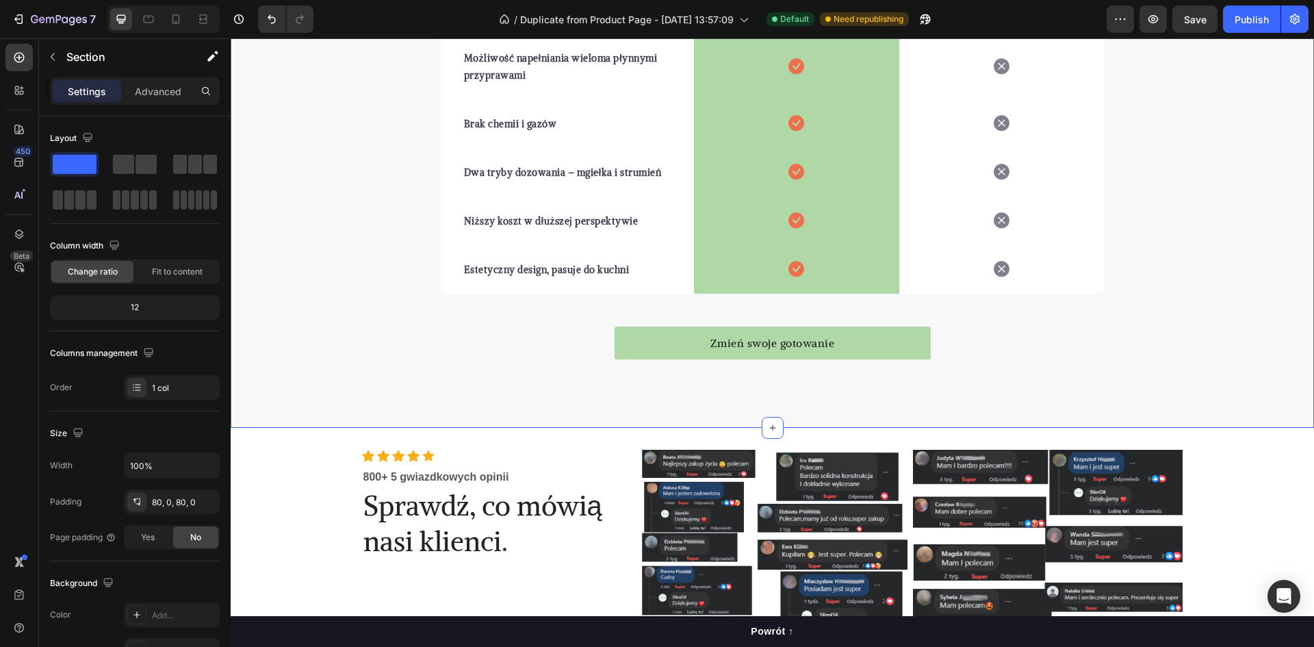
click at [950, 359] on div "Mała zmiana, duża różnica. Heading Typowe spraye do oleju to jednorazowe rozwią…" at bounding box center [772, 21] width 1083 height 703
click at [988, 355] on div "Mała zmiana, duża różnica. Heading Typowe spraye do oleju to jednorazowe rozwią…" at bounding box center [772, 21] width 1083 height 703
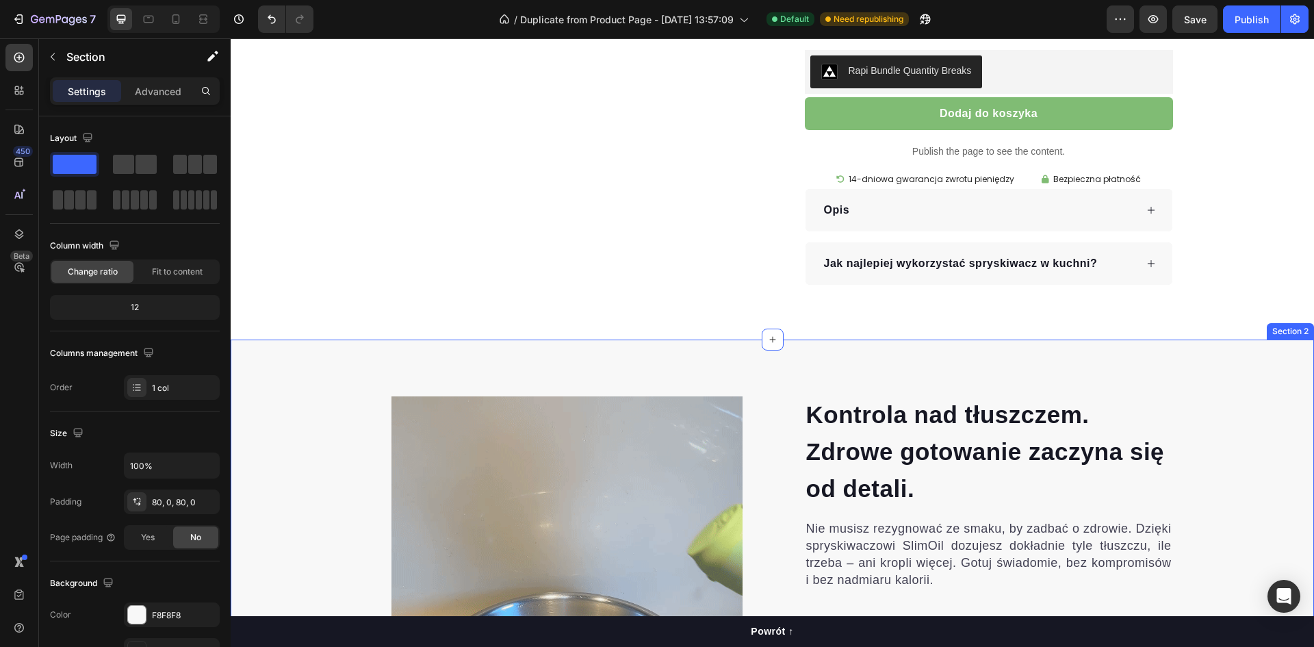
scroll to position [411, 0]
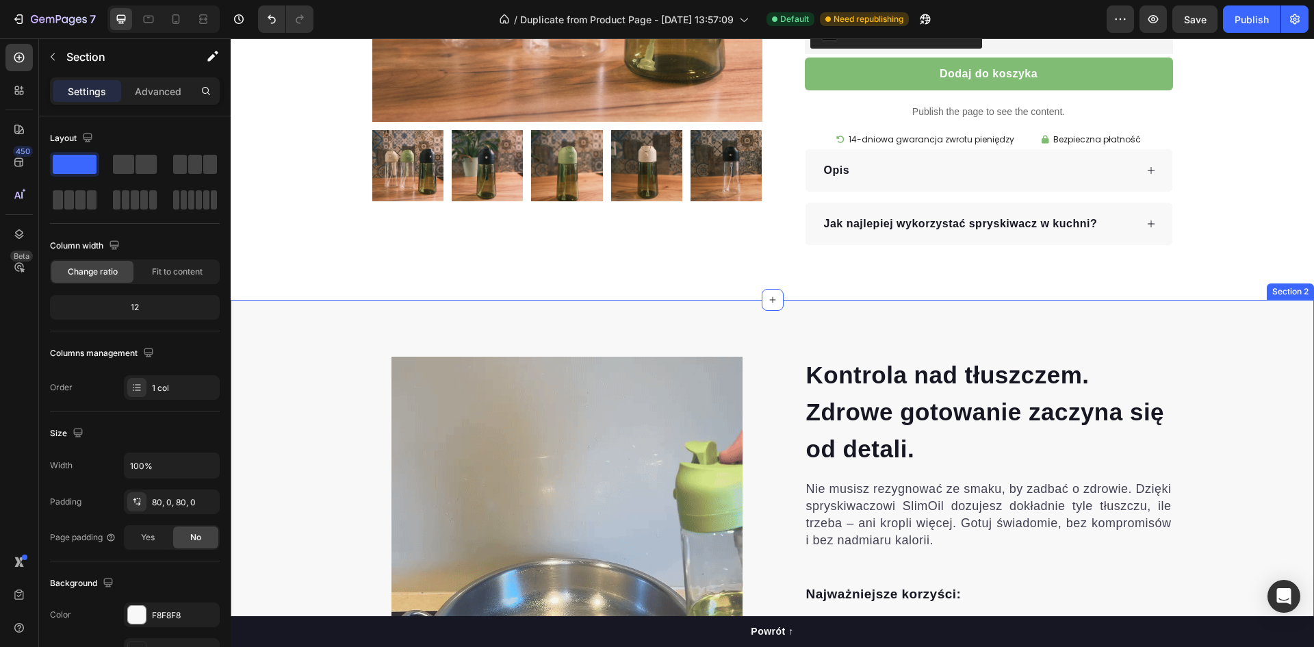
click at [741, 333] on div "Kontrola nad tłuszczem. Zdrowe gotowanie zaczyna się od detali. Heading Nie mus…" at bounding box center [772, 590] width 1083 height 581
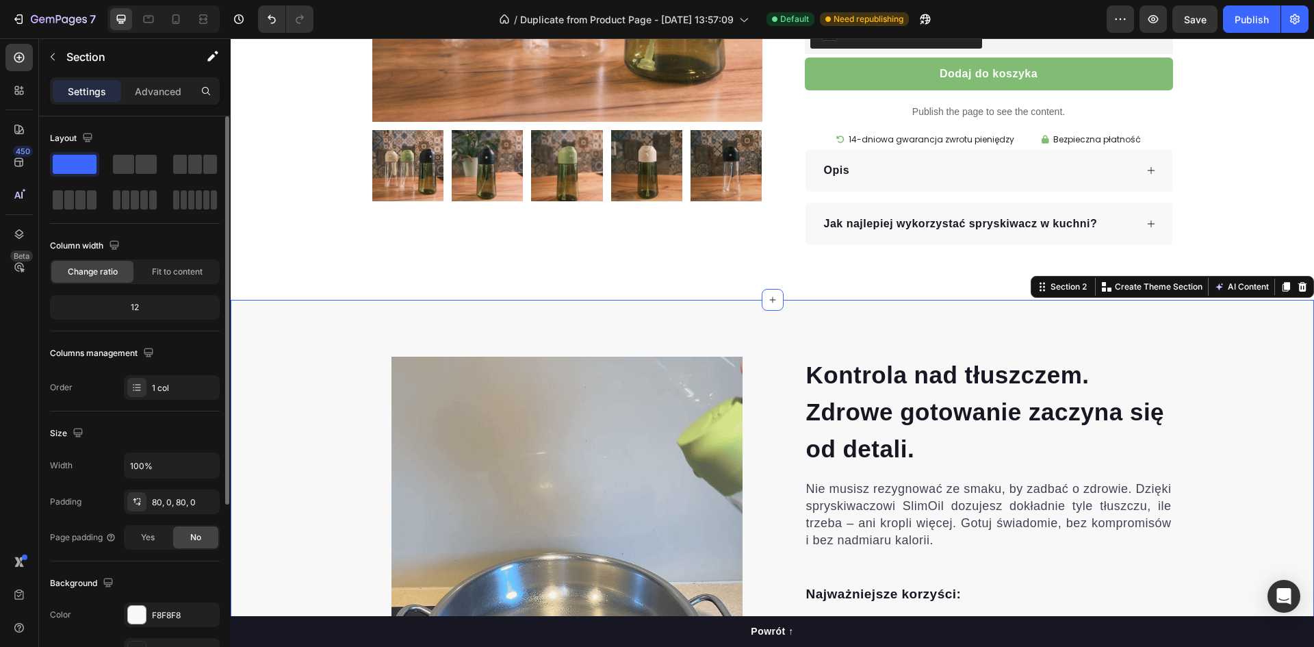
scroll to position [479, 0]
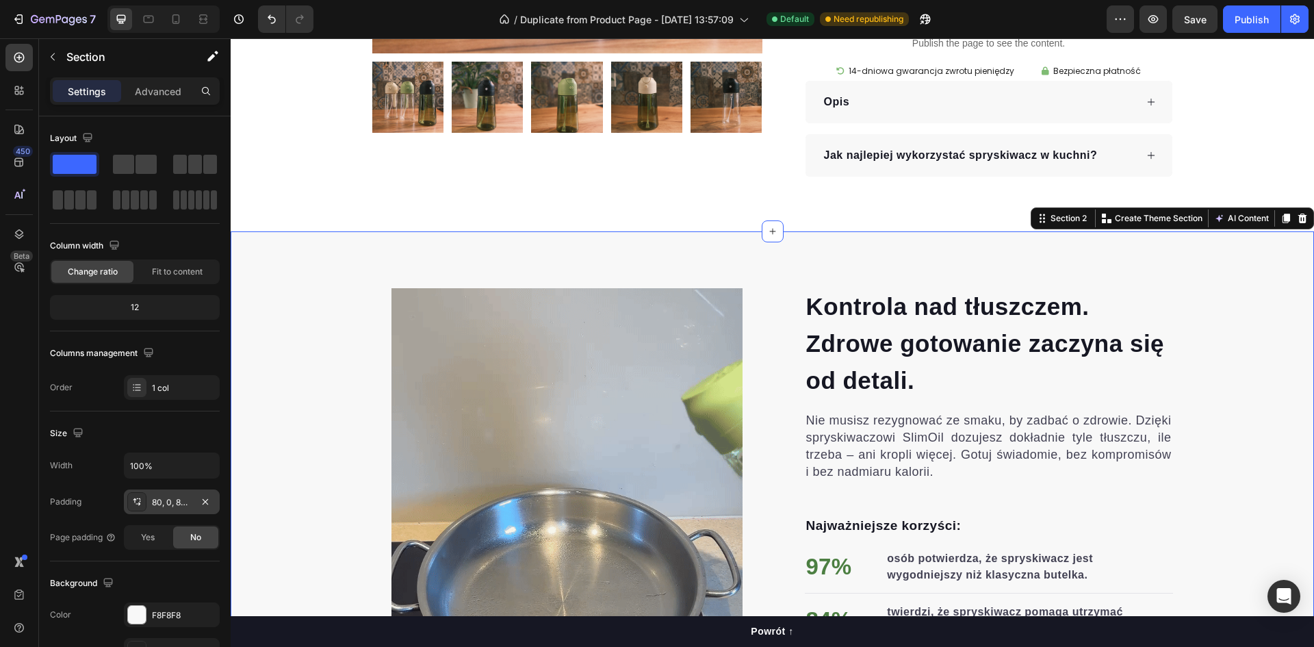
click at [141, 508] on div at bounding box center [136, 501] width 19 height 19
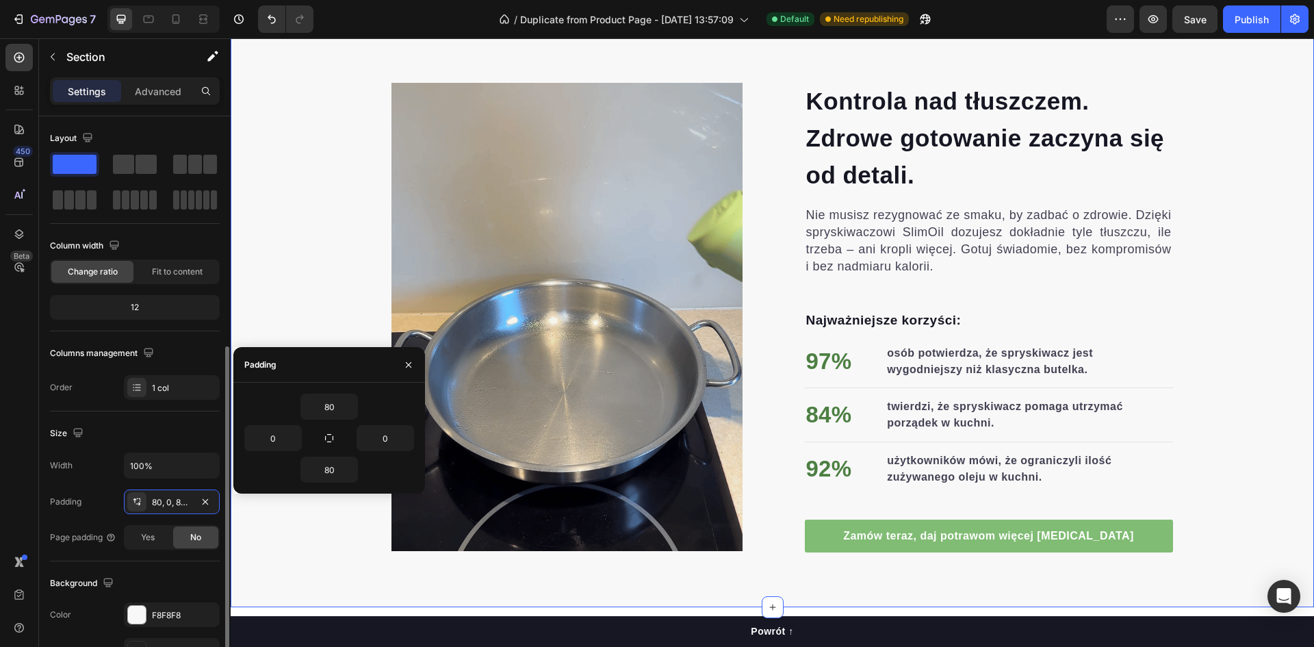
scroll to position [137, 0]
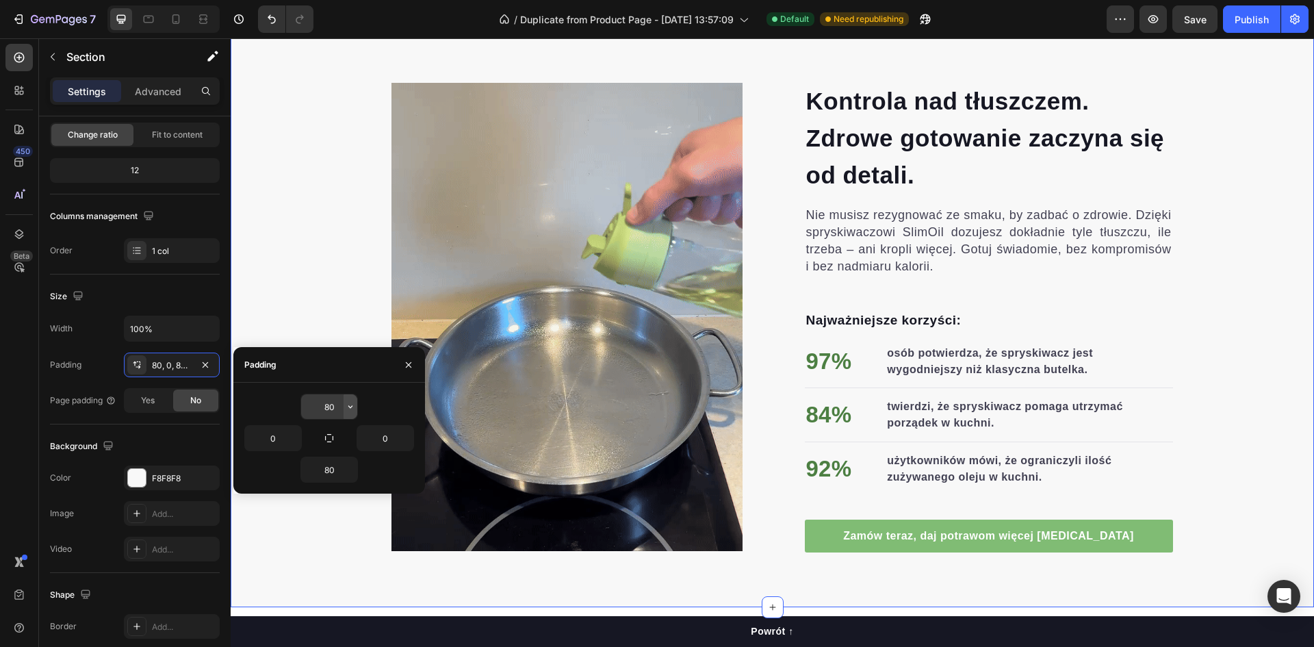
click at [350, 408] on icon "button" at bounding box center [350, 406] width 4 height 3
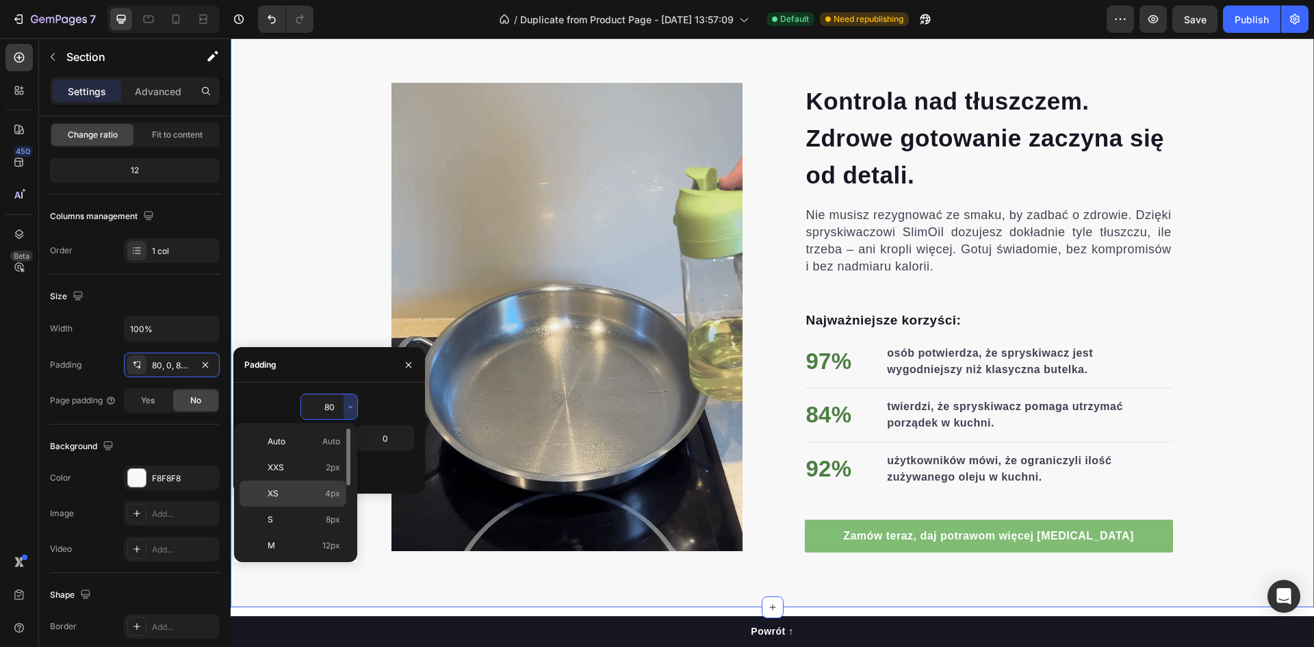
click at [327, 494] on span "4px" at bounding box center [332, 493] width 15 height 12
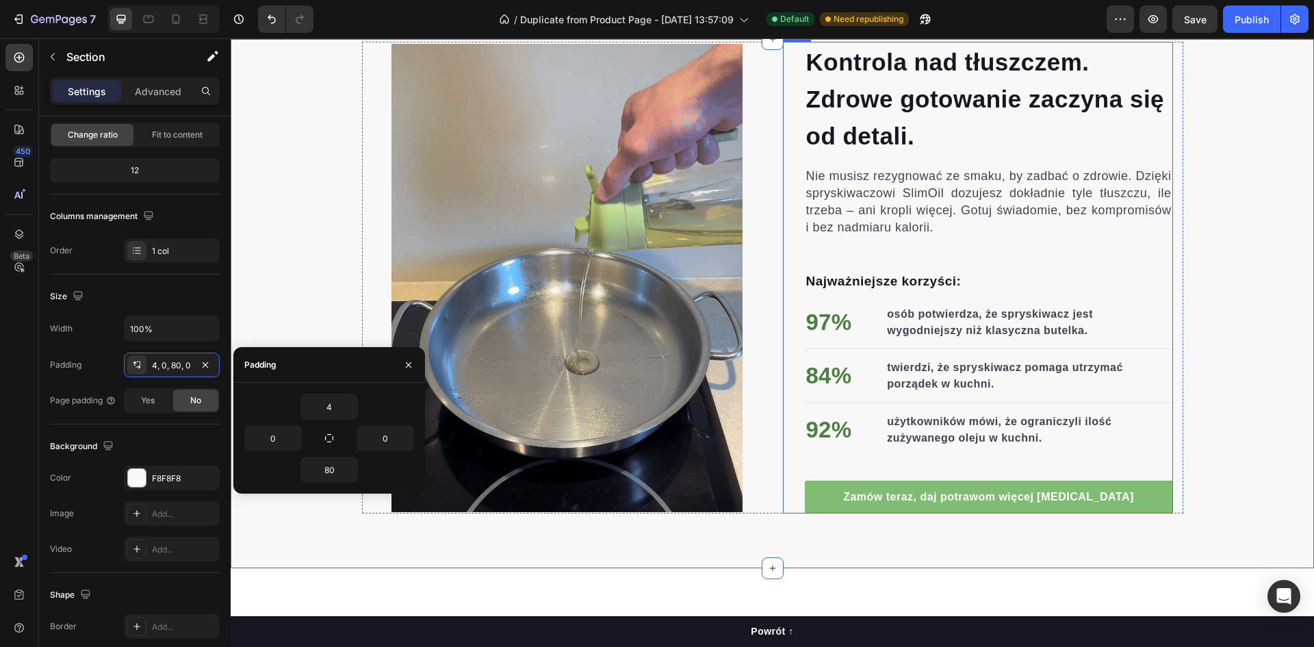
scroll to position [411, 0]
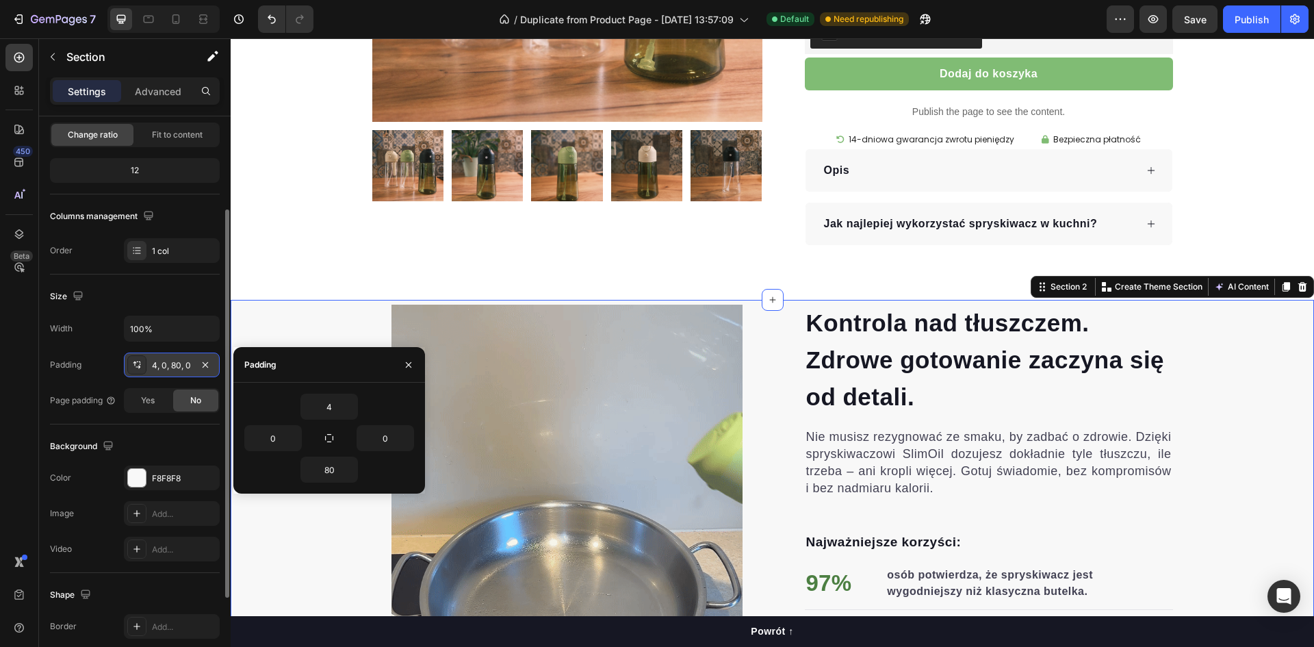
click at [183, 365] on div "4, 0, 80, 0" at bounding box center [172, 365] width 40 height 12
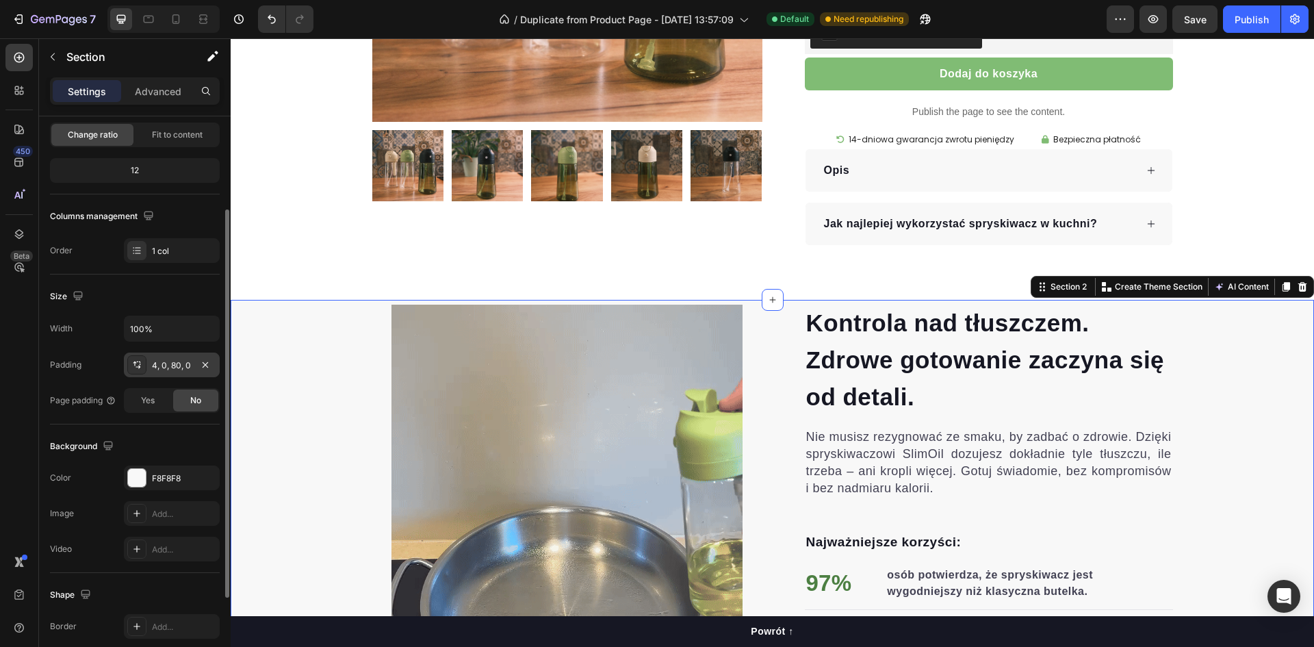
click at [166, 365] on div "4, 0, 80, 0" at bounding box center [172, 365] width 40 height 12
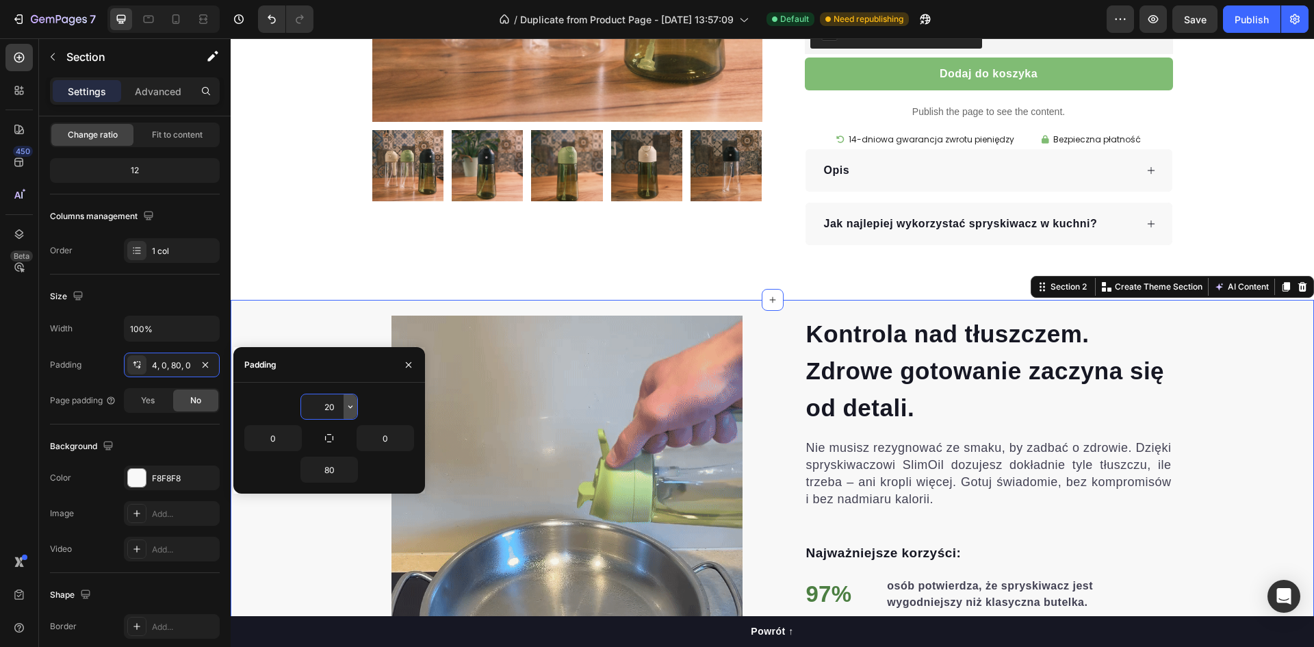
type input "2"
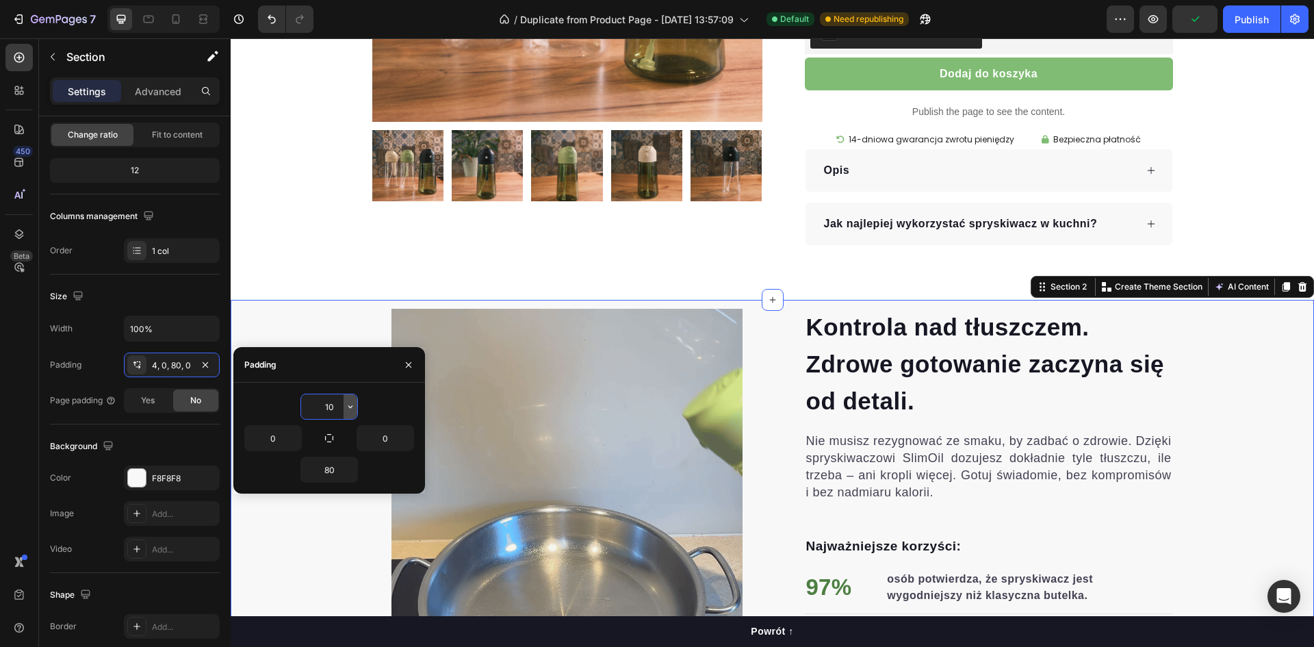
type input "1"
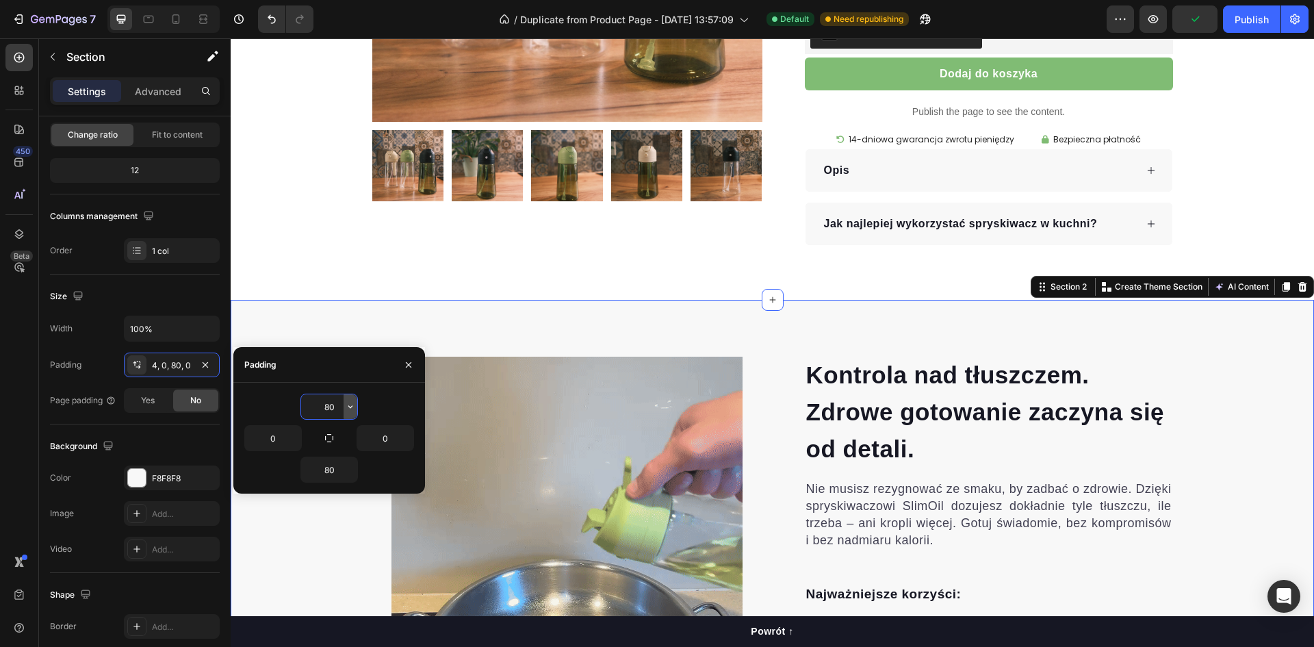
type input "8"
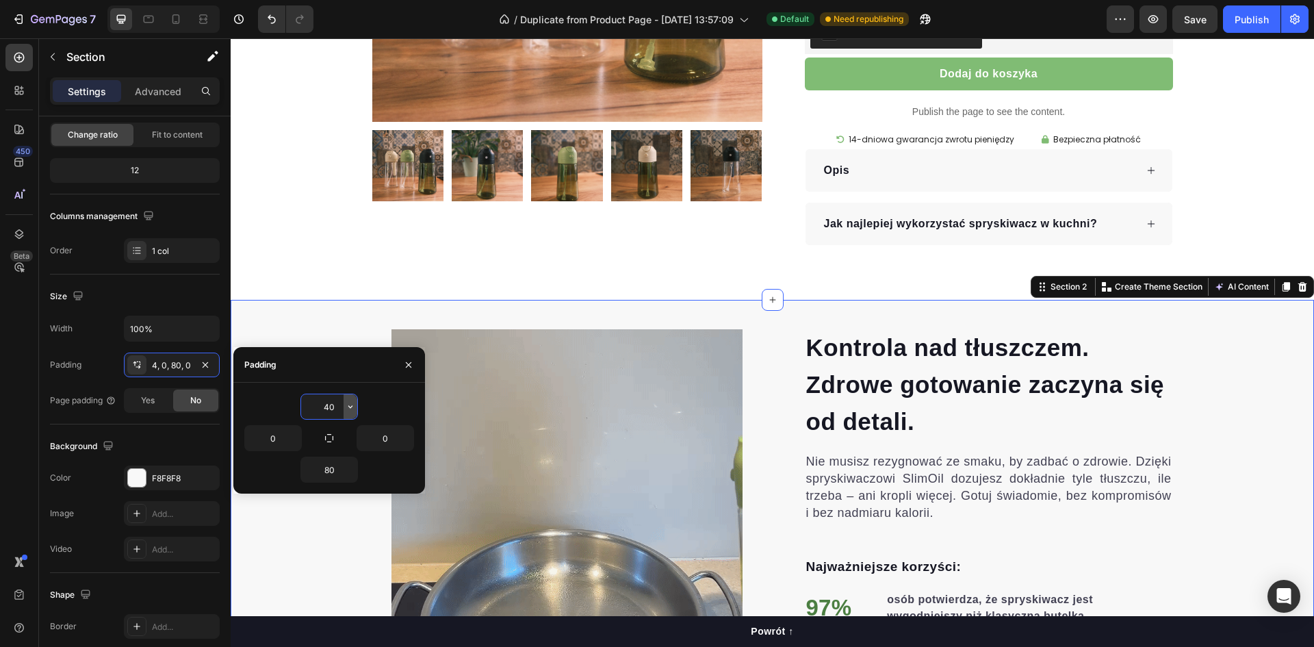
type input "4"
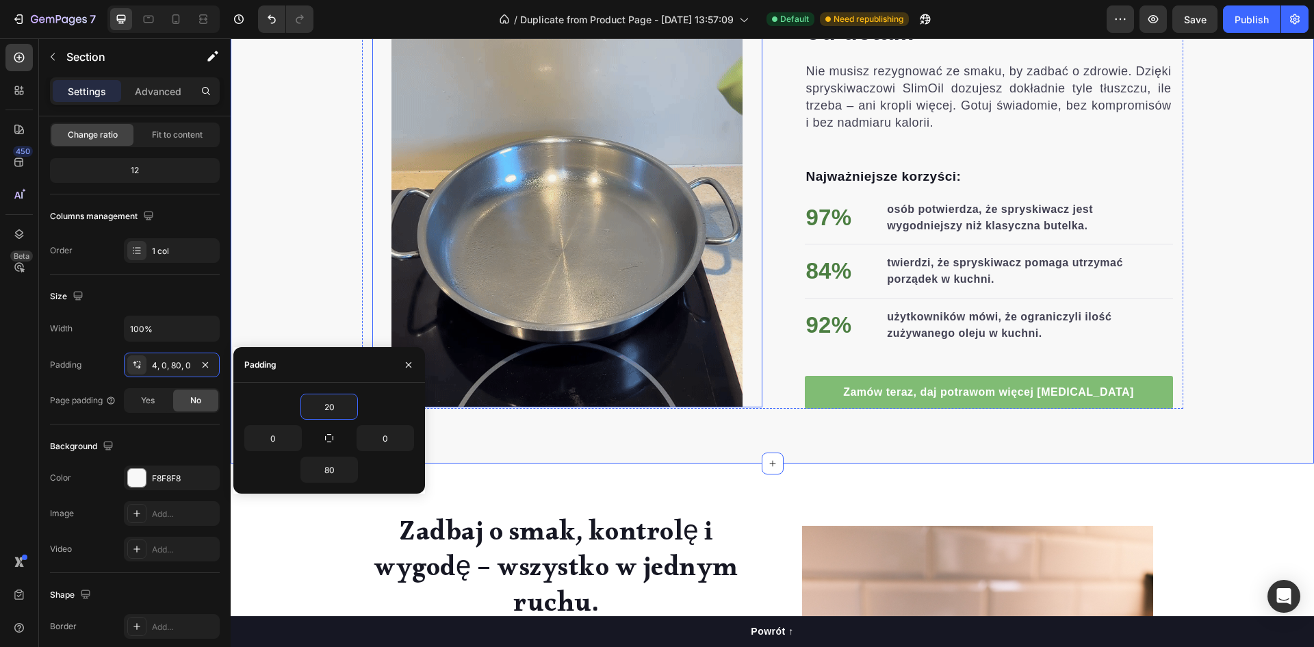
scroll to position [821, 0]
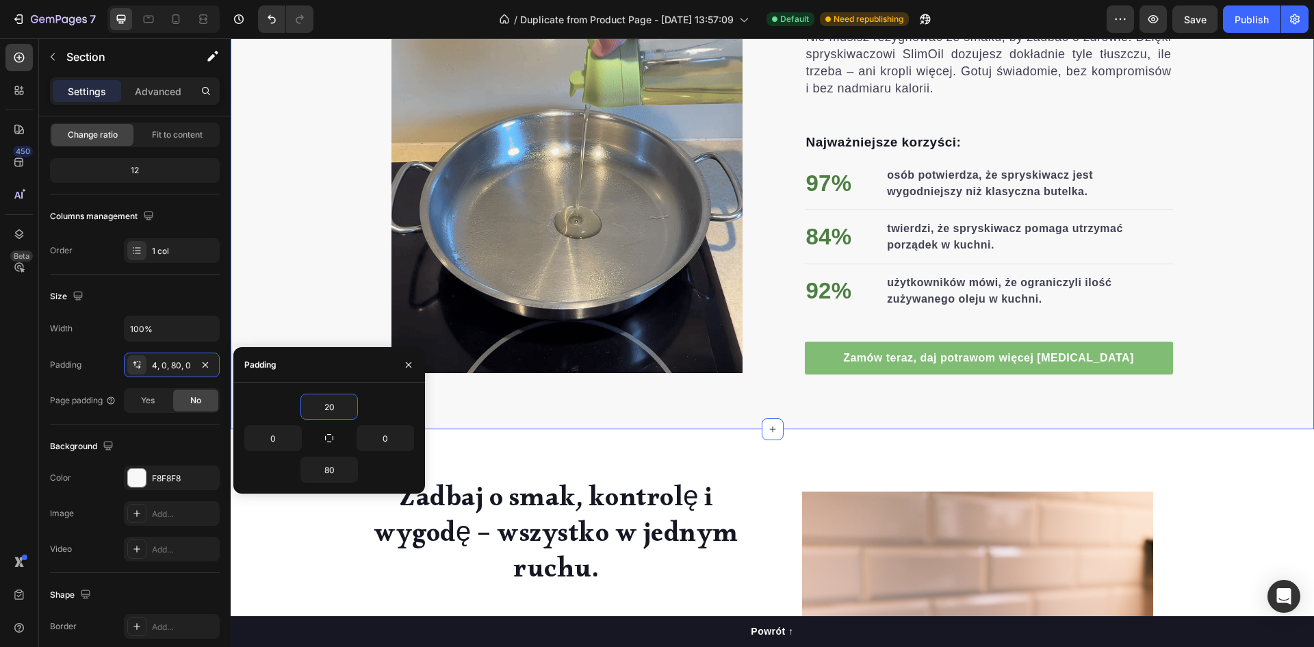
type input "20"
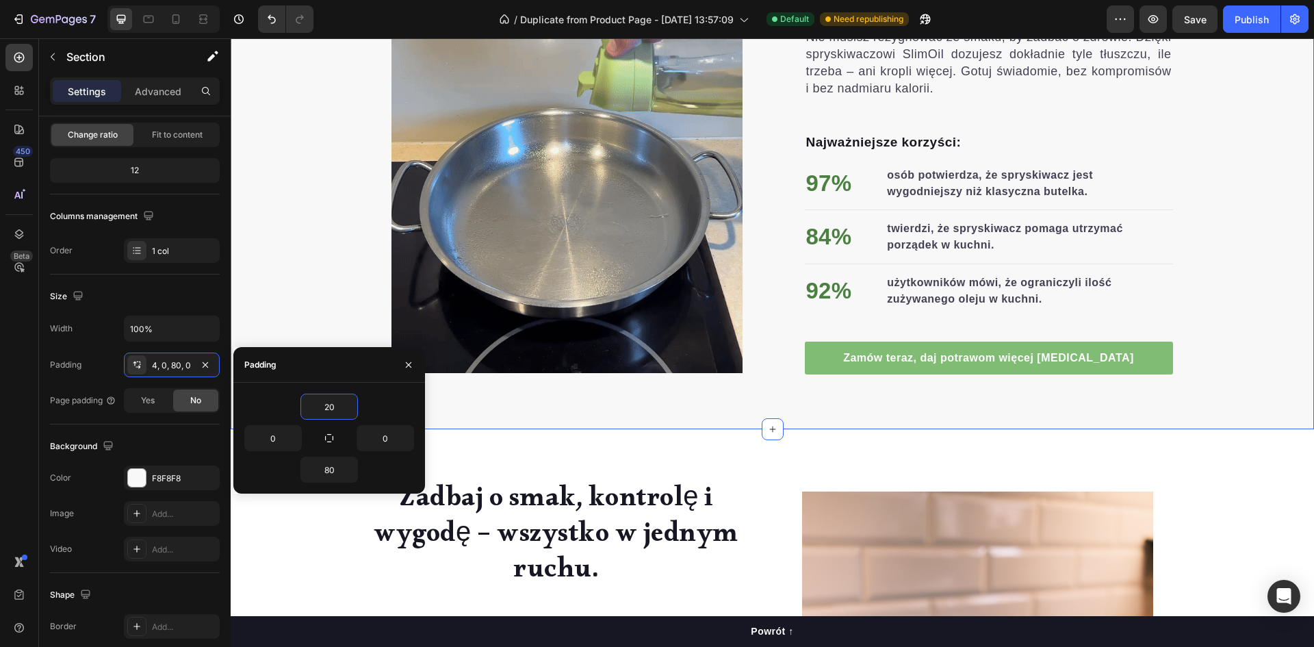
click at [749, 408] on div "Kontrola nad tłuszczem. Zdrowe gotowanie zaczyna się od detali. Heading Nie mus…" at bounding box center [772, 159] width 1083 height 540
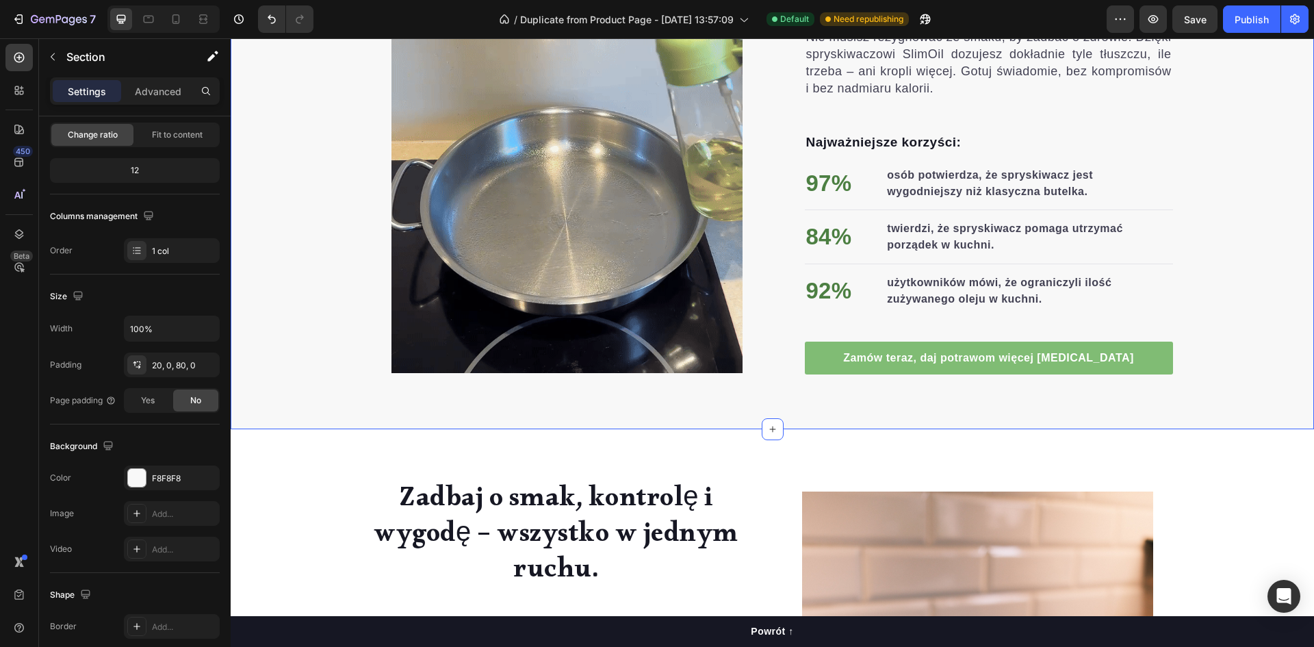
click at [710, 404] on div "Kontrola nad tłuszczem. Zdrowe gotowanie zaczyna się od detali. Heading Nie mus…" at bounding box center [772, 159] width 1083 height 540
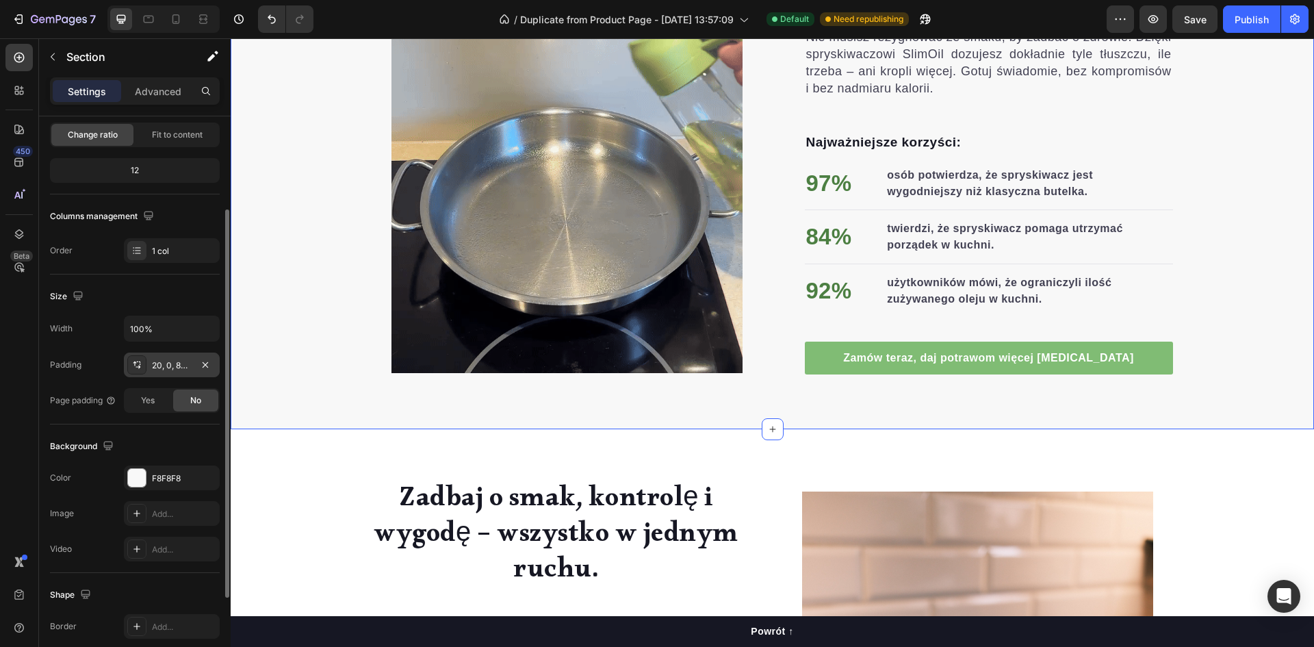
click at [154, 359] on div "20, 0, 80, 0" at bounding box center [172, 365] width 40 height 12
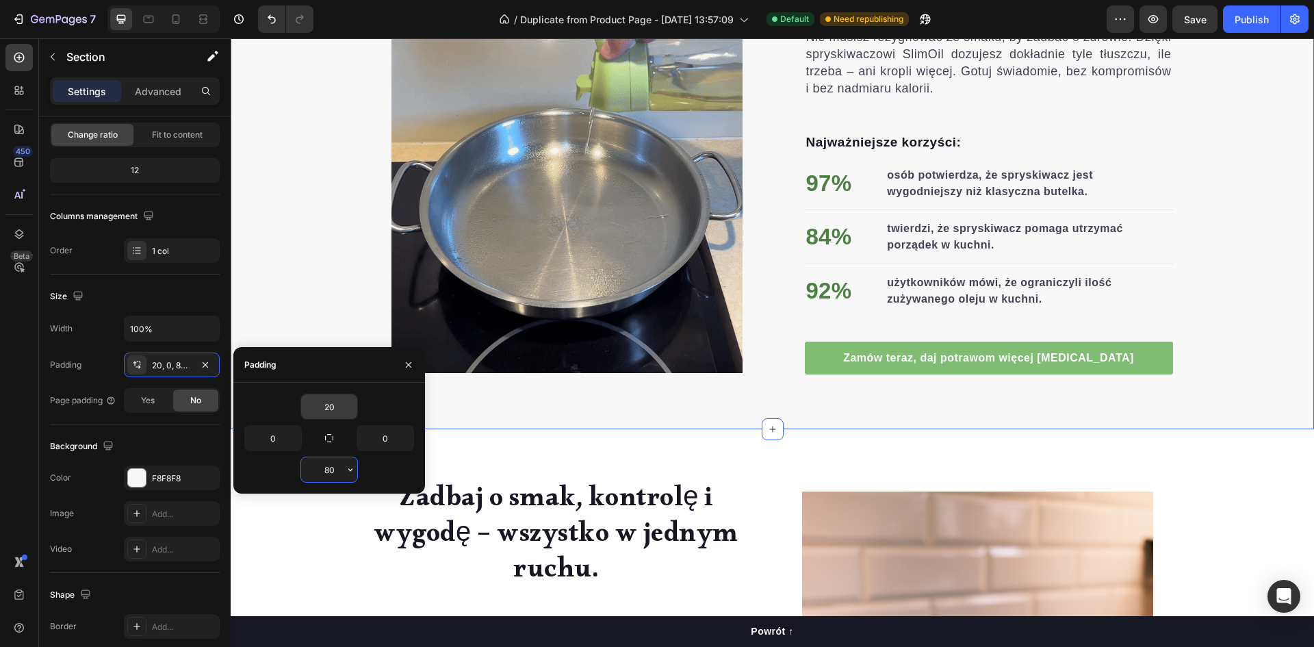
click at [332, 469] on input "80" at bounding box center [329, 469] width 56 height 25
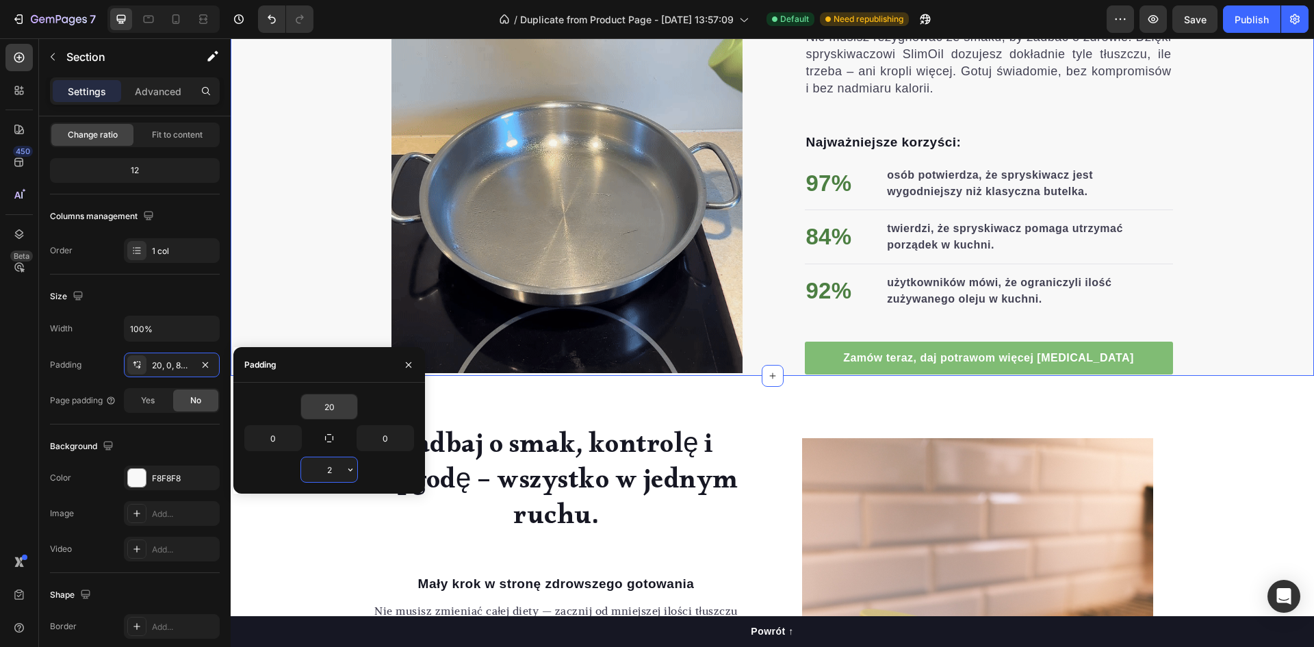
type input "20"
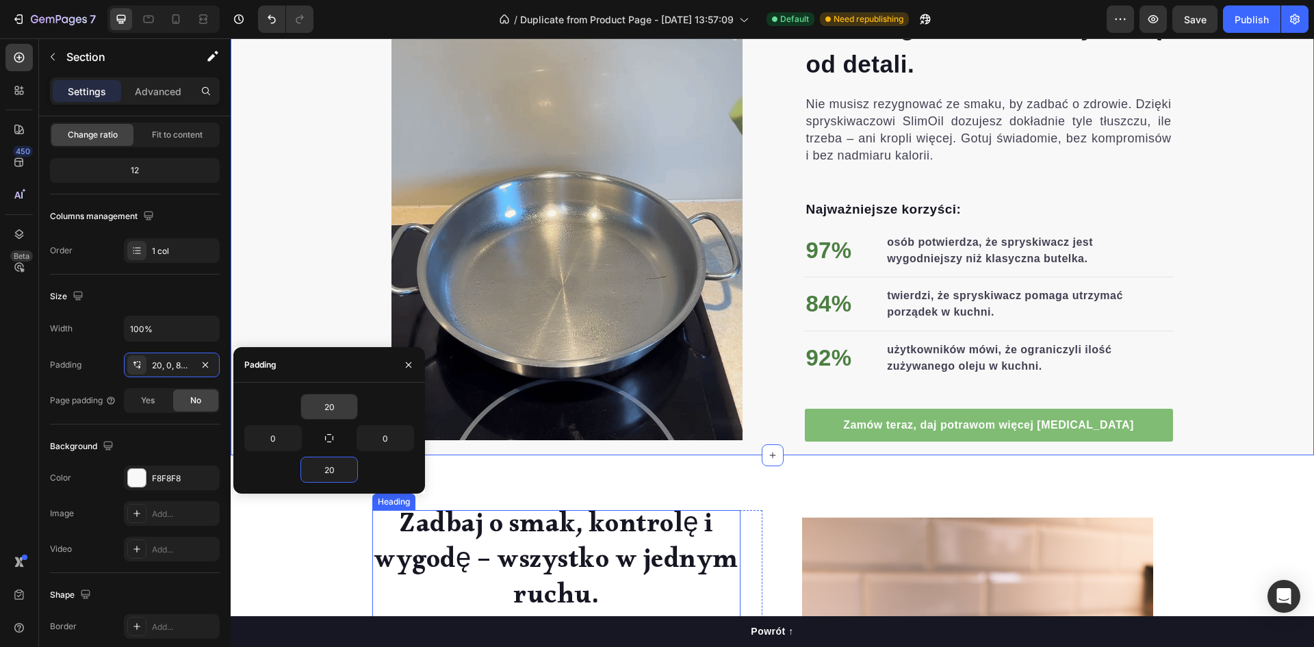
scroll to position [753, 0]
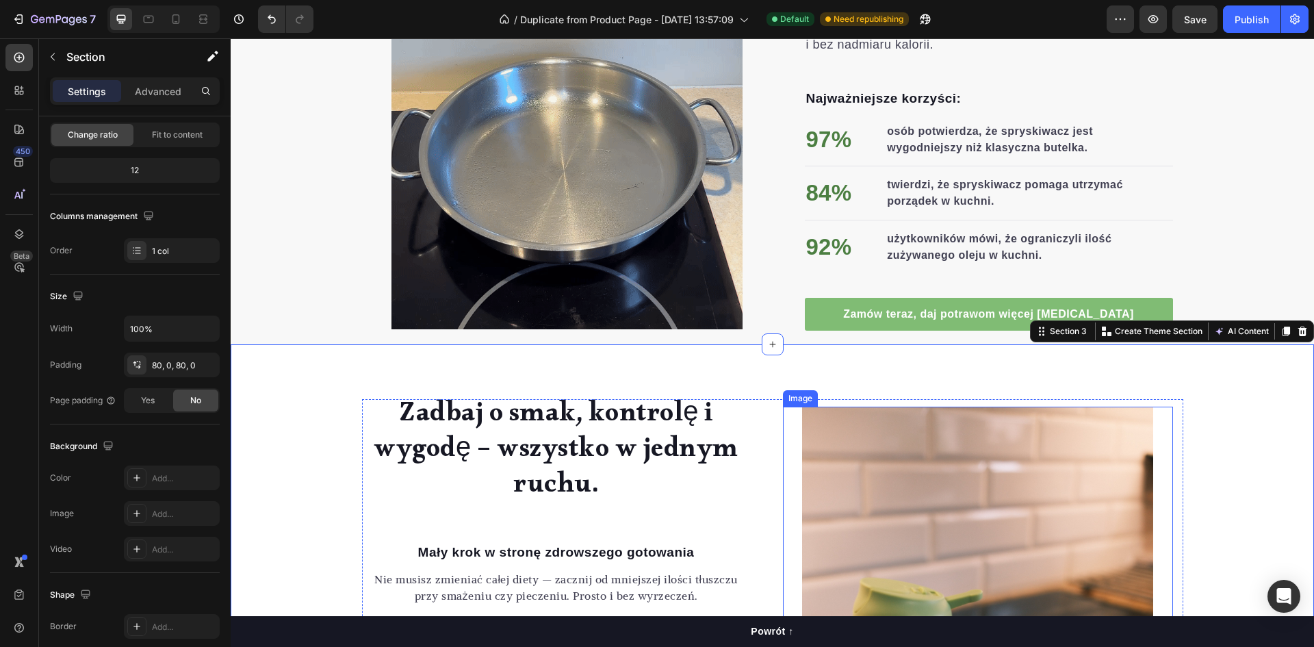
scroll to position [889, 0]
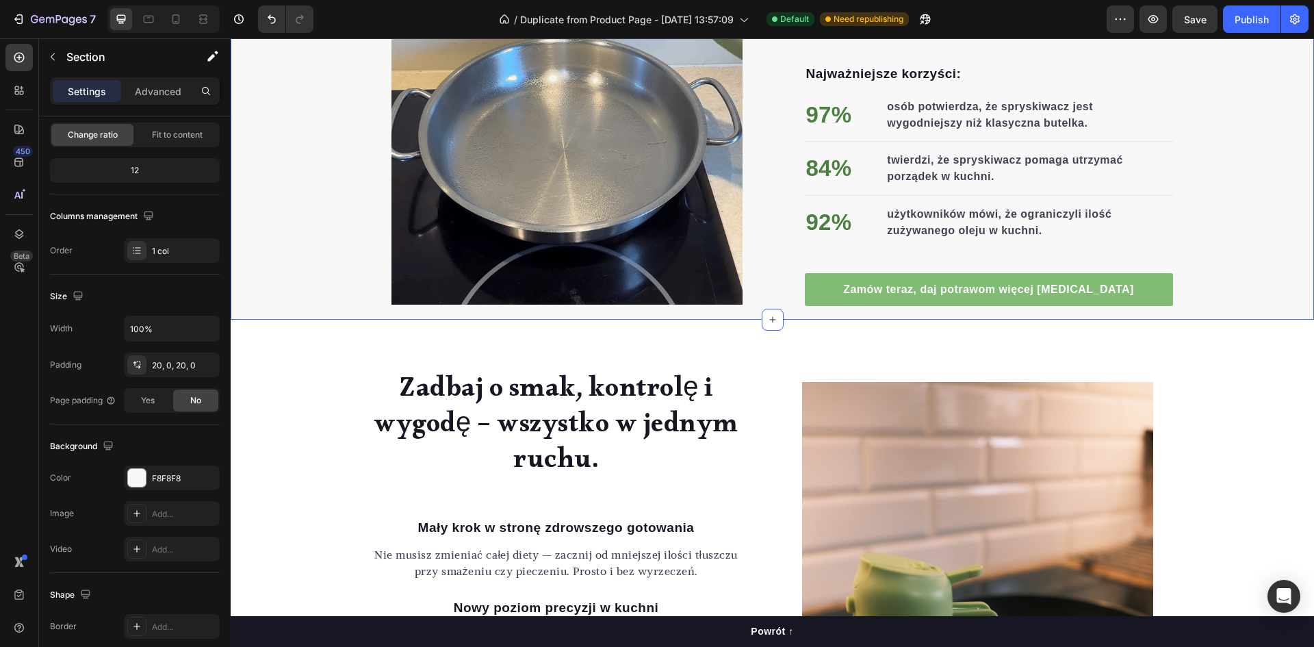
click at [714, 312] on div "Kontrola nad tłuszczem. Zdrowe gotowanie zaczyna się od detali. Heading Nie mus…" at bounding box center [772, 70] width 1083 height 499
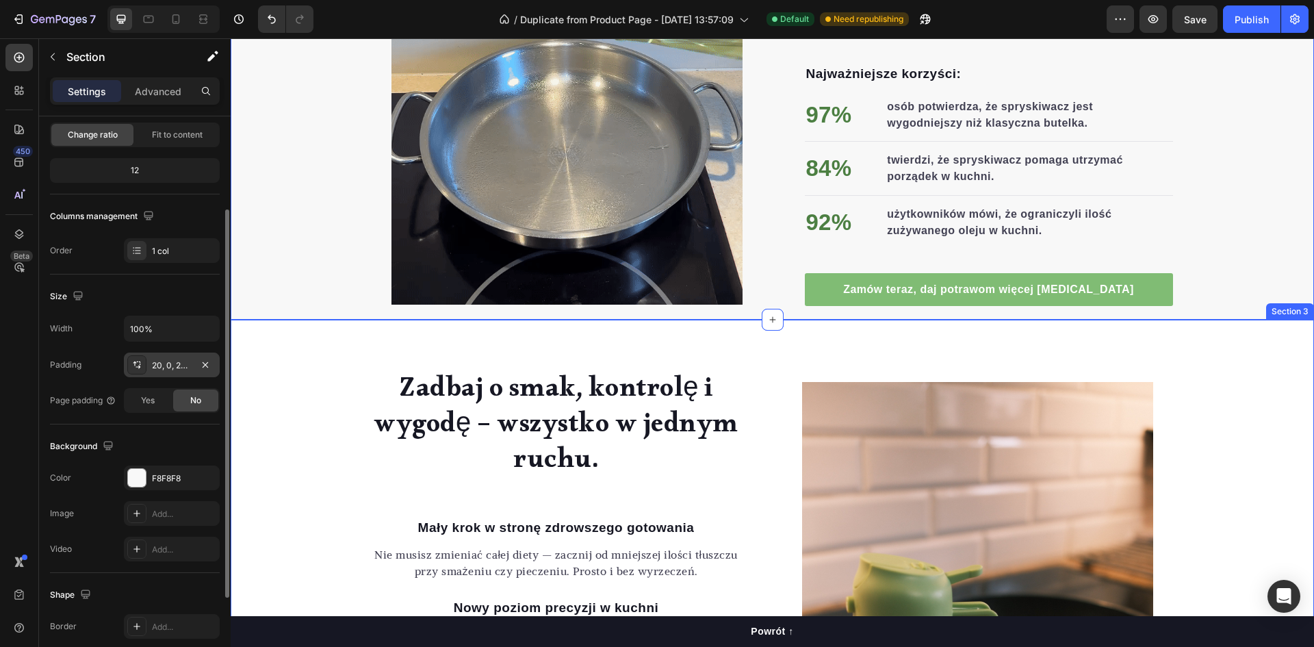
click at [158, 362] on div "20, 0, 20, 0" at bounding box center [172, 365] width 40 height 12
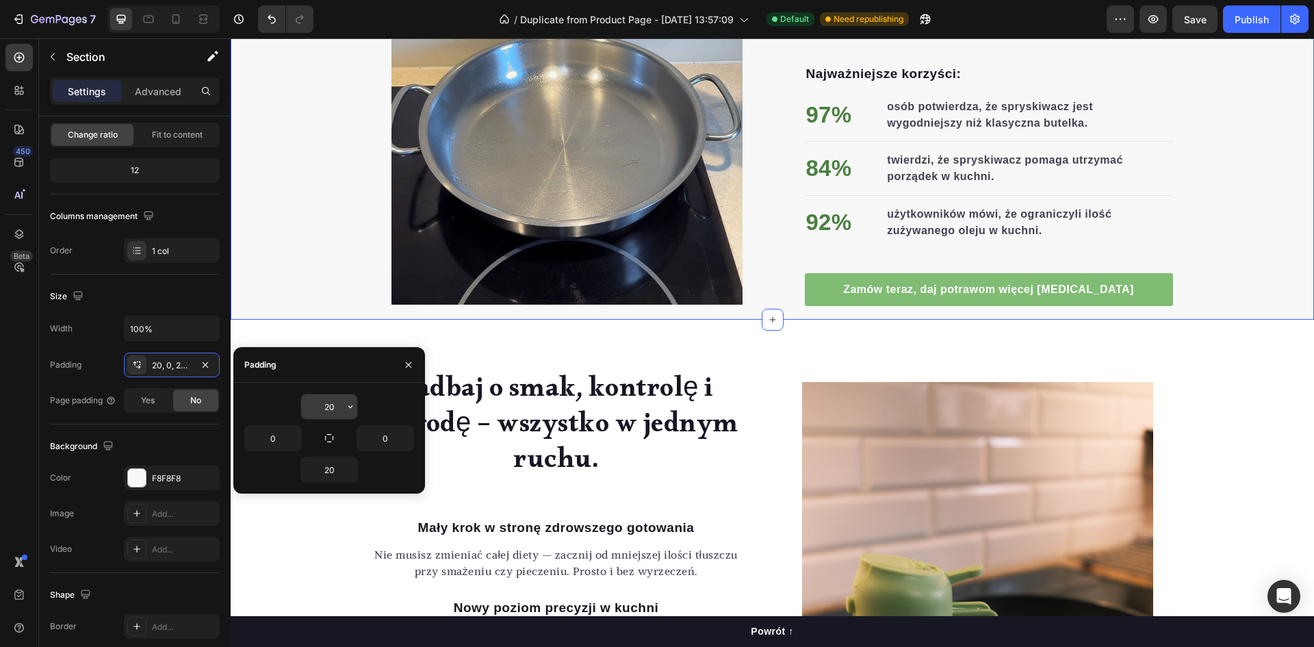
click at [327, 404] on input "20" at bounding box center [329, 406] width 56 height 25
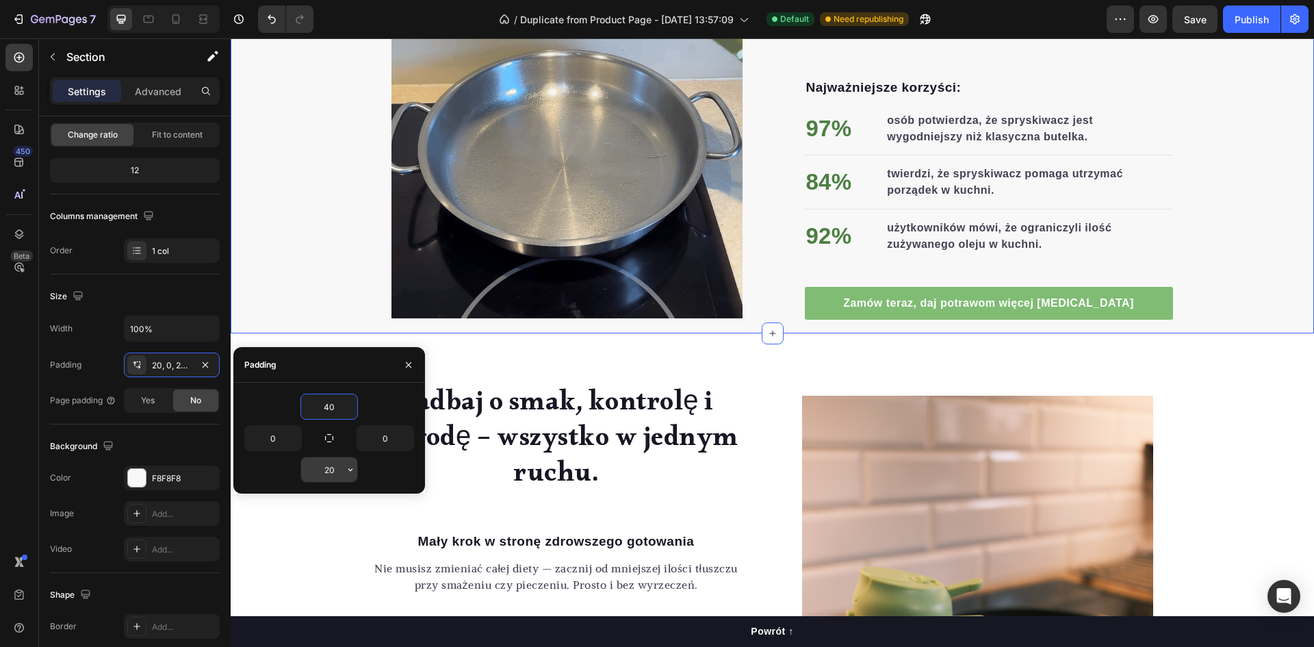
type input "40"
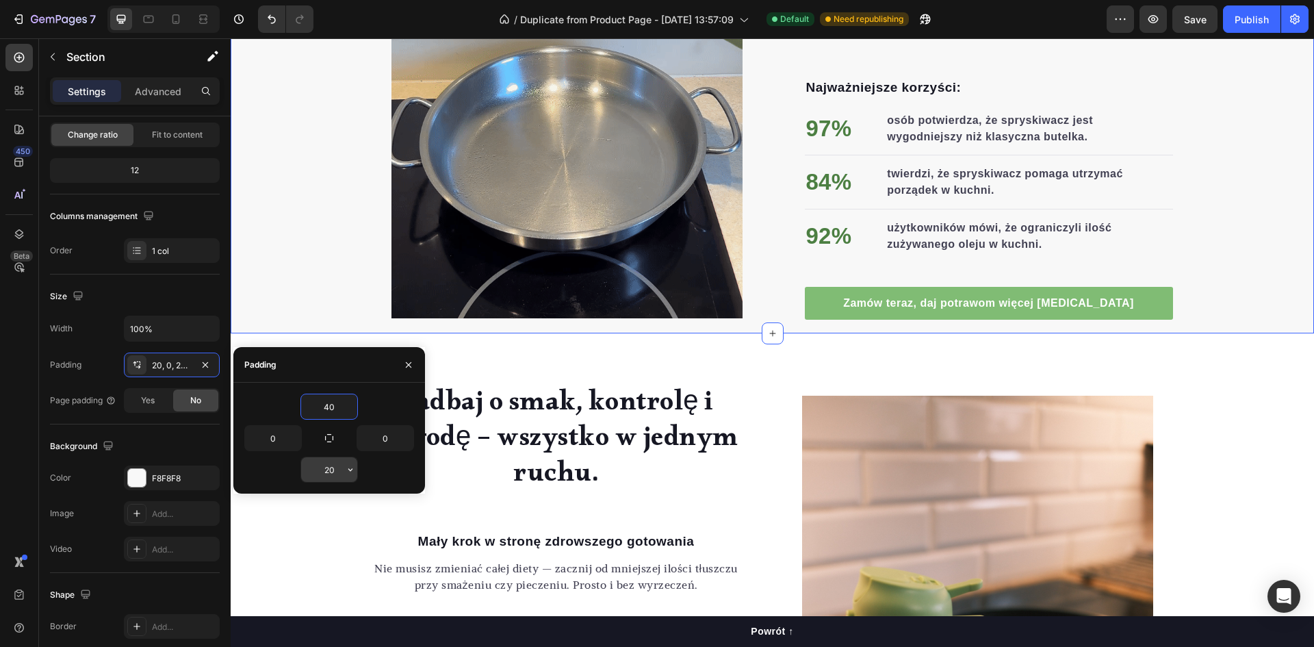
click at [328, 475] on input "20" at bounding box center [329, 469] width 56 height 25
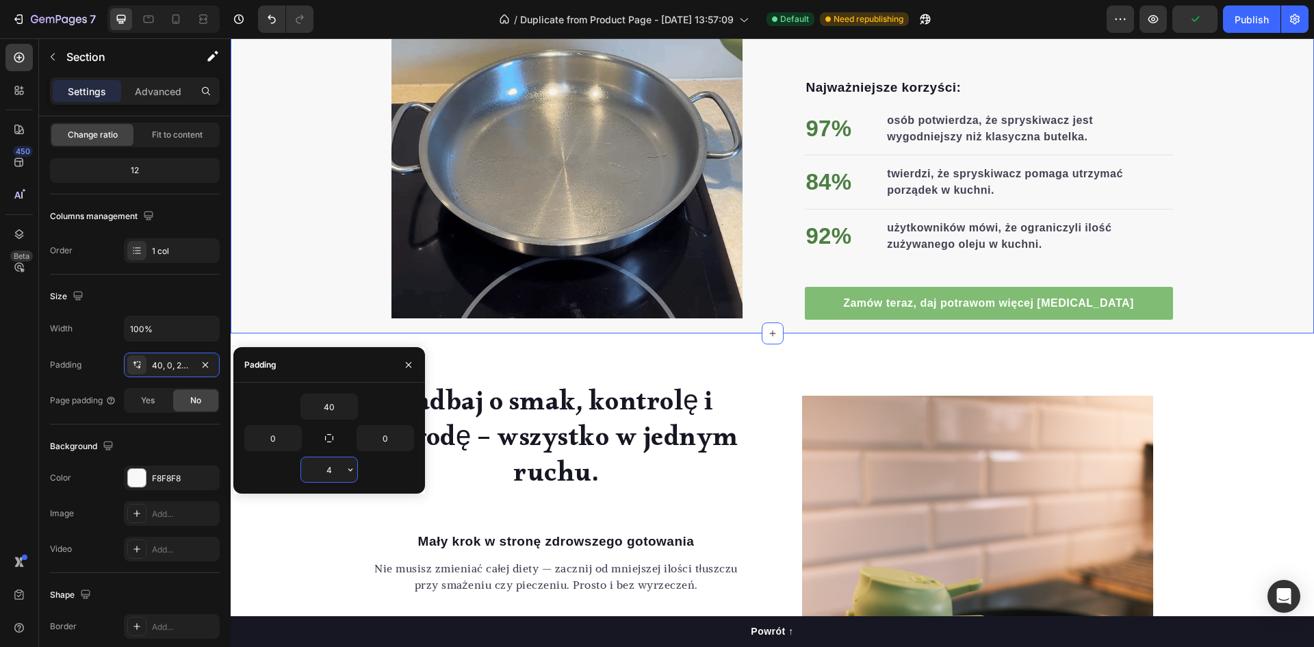
type input "40"
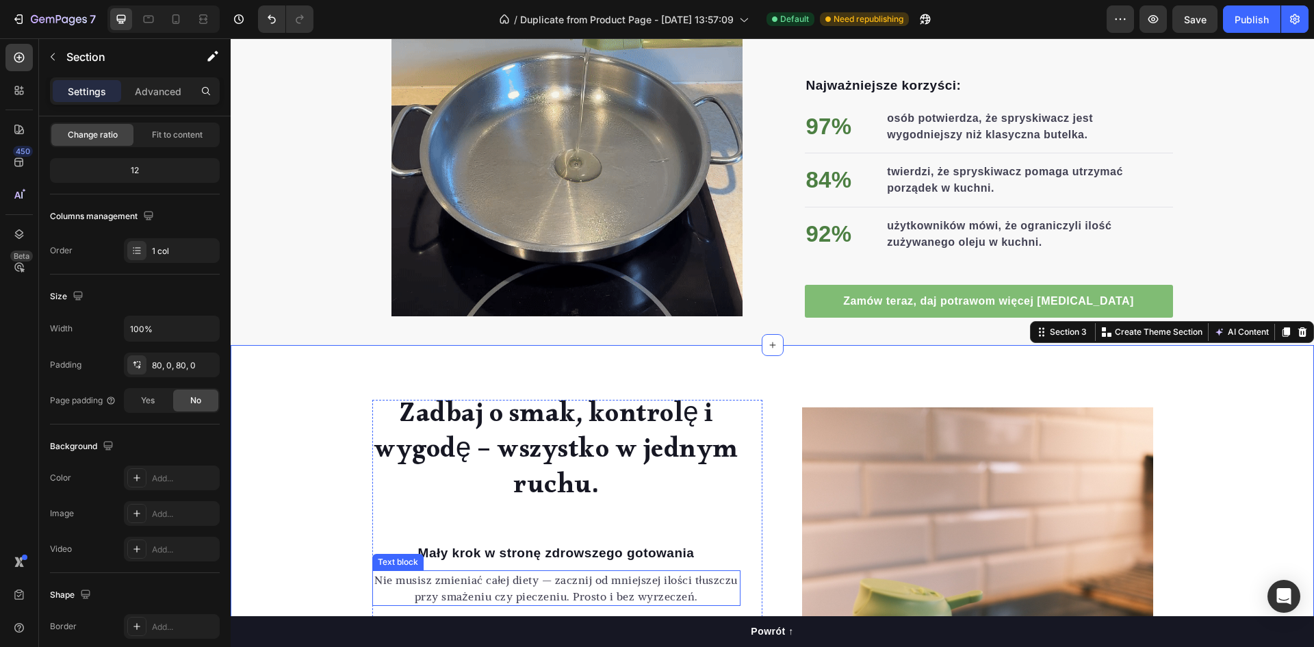
scroll to position [890, 0]
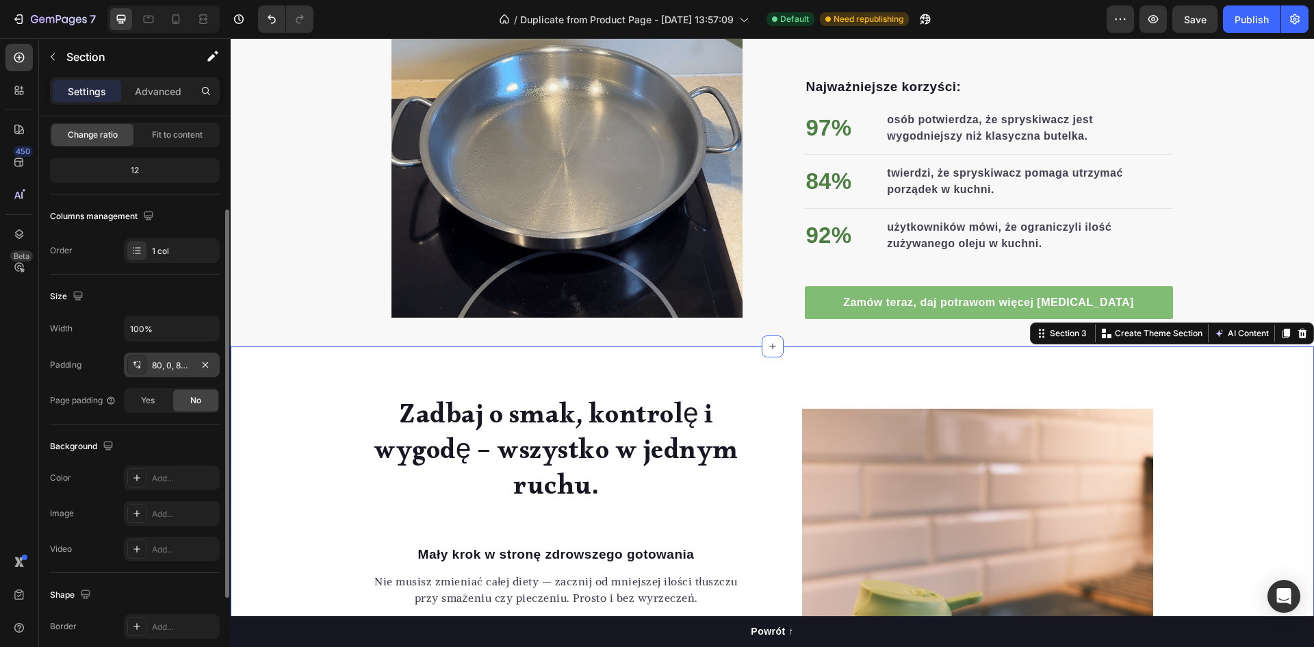
click at [171, 366] on div "80, 0, 80, 0" at bounding box center [172, 365] width 40 height 12
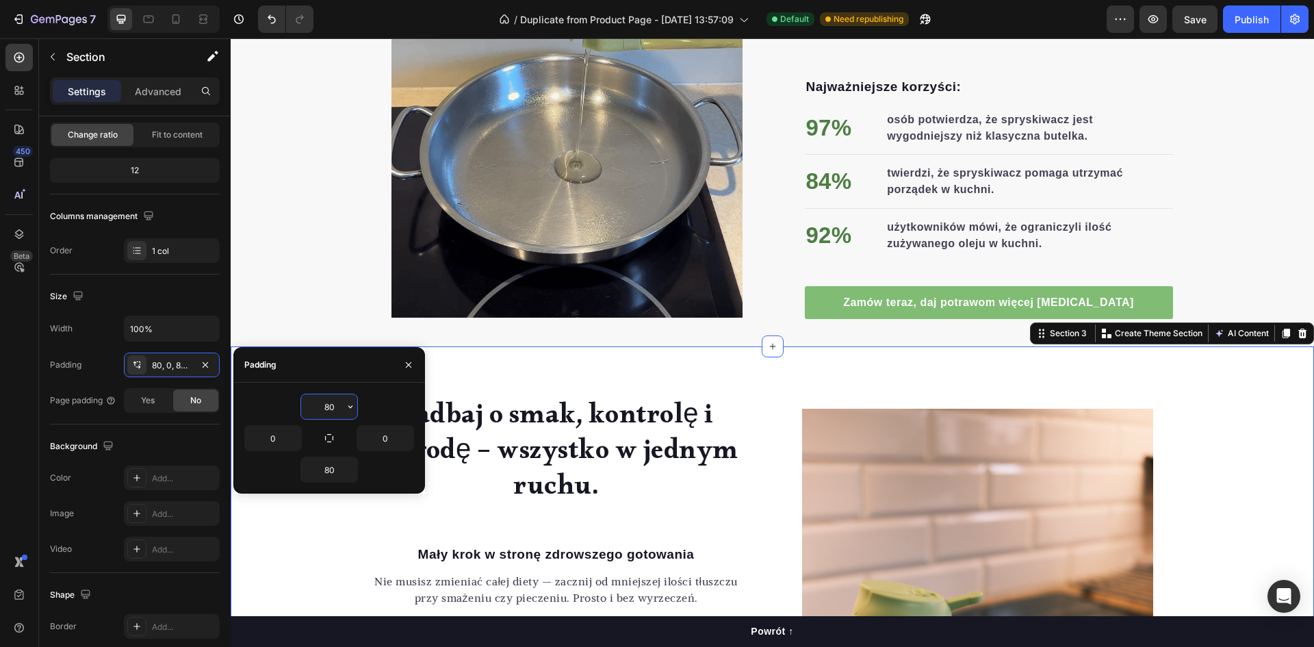
drag, startPoint x: 326, startPoint y: 400, endPoint x: 337, endPoint y: 404, distance: 11.1
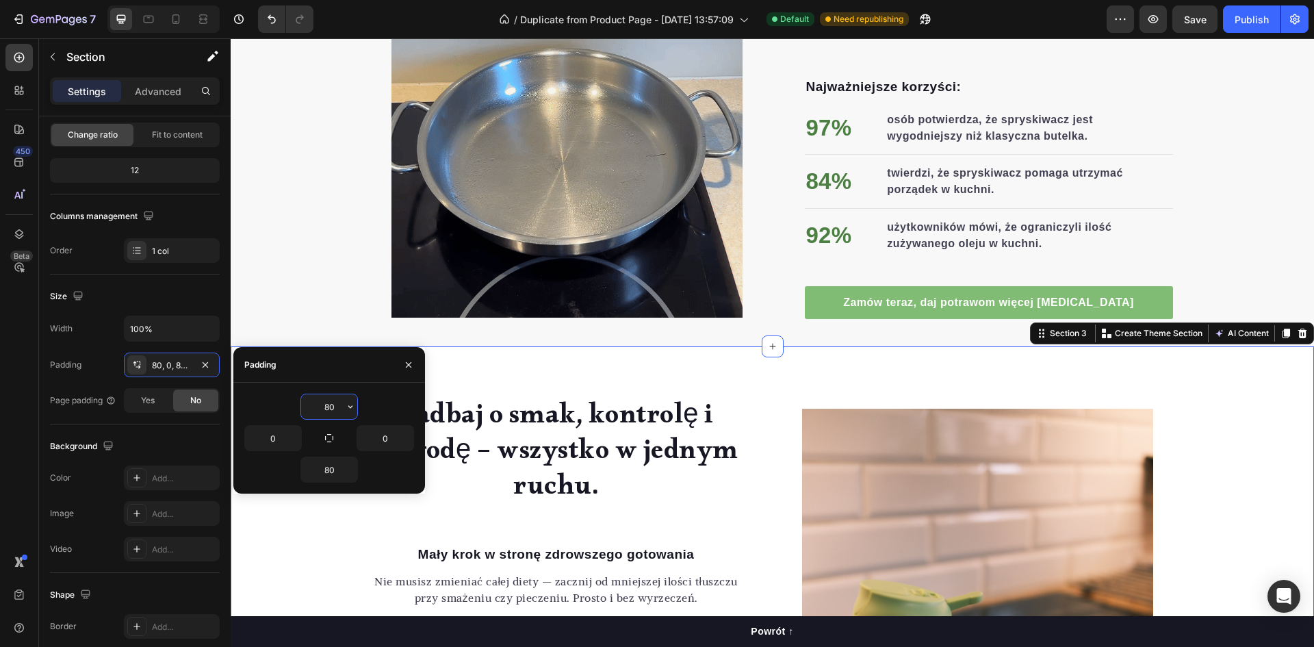
click at [328, 400] on input "80" at bounding box center [329, 406] width 56 height 25
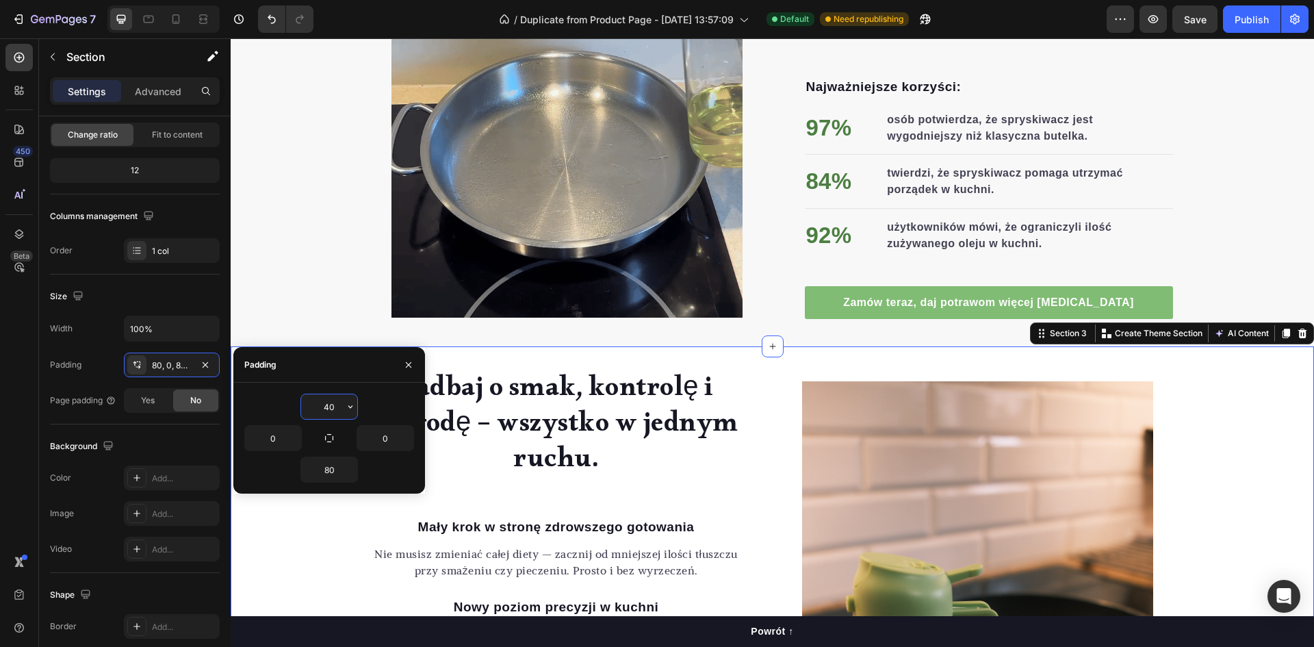
type input "40"
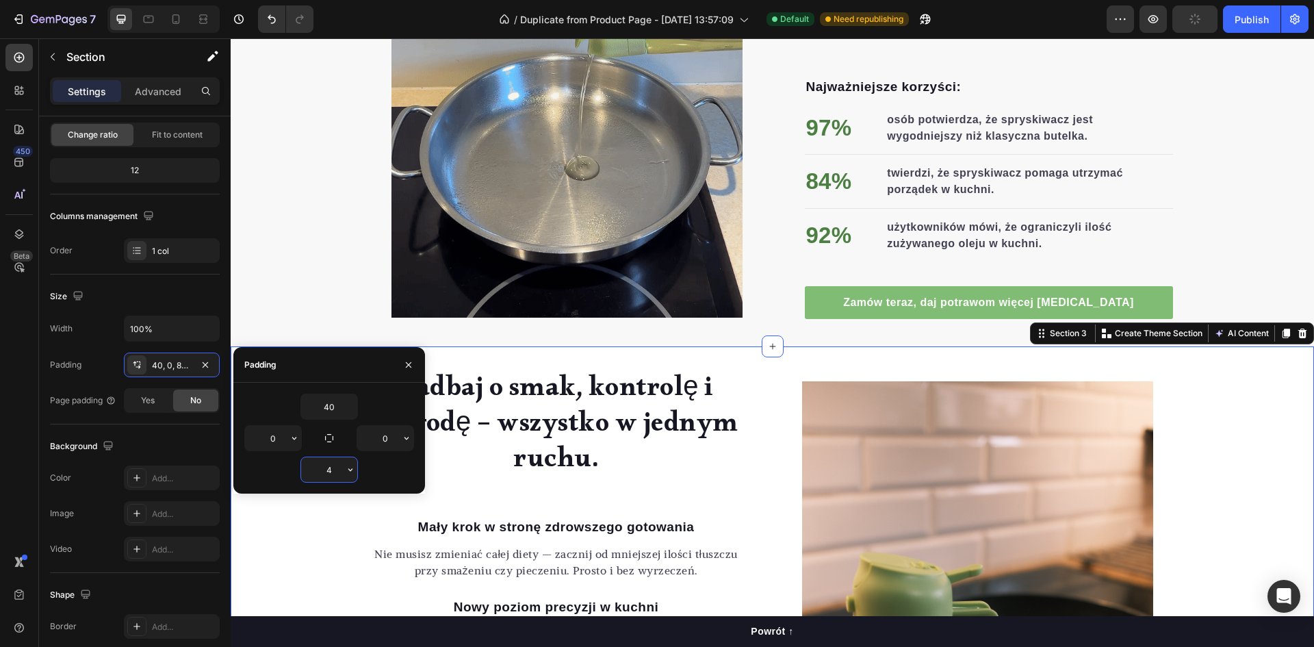
type input "40"
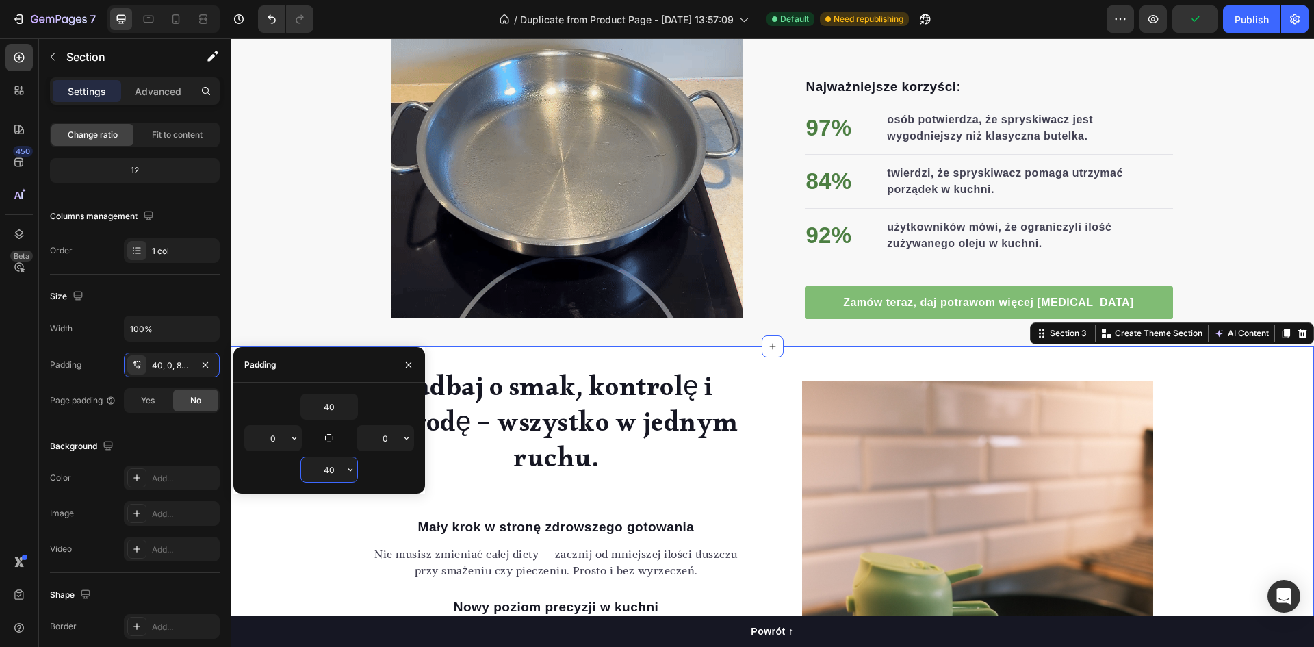
click at [309, 549] on div "Zadbaj o smak, kontrolę i wygodę – wszystko w jednym ruchu. Heading Mały krok w…" at bounding box center [772, 644] width 1083 height 541
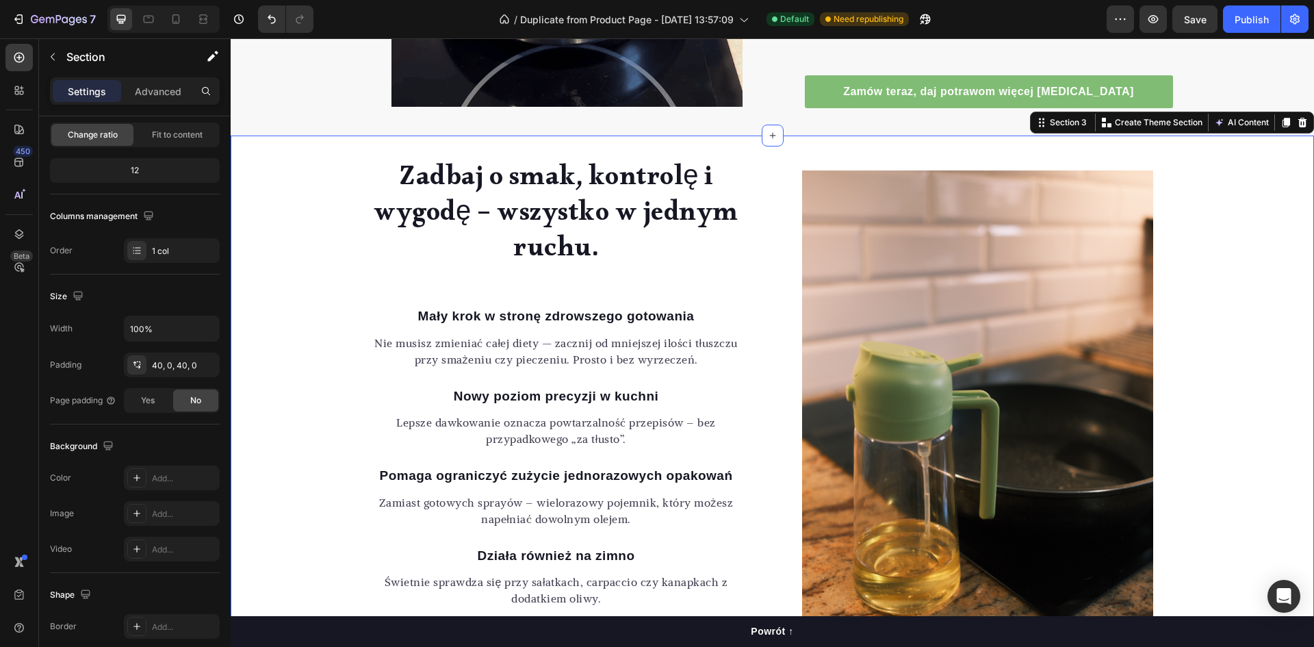
scroll to position [1164, 0]
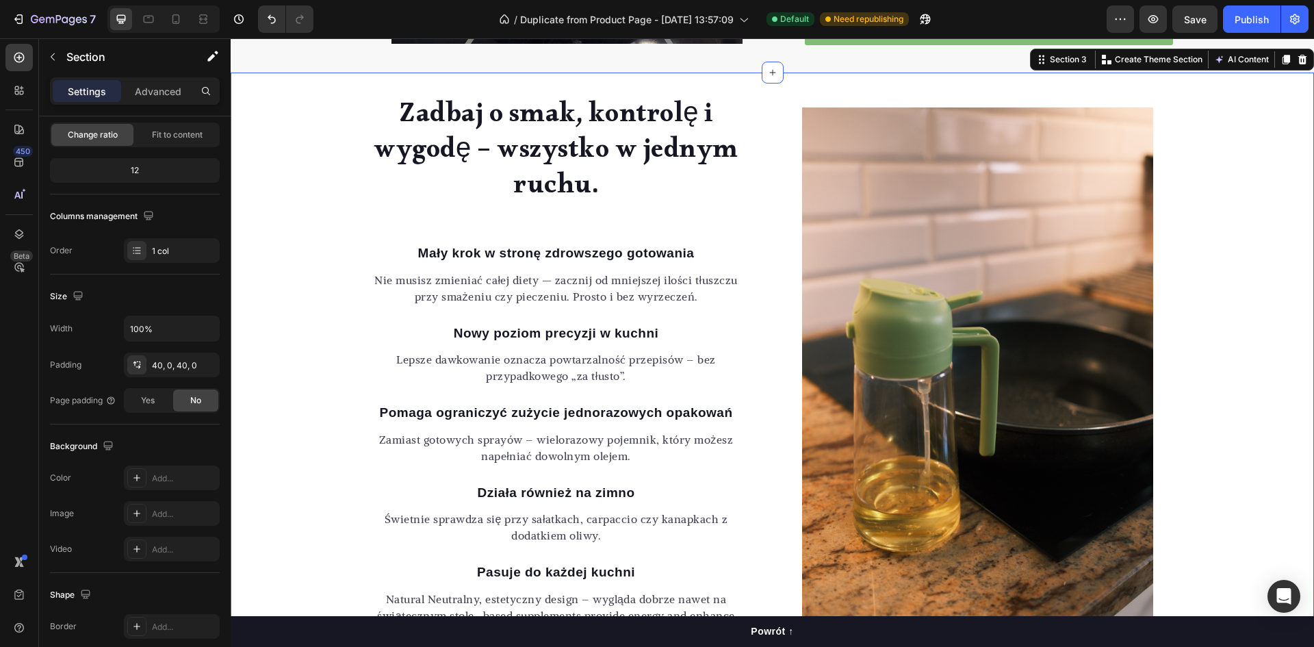
click at [296, 352] on div "Zadbaj o smak, kontrolę i wygodę – wszystko w jednym ruchu. Heading Mały krok w…" at bounding box center [772, 370] width 1083 height 541
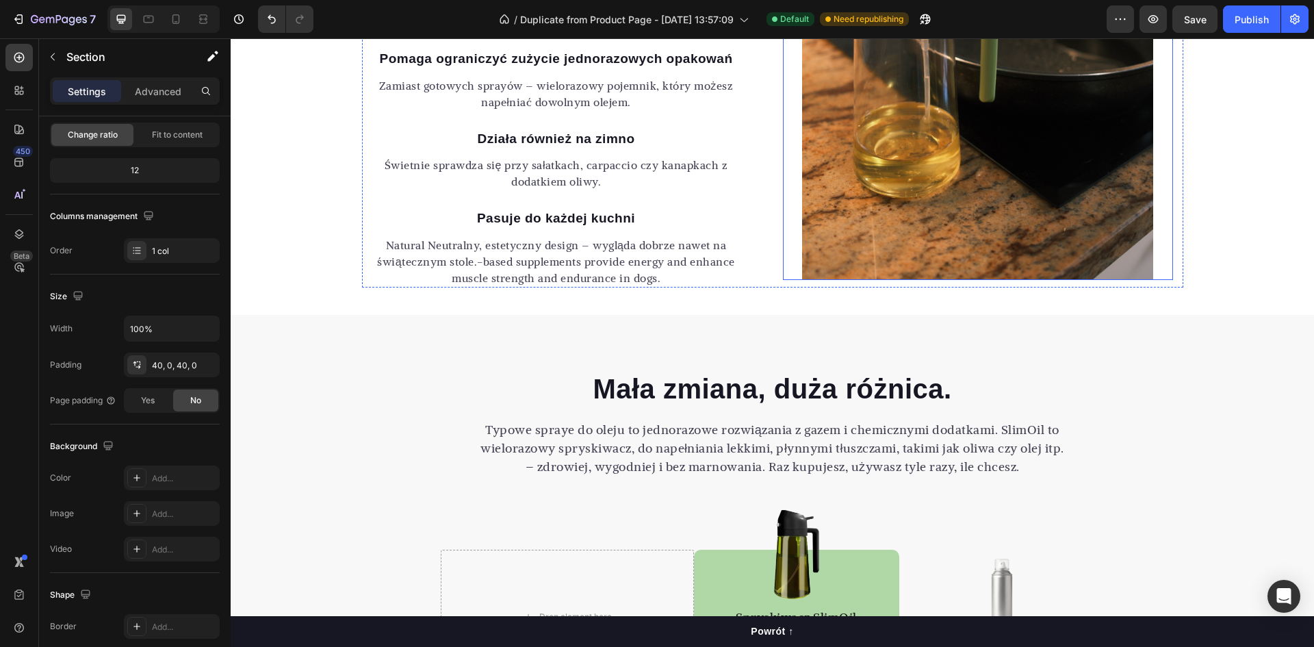
scroll to position [1712, 0]
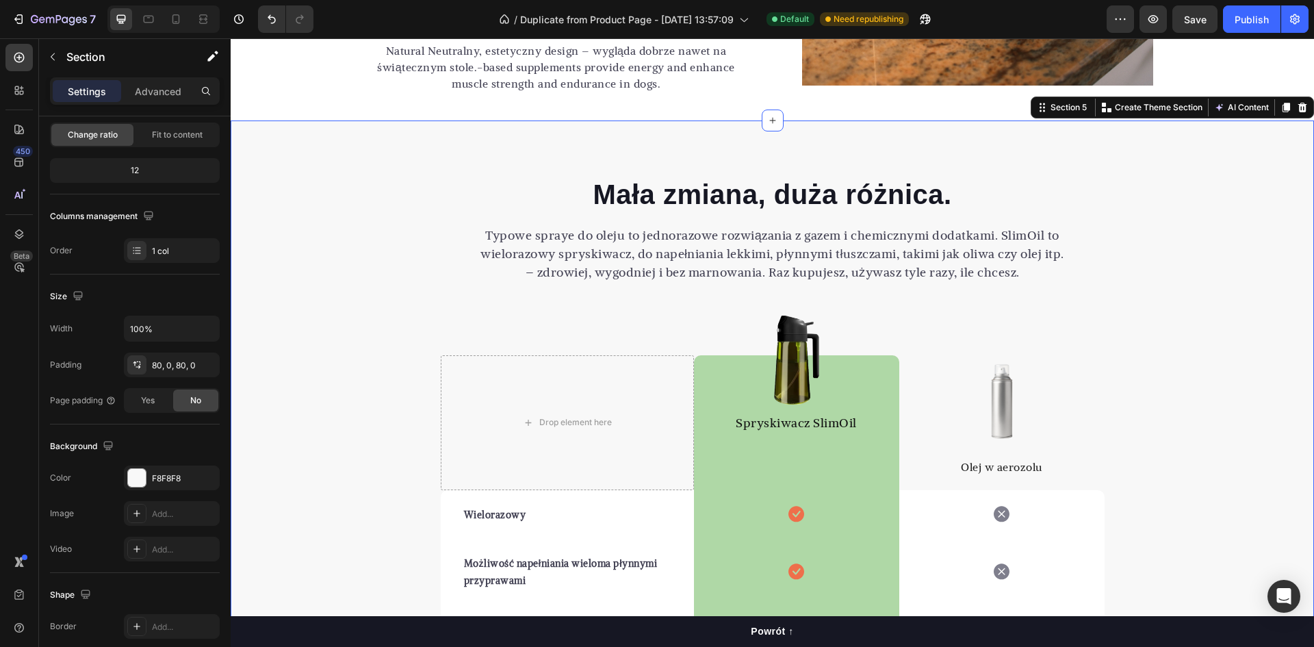
click at [887, 144] on div "Mała zmiana, duża różnica. Heading Typowe spraye do oleju to jednorazowe rozwią…" at bounding box center [772, 526] width 1083 height 812
click at [168, 367] on div "80, 0, 80, 0" at bounding box center [172, 365] width 40 height 12
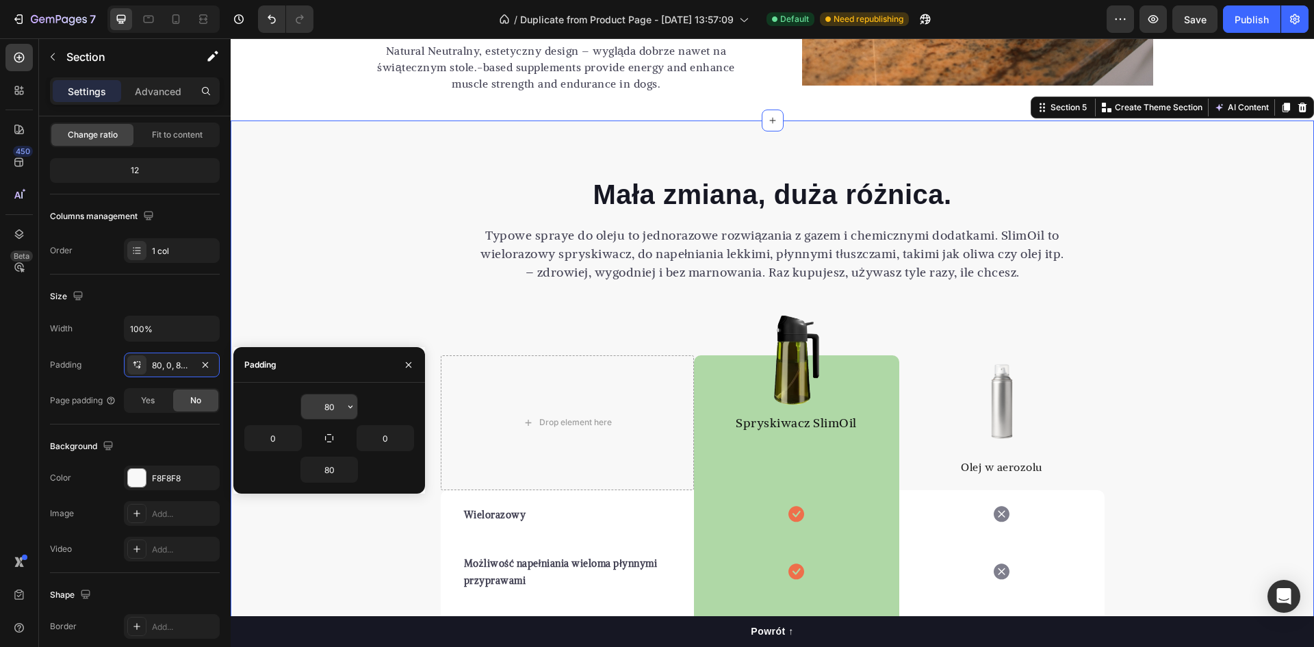
click at [326, 404] on input "80" at bounding box center [329, 406] width 56 height 25
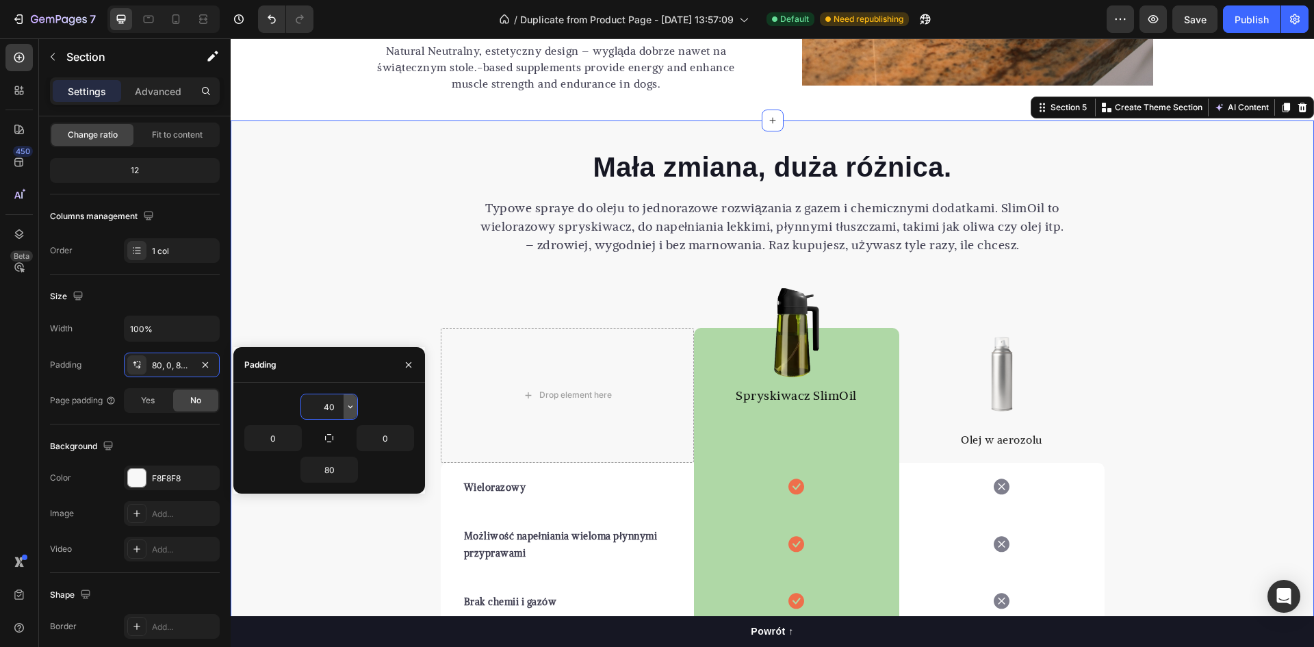
type input "40"
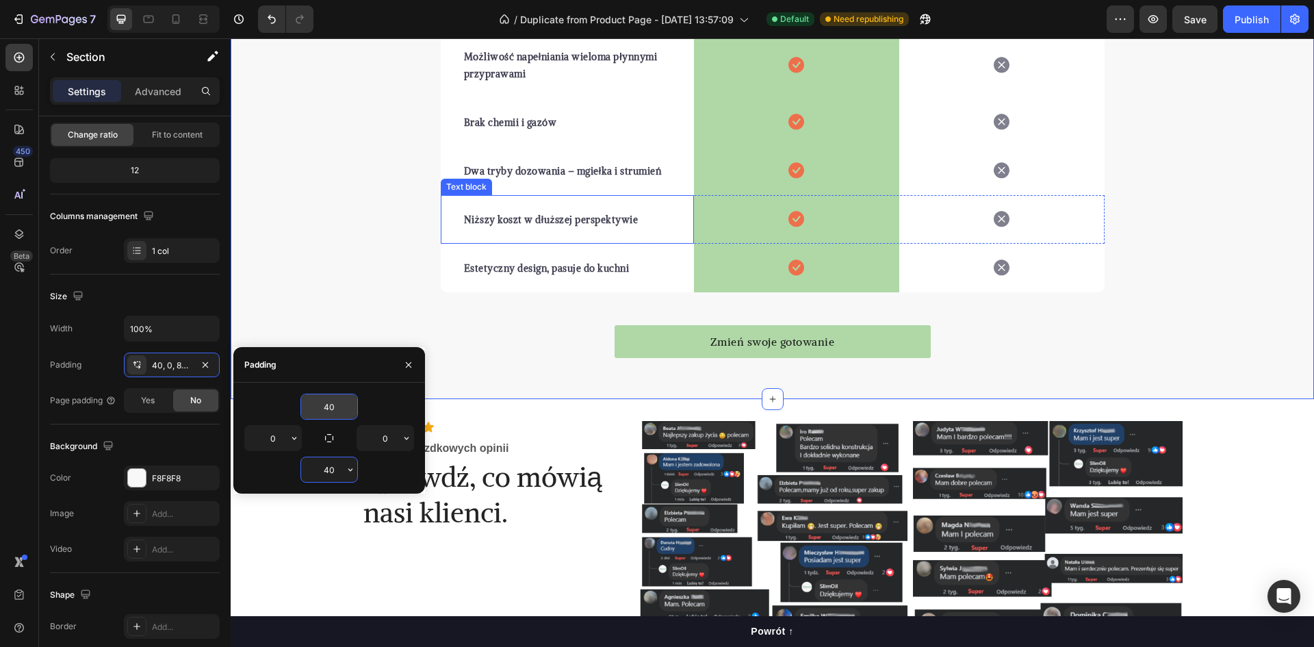
click at [378, 218] on div "Mała zmiana, duża różnica. Heading Typowe spraye do oleju to jednorazowe rozwią…" at bounding box center [772, 20] width 1083 height 703
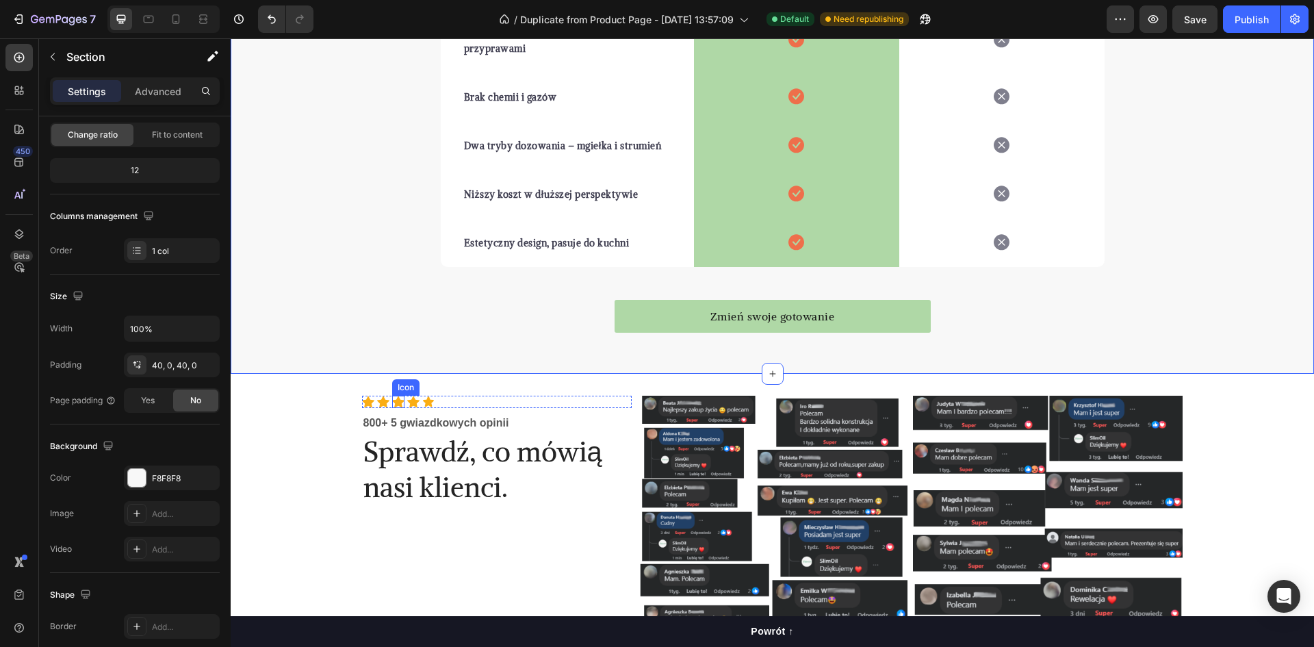
scroll to position [2396, 0]
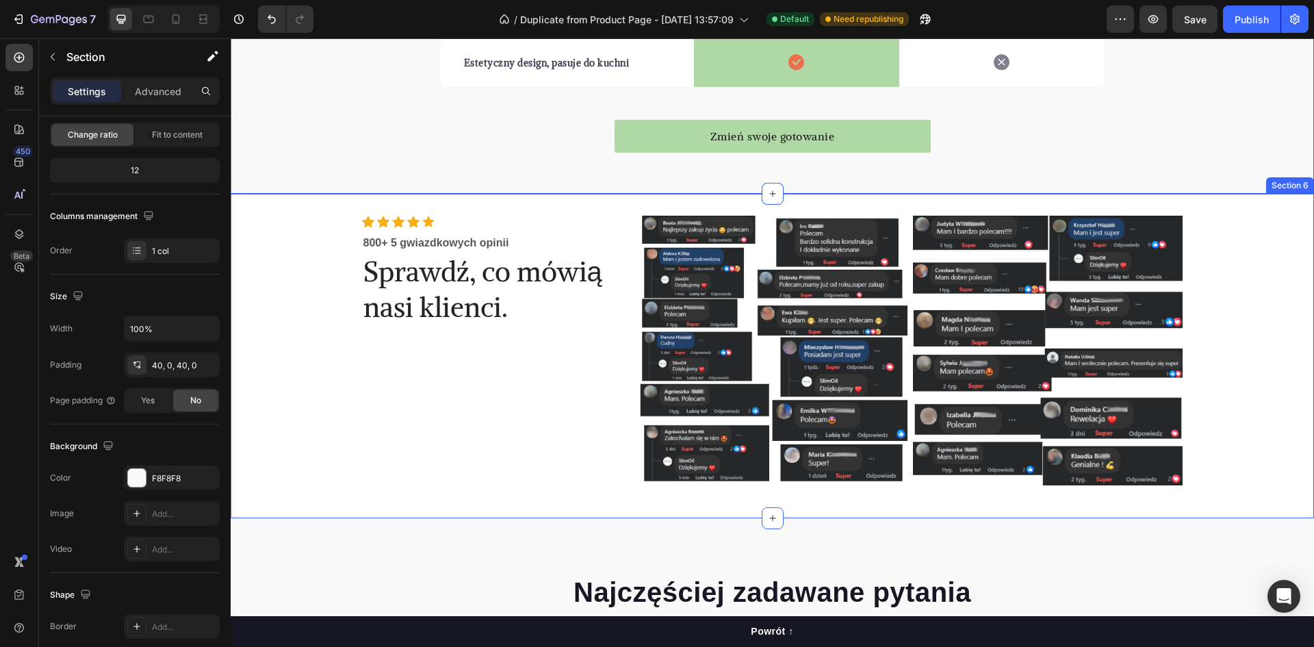
click at [309, 311] on div "Icon Icon Icon Icon Icon Icon List Hoz 800+ 5 gwiazdkowych opinii Text block Sp…" at bounding box center [772, 356] width 1083 height 281
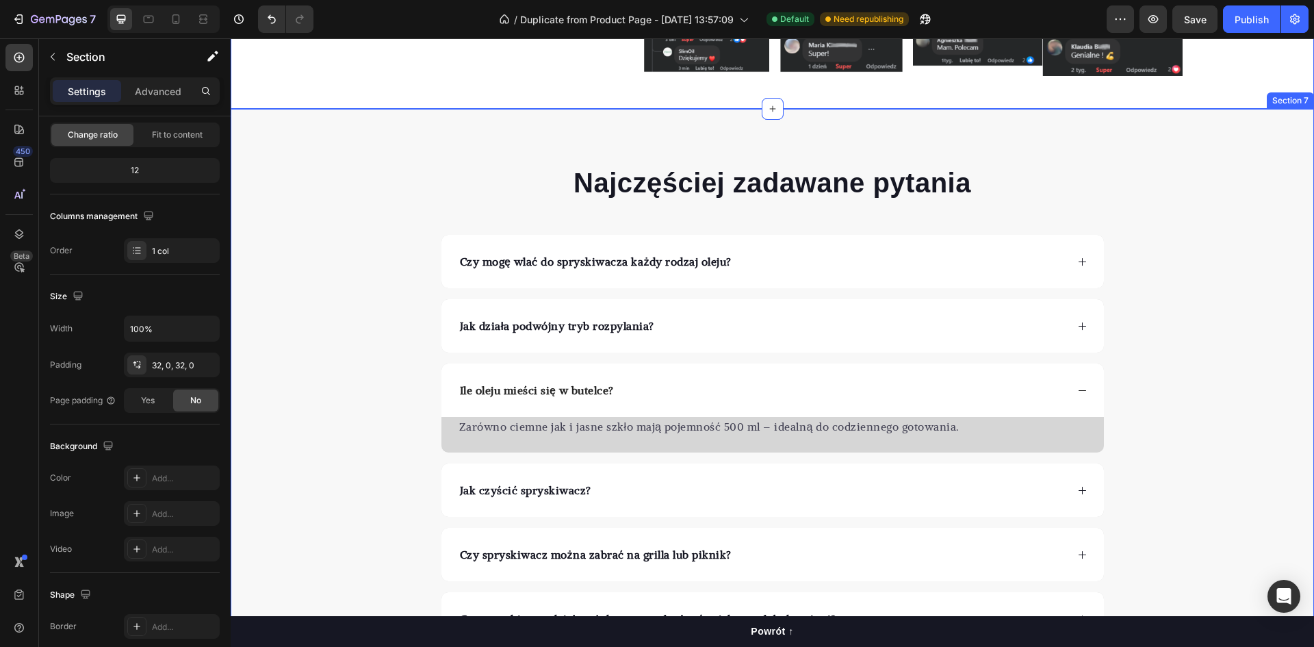
scroll to position [2807, 0]
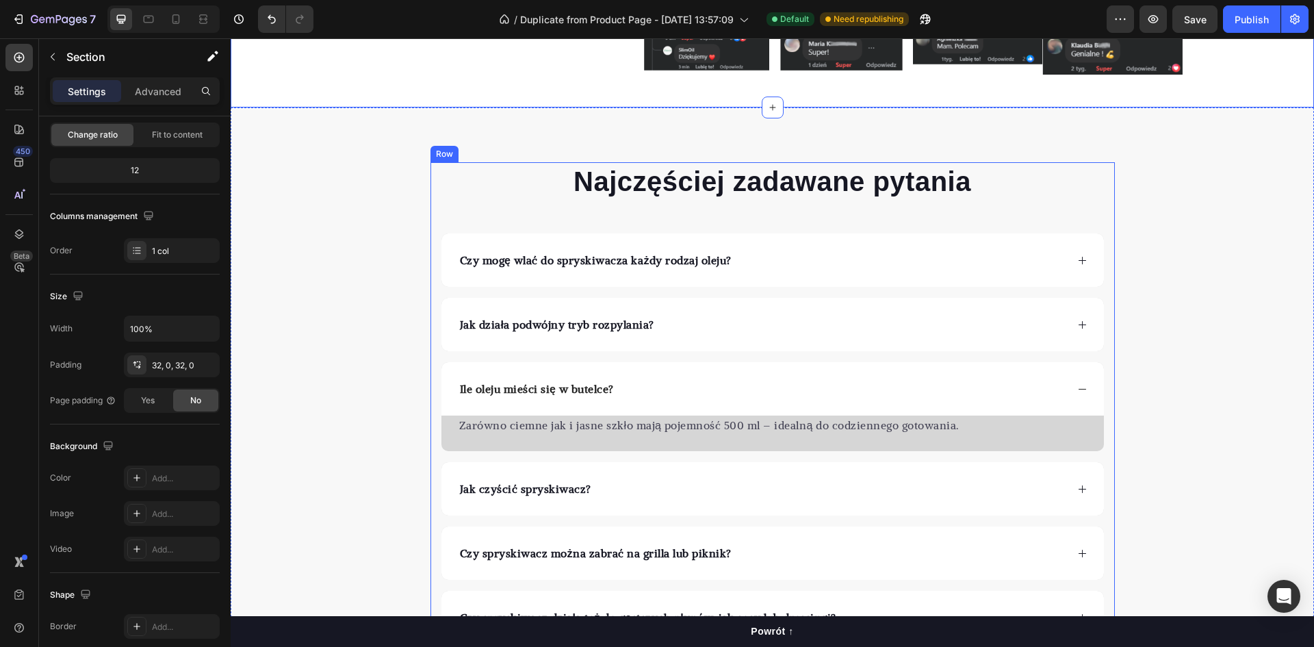
click at [493, 127] on div "Najczęściej zadawane pytania Heading Czy mogę wlać do spryskiwacza każdy rodzaj…" at bounding box center [772, 402] width 1083 height 591
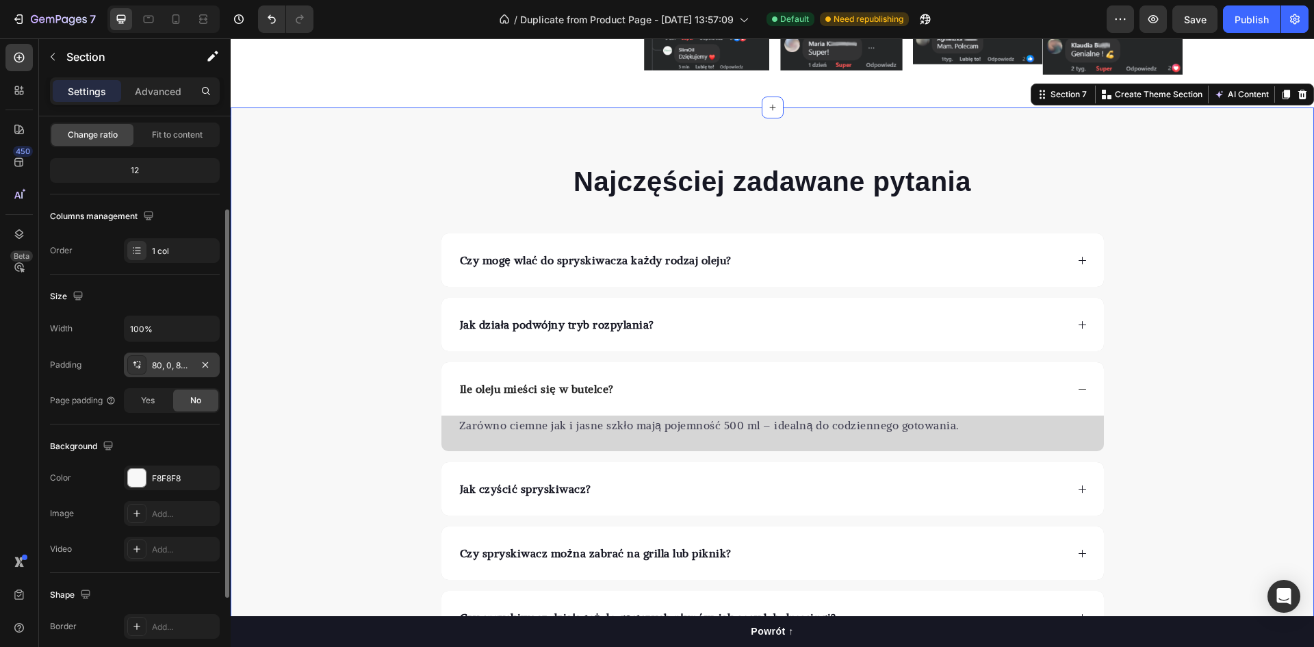
click at [172, 365] on div "80, 0, 80, 0" at bounding box center [172, 365] width 40 height 12
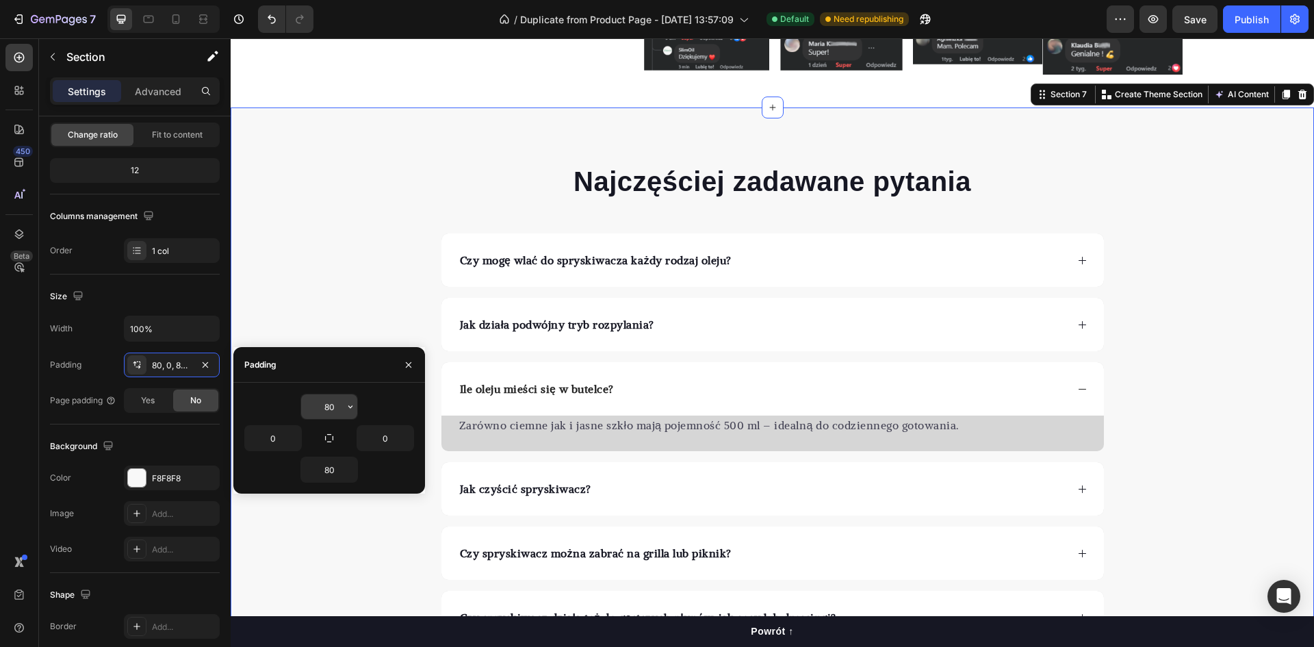
click at [335, 403] on input "80" at bounding box center [329, 406] width 56 height 25
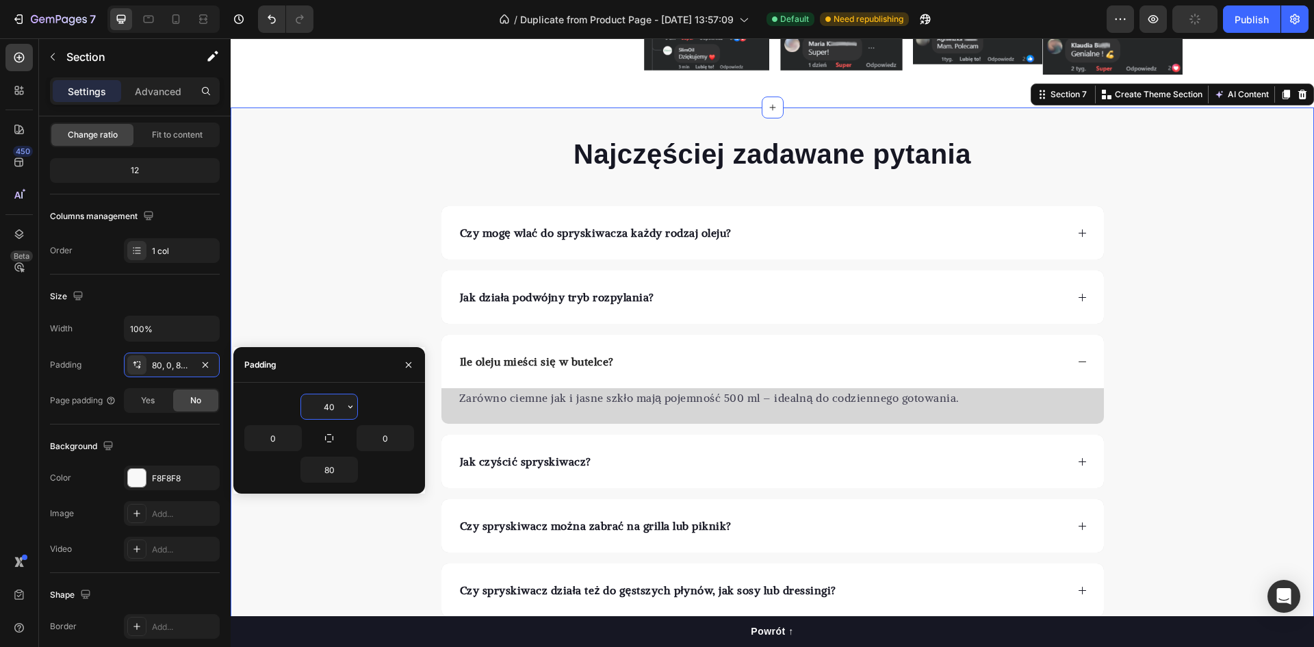
type input "40"
click at [276, 253] on div "Najczęściej zadawane pytania Heading Czy mogę wlać do spryskiwacza każdy rodzaj…" at bounding box center [772, 376] width 1083 height 482
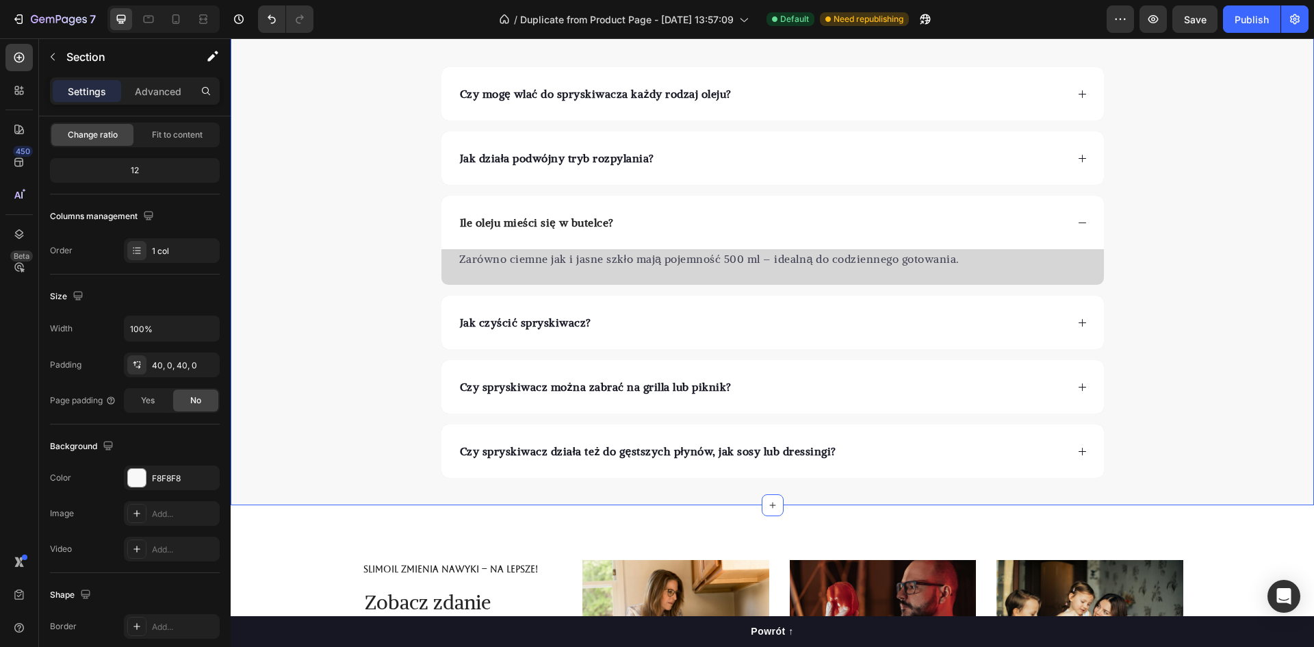
scroll to position [2943, 0]
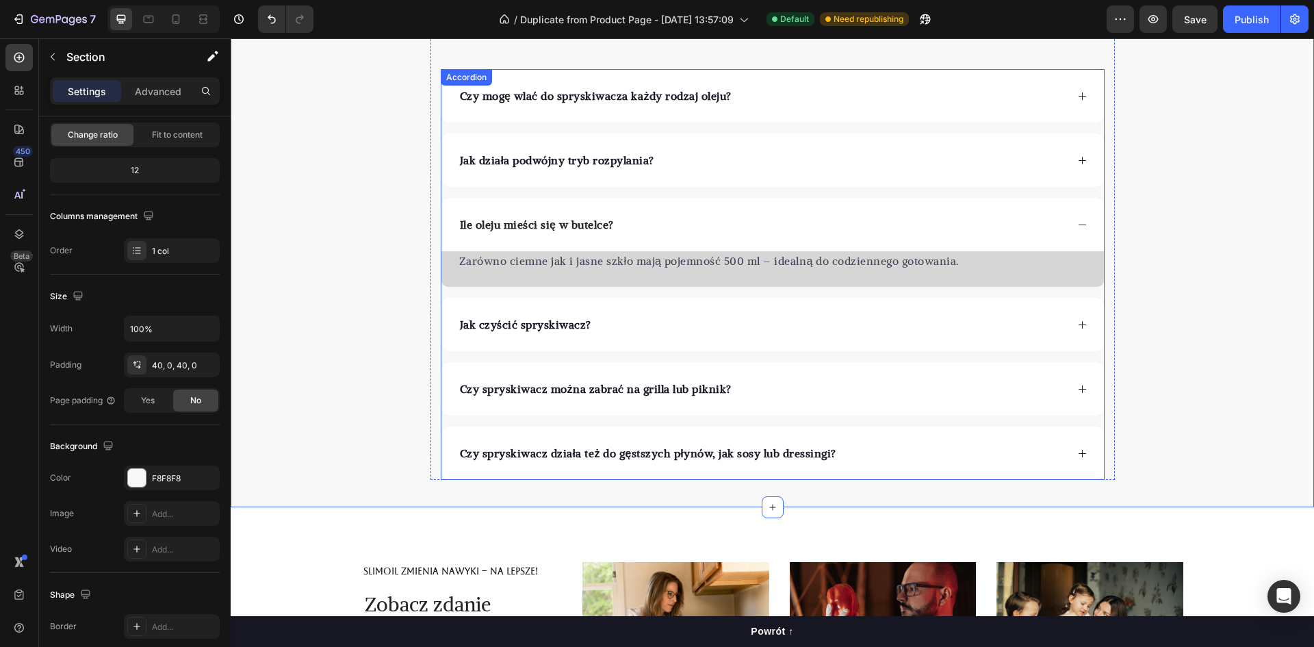
click at [645, 220] on div "Ile oleju mieści się w butelce?" at bounding box center [762, 224] width 608 height 21
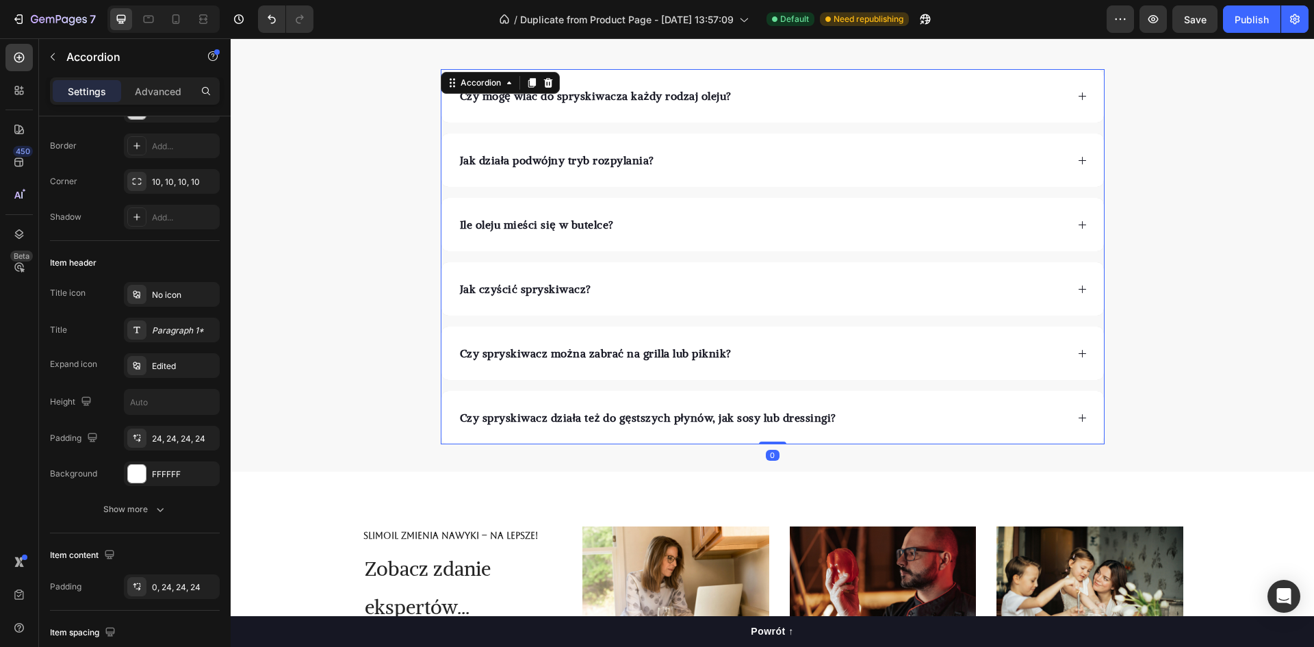
scroll to position [0, 0]
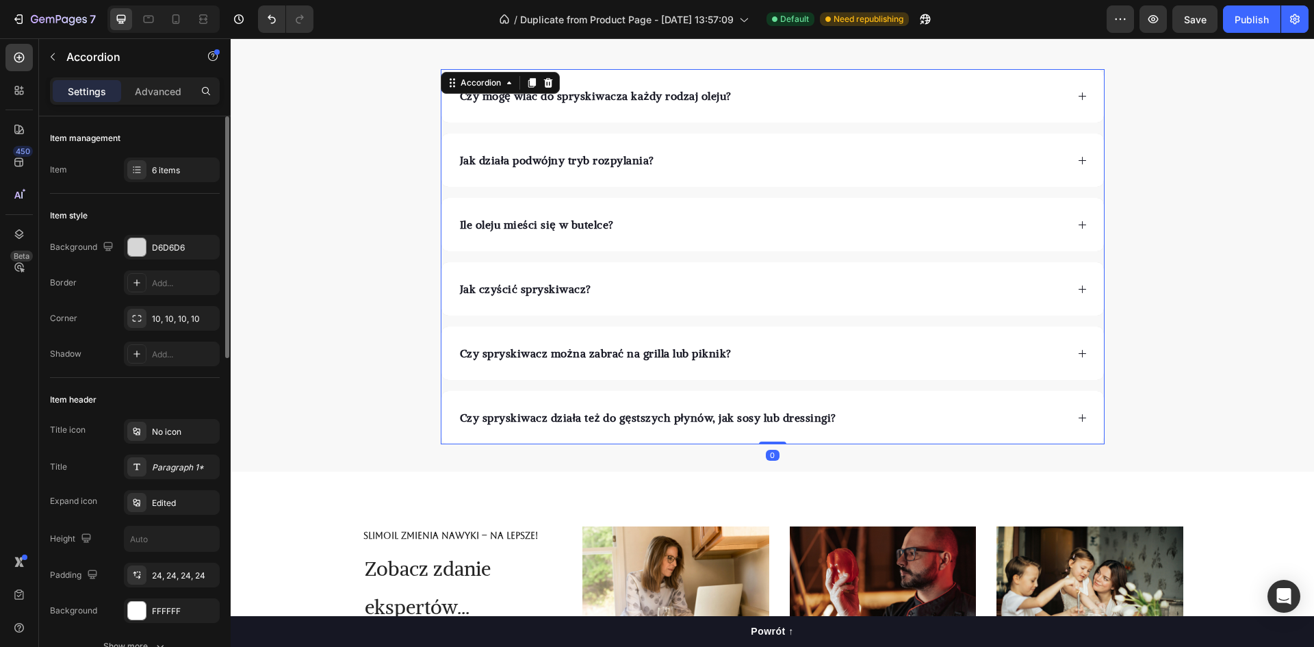
click at [658, 161] on div "Jak działa podwójny tryb rozpylania?" at bounding box center [762, 160] width 608 height 21
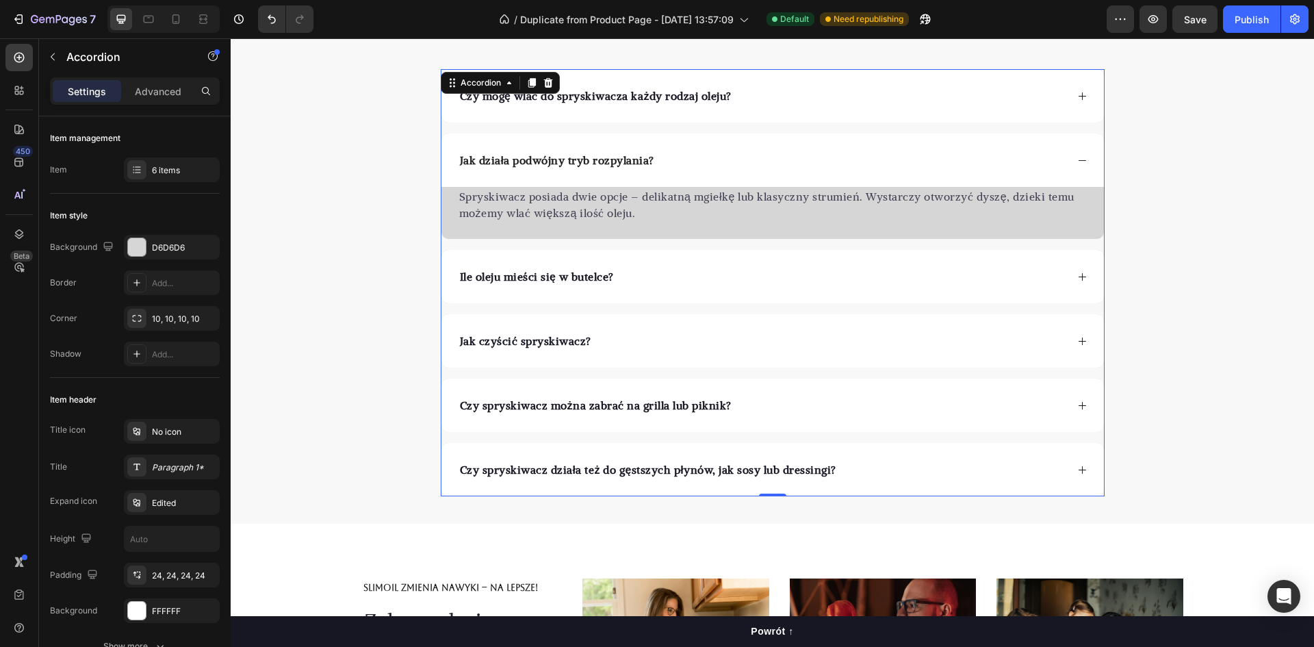
click at [658, 161] on div "Jak działa podwójny tryb rozpylania?" at bounding box center [762, 160] width 608 height 21
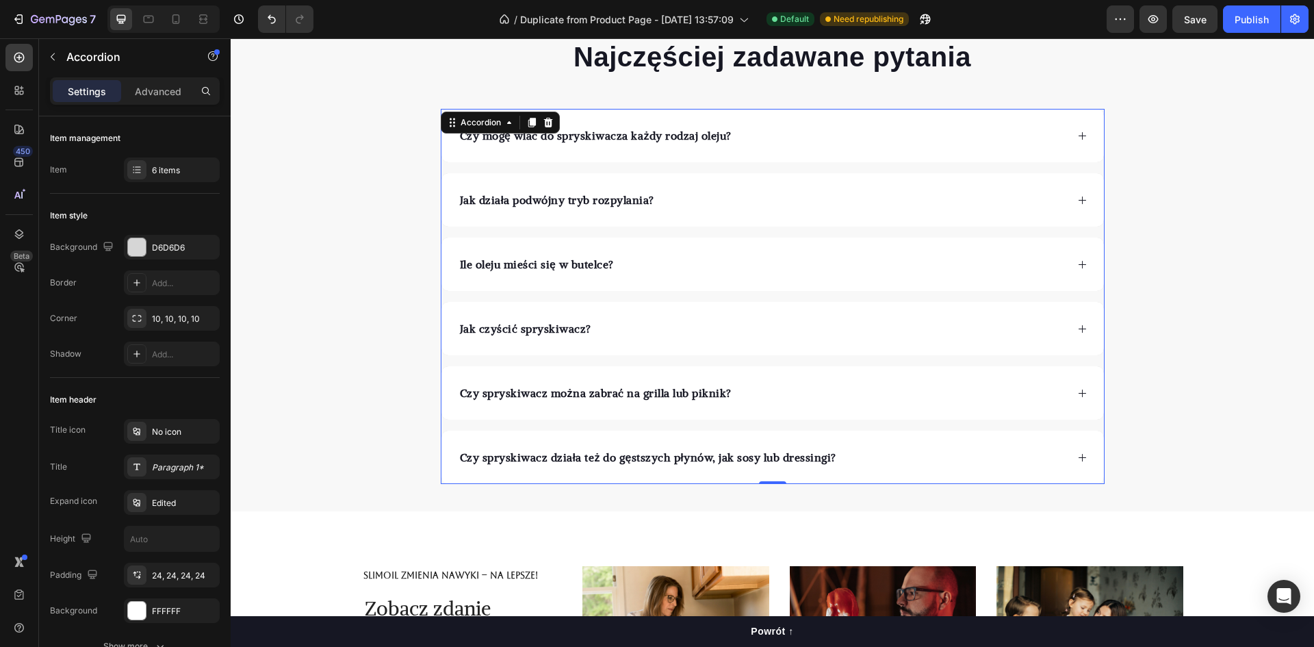
scroll to position [2875, 0]
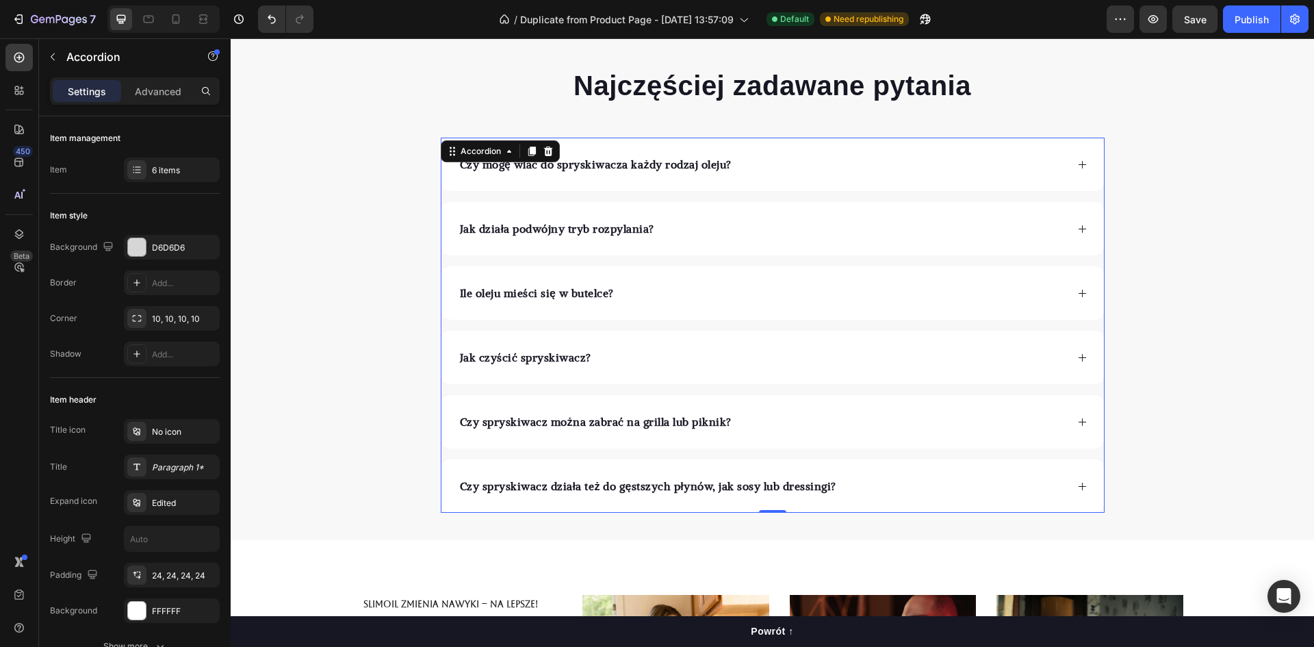
click at [747, 157] on div "Czy mogę wlać do spryskiwacza każdy rodzaj oleju?" at bounding box center [762, 164] width 608 height 21
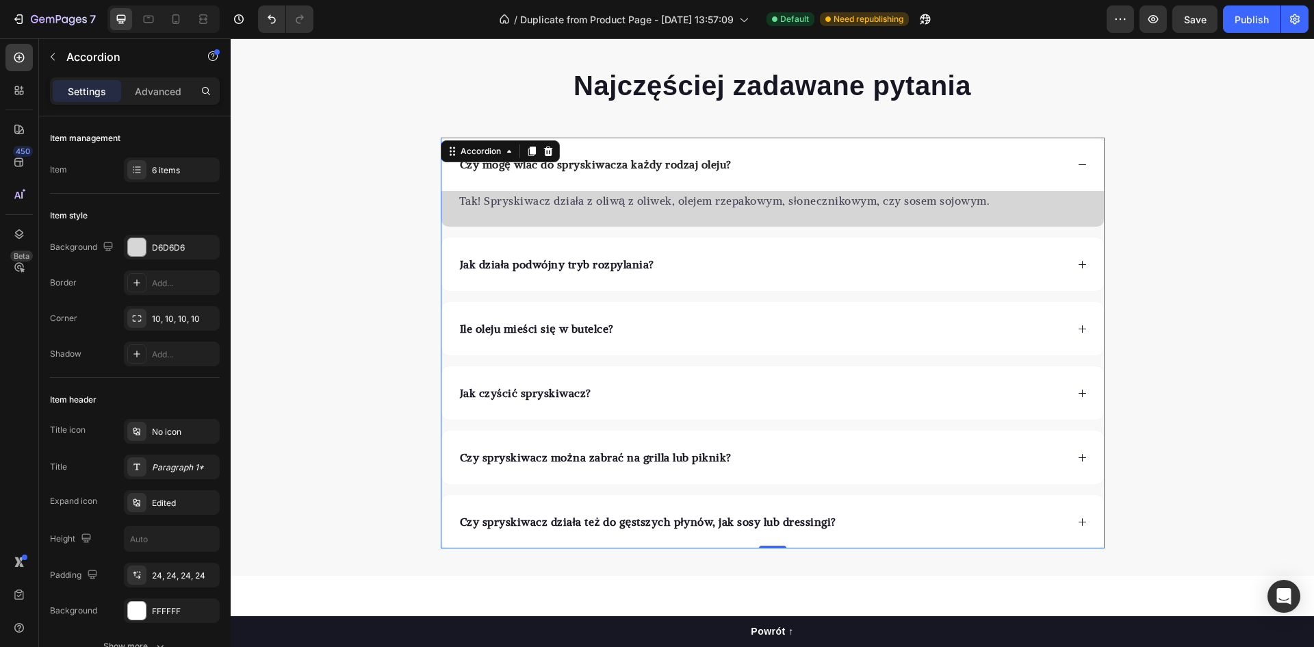
click at [753, 162] on div "Czy mogę wlać do spryskiwacza każdy rodzaj oleju?" at bounding box center [762, 164] width 608 height 21
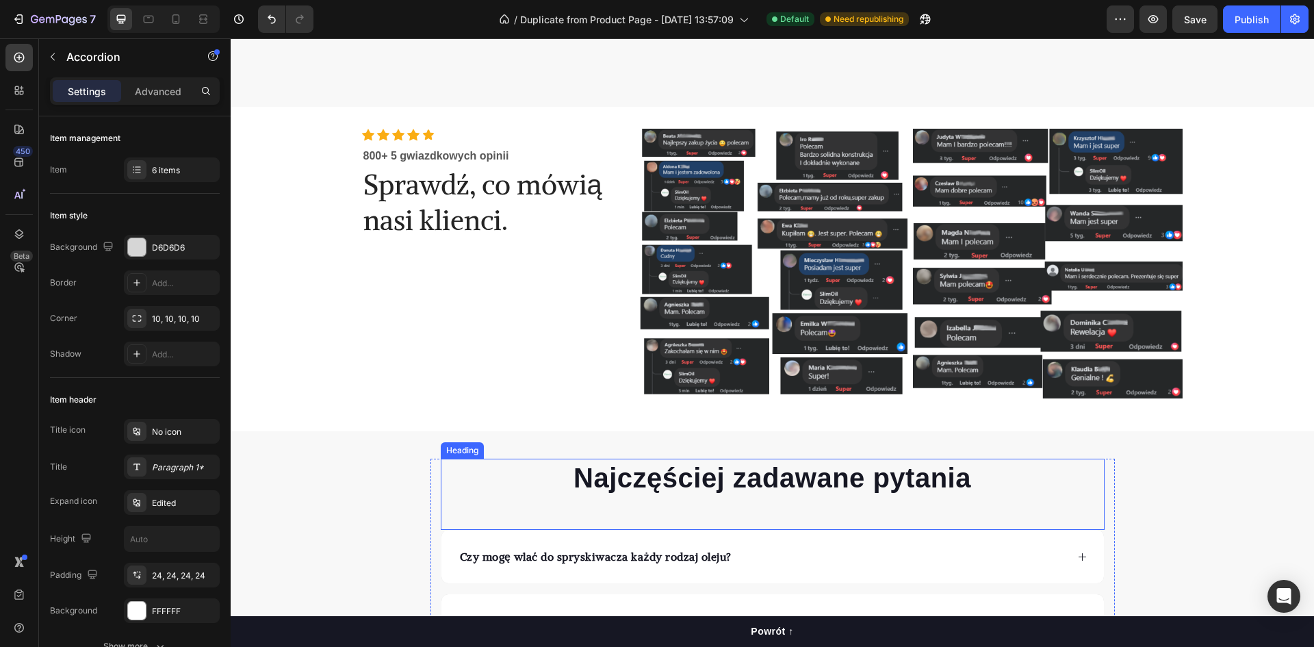
scroll to position [2646, 0]
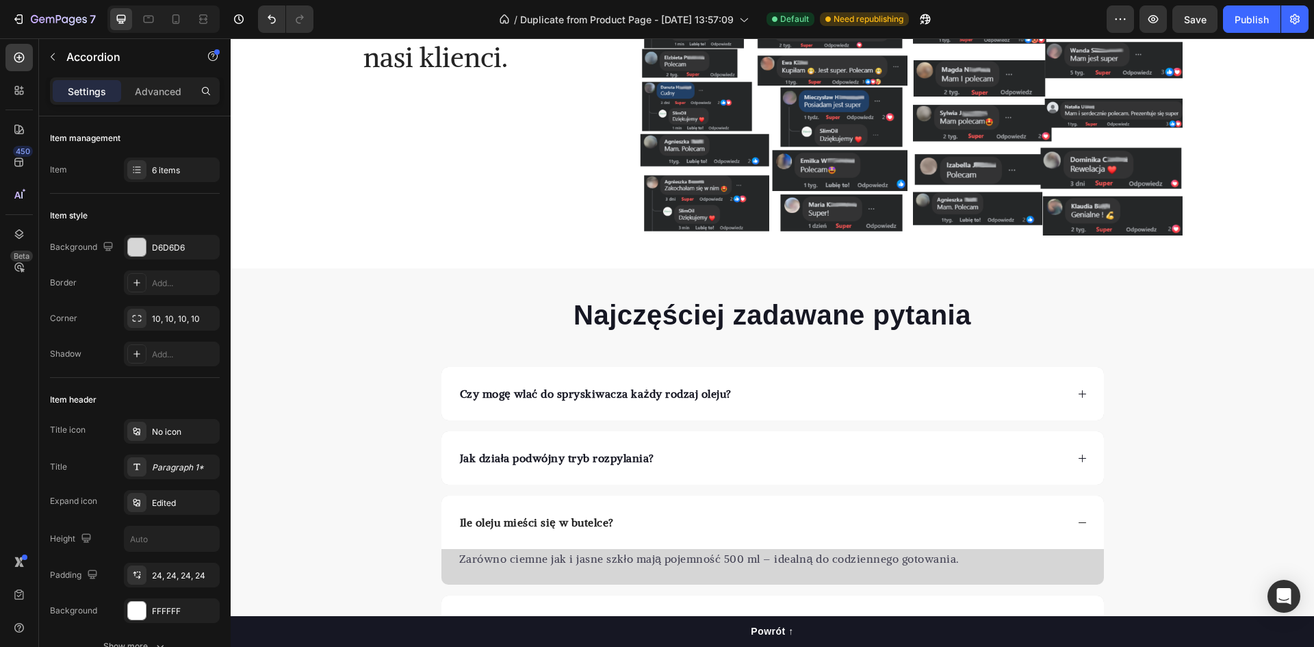
click at [736, 398] on div "Czy mogę wlać do spryskiwacza każdy rodzaj oleju?" at bounding box center [762, 393] width 608 height 21
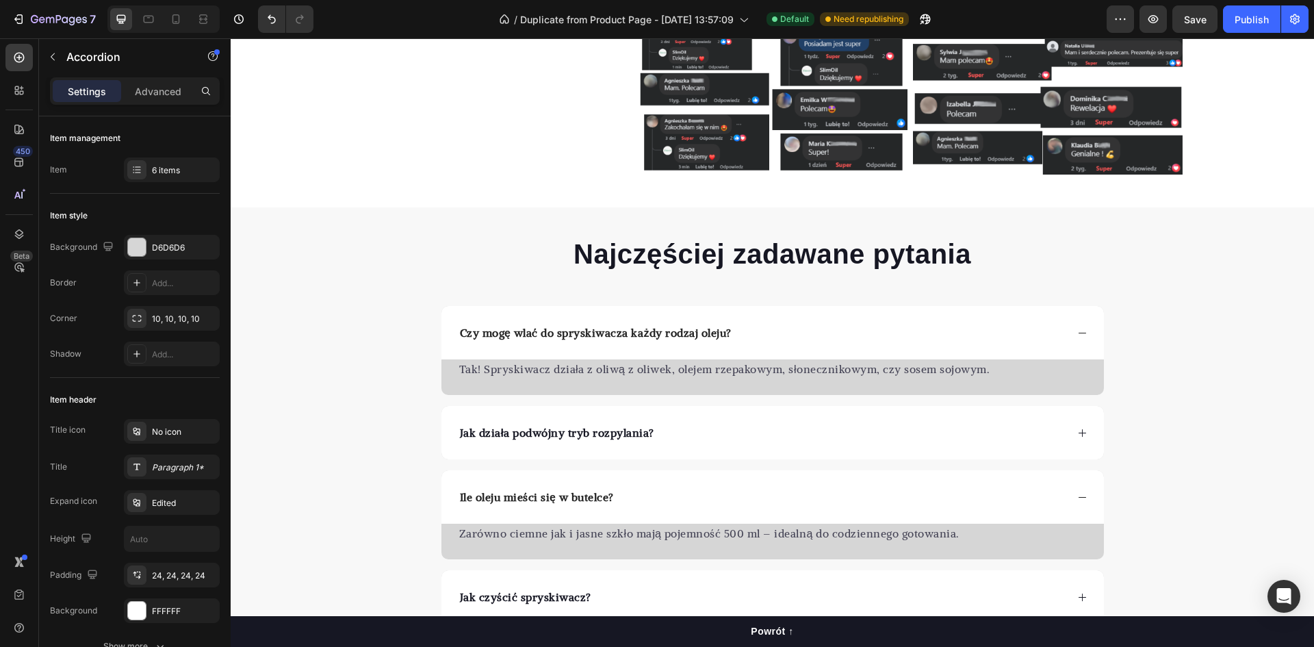
scroll to position [2714, 0]
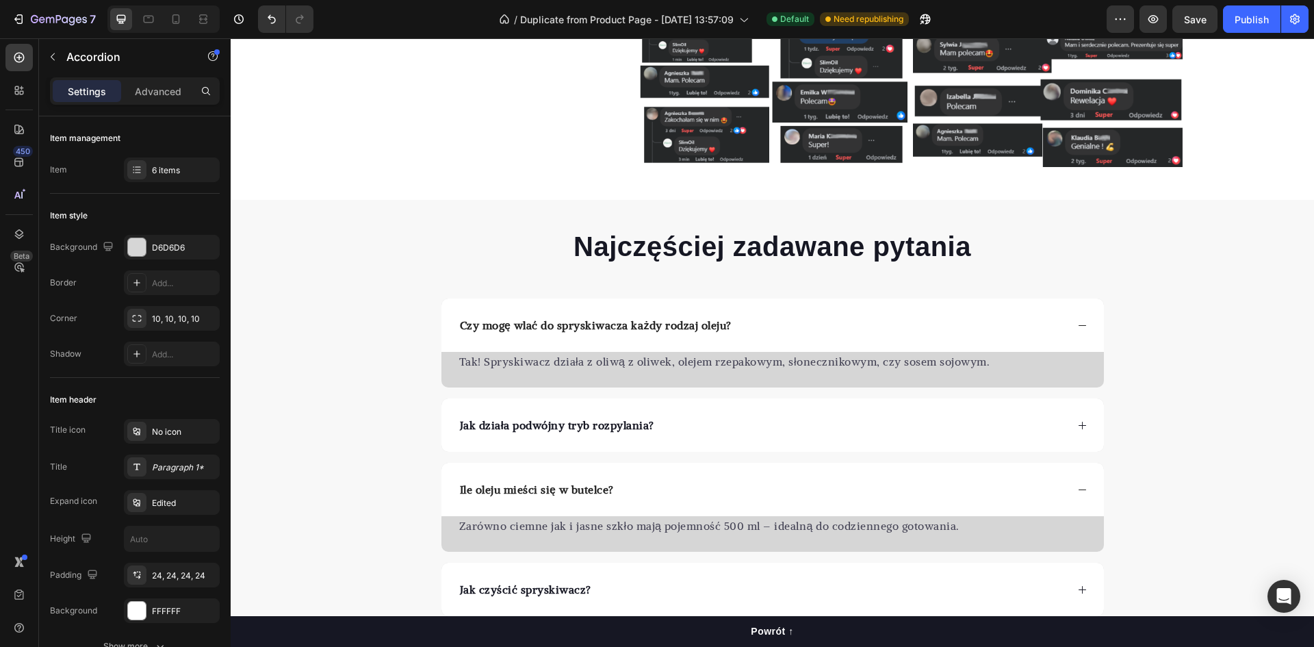
click at [744, 326] on div "Czy mogę wlać do spryskiwacza każdy rodzaj oleju?" at bounding box center [762, 325] width 608 height 21
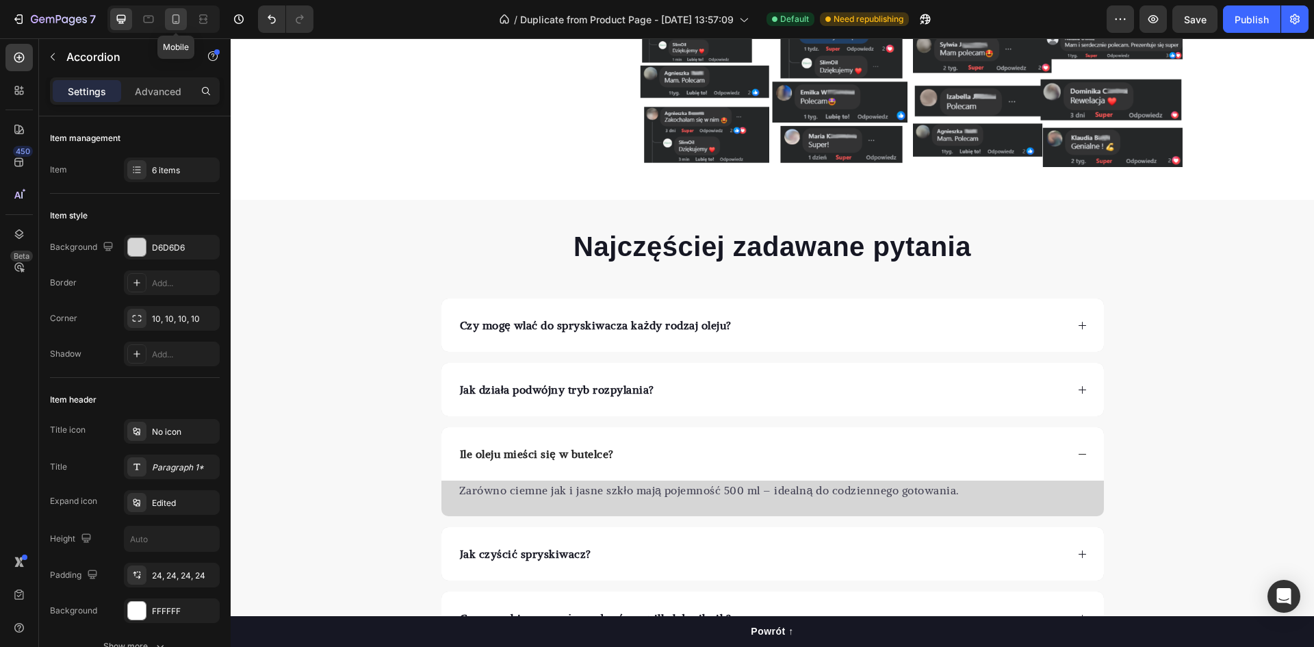
click at [172, 22] on icon at bounding box center [176, 19] width 8 height 10
type input "14"
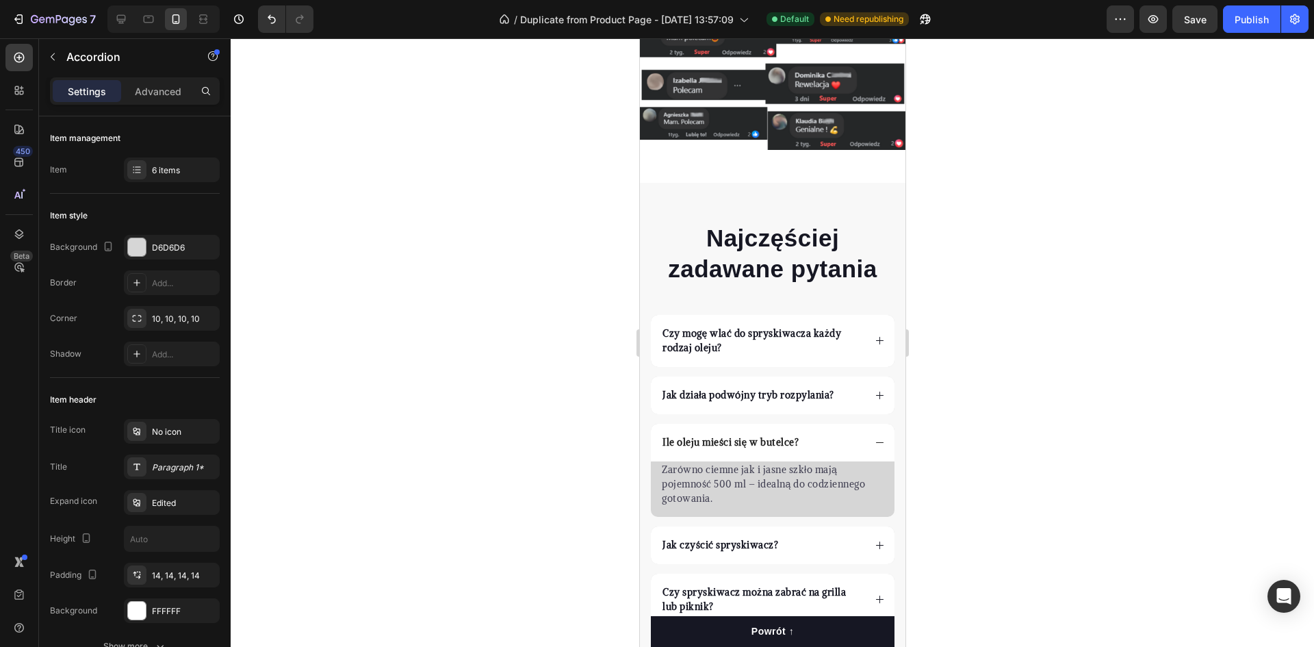
scroll to position [3330, 0]
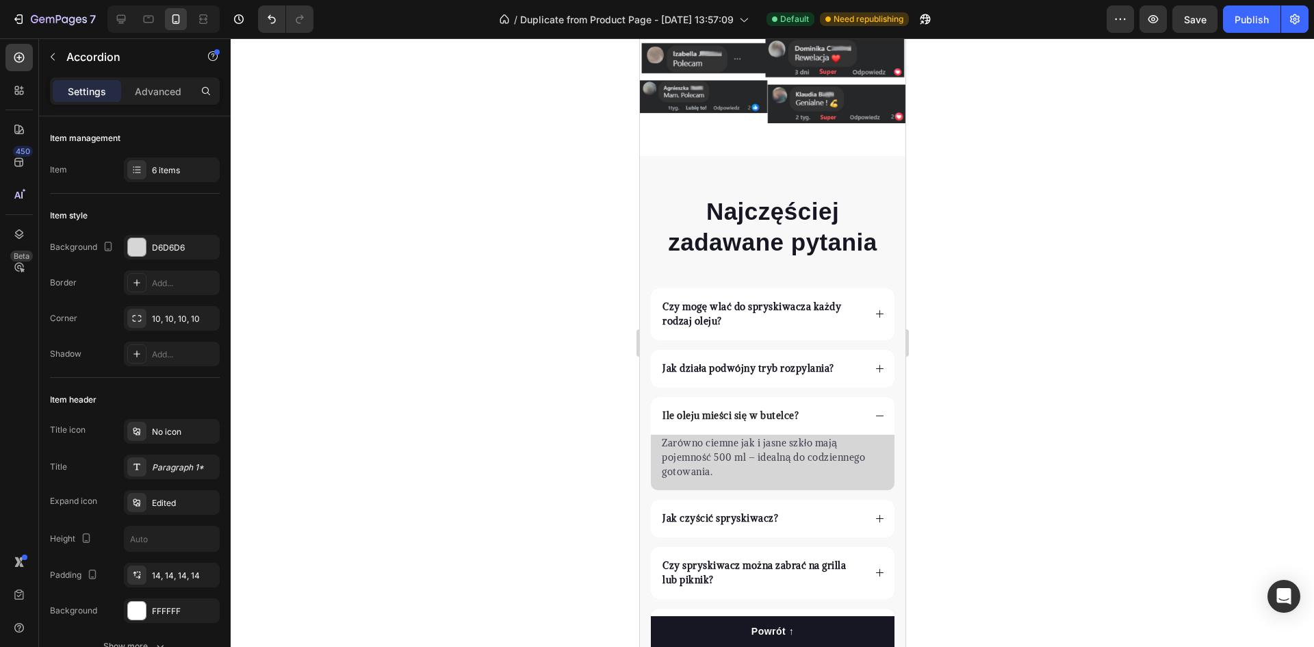
drag, startPoint x: 774, startPoint y: 307, endPoint x: 806, endPoint y: 313, distance: 32.7
click at [774, 306] on p "Czy mogę wlać do spryskiwacza każdy rodzaj oleju?" at bounding box center [761, 314] width 199 height 29
click at [824, 320] on div "Czy mogę wlać do spryskiwacza każdy rodzaj oleju? Jak działa podwójny tryb rozp…" at bounding box center [771, 474] width 245 height 372
click at [822, 310] on div "Czy mogę wlać do spryskiwacza każdy rodzaj oleju?" at bounding box center [772, 314] width 244 height 52
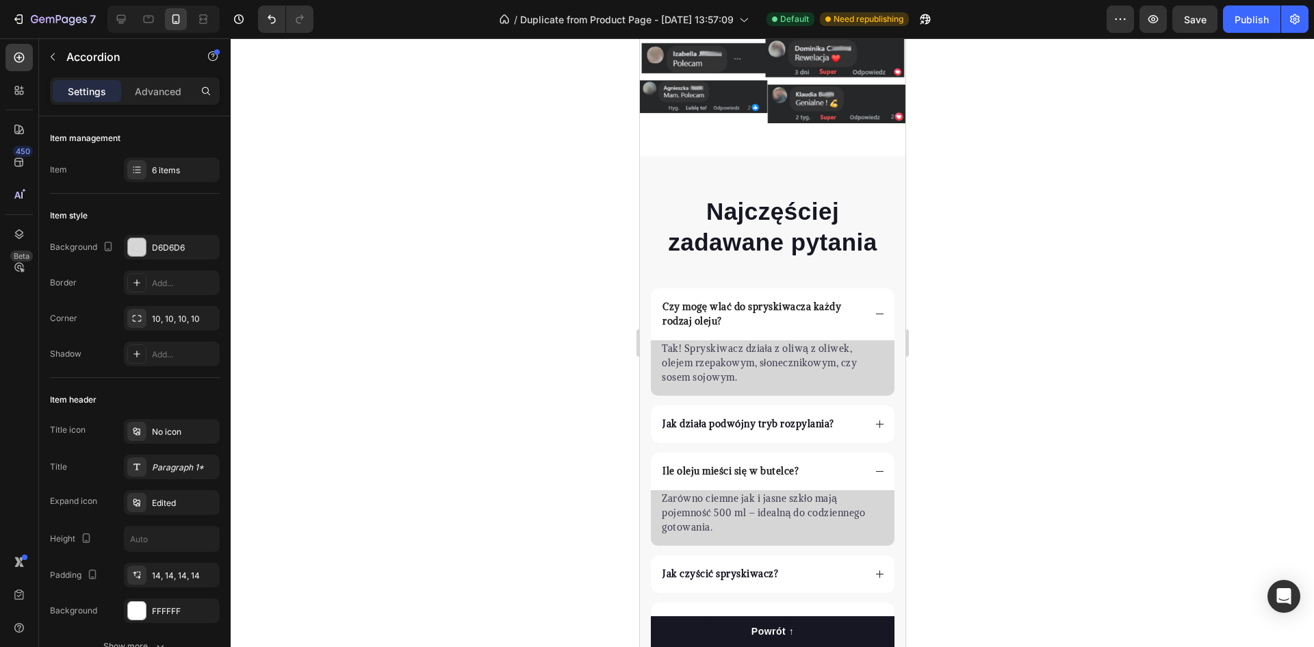
click at [805, 316] on div "Czy mogę wlać do spryskiwacza każdy rodzaj oleju?" at bounding box center [772, 314] width 244 height 52
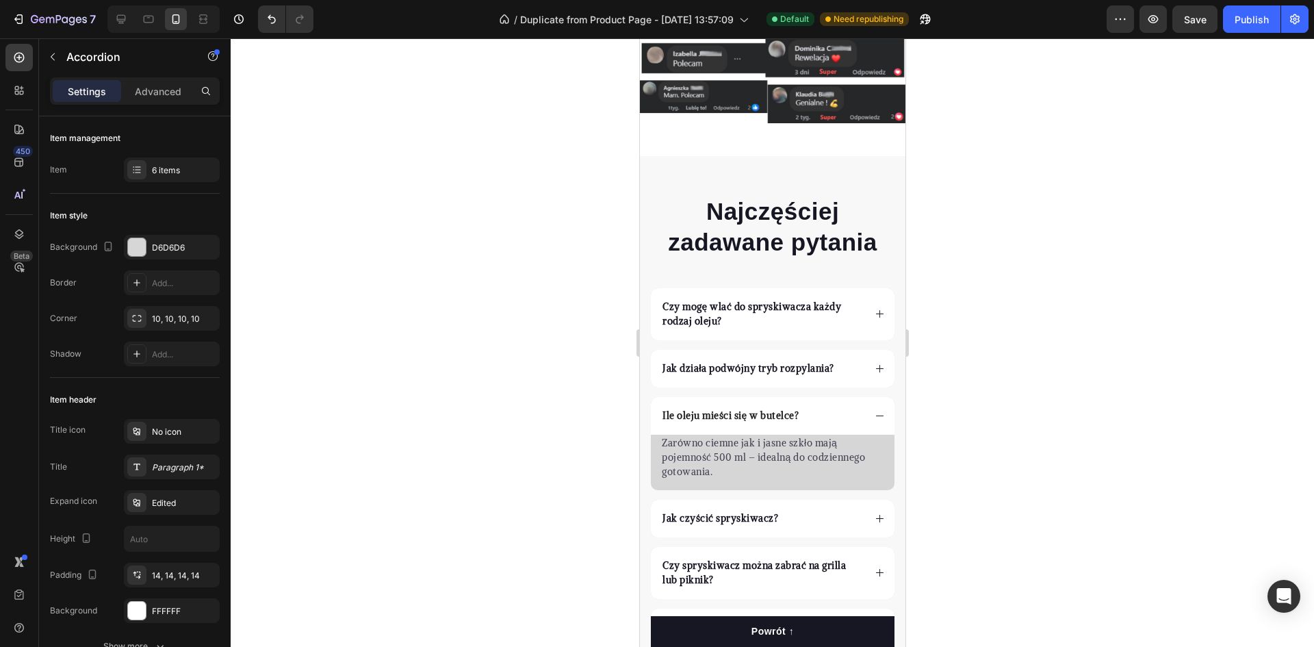
click at [788, 362] on strong "Jak działa podwójny tryb rozpylania?" at bounding box center [748, 368] width 172 height 12
click at [842, 359] on div "Jak działa podwójny tryb rozpylania?" at bounding box center [761, 368] width 203 height 18
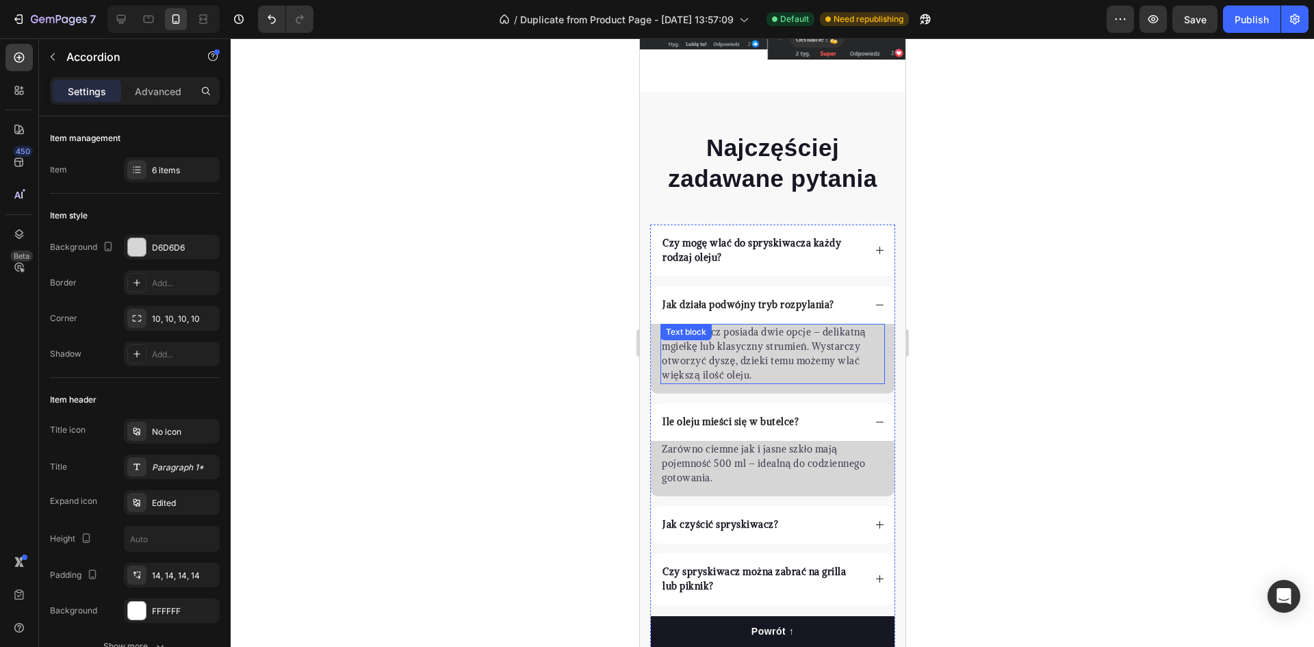
scroll to position [3398, 0]
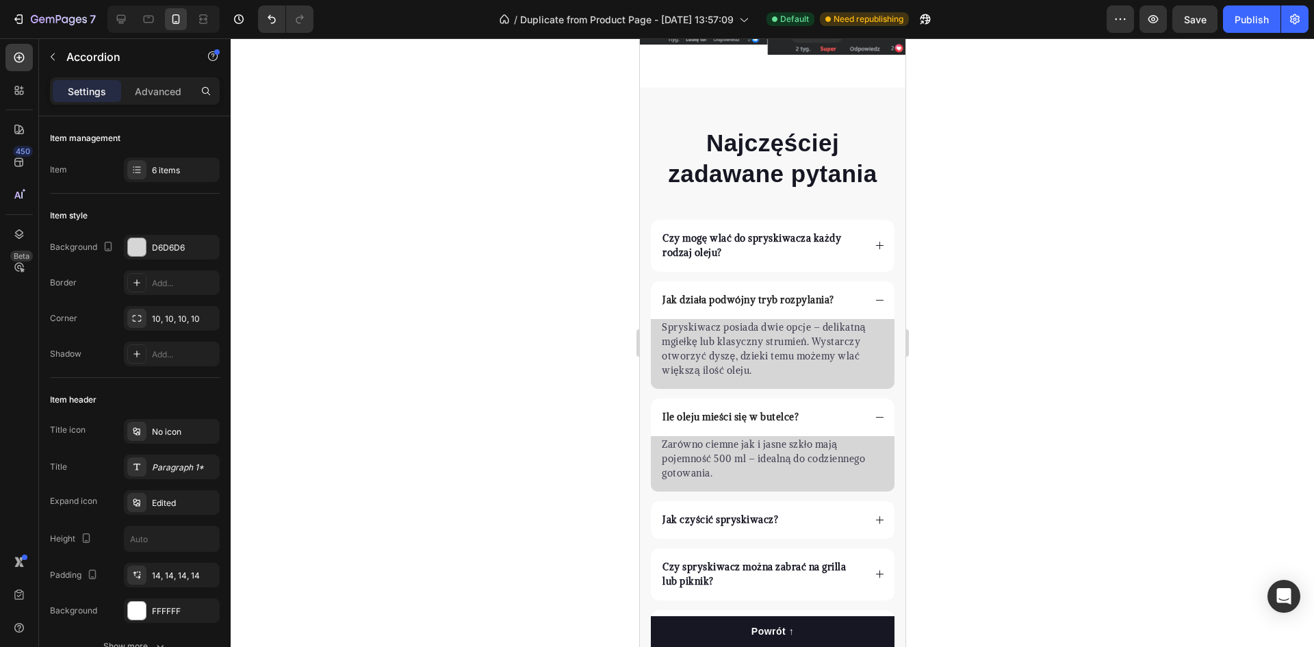
click at [813, 408] on div "Ile oleju mieści się w butelce?" at bounding box center [761, 417] width 203 height 18
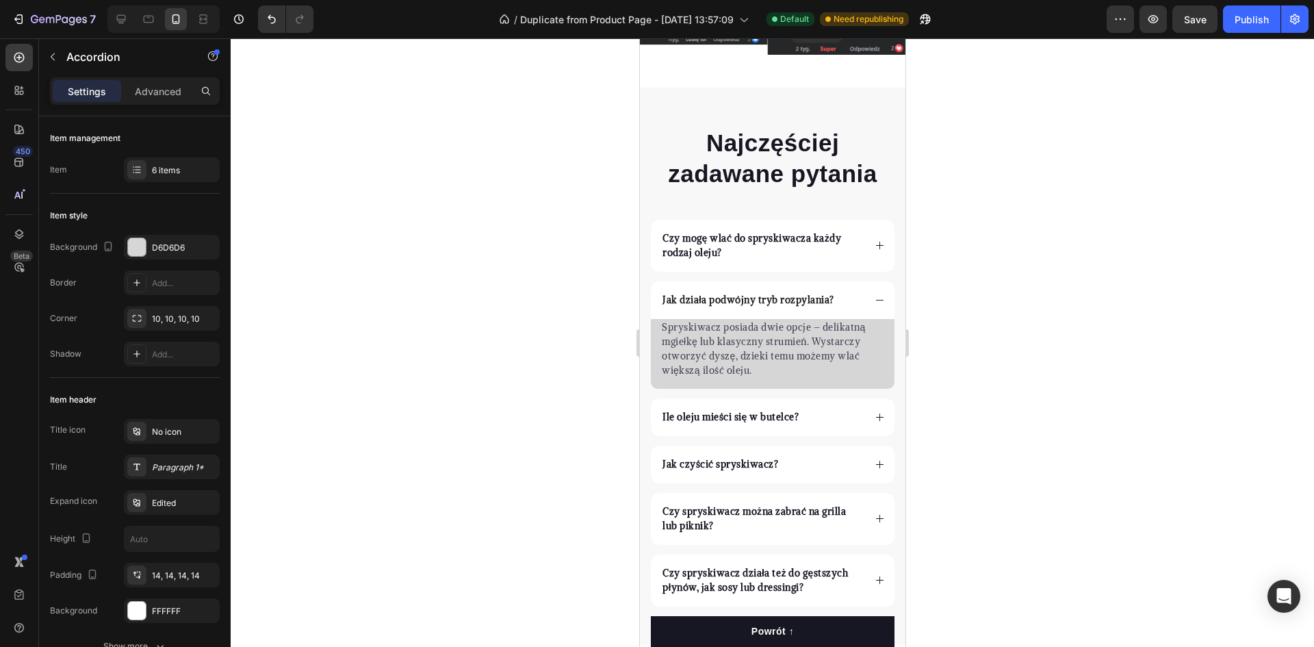
click at [807, 408] on div "Ile oleju mieści się w butelce?" at bounding box center [761, 417] width 203 height 18
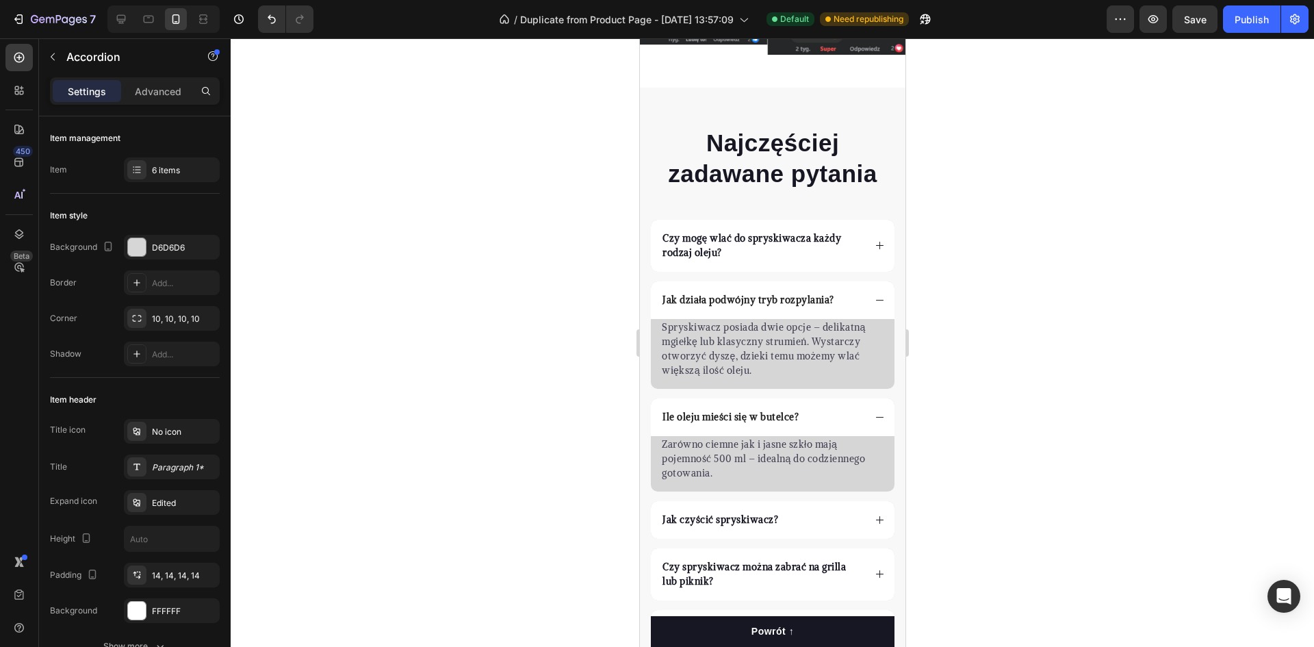
click at [800, 510] on div "Jak czyścić spryskiwacz?" at bounding box center [761, 519] width 203 height 18
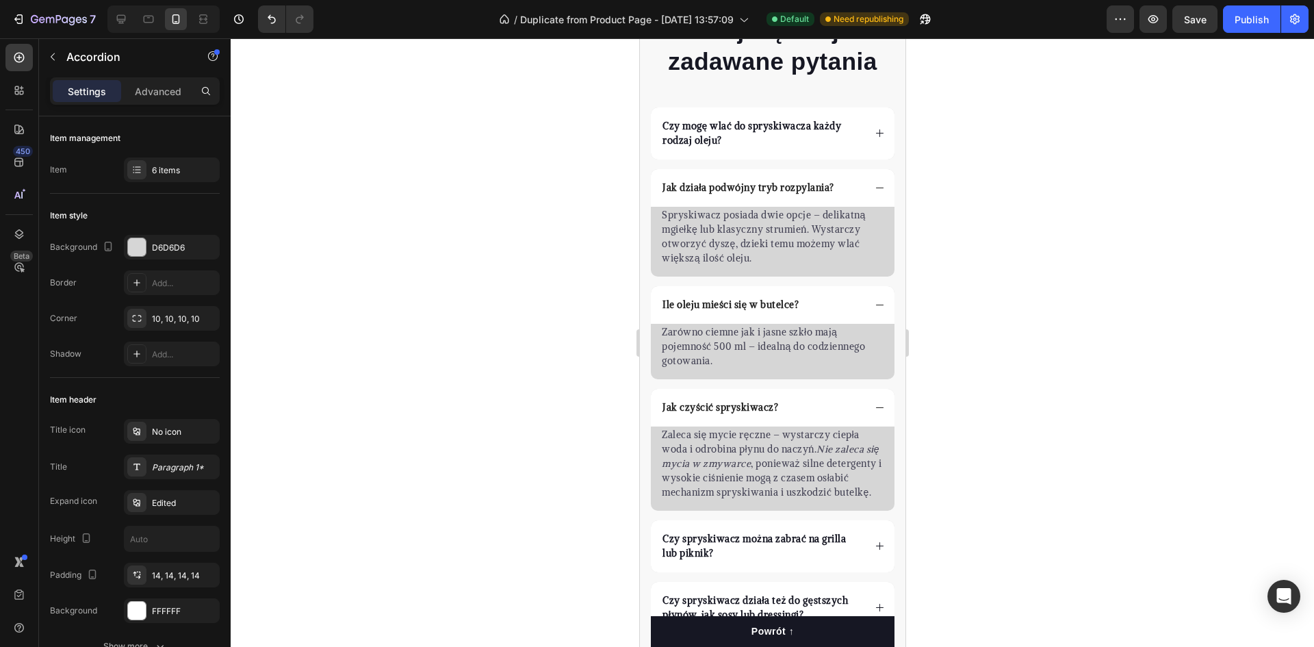
scroll to position [3604, 0]
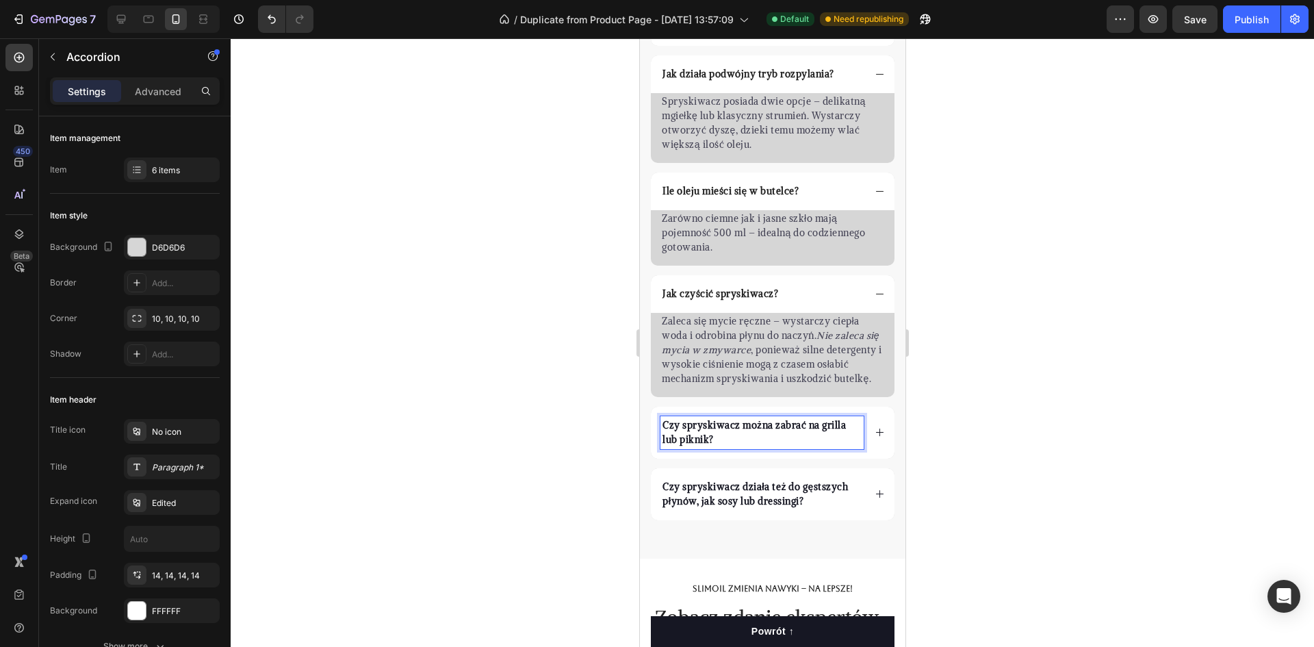
click at [803, 449] on div "Czy spryskiwacz można zabrać na grilla lub piknik?" at bounding box center [761, 432] width 203 height 33
click at [853, 455] on div "Czy spryskiwacz można zabrać na grilla lub piknik?" at bounding box center [772, 432] width 244 height 52
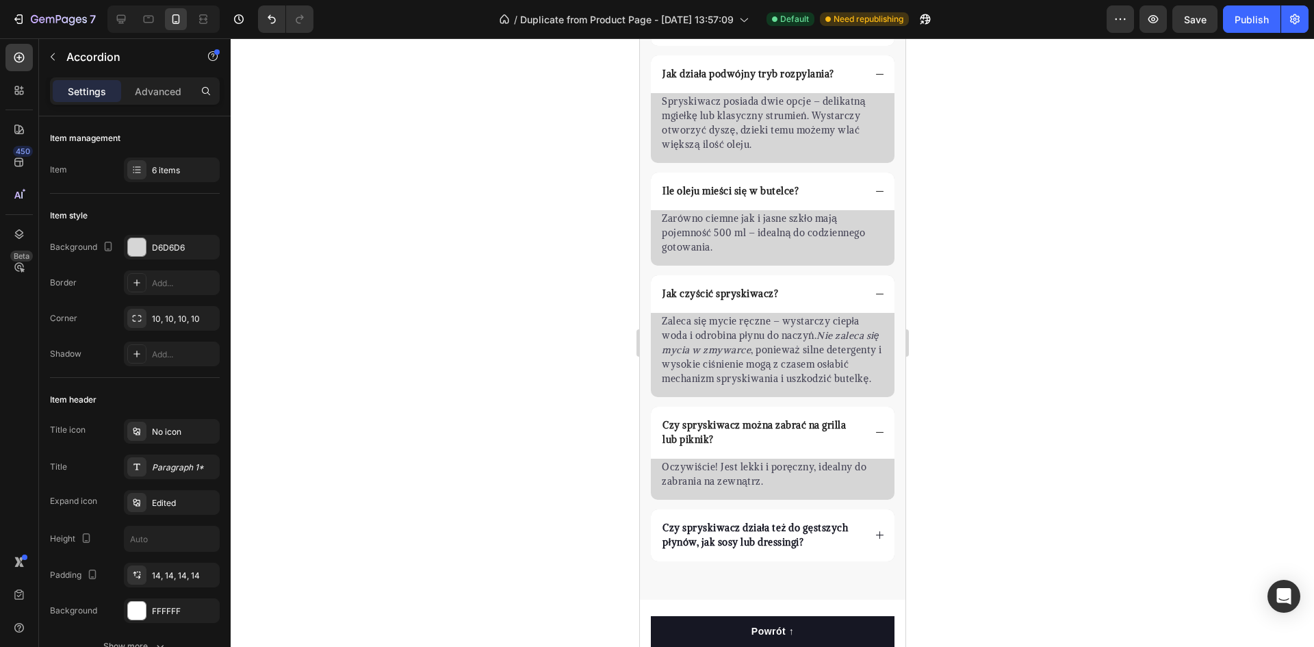
click at [836, 561] on div "Czy spryskiwacz działa też do gęstszych płynów, jak sosy lub dressingi?" at bounding box center [772, 535] width 244 height 52
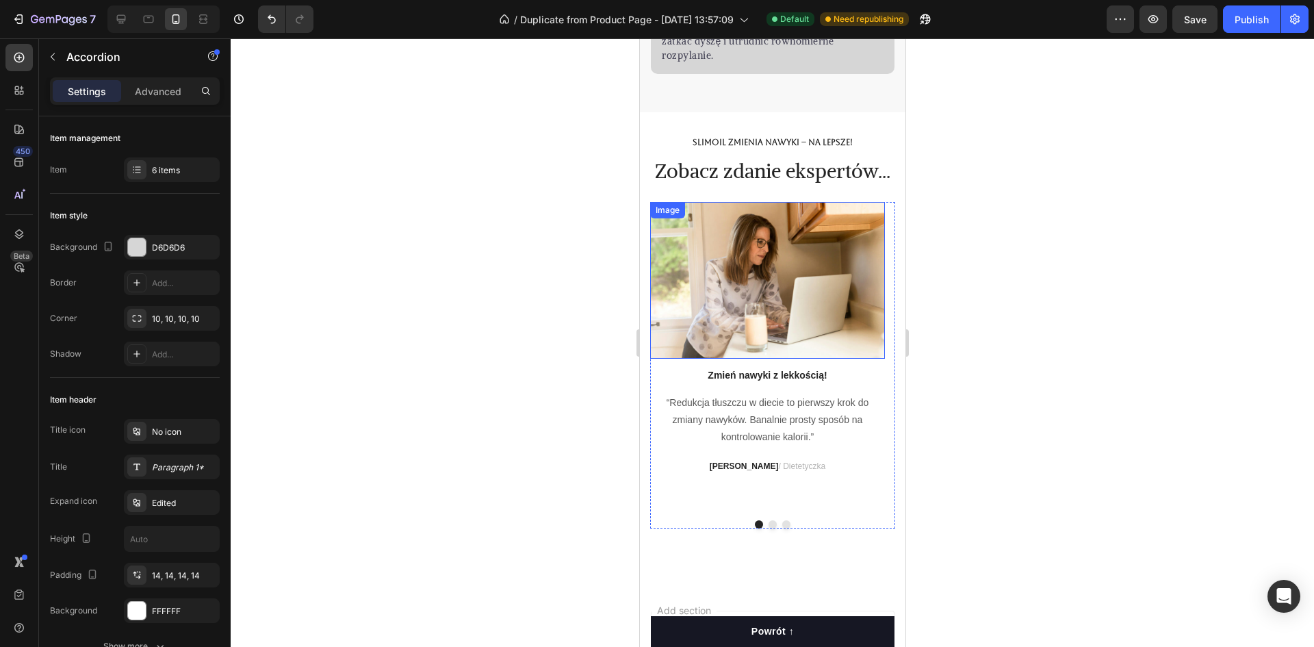
scroll to position [4219, 0]
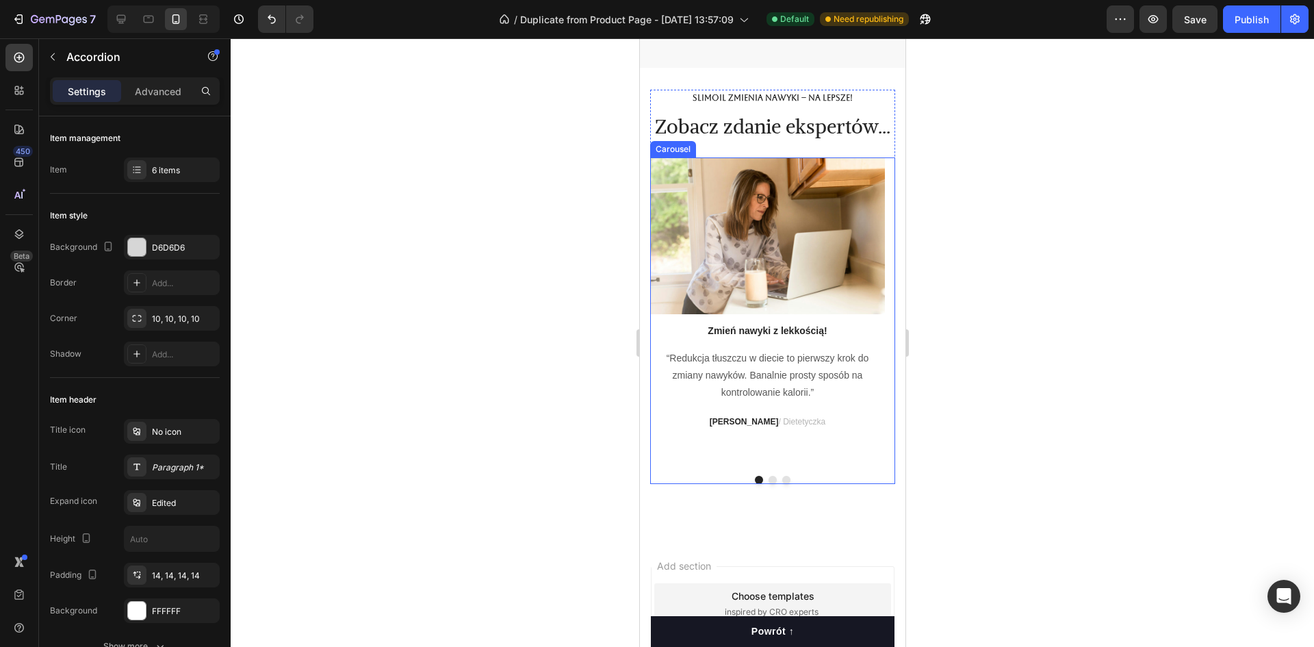
click at [768, 484] on button "Dot" at bounding box center [772, 480] width 8 height 8
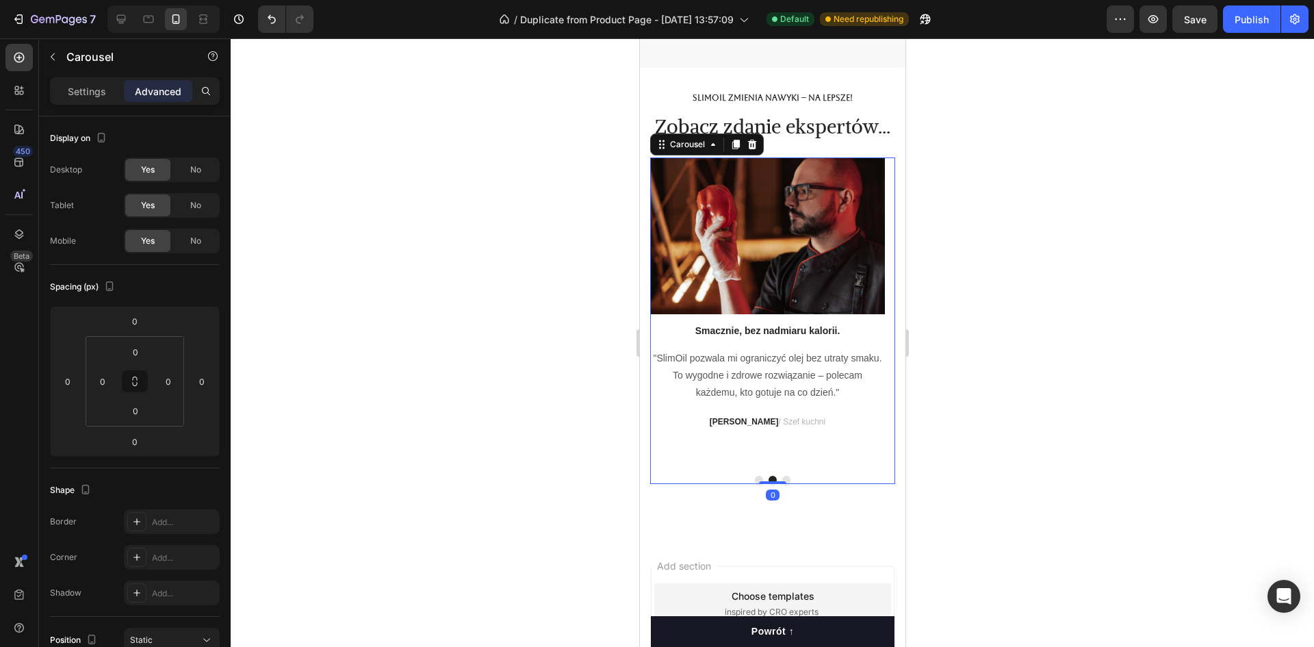
click at [839, 465] on div "Image Smacznie, bez nadmiaru kalorii. Text block "SlimOil pozwala mi ograniczyć…" at bounding box center [766, 310] width 235 height 307
click at [847, 430] on p "[PERSON_NAME] / Szef kuchni" at bounding box center [767, 422] width 232 height 15
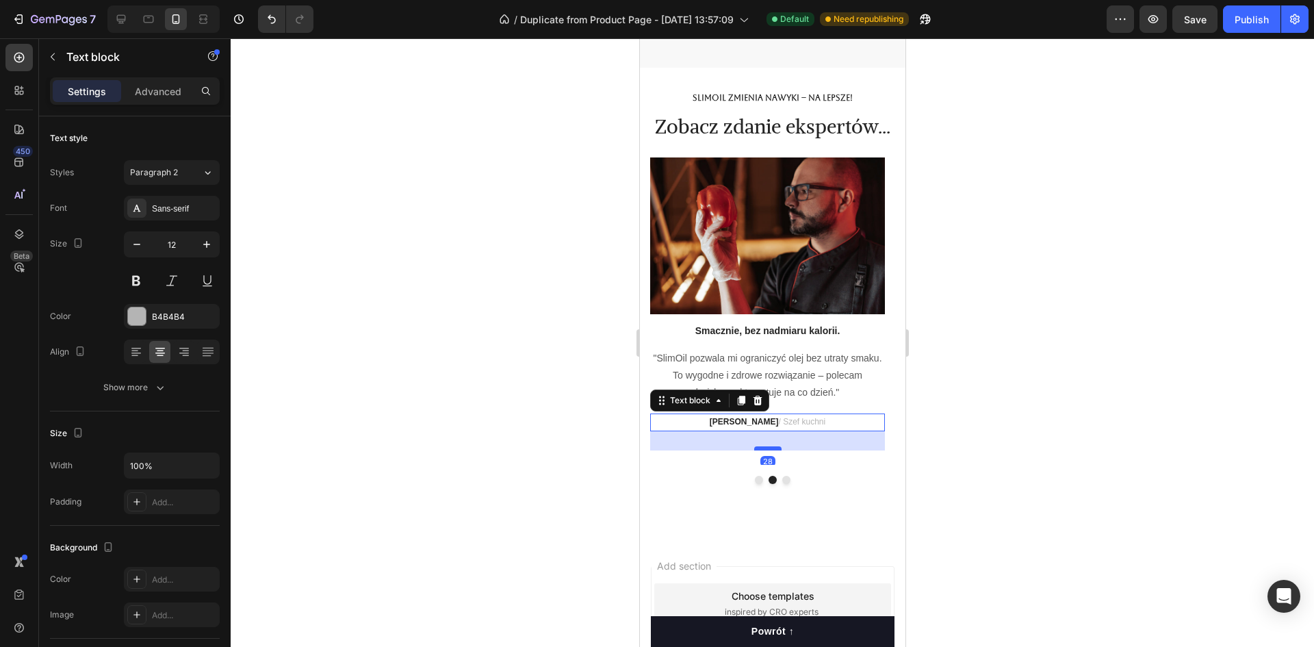
drag, startPoint x: 772, startPoint y: 508, endPoint x: 771, endPoint y: 494, distance: 13.7
click at [771, 450] on div at bounding box center [766, 448] width 27 height 4
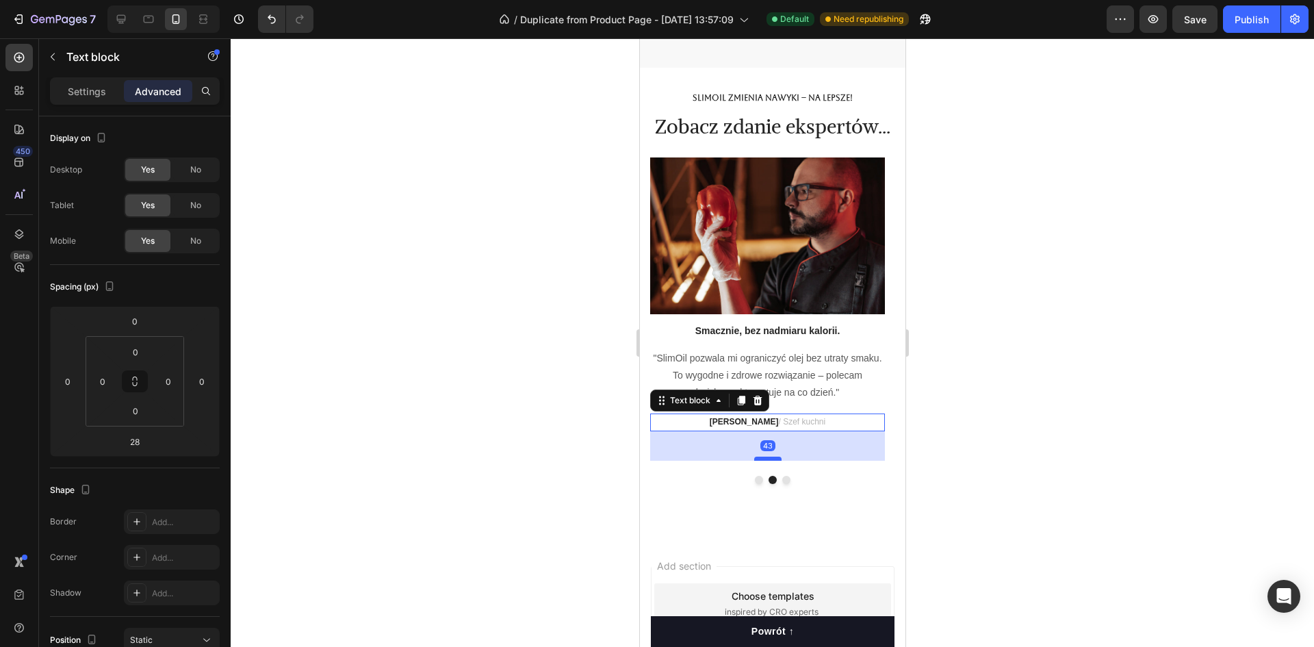
drag, startPoint x: 775, startPoint y: 496, endPoint x: 775, endPoint y: 506, distance: 10.3
click at [775, 460] on div at bounding box center [766, 458] width 27 height 4
type input "43"
click at [782, 484] on button "Dot" at bounding box center [785, 480] width 8 height 8
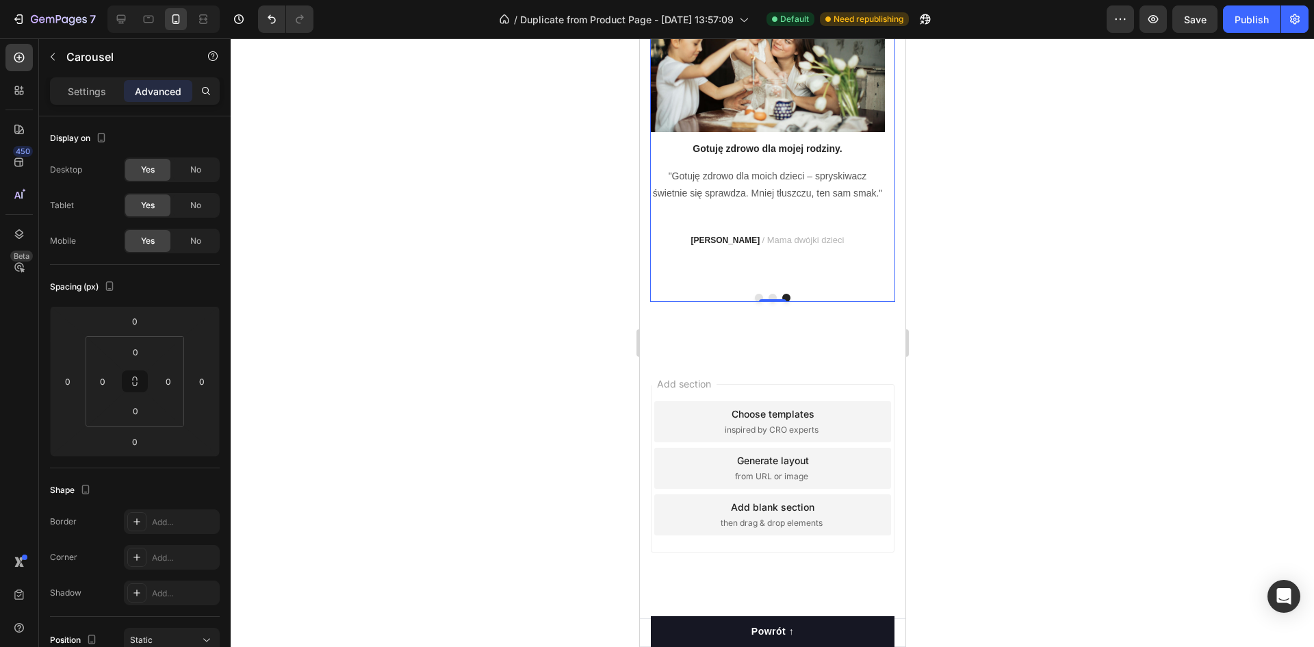
scroll to position [4448, 0]
click at [784, 391] on div "Add section Choose templates inspired by CRO experts Generate layout from URL o…" at bounding box center [772, 468] width 244 height 168
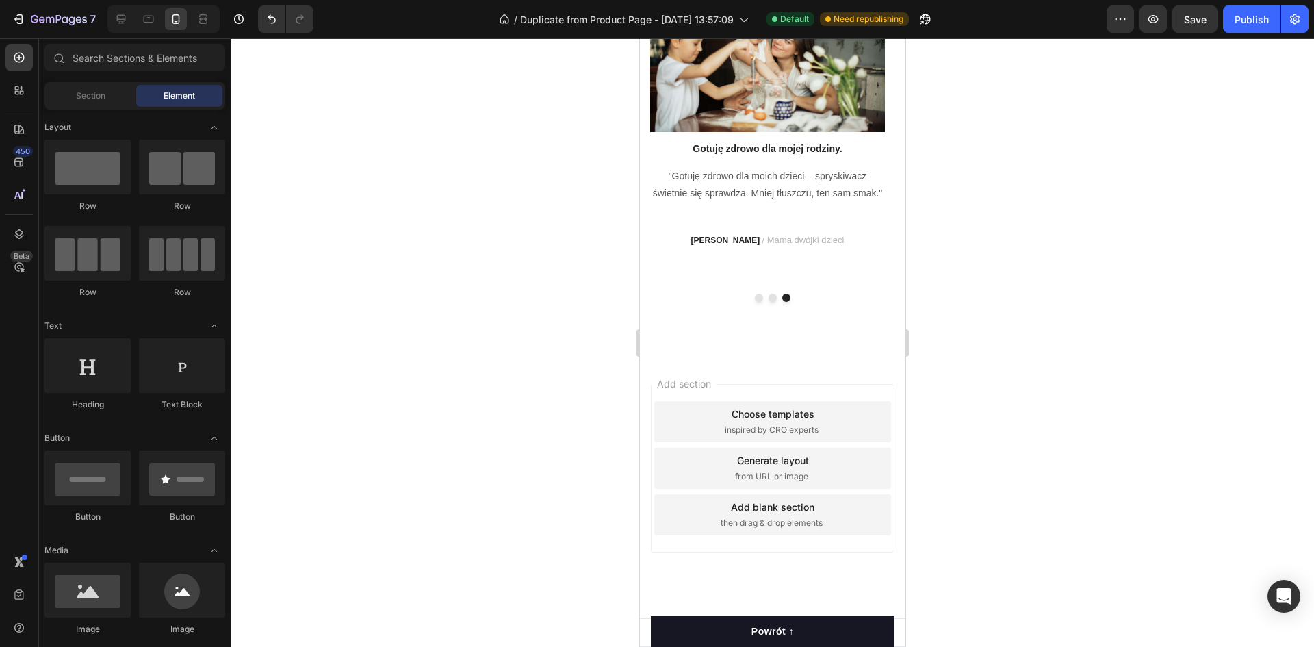
click at [735, 374] on div "Add section Choose templates inspired by CRO experts Generate layout from URL o…" at bounding box center [771, 486] width 265 height 261
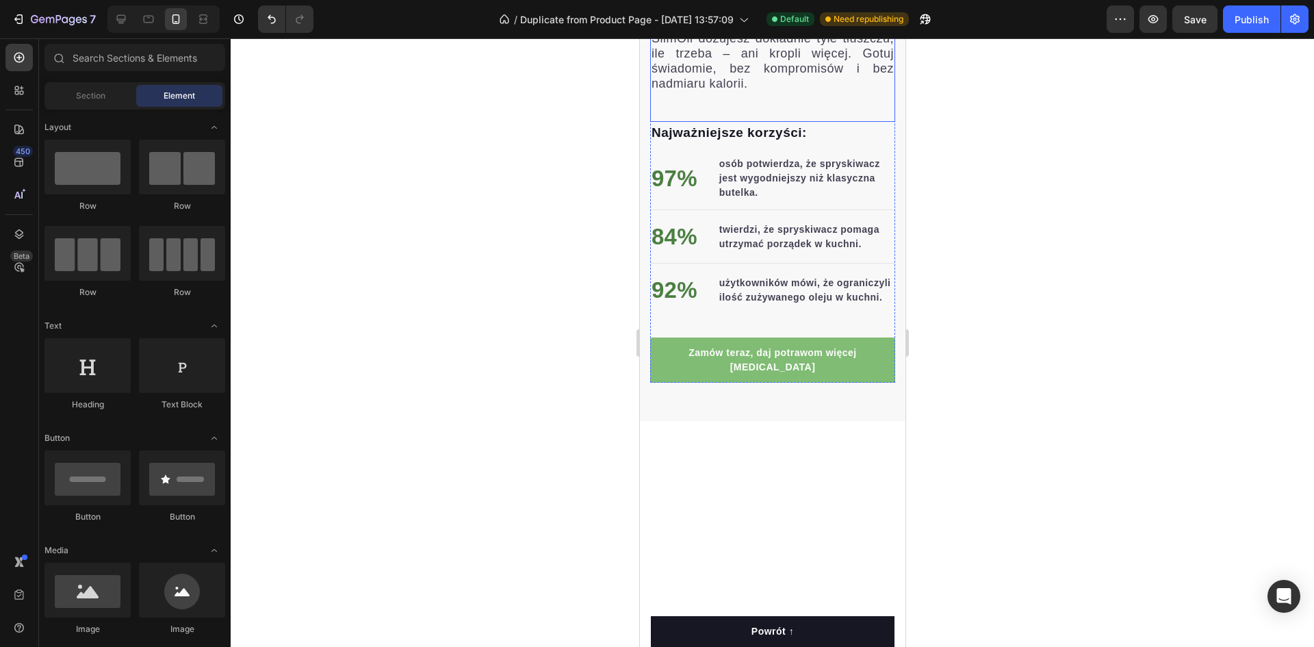
scroll to position [1052, 0]
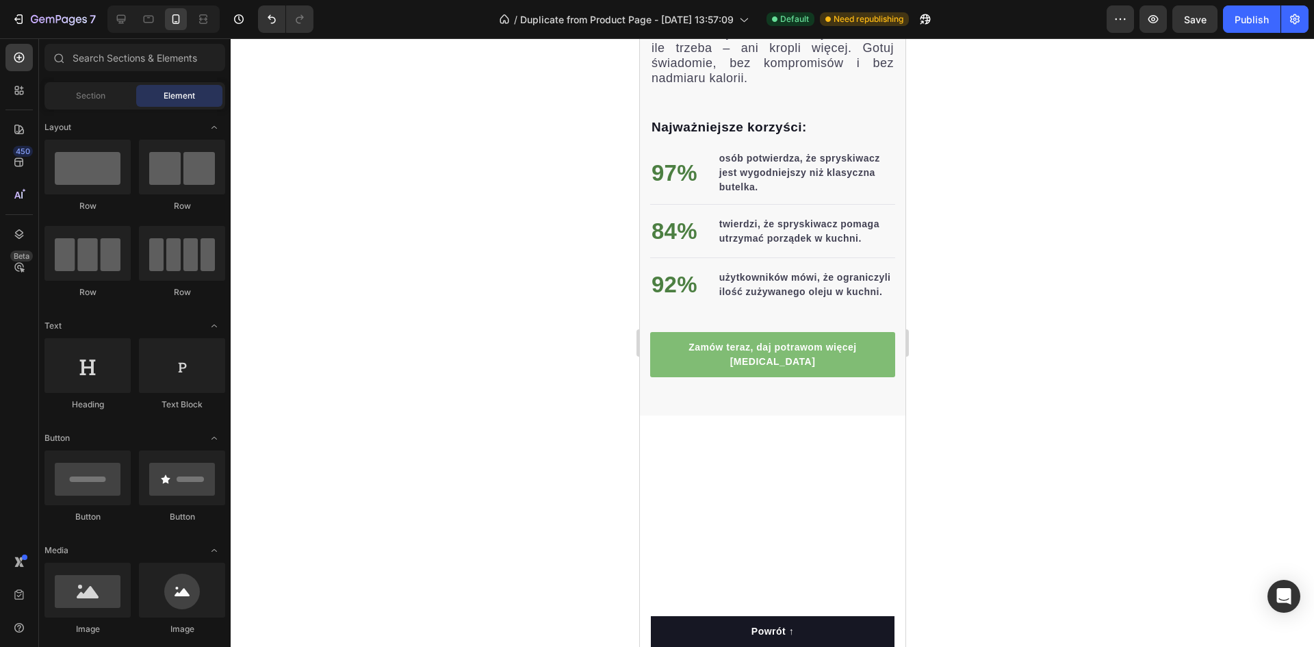
click at [951, 395] on div at bounding box center [772, 342] width 1083 height 608
click at [834, 85] on span "Nie musisz rezygnować ze smaku, by zadbać o zdrowie. Dzięki spryskiwaczowi Slim…" at bounding box center [772, 40] width 242 height 89
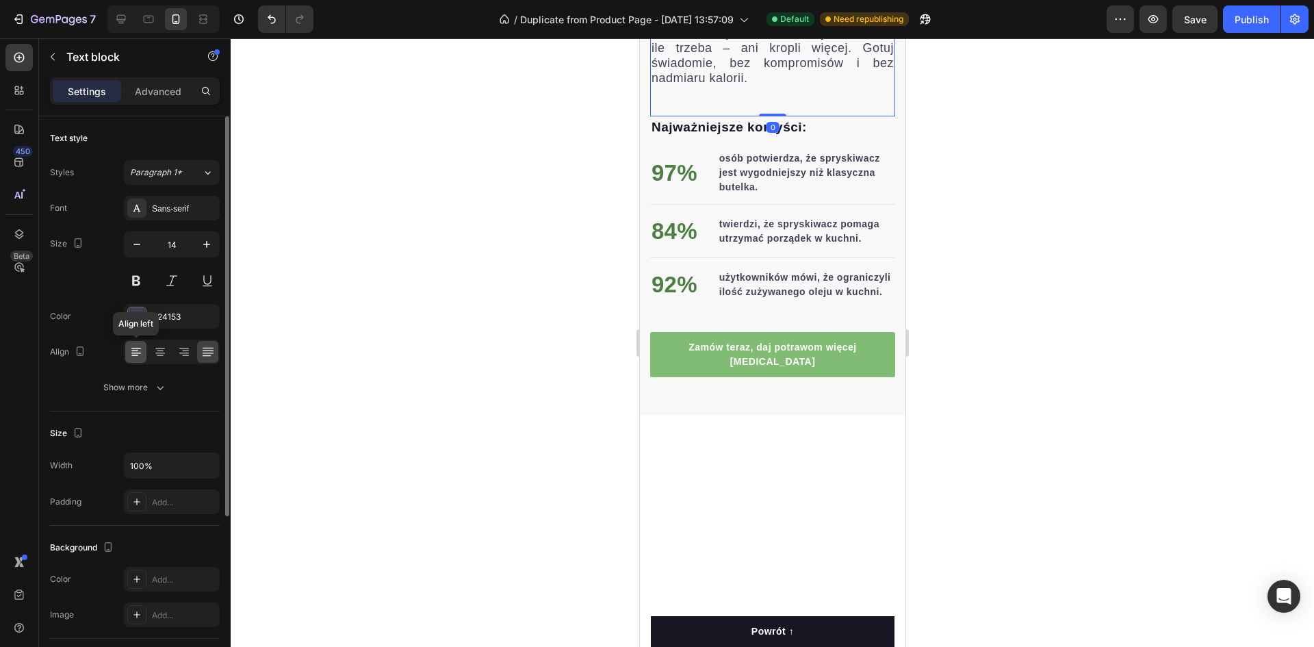
click at [135, 350] on icon at bounding box center [136, 352] width 14 height 14
click at [164, 354] on icon at bounding box center [160, 352] width 14 height 14
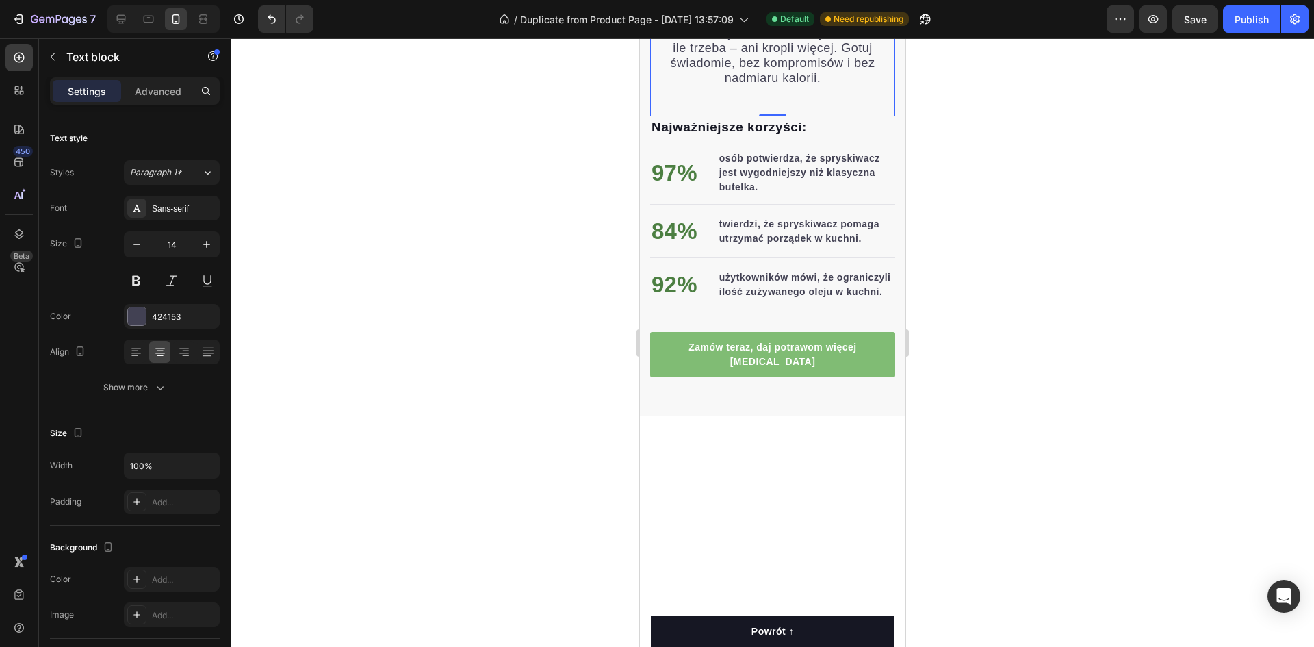
click at [495, 365] on div at bounding box center [772, 342] width 1083 height 608
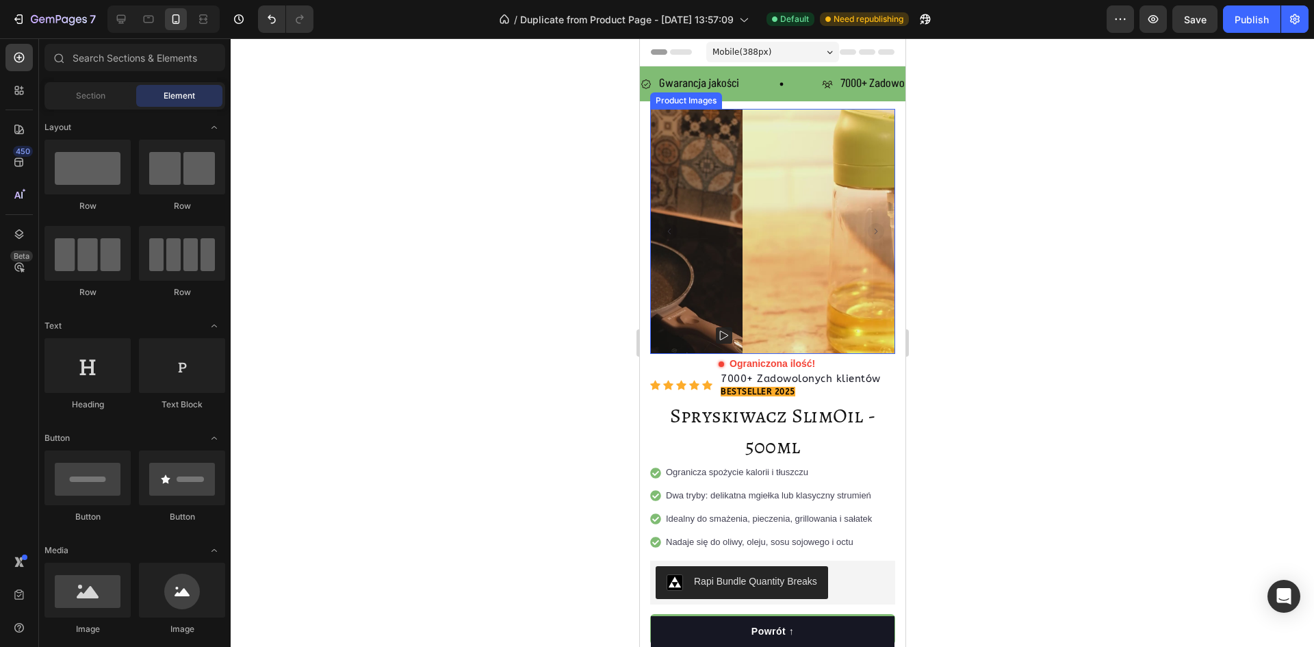
click at [745, 240] on img at bounding box center [864, 231] width 245 height 245
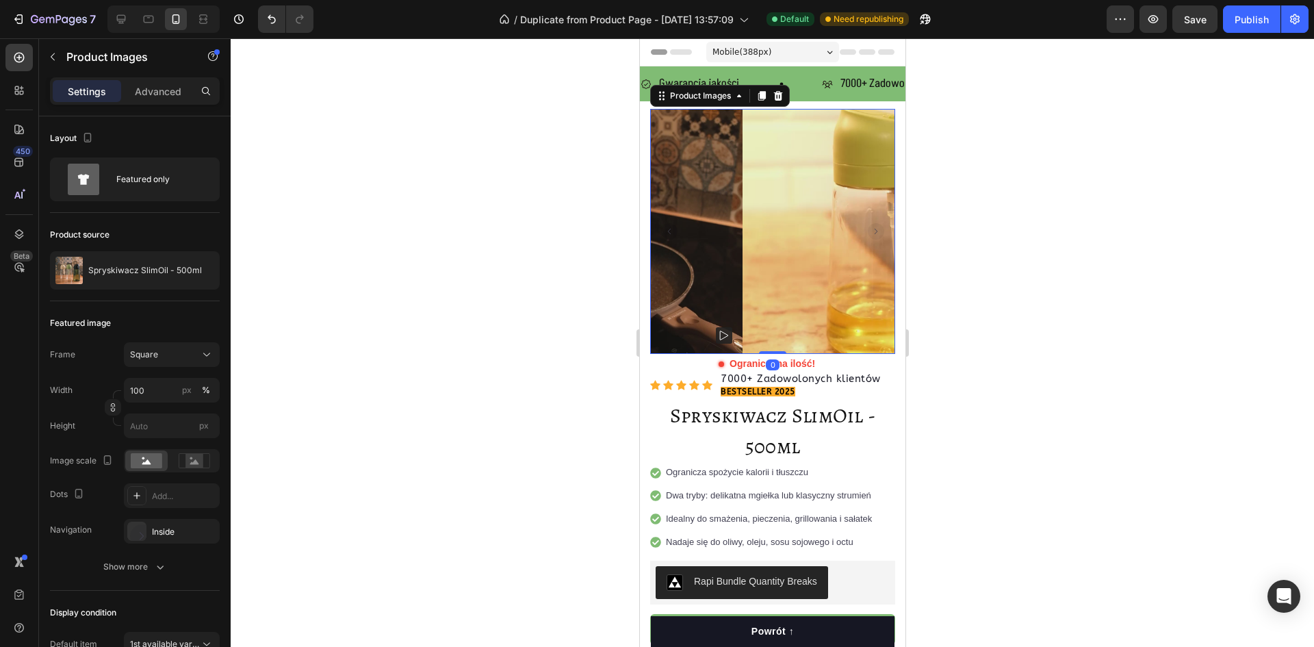
click at [960, 327] on rect at bounding box center [968, 335] width 16 height 16
click at [118, 14] on icon at bounding box center [121, 19] width 14 height 14
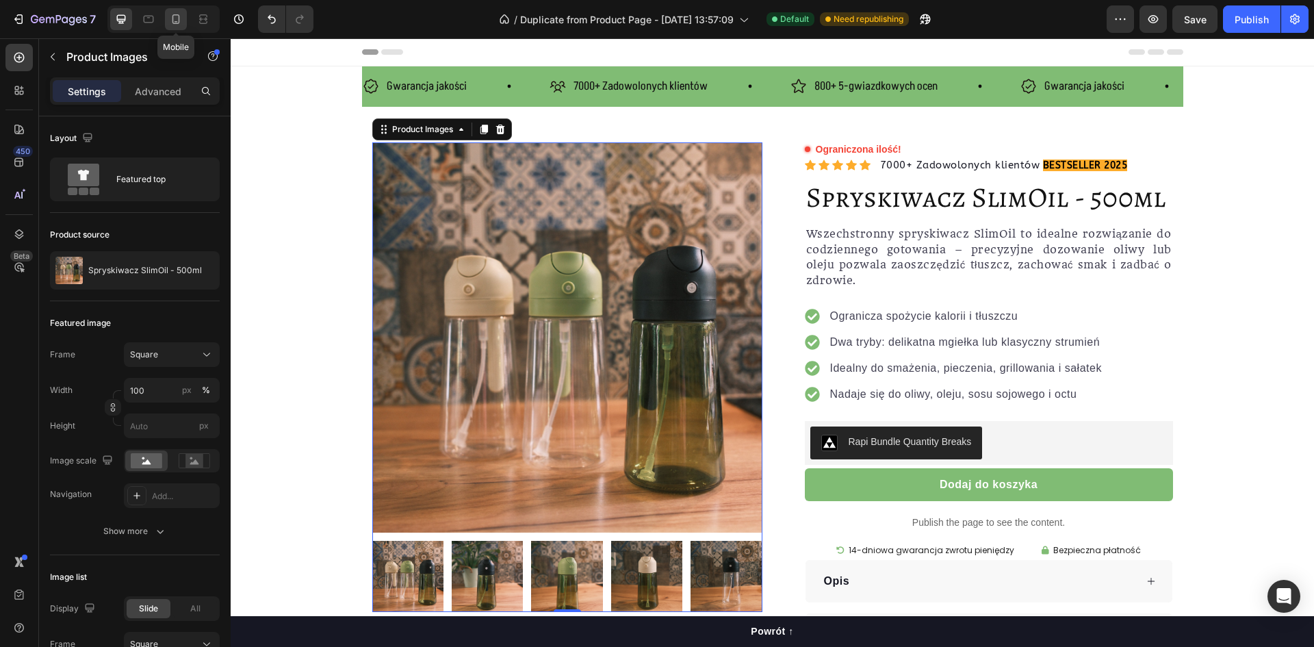
click at [173, 20] on icon at bounding box center [176, 19] width 8 height 10
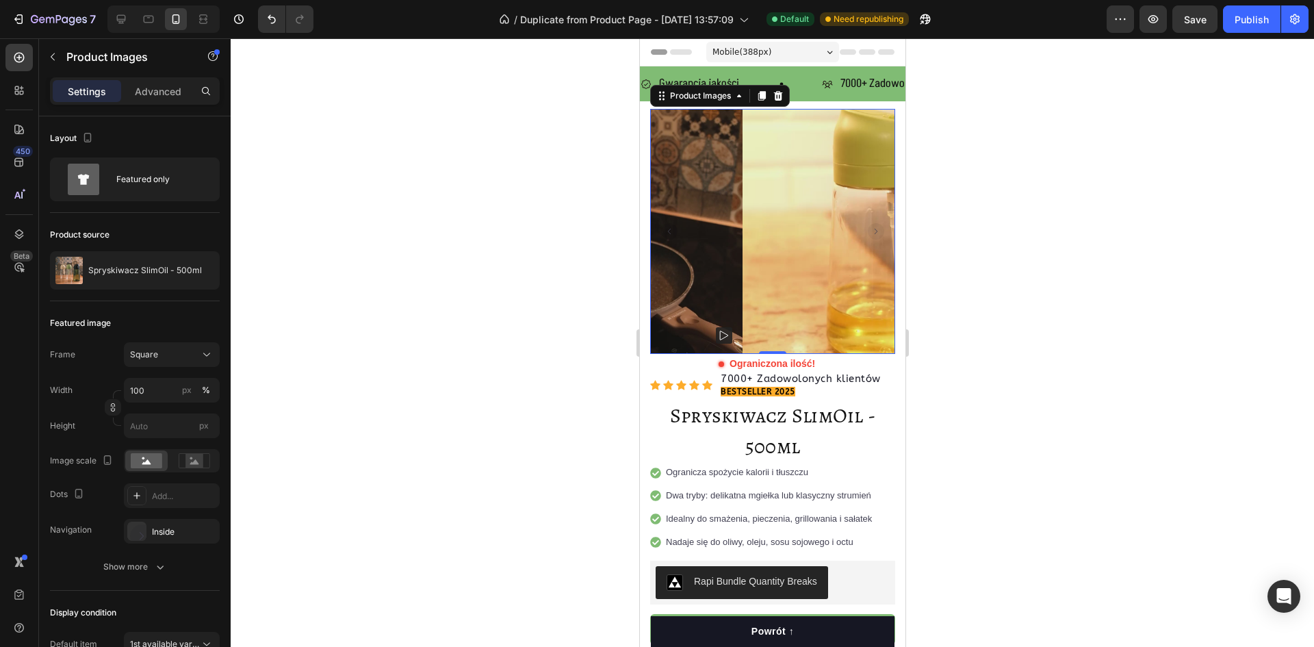
click at [818, 220] on img at bounding box center [864, 231] width 245 height 245
click at [964, 331] on icon at bounding box center [968, 335] width 8 height 9
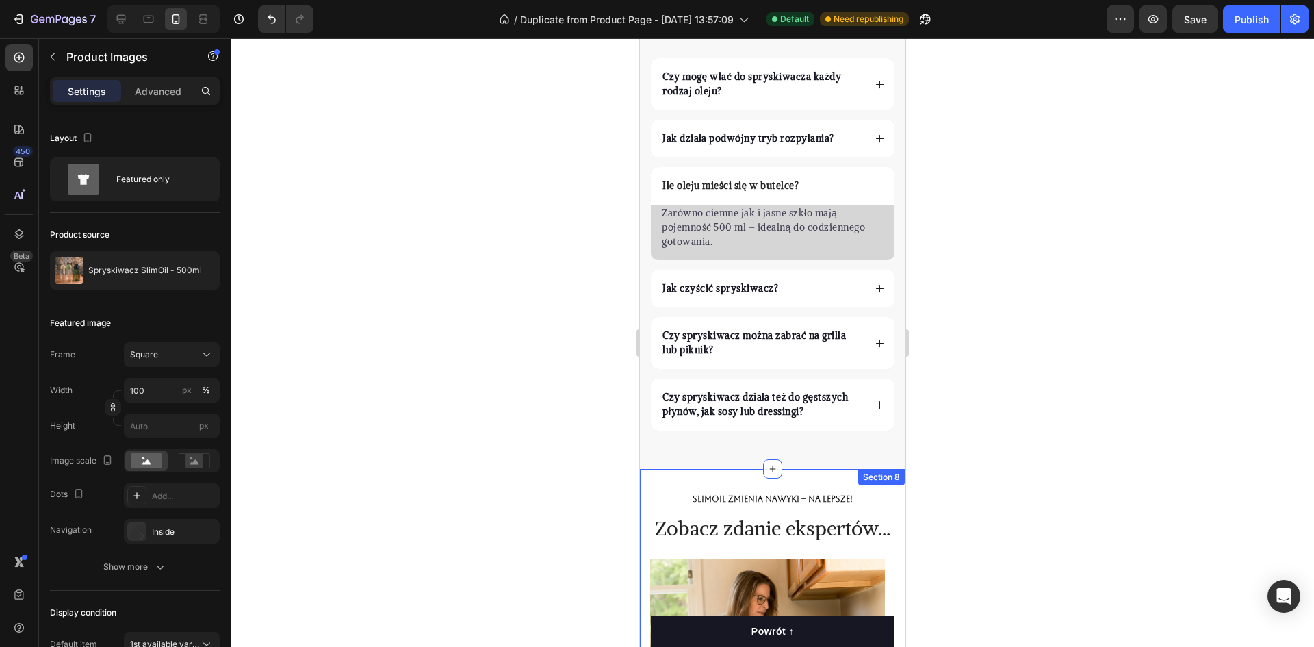
scroll to position [4390, 0]
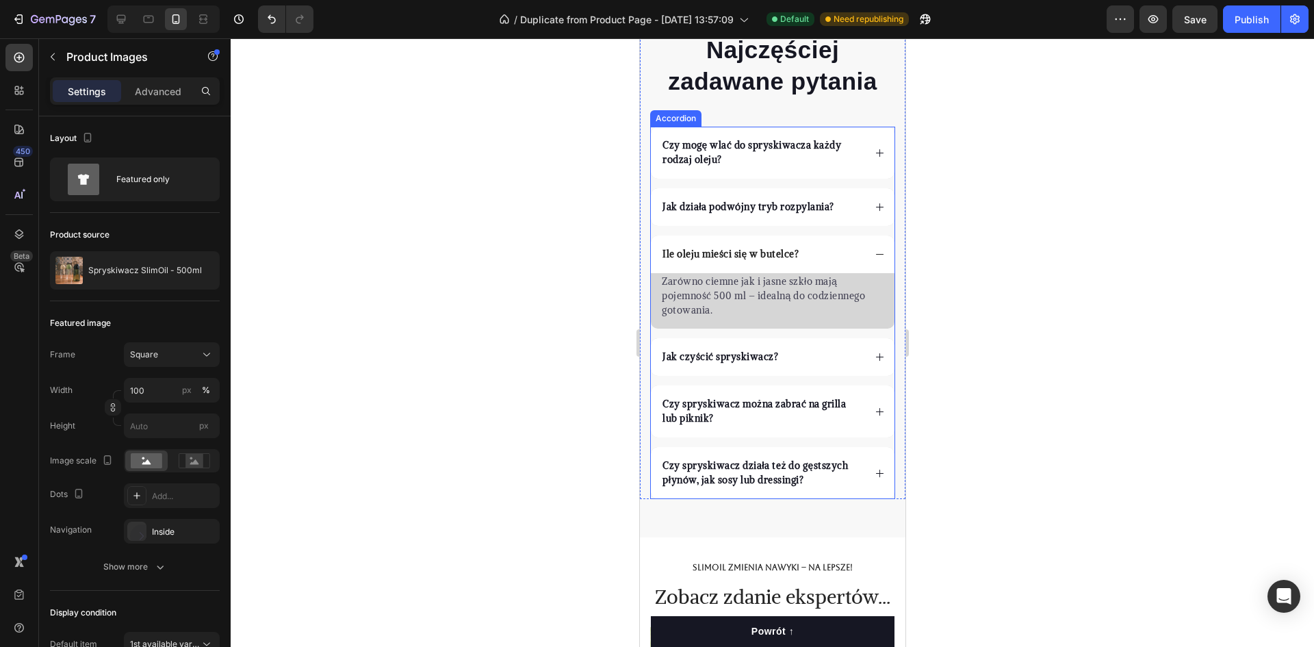
click at [816, 255] on div "Ile oleju mieści się w butelce?" at bounding box center [761, 254] width 203 height 18
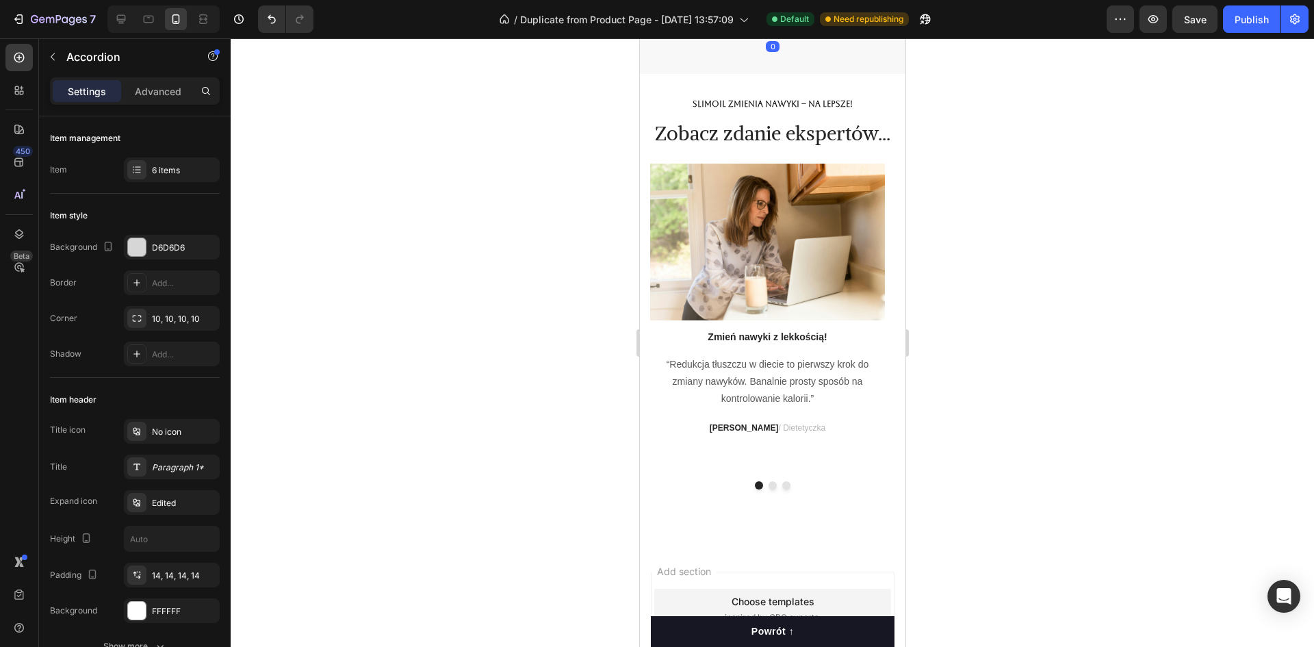
scroll to position [4254, 0]
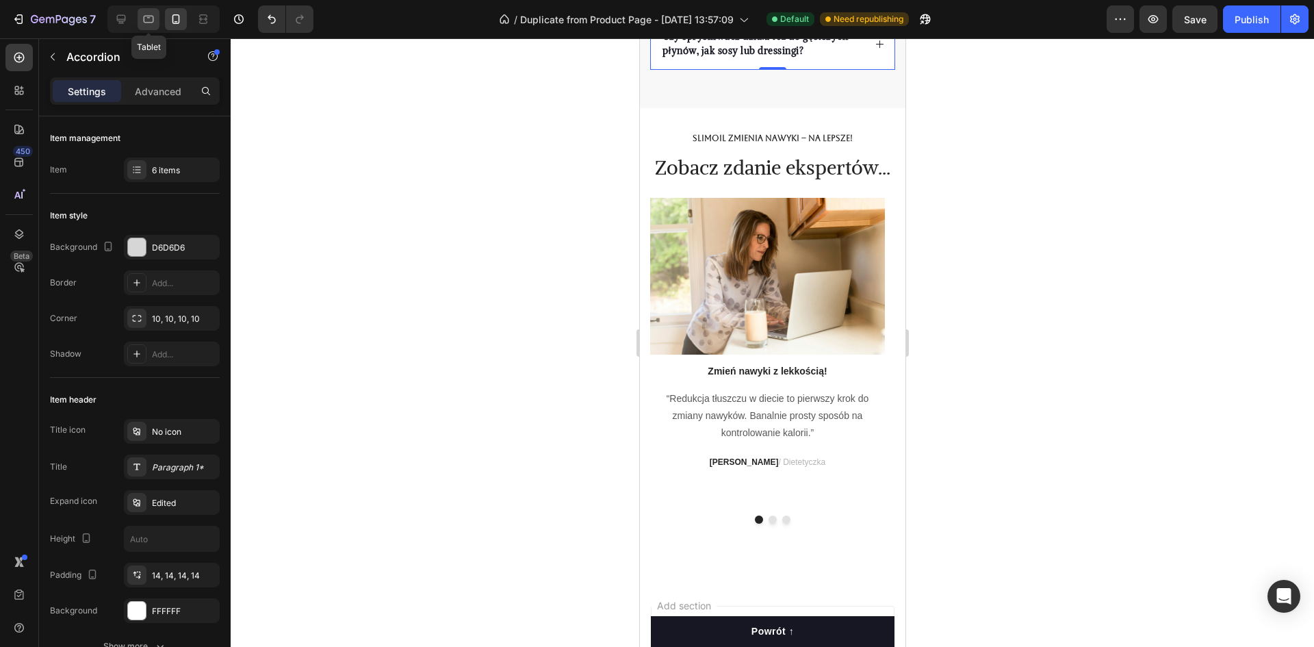
click at [151, 22] on icon at bounding box center [149, 20] width 10 height 8
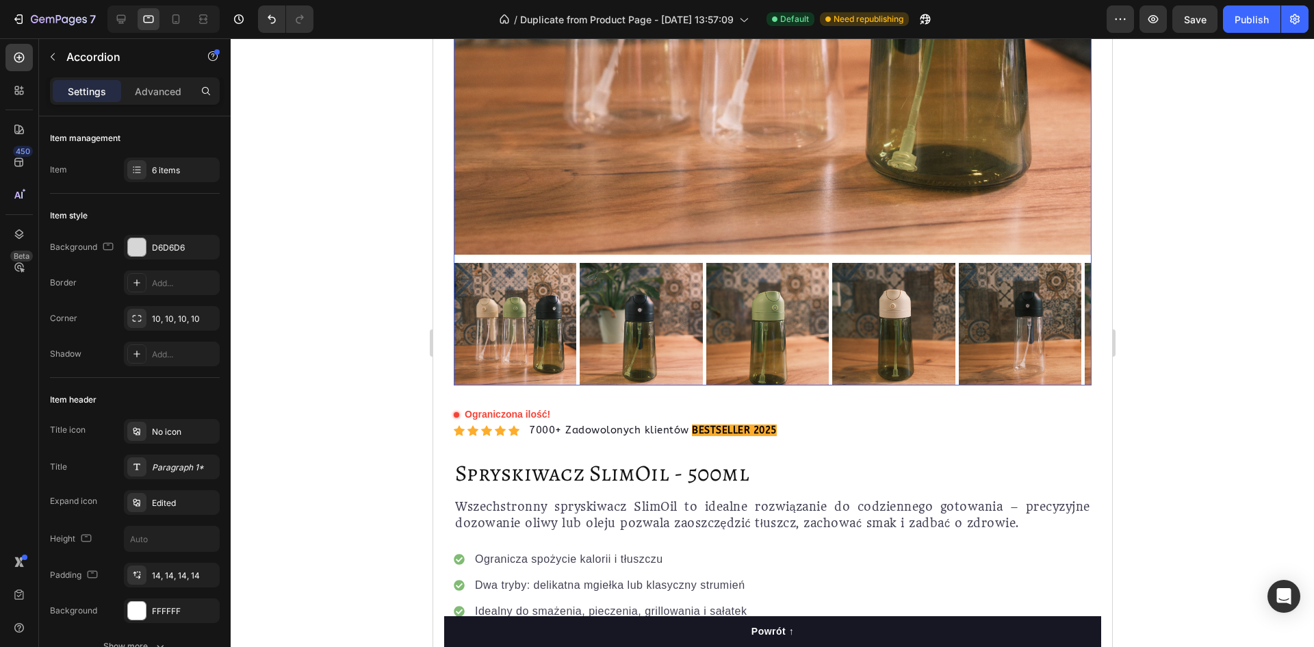
scroll to position [547, 0]
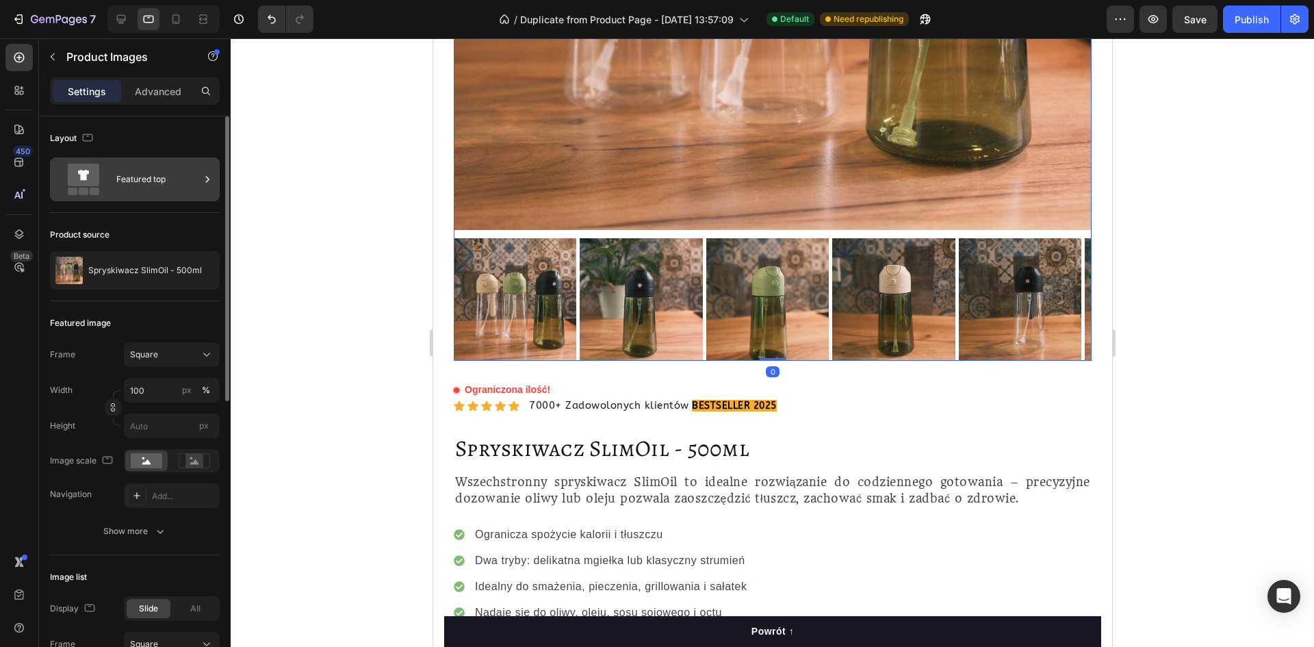
click at [112, 183] on div "Featured top" at bounding box center [135, 179] width 170 height 44
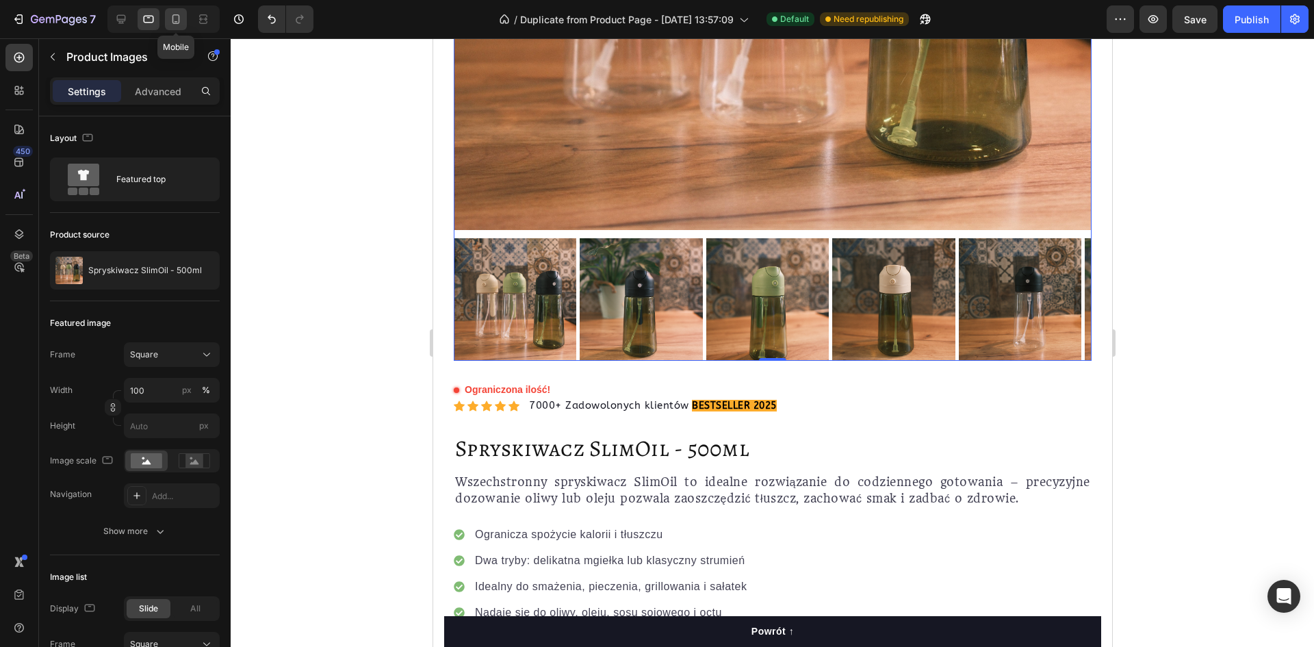
click at [165, 16] on div at bounding box center [176, 19] width 22 height 22
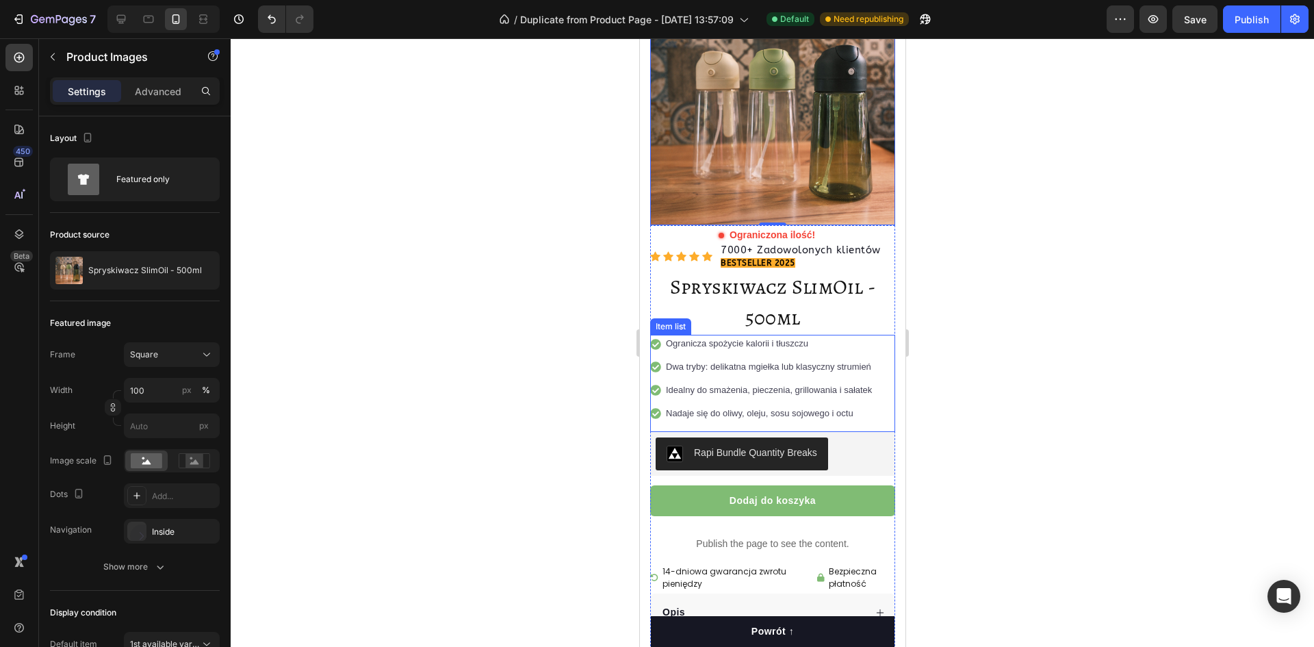
click at [725, 408] on span "Nadaje się do oliwy, oleju, sosu sojowego i octu" at bounding box center [758, 413] width 187 height 10
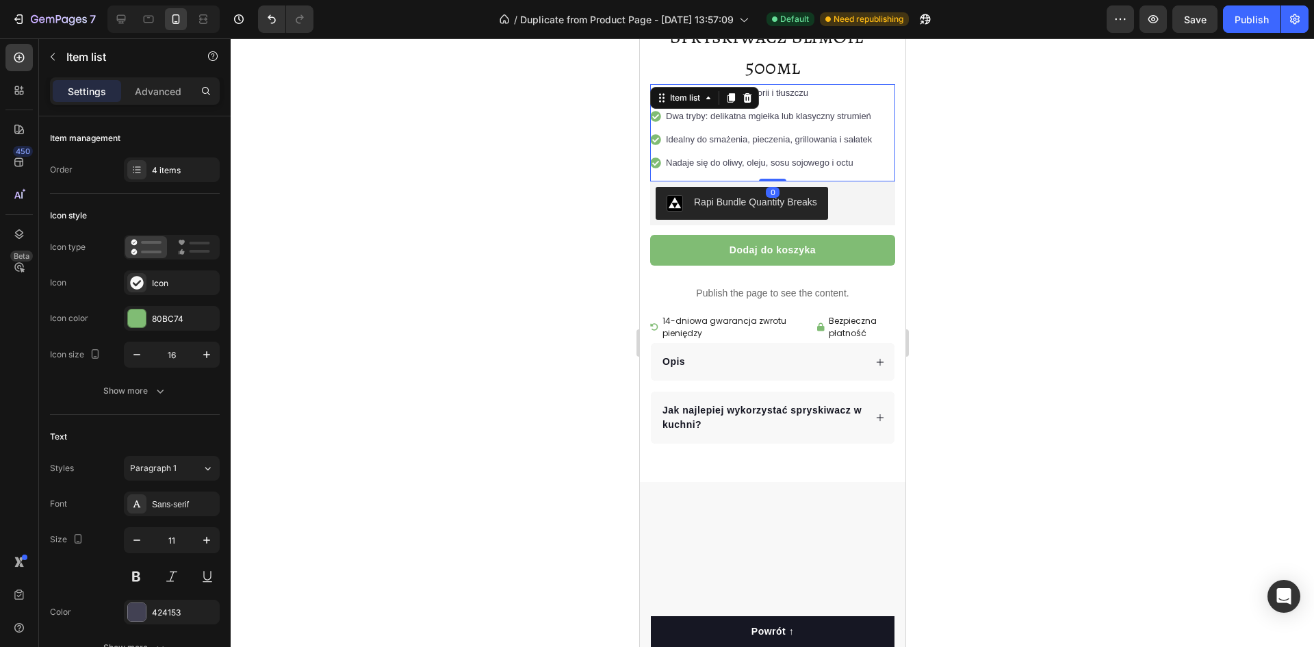
scroll to position [23, 0]
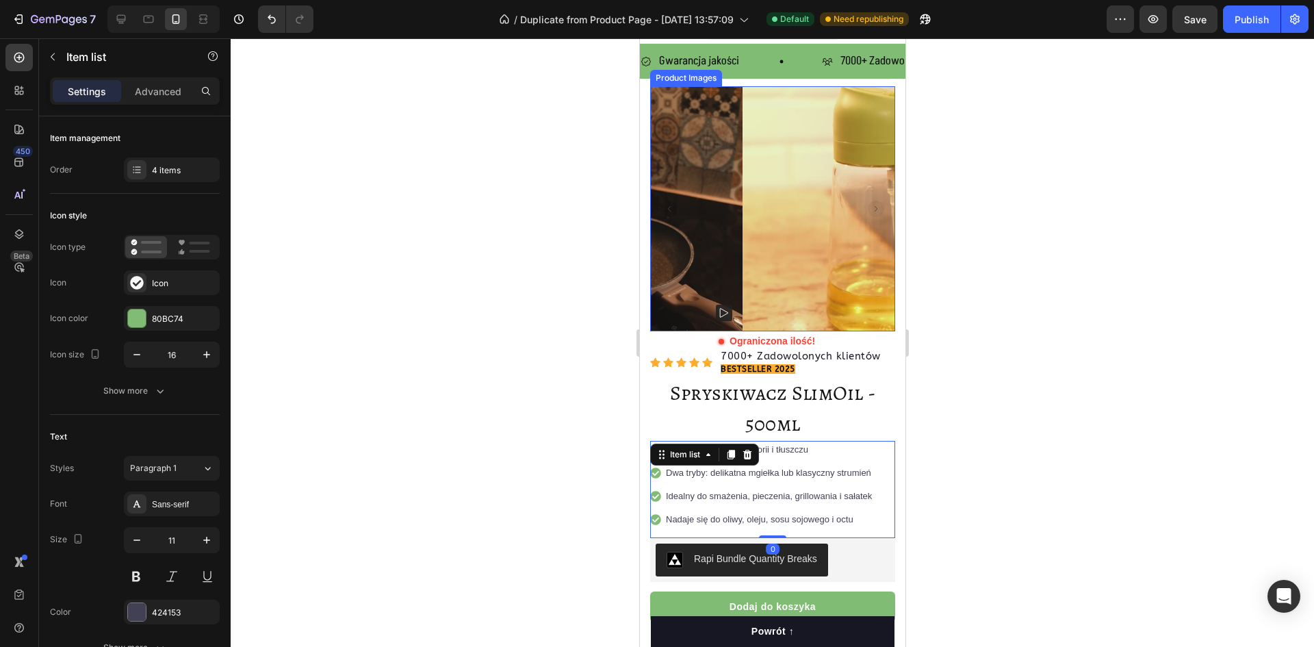
click at [742, 166] on img at bounding box center [864, 208] width 245 height 245
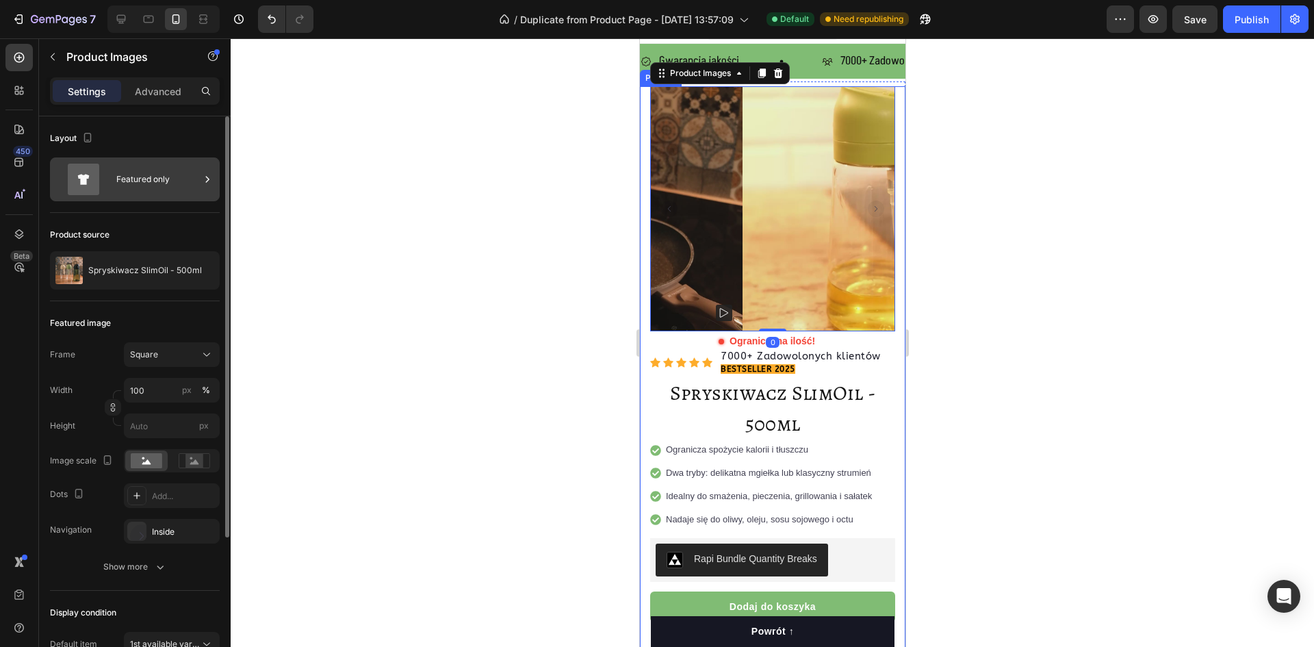
click at [140, 187] on div "Featured only" at bounding box center [157, 179] width 83 height 31
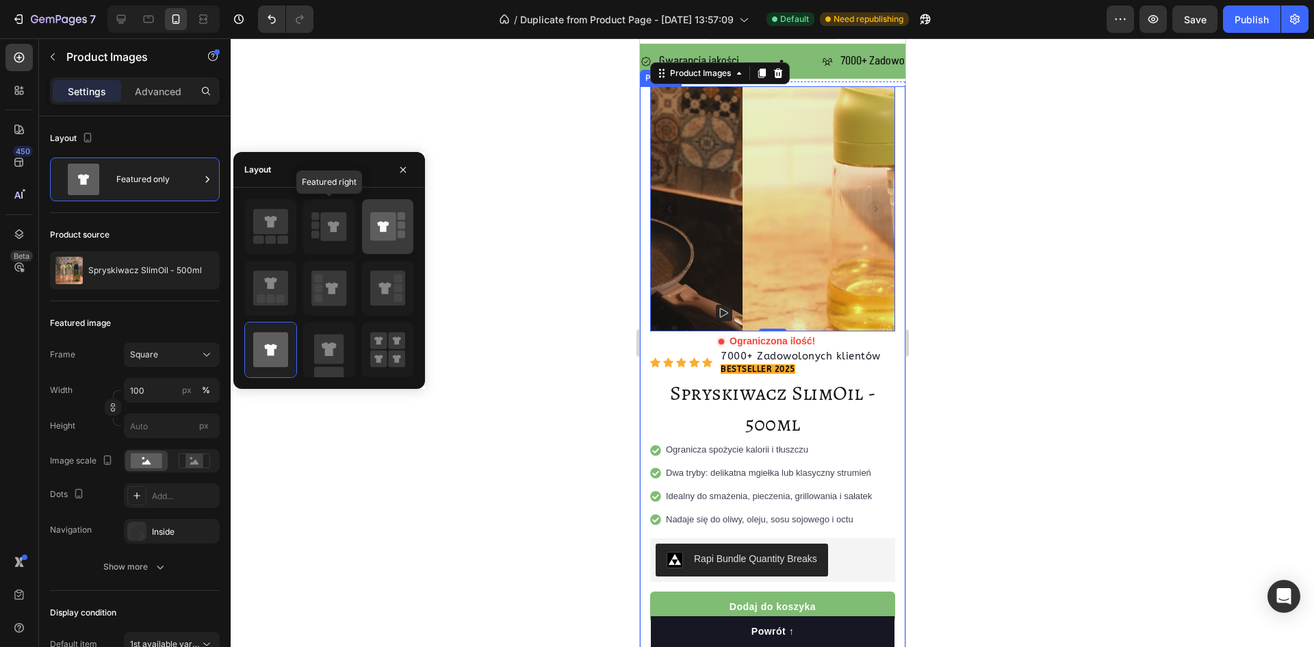
click at [325, 223] on icon at bounding box center [334, 226] width 26 height 29
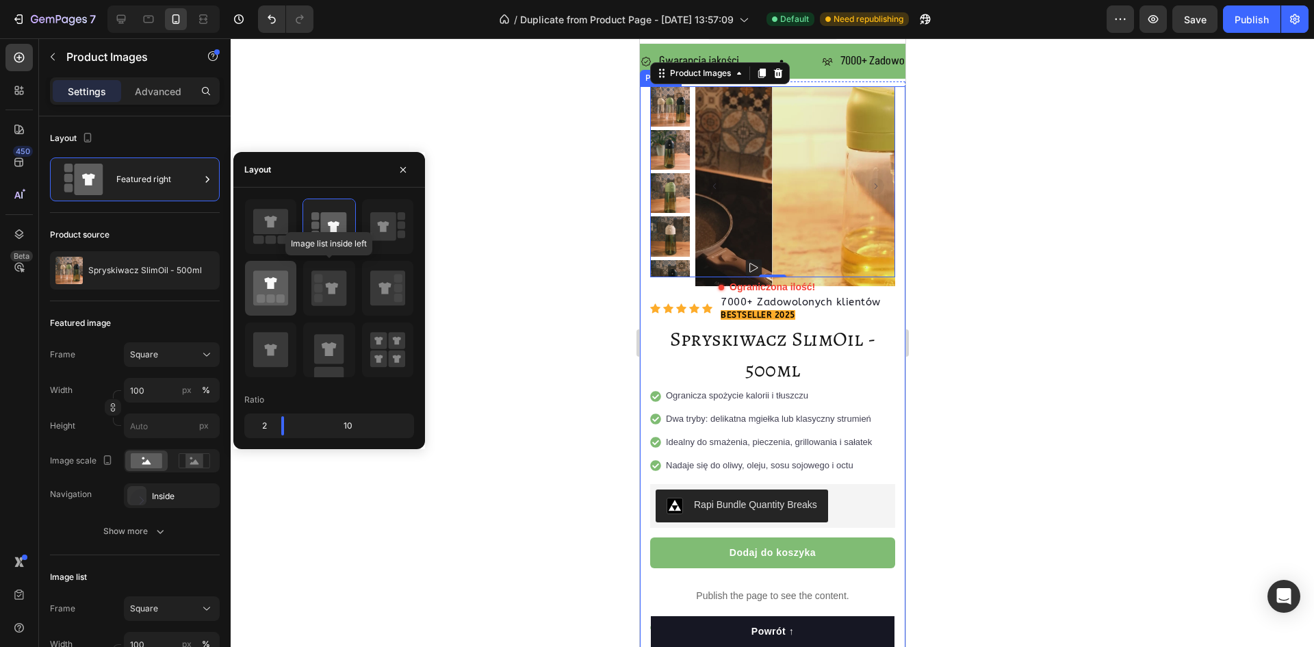
click at [284, 286] on icon at bounding box center [270, 287] width 35 height 35
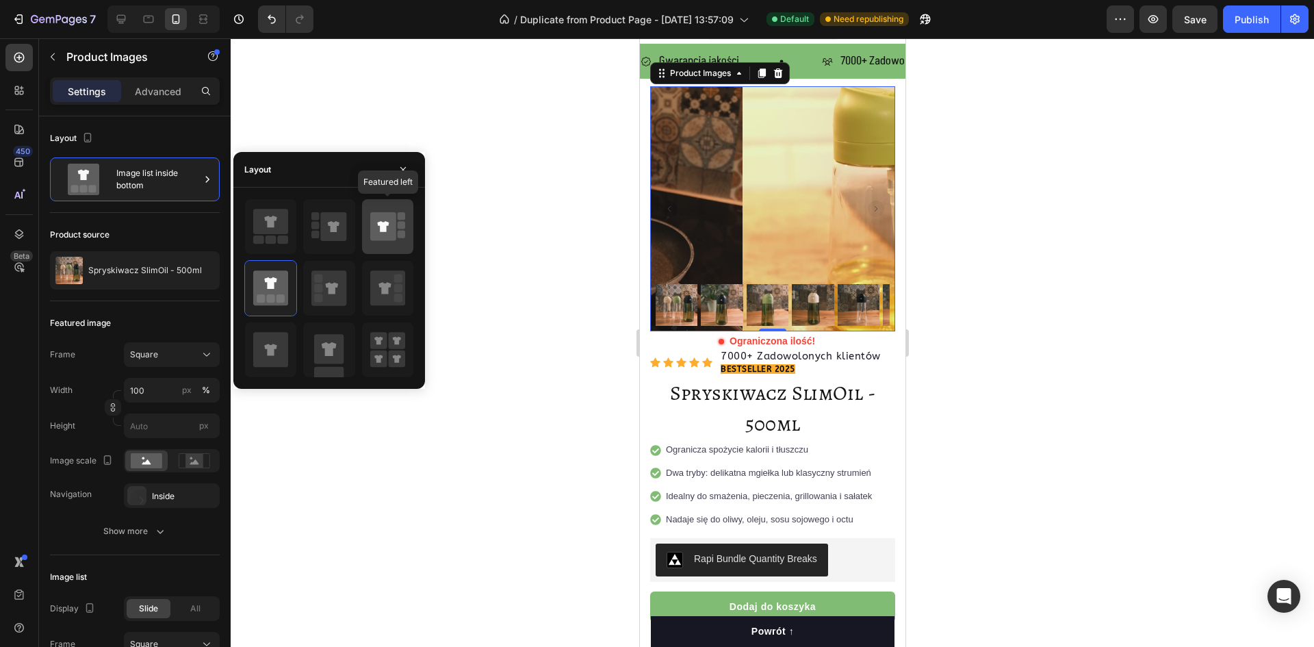
click at [391, 229] on icon at bounding box center [383, 226] width 26 height 29
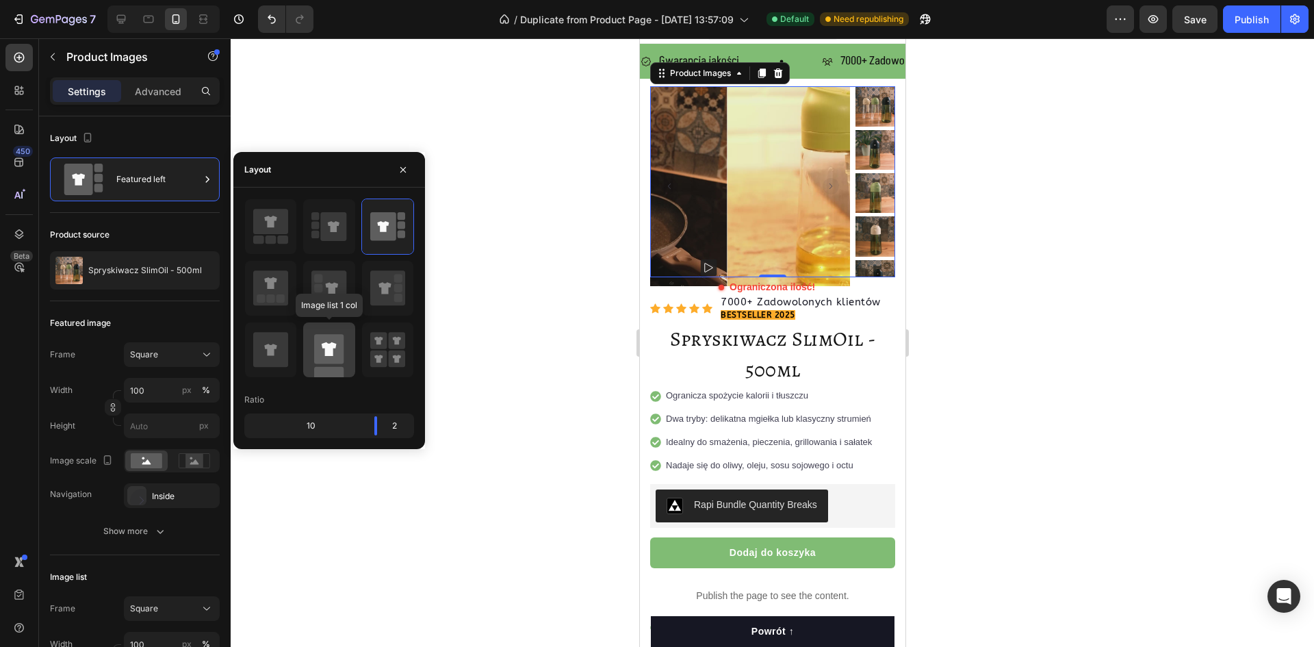
click at [346, 346] on icon at bounding box center [328, 349] width 35 height 55
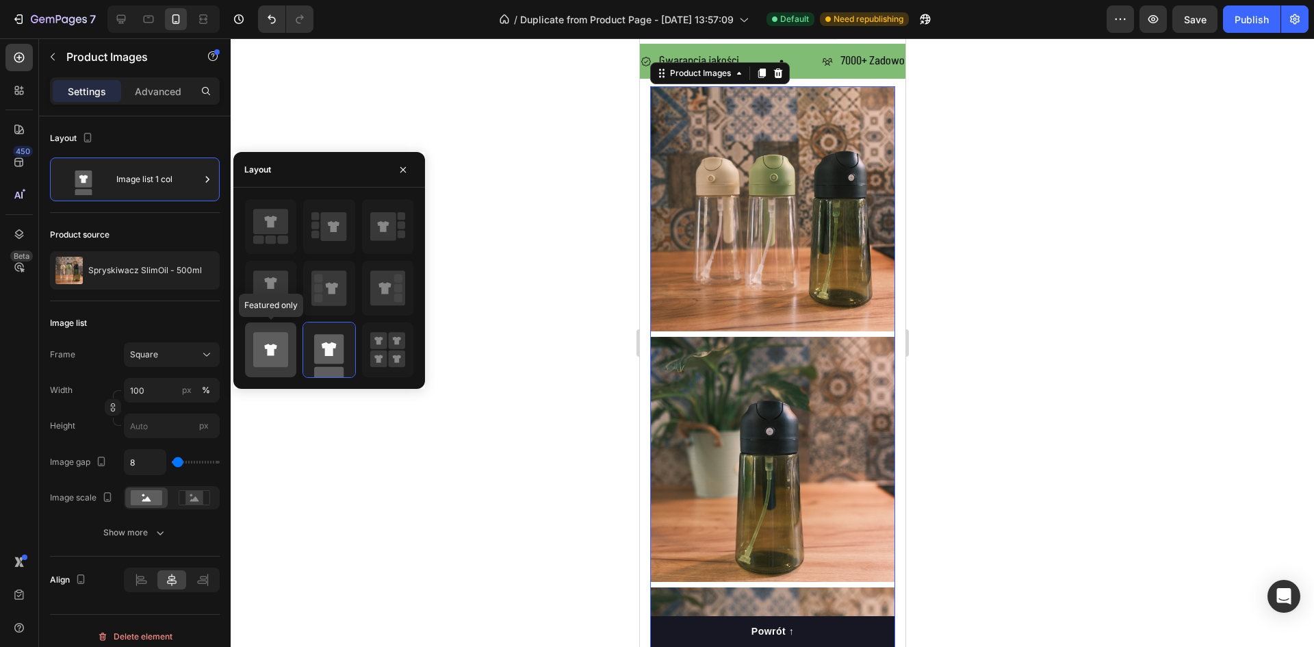
click at [283, 346] on icon at bounding box center [270, 349] width 35 height 35
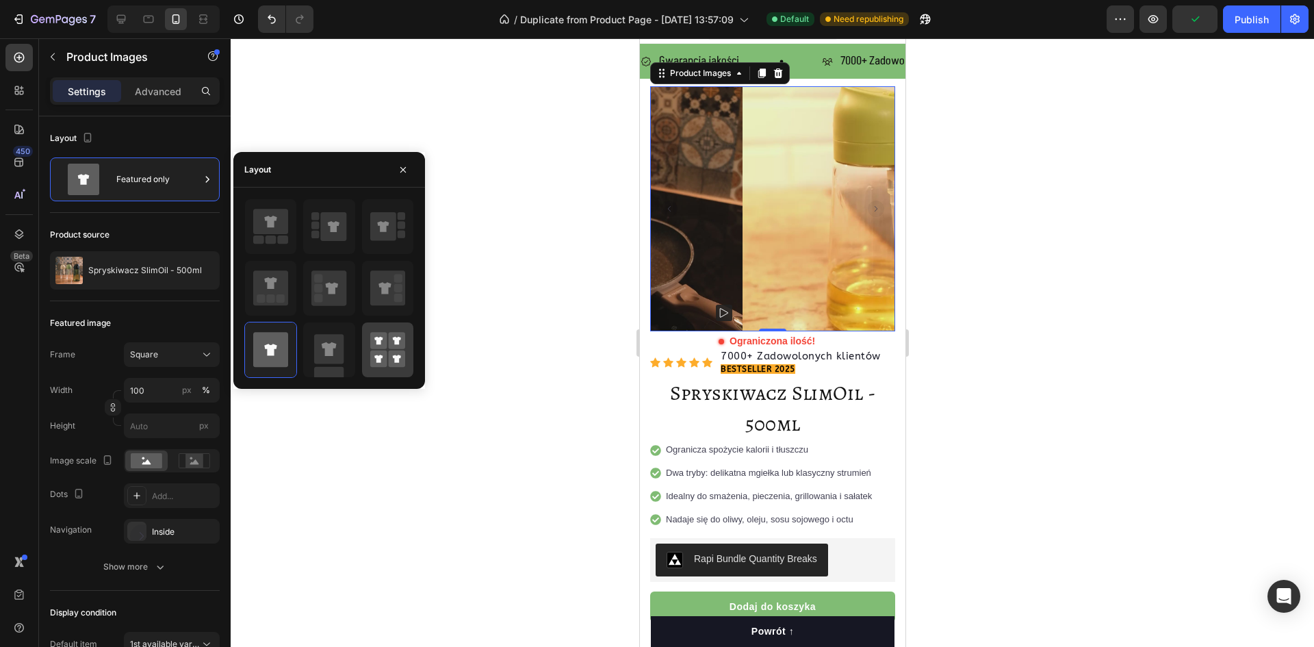
click at [377, 332] on icon at bounding box center [387, 349] width 35 height 38
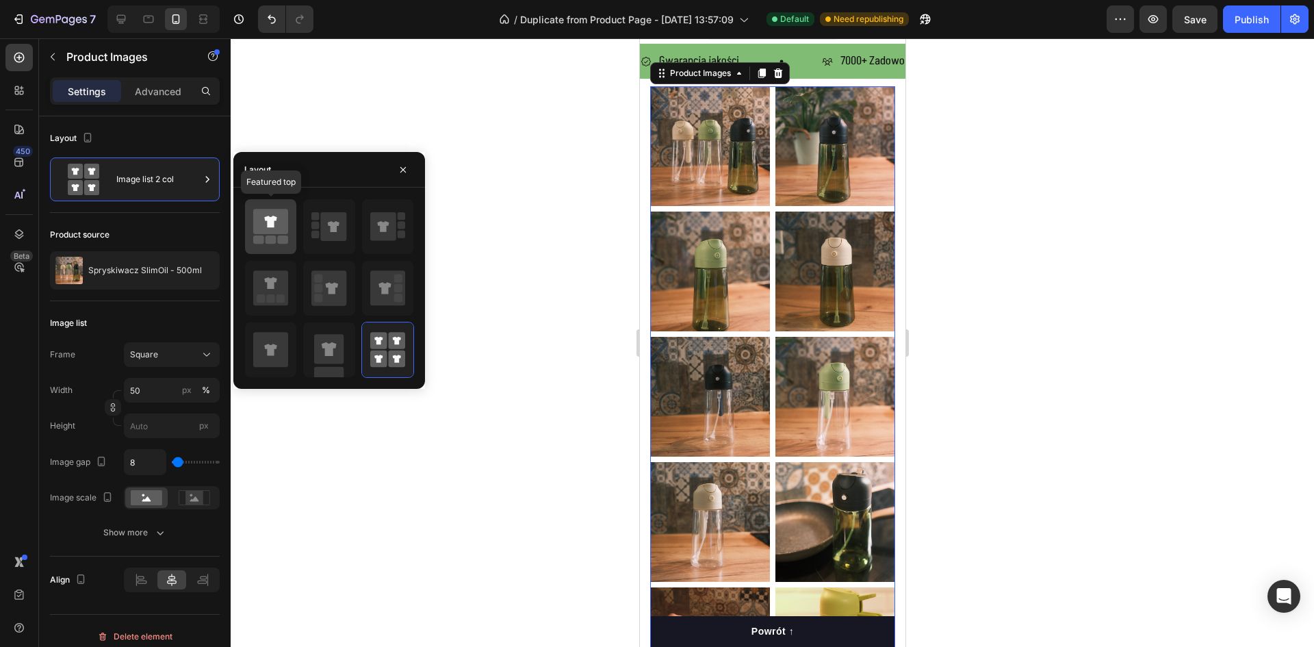
click at [281, 229] on icon at bounding box center [270, 221] width 35 height 25
type input "100"
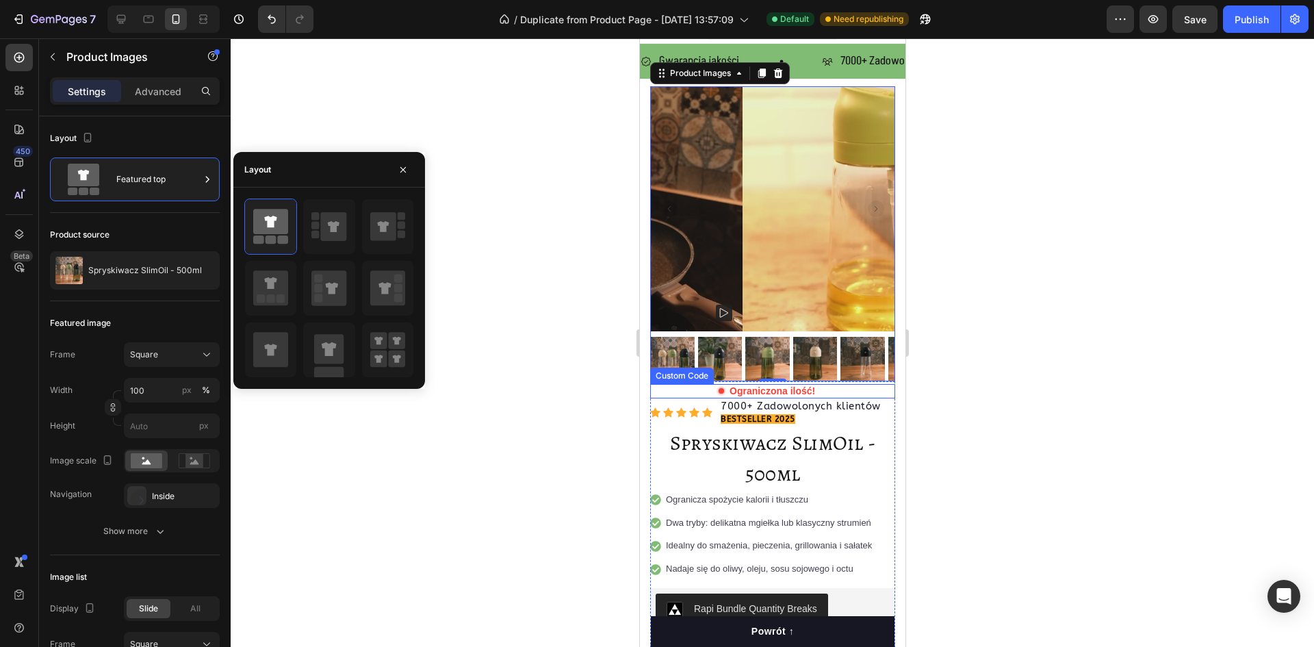
scroll to position [0, 0]
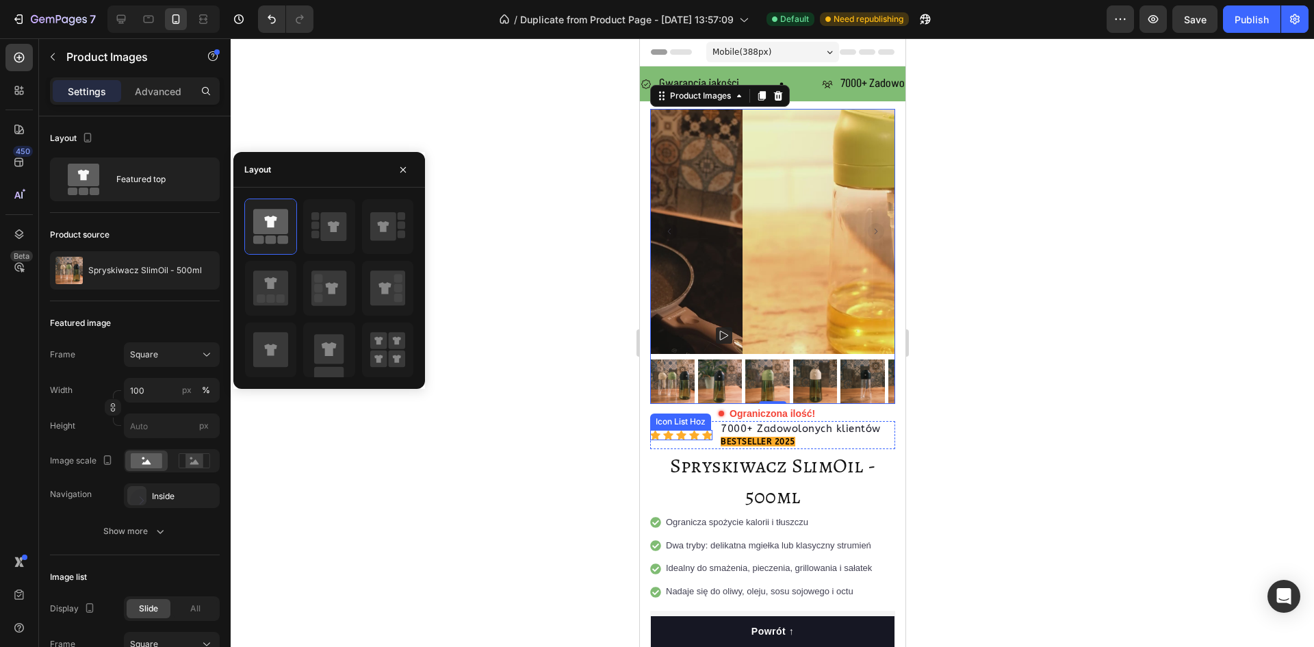
click at [544, 398] on div at bounding box center [772, 342] width 1083 height 608
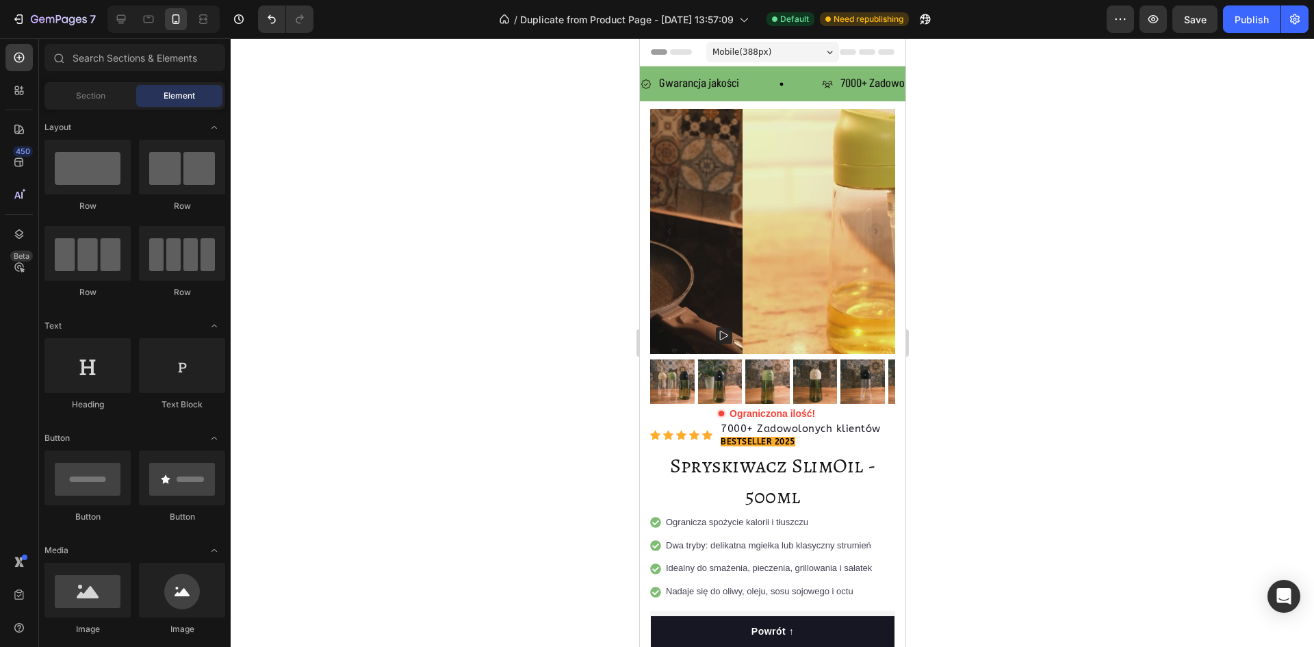
click at [119, 16] on icon at bounding box center [121, 19] width 9 height 9
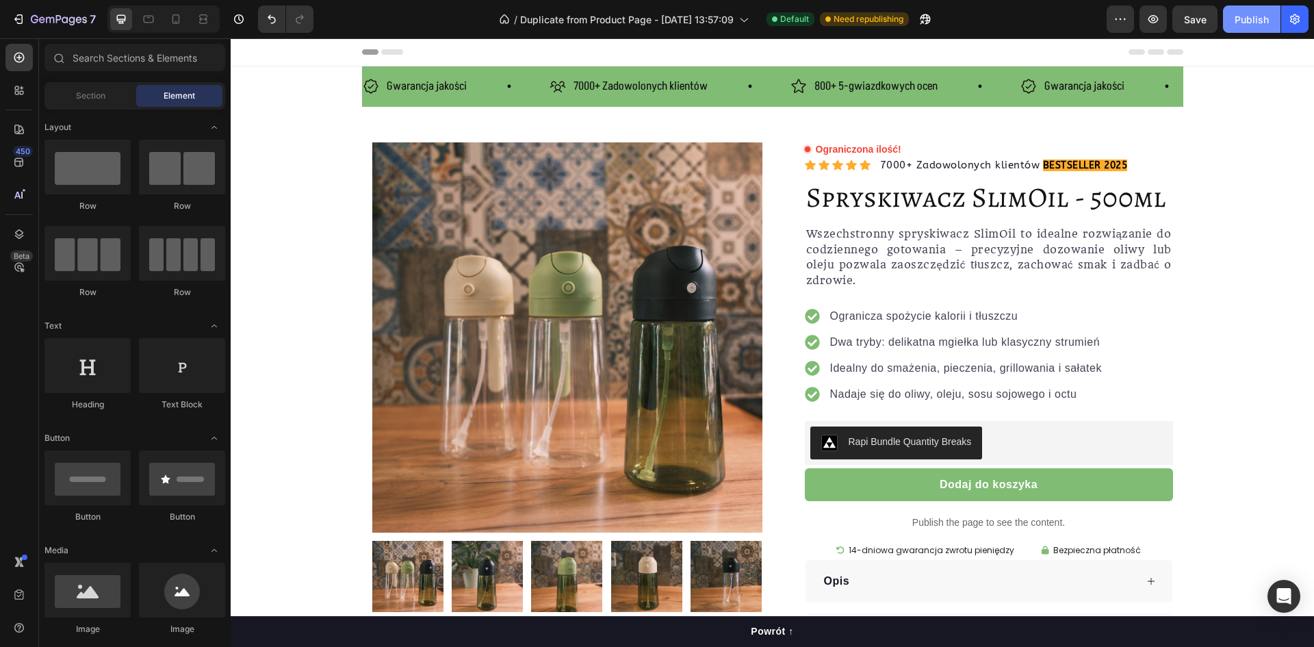
click at [1199, 16] on span "Save" at bounding box center [1195, 20] width 23 height 12
click at [1255, 24] on div "Publish" at bounding box center [1251, 19] width 34 height 14
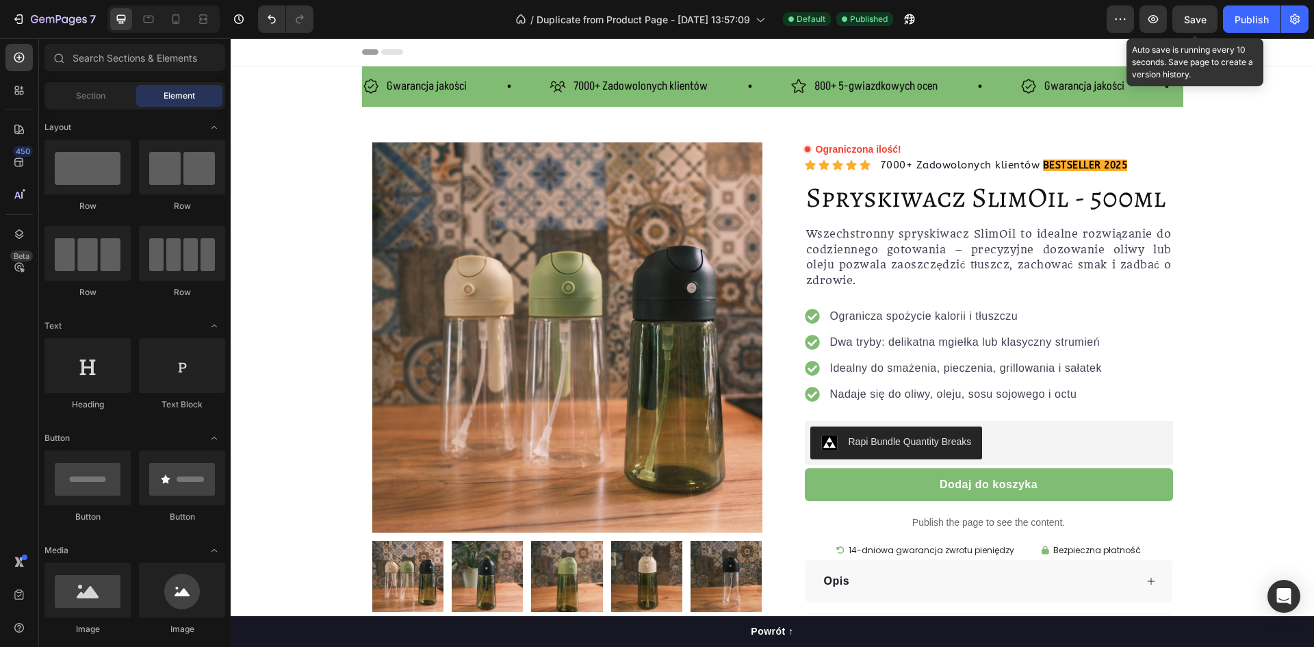
click at [490, 81] on div "Gwarancja jakości Item List" at bounding box center [456, 87] width 187 height 24
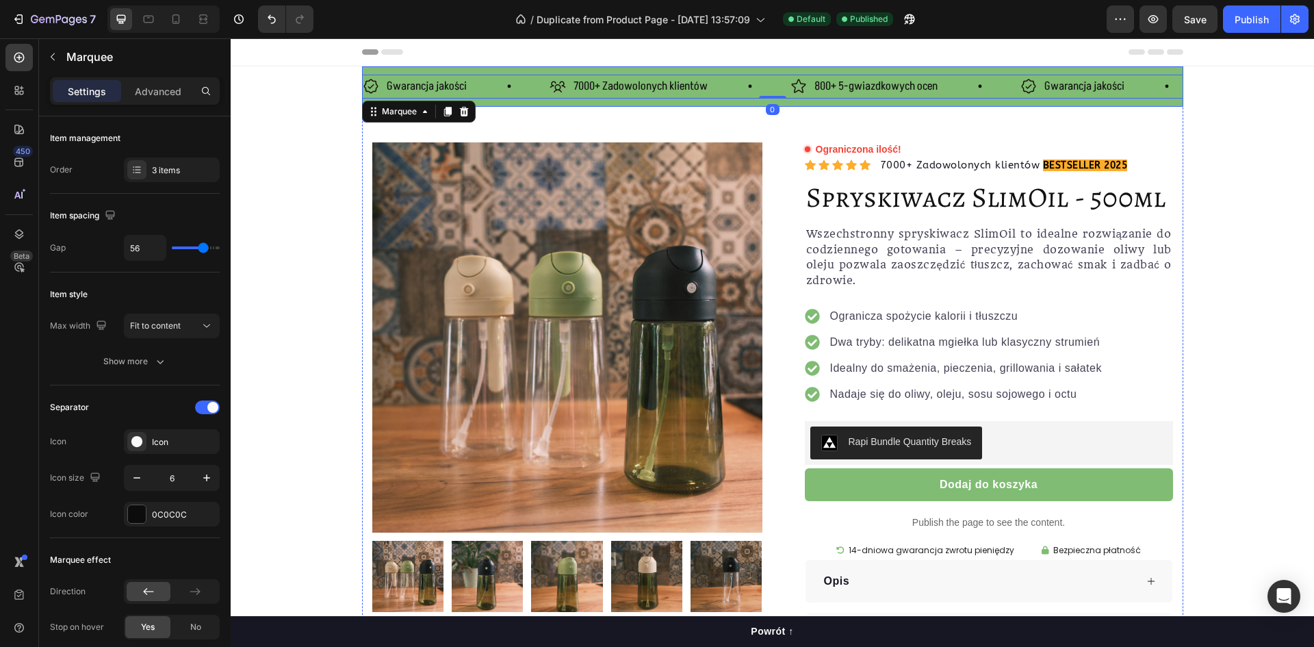
click at [508, 102] on div "Gwarancja jakości Item List 7000+ Zadowolonych klientów Item List 800+ 5-gwiazd…" at bounding box center [772, 86] width 821 height 40
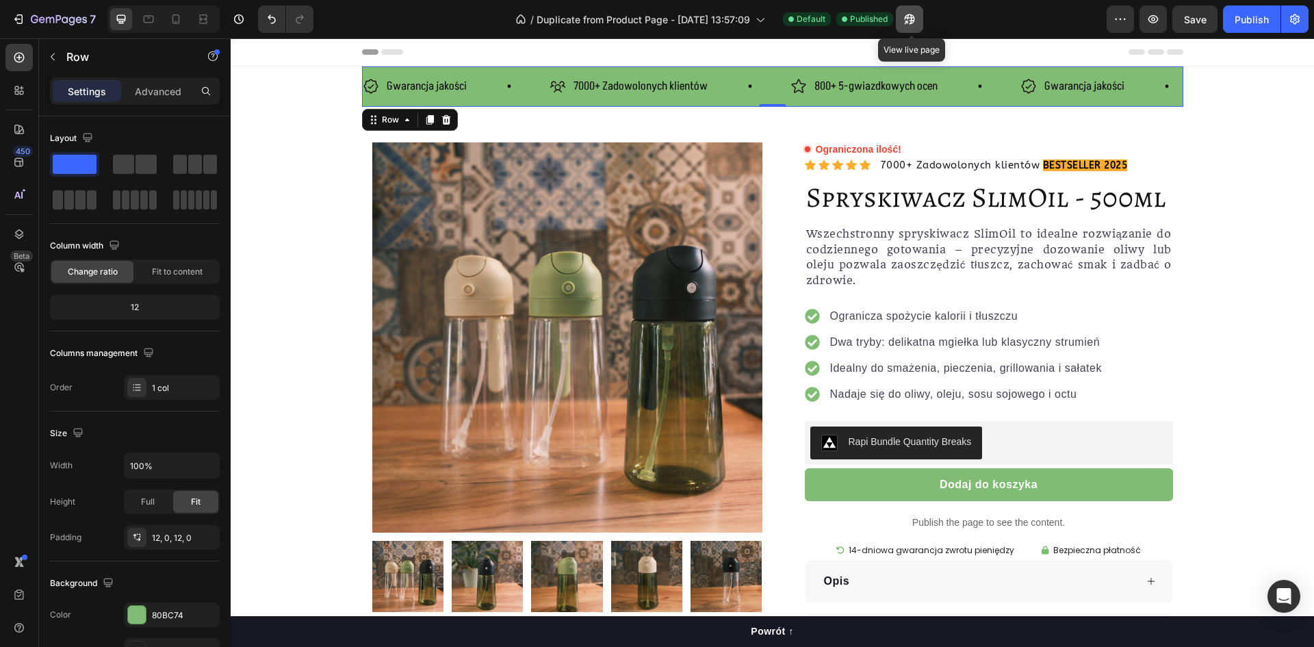
click at [910, 21] on icon "button" at bounding box center [909, 19] width 14 height 14
click at [183, 383] on div "1 col" at bounding box center [184, 388] width 64 height 12
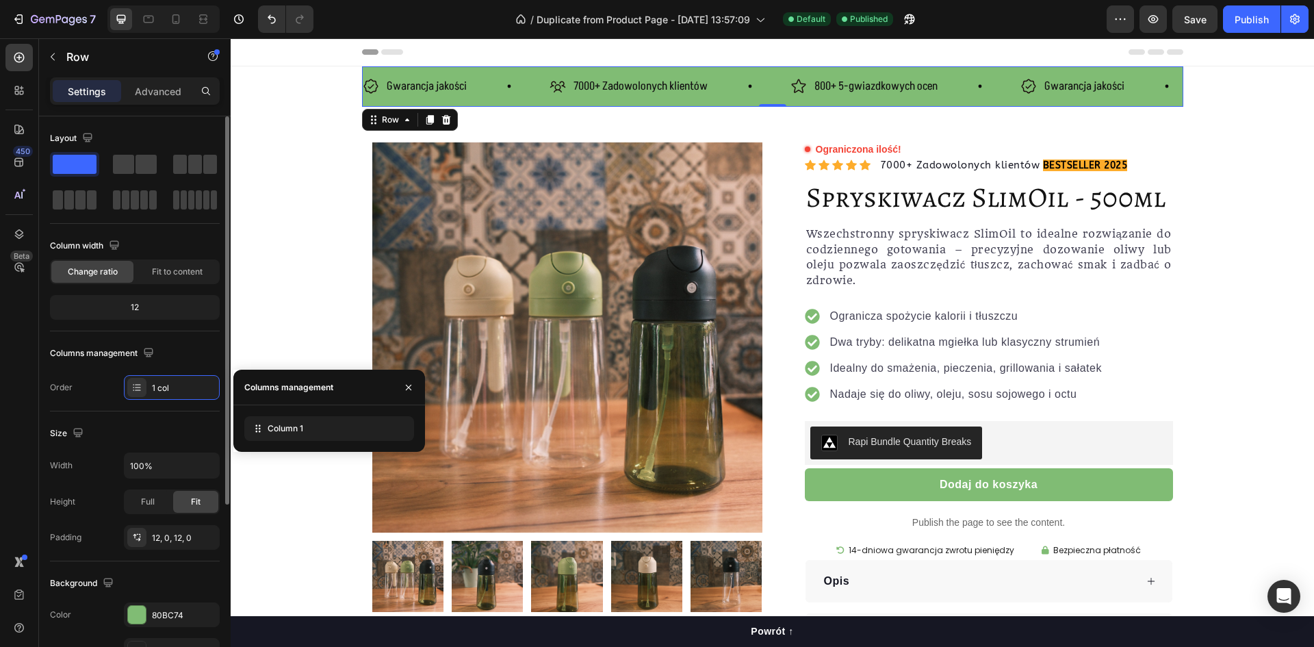
click at [198, 350] on div "Columns management" at bounding box center [135, 353] width 170 height 22
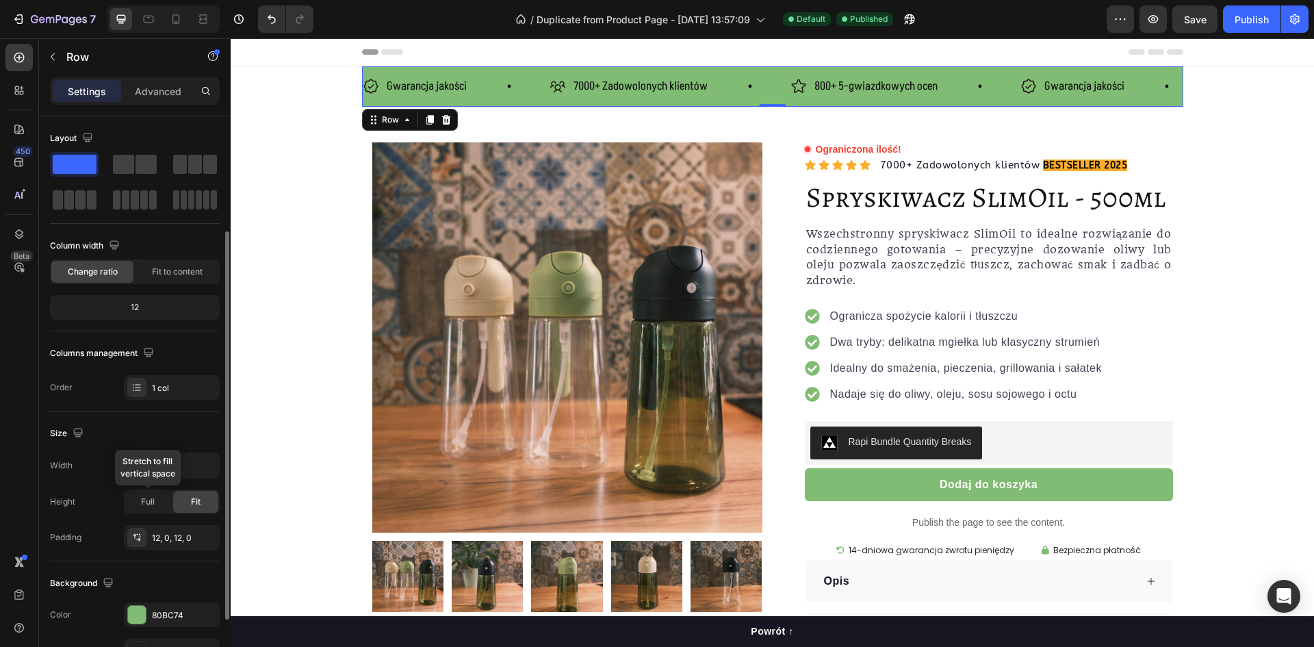
scroll to position [68, 0]
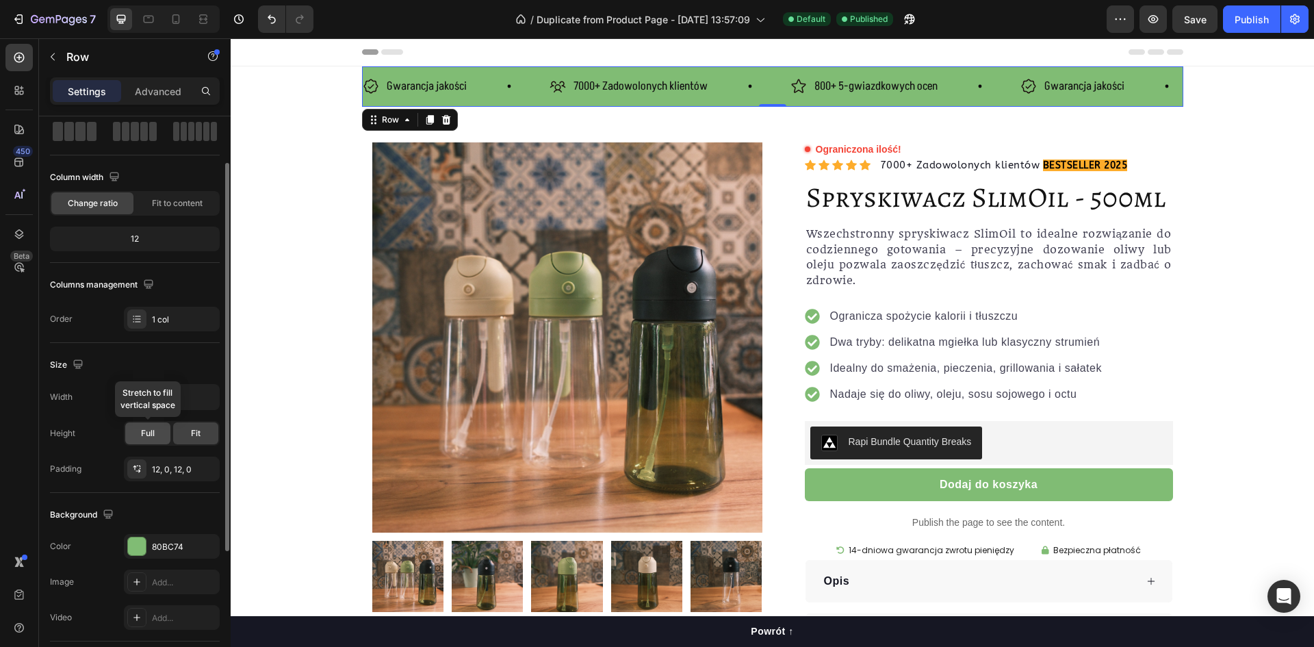
click at [145, 434] on span "Full" at bounding box center [148, 433] width 14 height 12
click at [191, 431] on span "Fit" at bounding box center [196, 433] width 10 height 12
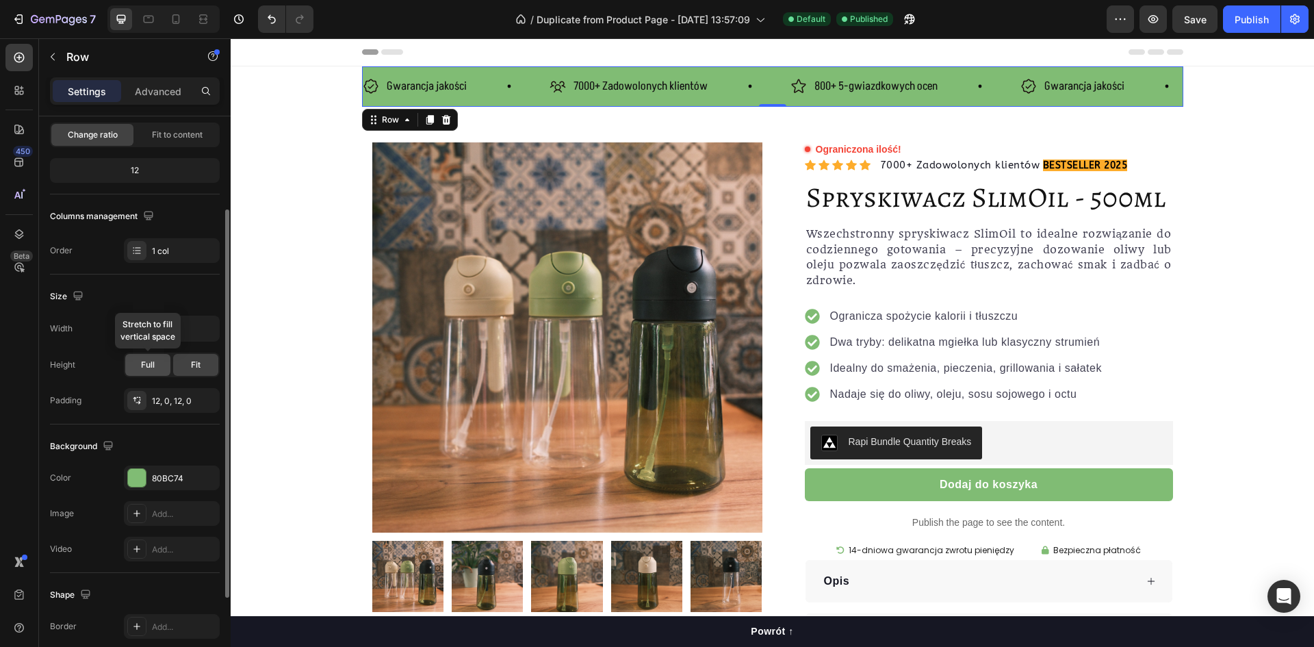
click at [155, 367] on div "Full" at bounding box center [147, 365] width 45 height 22
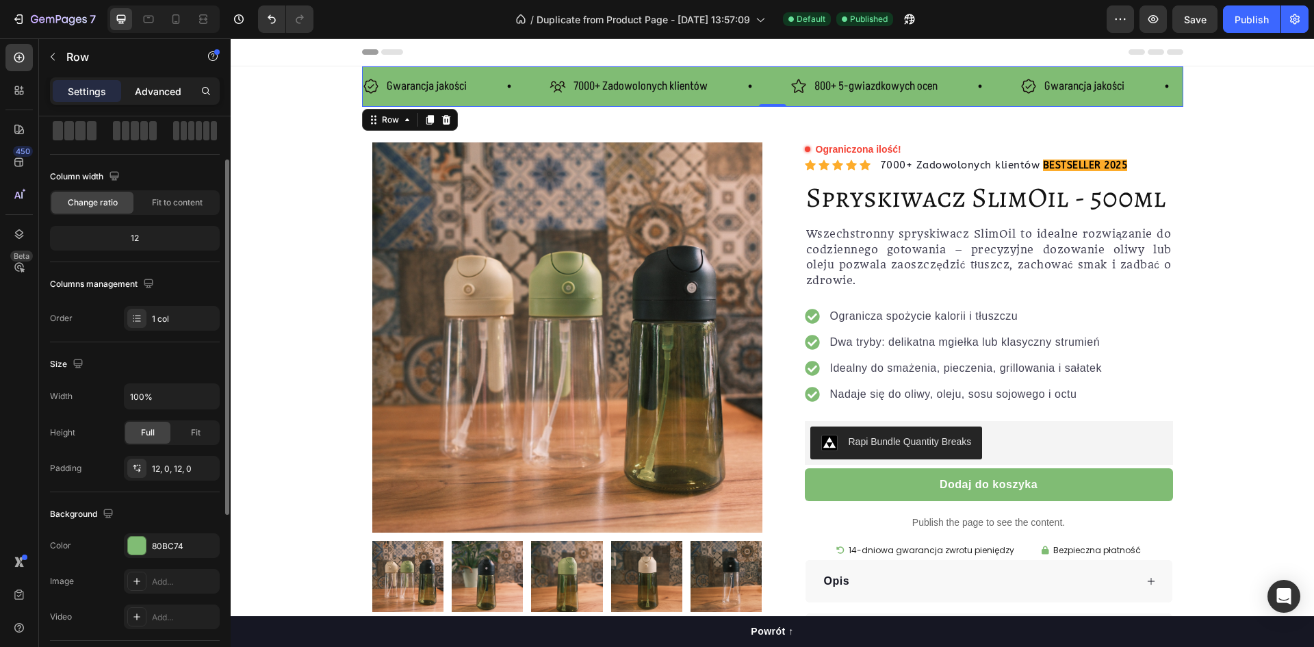
click at [167, 85] on p "Advanced" at bounding box center [158, 91] width 47 height 14
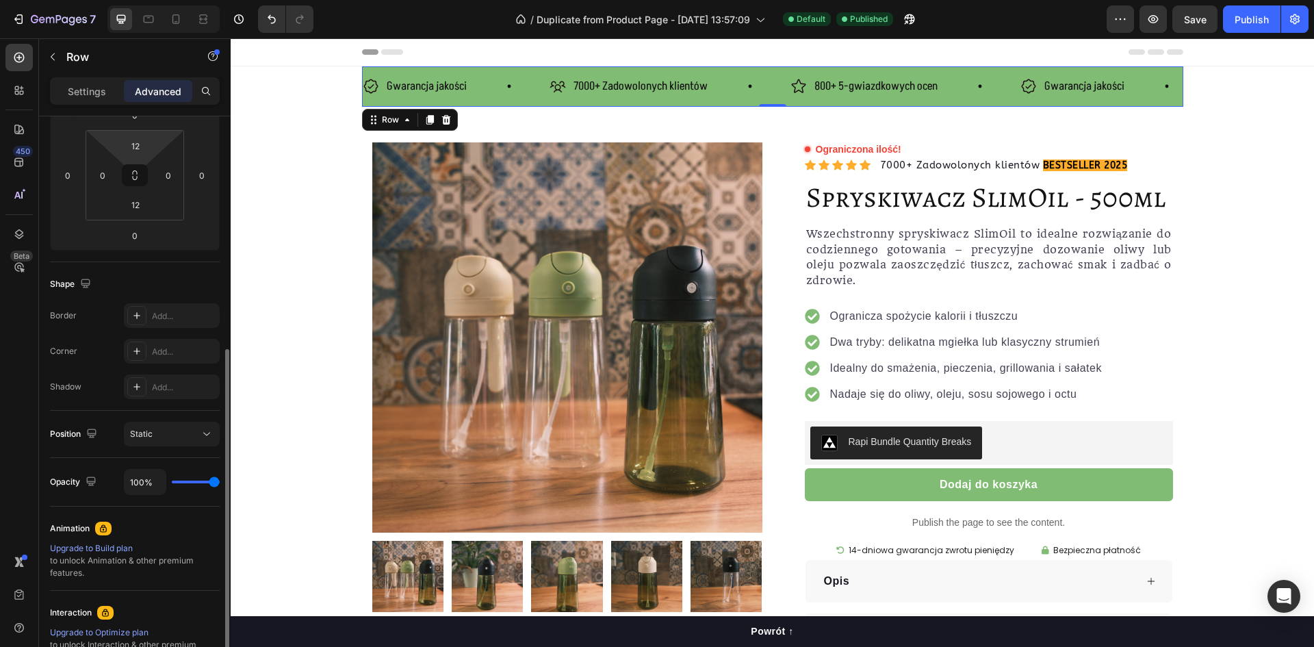
scroll to position [274, 0]
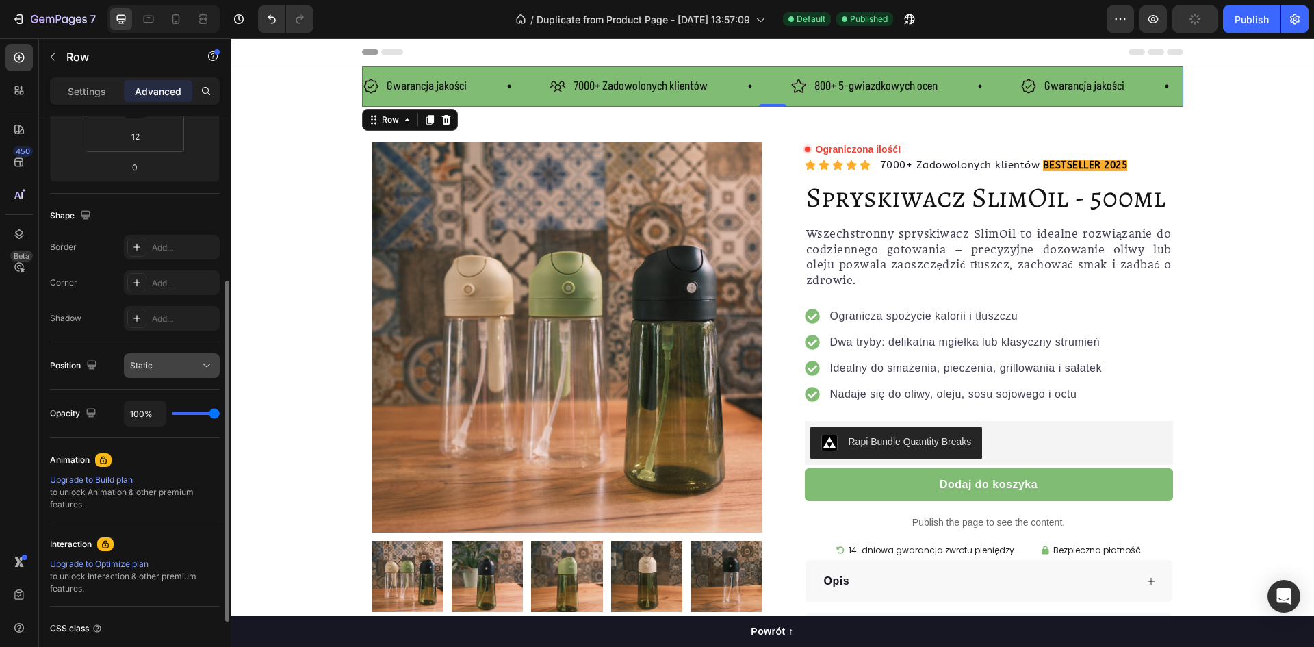
click at [192, 373] on button "Static" at bounding box center [172, 365] width 96 height 25
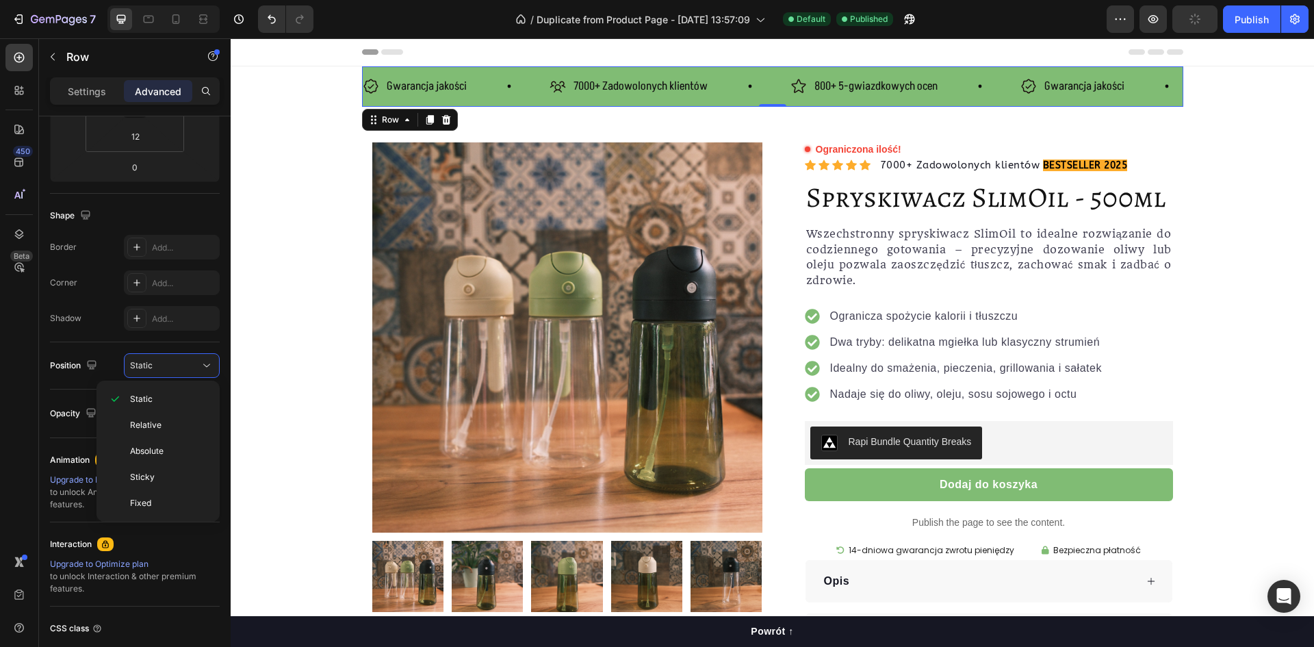
click at [196, 521] on div "Static Relative Absolute Sticky Fixed" at bounding box center [157, 450] width 123 height 141
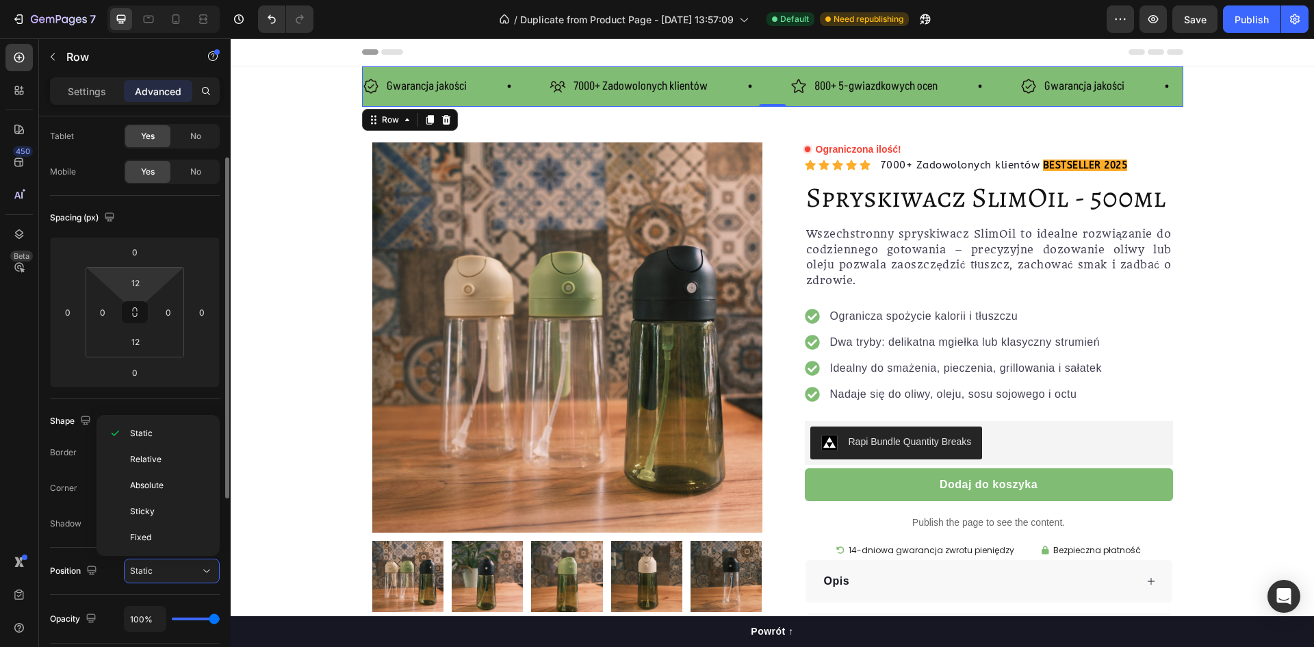
scroll to position [0, 0]
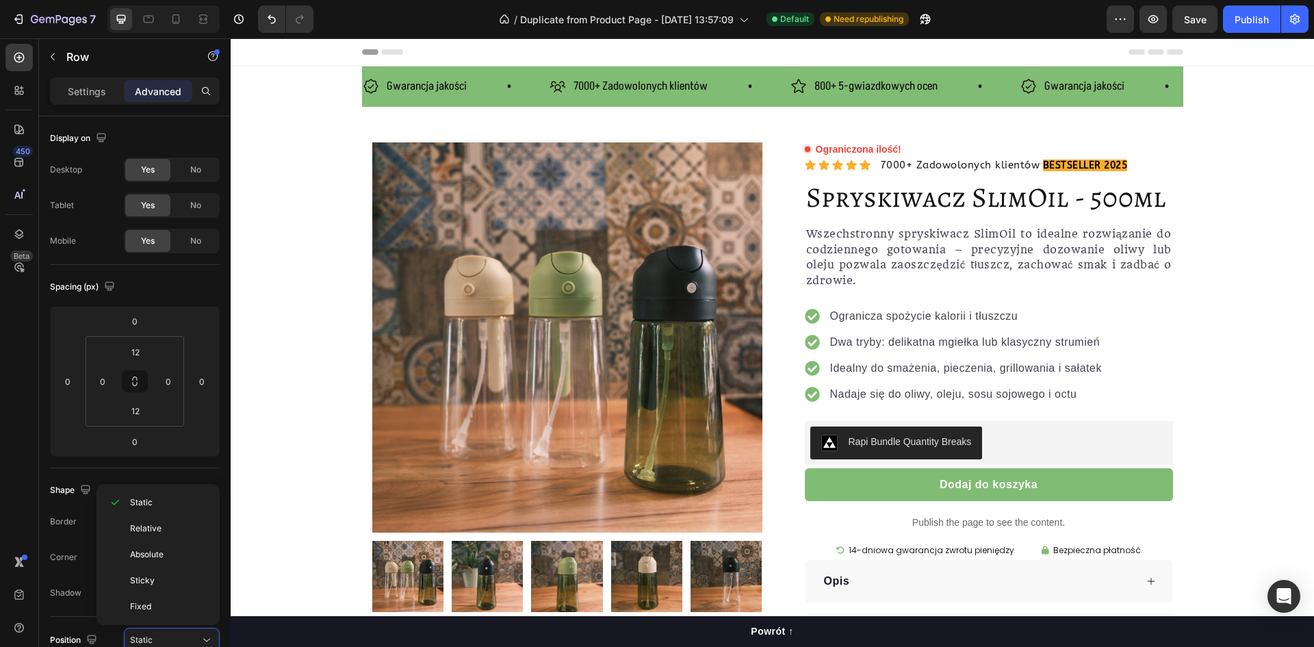
click at [352, 151] on section "Gwarancja jakości Item List 7000+ Zadowolonych klientów Item List 800+ 5-gwiazd…" at bounding box center [772, 388] width 843 height 644
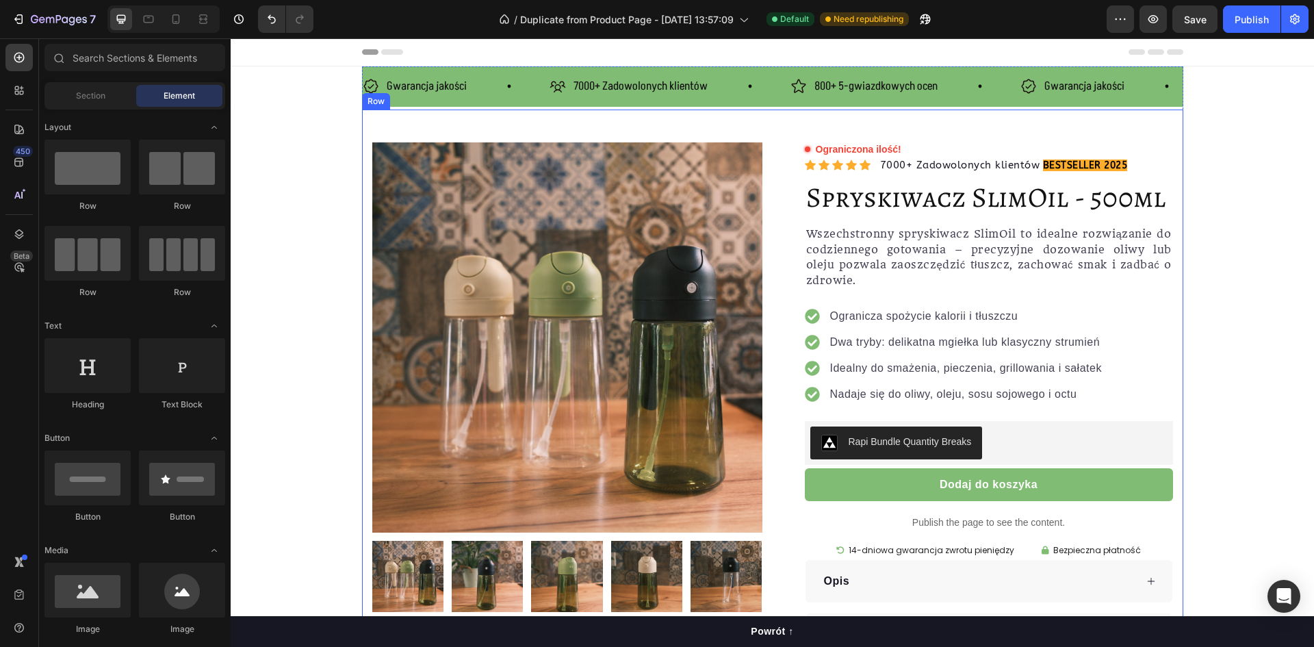
click at [393, 128] on div "Product Images Row Ograniczona ilość! Custom Code Icon Icon Icon Icon Icon Icon…" at bounding box center [772, 409] width 821 height 601
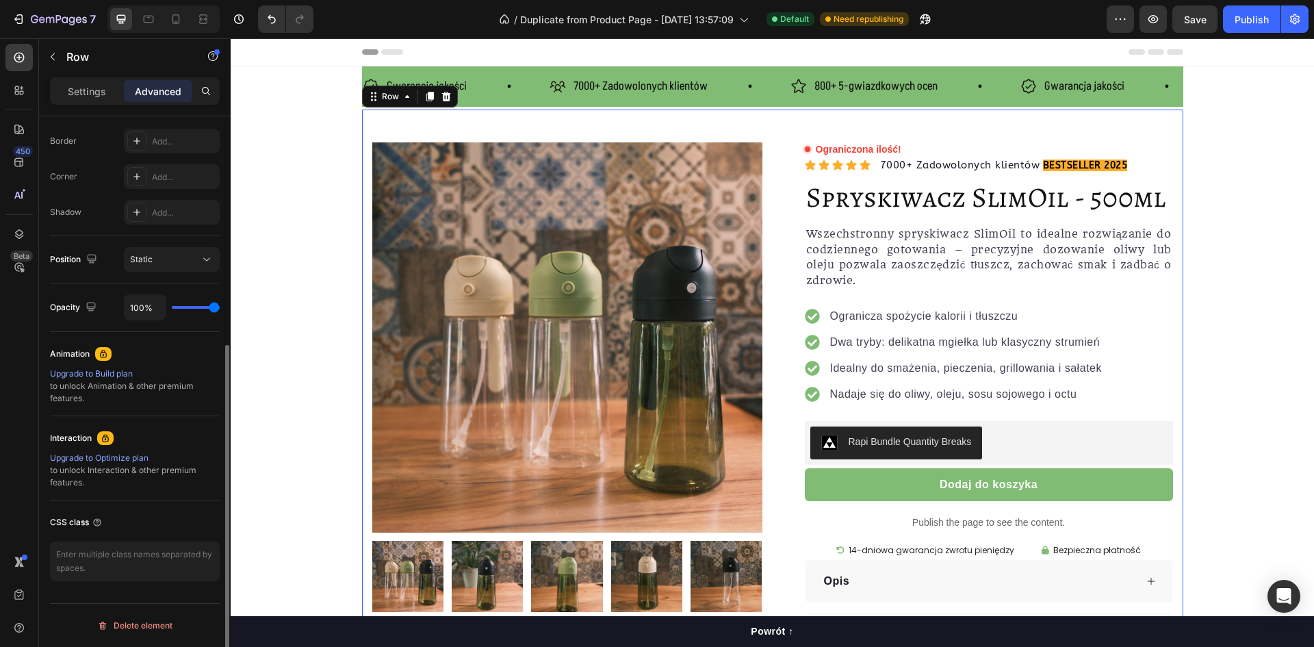
scroll to position [175, 0]
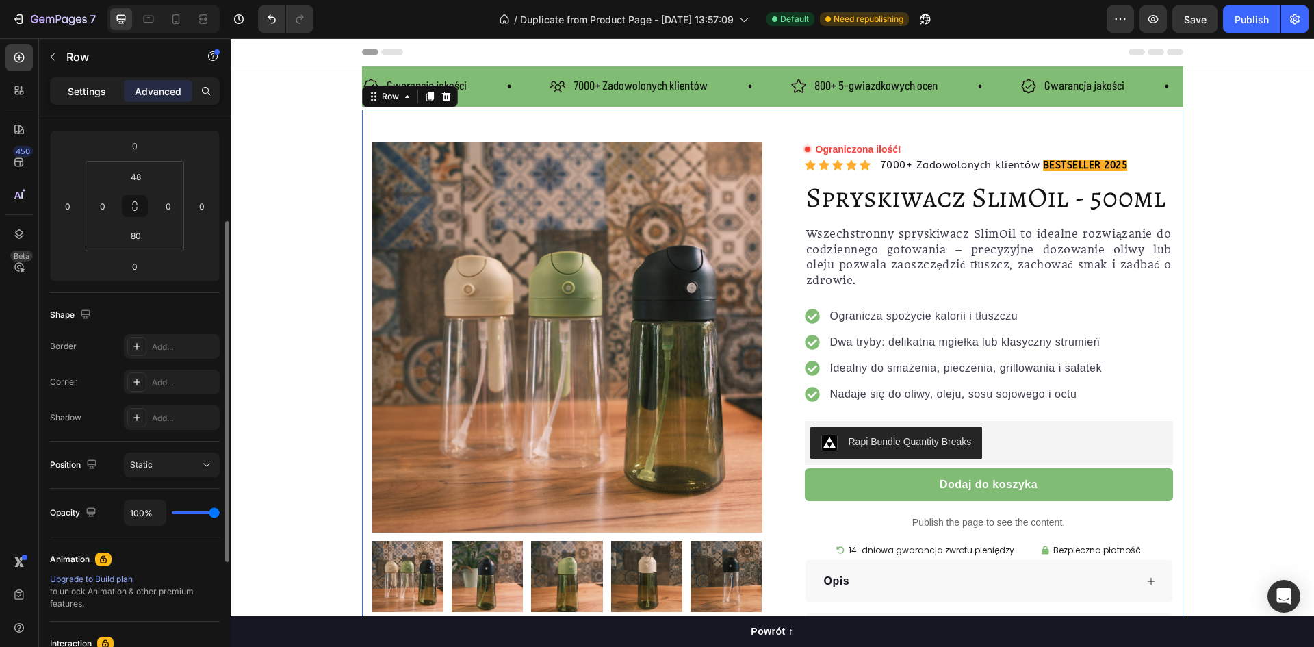
click at [87, 85] on p "Settings" at bounding box center [87, 91] width 38 height 14
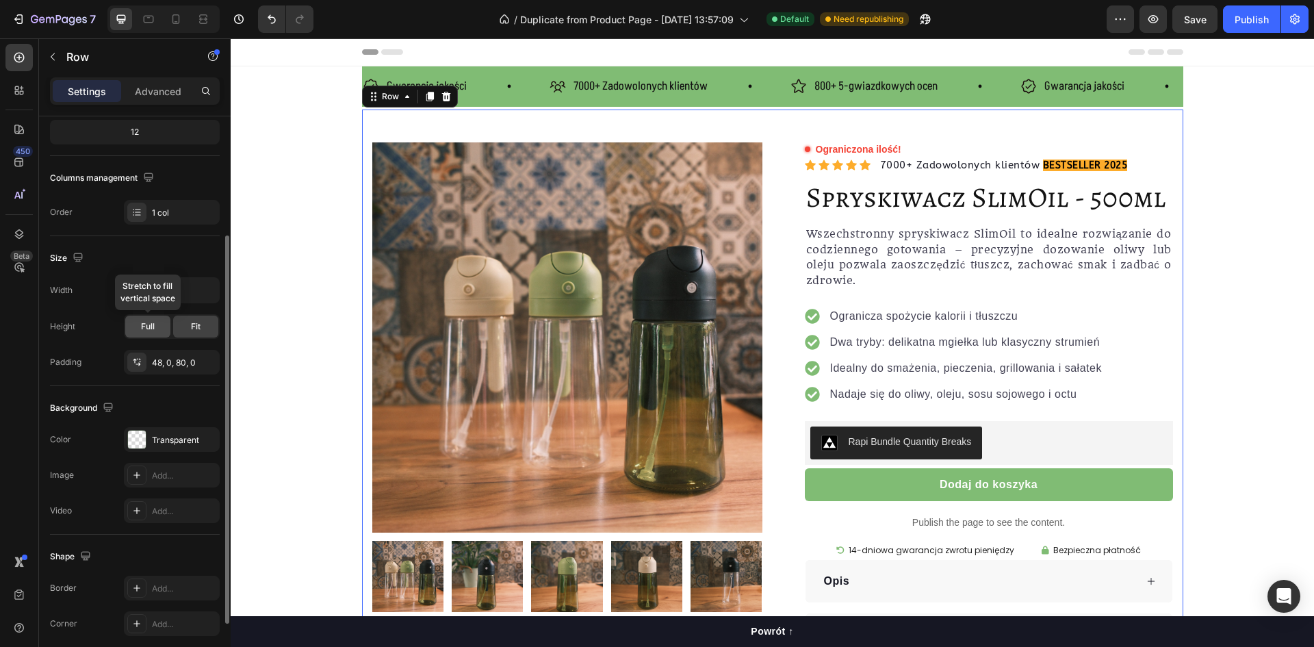
click at [150, 327] on span "Full" at bounding box center [148, 326] width 14 height 12
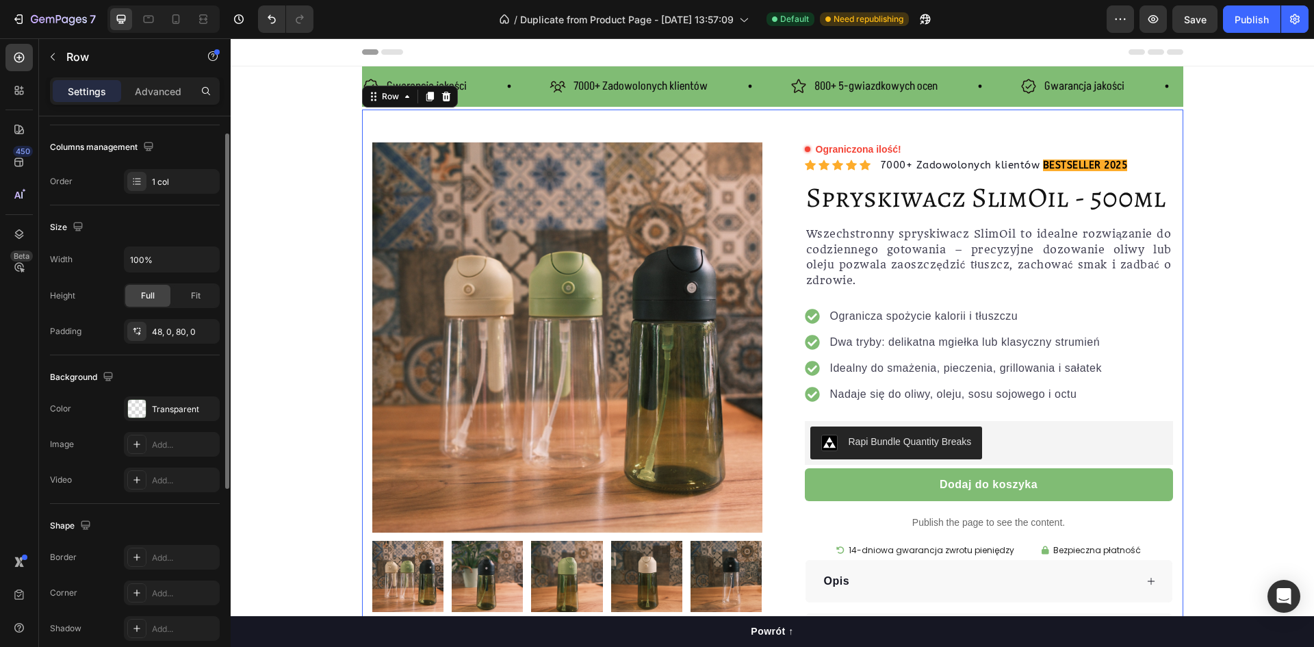
scroll to position [138, 0]
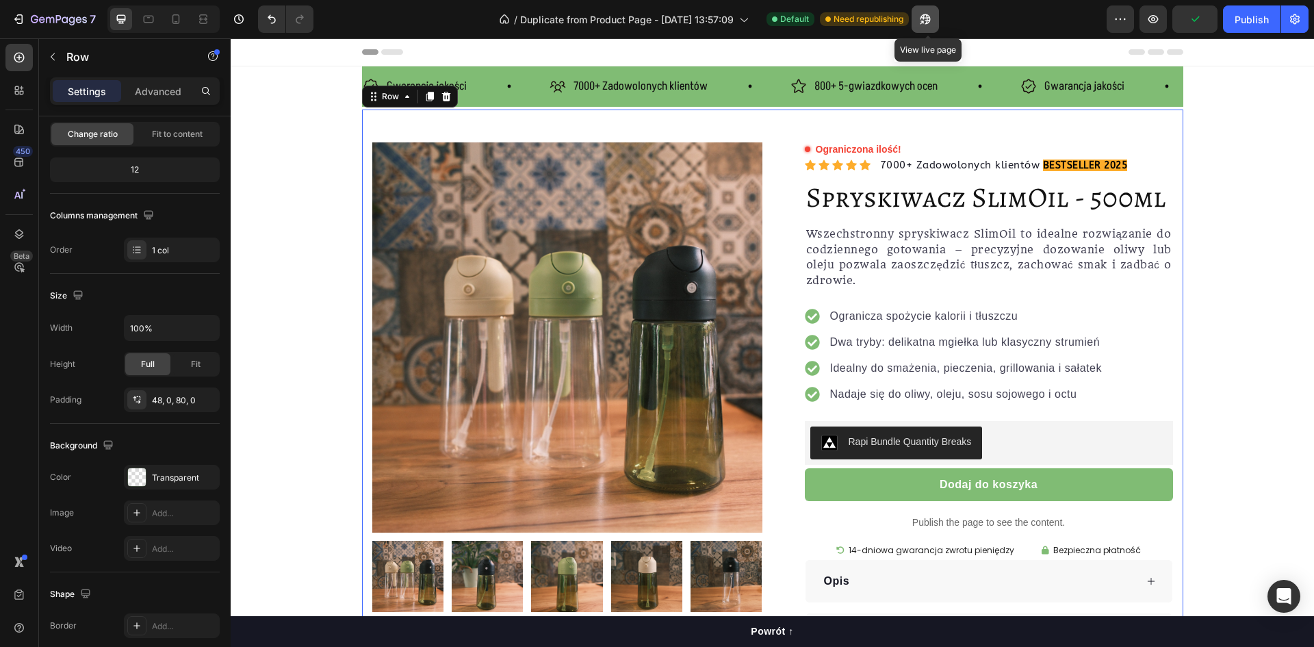
click at [924, 21] on icon "button" at bounding box center [921, 22] width 3 height 3
click at [490, 75] on div "Gwarancja jakości Item List" at bounding box center [456, 87] width 187 height 24
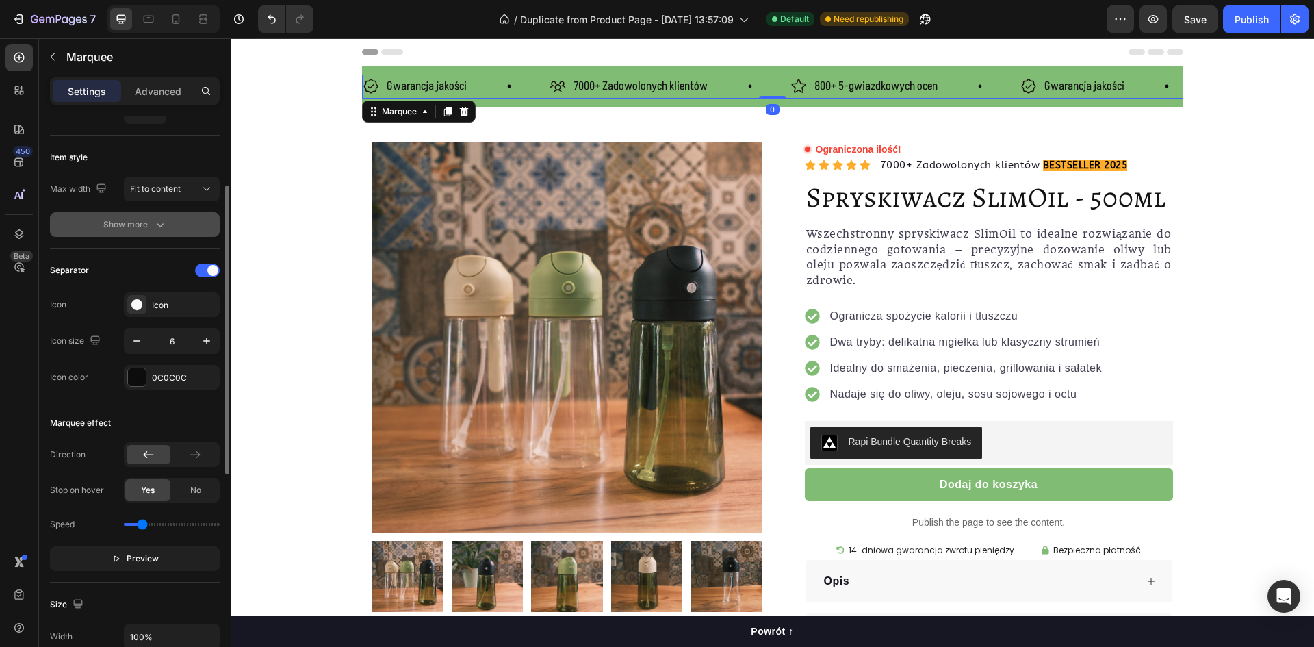
scroll to position [0, 0]
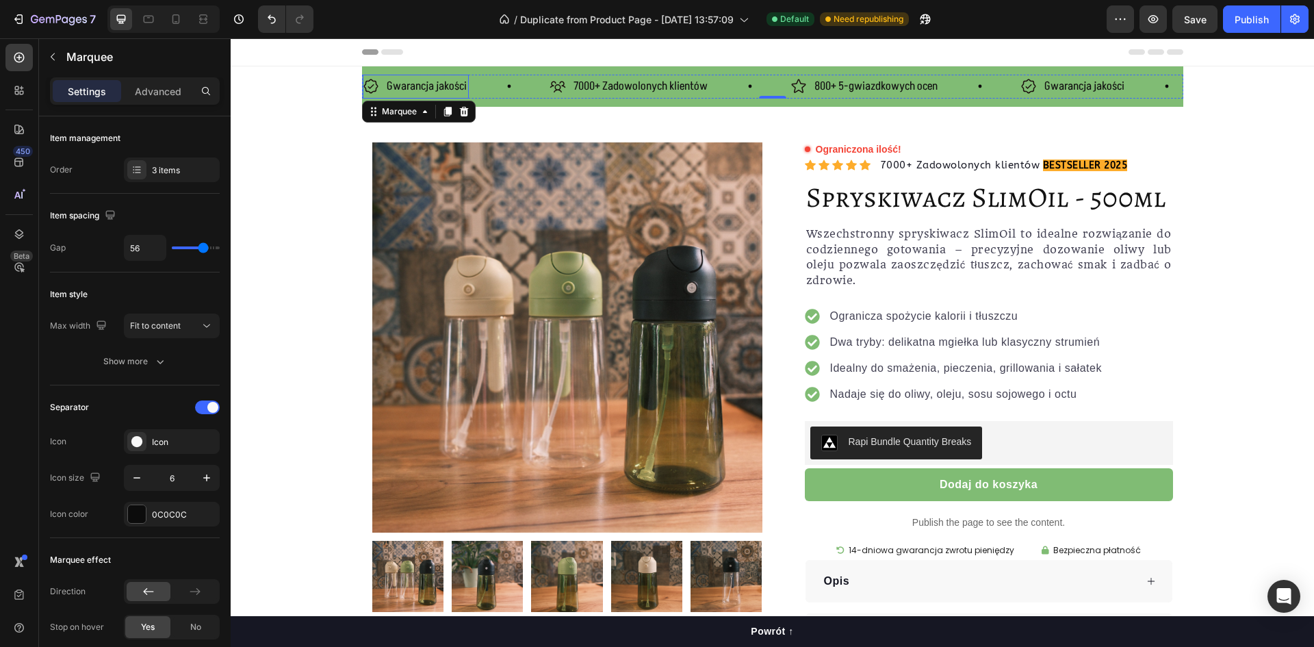
click at [383, 71] on div "Gwarancja jakości Item List 7000+ Zadowolonych klientów Item List 800+ 5-gwiazd…" at bounding box center [772, 86] width 821 height 40
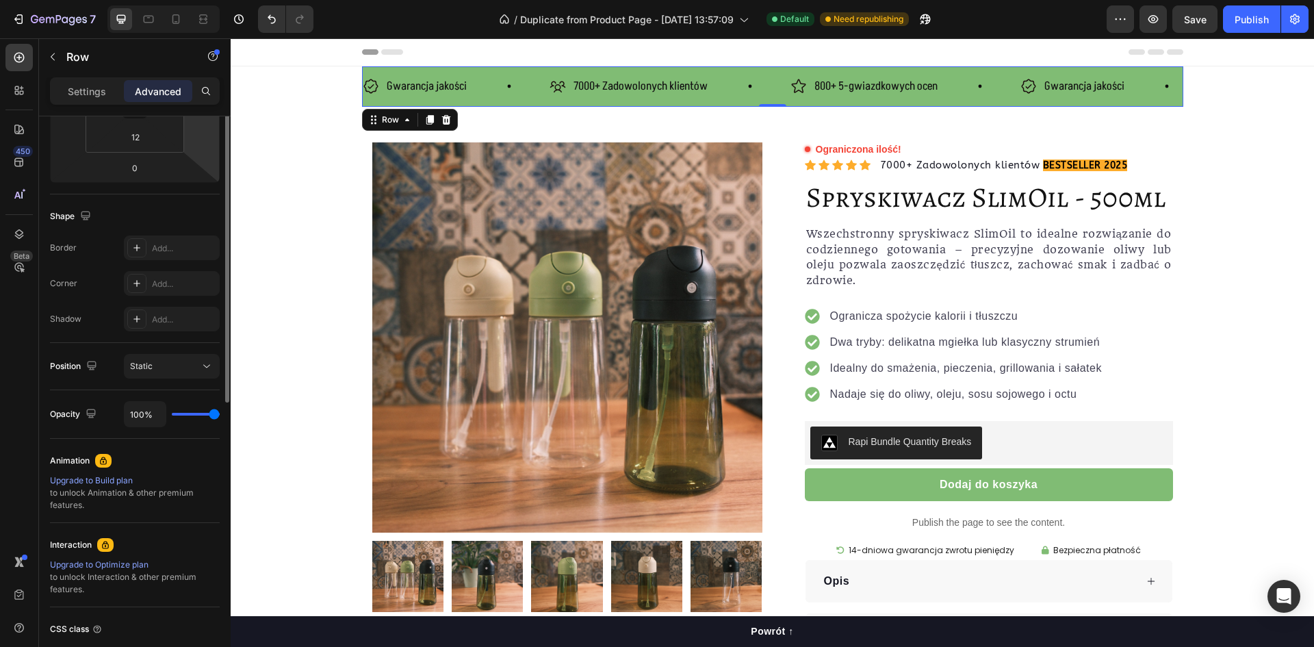
scroll to position [68, 0]
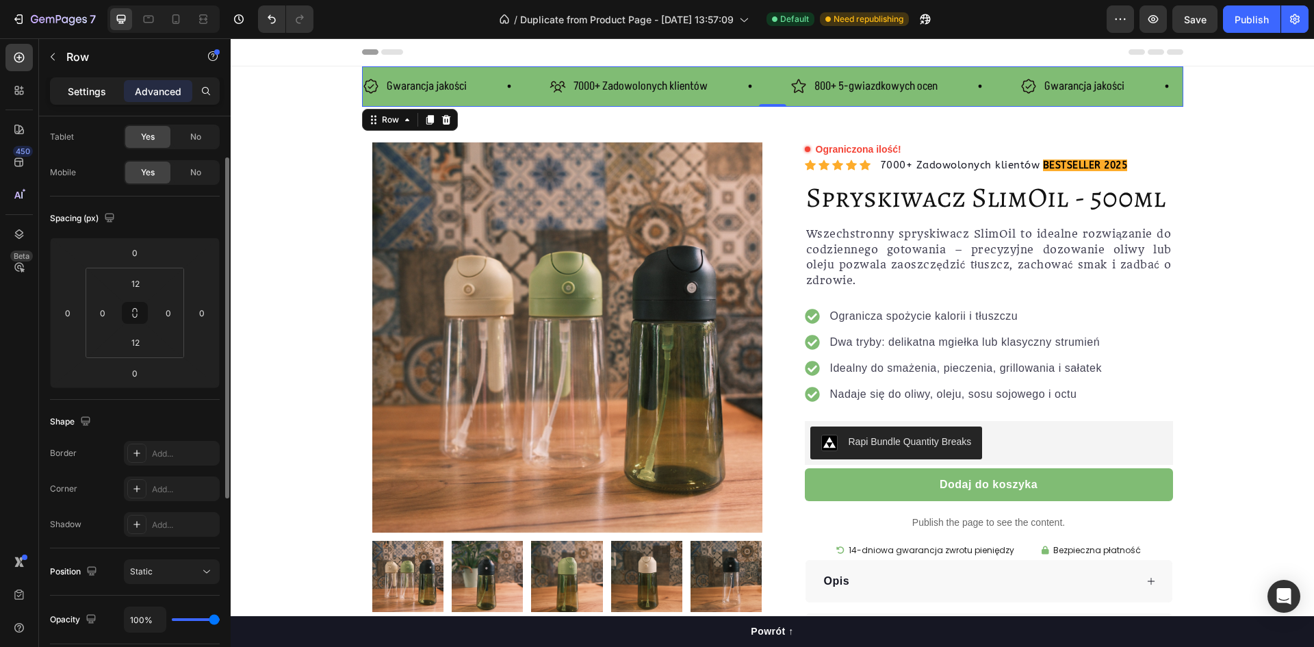
click at [102, 90] on p "Settings" at bounding box center [87, 91] width 38 height 14
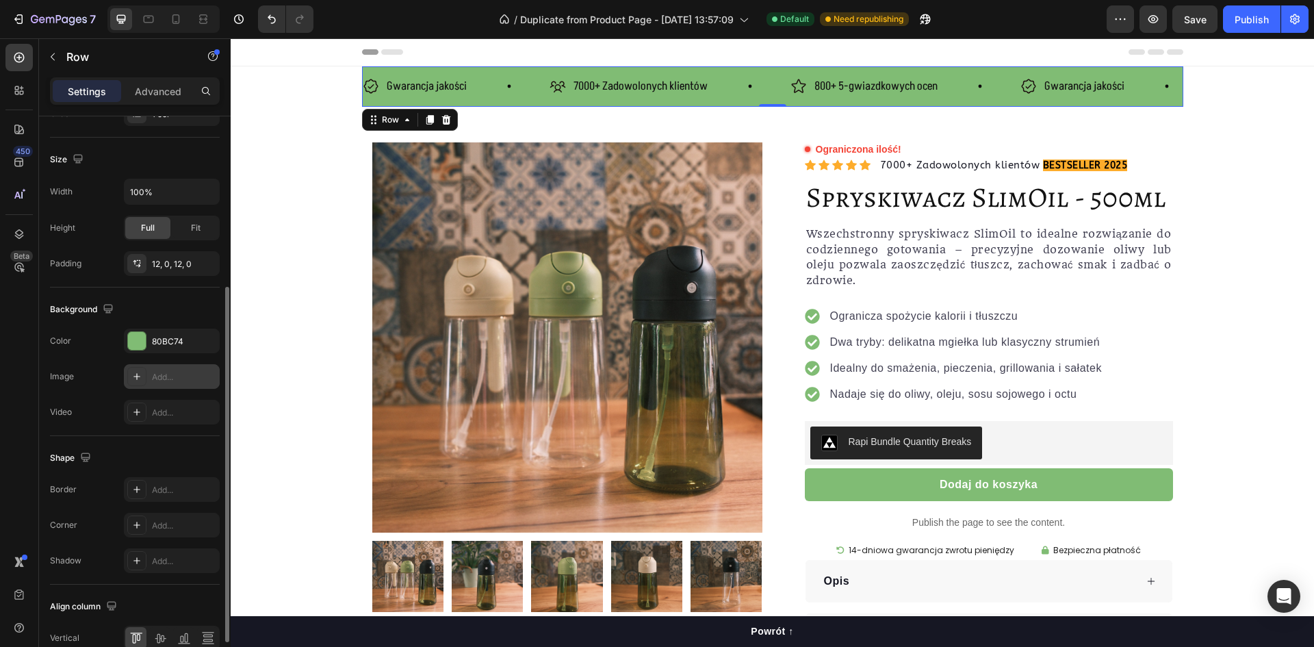
scroll to position [343, 0]
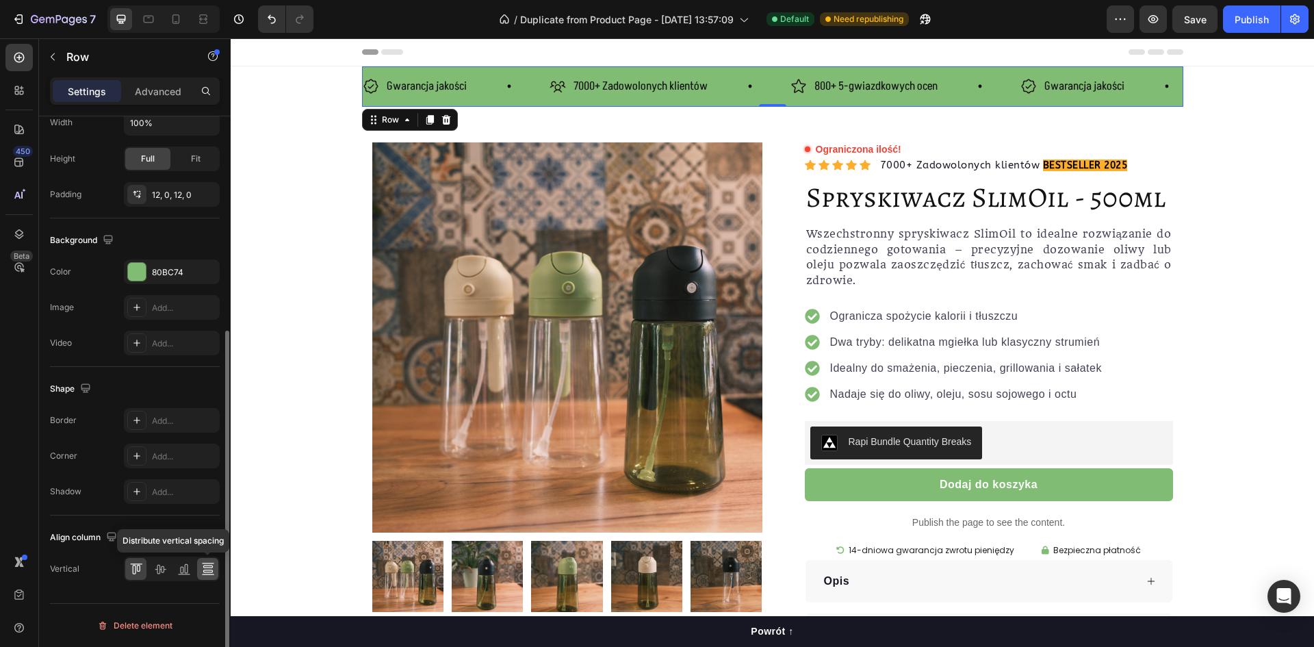
click at [211, 563] on icon at bounding box center [208, 562] width 12 height 1
click at [138, 572] on icon at bounding box center [136, 569] width 14 height 14
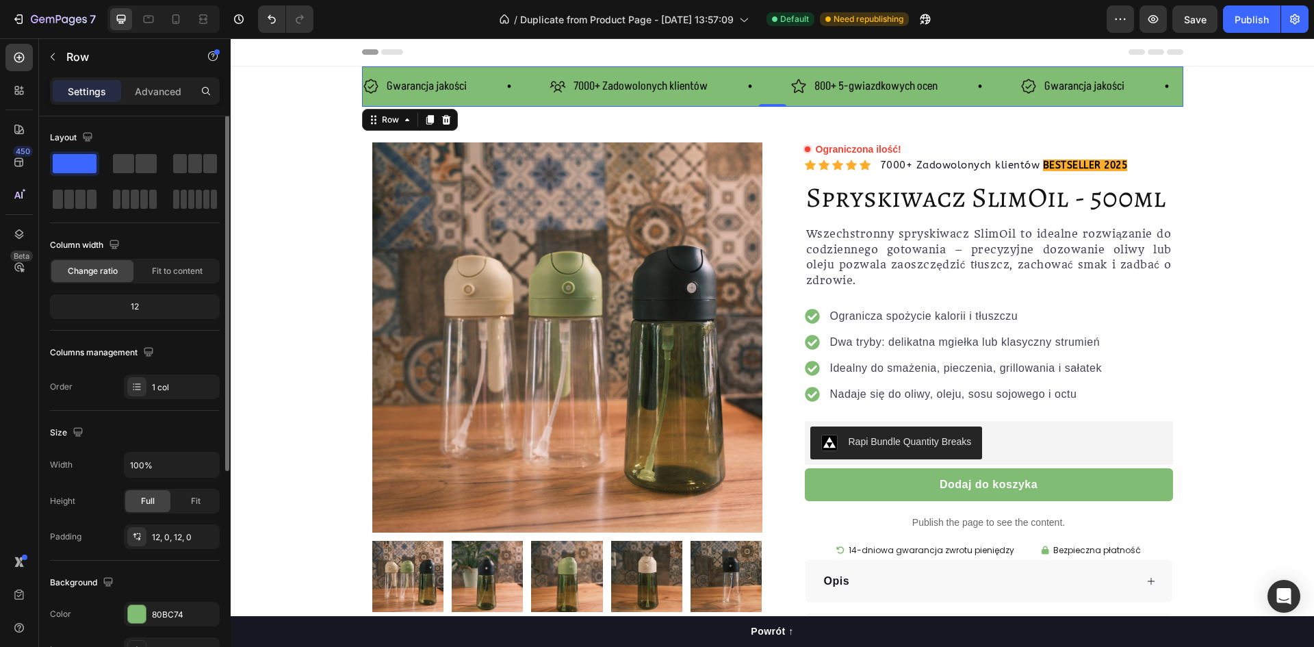
scroll to position [0, 0]
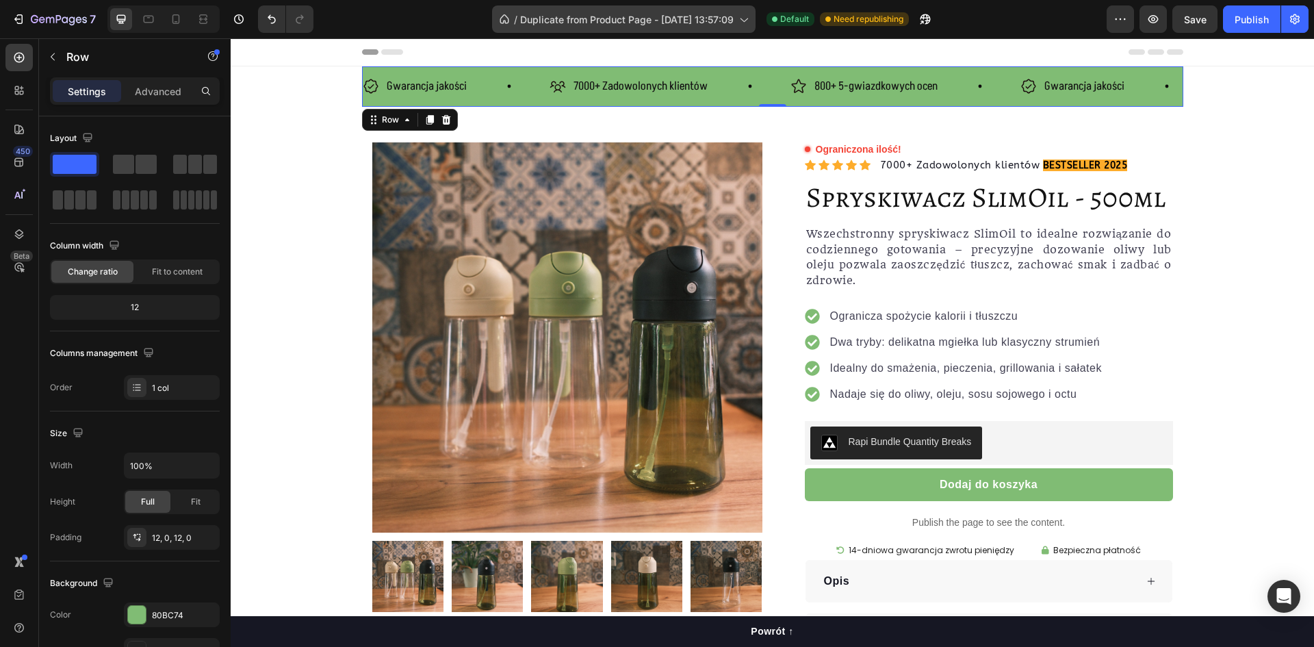
click at [715, 23] on span "Duplicate from Product Page - [DATE] 13:57:09" at bounding box center [626, 19] width 213 height 14
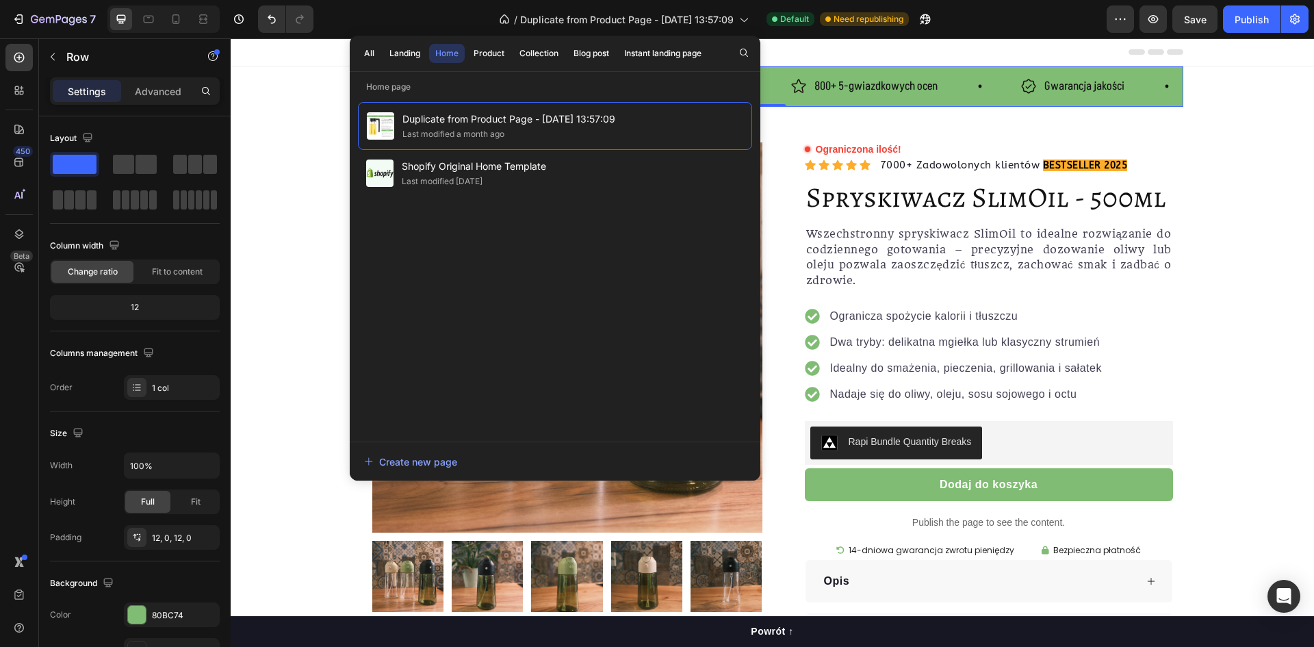
click at [865, 50] on div "Header" at bounding box center [772, 51] width 821 height 27
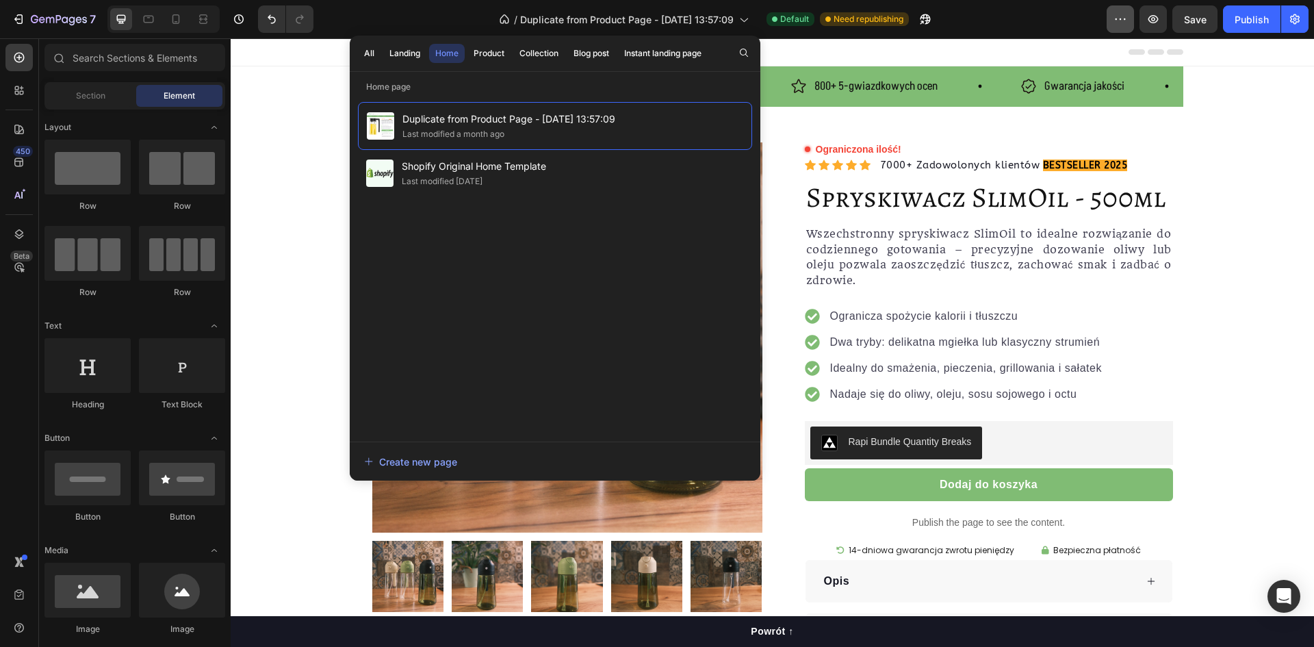
click at [1123, 17] on icon "button" at bounding box center [1120, 19] width 14 height 14
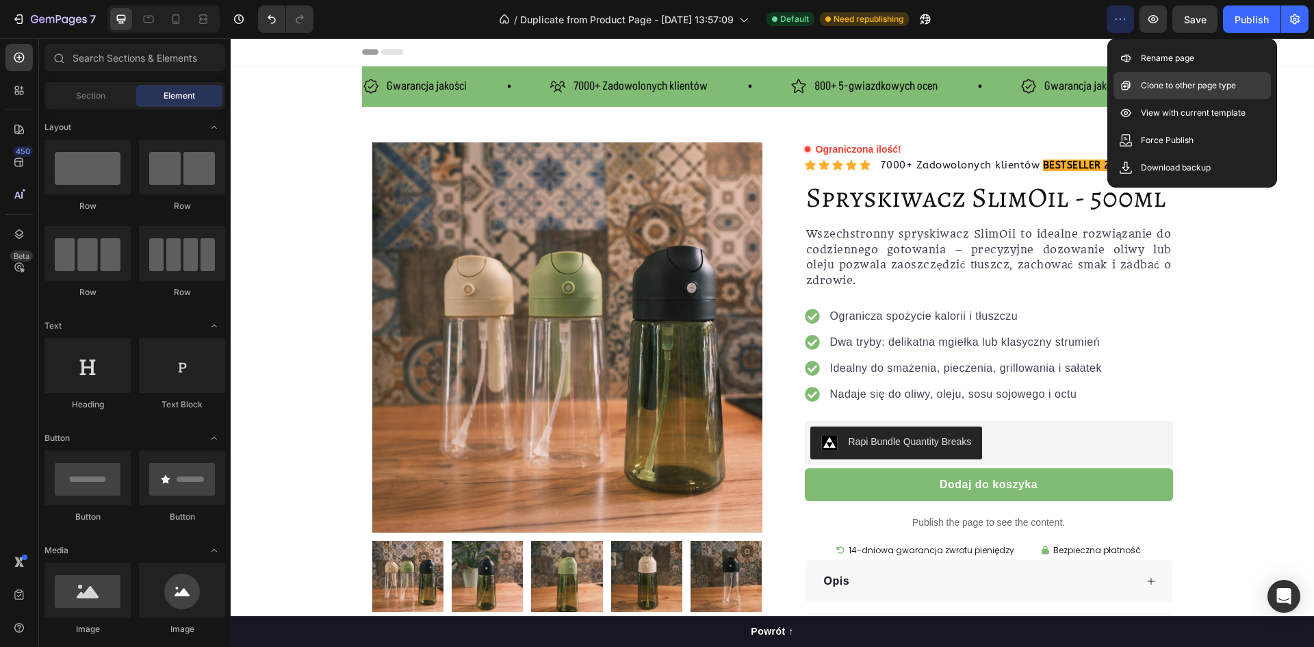
click at [1200, 86] on p "Clone to other page type" at bounding box center [1188, 86] width 95 height 14
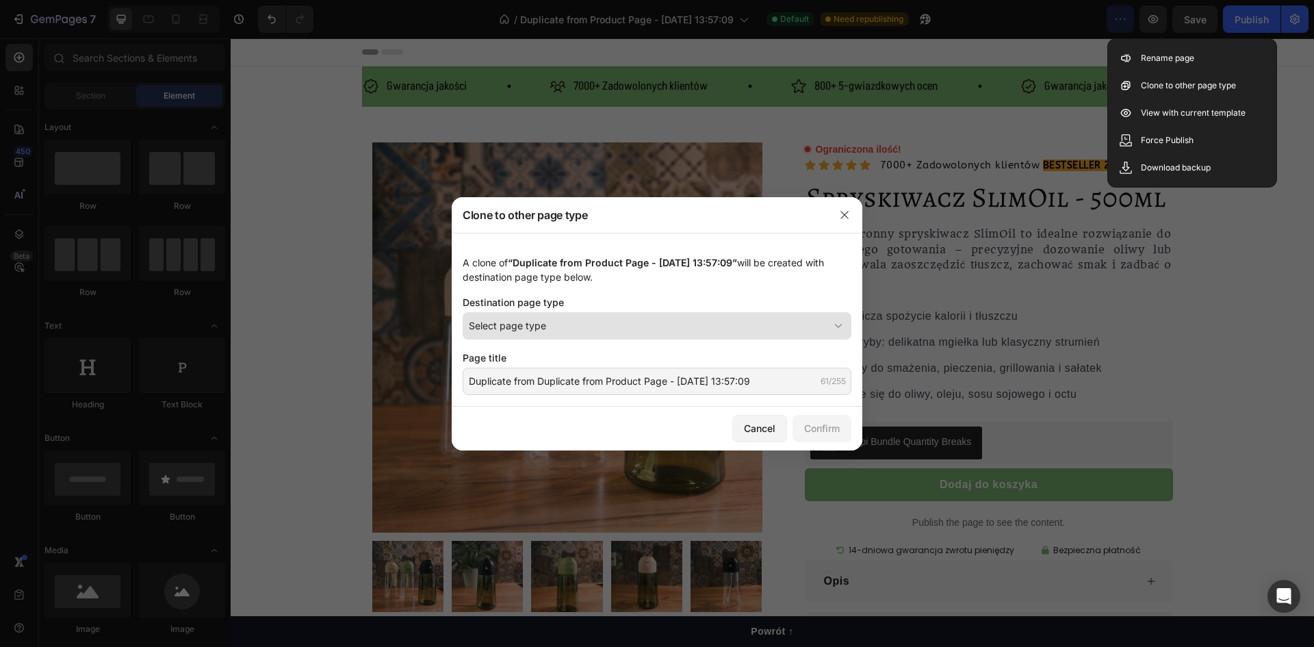
click at [594, 320] on div "Select page type" at bounding box center [649, 325] width 360 height 14
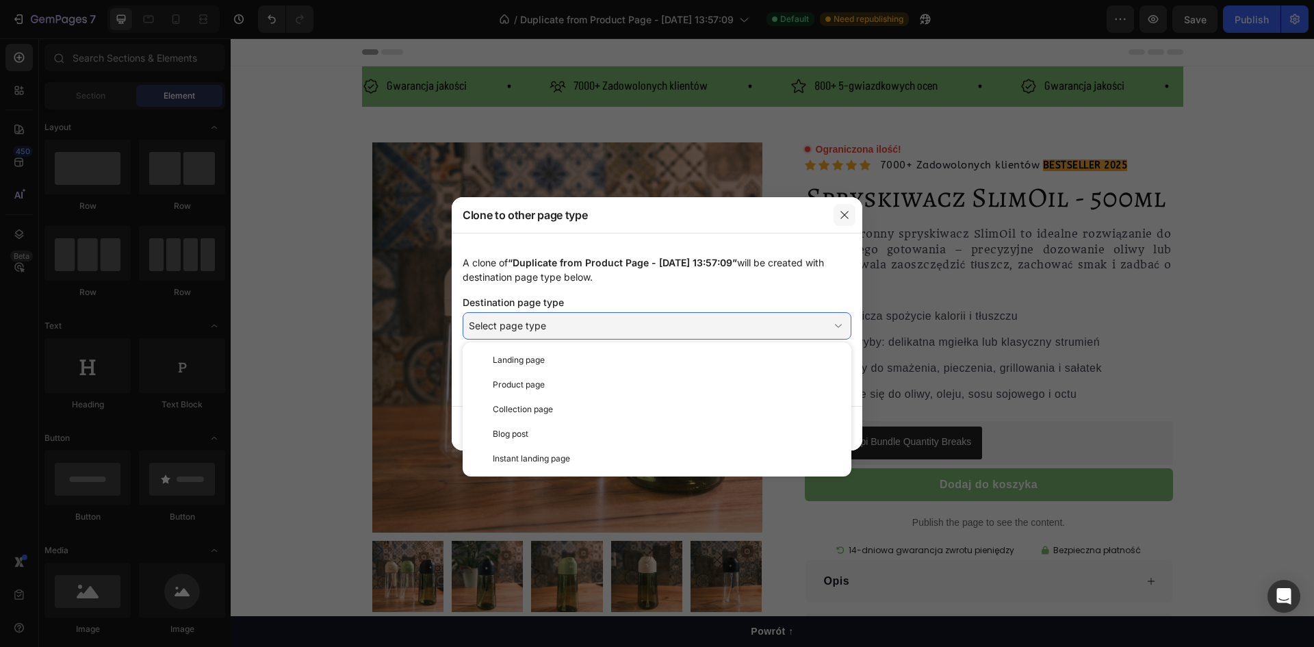
click at [844, 212] on icon "button" at bounding box center [844, 214] width 11 height 11
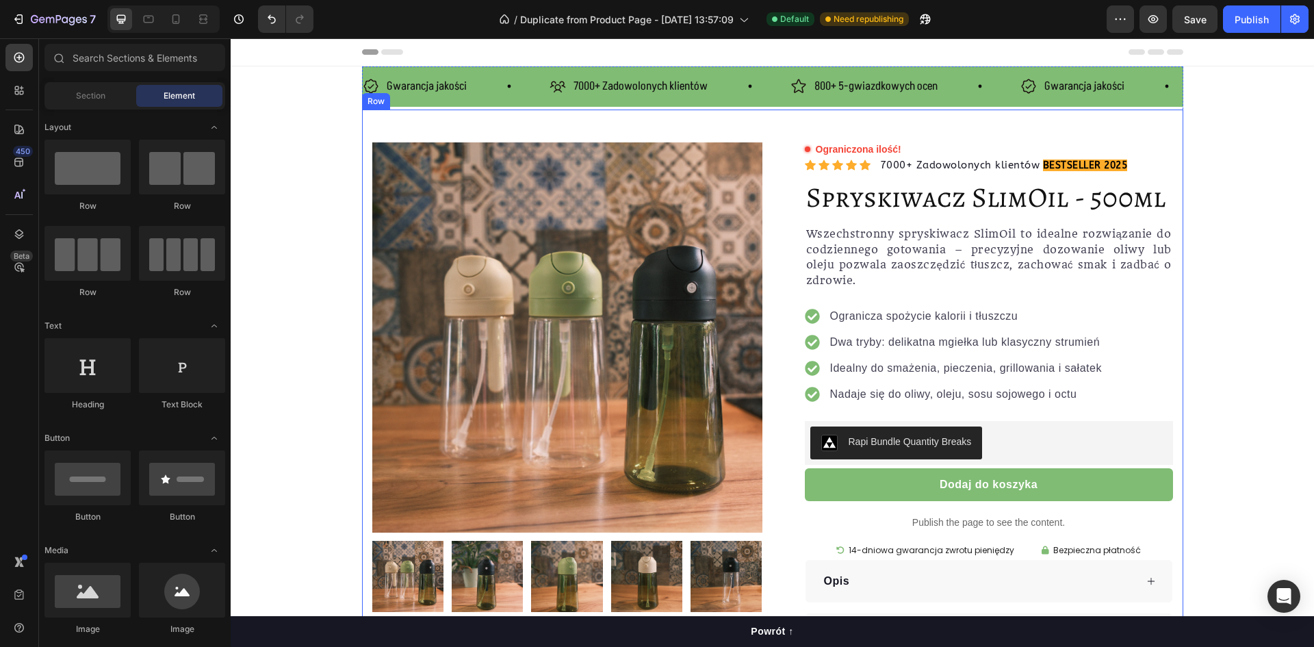
click at [151, 25] on icon at bounding box center [149, 19] width 14 height 14
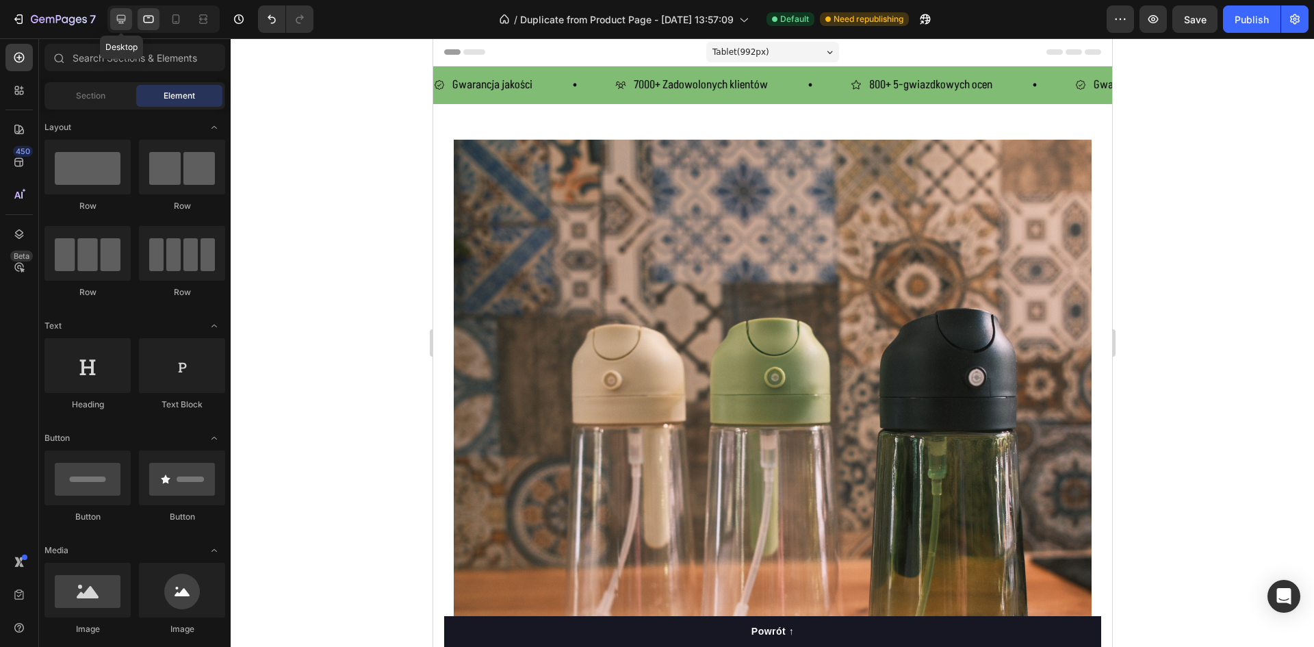
drag, startPoint x: 122, startPoint y: 21, endPoint x: 205, endPoint y: 34, distance: 83.9
click at [122, 21] on icon at bounding box center [121, 19] width 9 height 9
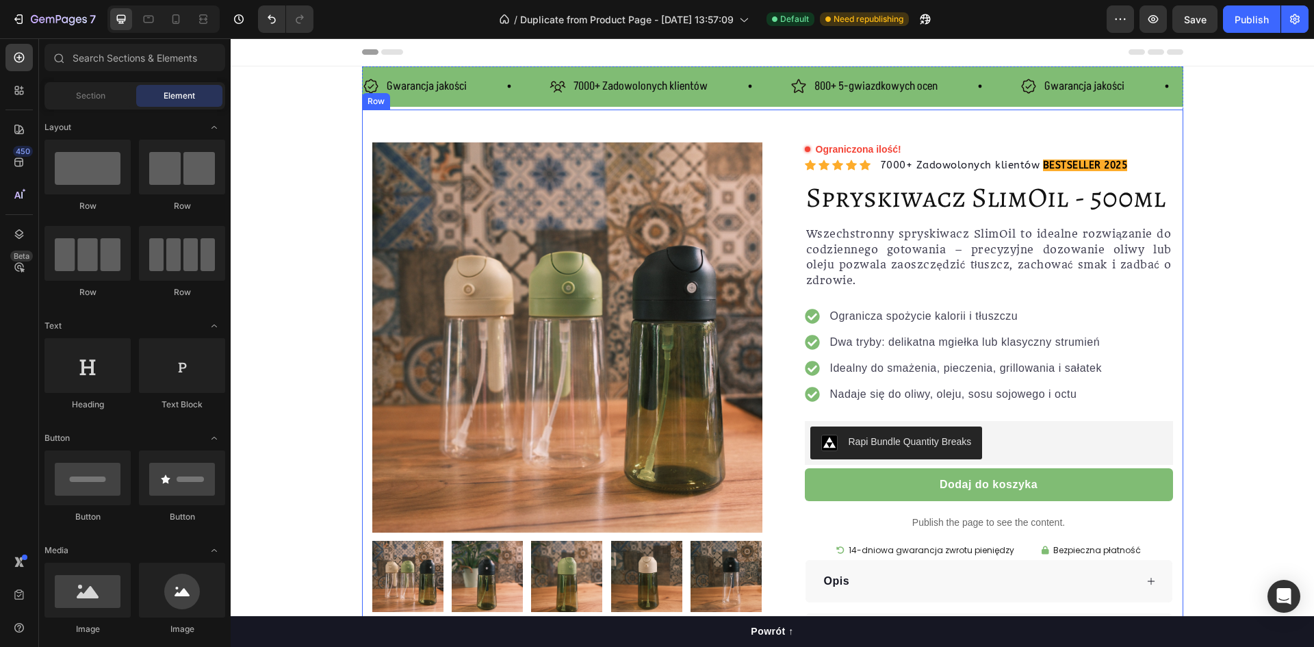
click at [1167, 135] on div "Product Images Row Ograniczona ilość! Custom Code Icon Icon Icon Icon Icon Icon…" at bounding box center [772, 409] width 821 height 601
click at [1186, 140] on section "Gwarancja jakości Item List 7000+ Zadowolonych klientów Item List 800+ 5-gwiazd…" at bounding box center [772, 388] width 843 height 644
click at [1173, 123] on div "Product Images Row Ograniczona ilość! Custom Code Icon Icon Icon Icon Icon Icon…" at bounding box center [772, 409] width 821 height 601
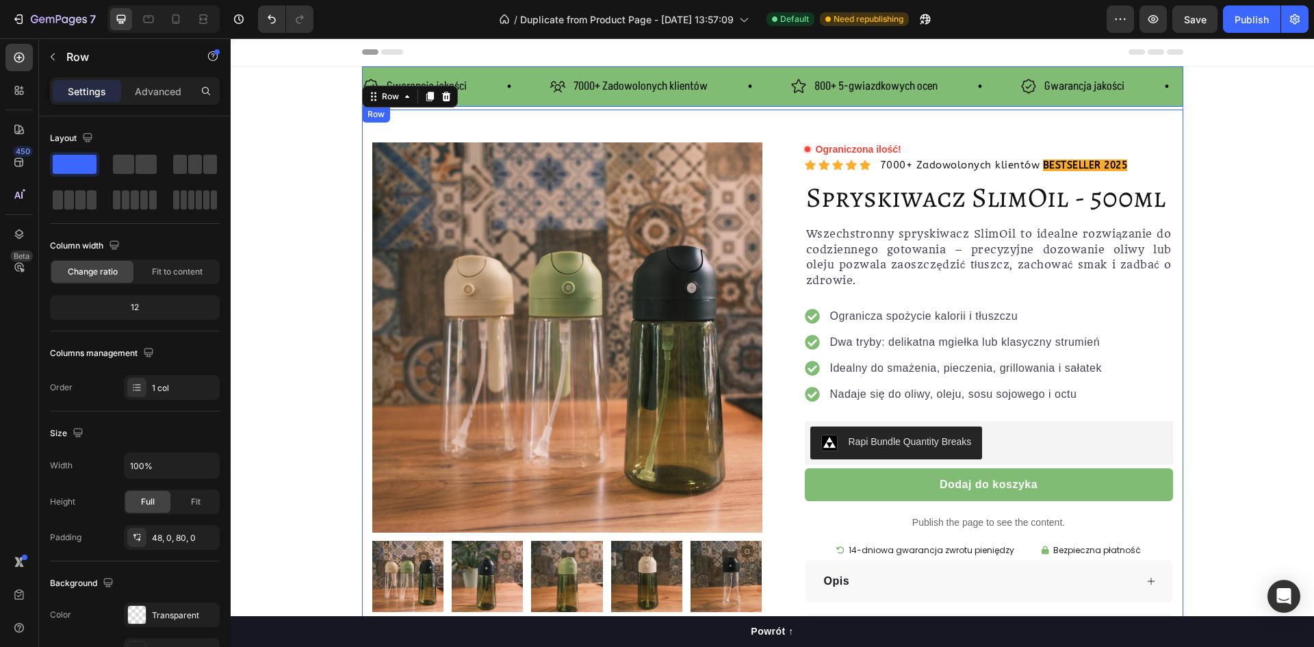
click at [1176, 97] on div "Gwarancja jakości Item List" at bounding box center [1113, 87] width 187 height 24
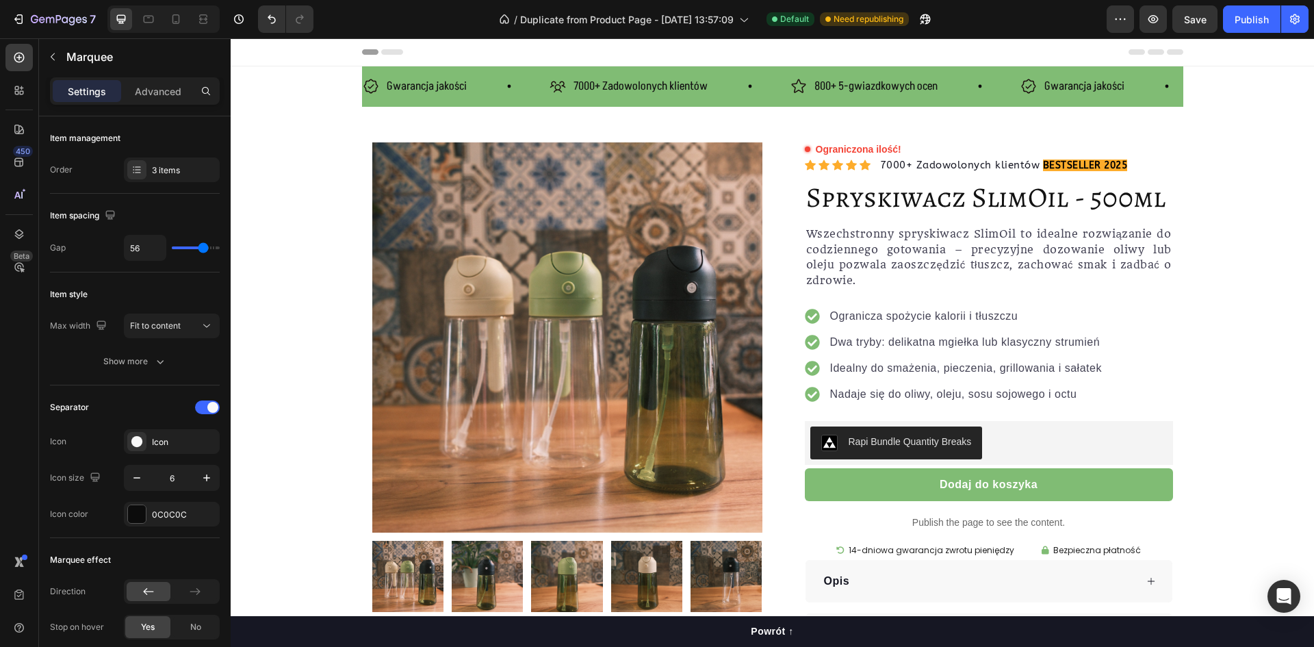
click at [1177, 133] on section "Gwarancja jakości Item List 7000+ Zadowolonych klientów Item List 800+ 5-gwiazd…" at bounding box center [772, 388] width 843 height 644
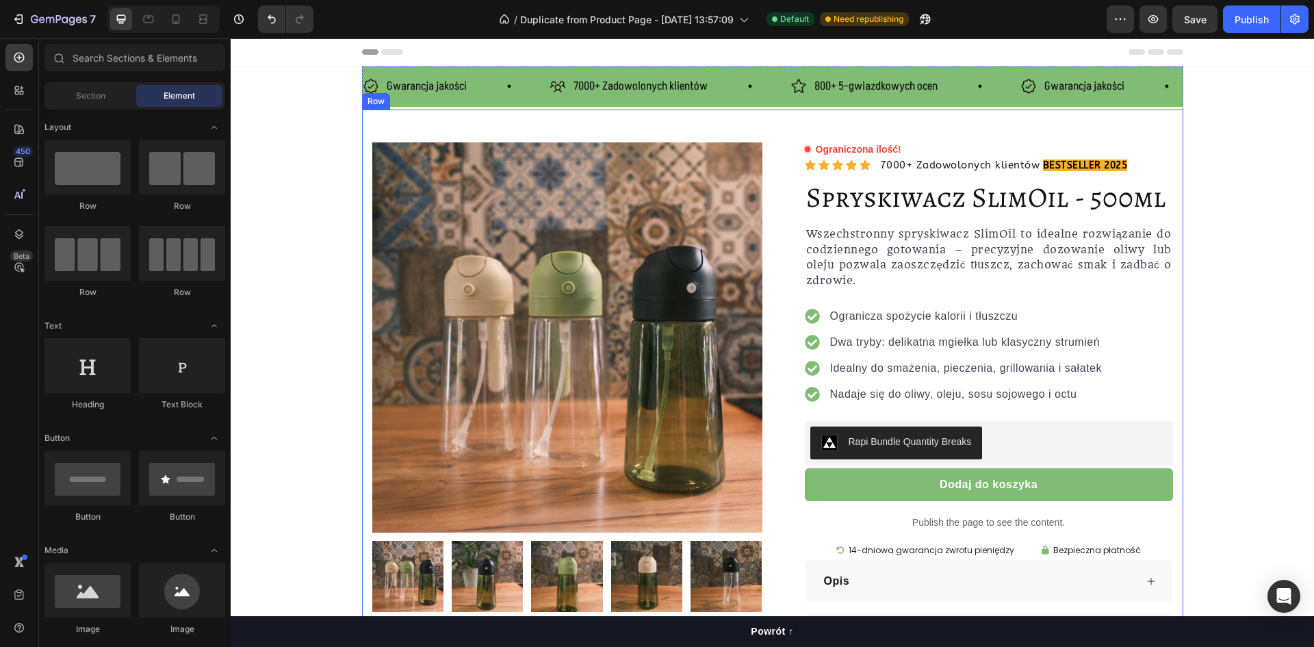
click at [1172, 133] on div "Product Images Row Ograniczona ilość! Custom Code Icon Icon Icon Icon Icon Icon…" at bounding box center [772, 409] width 821 height 601
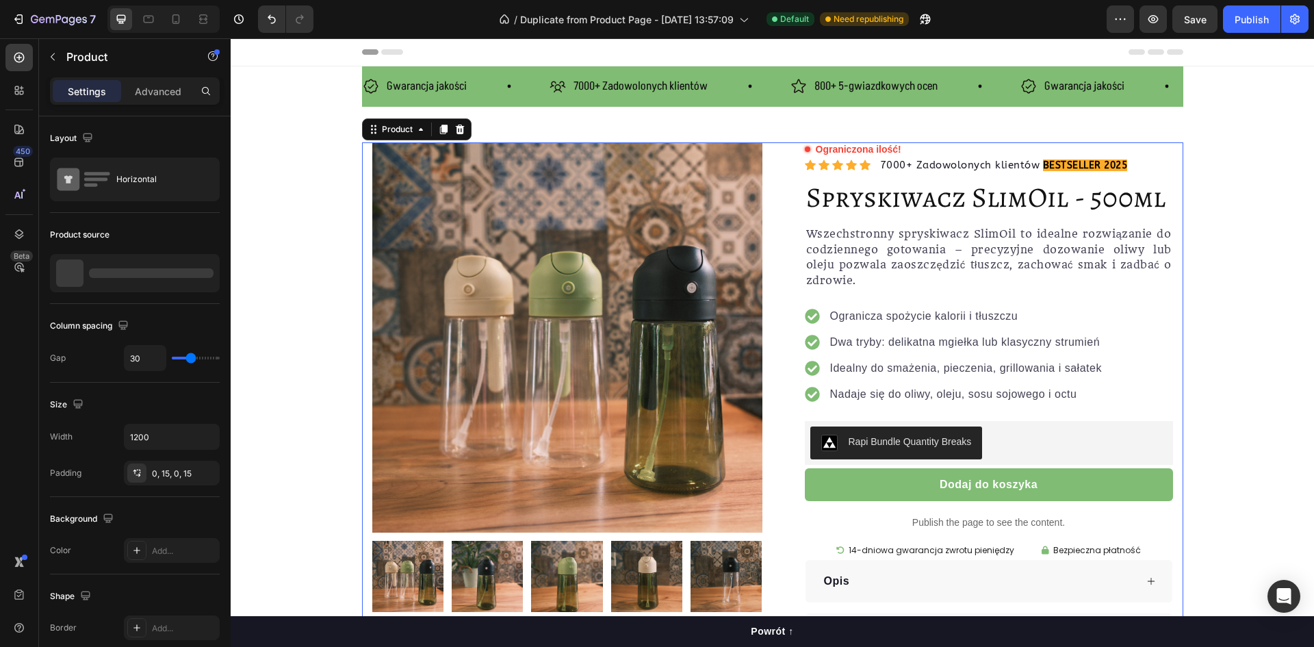
drag, startPoint x: 1177, startPoint y: 146, endPoint x: 1140, endPoint y: 94, distance: 63.8
click at [1185, 148] on section "Gwarancja jakości Item List 7000+ Zadowolonych klientów Item List 800+ 5-gwiazd…" at bounding box center [772, 388] width 843 height 644
click at [1164, 125] on div "Product Images Row Ograniczona ilość! Custom Code Icon Icon Icon Icon Icon Icon…" at bounding box center [772, 409] width 821 height 601
click at [1140, 94] on div "Gwarancja jakości Item List" at bounding box center [1113, 87] width 187 height 24
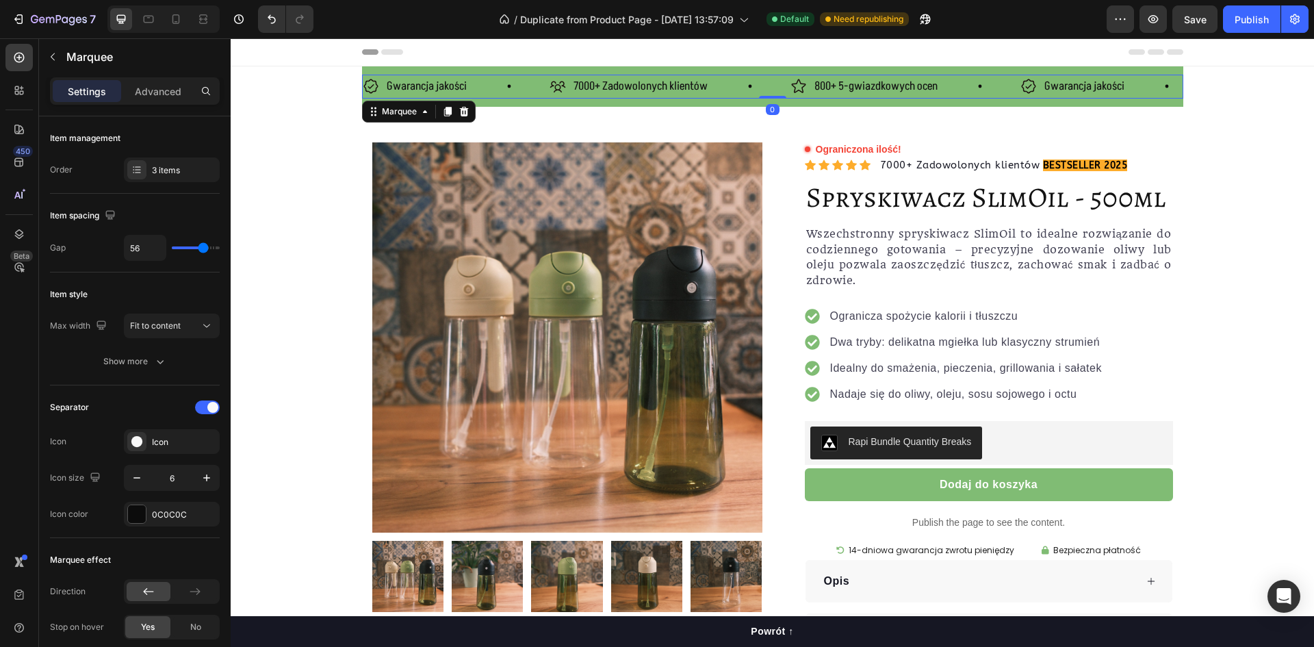
click at [1168, 94] on div "Gwarancja jakości Item List" at bounding box center [1113, 87] width 187 height 24
click at [1170, 104] on div "Gwarancja jakości Item List 7000+ Zadowolonych klientów Item List 800+ 5-gwiazd…" at bounding box center [772, 86] width 821 height 40
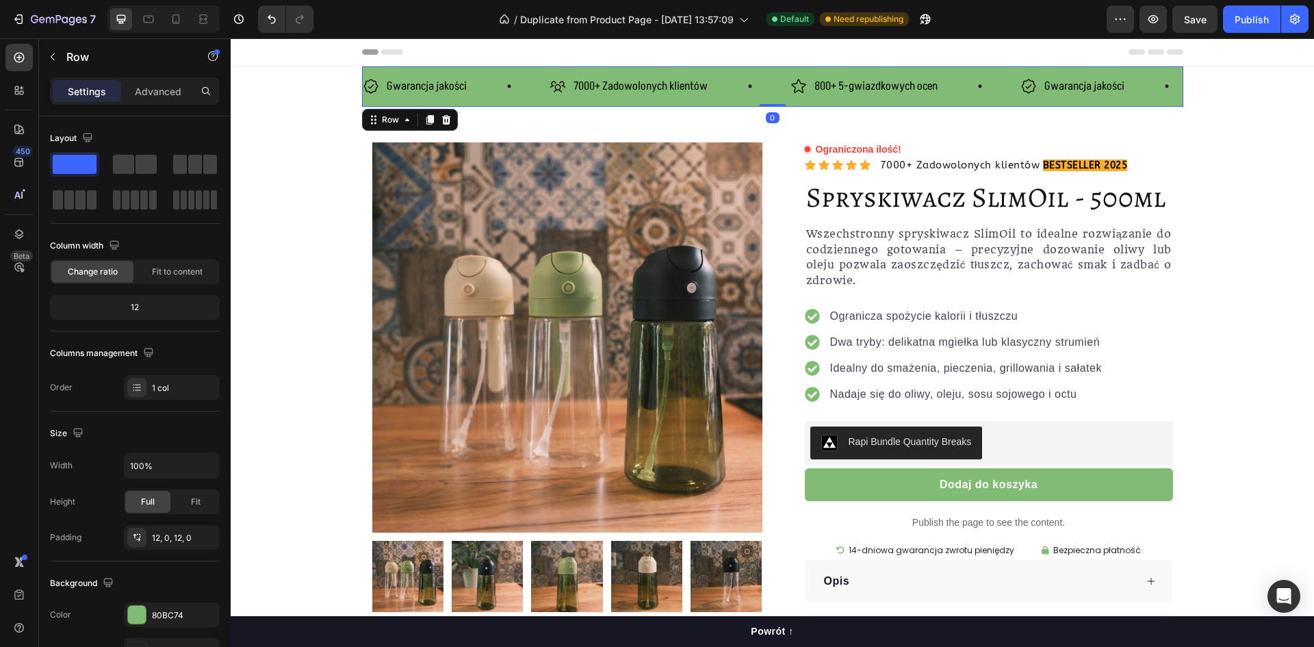
click at [1170, 101] on div "Gwarancja jakości Item List 7000+ Zadowolonych klientów Item List 800+ 5-gwiazd…" at bounding box center [772, 86] width 821 height 40
click at [405, 121] on icon at bounding box center [407, 119] width 11 height 11
click at [767, 50] on div "Header" at bounding box center [772, 51] width 821 height 27
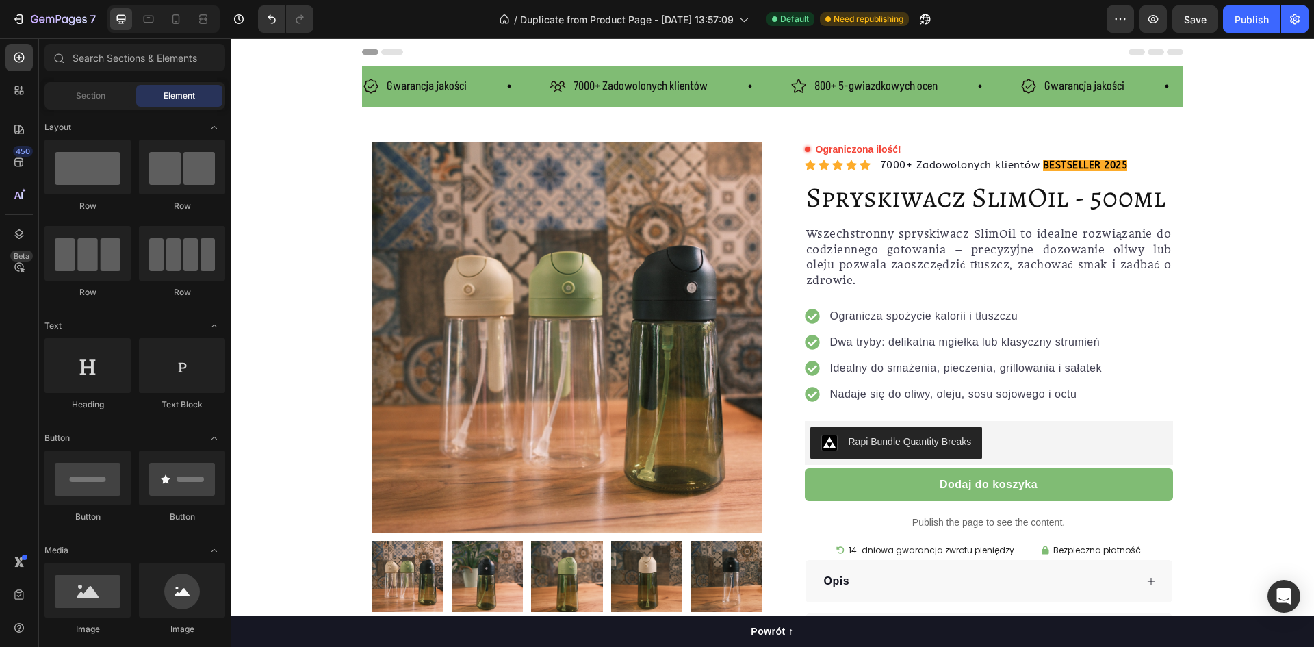
click at [767, 50] on div "Header" at bounding box center [772, 51] width 821 height 27
click at [263, 52] on span "Header" at bounding box center [272, 52] width 30 height 14
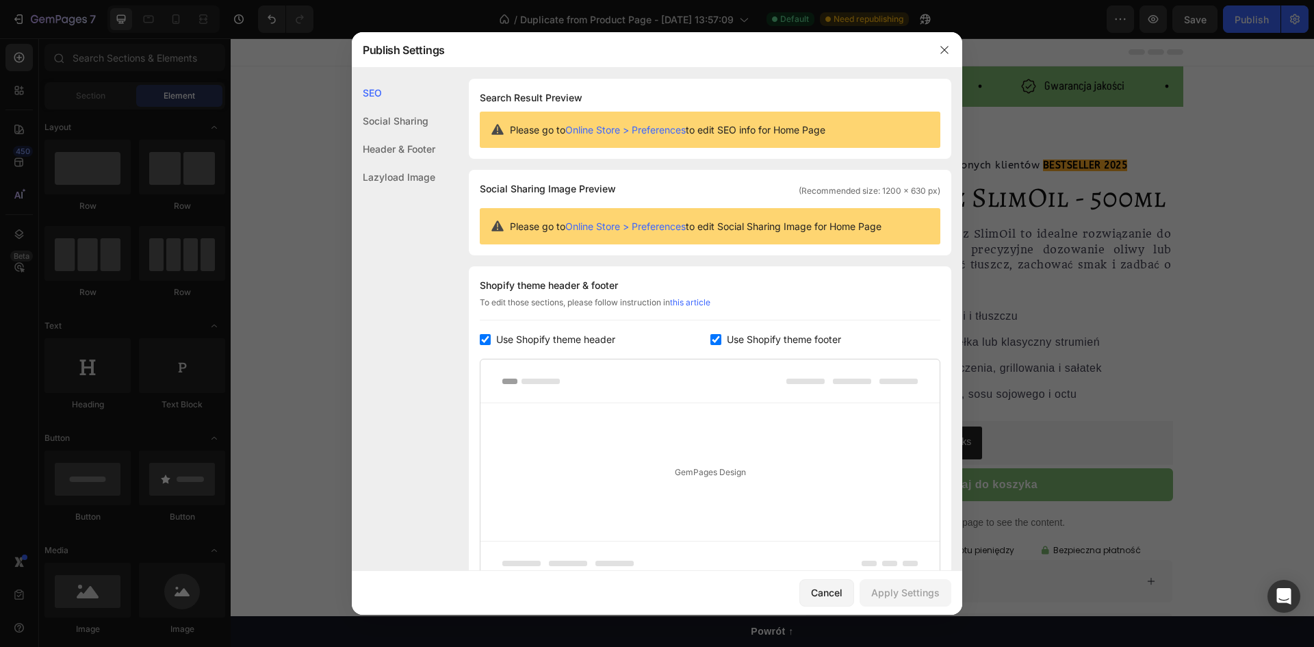
click at [289, 235] on div at bounding box center [657, 323] width 1314 height 647
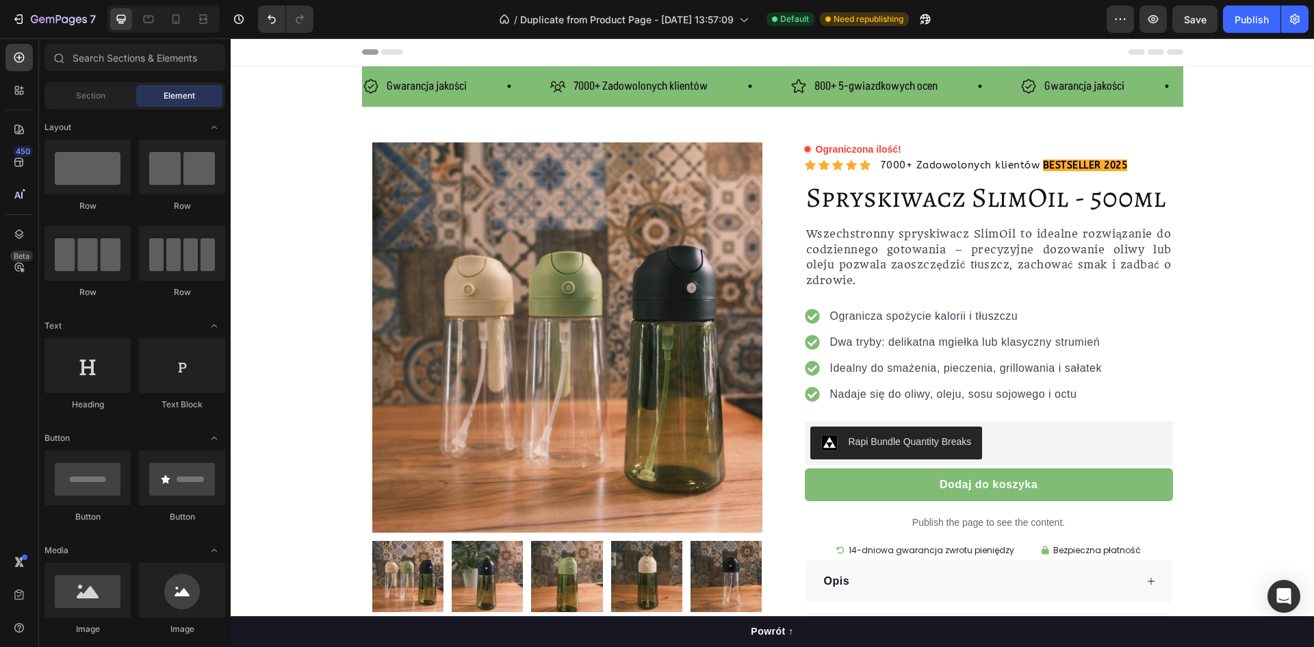
click at [393, 114] on div "Product Images Row Ograniczona ilość! Custom Code Icon Icon Icon Icon Icon Icon…" at bounding box center [772, 409] width 821 height 601
click at [698, 116] on div "Product Images Row Ograniczona ilość! Custom Code Icon Icon Icon Icon Icon Icon…" at bounding box center [772, 409] width 821 height 601
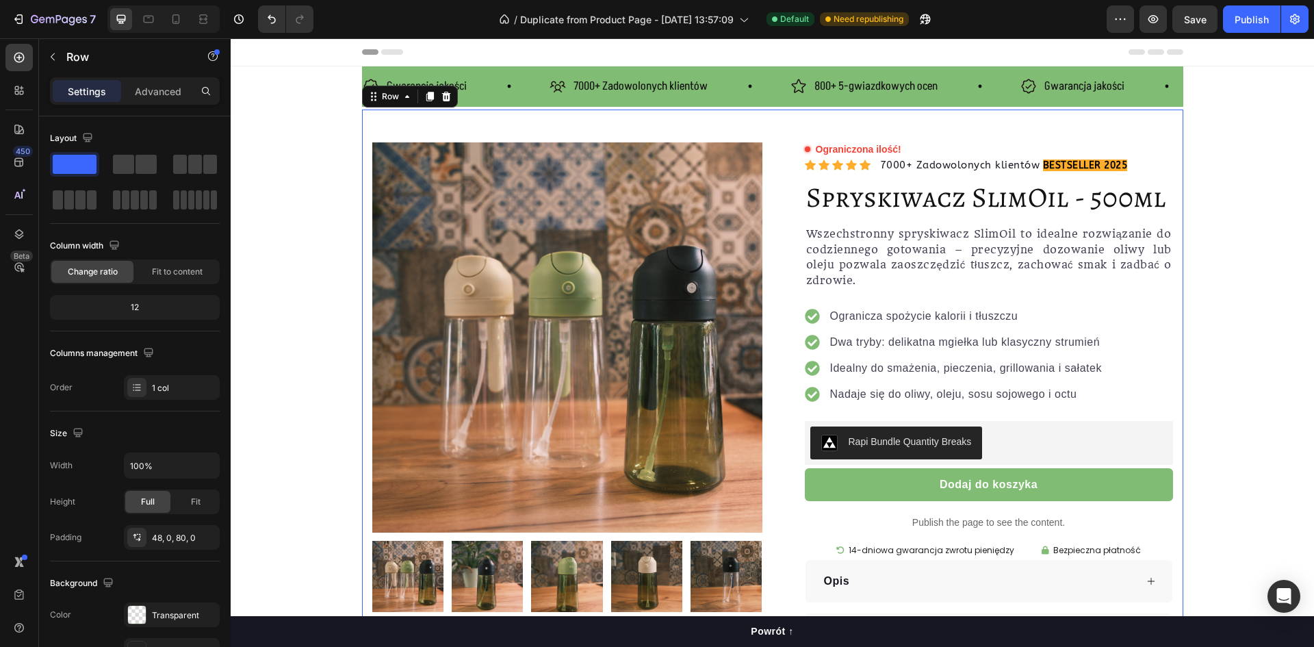
click at [706, 124] on div "Product Images Row Ograniczona ilość! Custom Code Icon Icon Icon Icon Icon Icon…" at bounding box center [772, 409] width 821 height 601
click at [174, 532] on div "48, 0, 80, 0" at bounding box center [172, 538] width 40 height 12
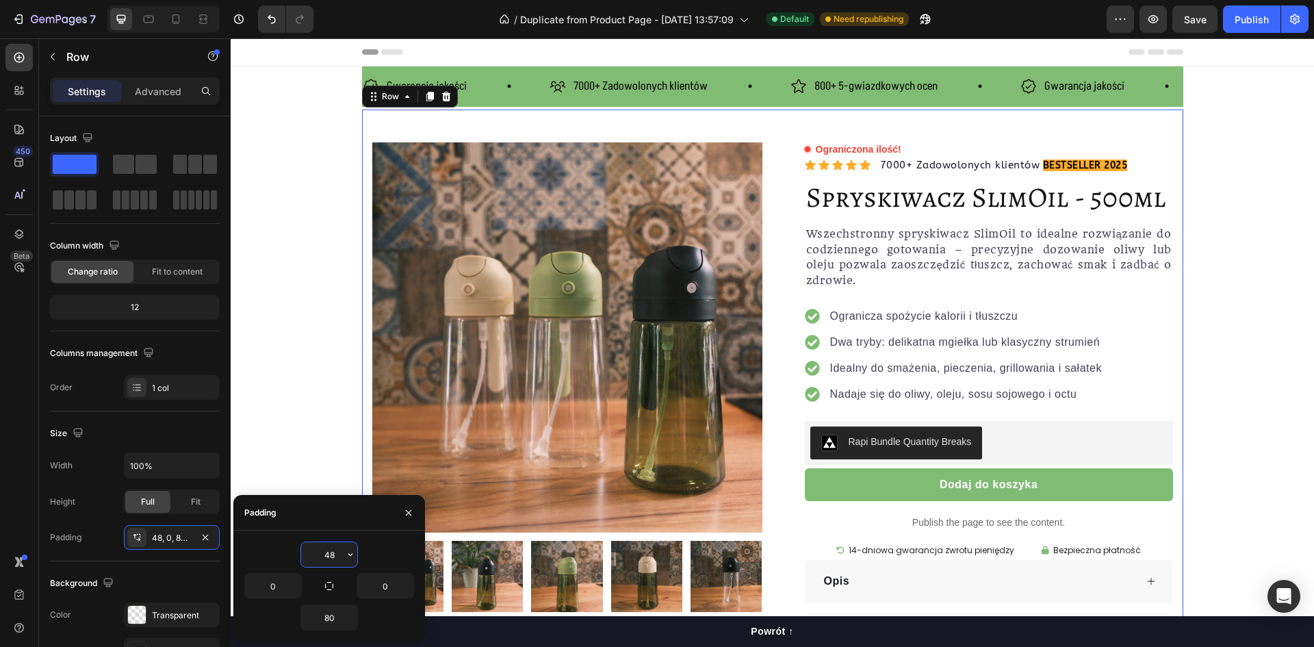
click at [341, 547] on input "48" at bounding box center [329, 554] width 56 height 25
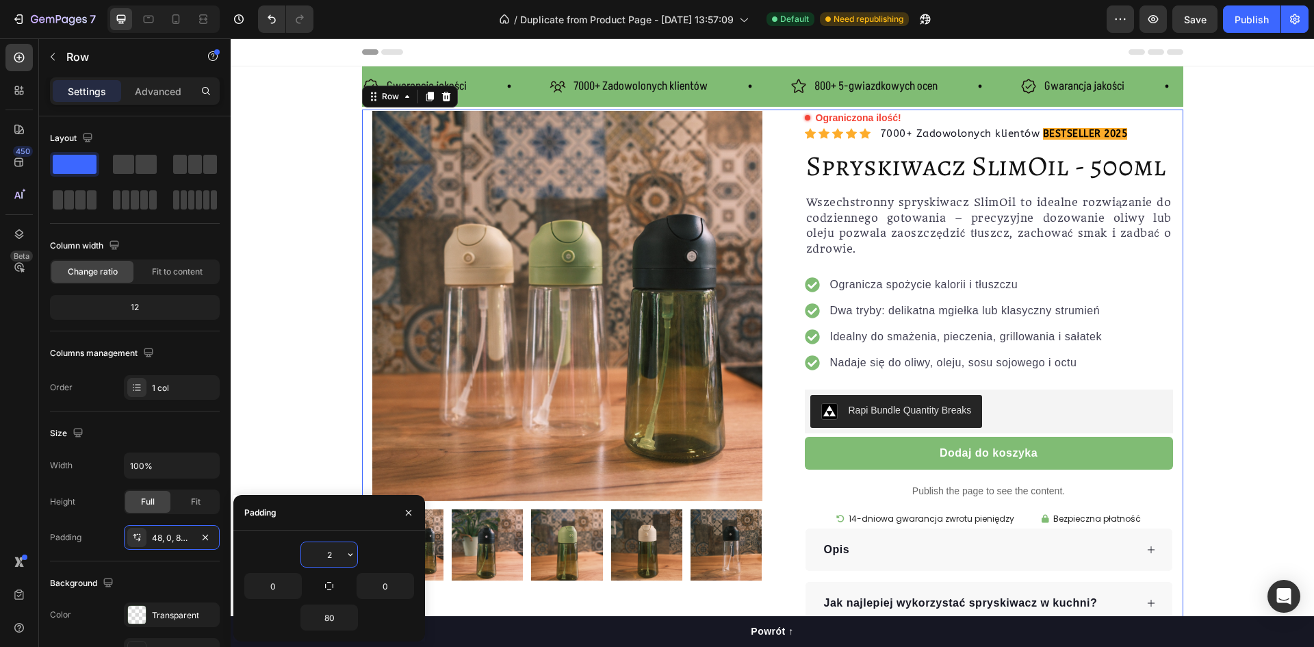
type input "20"
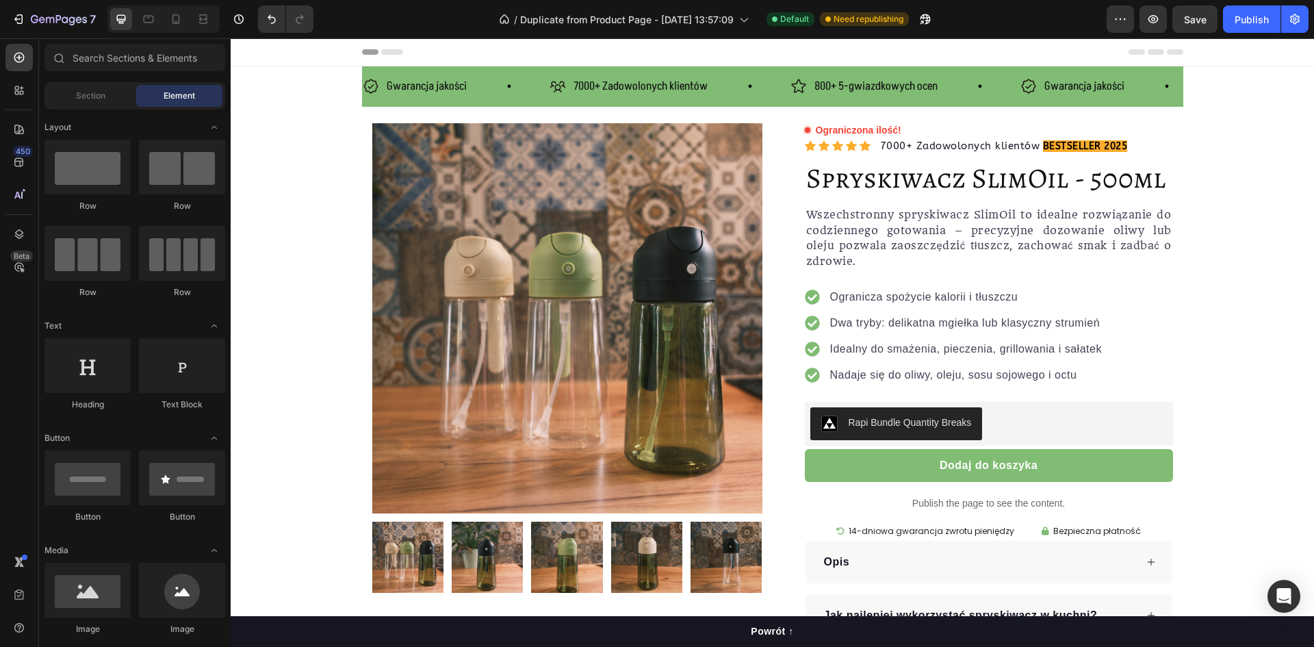
click at [448, 50] on div "Header" at bounding box center [772, 51] width 821 height 27
drag, startPoint x: 417, startPoint y: 56, endPoint x: 430, endPoint y: 104, distance: 49.8
click at [431, 103] on div "Gwarancja jakości Item List 7000+ Zadowolonych klientów Item List 800+ 5-gwiazd…" at bounding box center [772, 86] width 821 height 40
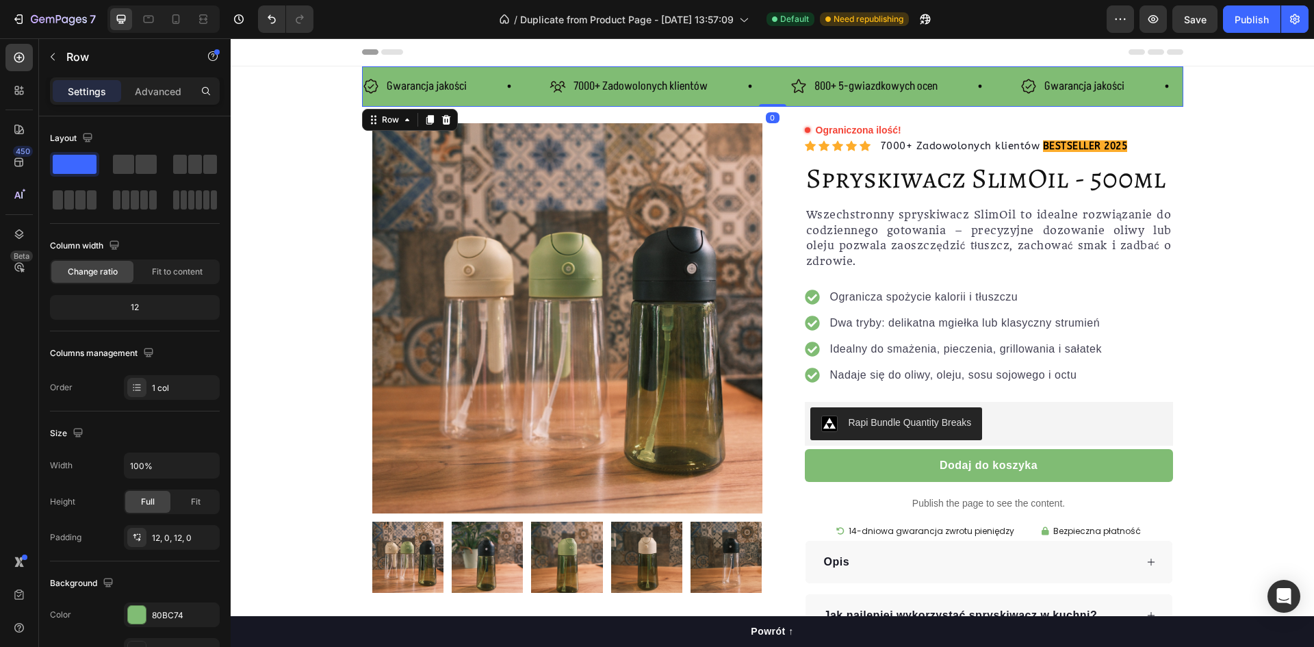
drag, startPoint x: 440, startPoint y: 103, endPoint x: 313, endPoint y: 133, distance: 130.3
click at [551, 101] on div "Gwarancja jakości Item List 7000+ Zadowolonych klientów Item List 800+ 5-gwiazd…" at bounding box center [772, 86] width 821 height 40
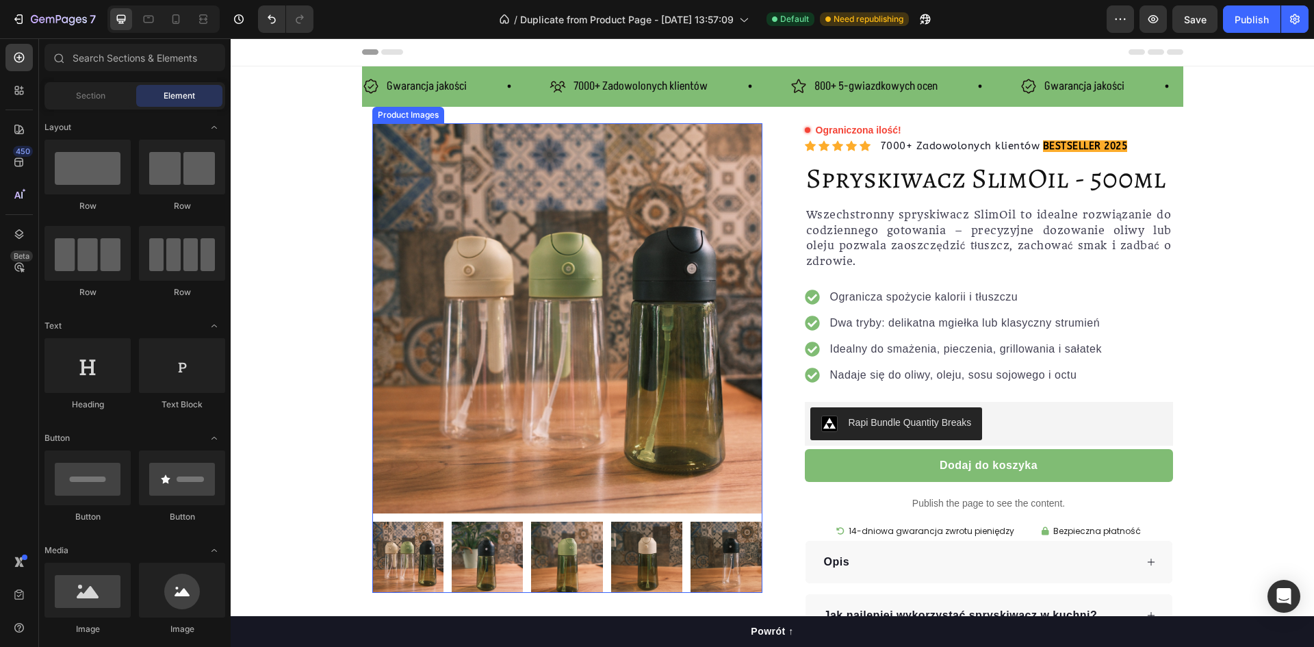
click at [416, 107] on div "Product Images" at bounding box center [408, 115] width 72 height 16
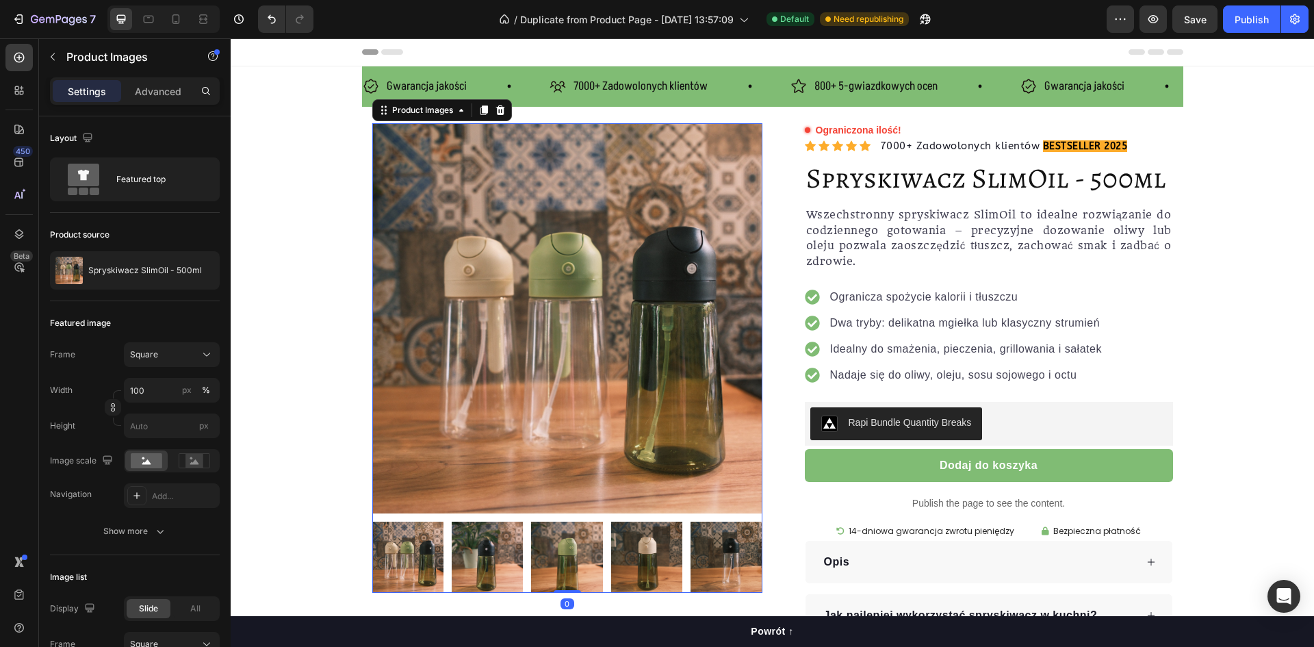
click at [415, 96] on p "Gwarancja jakości" at bounding box center [427, 87] width 80 height 20
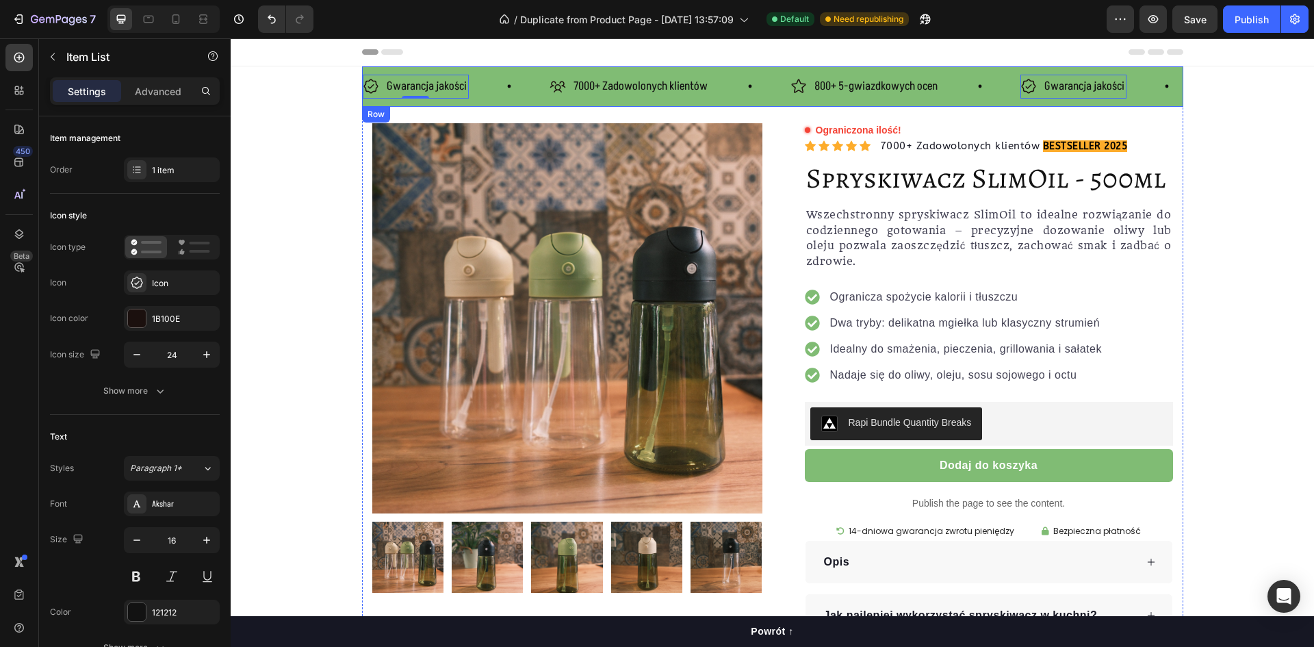
click at [423, 101] on div "Gwarancja jakości Item List 0 7000+ Zadowolonych klientów Item List 800+ 5-gwia…" at bounding box center [772, 86] width 821 height 40
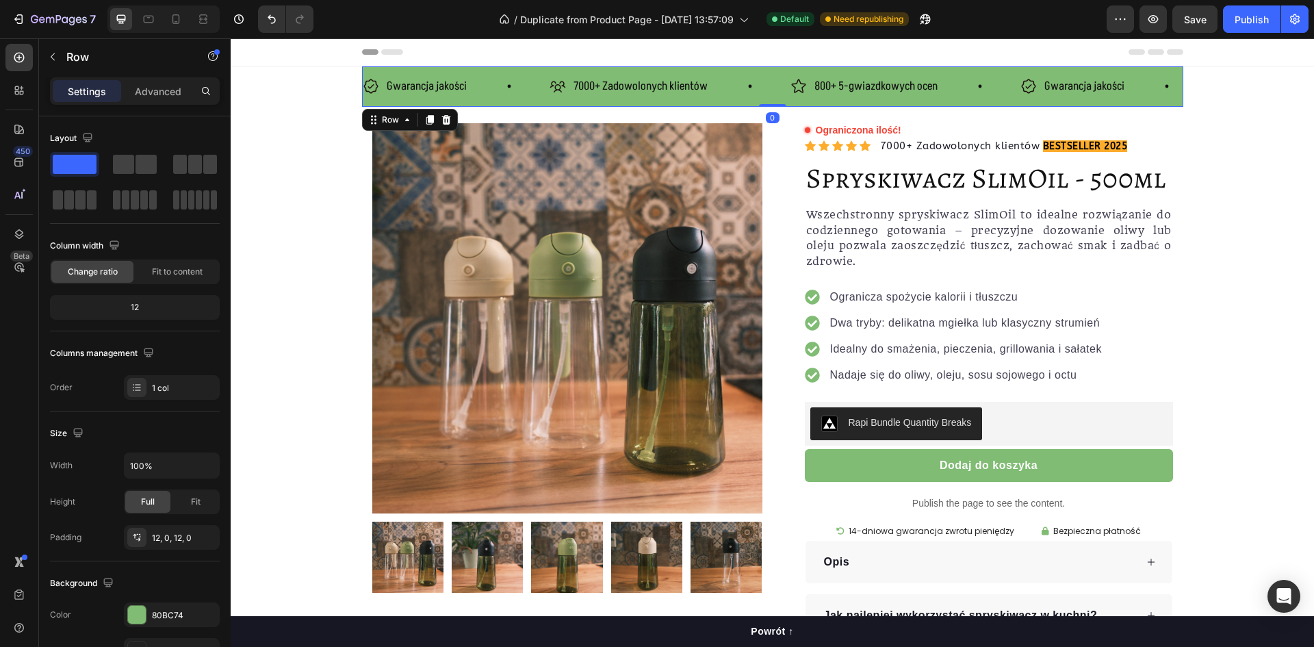
click at [489, 98] on div "Gwarancja jakości Item List 7000+ Zadowolonych klientów Item List 800+ 5-gwiazd…" at bounding box center [772, 86] width 821 height 40
click at [530, 103] on div "Gwarancja jakości Item List 7000+ Zadowolonych klientów Item List 800+ 5-gwiazd…" at bounding box center [772, 86] width 821 height 40
click at [194, 270] on span "Fit to content" at bounding box center [177, 271] width 51 height 12
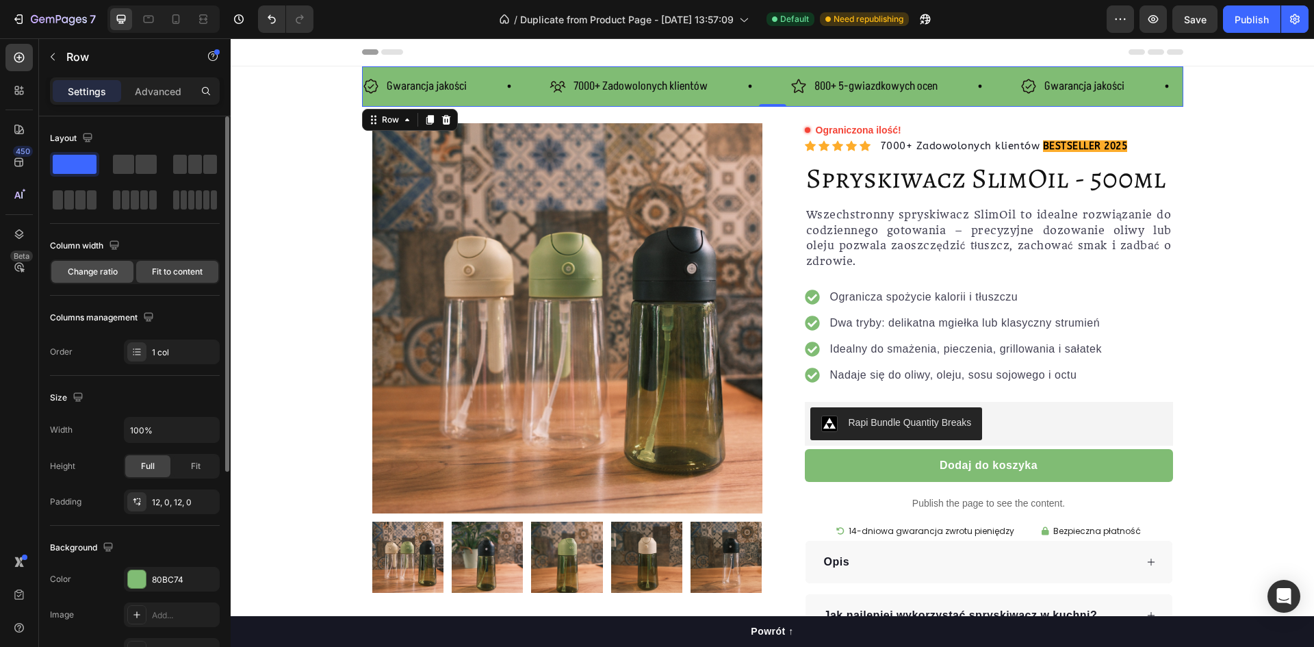
click at [120, 277] on div "Change ratio" at bounding box center [92, 272] width 82 height 22
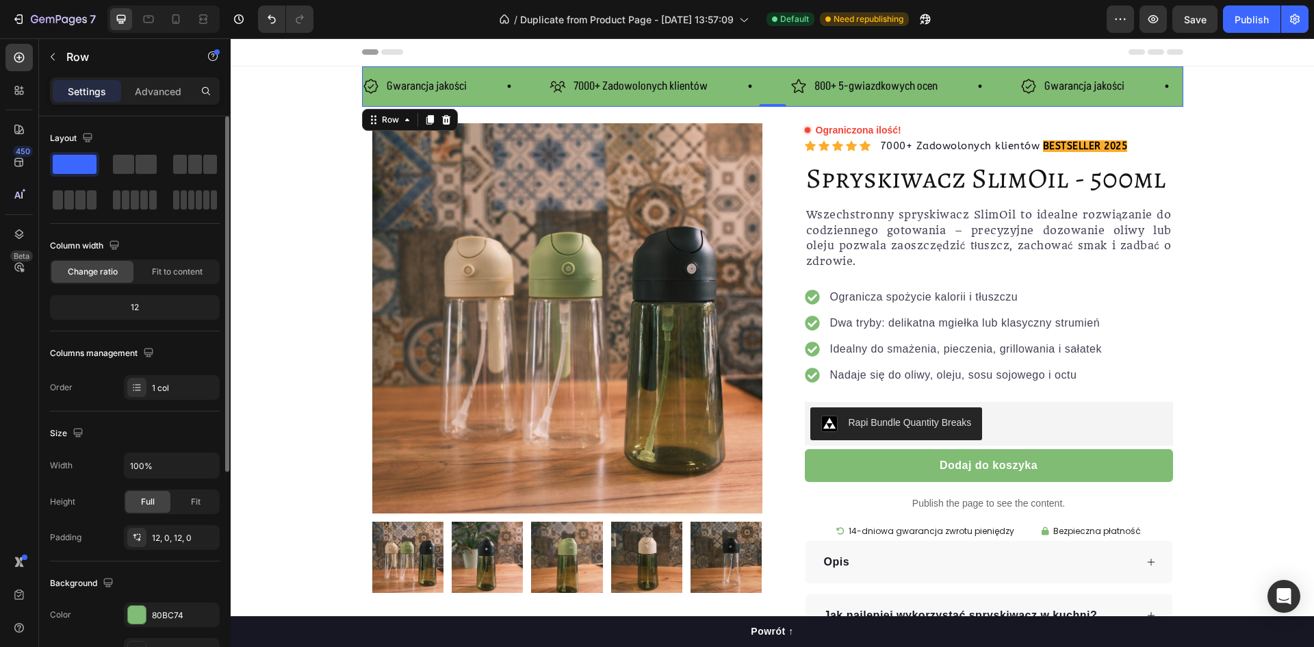
click at [145, 304] on div "12" at bounding box center [135, 307] width 164 height 19
click at [135, 308] on div "12" at bounding box center [135, 307] width 164 height 19
click at [144, 308] on div "12" at bounding box center [135, 307] width 164 height 19
click at [168, 274] on span "Fit to content" at bounding box center [177, 271] width 51 height 12
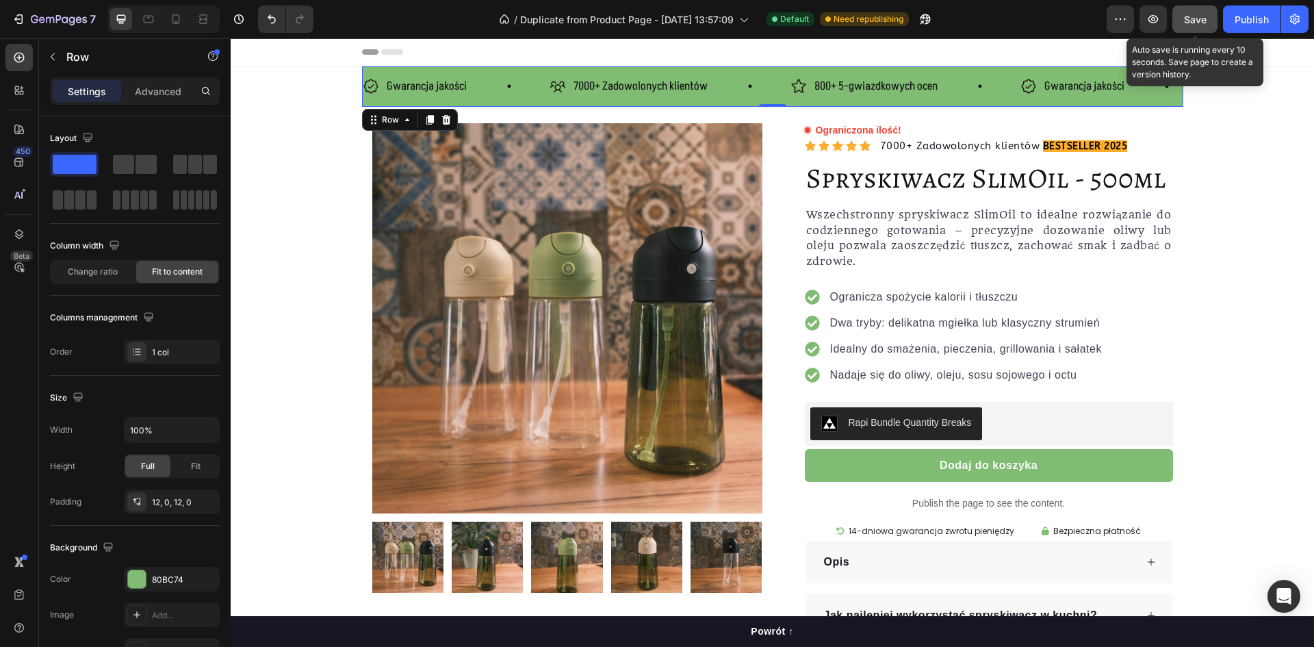
click at [1174, 17] on button "Save" at bounding box center [1194, 18] width 45 height 27
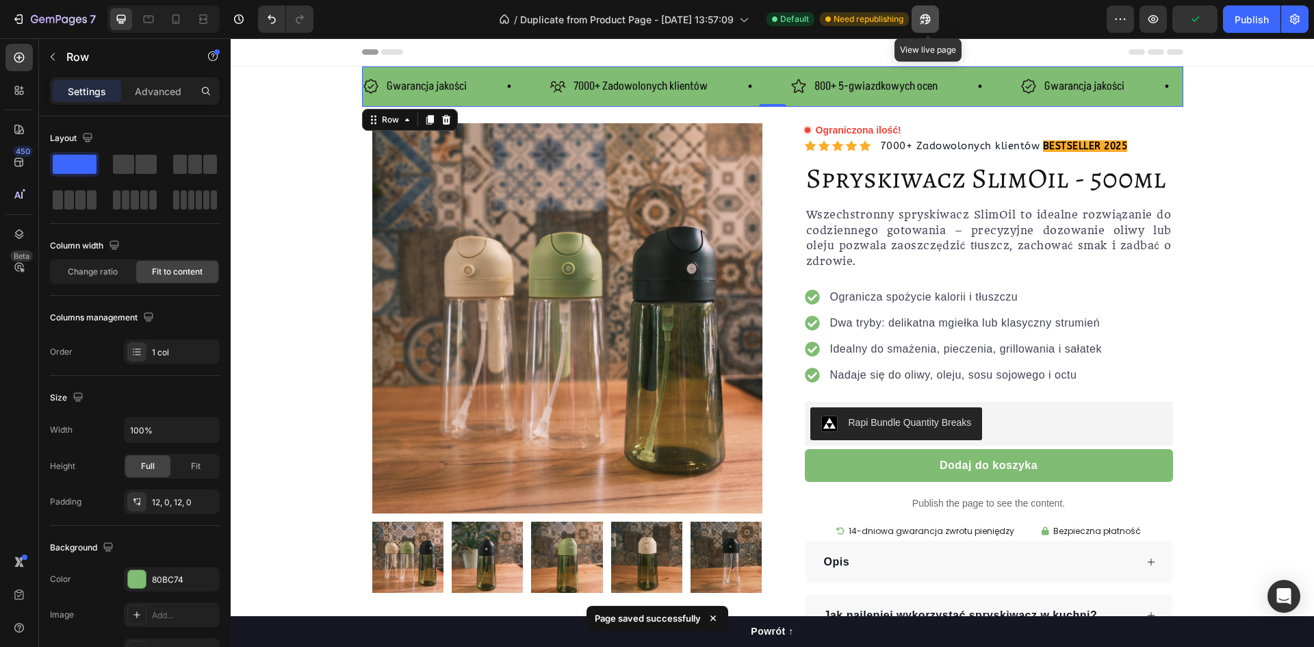
click at [924, 24] on icon "button" at bounding box center [921, 22] width 3 height 3
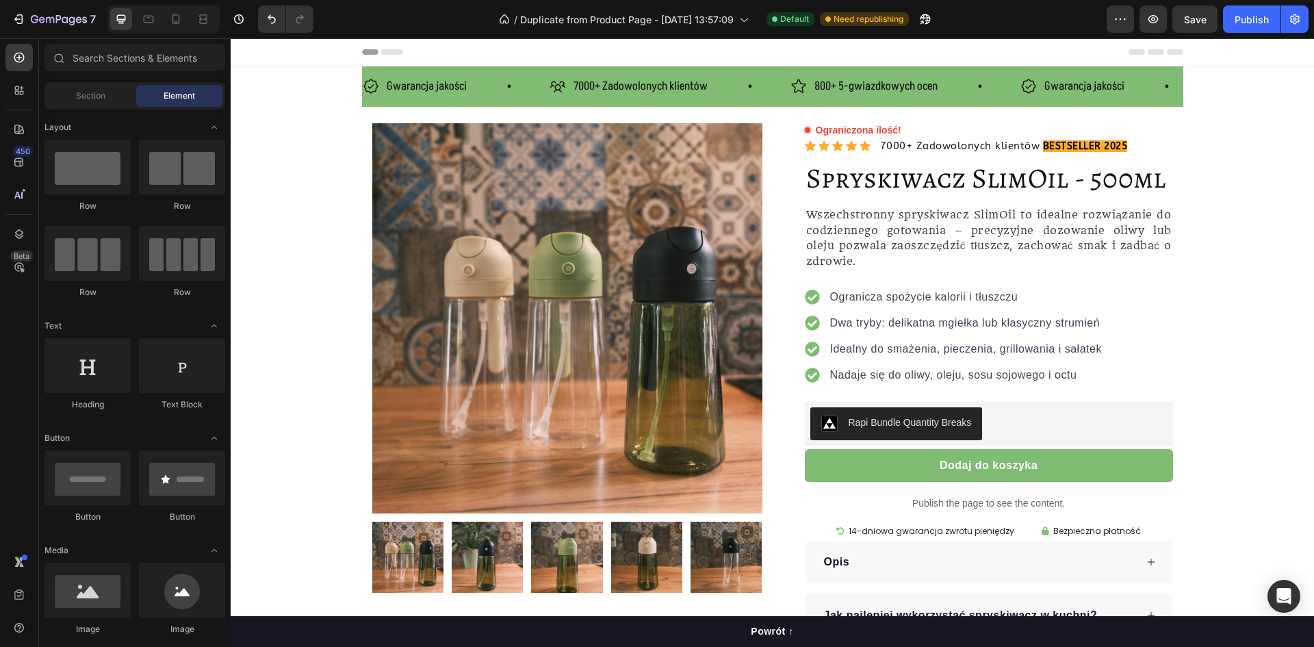
click at [429, 96] on p "Gwarancja jakości" at bounding box center [427, 87] width 80 height 20
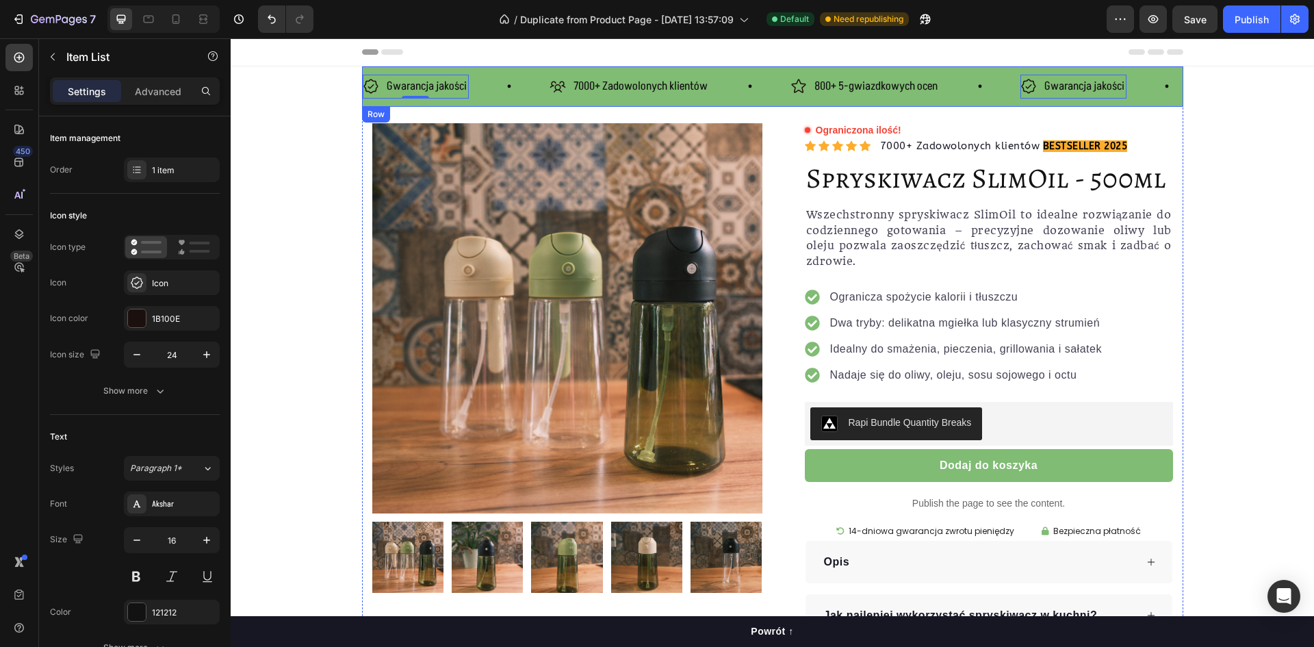
click at [425, 101] on div "Gwarancja jakości Item List 0 7000+ Zadowolonych klientów Item List 800+ 5-gwia…" at bounding box center [772, 86] width 821 height 40
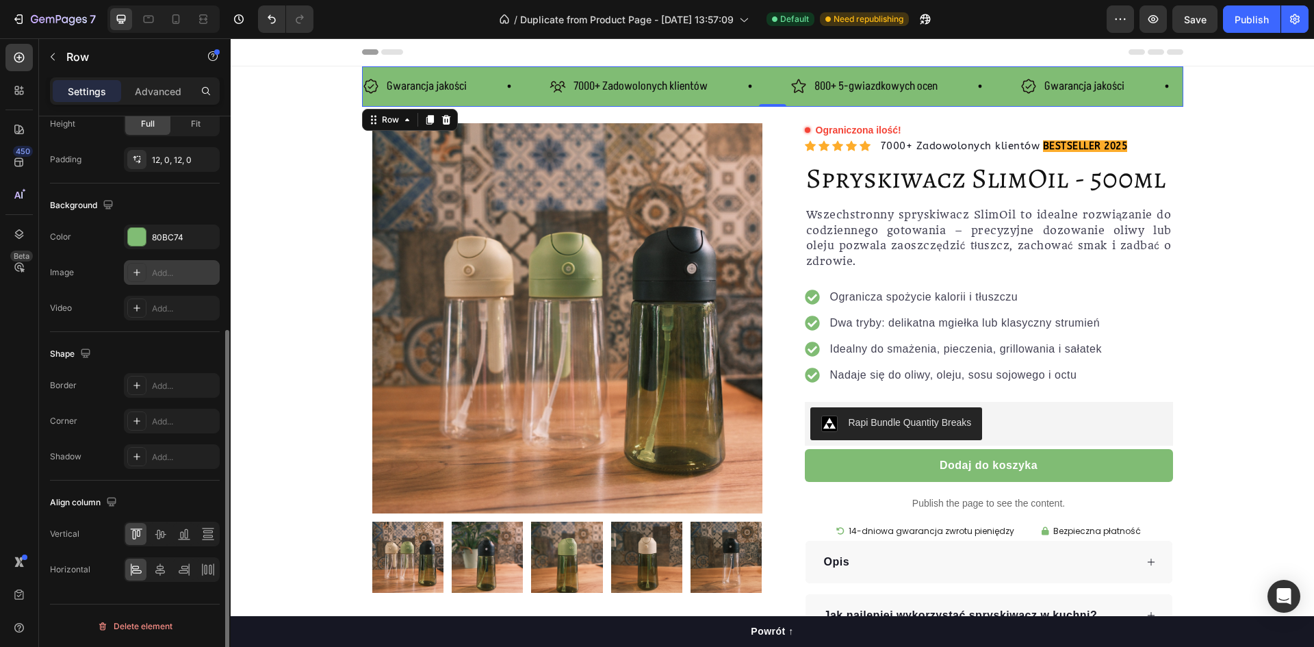
scroll to position [343, 0]
click at [477, 102] on div "Gwarancja jakości Item List 7000+ Zadowolonych klientów Item List 800+ 5-gwiazd…" at bounding box center [772, 86] width 821 height 40
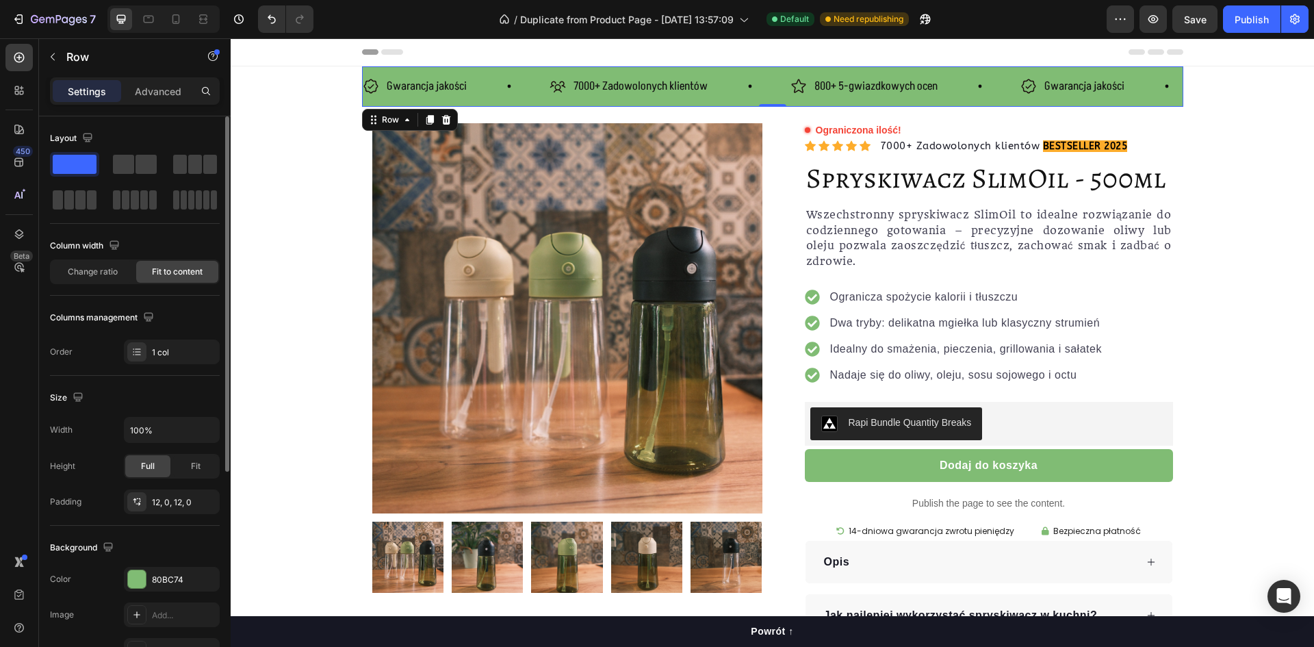
scroll to position [68, 0]
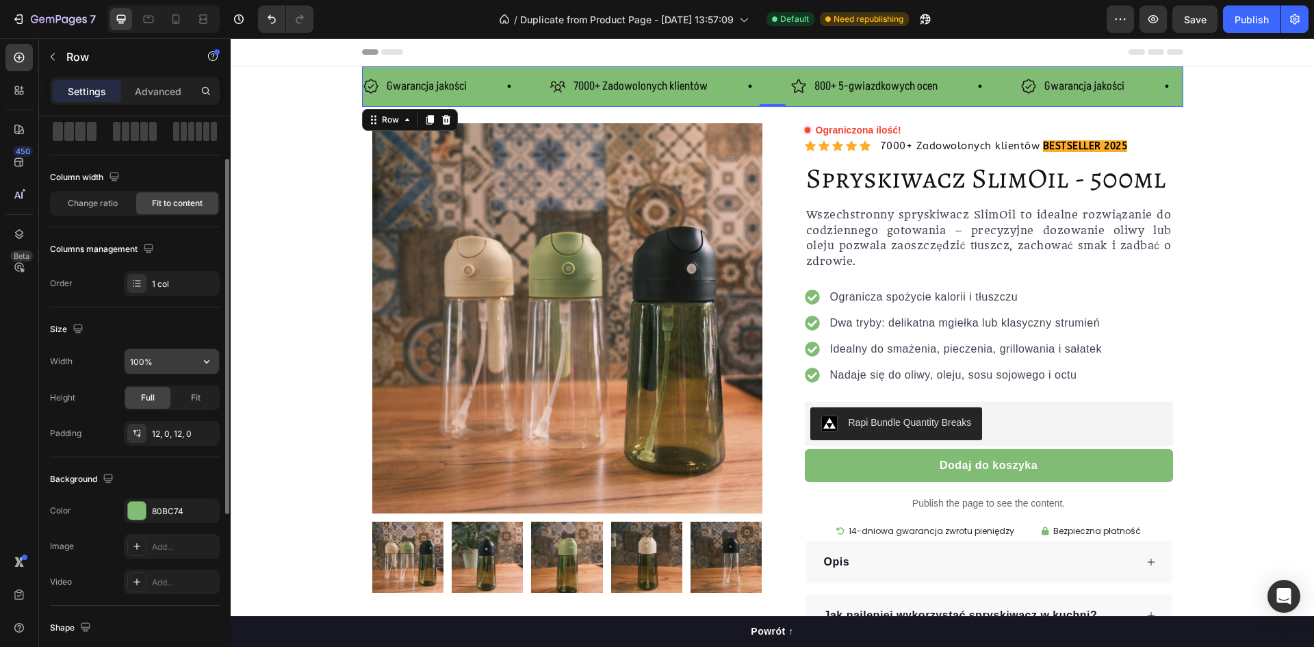
click at [151, 359] on input "100%" at bounding box center [172, 361] width 94 height 25
drag, startPoint x: 181, startPoint y: 361, endPoint x: 199, endPoint y: 361, distance: 17.8
click at [184, 361] on input "100%" at bounding box center [172, 361] width 94 height 25
click at [201, 361] on icon "button" at bounding box center [207, 361] width 14 height 14
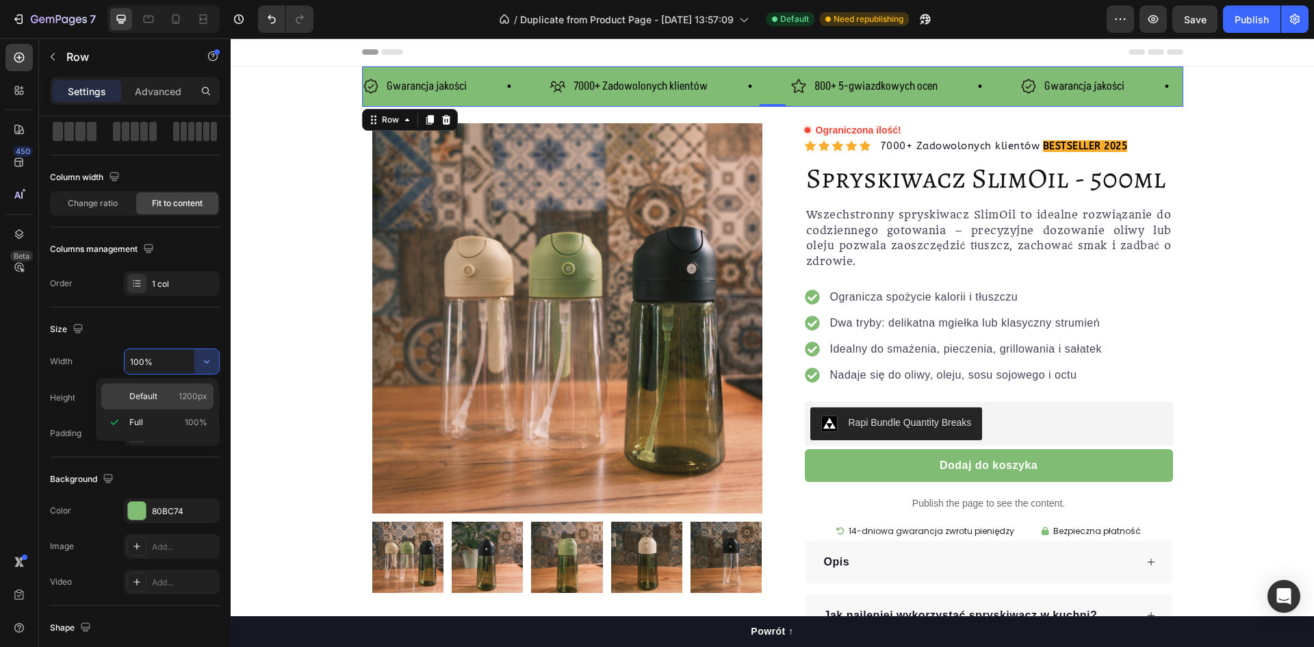
click at [195, 396] on span "1200px" at bounding box center [193, 396] width 29 height 12
type input "1200"
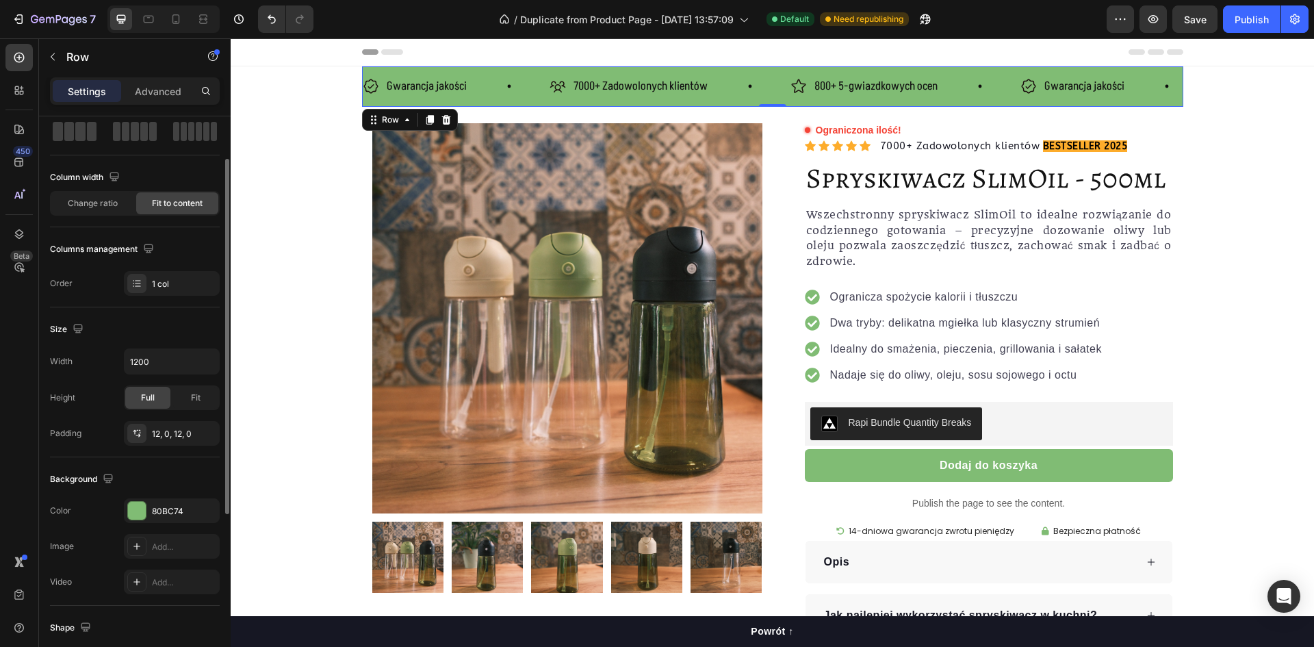
click at [196, 335] on div "Size" at bounding box center [135, 329] width 170 height 22
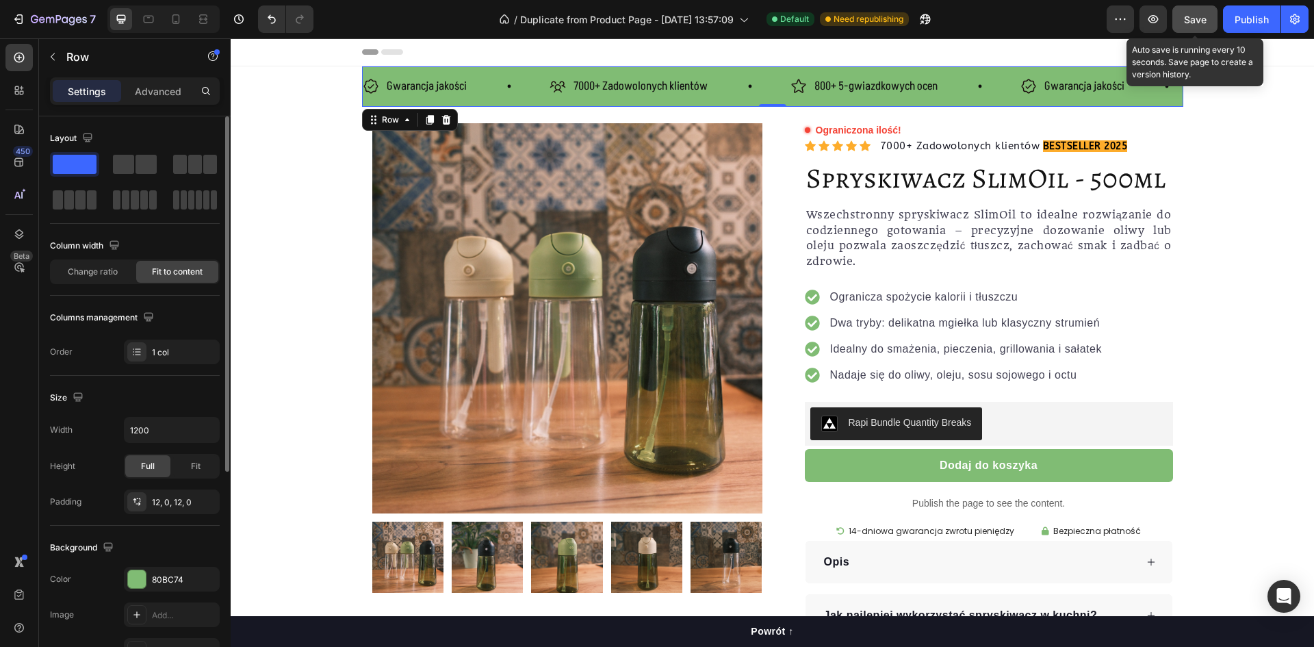
click at [1190, 16] on span "Save" at bounding box center [1195, 20] width 23 height 12
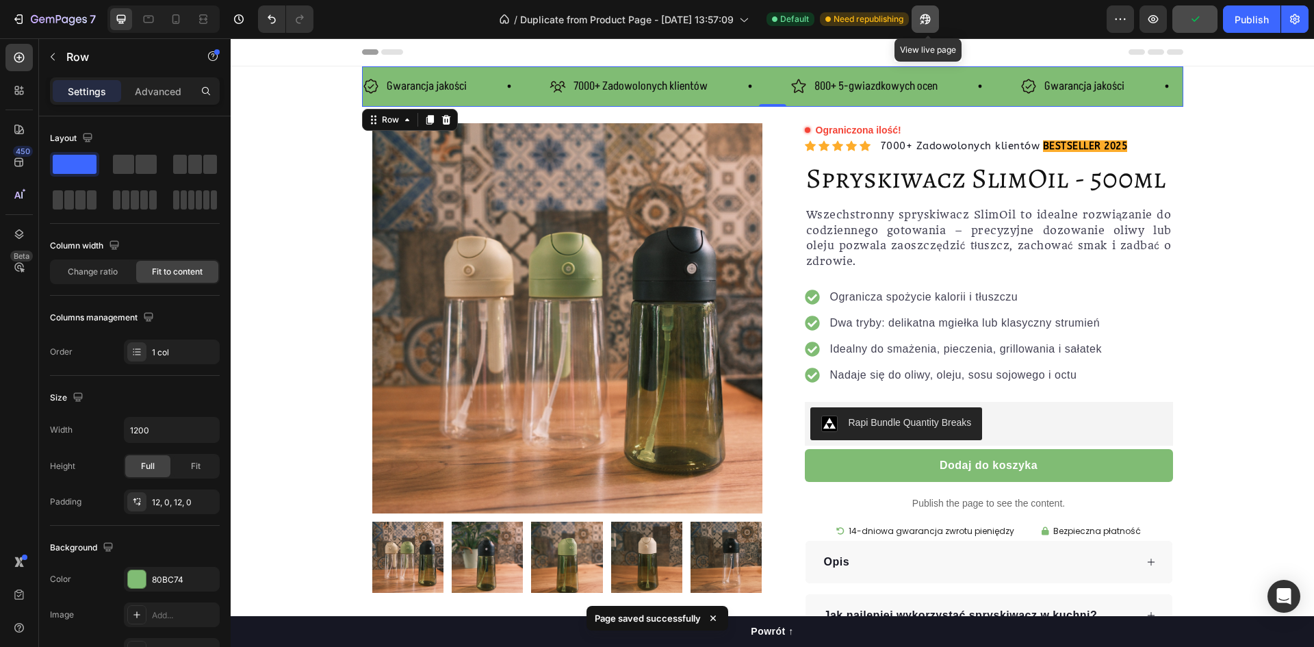
click at [926, 16] on icon "button" at bounding box center [925, 19] width 14 height 14
click at [1024, 77] on div "Gwarancja jakości" at bounding box center [1073, 87] width 106 height 24
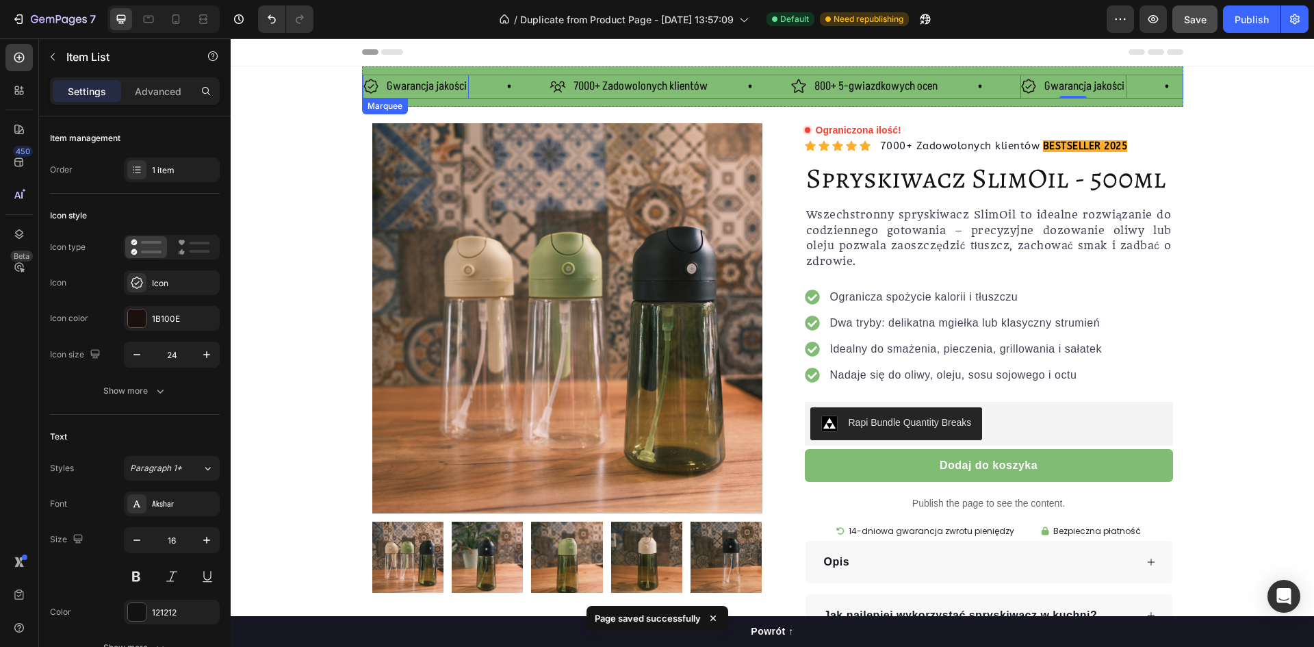
click at [977, 81] on div "800+ 5-gwiazdkowych ocen Item List" at bounding box center [905, 87] width 230 height 24
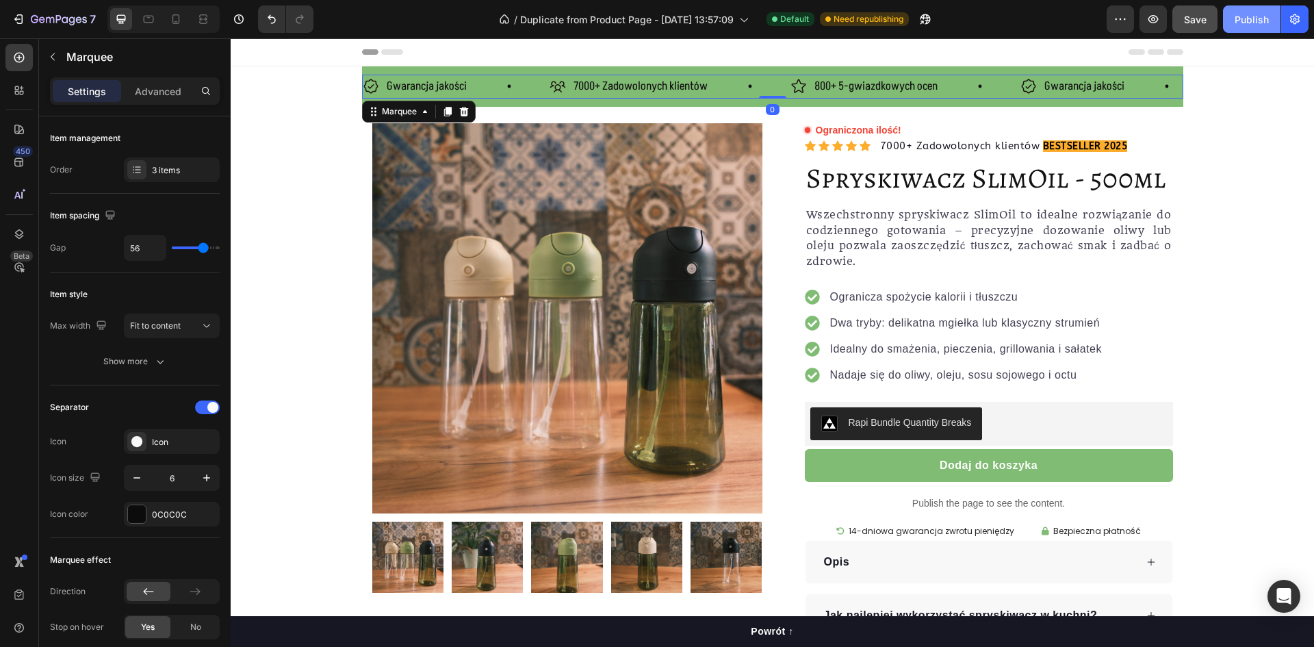
click at [1242, 19] on div "Publish" at bounding box center [1251, 19] width 34 height 14
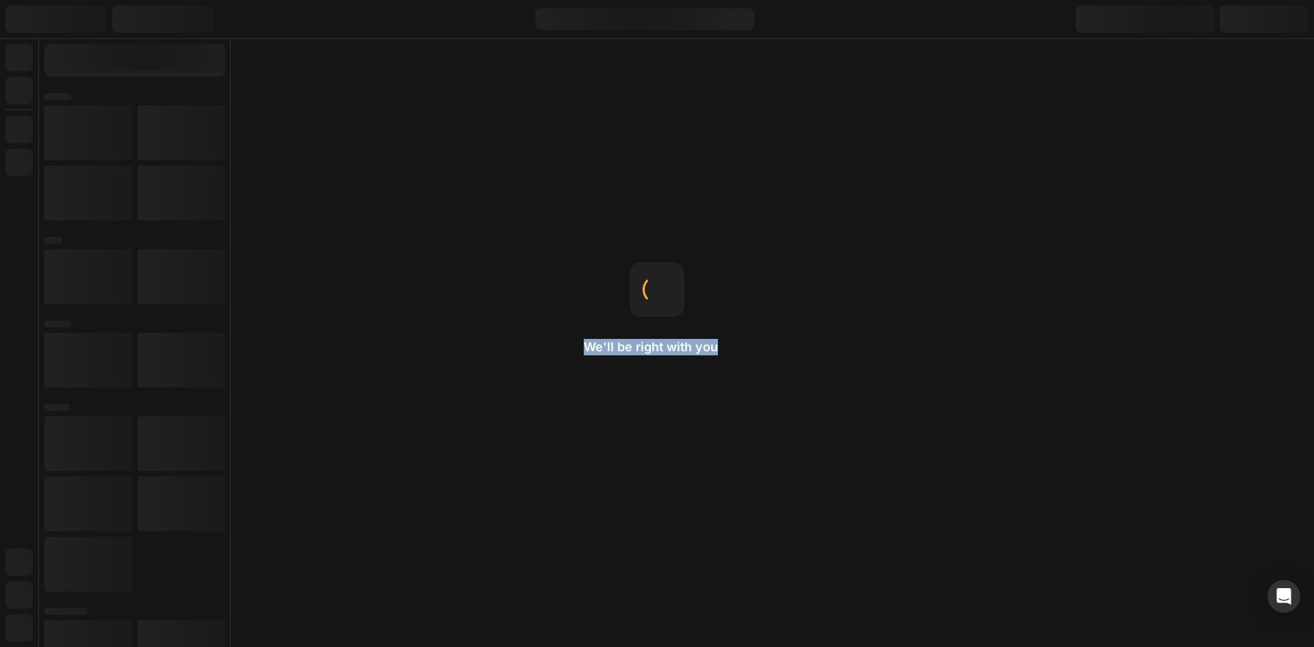
drag, startPoint x: 590, startPoint y: 352, endPoint x: 731, endPoint y: 352, distance: 140.3
click at [731, 352] on div "We'll be right with you Add to Cart Use the Product Cart Button to add a produc…" at bounding box center [657, 323] width 1314 height 647
click at [731, 352] on div "We'll be right with you Drag-n-drop Just hold an element and move it around to …" at bounding box center [657, 323] width 1314 height 647
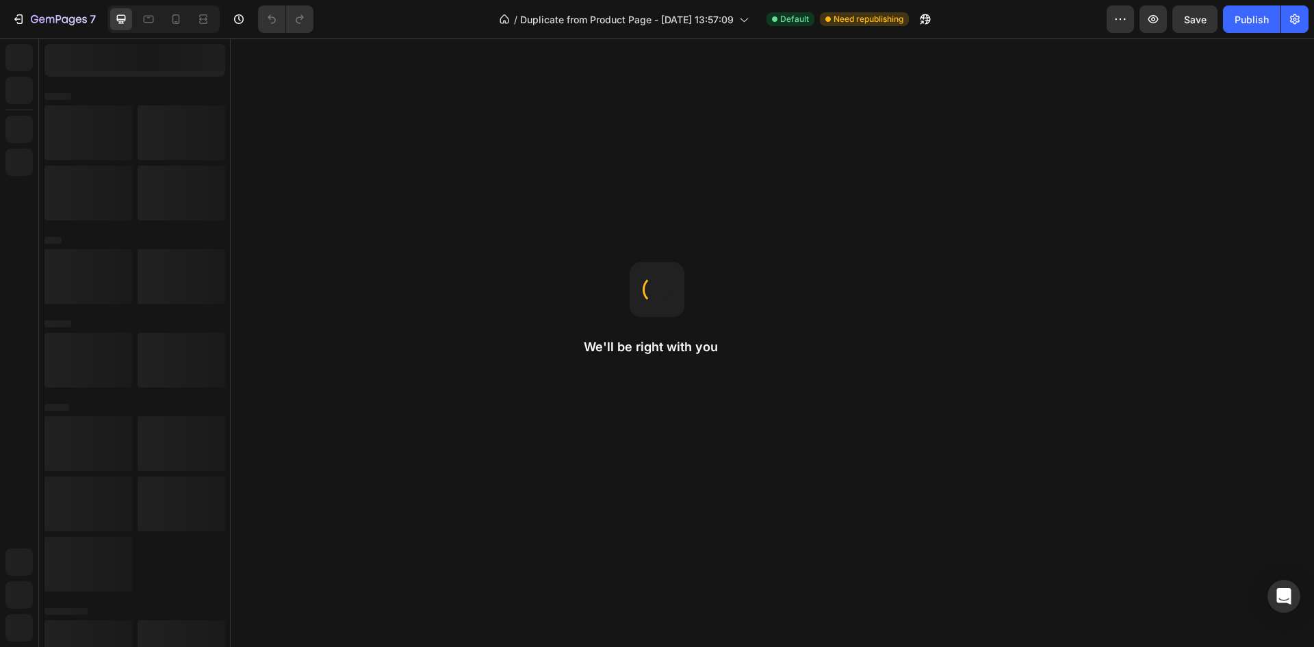
drag, startPoint x: 955, startPoint y: 385, endPoint x: 688, endPoint y: 348, distance: 269.4
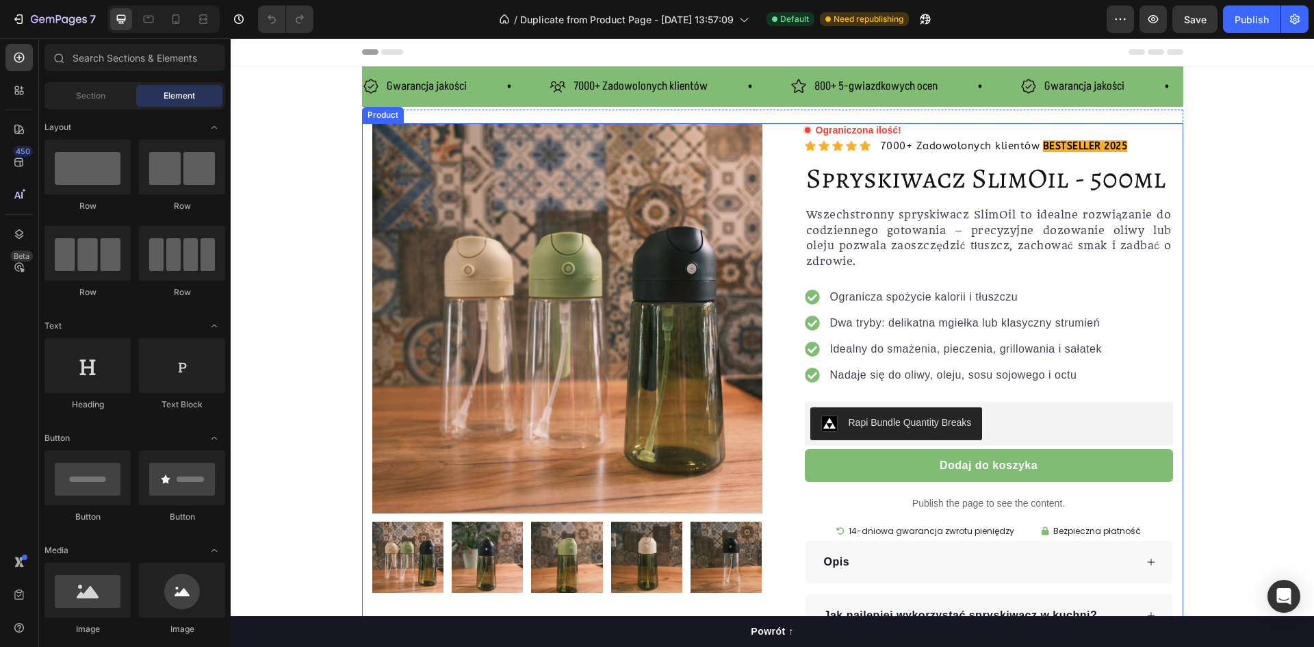
click at [389, 92] on span "Gwarancja jakości" at bounding box center [427, 86] width 80 height 16
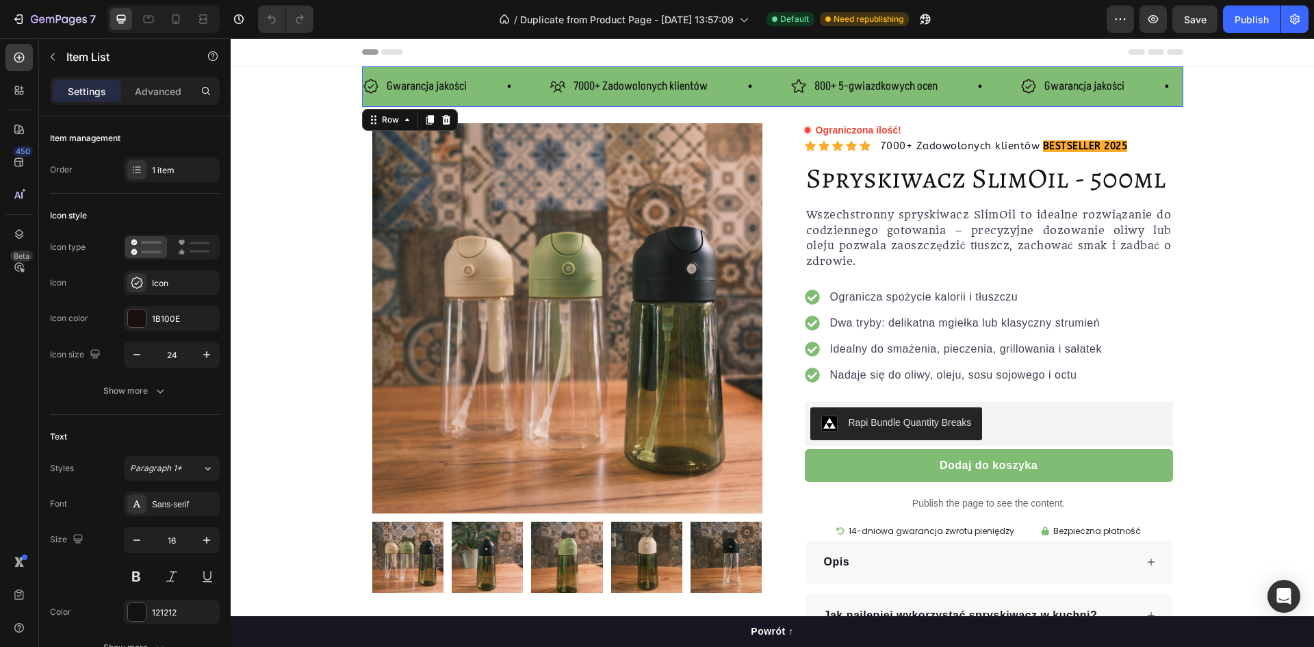
click at [395, 103] on div "Gwarancja jakości Item List 7000+ Zadowolonych klientów Item List 800+ 5-gwiazd…" at bounding box center [772, 86] width 821 height 40
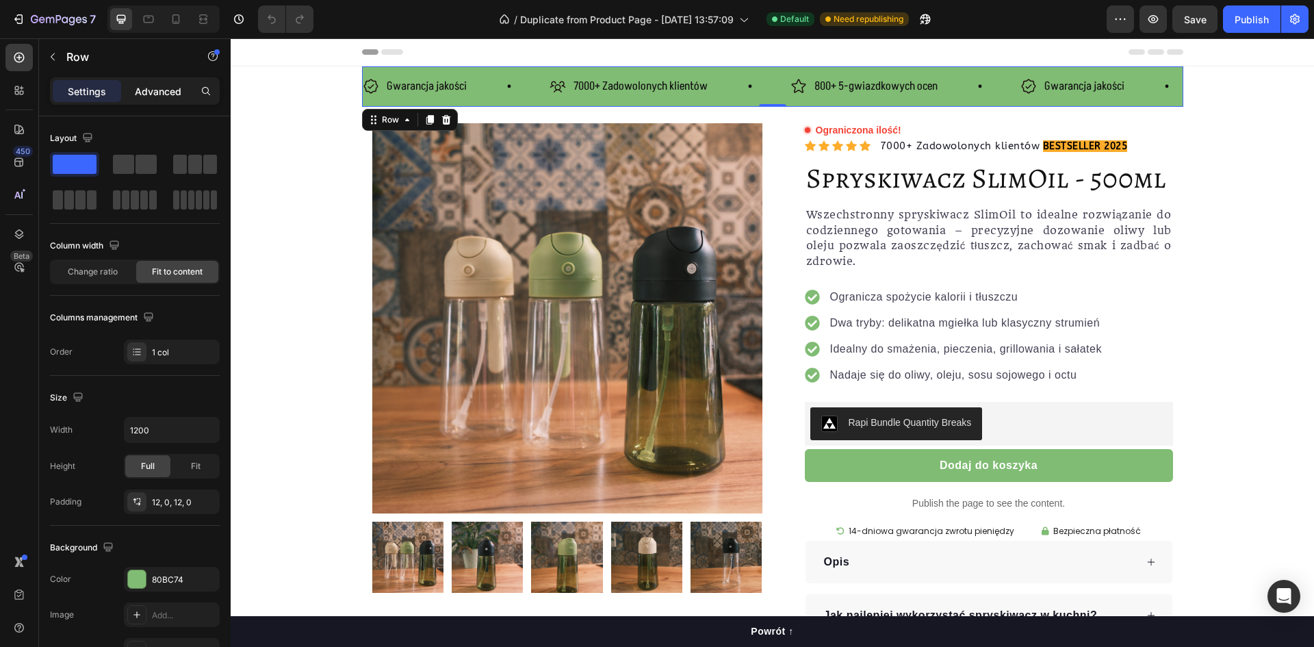
click at [148, 85] on p "Advanced" at bounding box center [158, 91] width 47 height 14
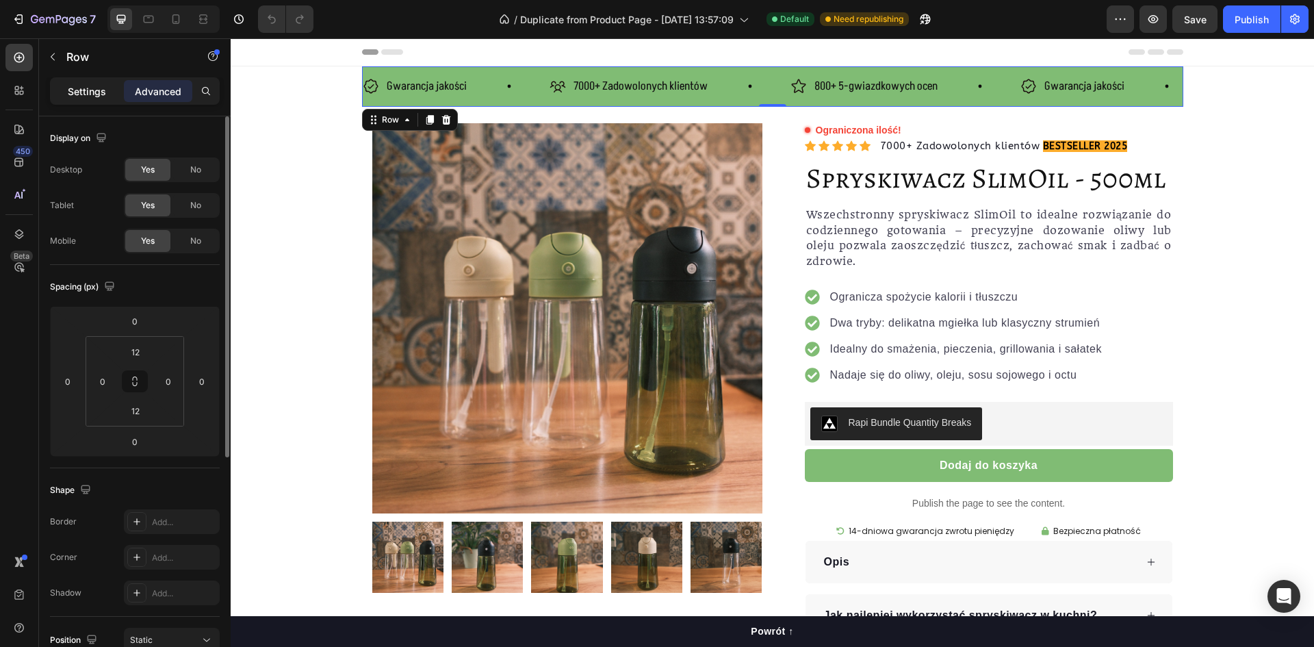
click at [103, 81] on div "Settings" at bounding box center [87, 91] width 68 height 22
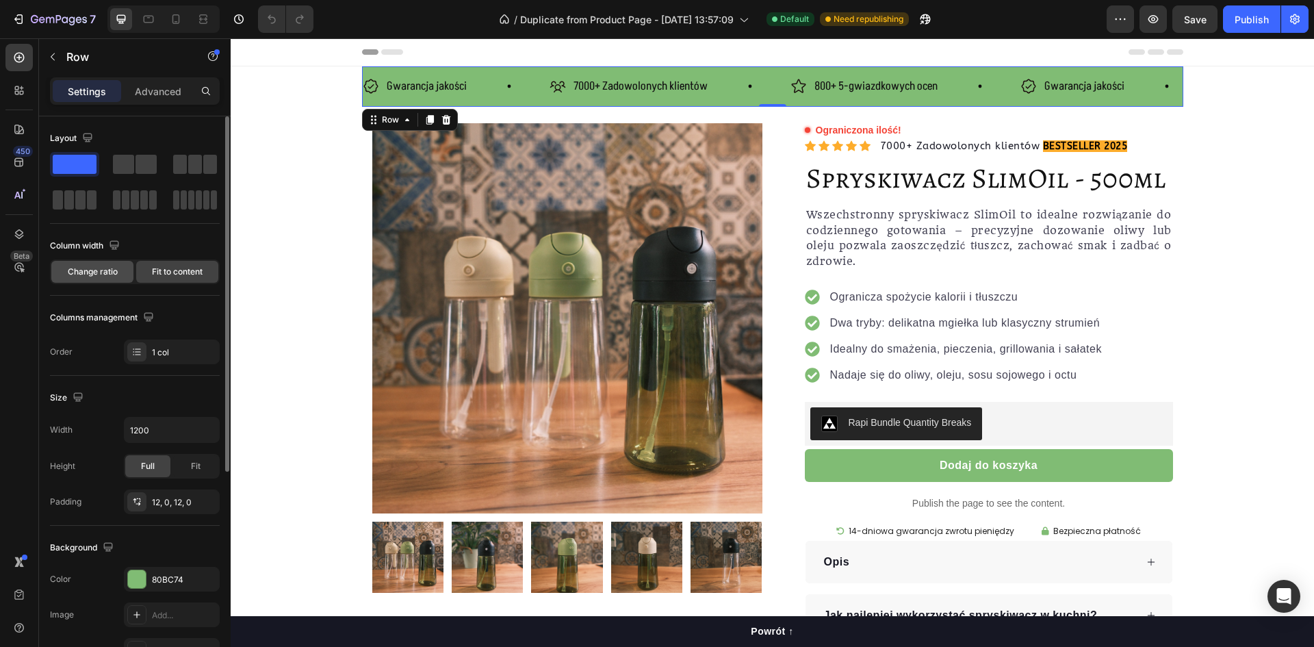
click at [103, 273] on span "Change ratio" at bounding box center [93, 271] width 50 height 12
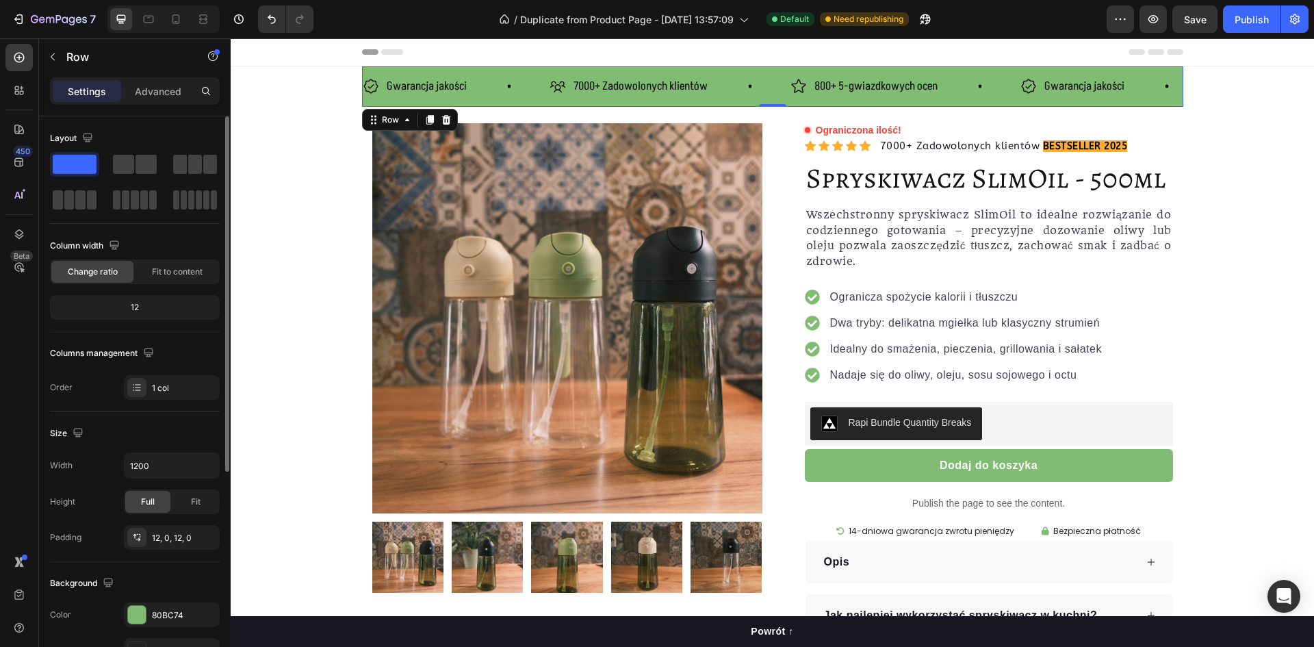
click at [134, 311] on div "12" at bounding box center [135, 307] width 164 height 19
click at [140, 305] on div "12" at bounding box center [135, 307] width 164 height 19
click at [162, 268] on span "Fit to content" at bounding box center [177, 271] width 51 height 12
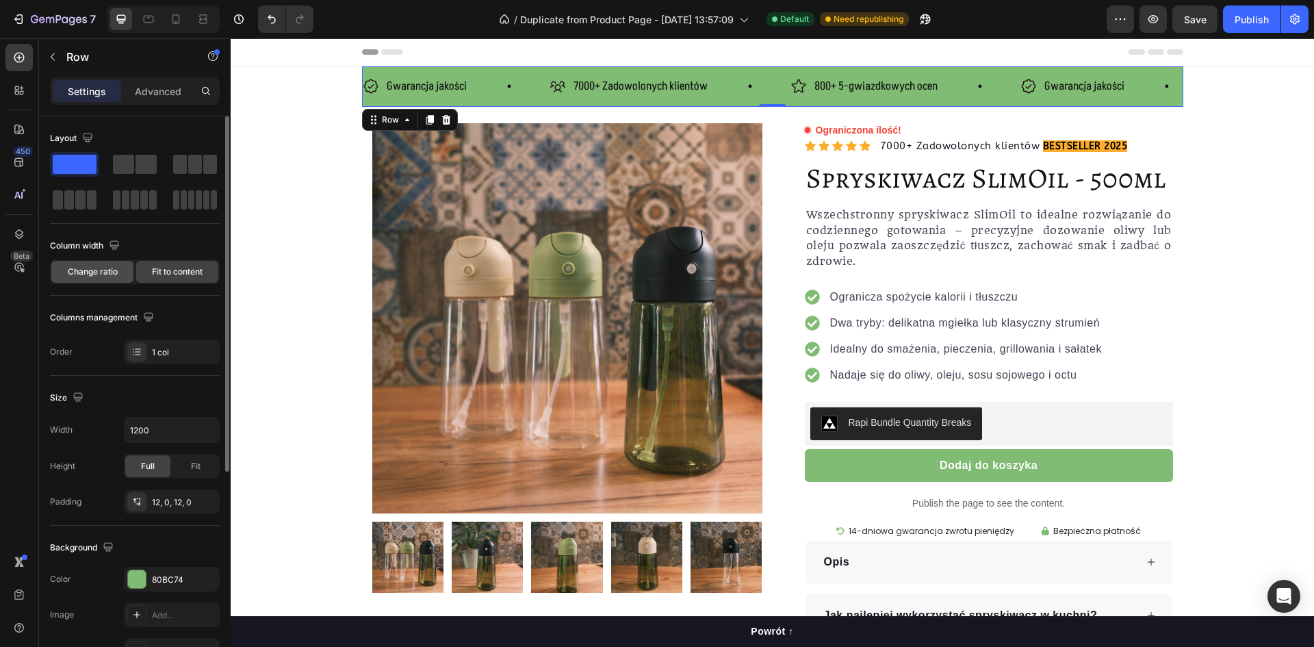
click at [125, 276] on div "Change ratio" at bounding box center [92, 272] width 82 height 22
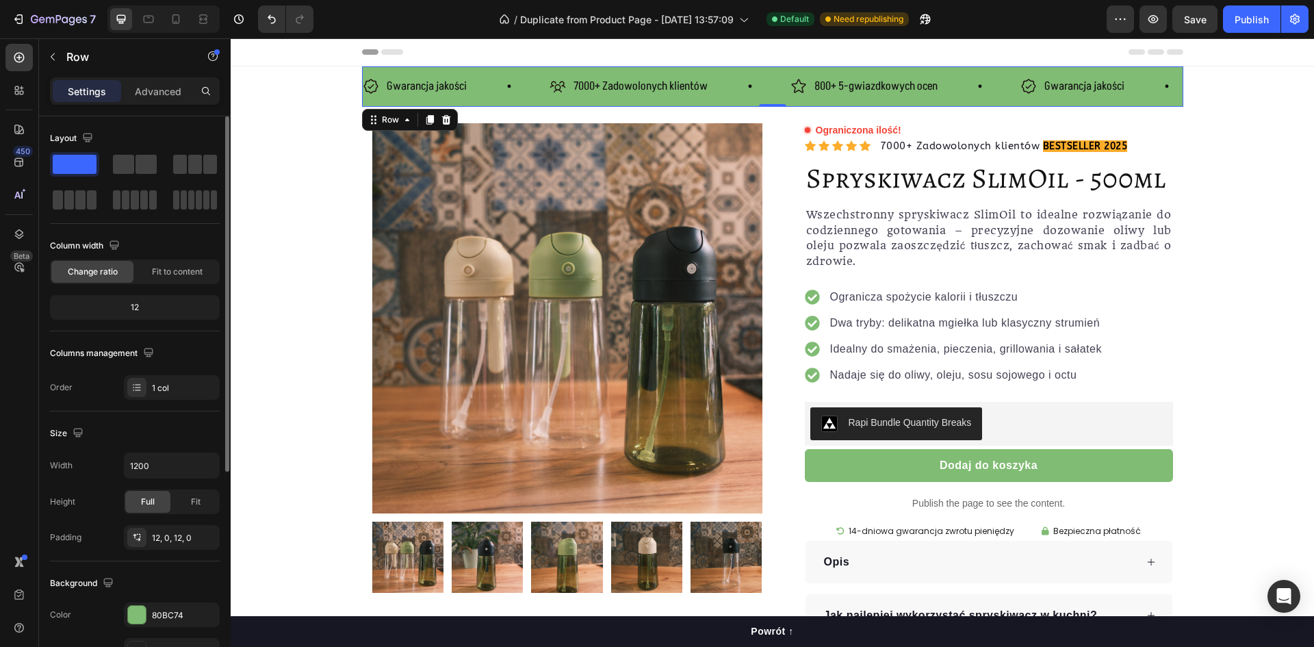
click at [126, 304] on div "12" at bounding box center [135, 307] width 164 height 19
click at [139, 306] on div "12" at bounding box center [135, 307] width 164 height 19
click at [921, 15] on icon "button" at bounding box center [925, 19] width 14 height 14
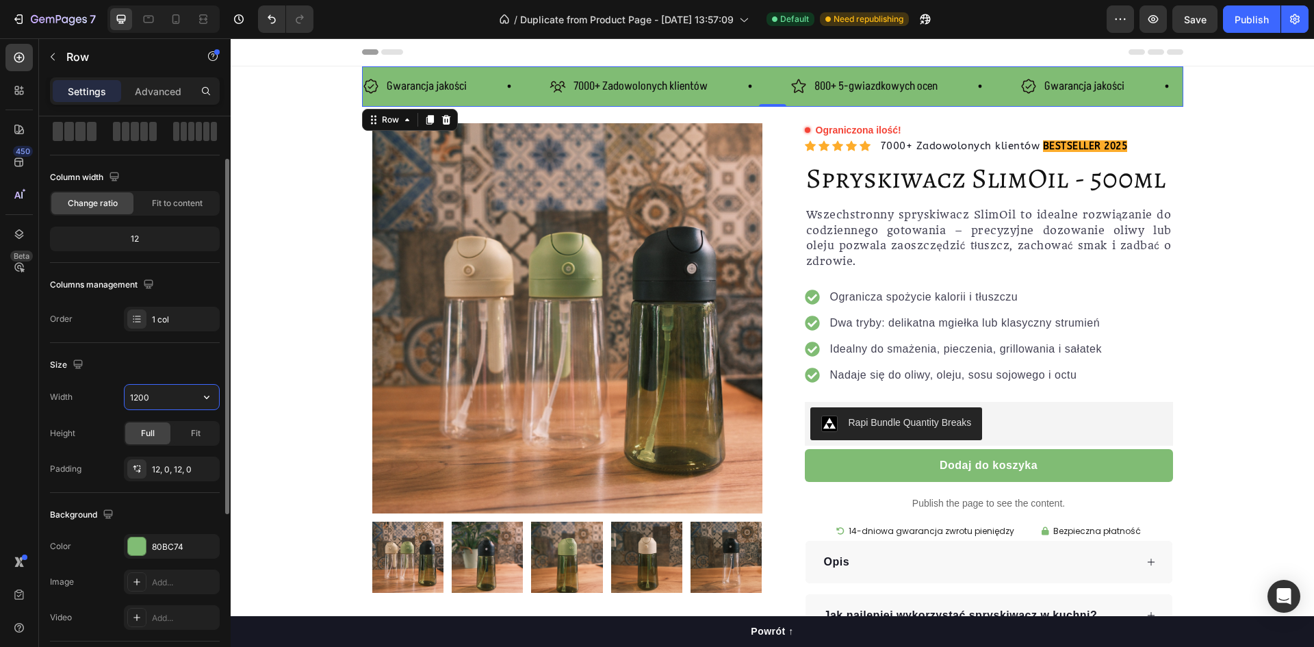
click at [172, 399] on input "1200" at bounding box center [172, 397] width 94 height 25
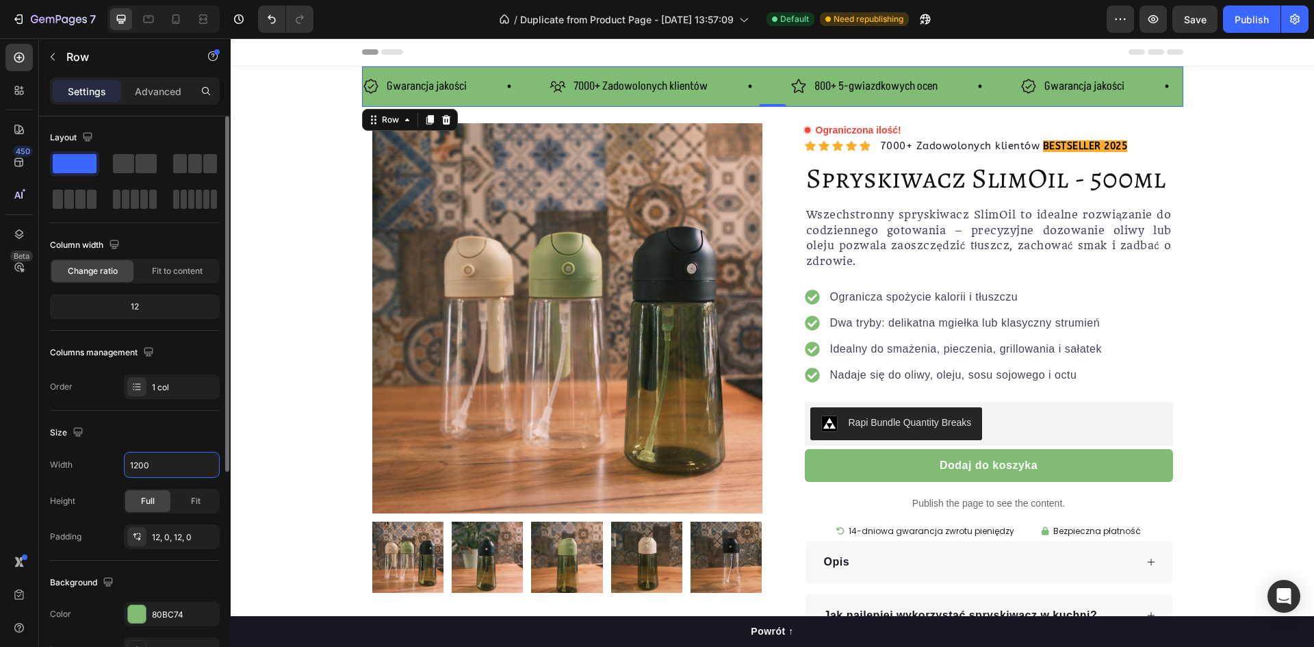
scroll to position [0, 0]
click at [159, 79] on div "Settings Advanced" at bounding box center [135, 90] width 170 height 27
click at [158, 88] on p "Advanced" at bounding box center [158, 91] width 47 height 14
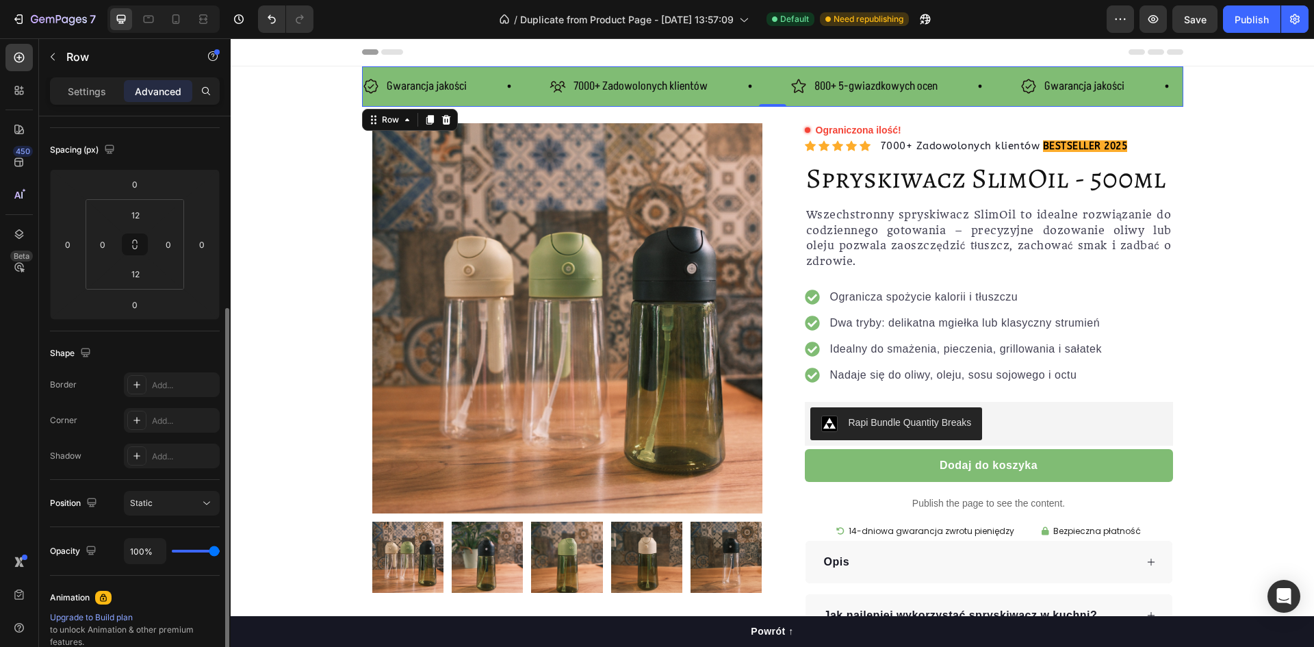
scroll to position [205, 0]
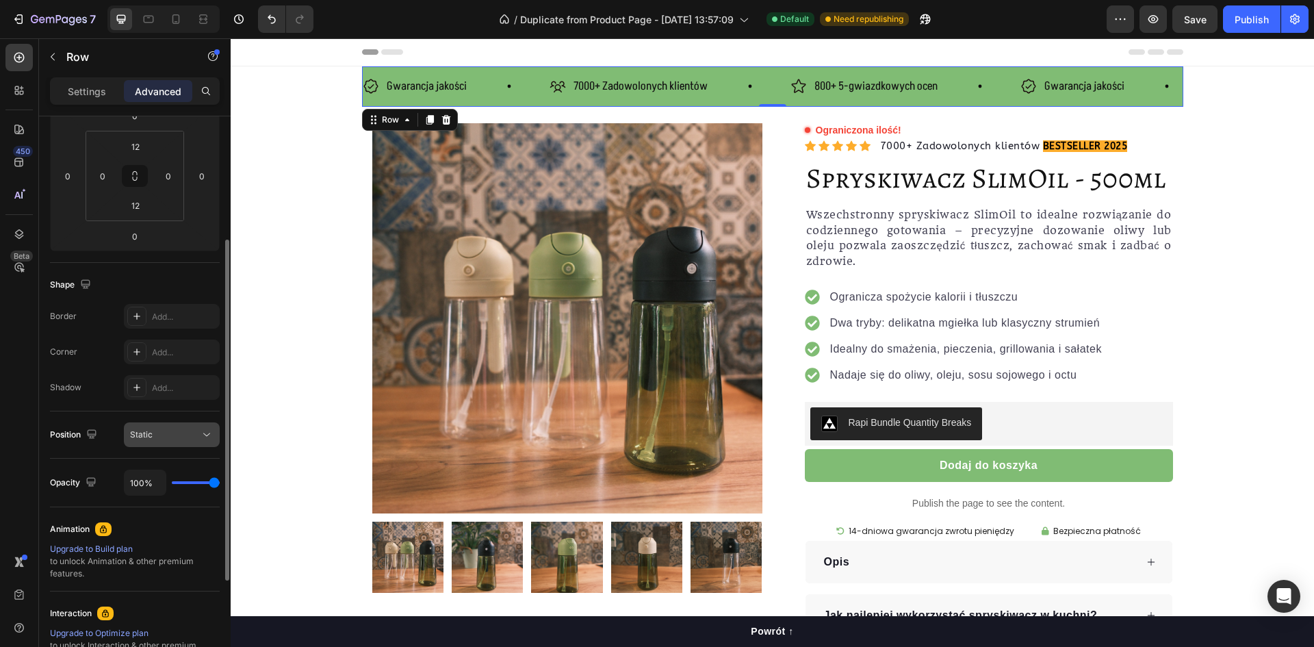
click at [190, 428] on div "Static" at bounding box center [165, 434] width 70 height 12
drag, startPoint x: 147, startPoint y: 612, endPoint x: 147, endPoint y: 602, distance: 10.3
click at [149, 612] on div "Interaction" at bounding box center [135, 613] width 170 height 22
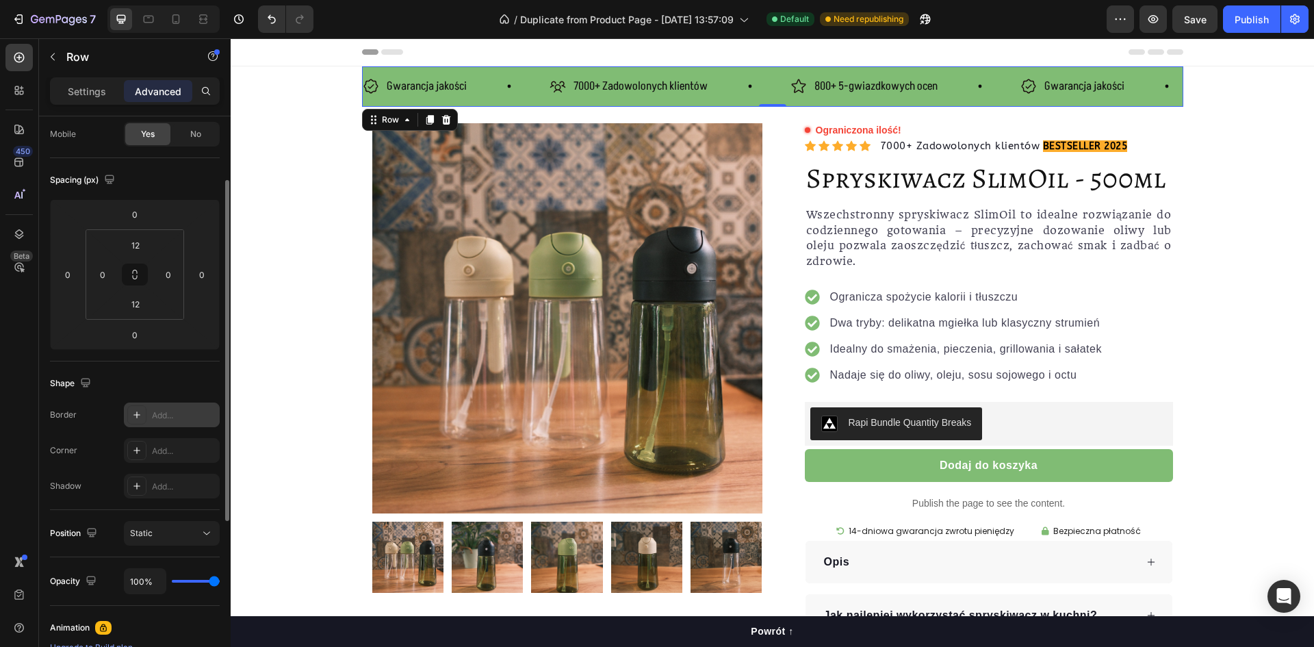
scroll to position [0, 0]
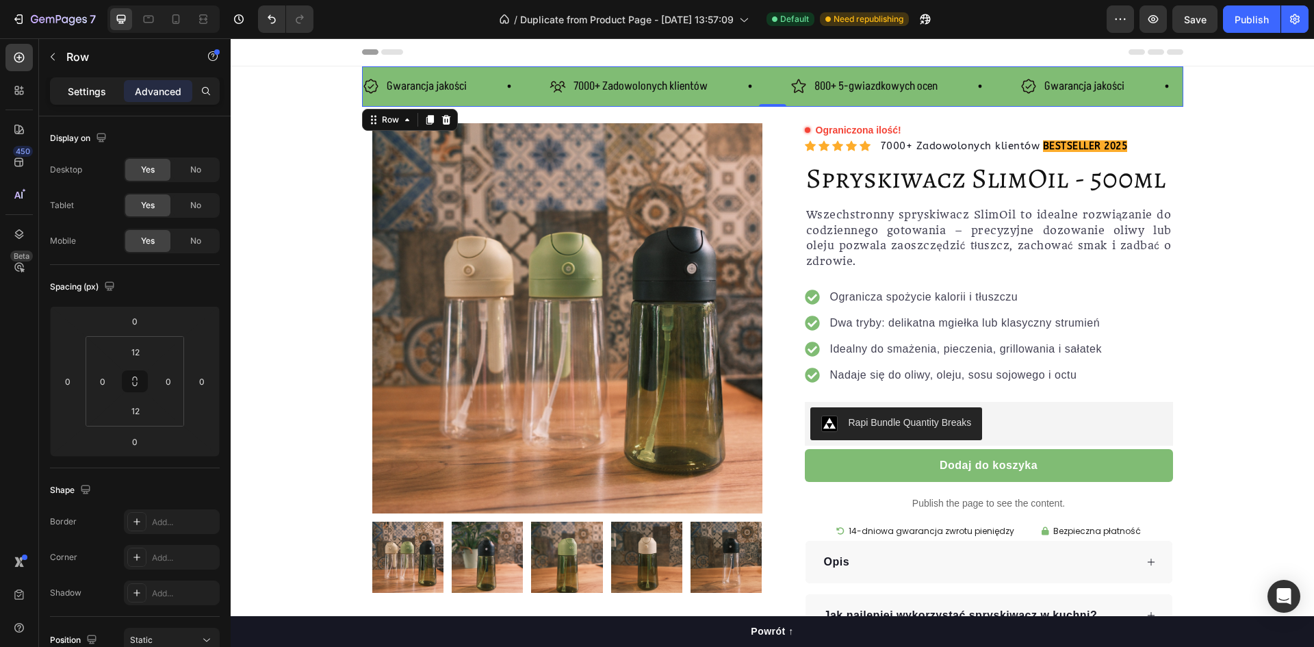
click at [87, 95] on p "Settings" at bounding box center [87, 91] width 38 height 14
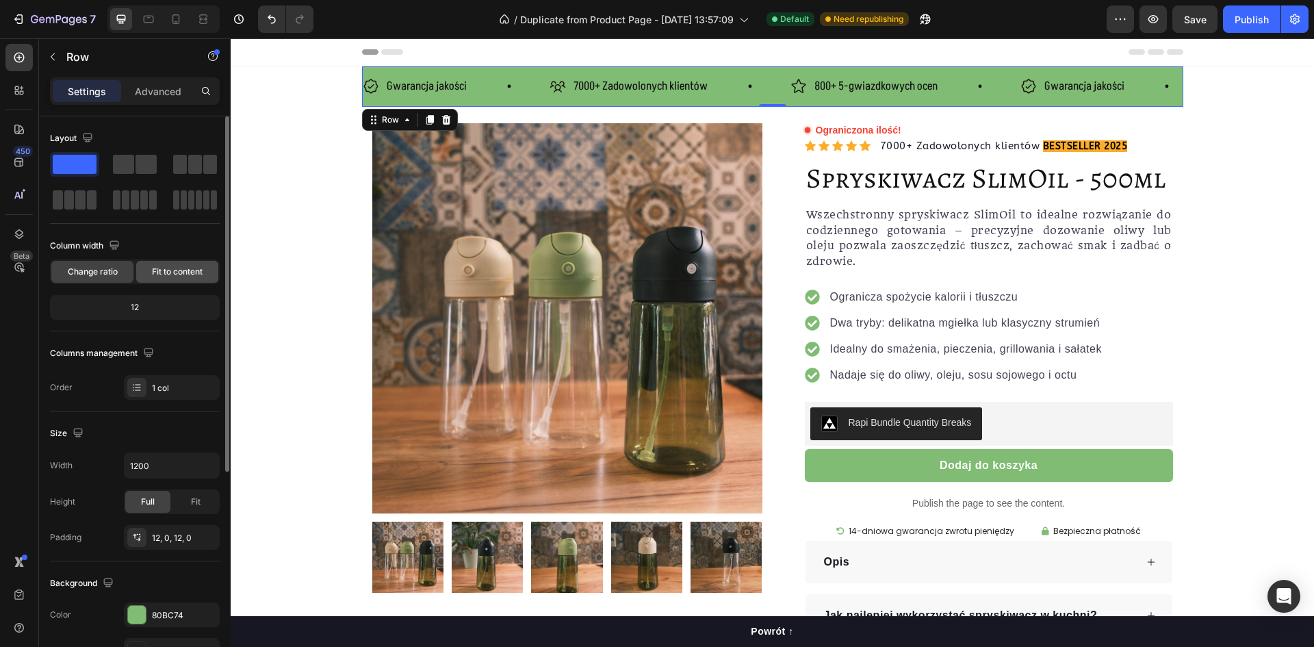
click at [157, 276] on span "Fit to content" at bounding box center [177, 271] width 51 height 12
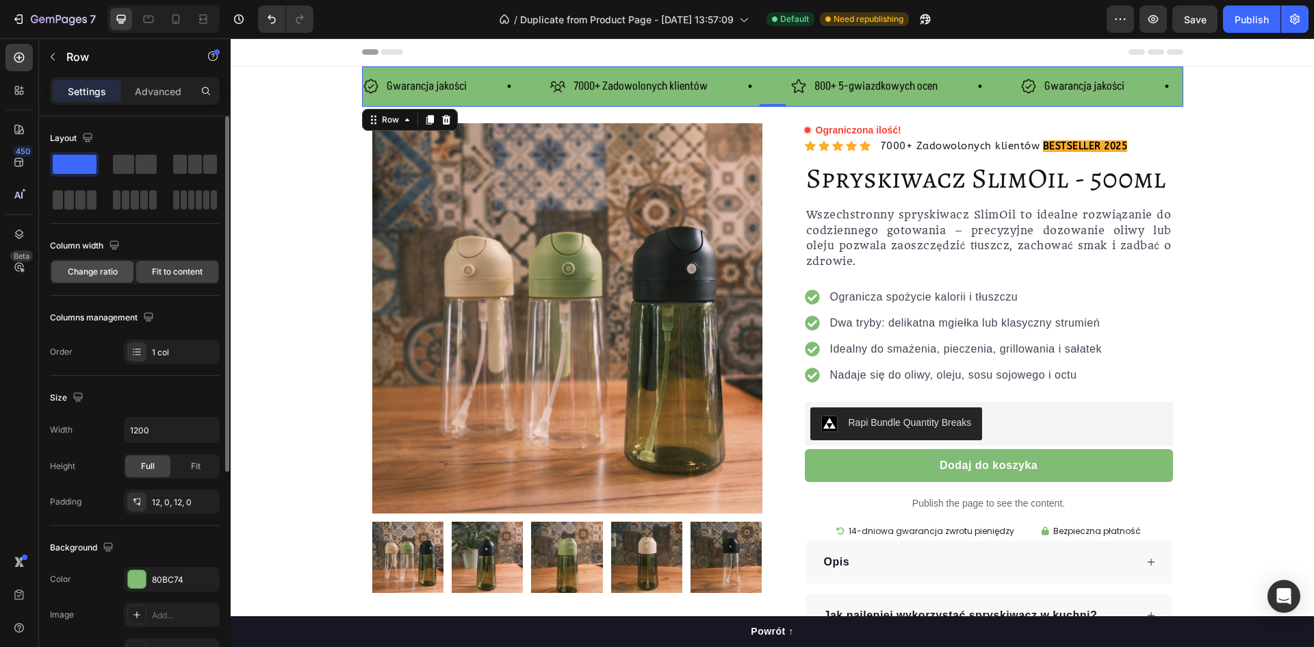
click at [105, 272] on span "Change ratio" at bounding box center [93, 271] width 50 height 12
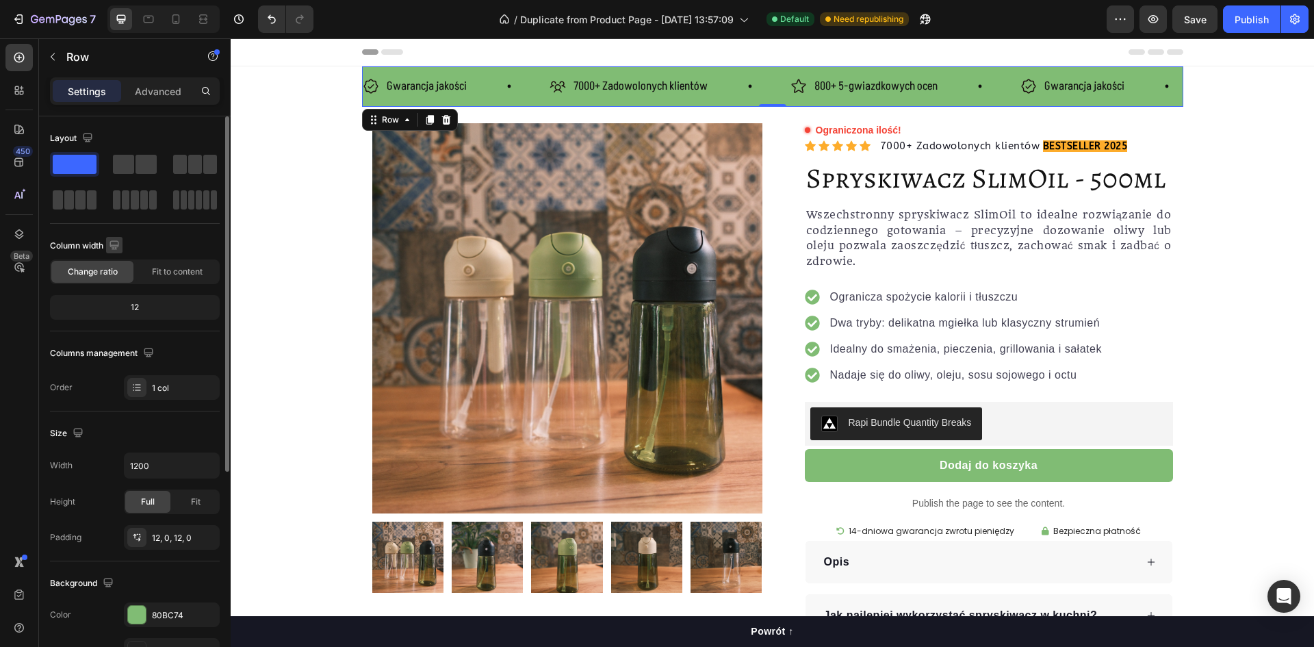
click at [114, 246] on icon "button" at bounding box center [113, 244] width 9 height 9
click at [115, 309] on icon "button" at bounding box center [117, 316] width 14 height 14
type input "100%"
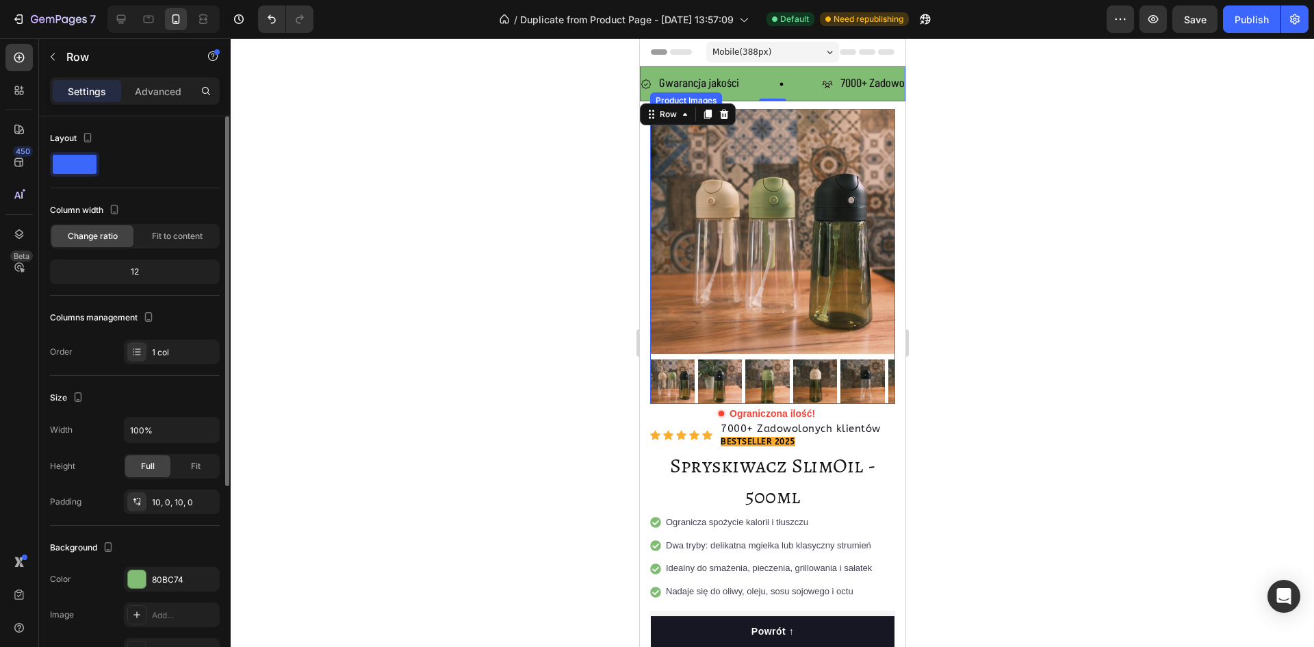
click at [565, 166] on div at bounding box center [772, 342] width 1083 height 608
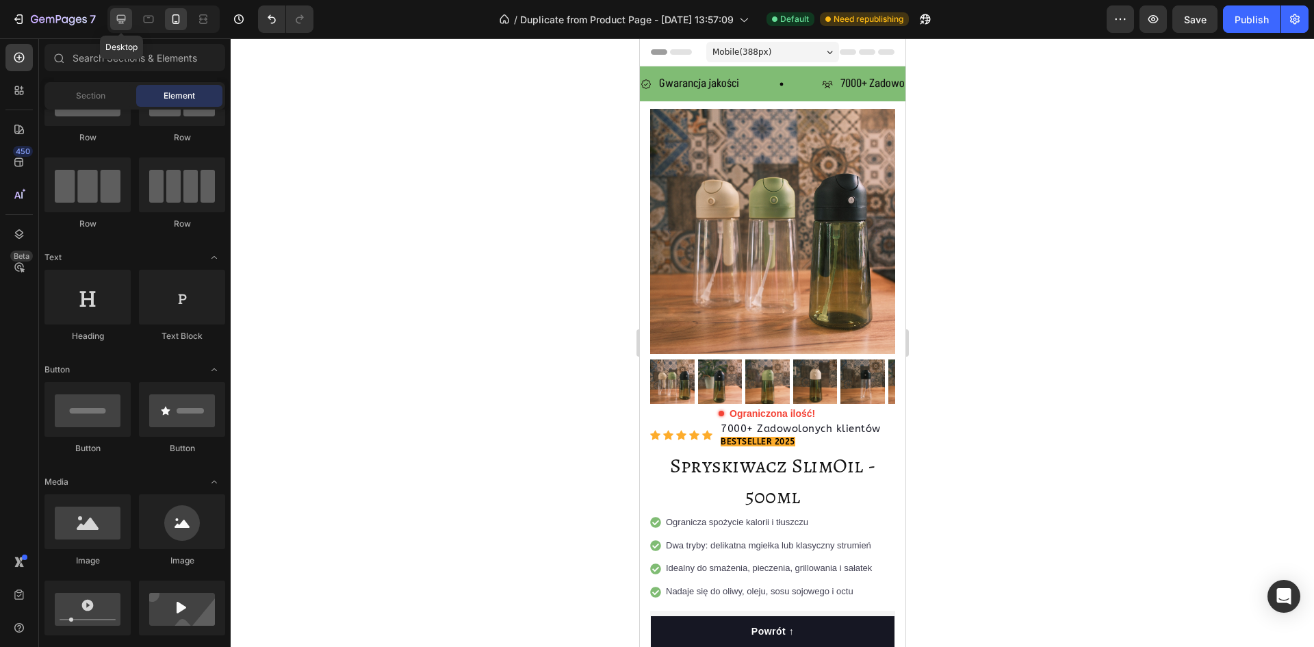
click at [122, 20] on icon at bounding box center [121, 19] width 9 height 9
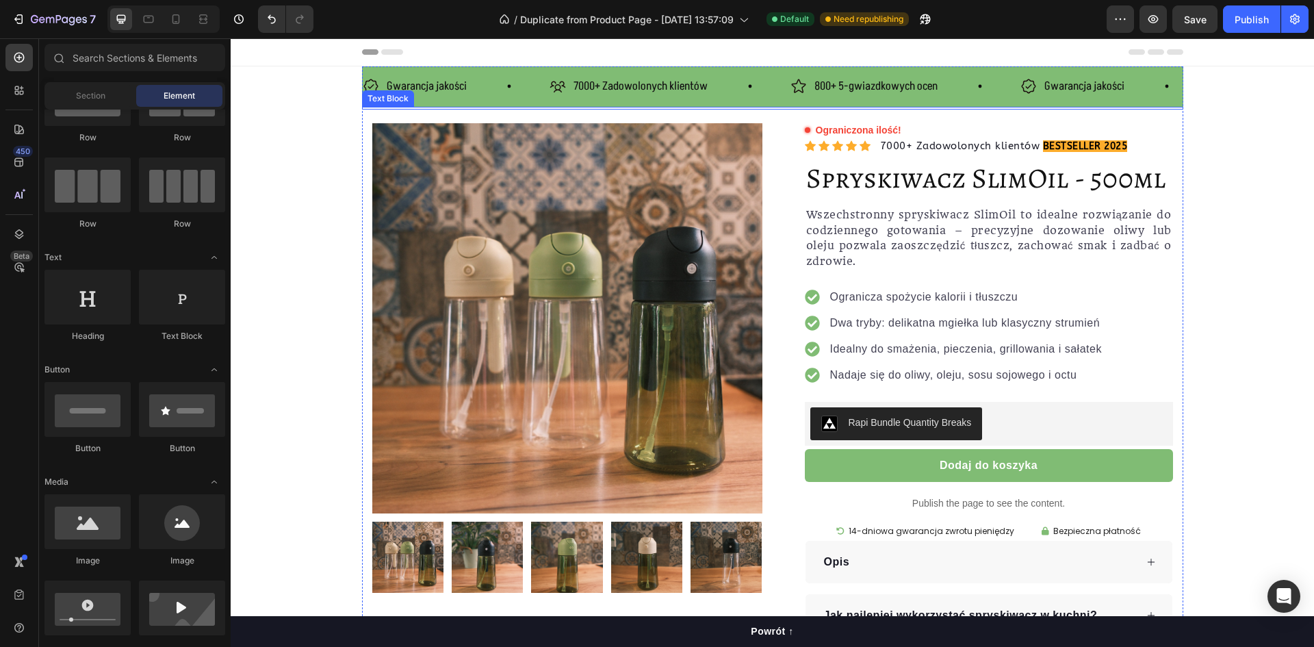
click at [489, 101] on div "Gwarancja jakości Item List 7000+ Zadowolonych klientów Item List 800+ 5-gwiazd…" at bounding box center [772, 86] width 821 height 40
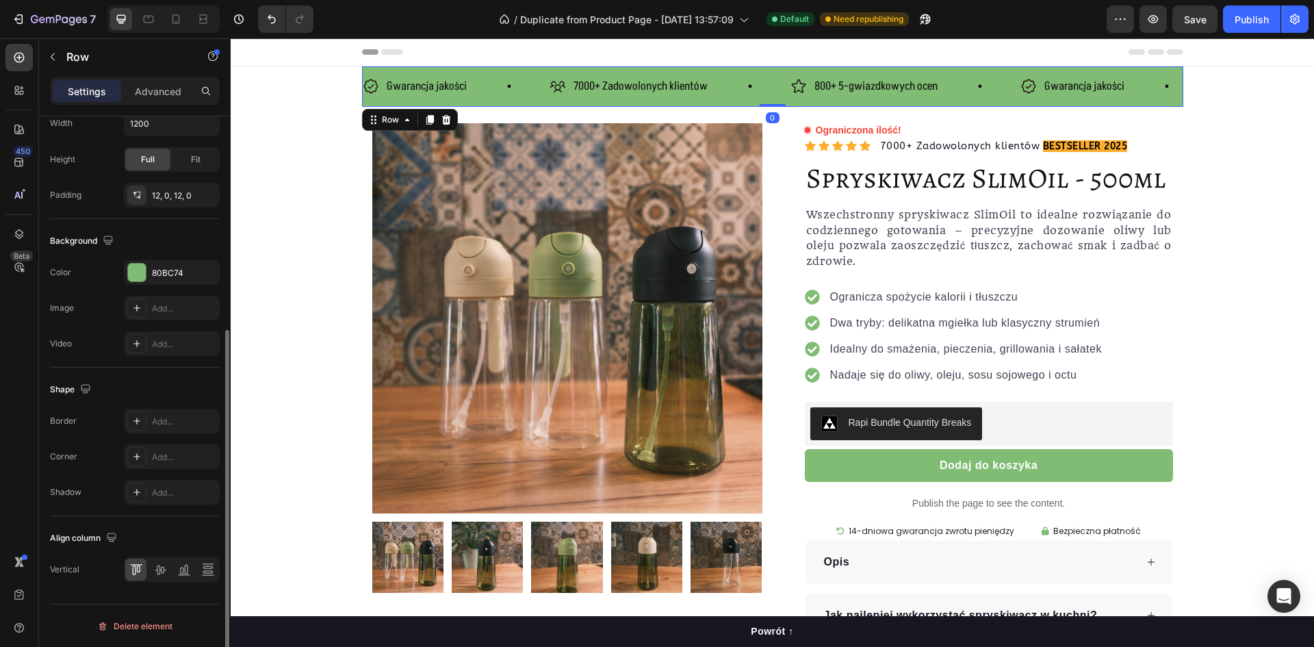
scroll to position [274, 0]
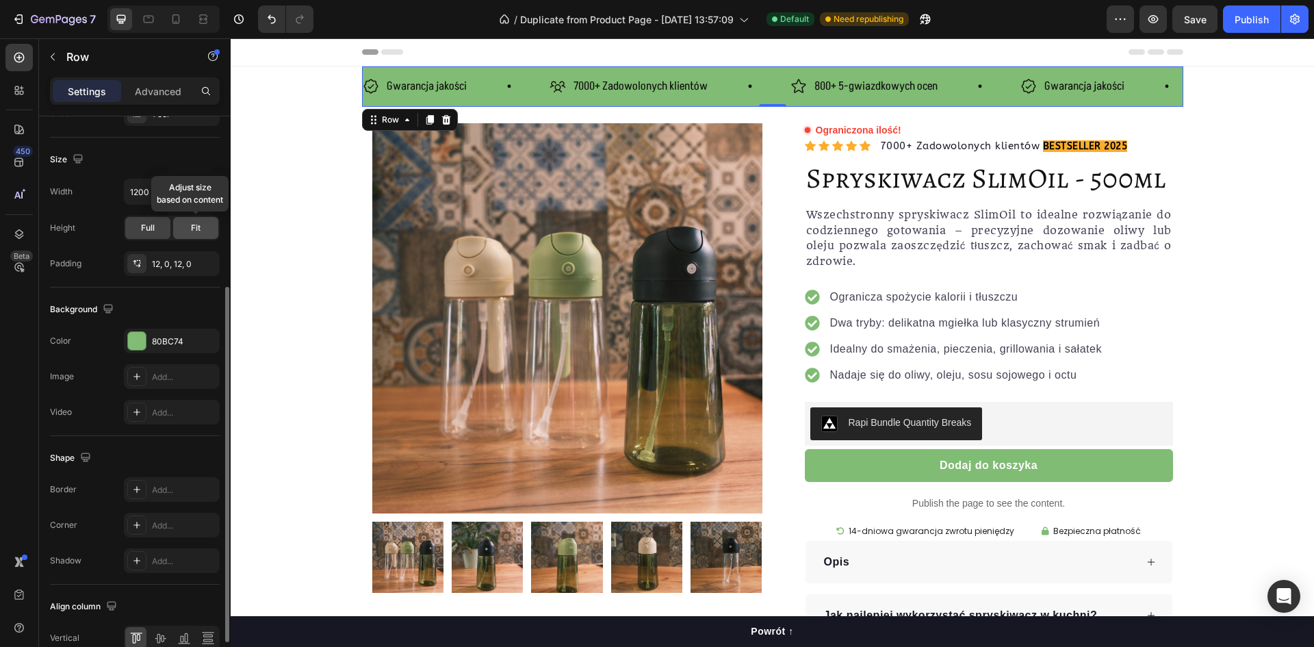
click at [187, 228] on div "Fit" at bounding box center [195, 228] width 45 height 22
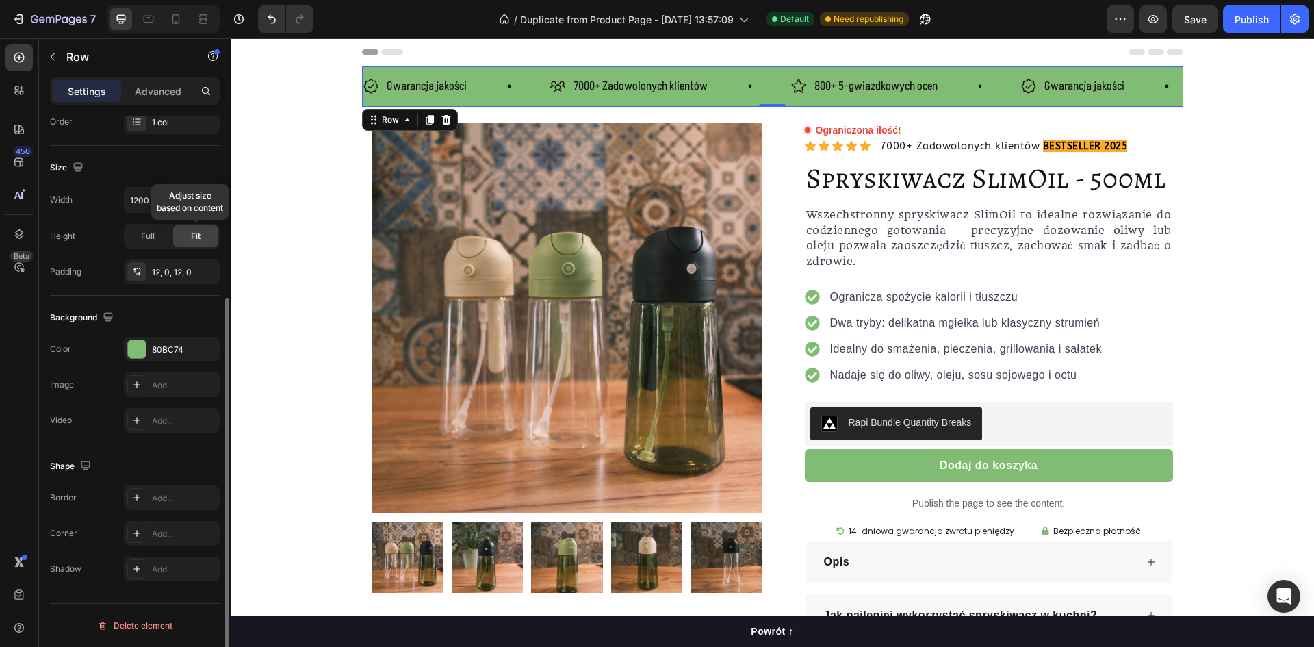
scroll to position [265, 0]
click at [157, 237] on div "Full" at bounding box center [147, 236] width 45 height 22
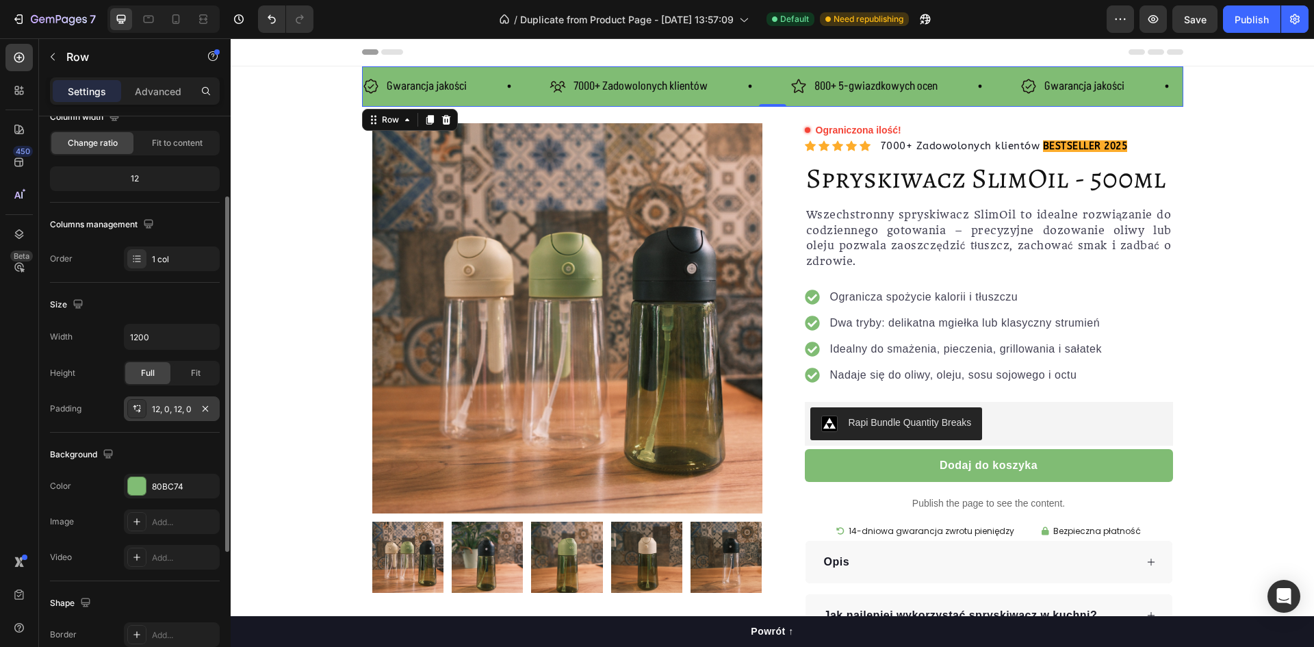
click at [162, 411] on div "12, 0, 12, 0" at bounding box center [172, 409] width 40 height 12
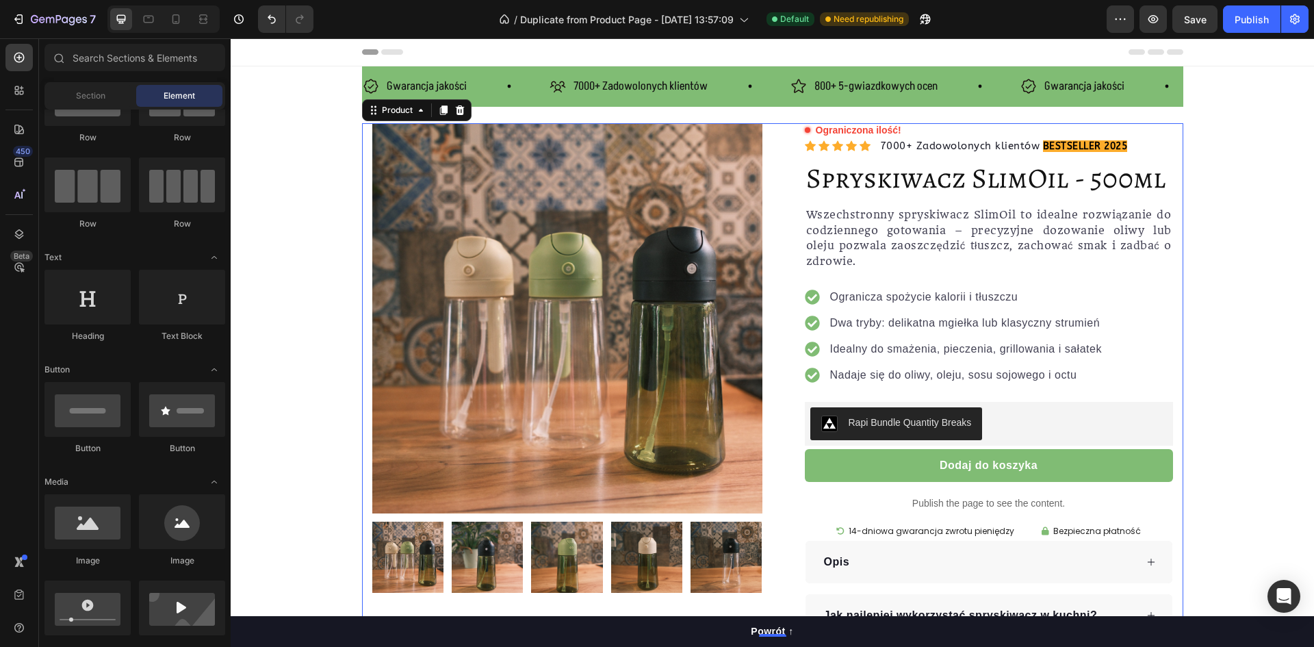
click at [363, 142] on div "Product Images Row Ograniczona ilość! Custom Code Icon Icon Icon Icon Icon Icon…" at bounding box center [772, 380] width 821 height 514
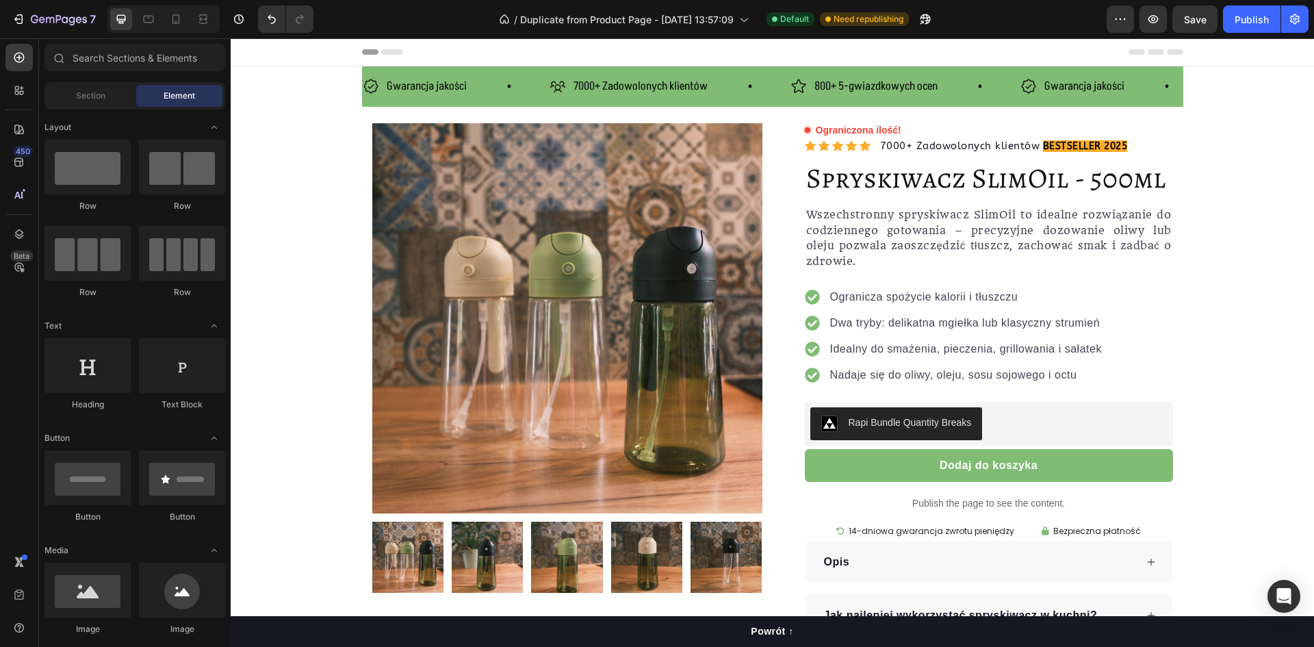
click at [388, 51] on icon at bounding box center [392, 51] width 22 height 5
click at [362, 52] on icon at bounding box center [370, 51] width 16 height 5
click at [258, 53] on span "Header" at bounding box center [272, 52] width 30 height 14
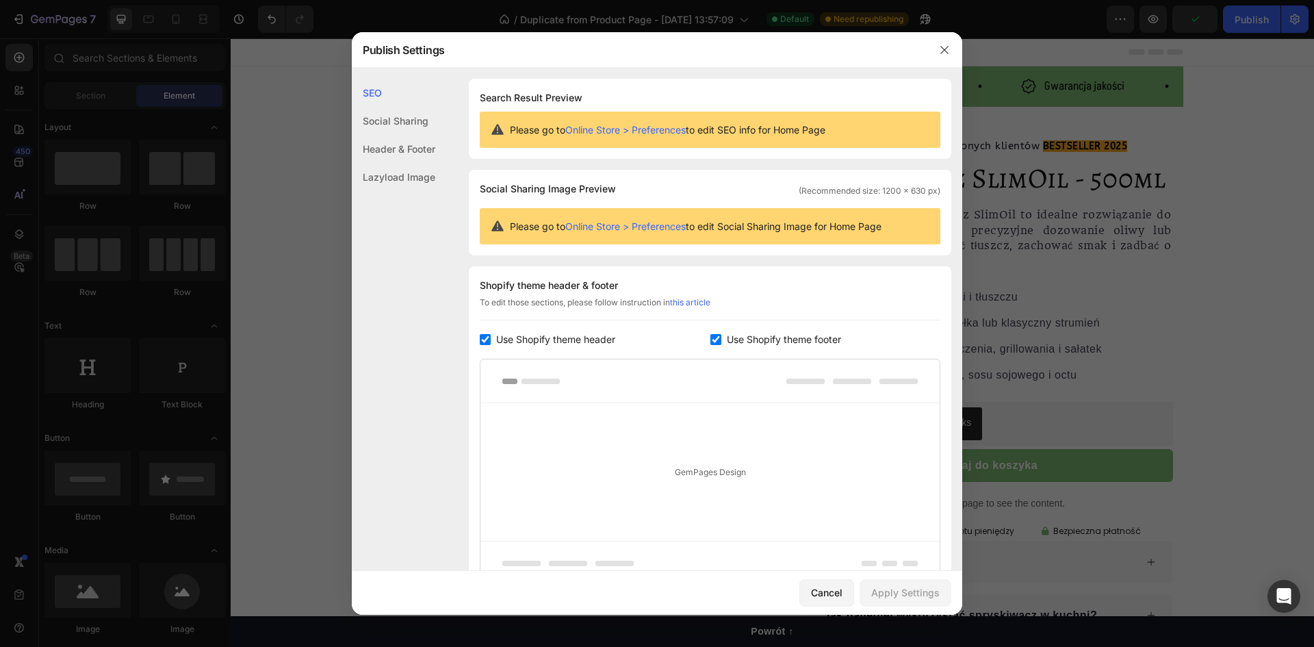
drag, startPoint x: 283, startPoint y: 234, endPoint x: 291, endPoint y: 159, distance: 75.8
click at [283, 234] on div at bounding box center [657, 323] width 1314 height 647
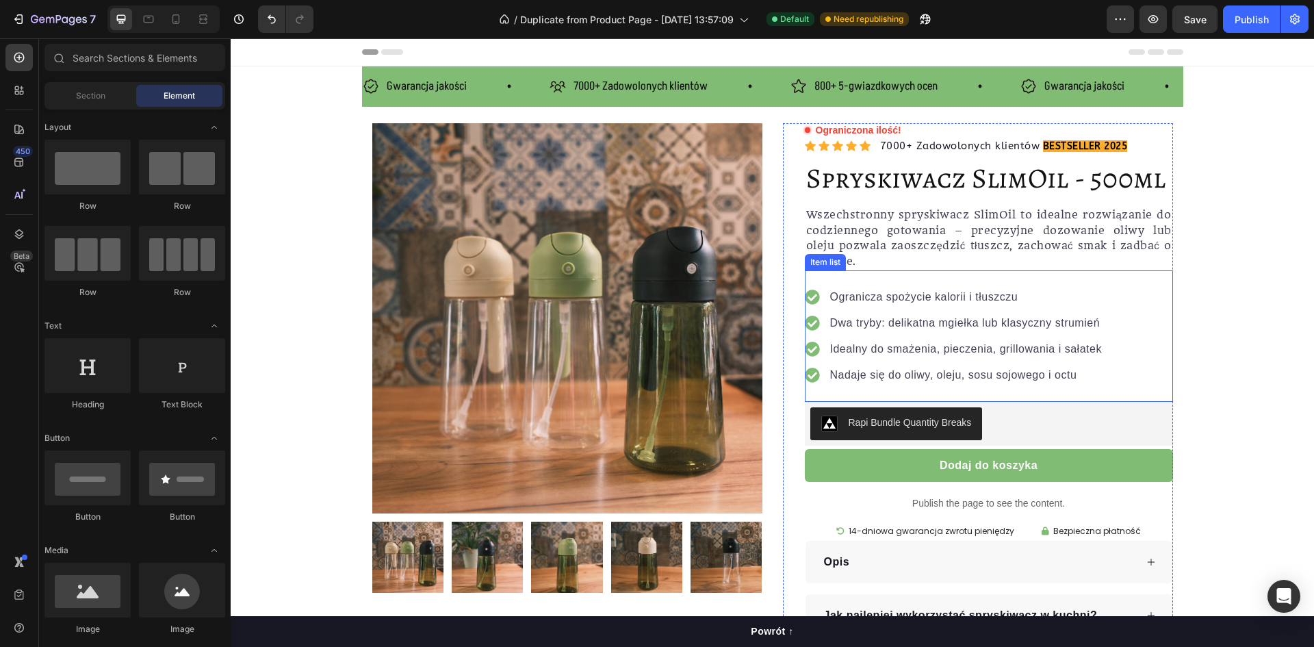
click at [1022, 378] on p "Nadaje się do oliwy, oleju, sosu sojowego i octu" at bounding box center [966, 375] width 272 height 16
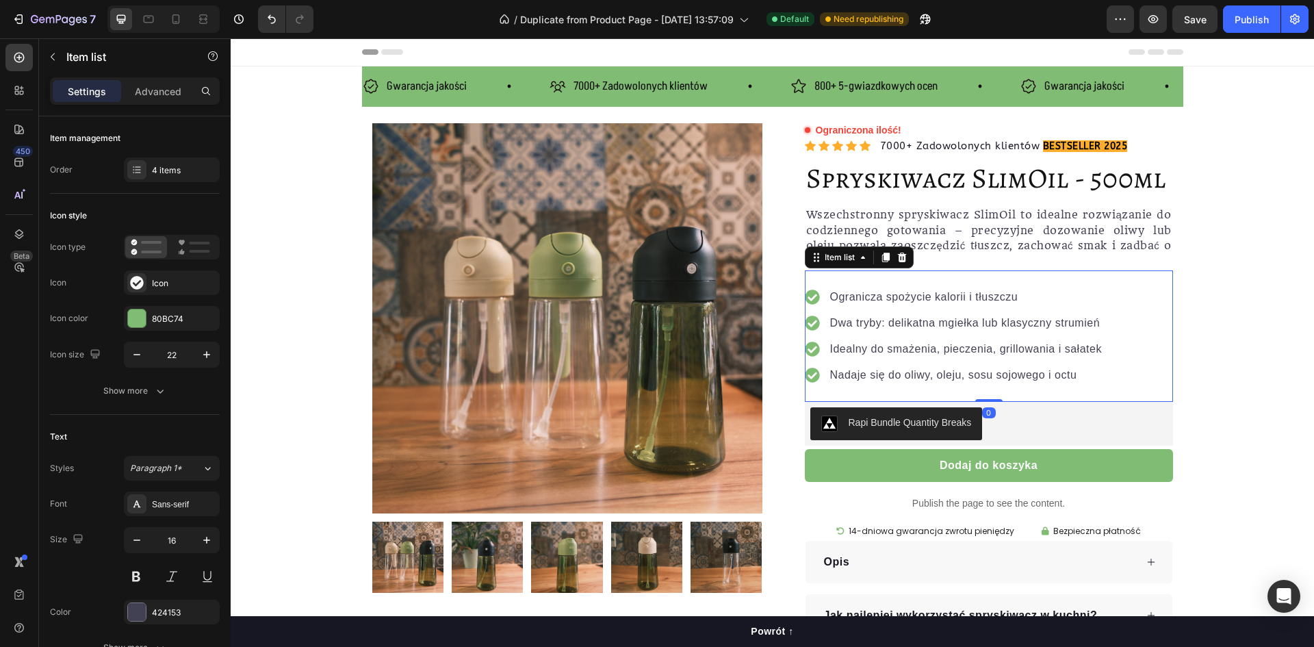
click at [1062, 376] on p "Nadaje się do oliwy, oleju, sosu sojowego i octu" at bounding box center [966, 375] width 272 height 16
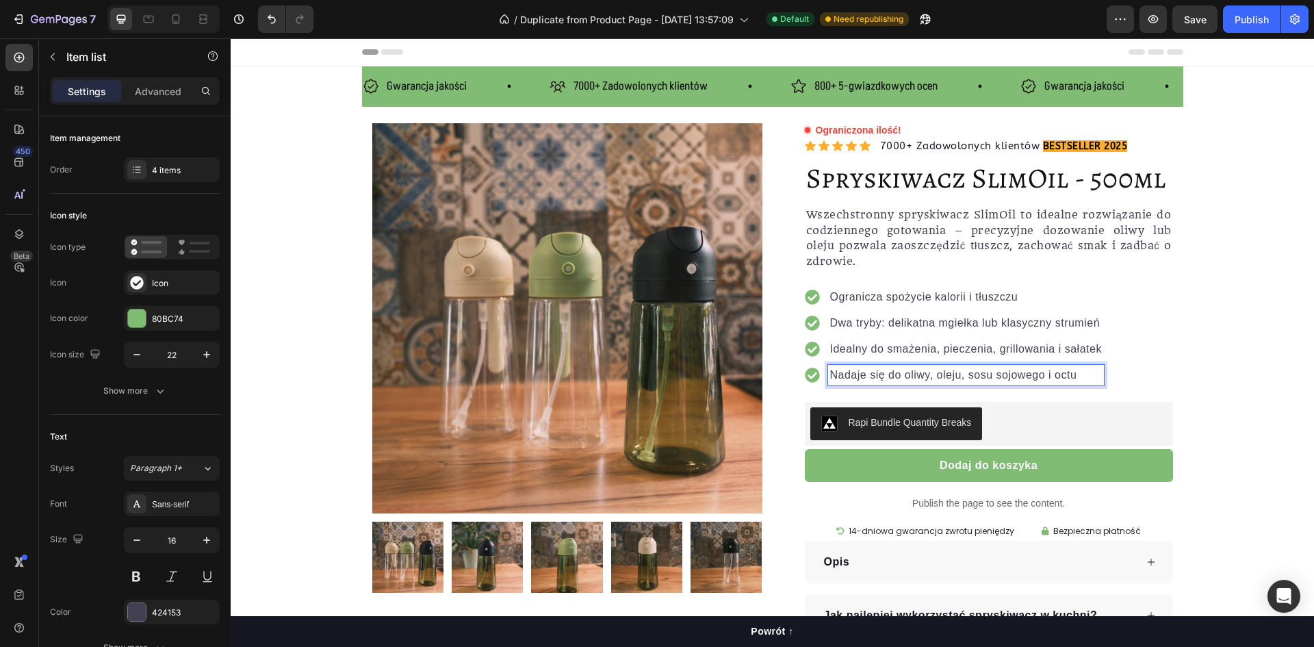
click at [1021, 374] on p "Nadaje się do oliwy, oleju, sosu sojowego i octu" at bounding box center [966, 375] width 272 height 16
click at [1069, 374] on p "Nadaje się do oliwy, oleju, sosu sojowego i octu" at bounding box center [966, 375] width 272 height 16
click at [959, 375] on p "Nadaje się do oliwy, oleju, sosu sojowego" at bounding box center [966, 375] width 272 height 16
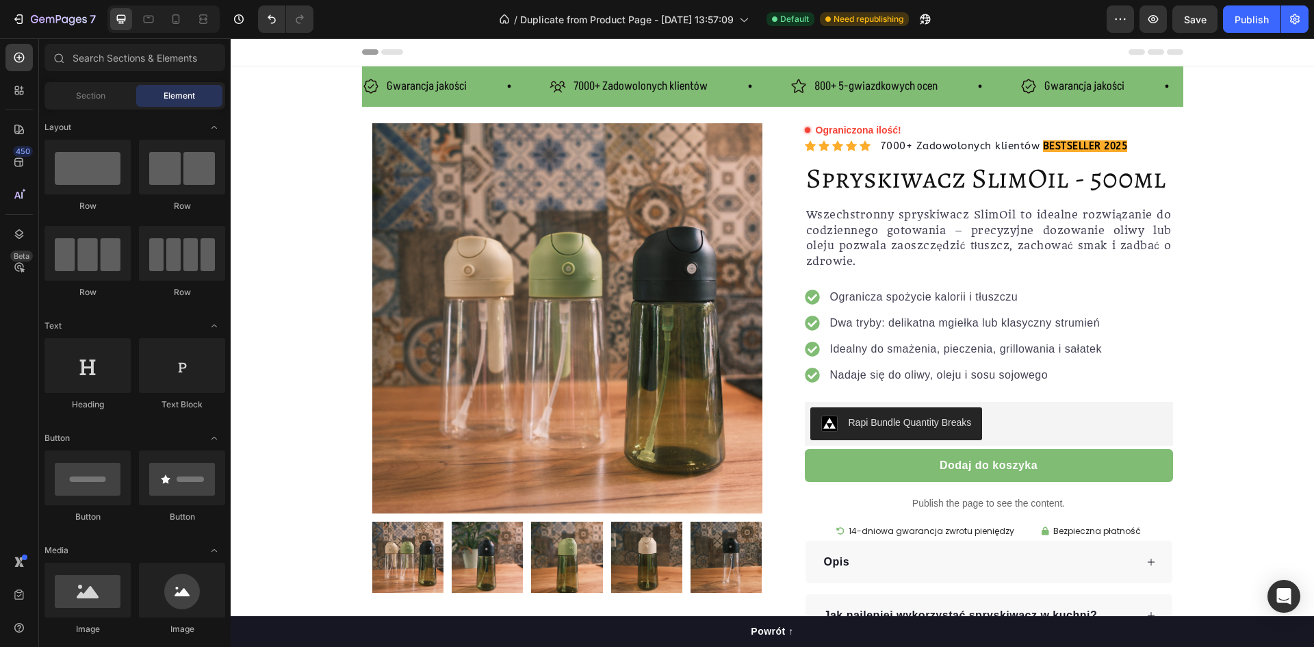
click at [375, 96] on div "Row" at bounding box center [376, 101] width 23 height 12
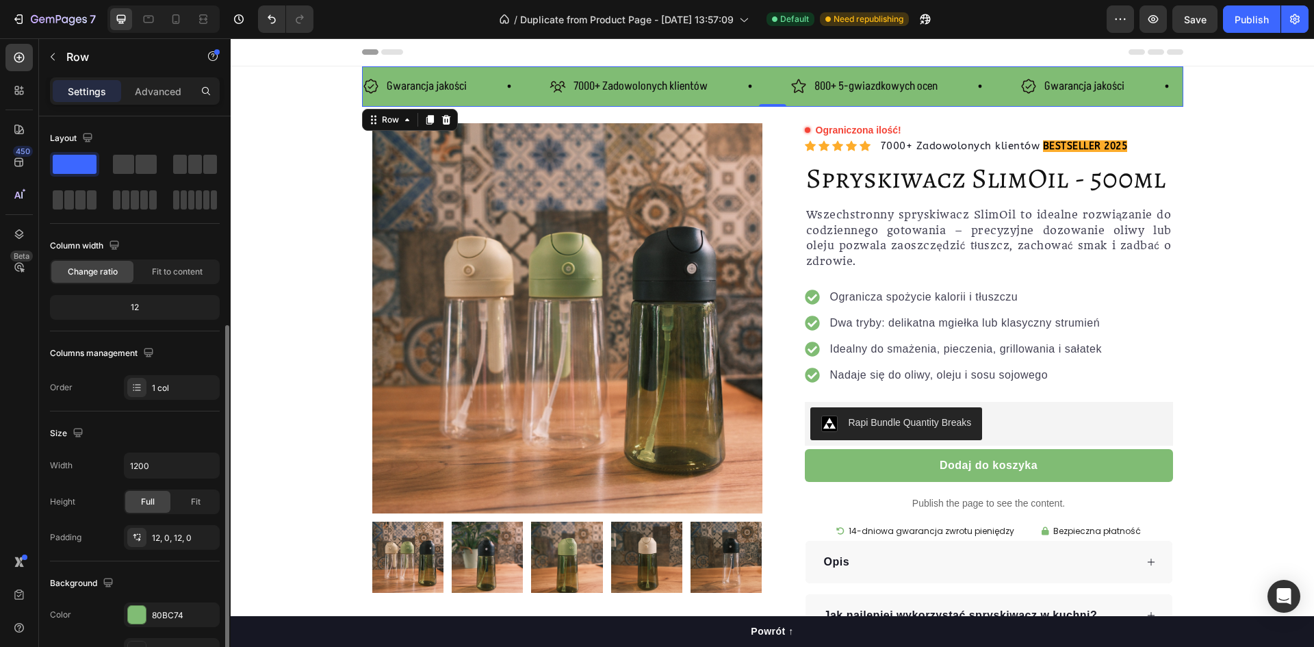
click at [514, 99] on div "Gwarancja jakości Item List 7000+ Zadowolonych klientów Item List 800+ 5-gwiazd…" at bounding box center [772, 86] width 821 height 40
click at [128, 166] on span at bounding box center [123, 164] width 21 height 19
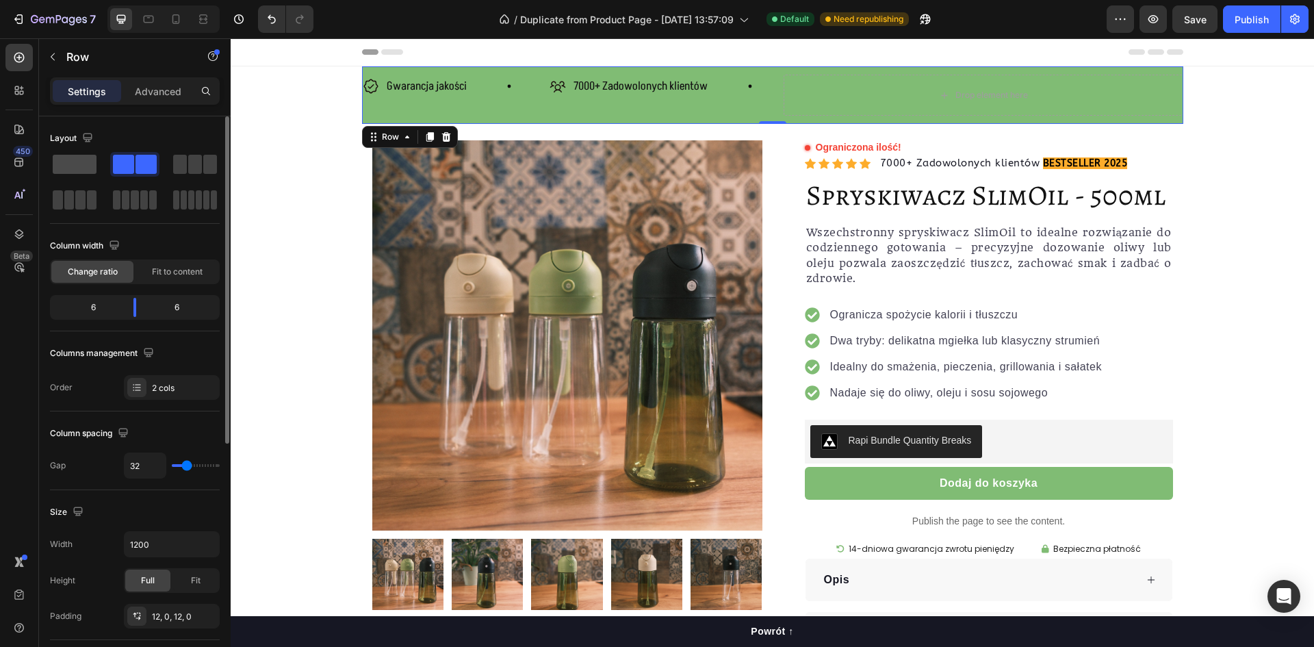
click at [76, 162] on span at bounding box center [75, 164] width 44 height 19
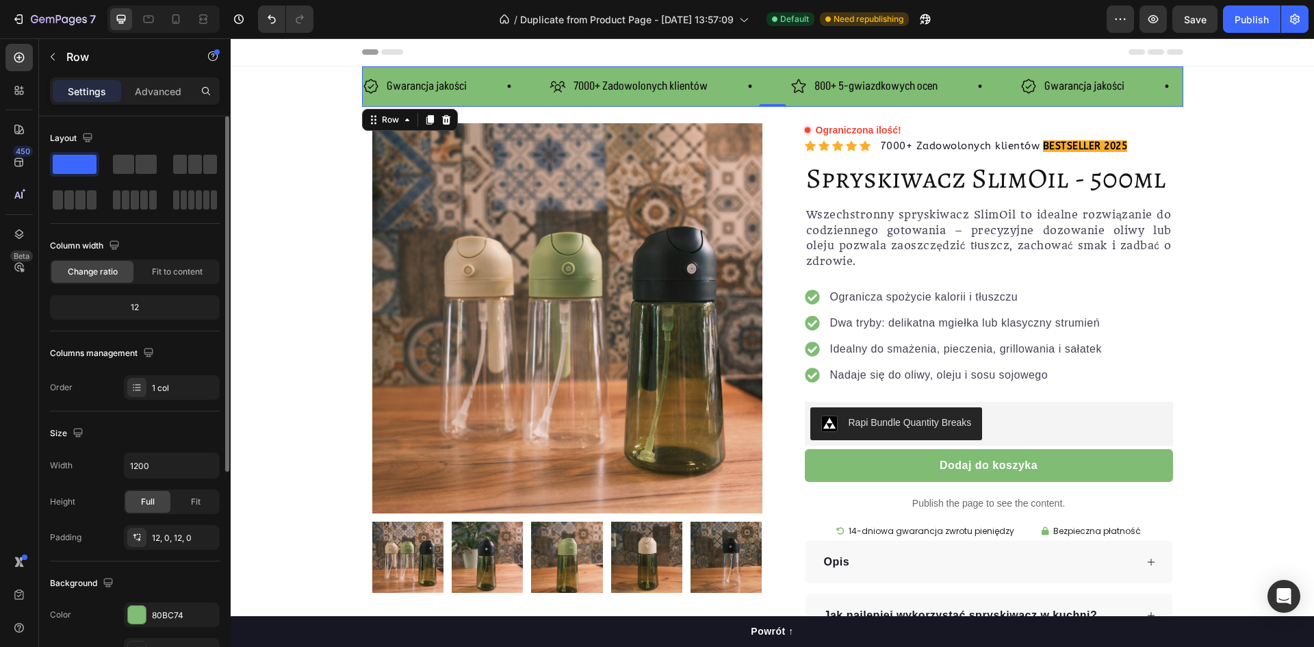
click at [140, 307] on div "12" at bounding box center [135, 307] width 164 height 19
click at [135, 304] on div "12" at bounding box center [135, 307] width 164 height 19
click at [169, 277] on span "Fit to content" at bounding box center [177, 271] width 51 height 12
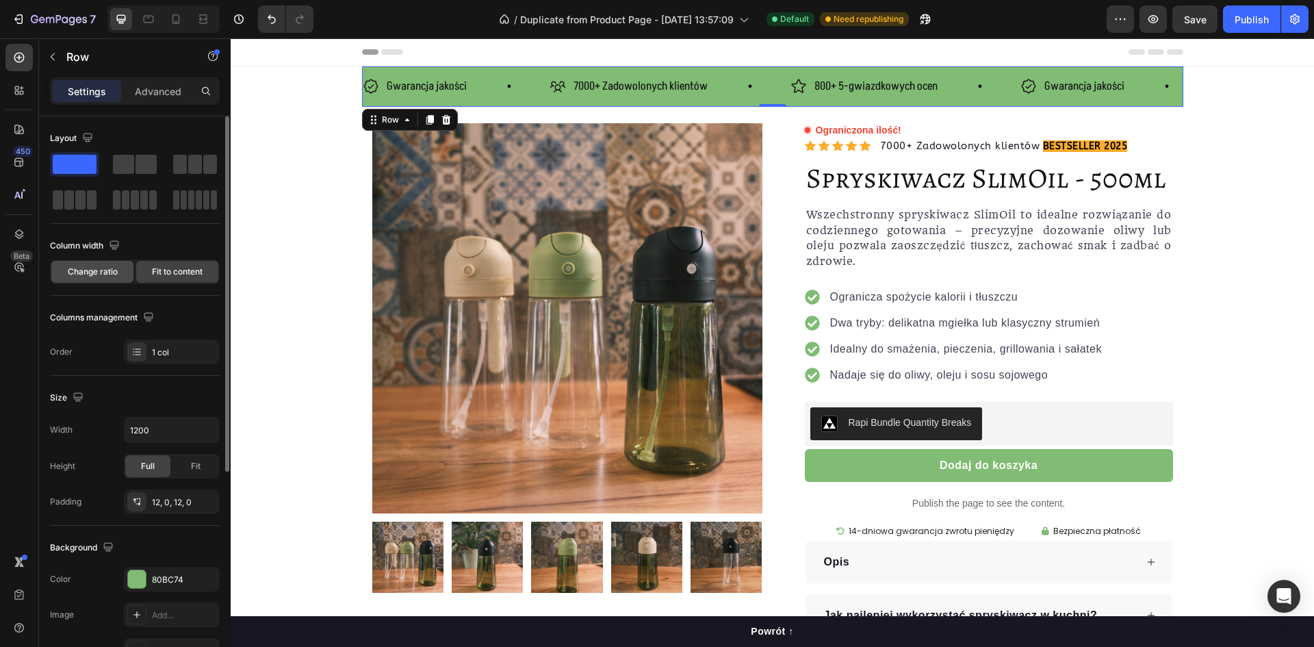
click at [121, 276] on div "Change ratio" at bounding box center [92, 272] width 82 height 22
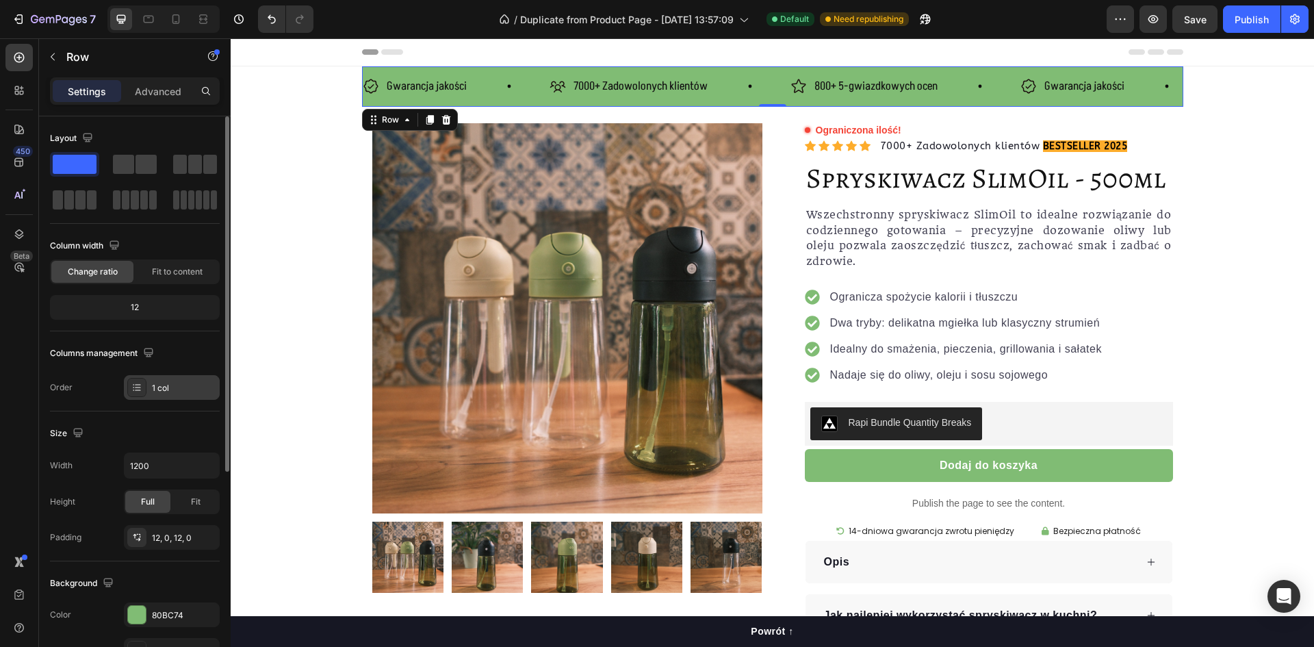
click at [166, 393] on div "1 col" at bounding box center [184, 388] width 64 height 12
click at [167, 420] on div "Size Width 1200 Height Full Fit Padding 12, 0, 12, 0" at bounding box center [135, 486] width 170 height 150
click at [156, 466] on input "1200" at bounding box center [172, 465] width 94 height 25
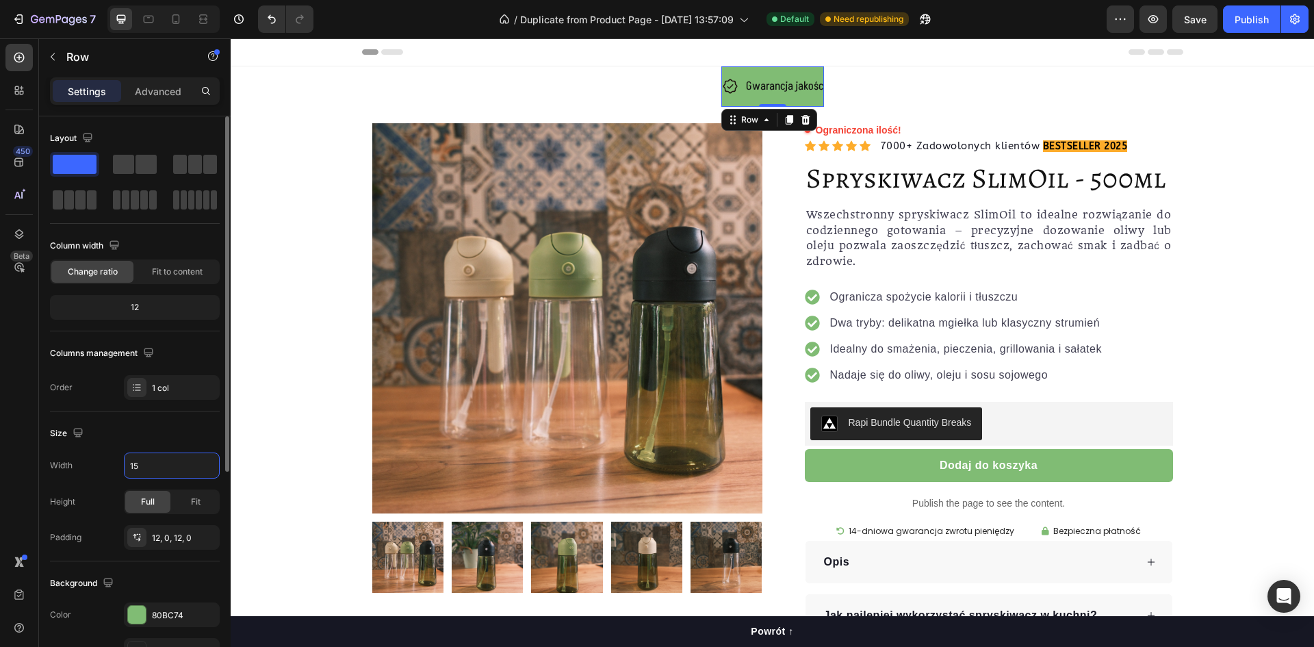
type input "1"
type input "1200"
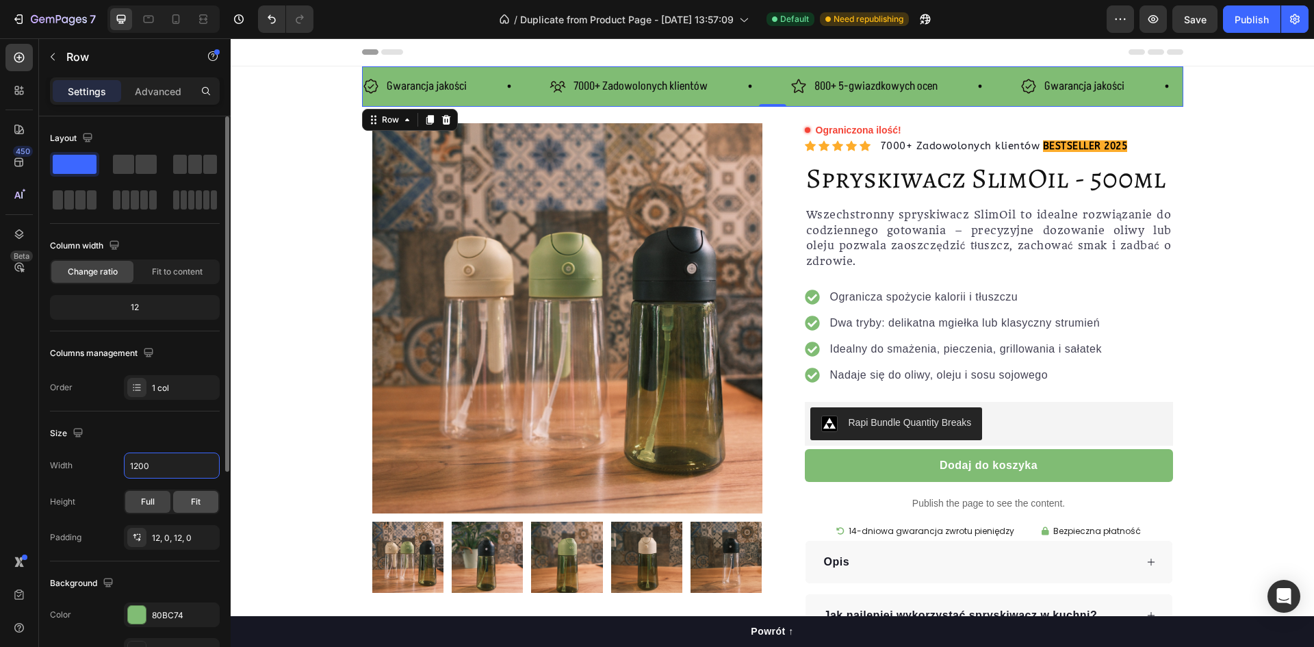
click at [191, 503] on span "Fit" at bounding box center [196, 501] width 10 height 12
click at [166, 504] on div "Full" at bounding box center [147, 502] width 45 height 22
click at [174, 534] on div "12, 0, 12, 0" at bounding box center [172, 538] width 40 height 12
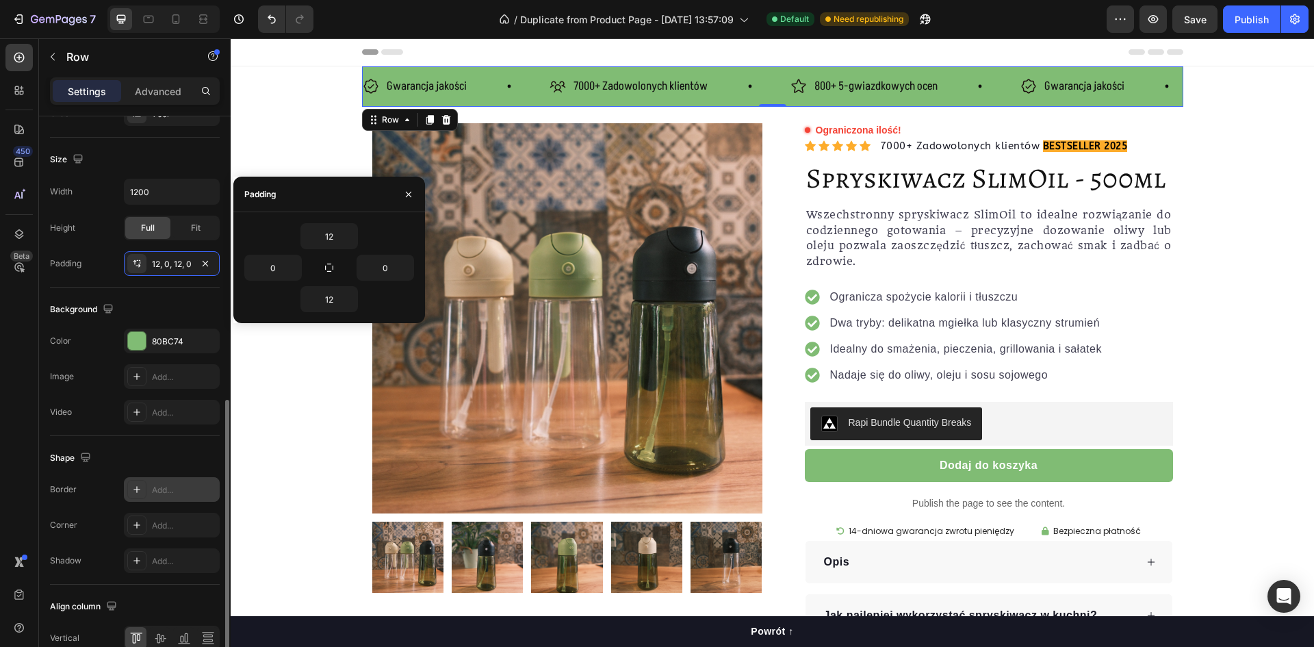
scroll to position [343, 0]
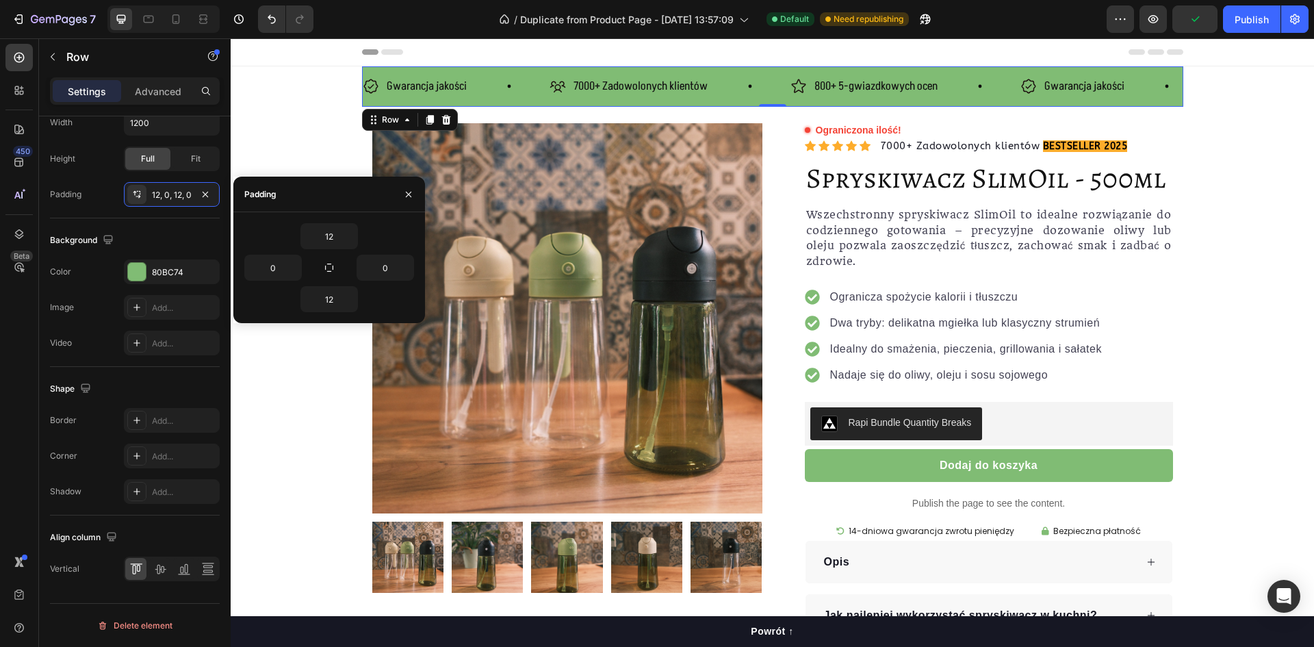
click at [37, 480] on div "450 Beta" at bounding box center [19, 342] width 39 height 608
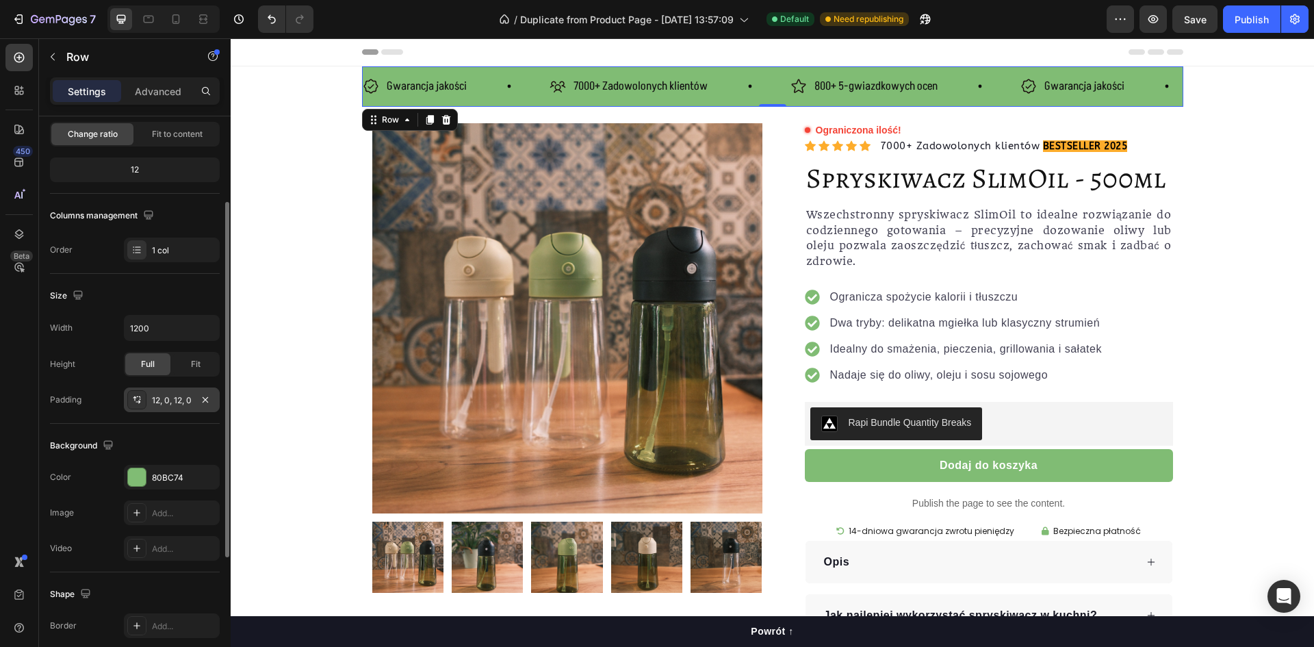
scroll to position [0, 0]
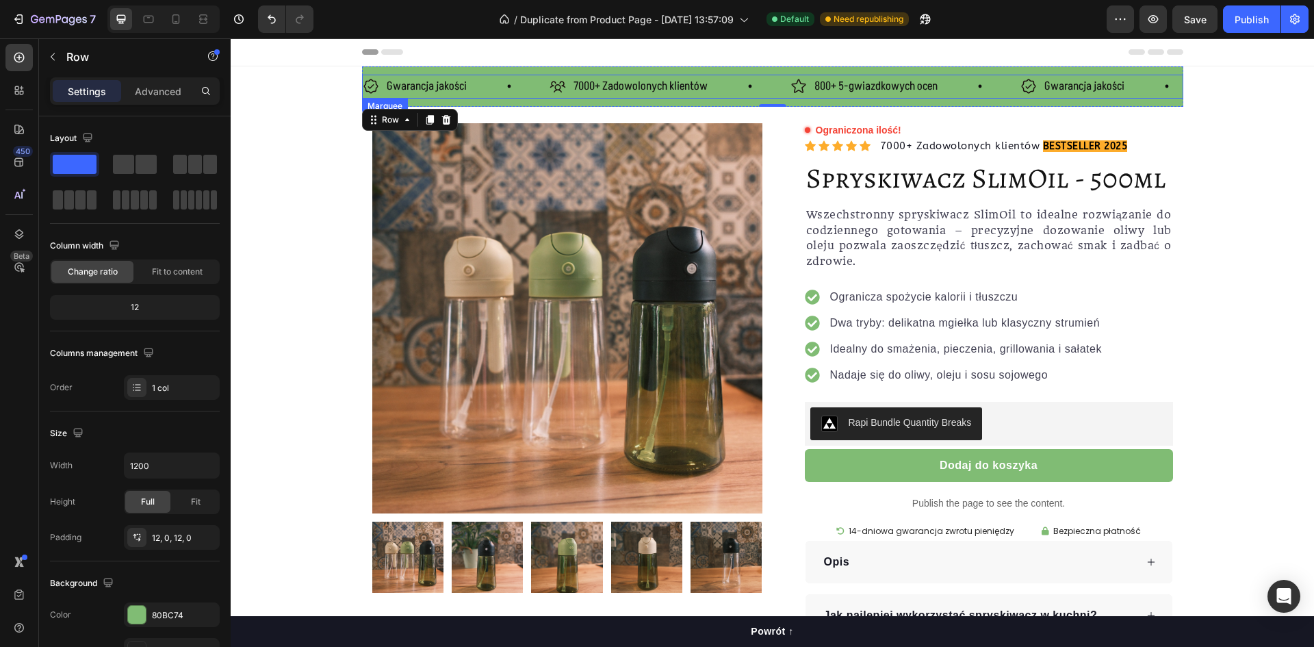
click at [477, 79] on div "Gwarancja jakości Item List" at bounding box center [456, 87] width 187 height 24
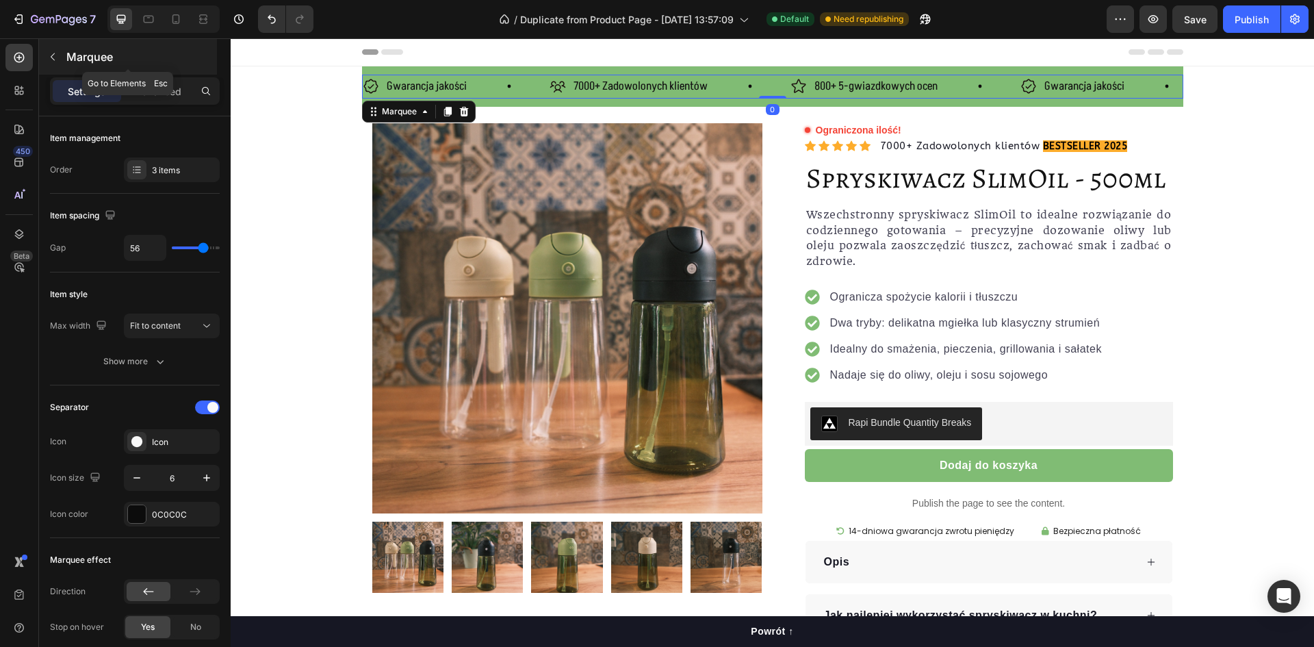
click at [64, 58] on div "Marquee" at bounding box center [128, 57] width 178 height 36
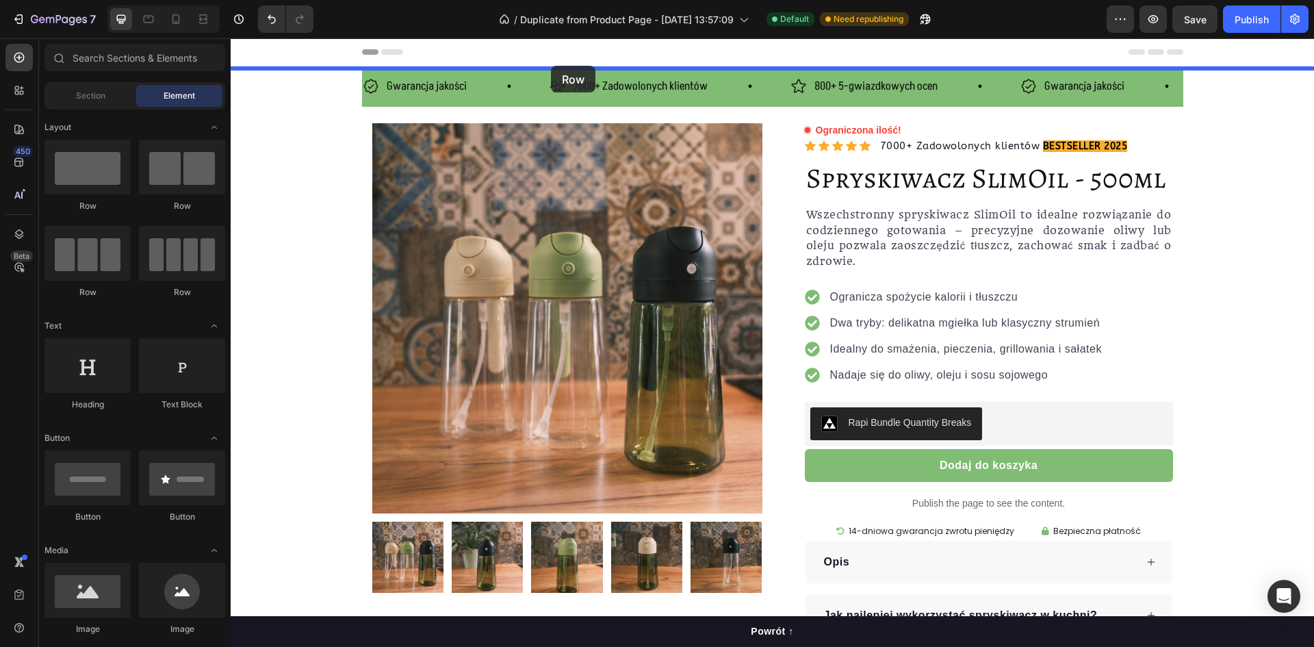
drag, startPoint x: 314, startPoint y: 210, endPoint x: 551, endPoint y: 66, distance: 277.3
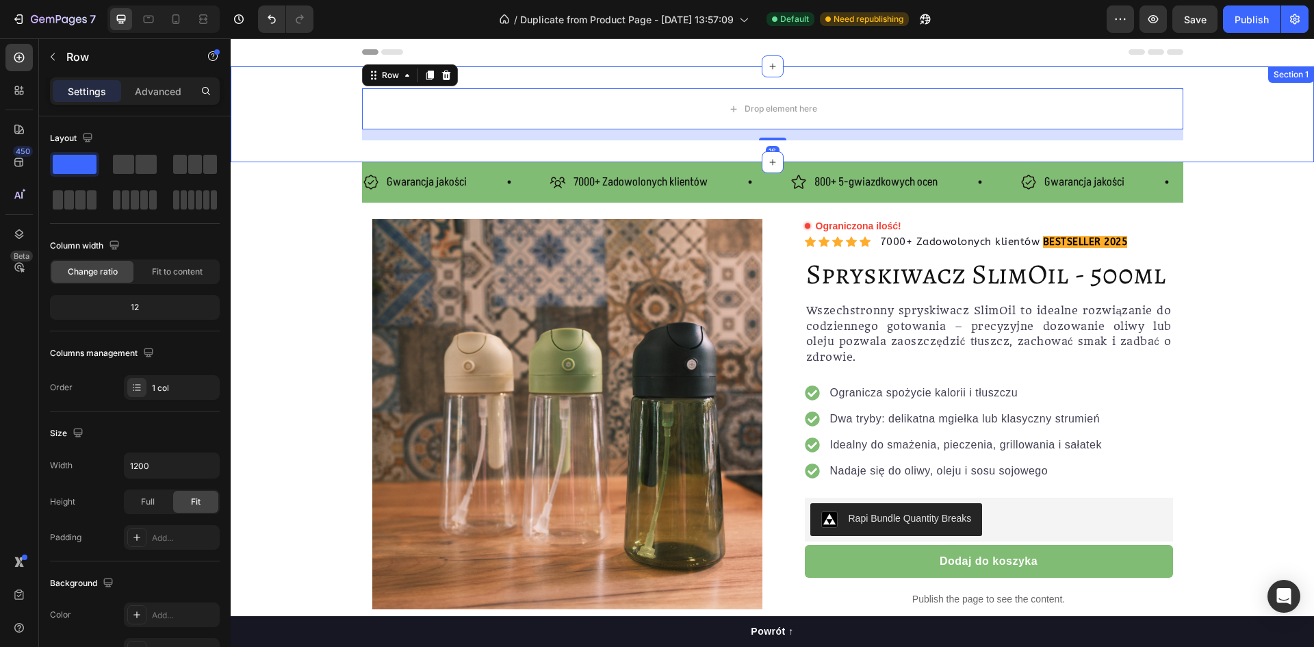
click at [312, 105] on div "Drop element here Row 16" at bounding box center [772, 114] width 1083 height 52
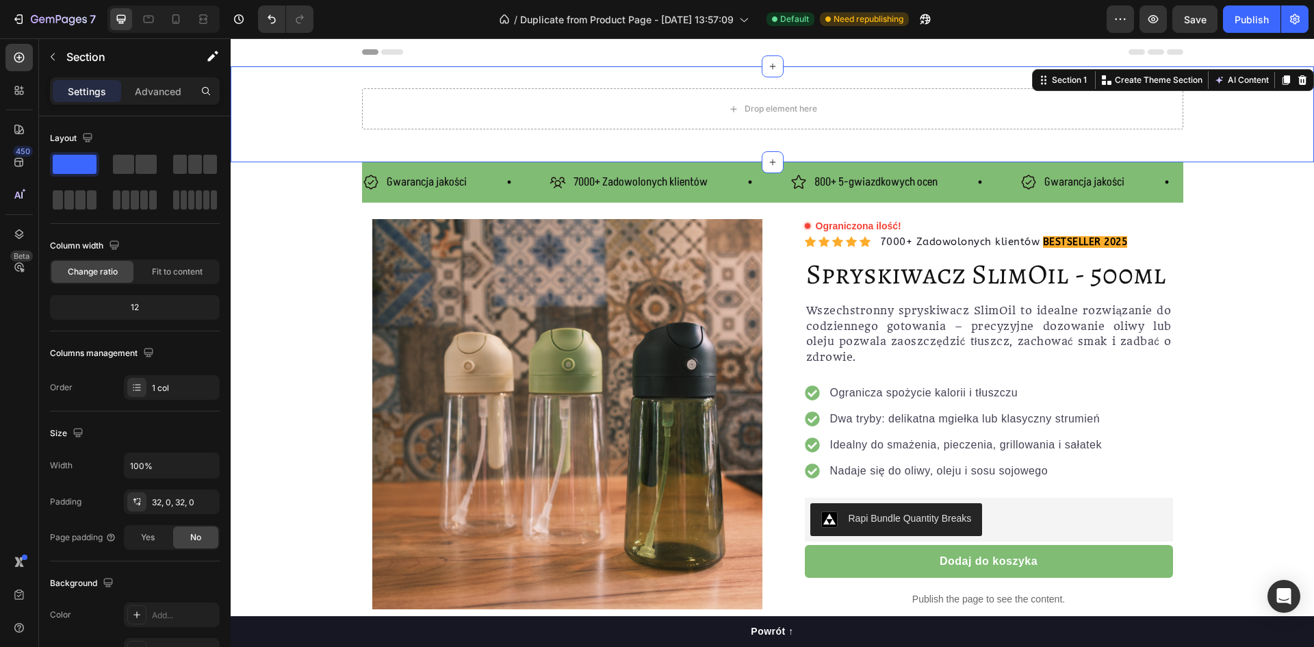
click at [326, 120] on div "Drop element here Row" at bounding box center [772, 114] width 1083 height 52
click at [416, 110] on div "Drop element here" at bounding box center [772, 108] width 821 height 41
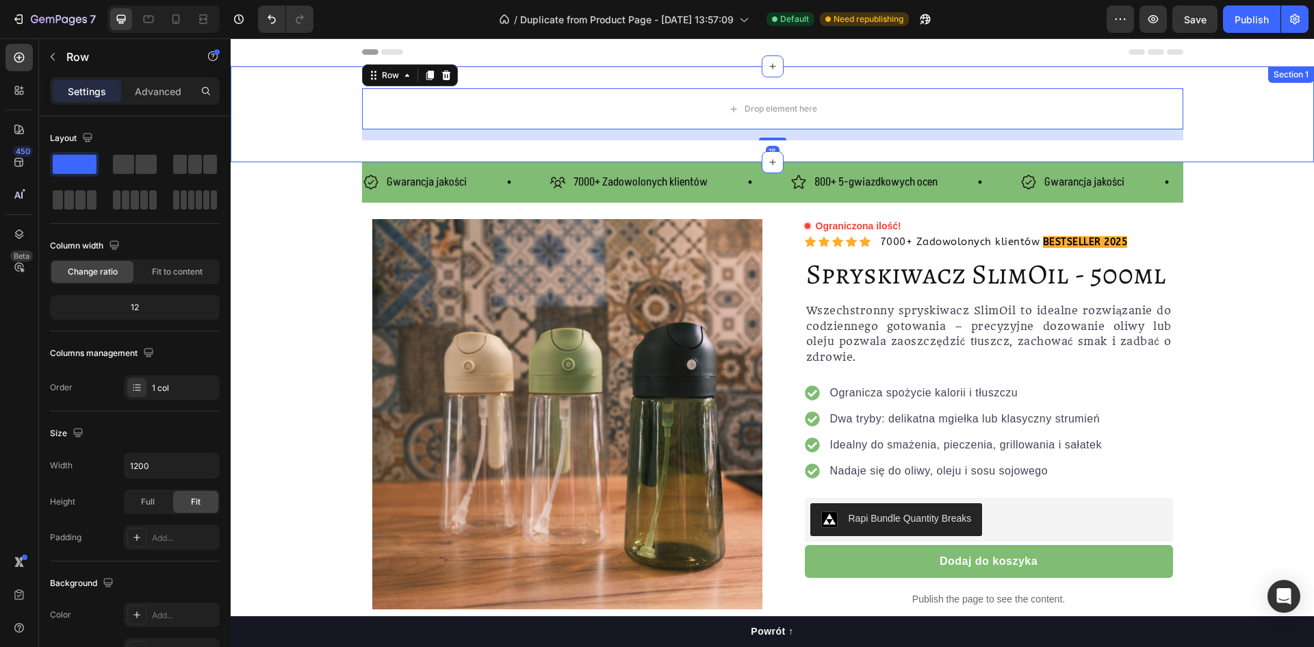
click at [304, 113] on div "Drop element here Row 16" at bounding box center [772, 114] width 1083 height 52
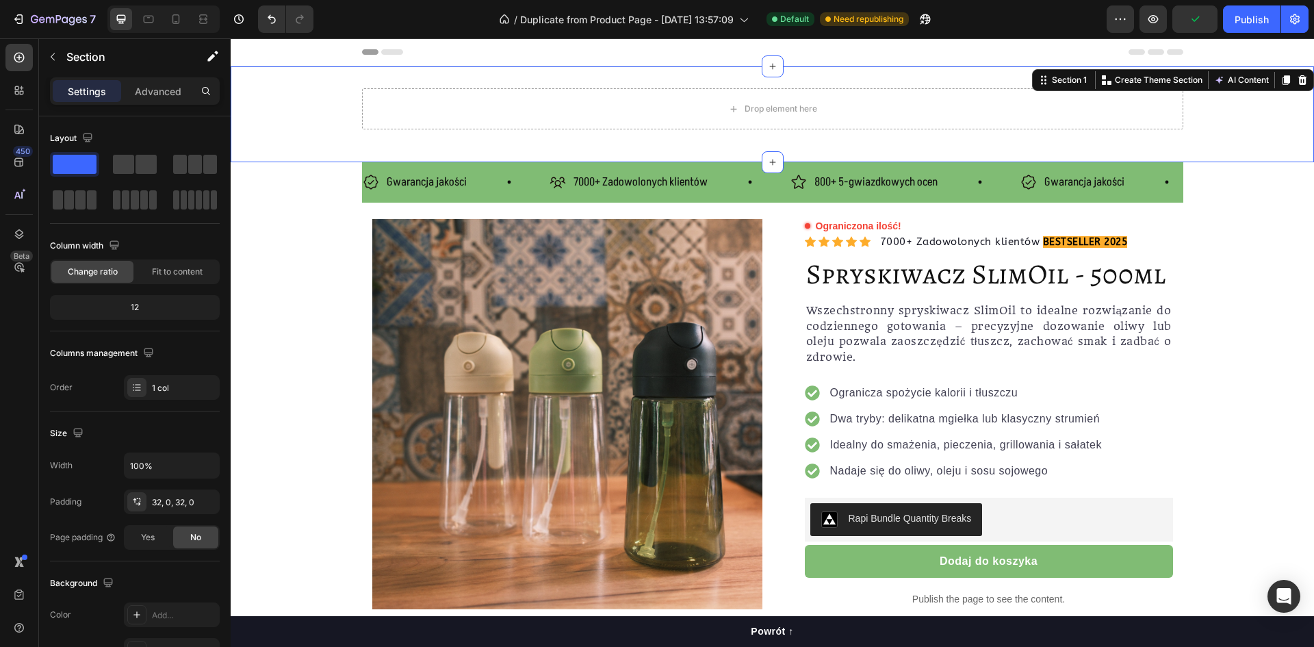
click at [1262, 125] on div "Drop element here Row" at bounding box center [772, 114] width 1083 height 52
click at [161, 537] on div "Yes" at bounding box center [147, 537] width 45 height 22
click at [194, 536] on span "No" at bounding box center [195, 537] width 11 height 12
click at [160, 532] on div "Yes" at bounding box center [147, 537] width 45 height 22
click at [186, 532] on div "No" at bounding box center [195, 537] width 45 height 22
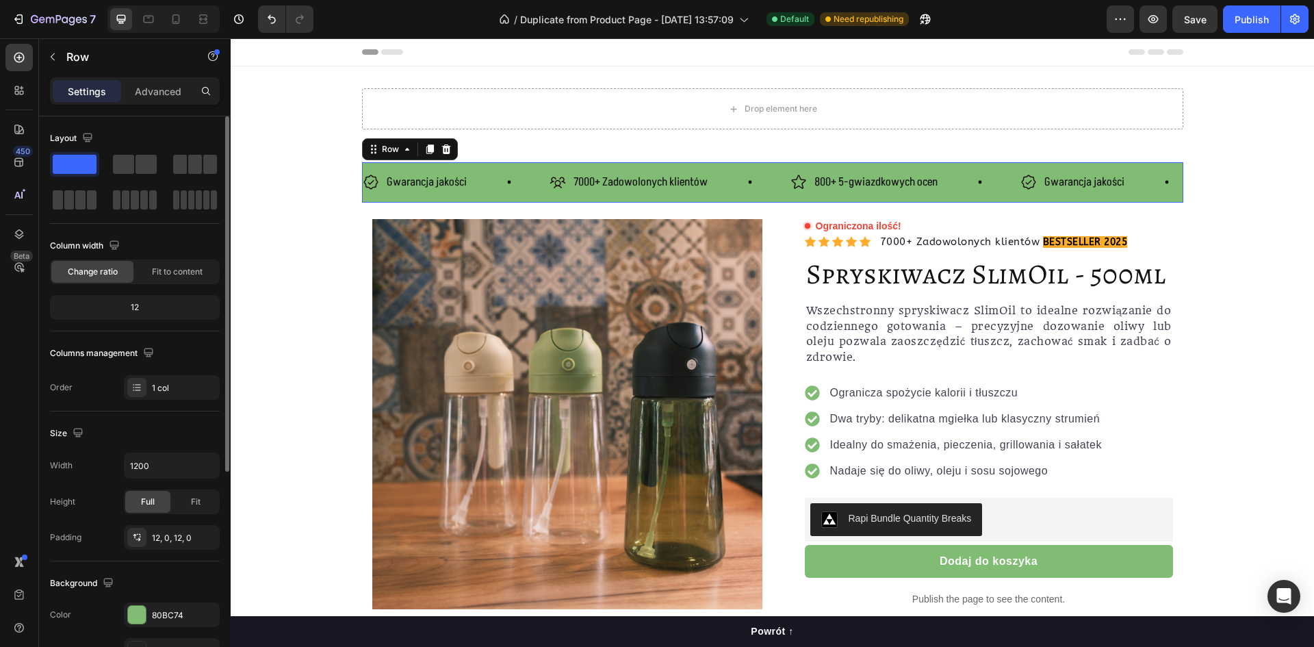
click at [434, 197] on div "Gwarancja jakości Item List 7000+ Zadowolonych klientów Item List 800+ 5-gwiazd…" at bounding box center [772, 182] width 821 height 40
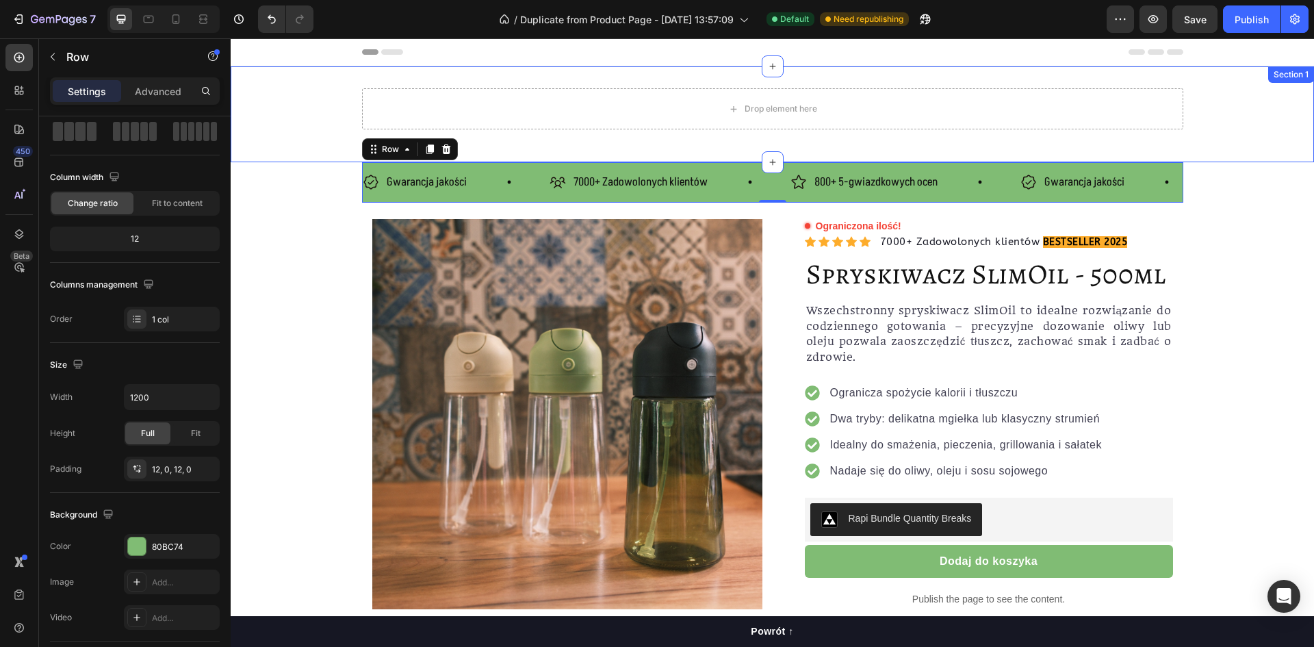
click at [326, 125] on div "Drop element here Row" at bounding box center [772, 114] width 1083 height 52
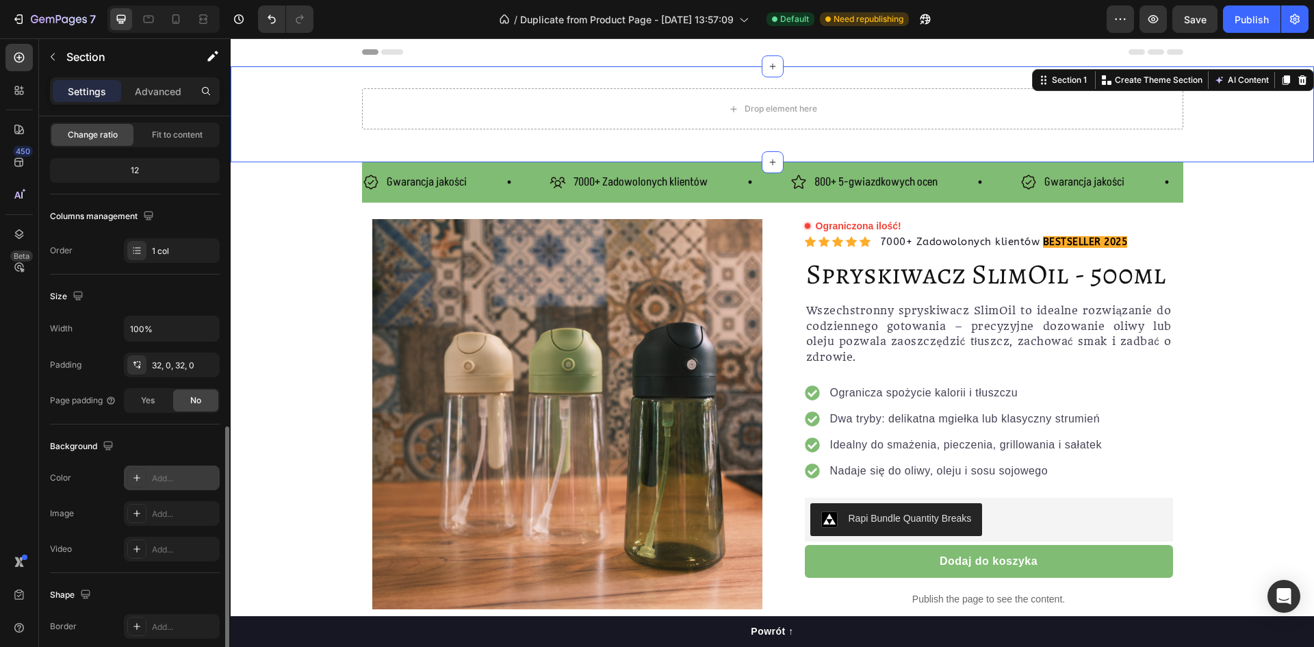
scroll to position [265, 0]
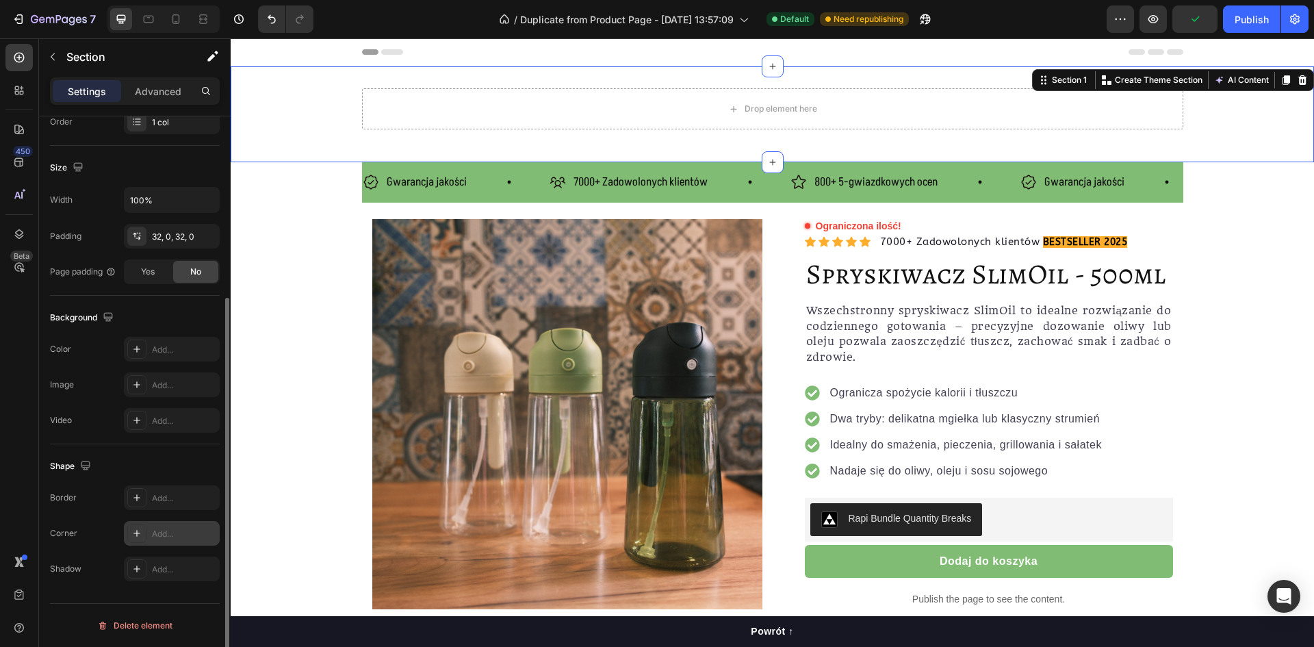
click at [147, 526] on div "Add..." at bounding box center [172, 533] width 96 height 25
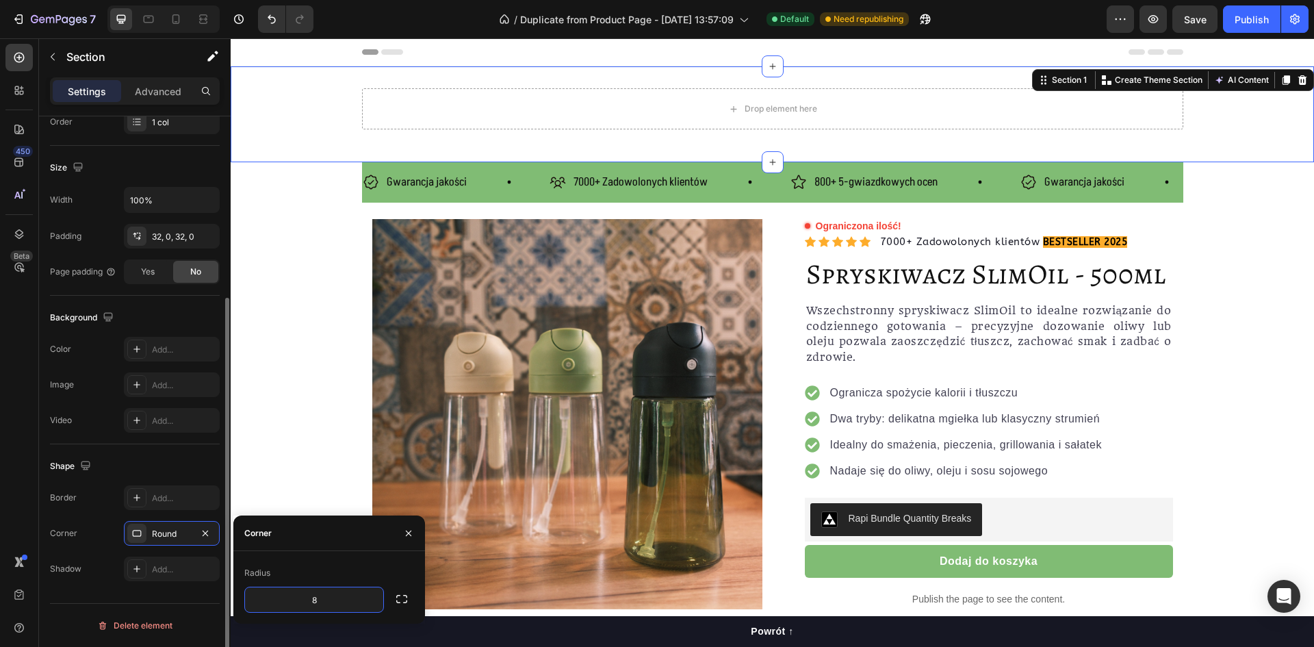
click at [160, 465] on div "Shape" at bounding box center [135, 466] width 170 height 22
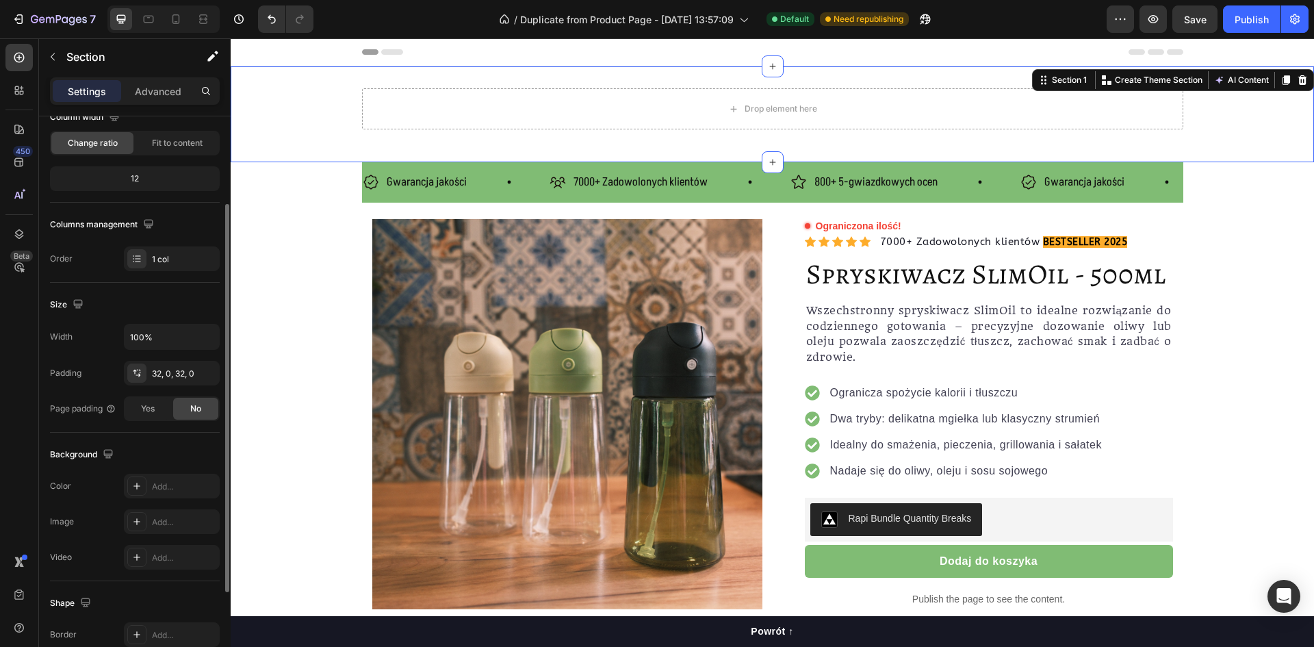
scroll to position [0, 0]
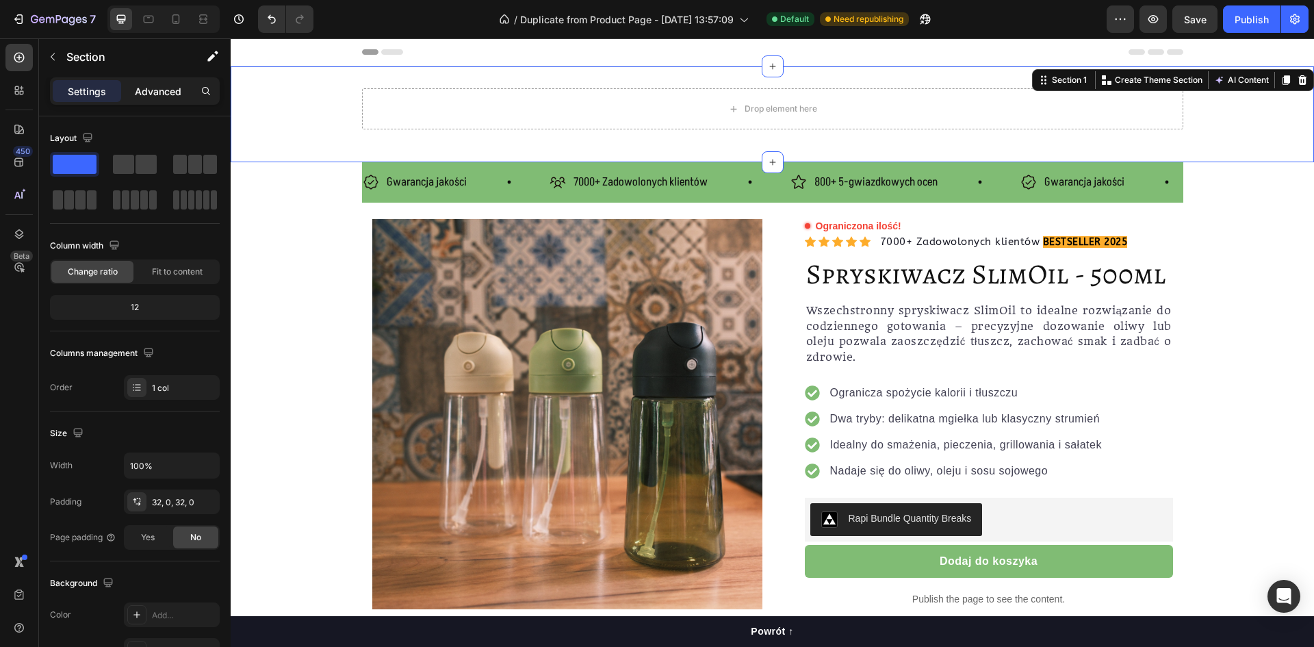
click at [151, 92] on p "Advanced" at bounding box center [158, 91] width 47 height 14
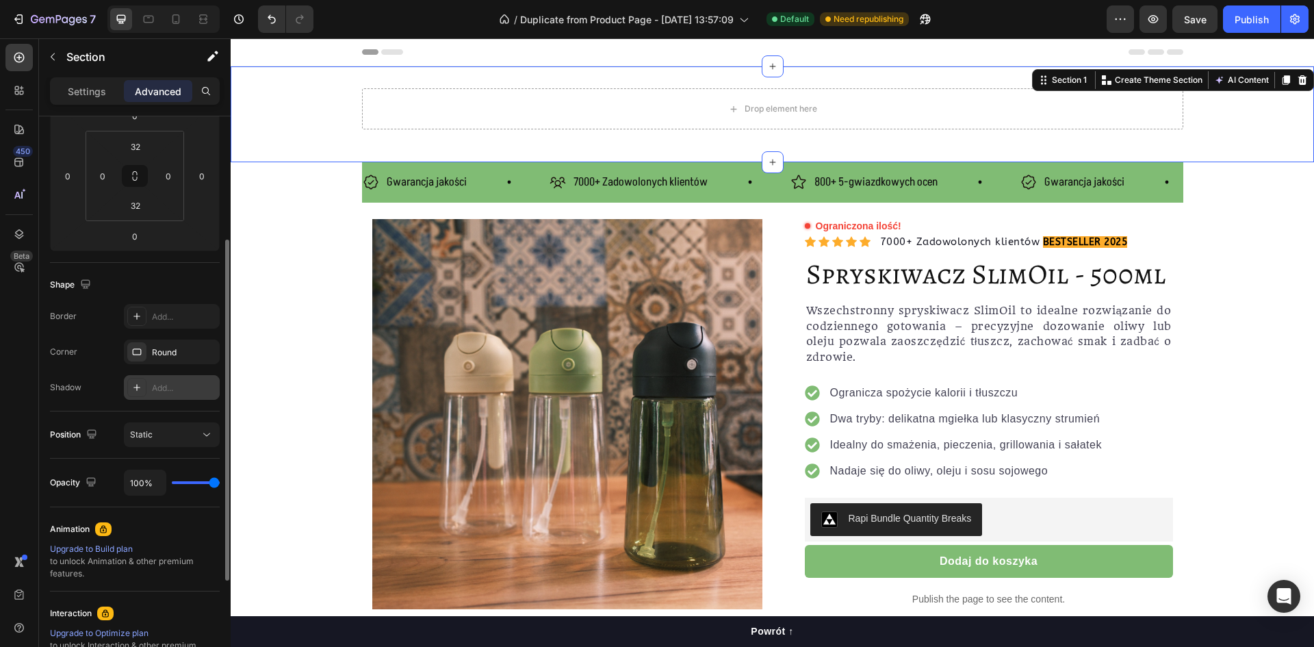
scroll to position [380, 0]
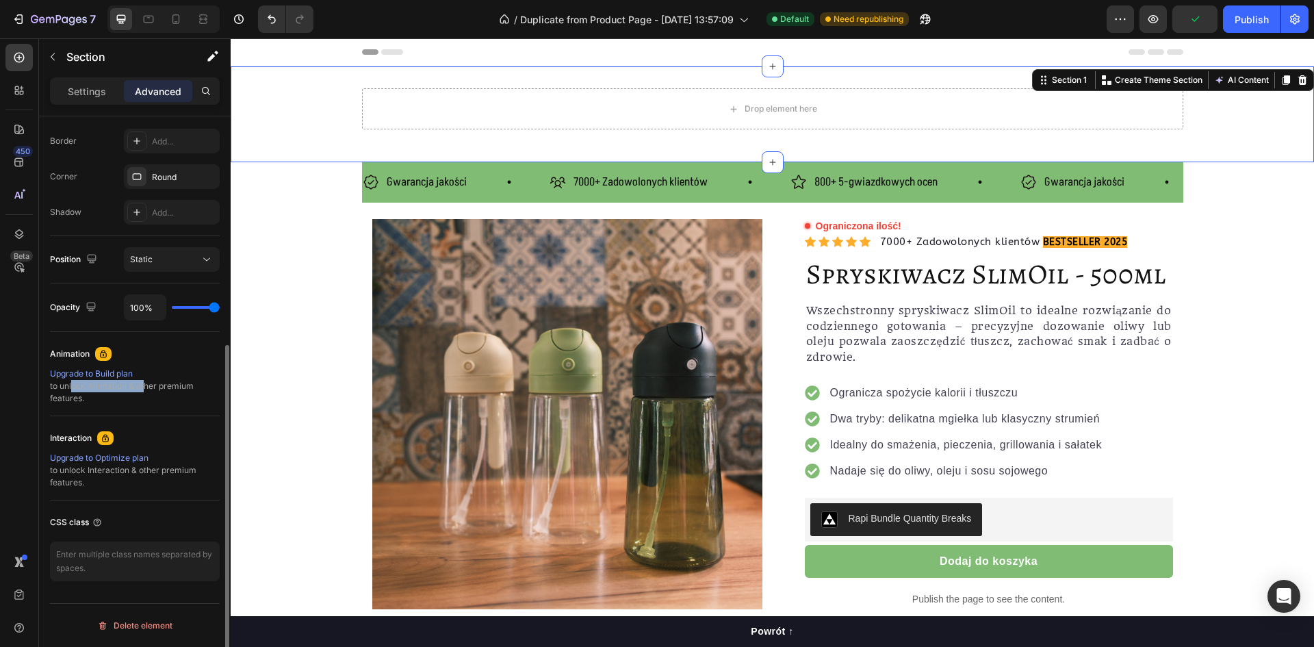
drag, startPoint x: 70, startPoint y: 387, endPoint x: 142, endPoint y: 389, distance: 72.6
click at [142, 389] on div "Upgrade to Build plan to unlock Animation & other premium features." at bounding box center [135, 385] width 170 height 37
drag, startPoint x: 79, startPoint y: 393, endPoint x: 50, endPoint y: 391, distance: 28.8
click at [51, 391] on div "Upgrade to Build plan to unlock Animation & other premium features." at bounding box center [135, 385] width 170 height 37
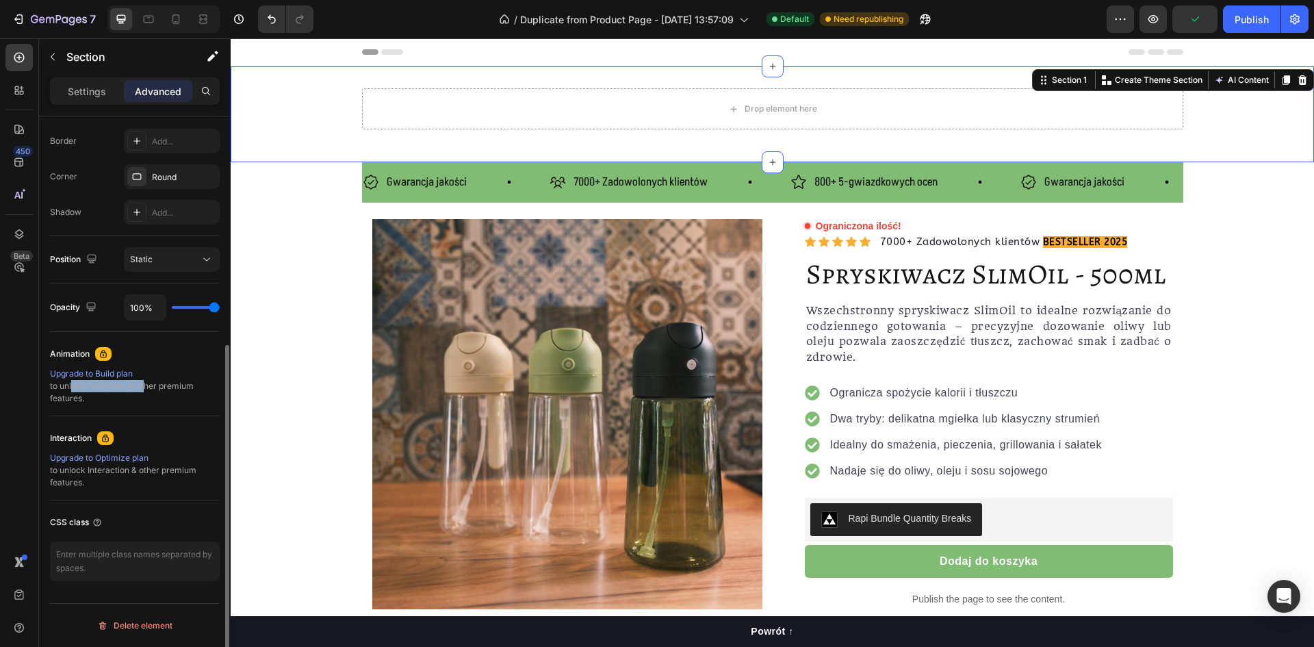
click at [47, 389] on div "Display on Desktop Yes No Tablet Yes No Mobile Yes No Spacing (px) 0 0 0 0 32 0…" at bounding box center [135, 211] width 192 height 950
drag, startPoint x: 53, startPoint y: 387, endPoint x: 97, endPoint y: 392, distance: 44.8
click at [97, 392] on div "Display on Desktop Yes No Tablet Yes No Mobile Yes No Spacing (px) 0 0 0 0 32 0…" at bounding box center [135, 211] width 192 height 950
click at [97, 392] on div "Upgrade to Build plan to unlock Animation & other premium features." at bounding box center [135, 385] width 170 height 37
